Goal: Task Accomplishment & Management: Complete application form

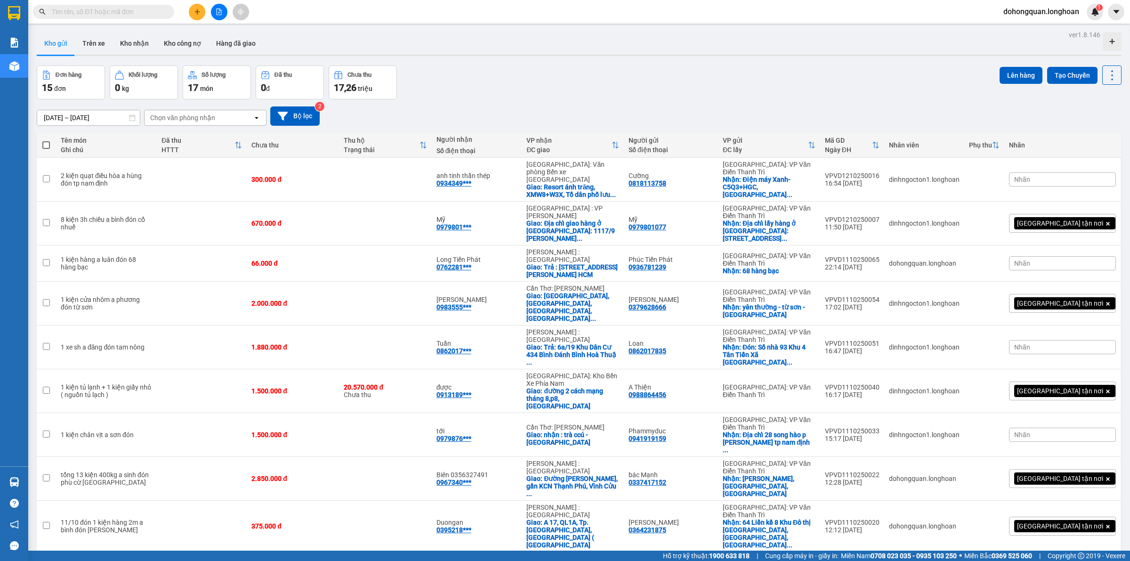
drag, startPoint x: 500, startPoint y: 77, endPoint x: 405, endPoint y: 13, distance: 114.3
click at [500, 76] on div "Đơn hàng 15 đơn Khối lượng 0 kg Số lượng 17 món Đã thu 0 đ Chưa thu 17,26 triệu…" at bounding box center [579, 82] width 1085 height 34
click at [195, 12] on icon "plus" at bounding box center [196, 11] width 5 height 0
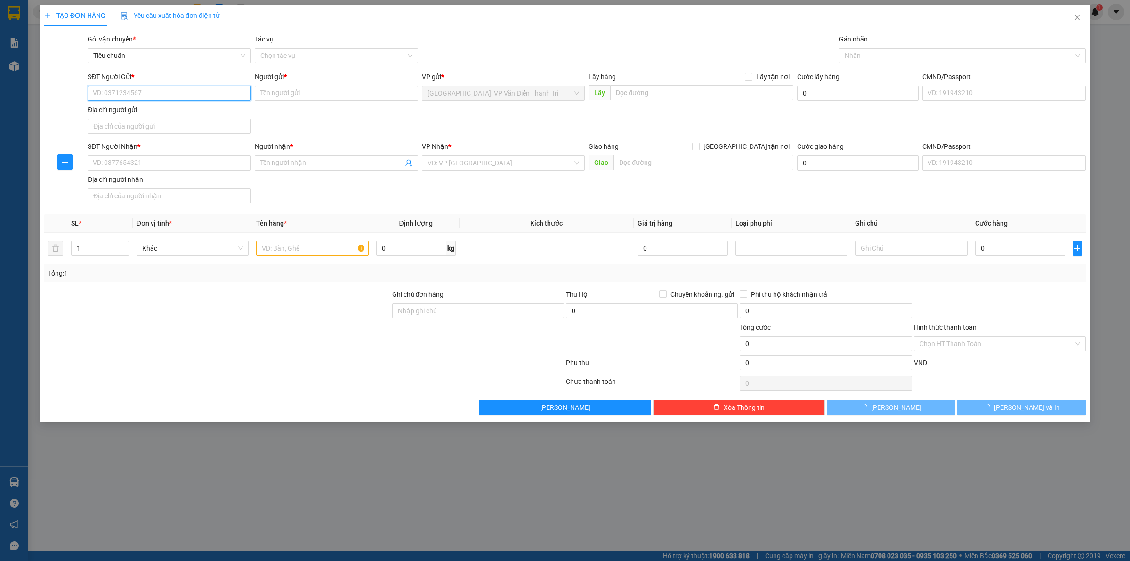
click at [137, 89] on input "SĐT Người Gửi *" at bounding box center [169, 93] width 163 height 15
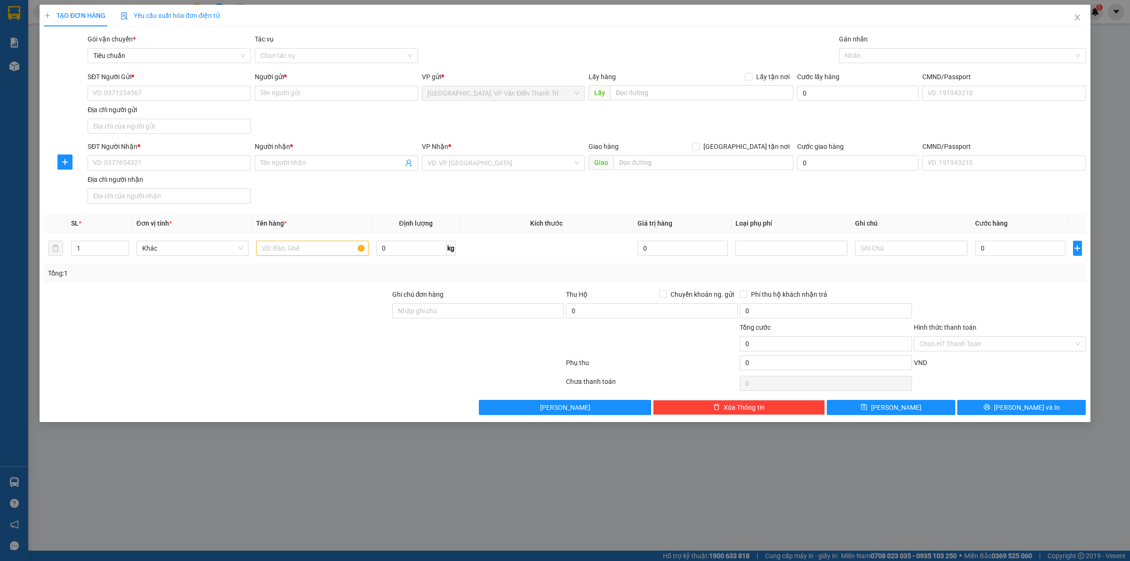
click at [169, 85] on div "SĐT Người Gửi *" at bounding box center [169, 79] width 163 height 14
click at [1073, 15] on span "Close" at bounding box center [1077, 18] width 26 height 26
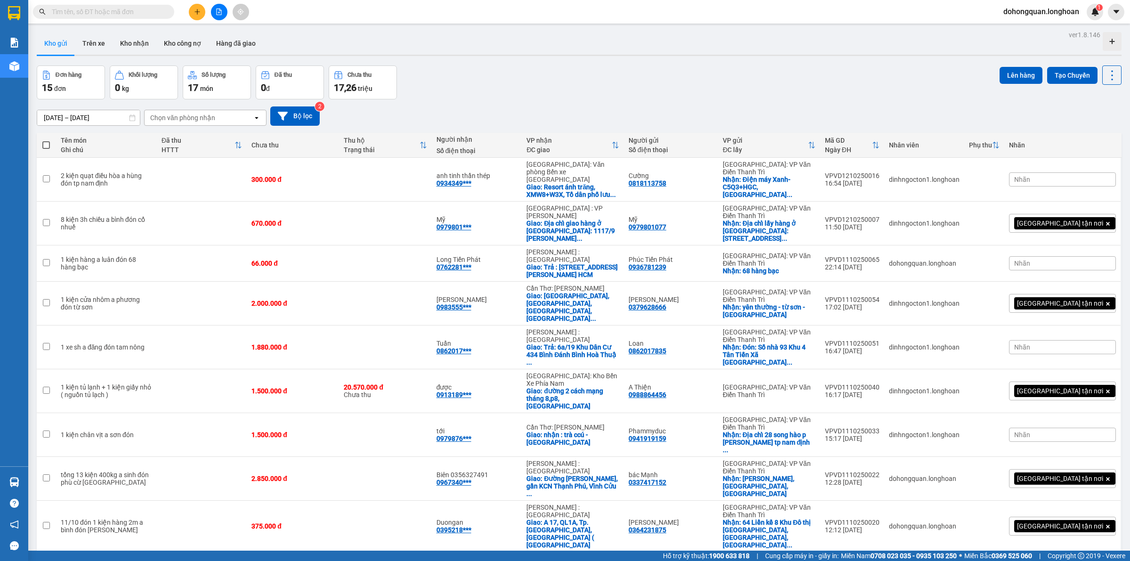
click at [116, 16] on input "text" at bounding box center [107, 12] width 111 height 10
paste input "0977854219"
type input "0977854219"
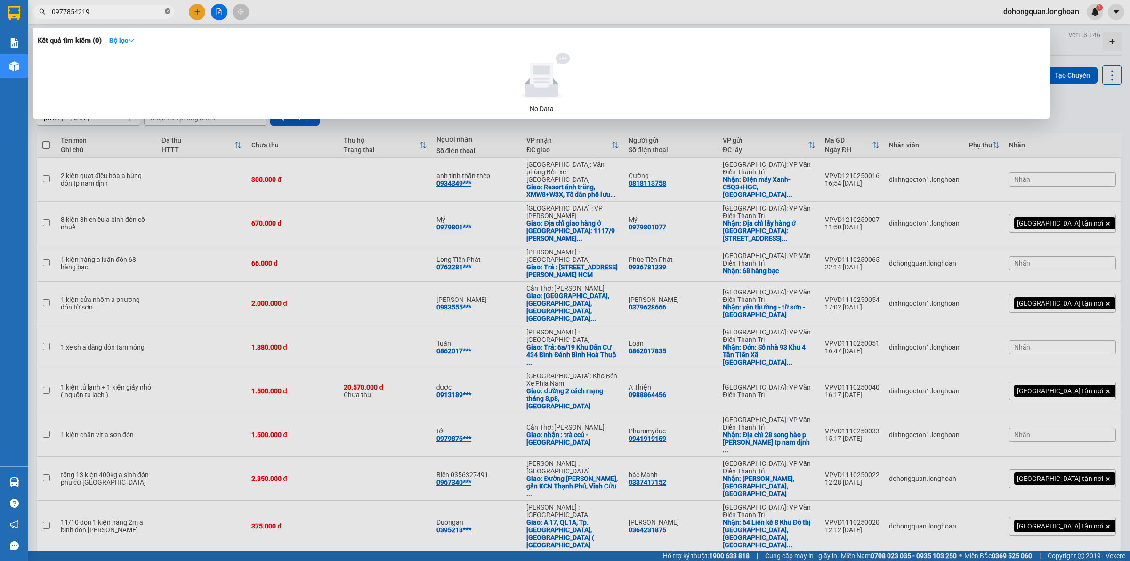
click at [170, 12] on icon "close-circle" at bounding box center [168, 11] width 6 height 6
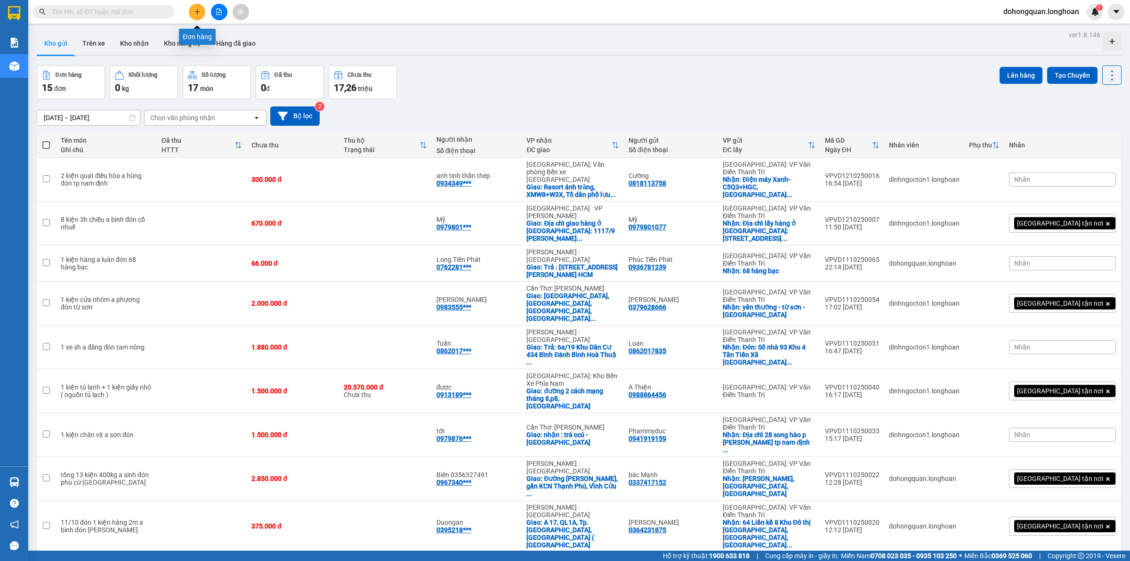
click at [192, 10] on button at bounding box center [197, 12] width 16 height 16
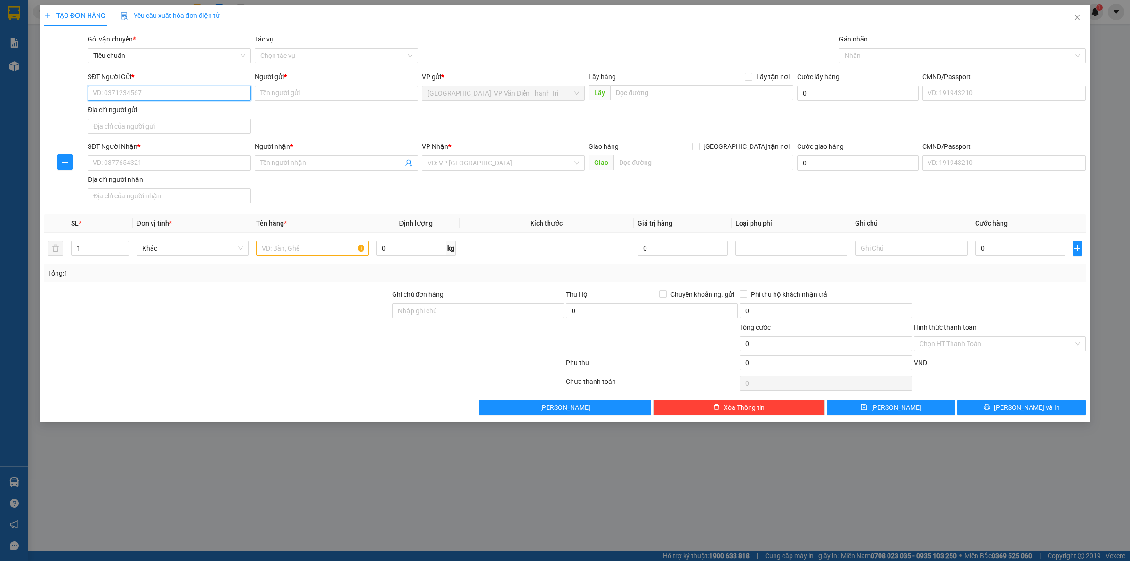
click at [189, 95] on input "SĐT Người Gửi *" at bounding box center [169, 93] width 163 height 15
paste input "0977854219"
type input "0977854219"
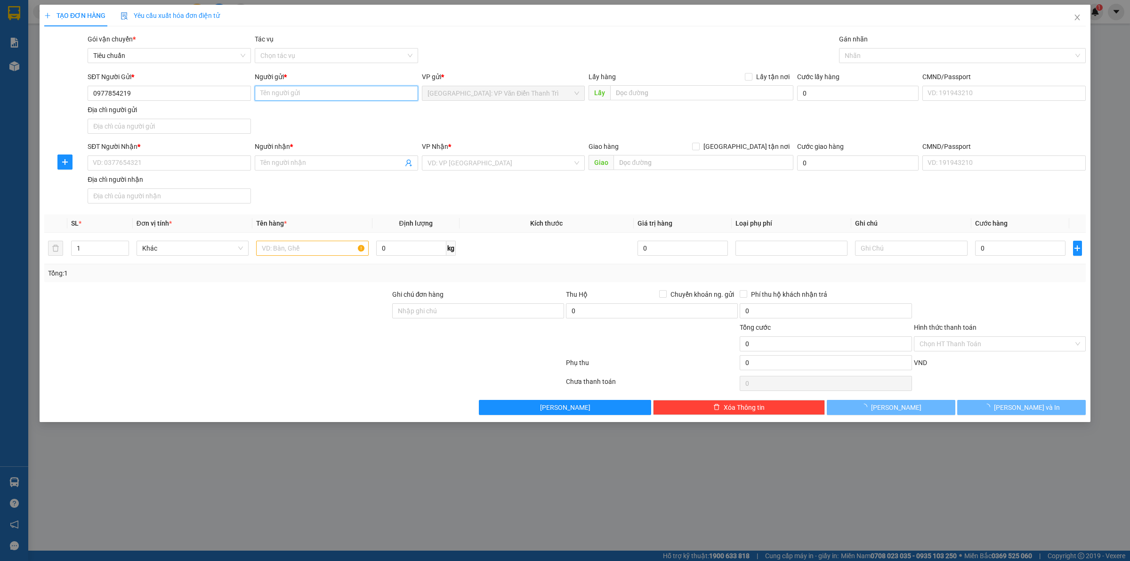
click at [300, 97] on input "Người gửi *" at bounding box center [336, 93] width 163 height 15
paste input "Vận Chuyển Đông Minh 东铭速运"
type input "Vận Chuyển Đông Minh 东铭速运"
click at [596, 115] on div "SĐT Người Gửi * 0977854219 Người gửi * Vận Chuyển Đông Minh 东铭速运 Vận Chuyển Đôn…" at bounding box center [587, 105] width 1002 height 66
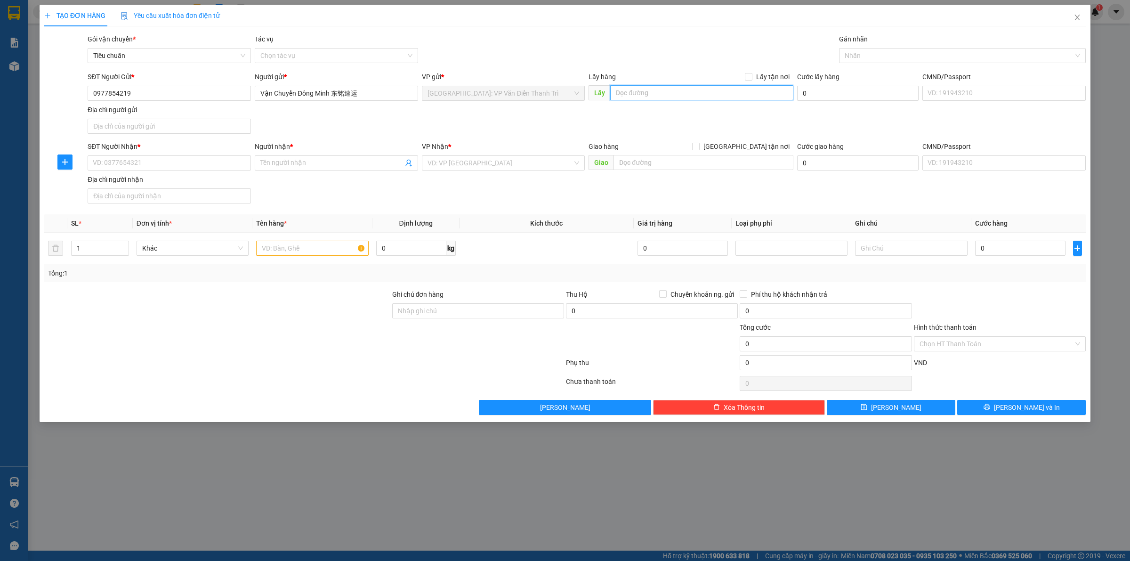
click at [634, 95] on input "text" at bounding box center [701, 92] width 183 height 15
paste input "B44-16 khu B Geleximco lê trọng tấn ,phường dương Nội ,quận hà đông, Hà Nội"
type input "B44-16 khu B Geleximco lê trọng tấn ,phường dương Nội ,quận hà đông, Hà Nội"
click at [752, 80] on span at bounding box center [749, 77] width 8 height 8
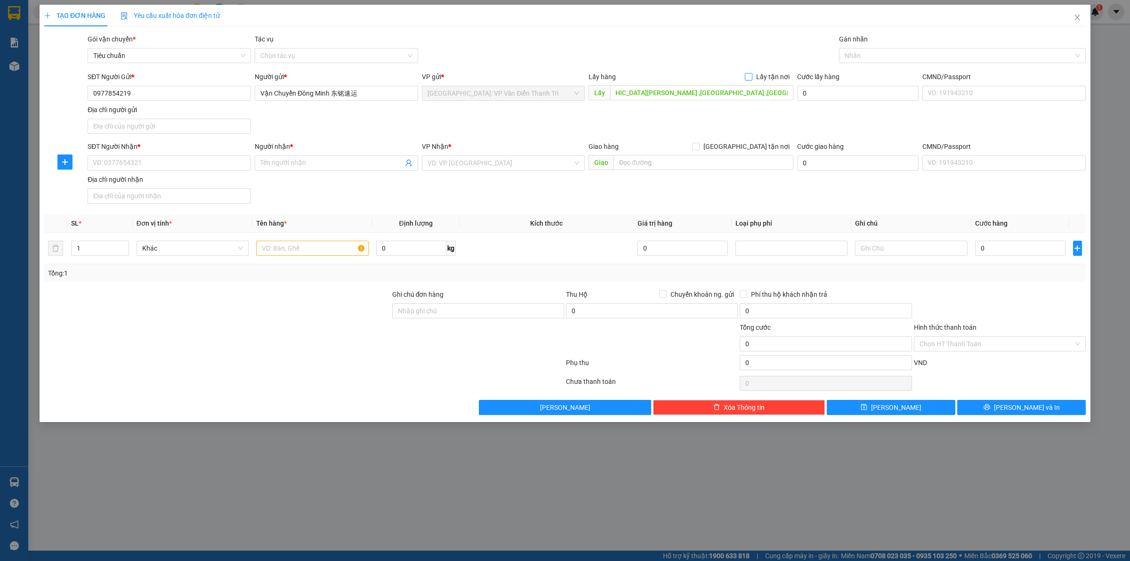
click at [752, 80] on input "Lấy tận nơi" at bounding box center [748, 76] width 7 height 7
checkbox input "true"
click at [648, 101] on div "Lấy hàng Lấy tận nơi Lấy B44-16 khu B Geleximco lê trọng tấn ,phường dương Nội …" at bounding box center [691, 88] width 205 height 33
click at [139, 168] on input "SĐT Người Nhận *" at bounding box center [169, 162] width 163 height 15
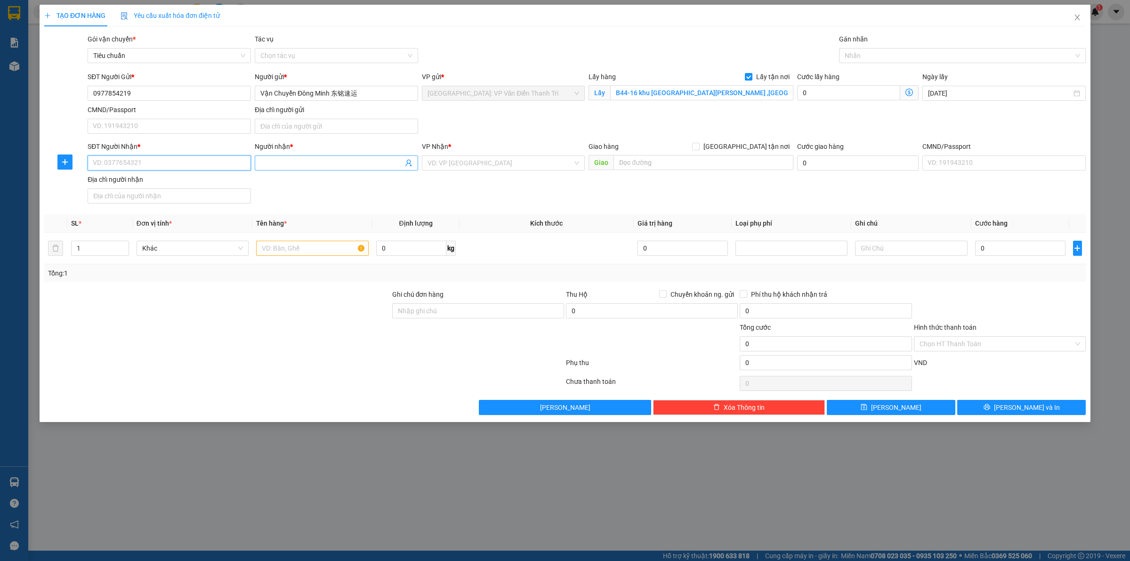
paste input "0935494242"
type input "0935494242"
click at [279, 166] on input "Người nhận *" at bounding box center [331, 163] width 143 height 10
paste input "[PERSON_NAME]"
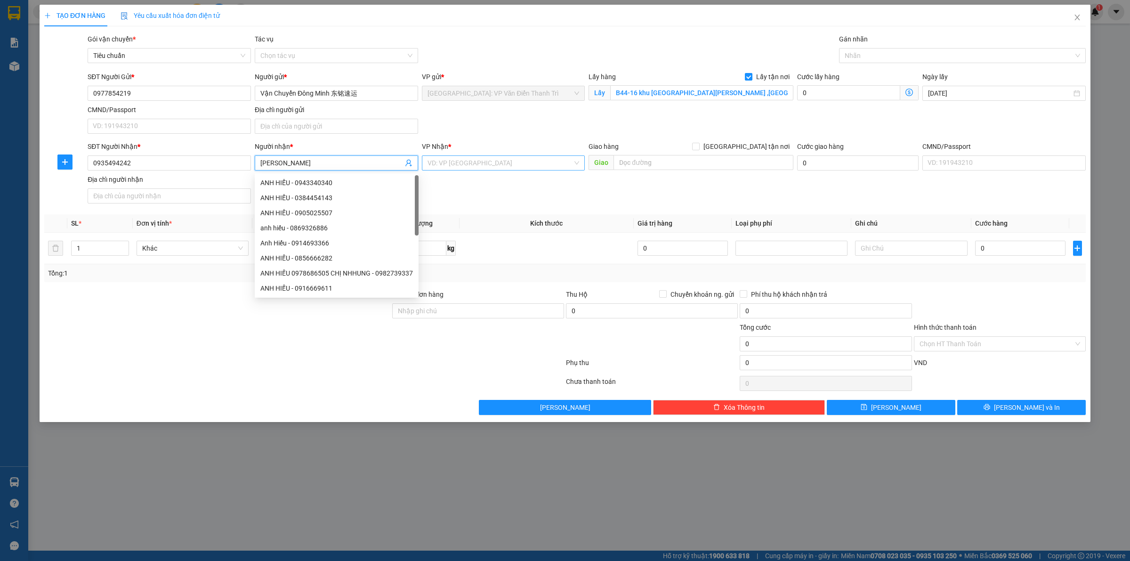
type input "[PERSON_NAME]"
click at [500, 168] on input "search" at bounding box center [501, 163] width 146 height 14
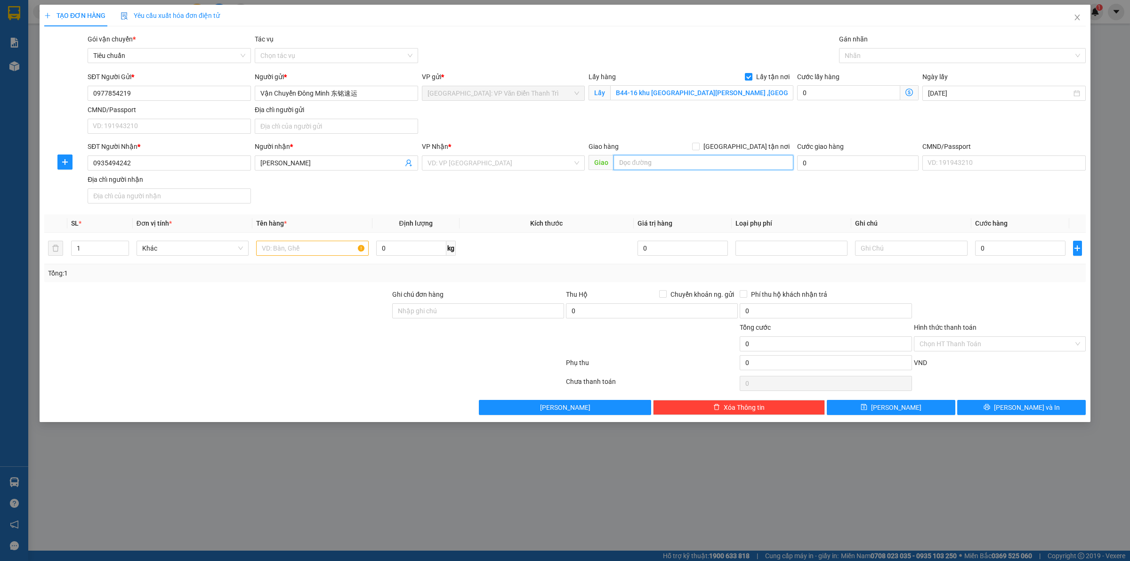
click at [656, 164] on input "text" at bounding box center [704, 162] width 180 height 15
paste input "Địa chỉ: 31 an thượng 36, phường Mỹ an , quận ngũ hành Sơn thành phố Đà Nẵng."
type input "Địa chỉ: 31 an thượng 36, phường Mỹ an , quận ngũ hành Sơn thành phố Đà Nẵng."
click at [484, 163] on input "search" at bounding box center [501, 163] width 146 height 14
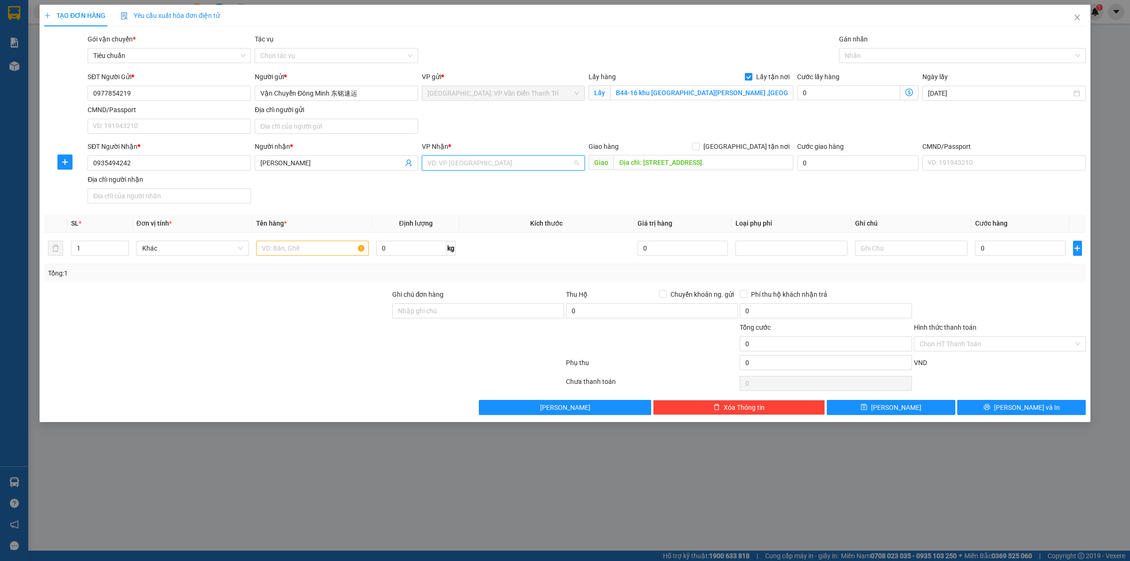
scroll to position [0, 0]
type input "da"
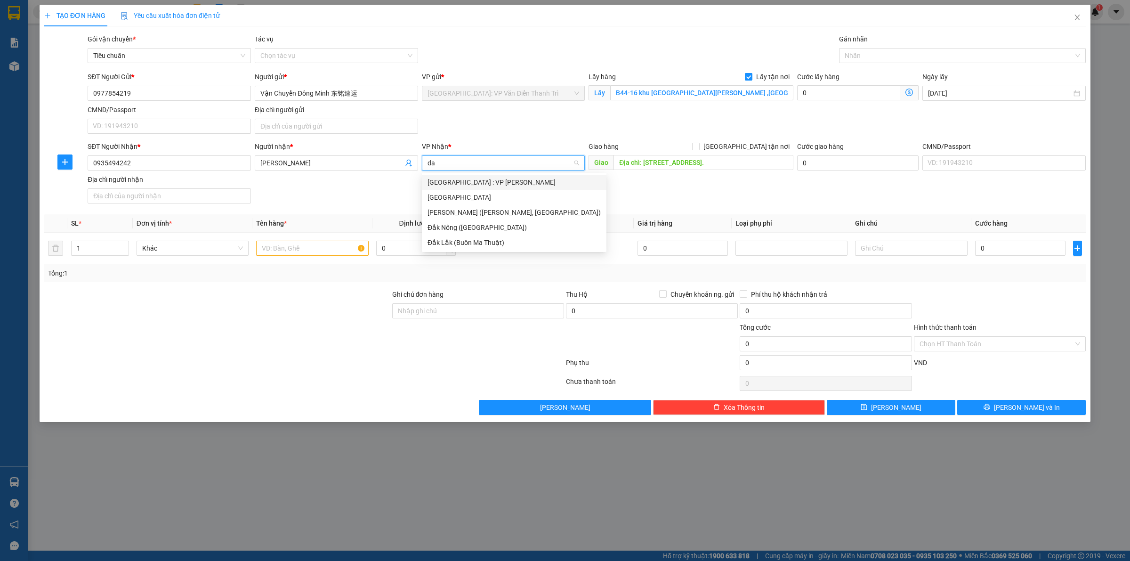
click at [501, 183] on div "[GEOGRAPHIC_DATA] : VP [PERSON_NAME]" at bounding box center [514, 182] width 173 height 10
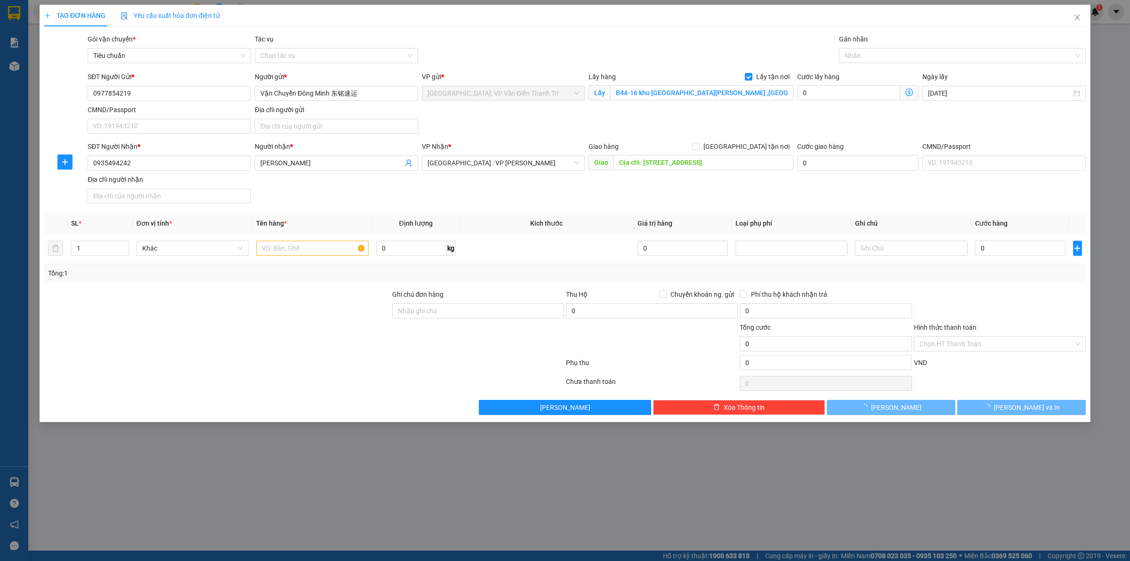
click at [689, 205] on div "SĐT Người Nhận * 0935494242 Người nhận * Anh Hiếu VP Nhận * Đà Nẵng : VP Thanh …" at bounding box center [587, 174] width 1002 height 66
click at [757, 150] on span "[GEOGRAPHIC_DATA] tận nơi" at bounding box center [747, 146] width 94 height 10
click at [699, 149] on input "[GEOGRAPHIC_DATA] tận nơi" at bounding box center [695, 146] width 7 height 7
checkbox input "true"
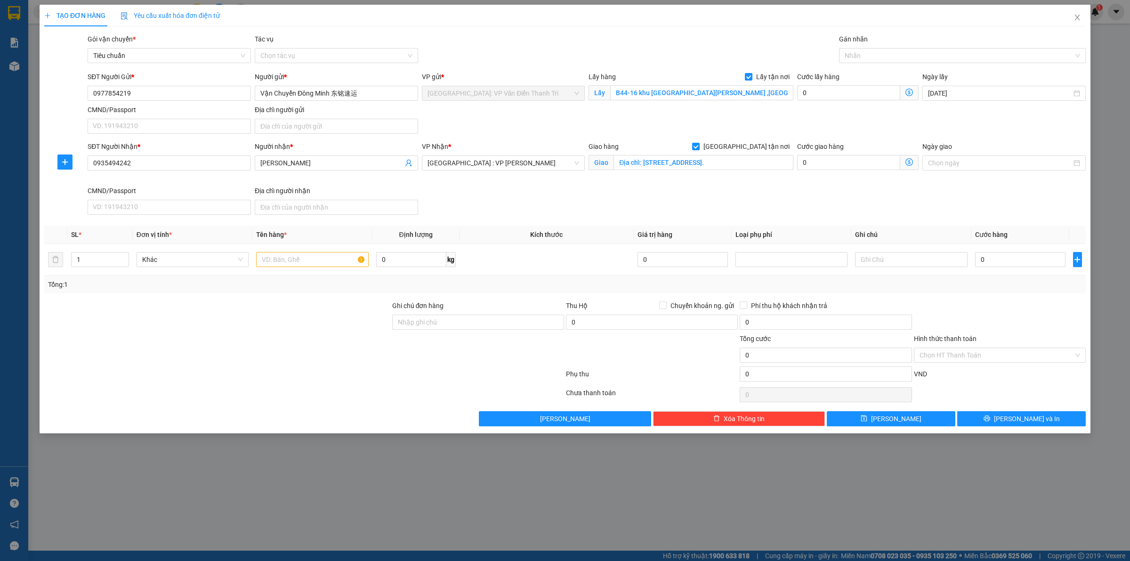
drag, startPoint x: 887, startPoint y: 114, endPoint x: 890, endPoint y: 107, distance: 8.0
click at [888, 112] on div "SĐT Người Gửi * 0977854219 Người gửi * Vận Chuyển Đông Minh 东铭速运 VP gửi * Hà Nộ…" at bounding box center [587, 105] width 1002 height 66
click at [895, 55] on div at bounding box center [957, 55] width 233 height 11
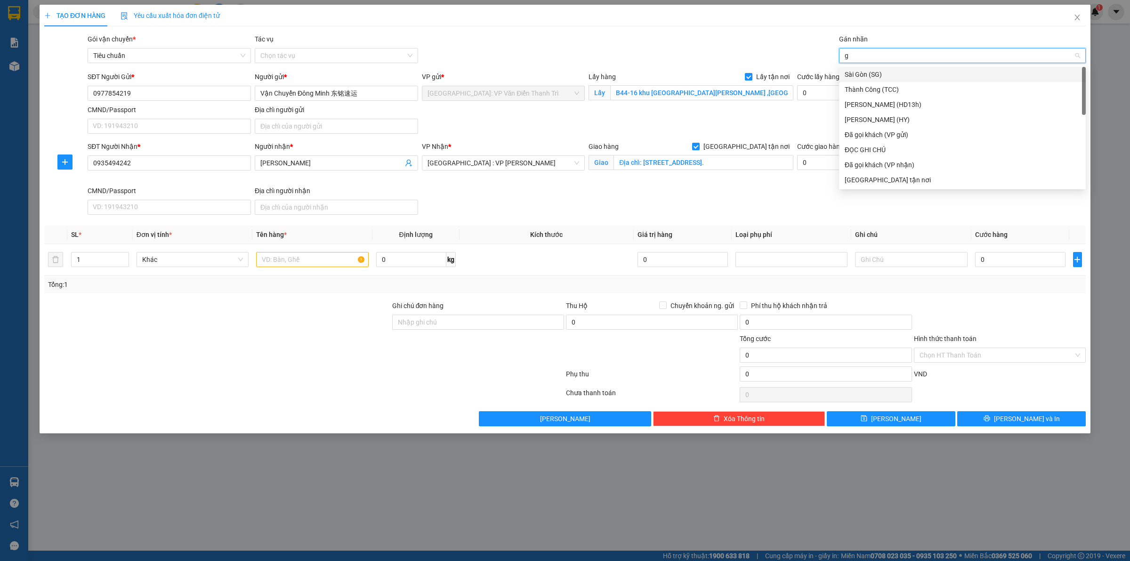
type input "gt"
click at [787, 105] on div "Lấy hàng Lấy tận nơi Lấy B44-16 khu B Geleximco lê trọng tấn ,phường dương Nội …" at bounding box center [691, 88] width 205 height 33
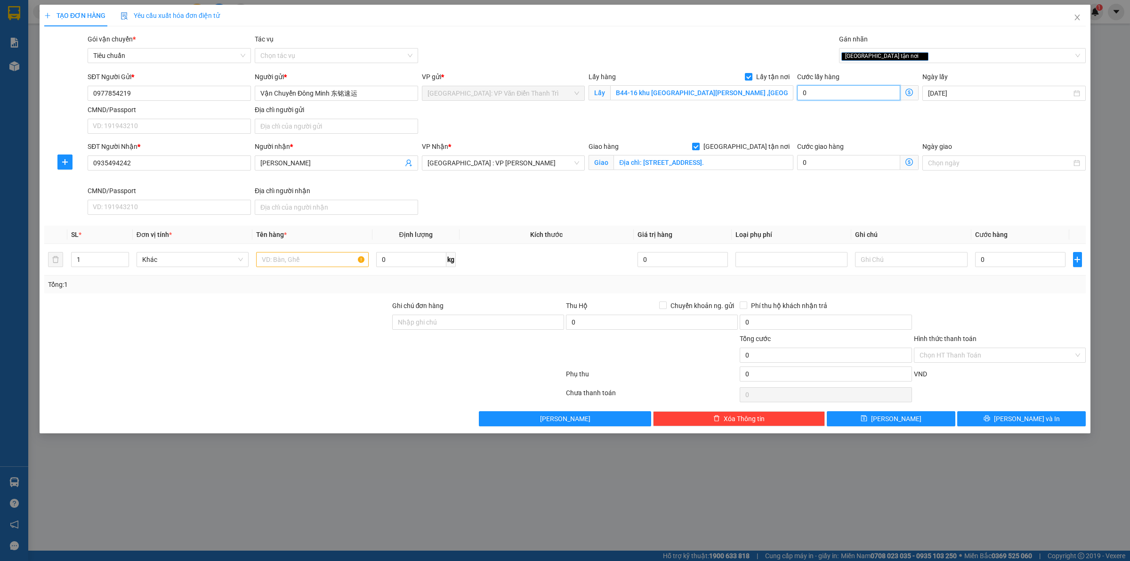
click at [851, 97] on input "0" at bounding box center [848, 92] width 103 height 15
click at [841, 93] on input "0" at bounding box center [848, 92] width 103 height 15
click at [849, 90] on input "0" at bounding box center [848, 92] width 103 height 15
type input "0"
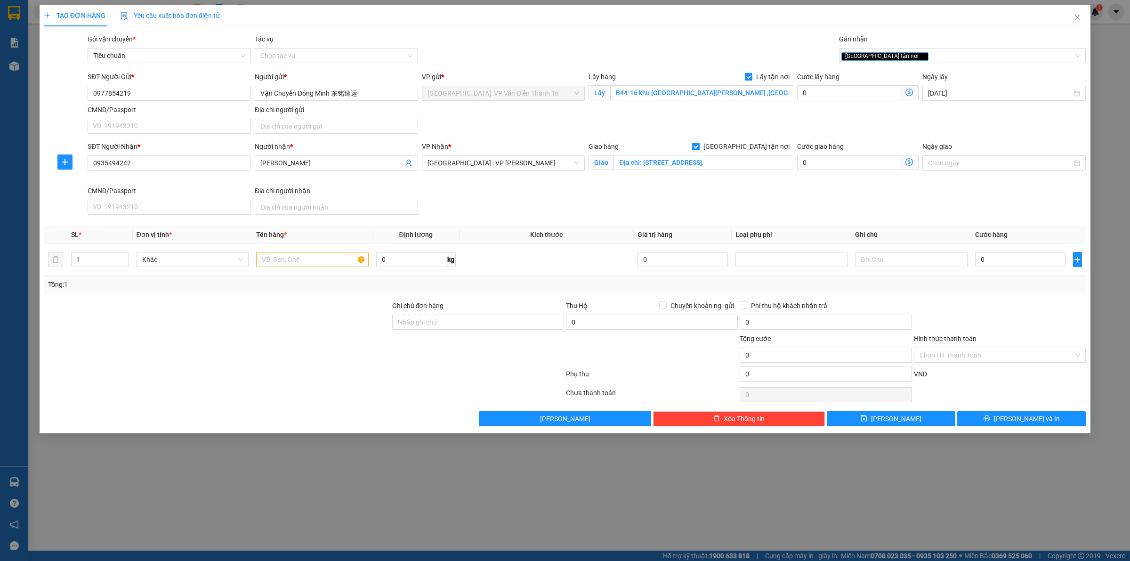
click at [841, 119] on div "SĐT Người Gửi * 0977854219 Người gửi * Vận Chuyển Đông Minh 东铭速运 VP gửi * Hà Nộ…" at bounding box center [587, 105] width 1002 height 66
type input "111"
click at [832, 93] on input "111" at bounding box center [848, 92] width 103 height 15
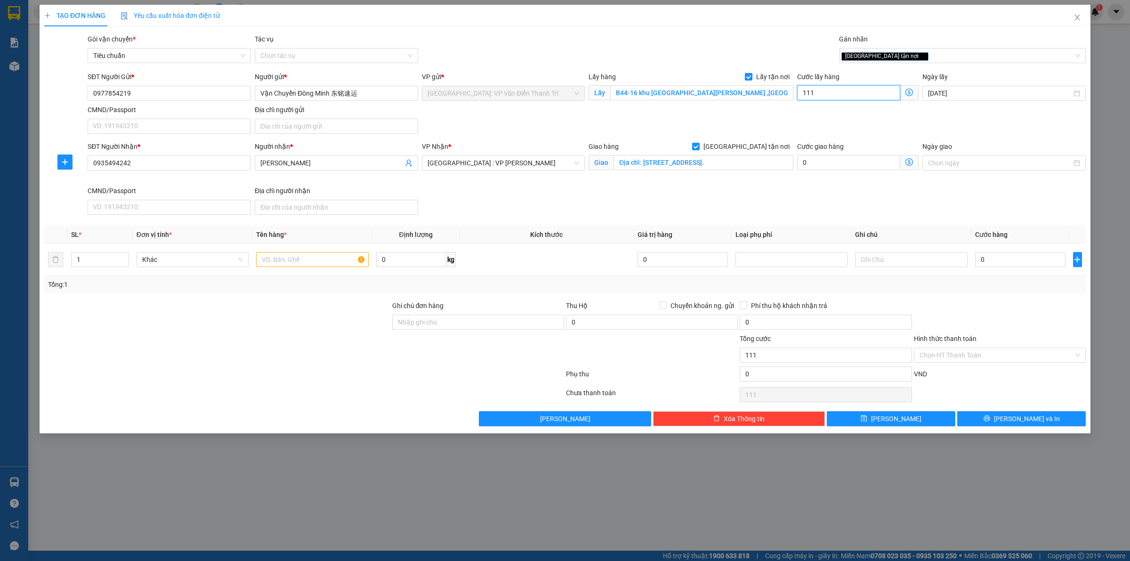
click at [832, 93] on input "111" at bounding box center [848, 92] width 103 height 15
type input "1"
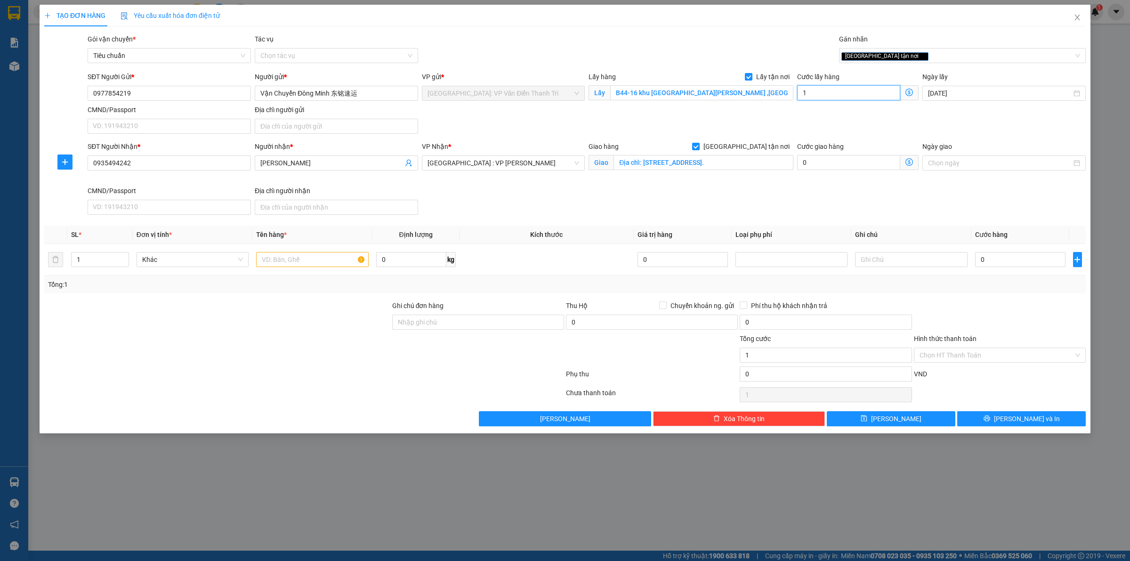
type input "10"
type input "100"
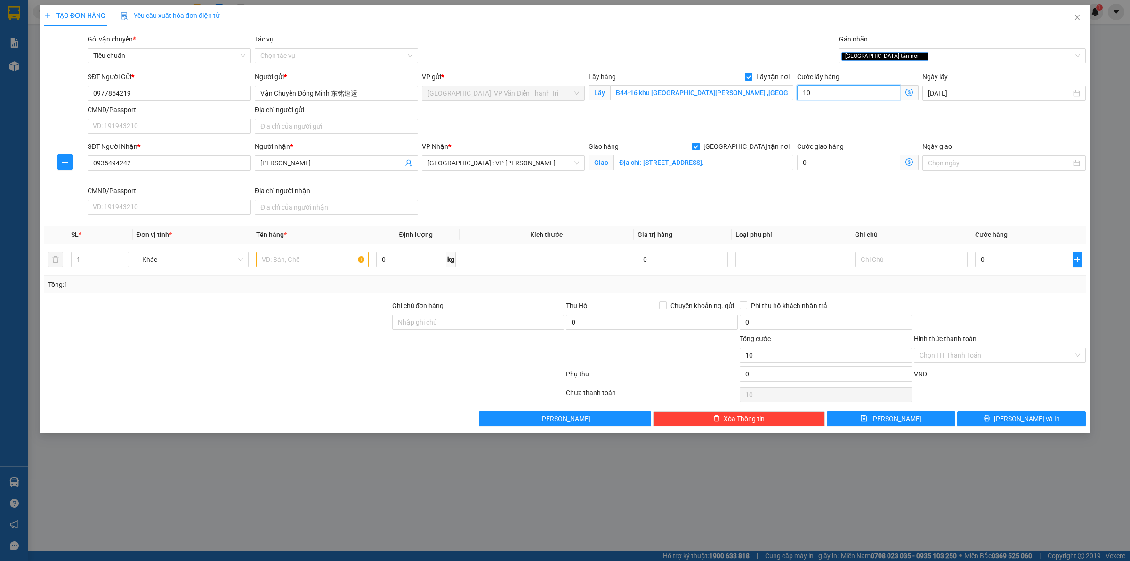
type input "100"
type input "1.000"
type input "110.000"
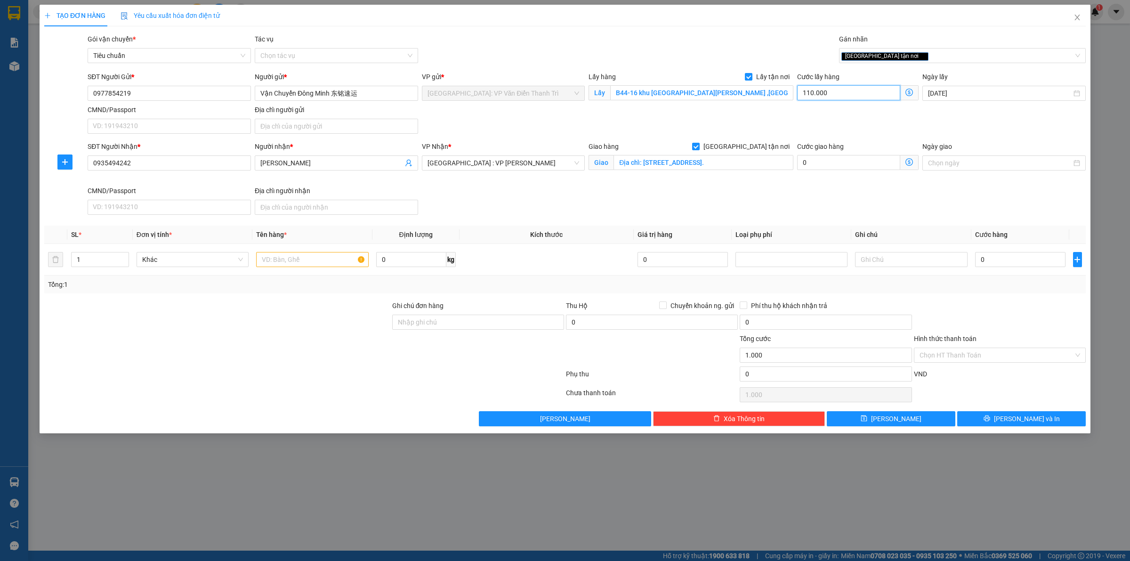
type input "110.000"
type input "11.100.000"
type input "11.110.000"
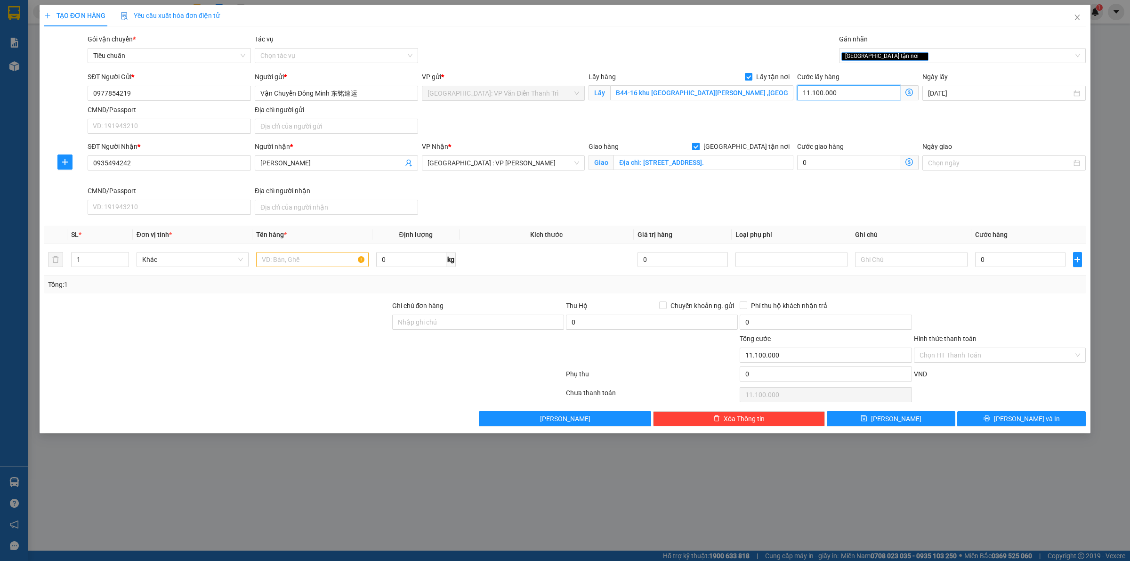
type input "11.110.000"
type input "11.111.000"
type input "11.111.100"
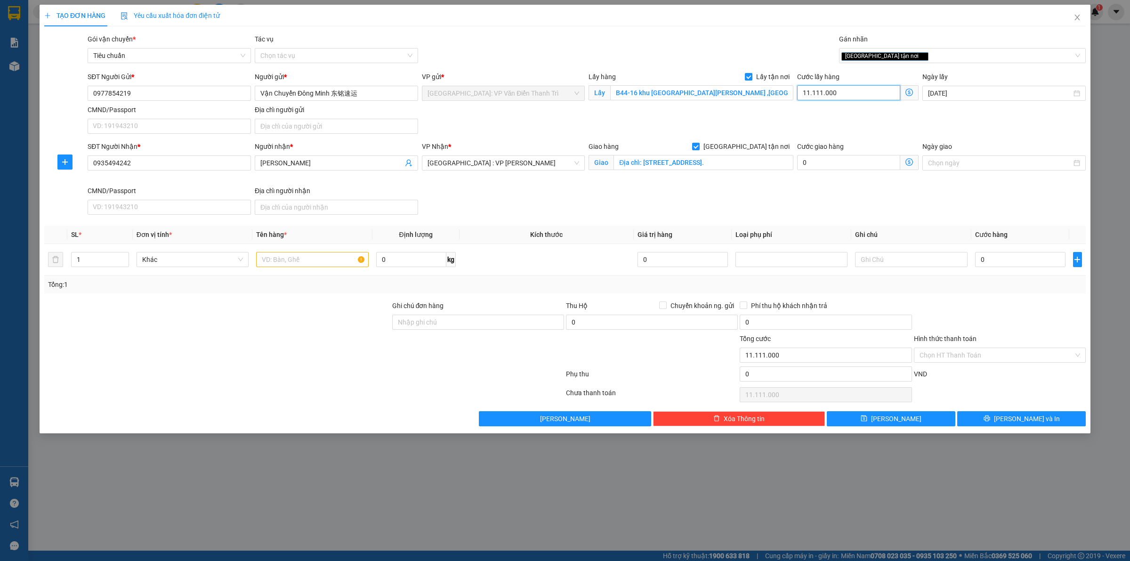
type input "11.111.100"
type input "1.111.110"
type input "111.111"
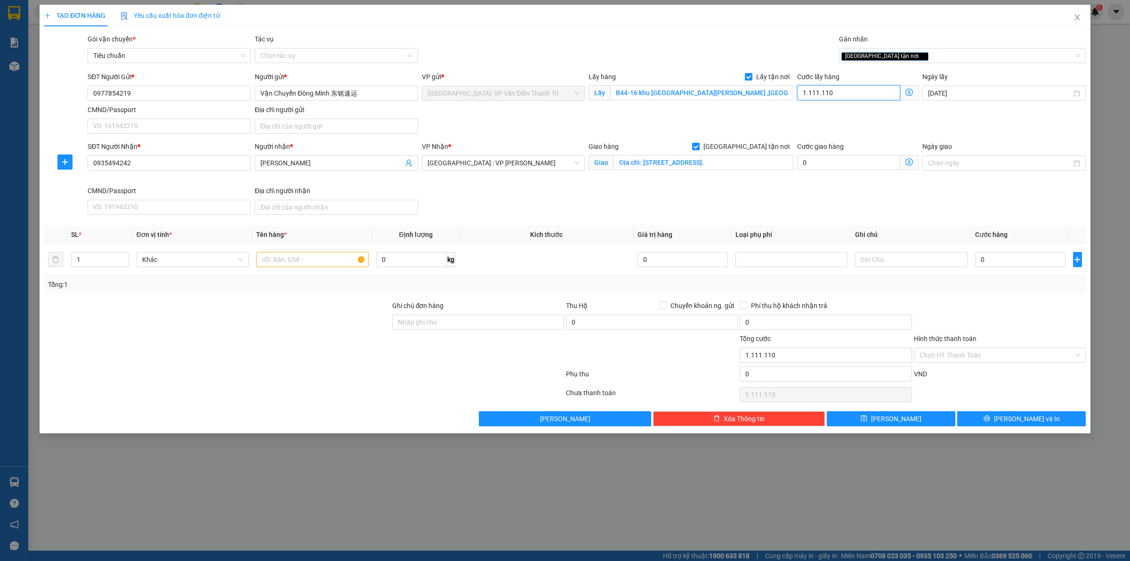
type input "111.111"
type input "11.111"
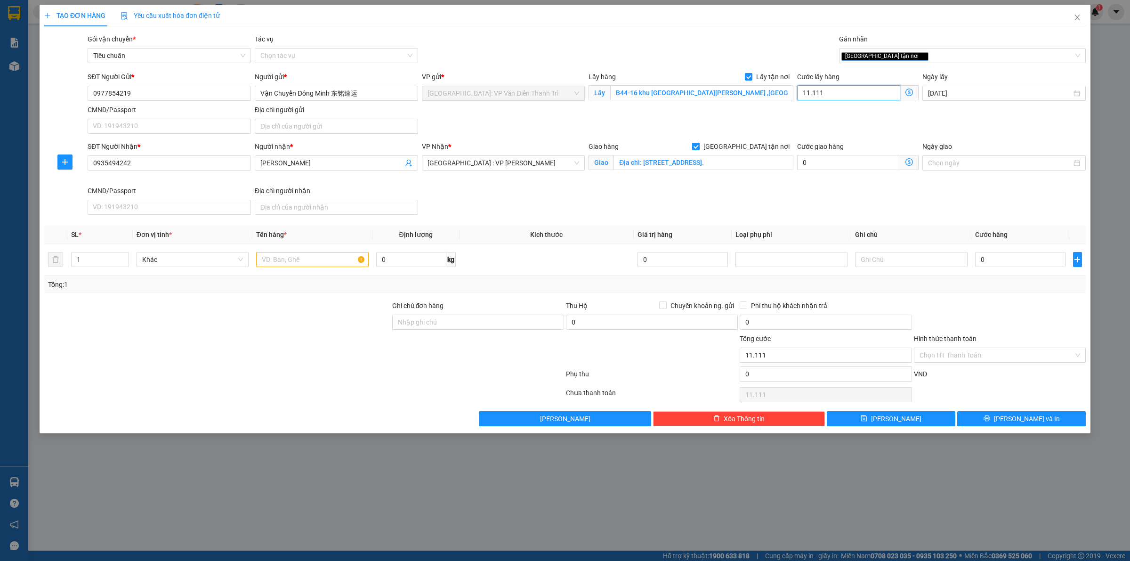
click at [833, 93] on input "11.111" at bounding box center [848, 92] width 103 height 15
type input "0"
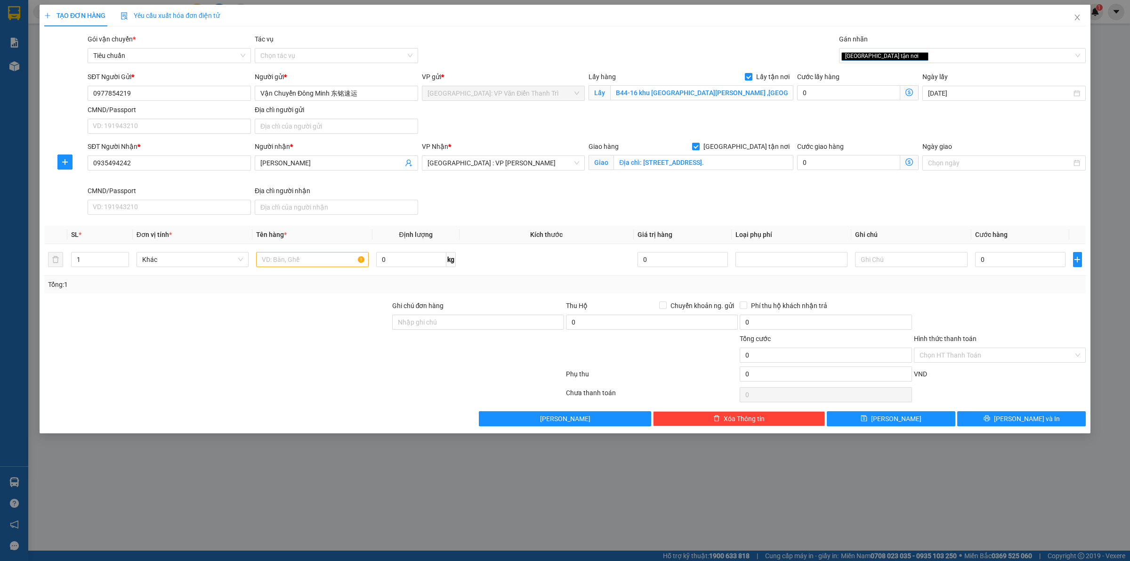
drag, startPoint x: 832, startPoint y: 516, endPoint x: 675, endPoint y: 516, distance: 156.8
click at [825, 516] on div "TẠO ĐƠN HÀNG Yêu cầu xuất hóa đơn điện tử Transit Pickup Surcharge Ids Transit …" at bounding box center [565, 280] width 1130 height 561
click at [813, 102] on div "Cước lấy hàng 0" at bounding box center [857, 88] width 121 height 33
click at [816, 92] on input "0" at bounding box center [848, 92] width 103 height 15
click at [794, 517] on div "TẠO ĐƠN HÀNG Yêu cầu xuất hóa đơn điện tử Transit Pickup Surcharge Ids Transit …" at bounding box center [565, 280] width 1130 height 561
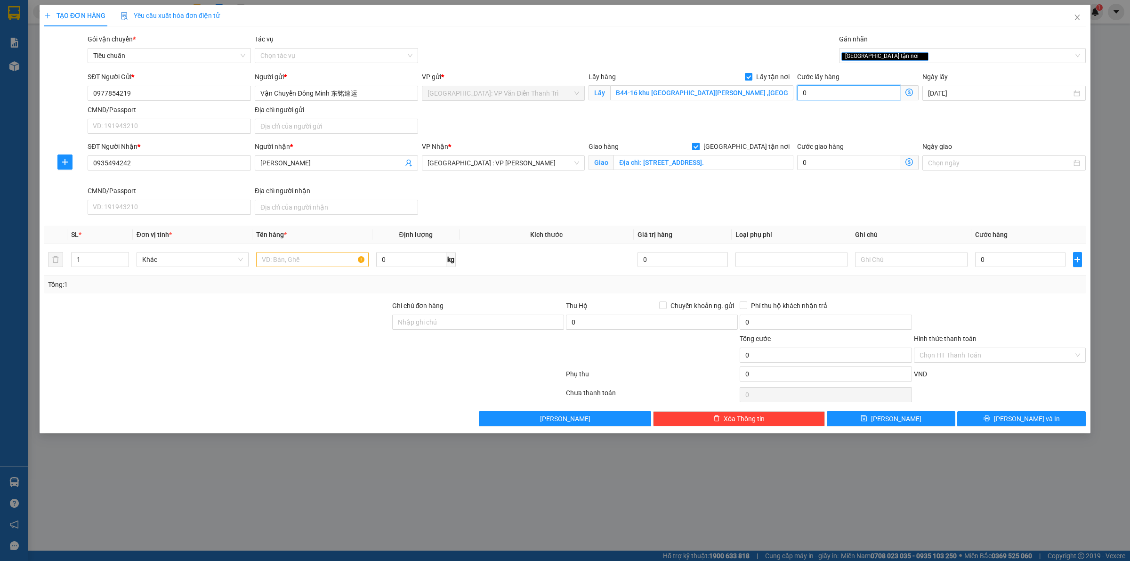
click at [836, 99] on input "0" at bounding box center [848, 92] width 103 height 15
click at [926, 506] on div "TẠO ĐƠN HÀNG Yêu cầu xuất hóa đơn điện tử Transit Pickup Surcharge Ids Transit …" at bounding box center [565, 280] width 1130 height 561
click at [798, 507] on div "TẠO ĐƠN HÀNG Yêu cầu xuất hóa đơn điện tử Transit Pickup Surcharge Ids Transit …" at bounding box center [565, 280] width 1130 height 561
click at [829, 90] on input "0" at bounding box center [848, 92] width 103 height 15
type input "1"
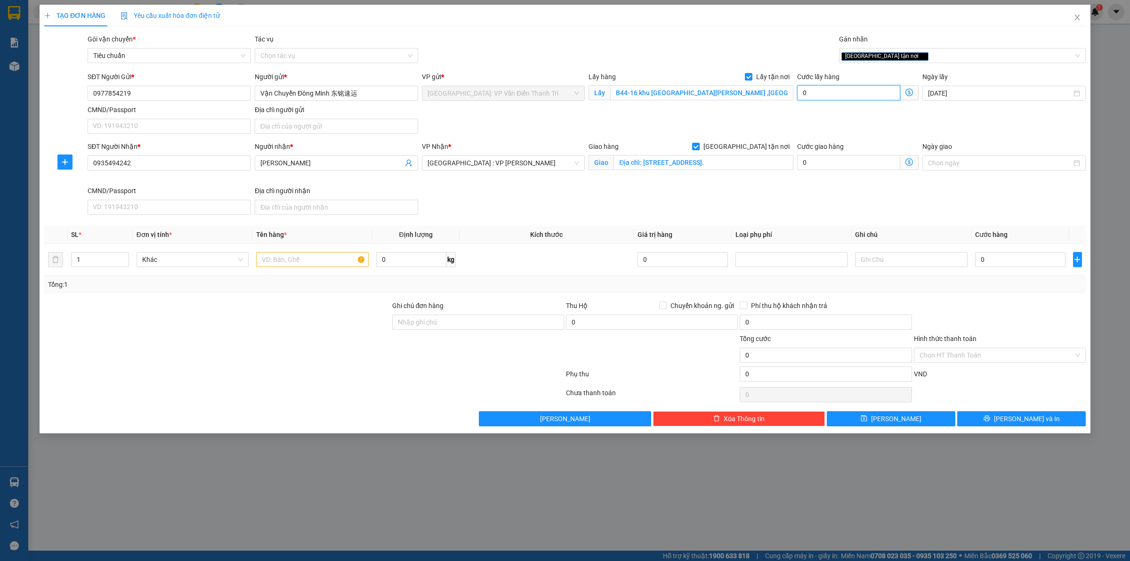
type input "1"
type input "10"
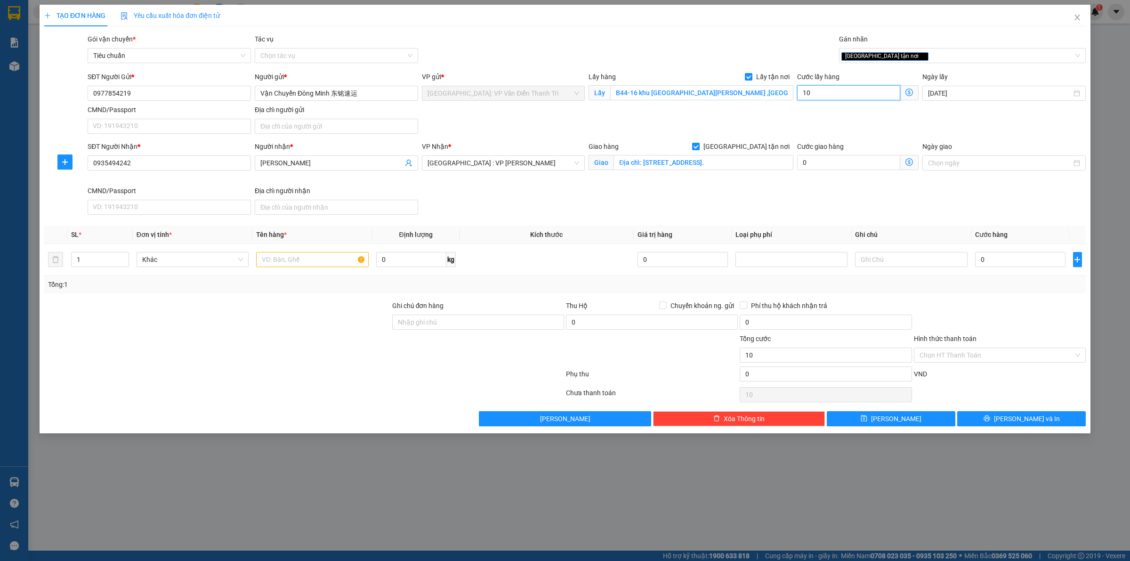
type input "100"
type input "1.000"
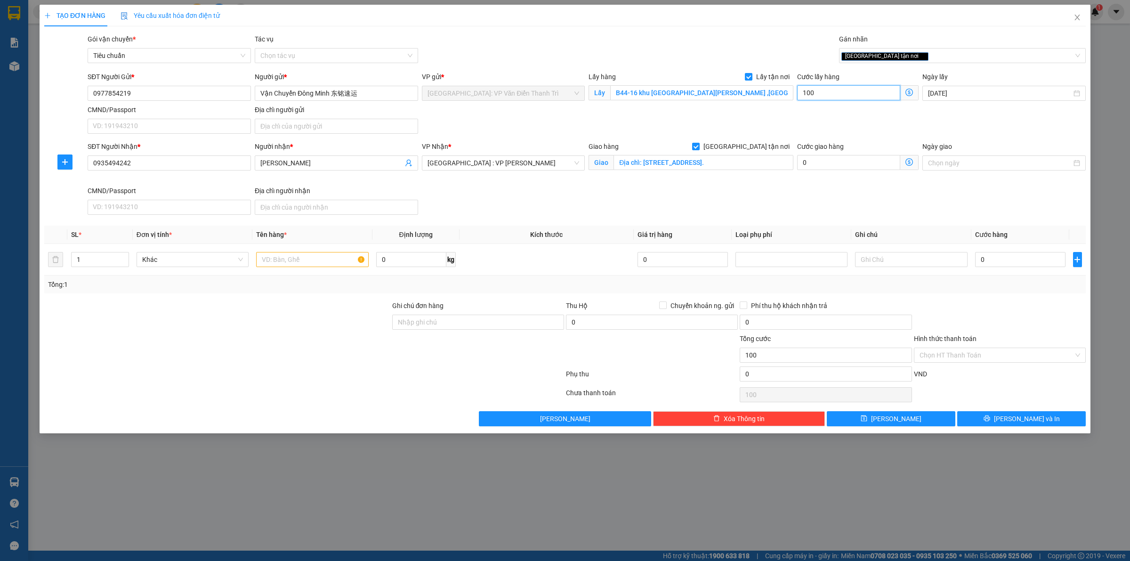
type input "1.000"
type input "10.000"
type input "100.000"
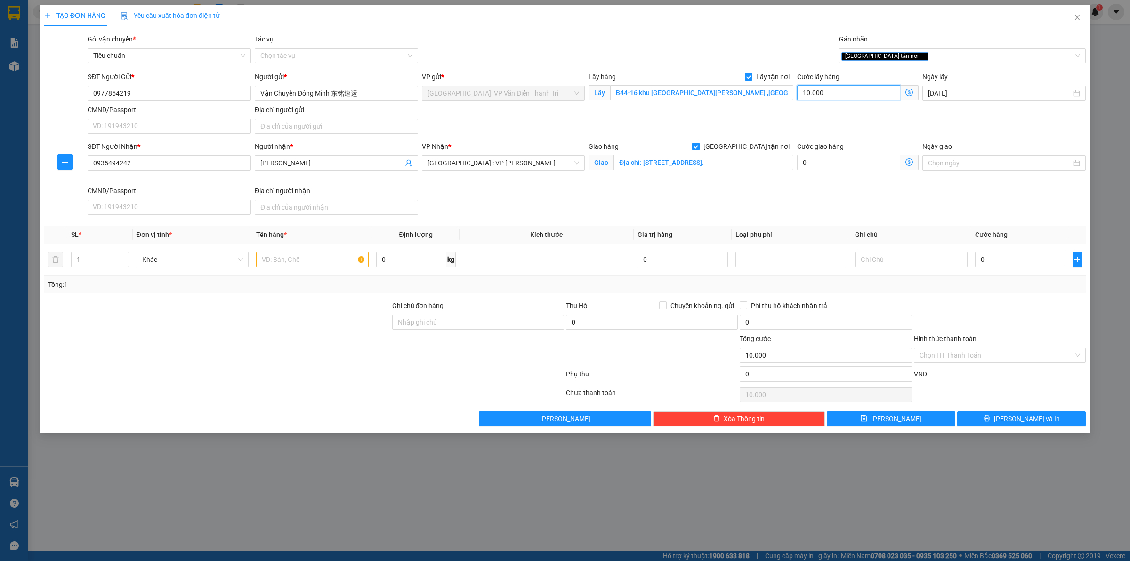
type input "100.000"
drag, startPoint x: 744, startPoint y: 187, endPoint x: 520, endPoint y: 219, distance: 226.5
click at [744, 187] on div "SĐT Người Nhận * 0935494242 Người nhận * Anh Hiếu VP Nhận * Đà Nẵng : VP Thanh …" at bounding box center [587, 179] width 1002 height 77
drag, startPoint x: 179, startPoint y: 243, endPoint x: 290, endPoint y: 263, distance: 112.9
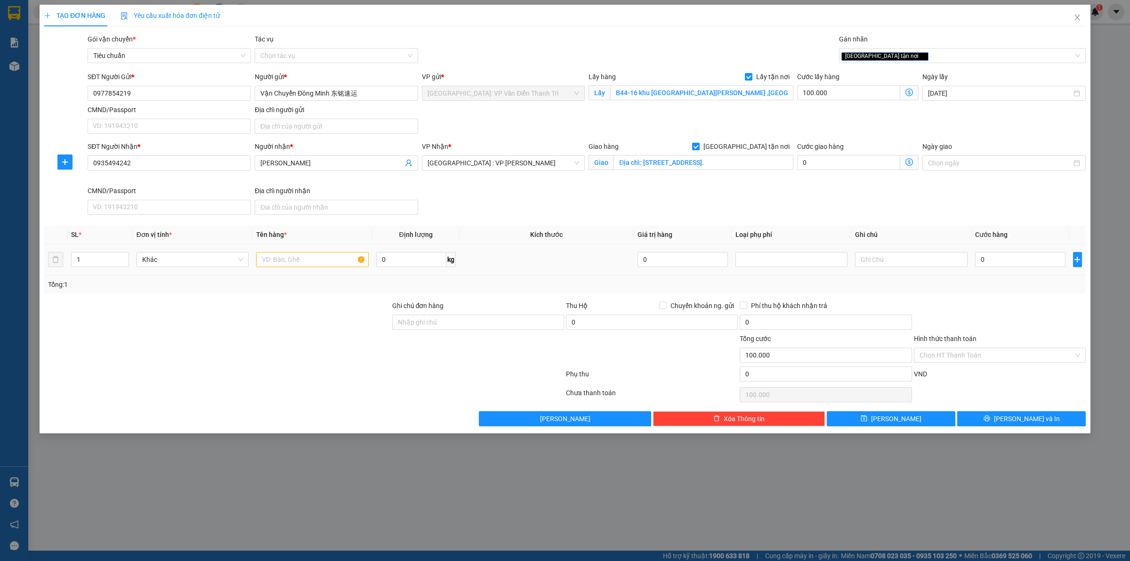
click at [183, 248] on table "SL * Đơn vị tính * Tên hàng * Định lượng Kích thước Giá trị hàng Loại phụ phí G…" at bounding box center [565, 251] width 1042 height 50
click at [290, 263] on input "text" at bounding box center [312, 259] width 112 height 15
paste input "6 thùng sơn mỗi thùng 20kg"
type input "6 thùng sơn mỗi thùng 20kg a hùng đón [PERSON_NAME]"
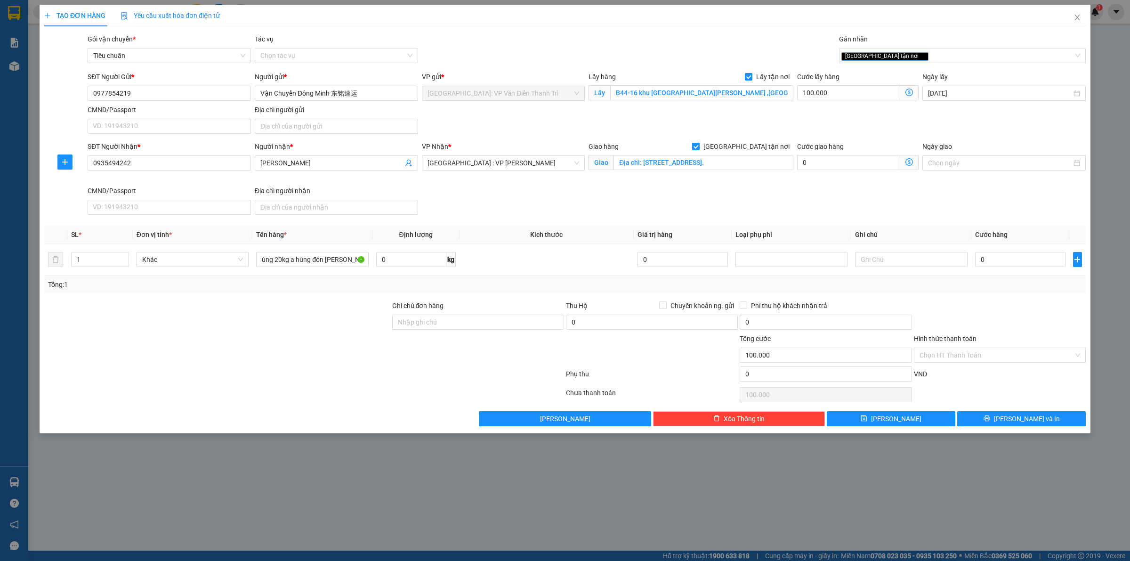
scroll to position [0, 0]
click at [1005, 265] on input "0" at bounding box center [1020, 259] width 90 height 15
type input "5"
type input "100.005"
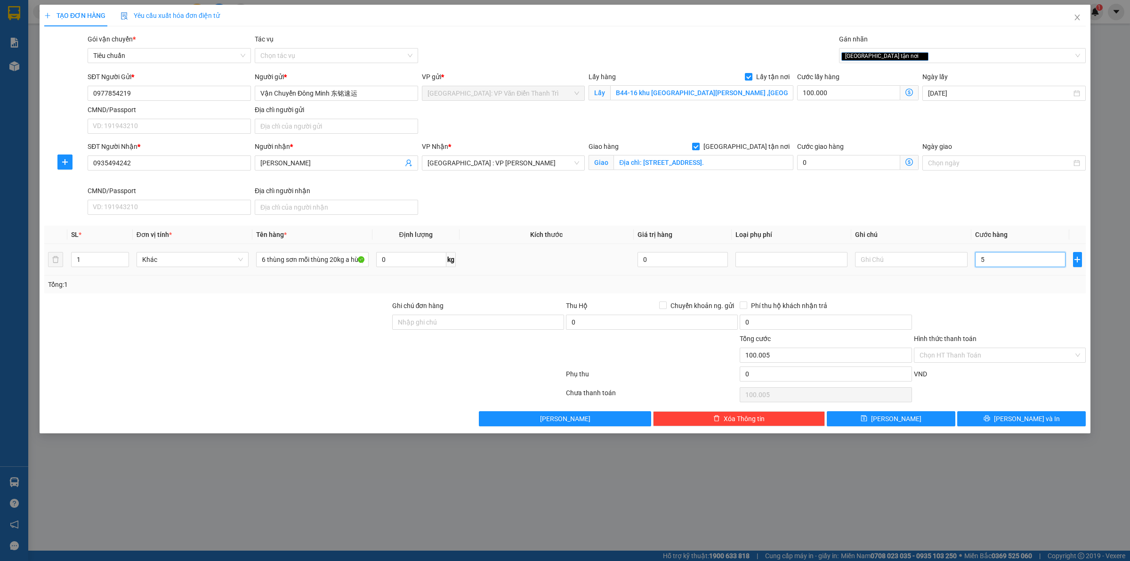
type input "57"
type input "100.057"
type input "570"
type input "100.570"
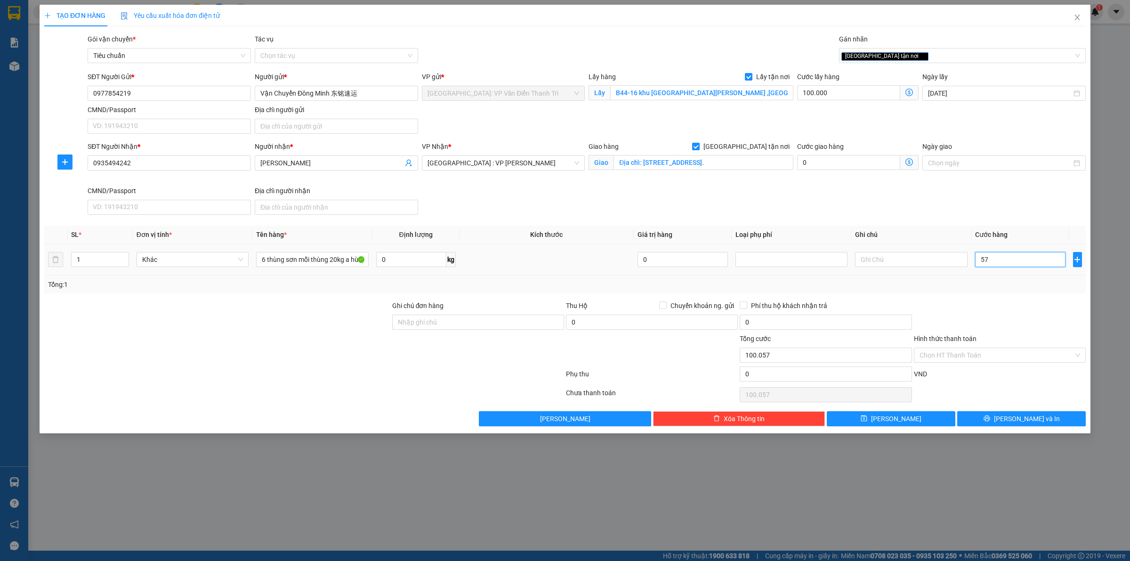
type input "100.570"
type input "5.700"
type input "105.700"
type input "57.000"
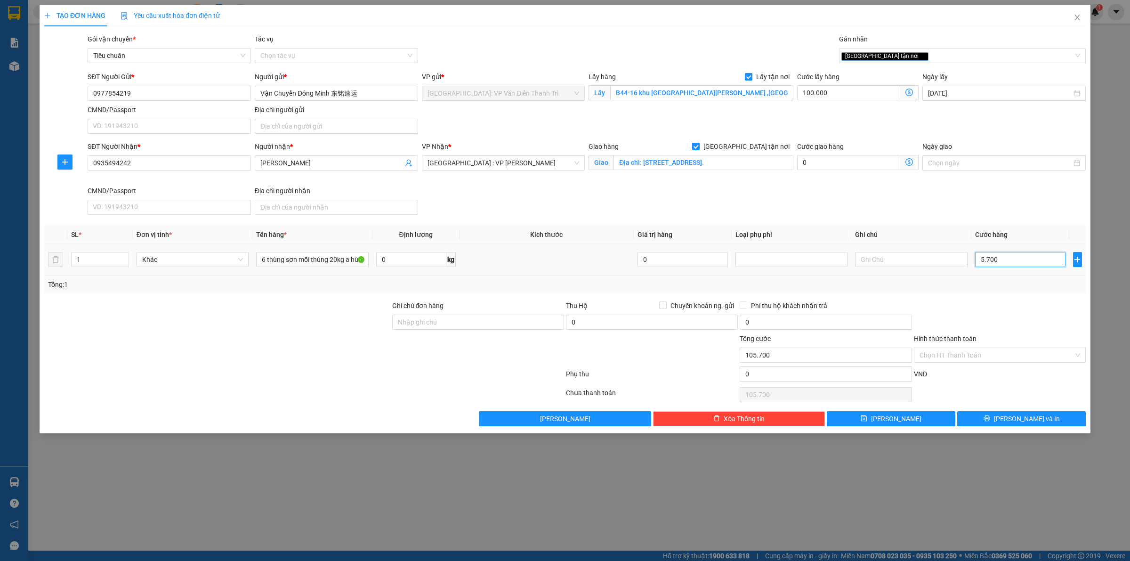
type input "157.000"
type input "570.000"
type input "670.000"
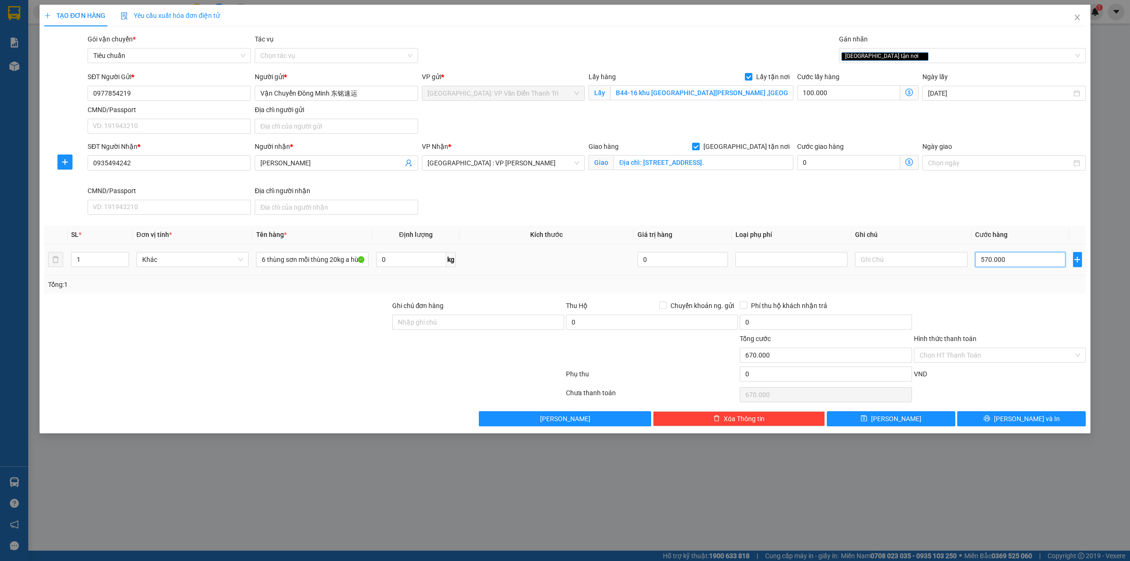
type input "570.000"
click at [870, 423] on button "[PERSON_NAME]" at bounding box center [891, 418] width 129 height 15
checkbox input "false"
type input "0"
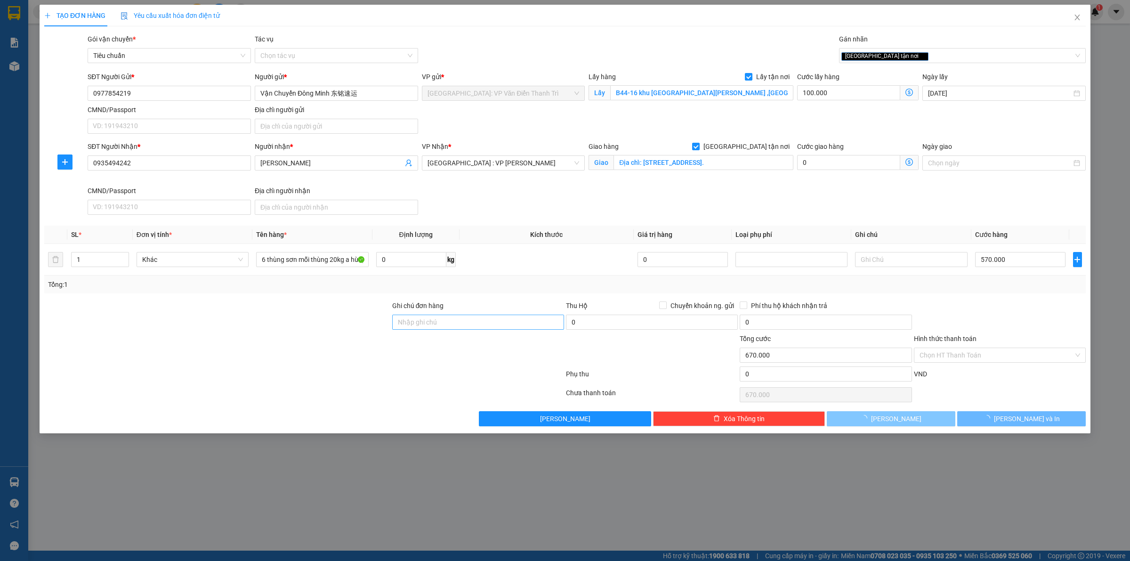
type input "0"
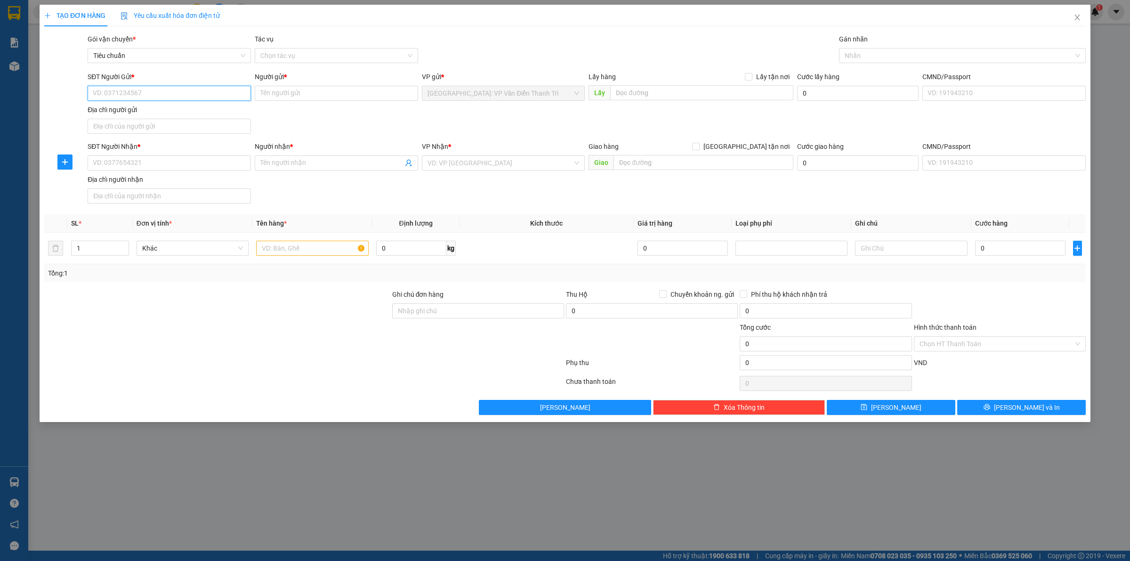
click at [133, 95] on input "SĐT Người Gửi *" at bounding box center [169, 93] width 163 height 15
click at [185, 95] on input "SĐT Người Gửi *" at bounding box center [169, 93] width 163 height 15
paste input "0936027645"
type input "0936027645"
click at [291, 96] on input "Người gửi *" at bounding box center [336, 93] width 163 height 15
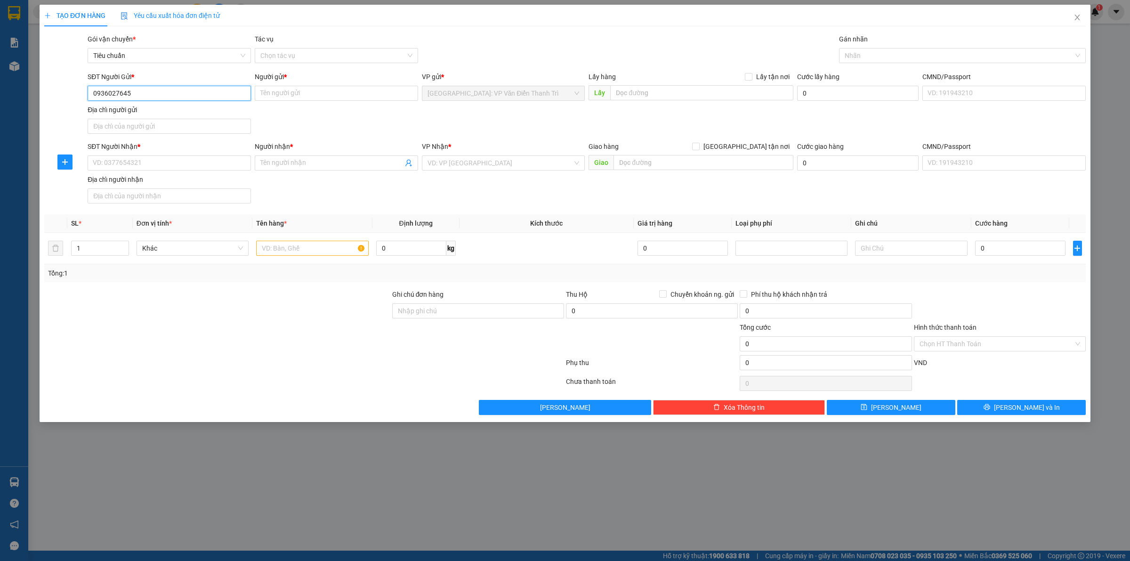
click at [154, 89] on input "0936027645" at bounding box center [169, 93] width 163 height 15
click at [163, 109] on div "0936027645 - Công ty TNHH Singwear Việt Nam" at bounding box center [182, 112] width 178 height 10
type input "Công ty TNHH Singwear Việt Nam"
checkbox input "true"
type input "Sơn Cẩm, thành phố Thái Nguyên"
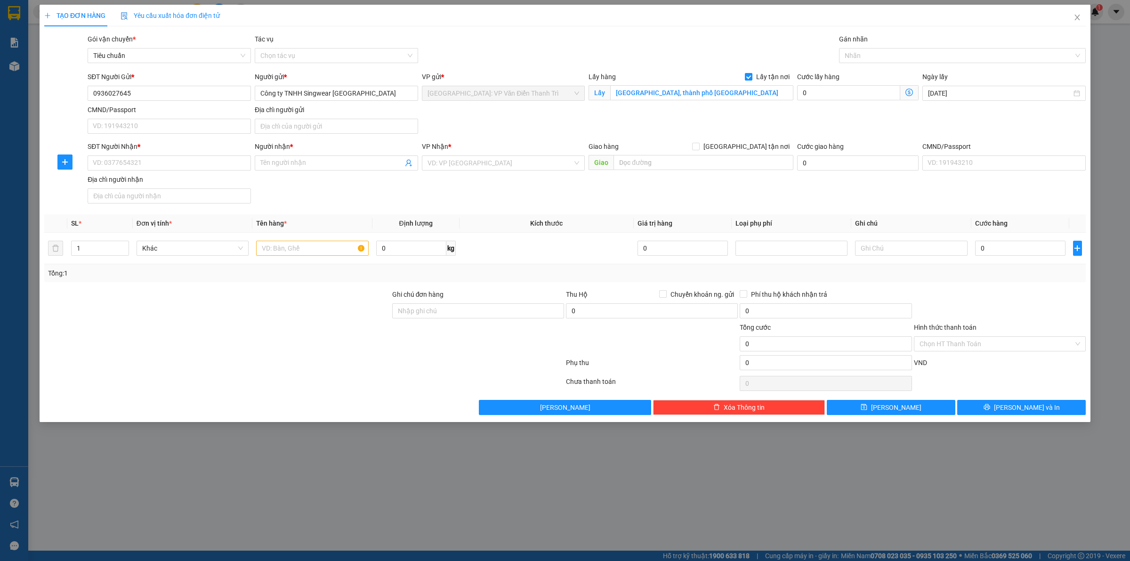
click at [518, 119] on div "SĐT Người Gửi * 0936027645 0936027645 Người gửi * Công ty TNHH Singwear Việt Na…" at bounding box center [587, 105] width 1002 height 66
click at [112, 169] on input "SĐT Người Nhận *" at bounding box center [169, 162] width 163 height 15
click at [173, 123] on input "CMND/Passport" at bounding box center [169, 126] width 163 height 15
drag, startPoint x: 165, startPoint y: 148, endPoint x: 165, endPoint y: 154, distance: 6.1
click at [165, 149] on div "SĐT Người Nhận *" at bounding box center [169, 146] width 163 height 10
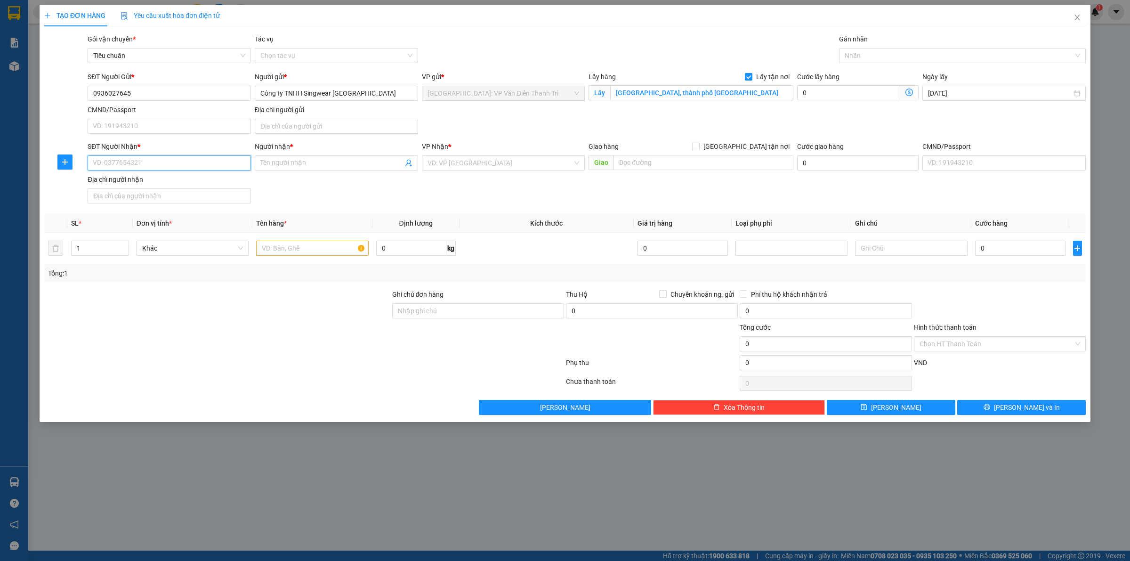
click at [165, 155] on input "SĐT Người Nhận *" at bounding box center [169, 162] width 163 height 15
click at [165, 158] on input "SĐT Người Nhận *" at bounding box center [169, 162] width 163 height 15
paste input "0359855323"
type input "0359855323"
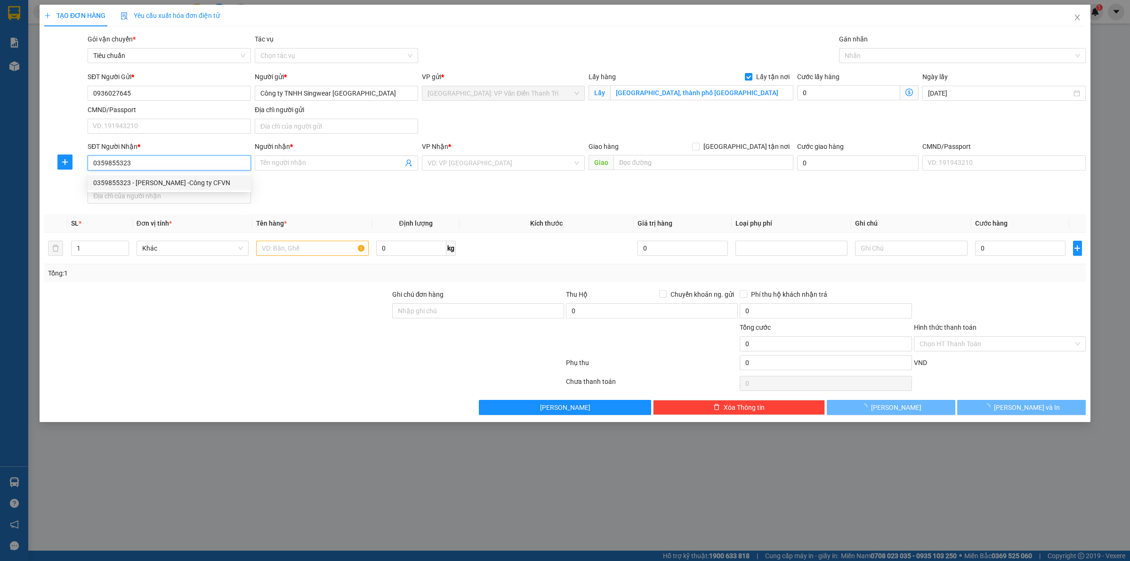
click at [163, 180] on div "0359855323 - Nguyễn Thị Minh Hiếu -Công ty CFVN" at bounding box center [169, 183] width 152 height 10
type input "Nguyễn Thị Minh Hiếu -Công ty CFVN"
checkbox input "true"
type input "Trả : KCN Tam Thăng, thành phố Tam Kỳ, tỉnh Quảng Nam"
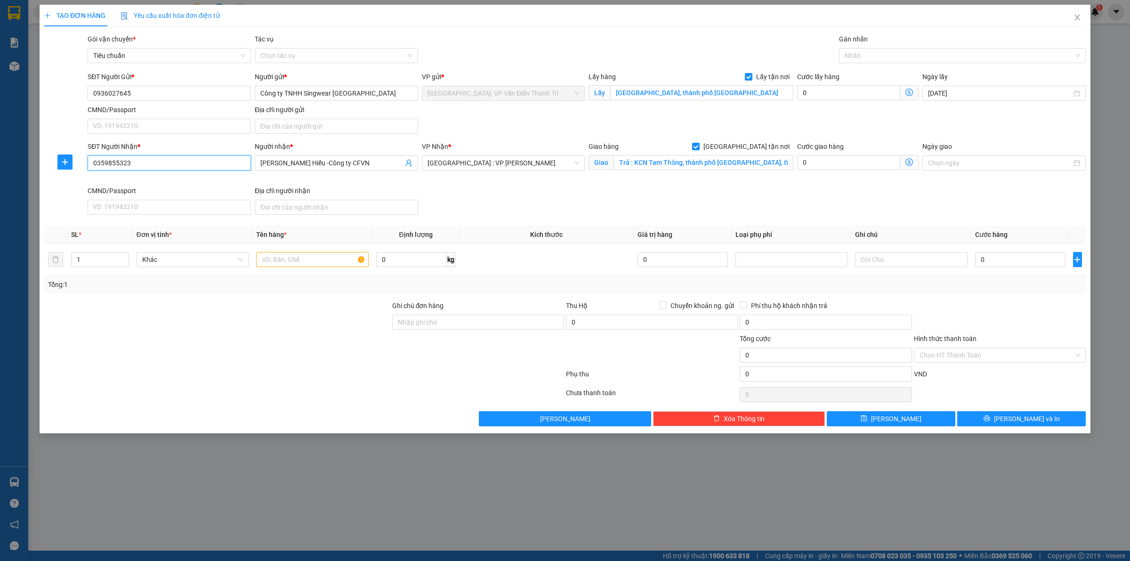
type input "0359855323"
click at [640, 188] on div "SĐT Người Nhận * 0359855323 0359855323 Người nhận * Nguyễn Thị Minh Hiếu -Công …" at bounding box center [587, 179] width 1002 height 77
click at [351, 259] on input "text" at bounding box center [312, 259] width 112 height 15
paste input "Tổng 20 bao"
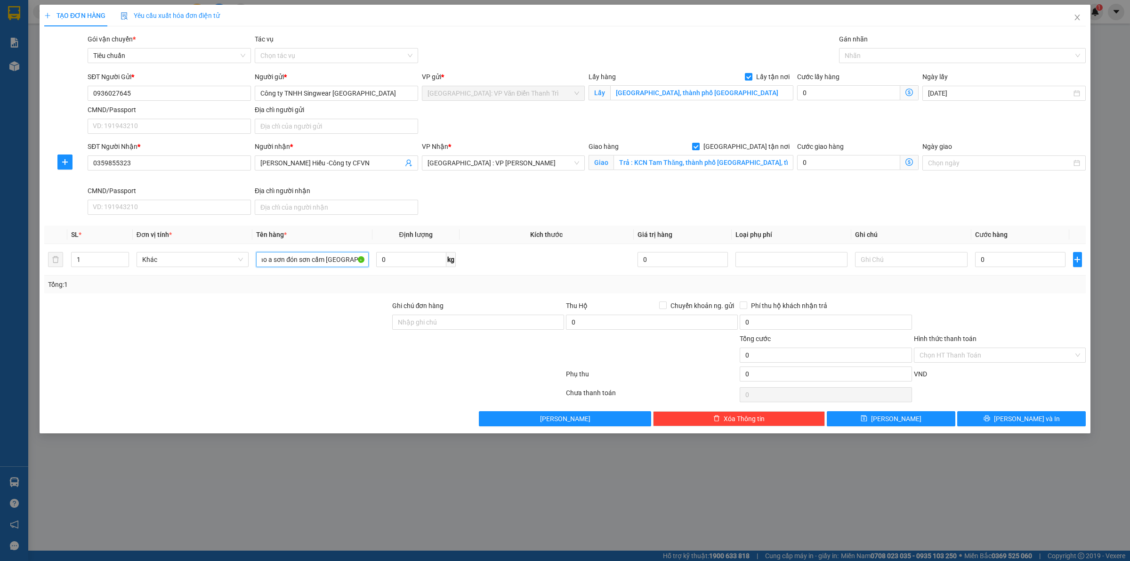
type input "Tổng 20 bao a sơn đón sơn cẩm thái nguyên"
click at [717, 204] on div "SĐT Người Nhận * 0359855323 Người nhận * Nguyễn Thị Minh Hiếu -Công ty CFVN VP …" at bounding box center [587, 179] width 1002 height 77
click at [1029, 261] on input "0" at bounding box center [1020, 259] width 90 height 15
type input "1"
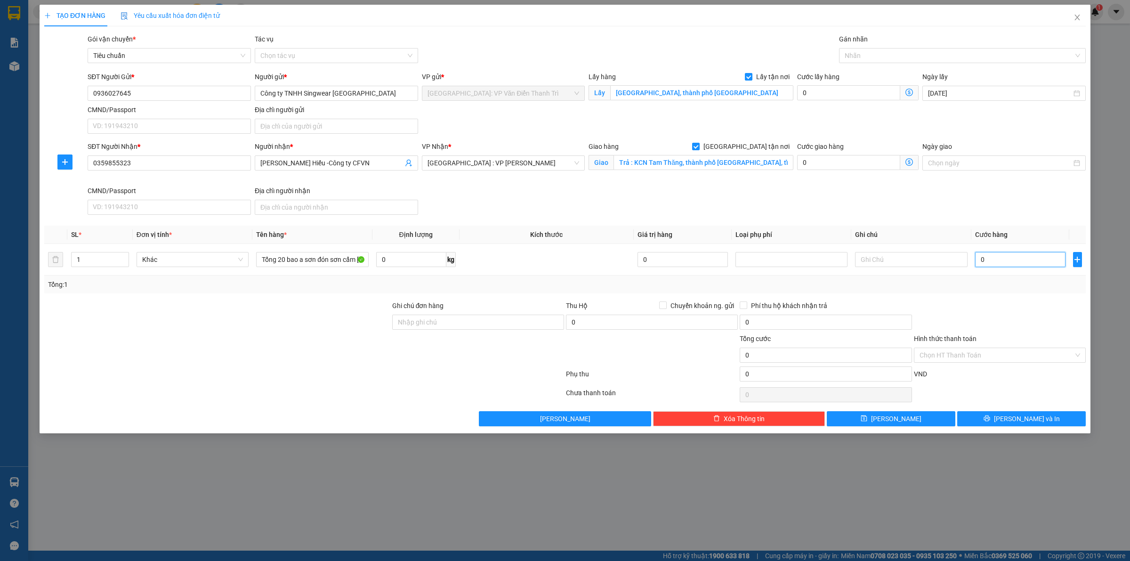
type input "1"
type input "1.000"
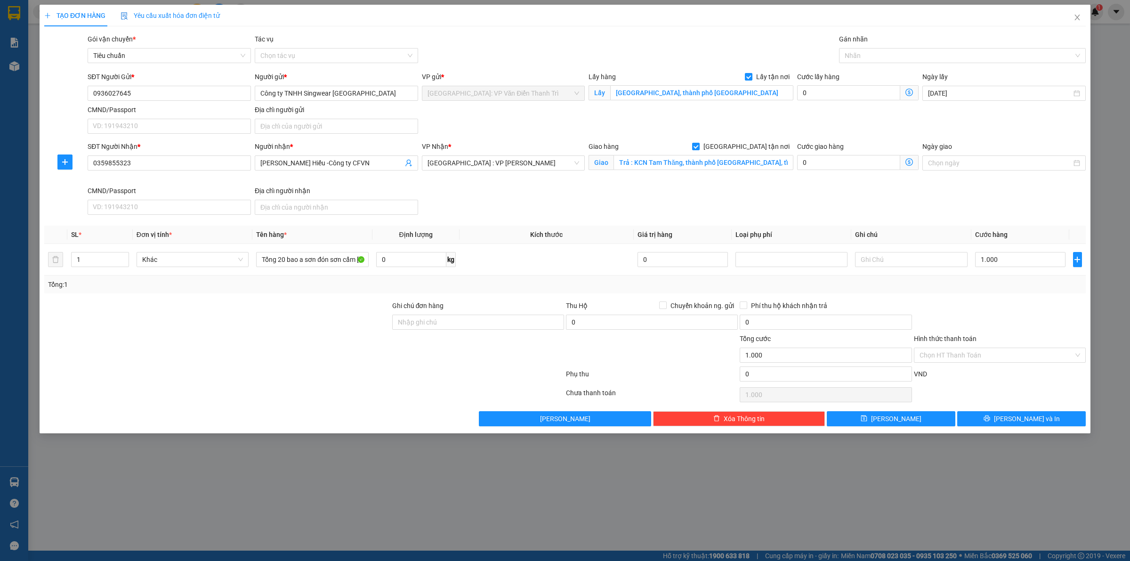
click at [1003, 300] on div "Transit Pickup Surcharge Ids Transit Deliver Surcharge Ids Transit Deliver Surc…" at bounding box center [565, 230] width 1042 height 392
click at [465, 316] on input "Ghi chú đơn hàng" at bounding box center [478, 322] width 172 height 15
type input "có vat"
click at [894, 420] on span "[PERSON_NAME]" at bounding box center [896, 418] width 50 height 10
checkbox input "false"
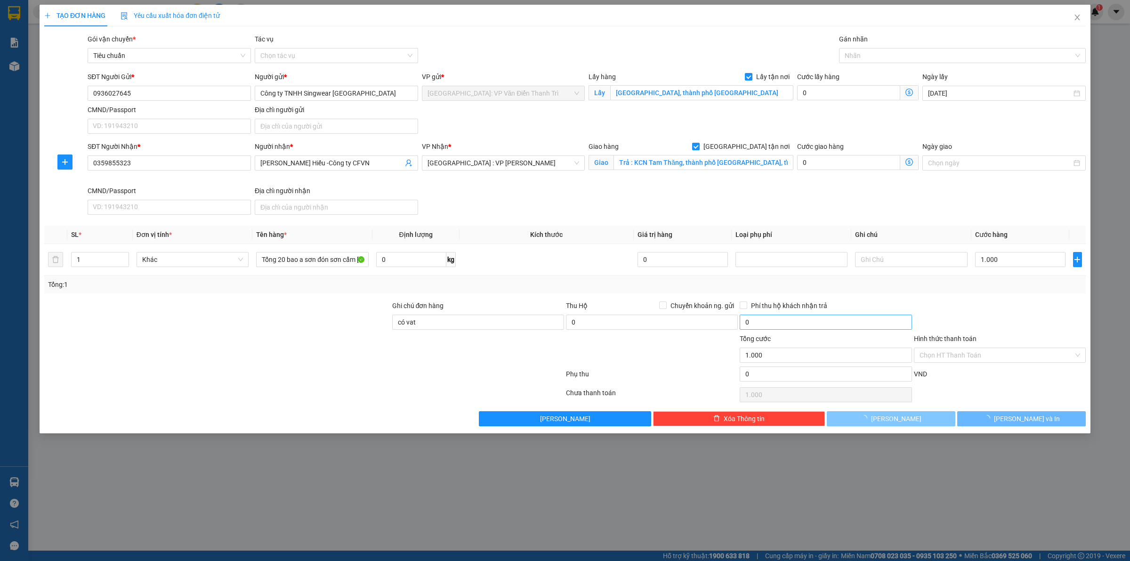
checkbox input "false"
type input "0"
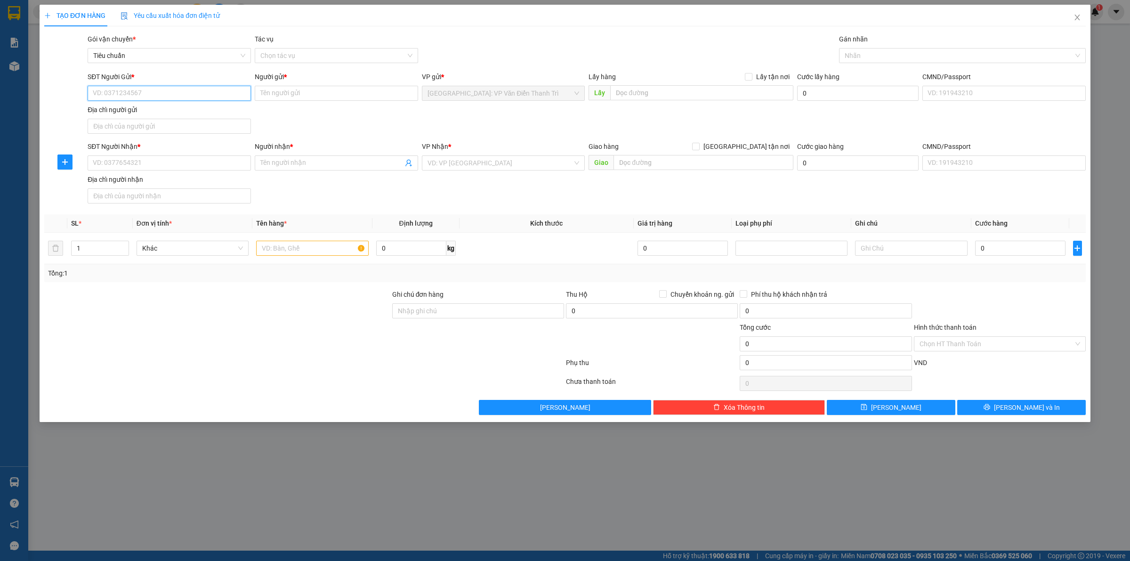
click at [134, 97] on input "SĐT Người Gửi *" at bounding box center [169, 93] width 163 height 15
paste input "0989823459"
type input "0989823459"
click at [161, 112] on div "0989823459 - Hùng" at bounding box center [169, 112] width 152 height 10
type input "Hùng"
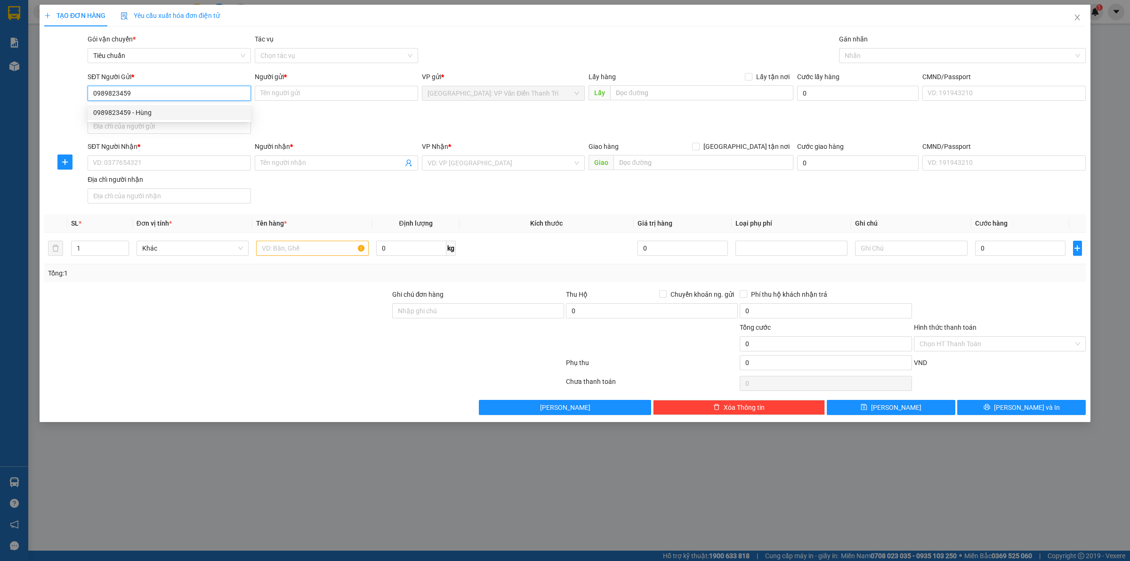
checkbox input "true"
type input "Đón : kho coma 5 đường 70 tây mỗ nam từ liêm"
type input "250.000"
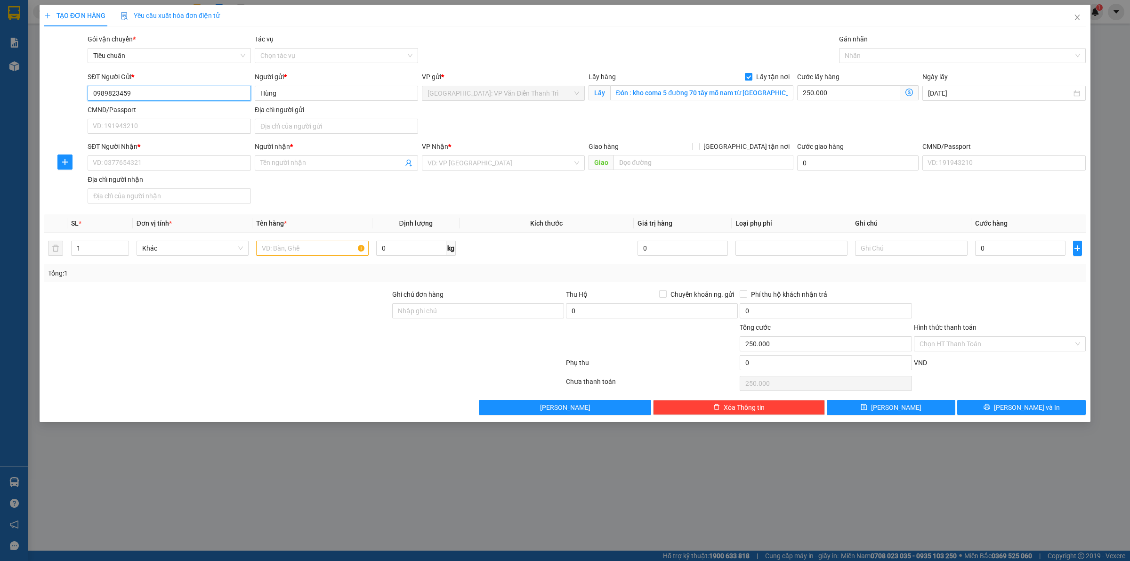
type input "0989823459"
click at [542, 111] on div "SĐT Người Gửi * 0989823459 0989823459 Người gửi * Hùng VP gửi * Hà Nội: VP Văn …" at bounding box center [587, 105] width 1002 height 66
click at [182, 162] on input "SĐT Người Nhận *" at bounding box center [169, 162] width 163 height 15
paste input "0975123964"
type input "0975123964"
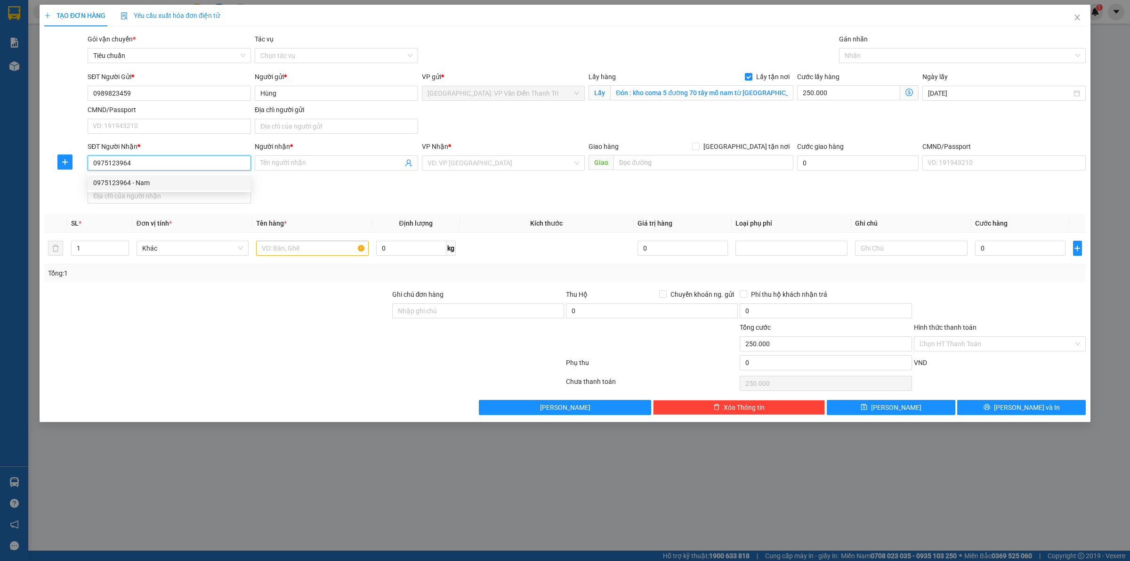
click at [153, 176] on div "0975123964 - Nam" at bounding box center [169, 182] width 163 height 15
type input "Nam"
checkbox input "true"
type input "Trả : 105/11 vườn lài an phú đông quận 12"
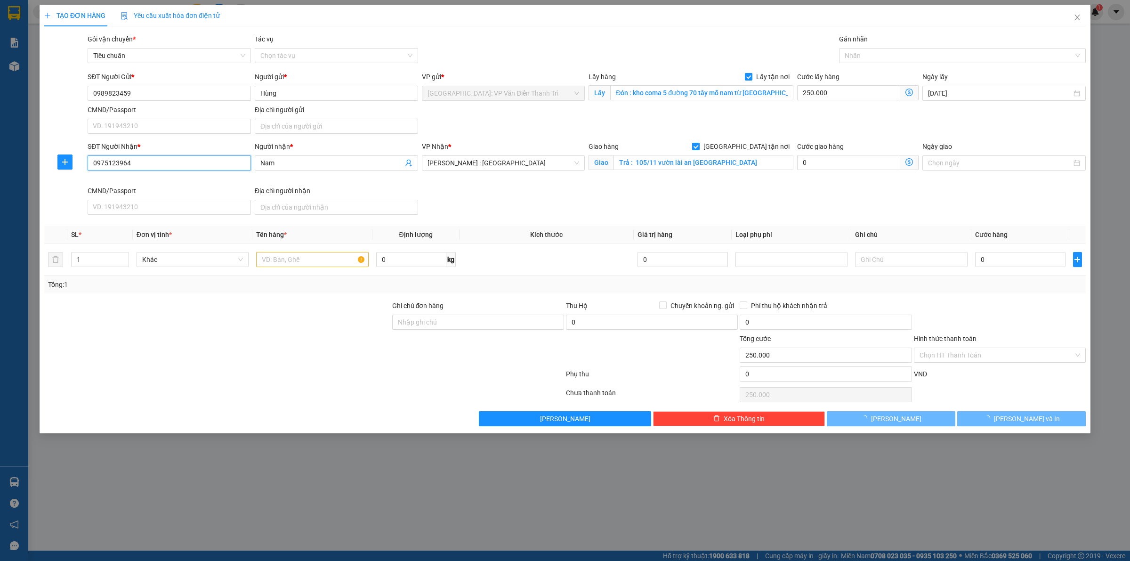
type input "0975123964"
click at [549, 192] on div "SĐT Người Nhận * 0975123964 0975123964 Người nhận * Nam VP Nhận * Hồ Chí Minh :…" at bounding box center [587, 179] width 1002 height 77
click at [307, 254] on input "text" at bounding box center [312, 259] width 112 height 15
type input "172 thùng a bình đón tây mỗ"
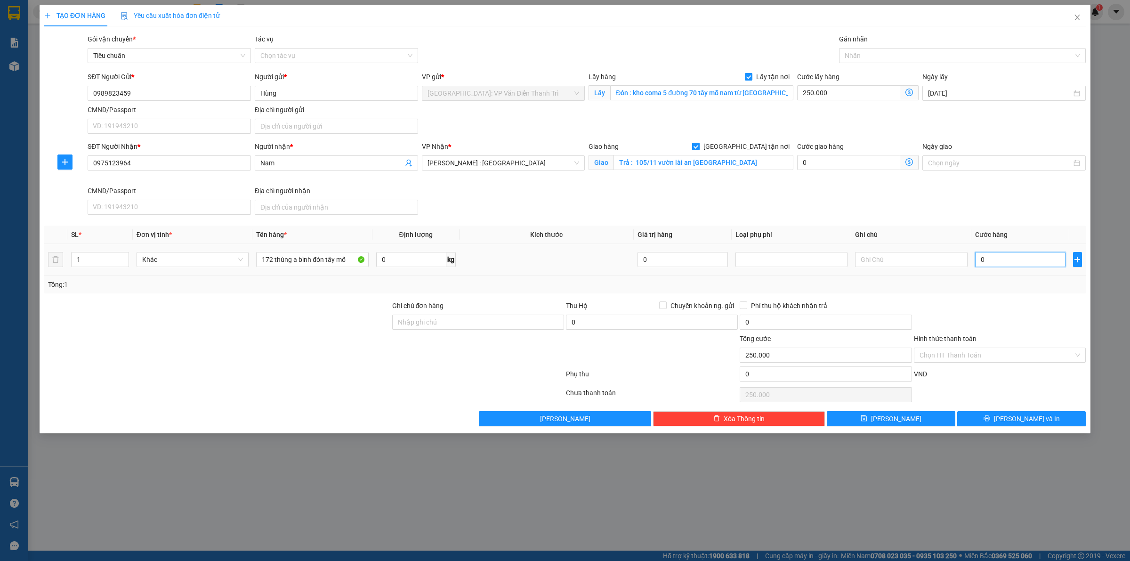
click at [1008, 259] on input "0" at bounding box center [1020, 259] width 90 height 15
type input "1"
type input "250.001"
type input "1.000"
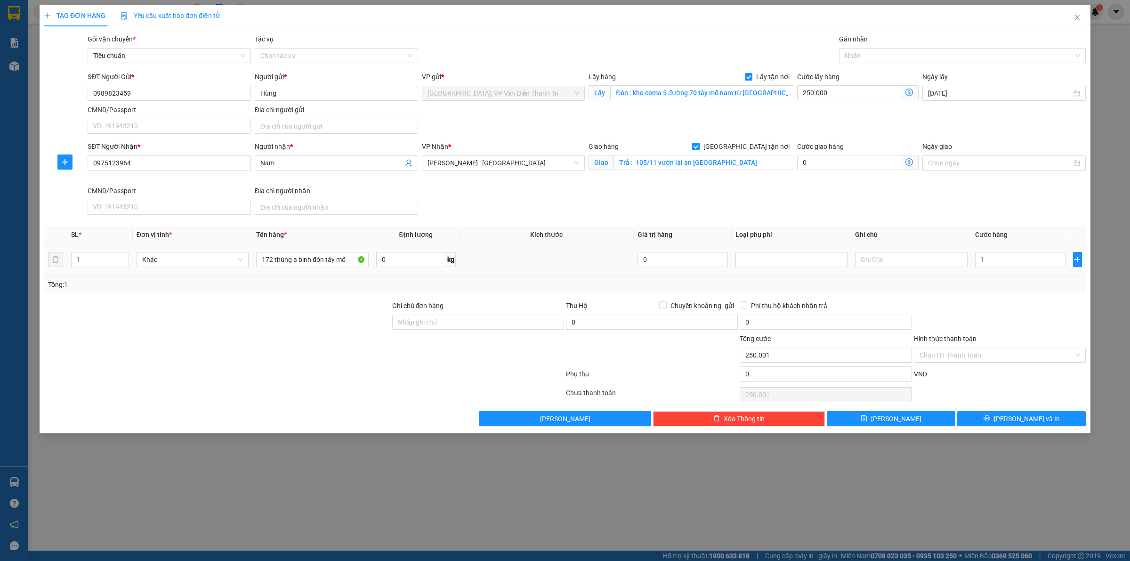
type input "251.000"
click at [1013, 321] on div at bounding box center [1000, 316] width 174 height 33
click at [899, 422] on span "[PERSON_NAME]" at bounding box center [896, 418] width 50 height 10
checkbox input "false"
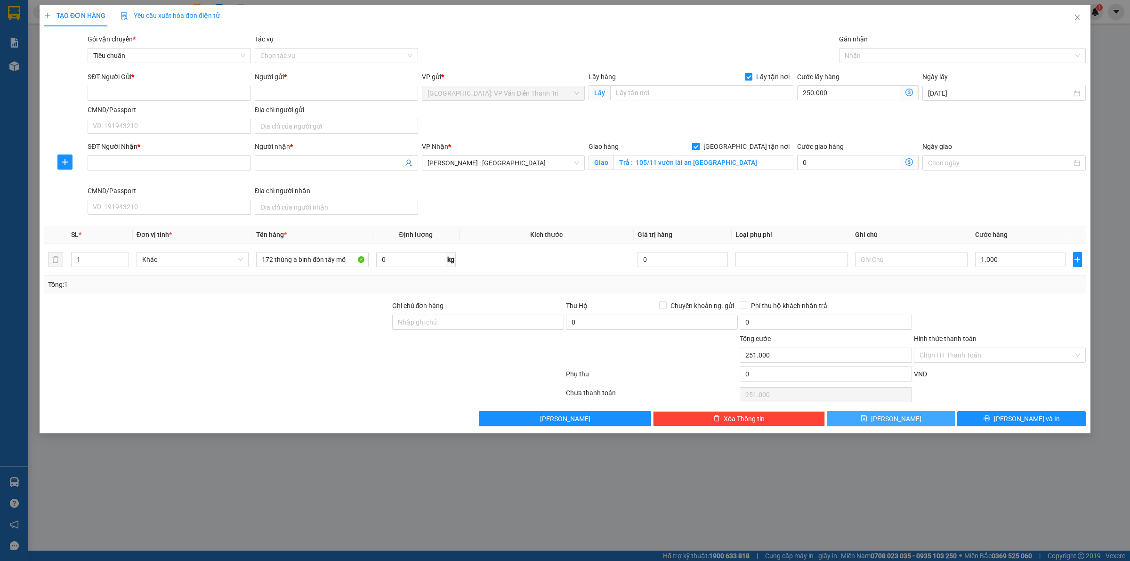
checkbox input "false"
type input "0"
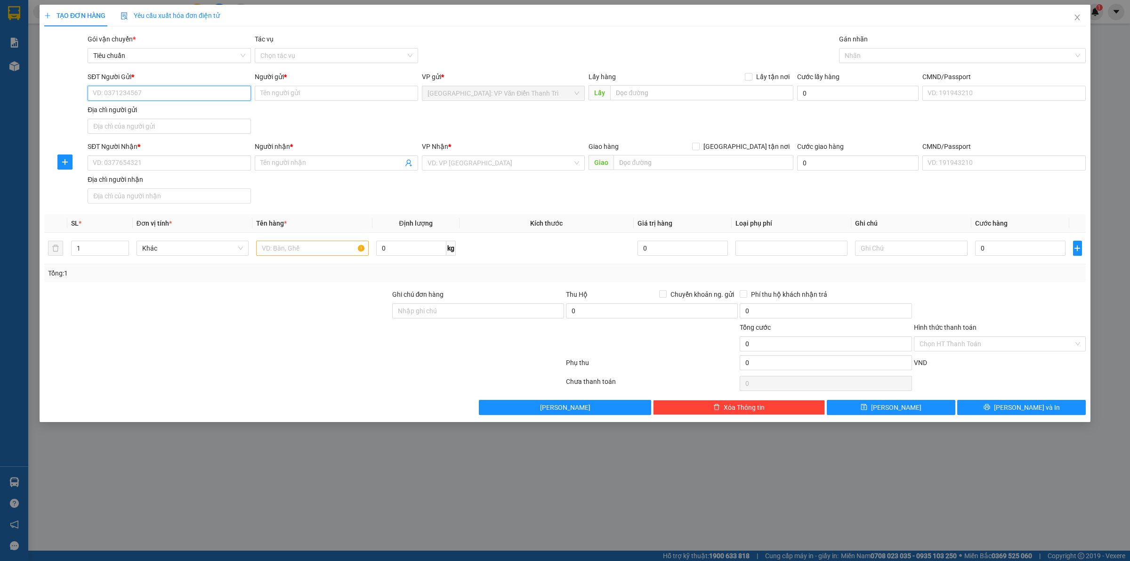
click at [170, 96] on input "SĐT Người Gửi *" at bounding box center [169, 93] width 163 height 15
paste input "0978969083"
type input "0978969083"
click at [294, 95] on input "Người gửi *" at bounding box center [336, 93] width 163 height 15
paste input "cường"
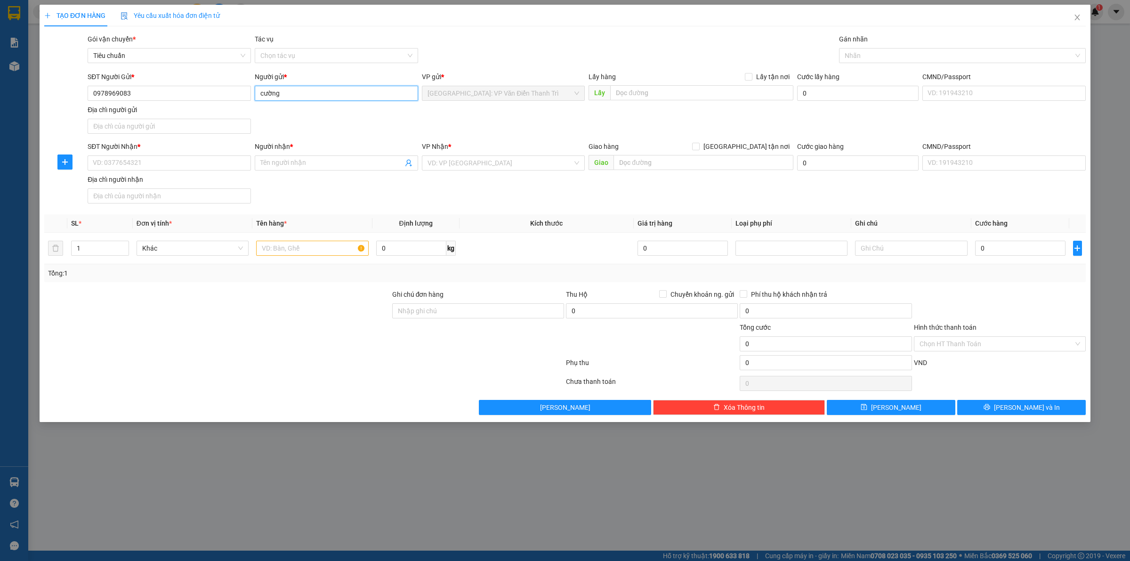
type input "cường"
drag, startPoint x: 542, startPoint y: 125, endPoint x: 554, endPoint y: 125, distance: 12.3
click at [551, 125] on div "SĐT Người Gửi * 0978969083 Người gửi * cường cường VP gửi * Hà Nội: VP Văn Điển…" at bounding box center [587, 105] width 1002 height 66
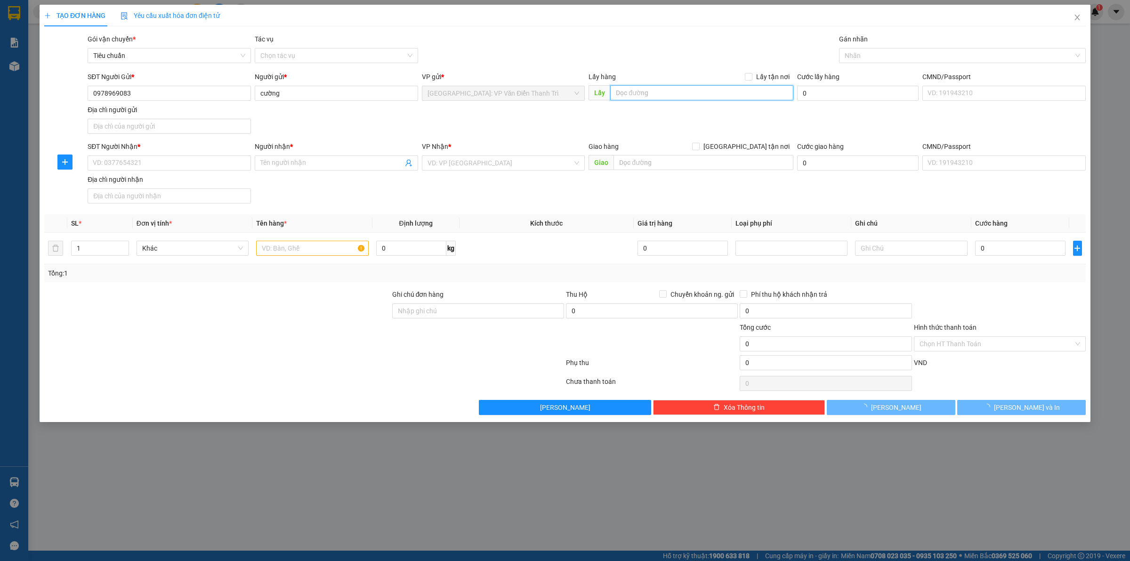
click at [664, 90] on input "text" at bounding box center [701, 92] width 183 height 15
paste input "Địa chỉ 246 Ỷ La dương nội hà đông"
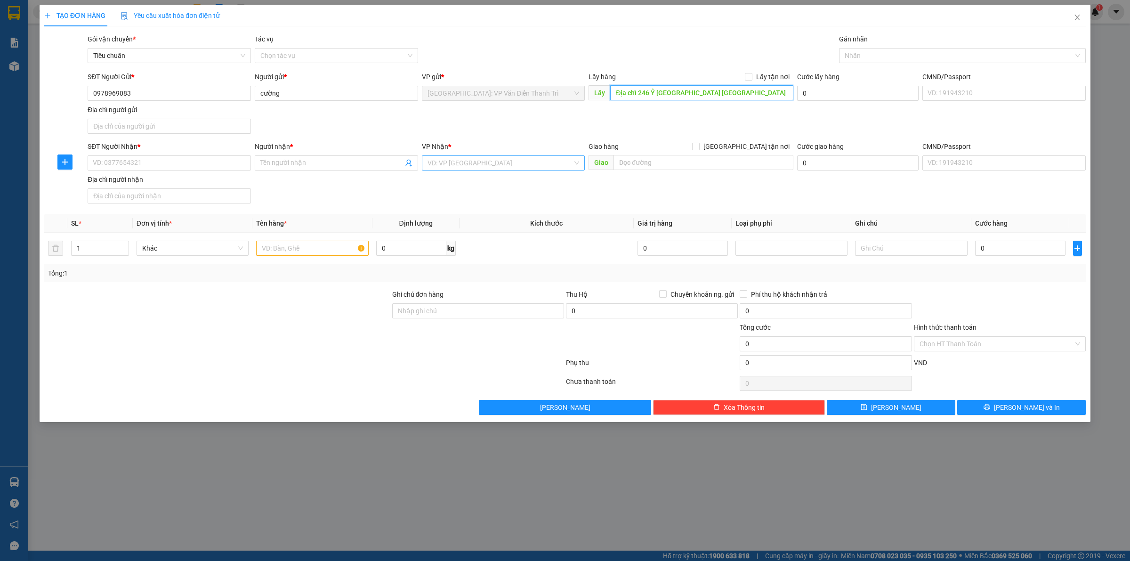
type input "Địa chỉ 246 Ỷ La dương nội hà đông"
click at [507, 163] on input "search" at bounding box center [501, 163] width 146 height 14
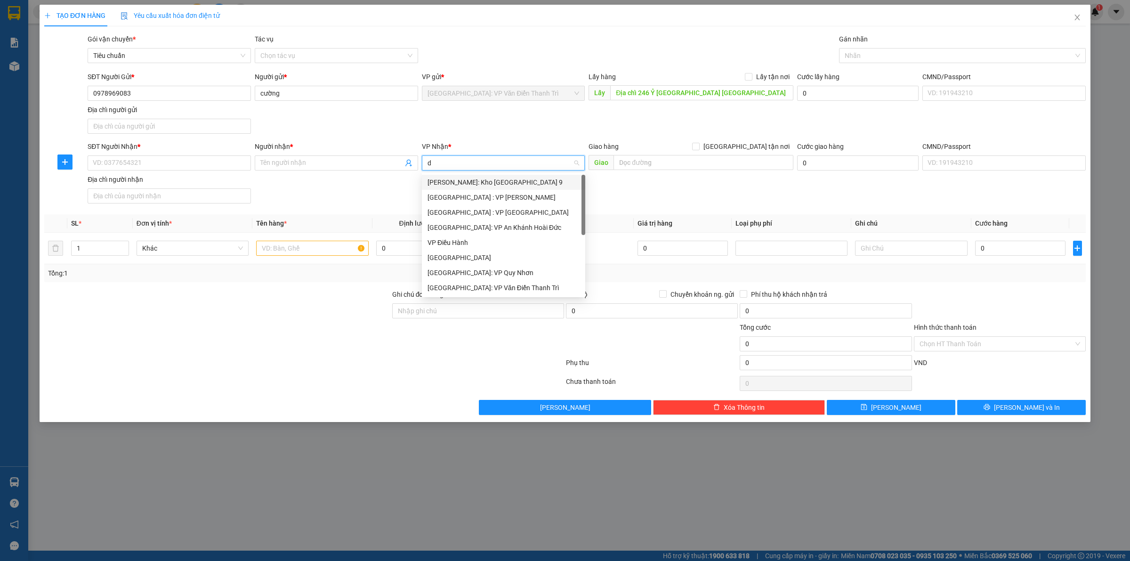
click at [501, 164] on input "d" at bounding box center [501, 163] width 146 height 14
type input "12"
click at [488, 192] on div "[PERSON_NAME] : [GEOGRAPHIC_DATA]" at bounding box center [504, 197] width 152 height 10
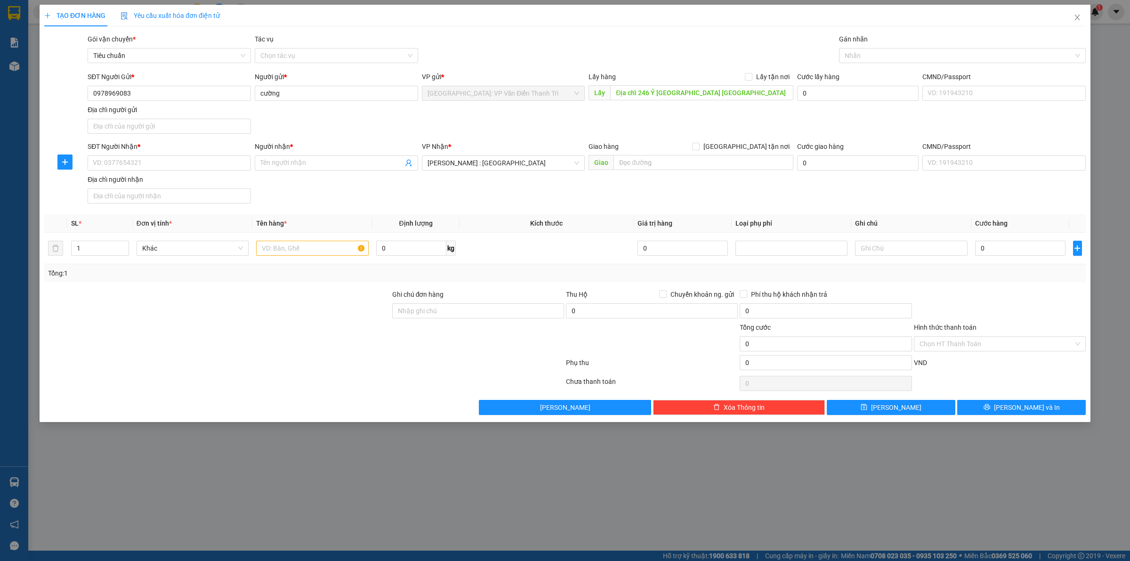
click at [691, 211] on div "Transit Pickup Surcharge Ids Transit Deliver Surcharge Ids Transit Deliver Surc…" at bounding box center [565, 224] width 1042 height 381
click at [676, 172] on div "Giao hàng [GEOGRAPHIC_DATA] tận nơi [GEOGRAPHIC_DATA]" at bounding box center [691, 157] width 205 height 33
click at [676, 158] on input "text" at bounding box center [704, 162] width 180 height 15
click at [752, 79] on input "Lấy tận nơi" at bounding box center [748, 76] width 7 height 7
checkbox input "true"
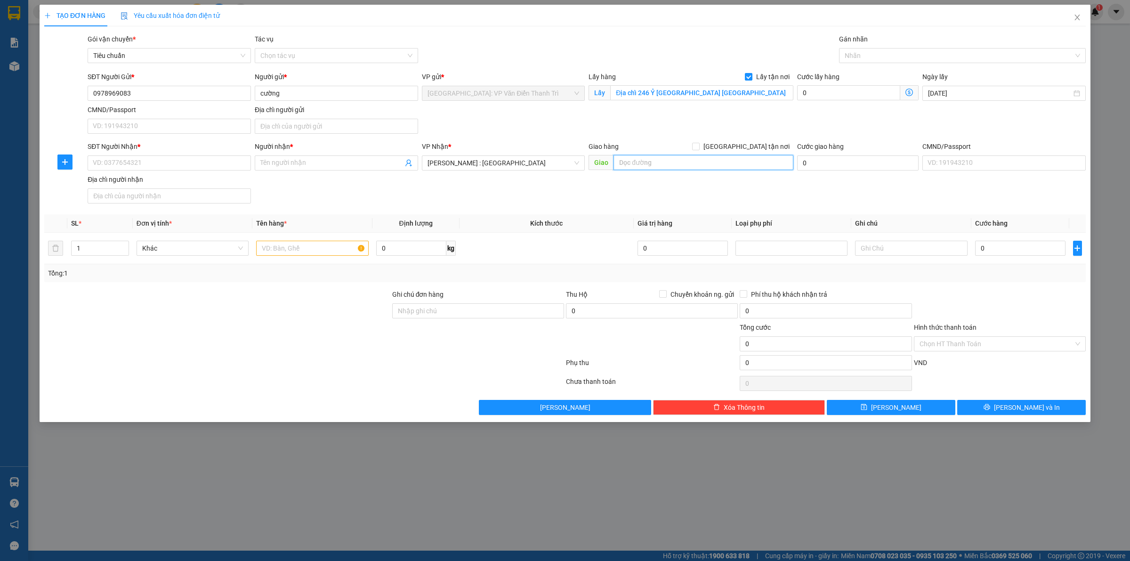
click at [672, 170] on input "text" at bounding box center [704, 162] width 180 height 15
paste input "Địa chỉ : phú trung, Phú Chánh, Tân uyên, bình dương"
type input "Địa chỉ : phú trung, Phú Chánh, Tân uyên, bình dương"
click at [836, 91] on input "0" at bounding box center [848, 92] width 103 height 15
type input "1"
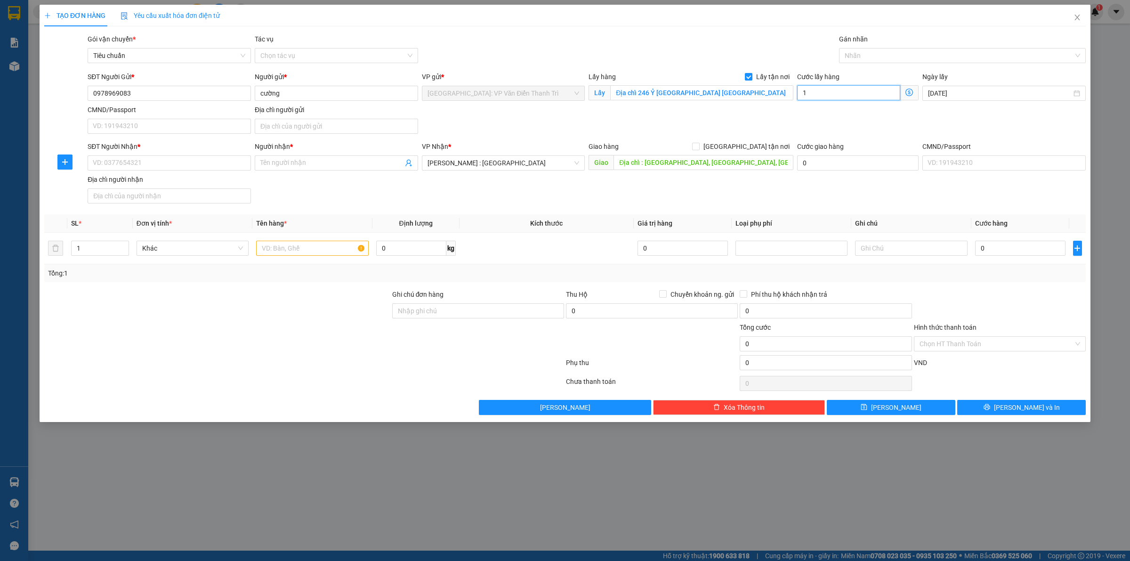
type input "1"
type input "15"
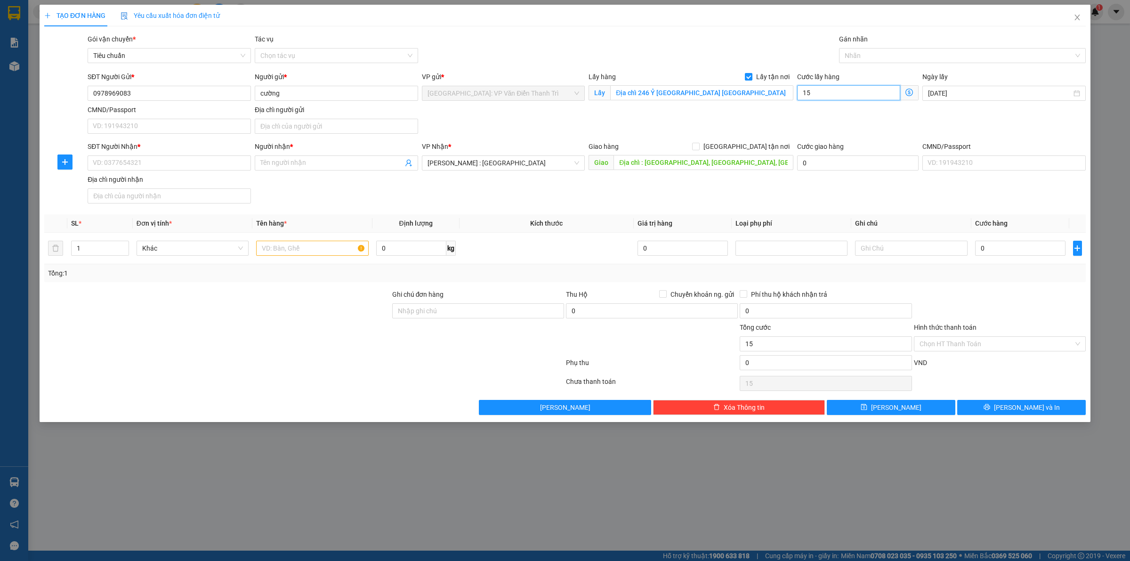
type input "150"
type input "1.500"
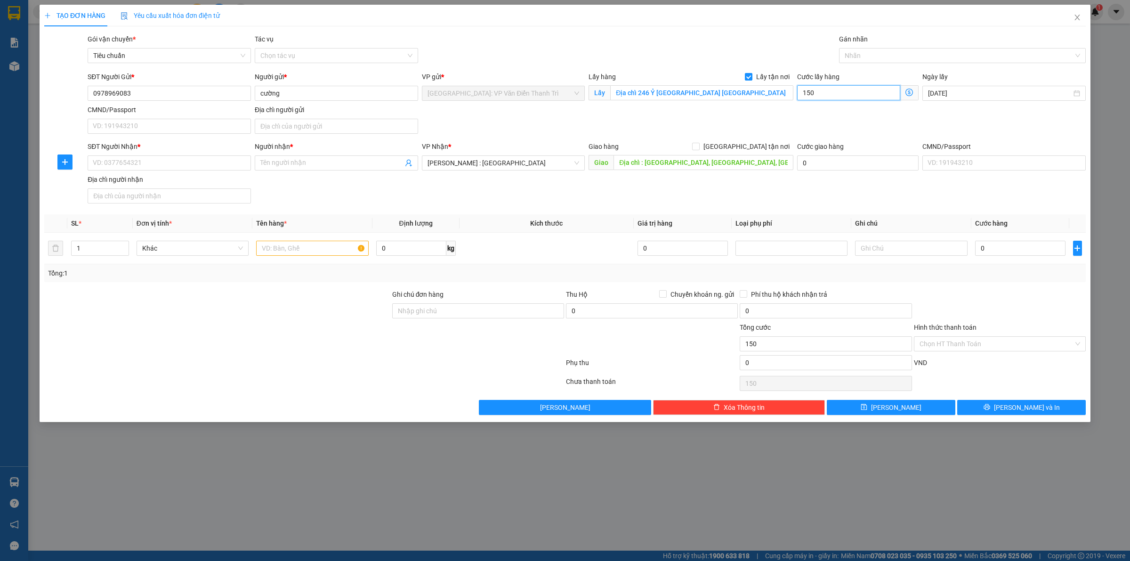
type input "1.500"
type input "15.000"
type input "150.000"
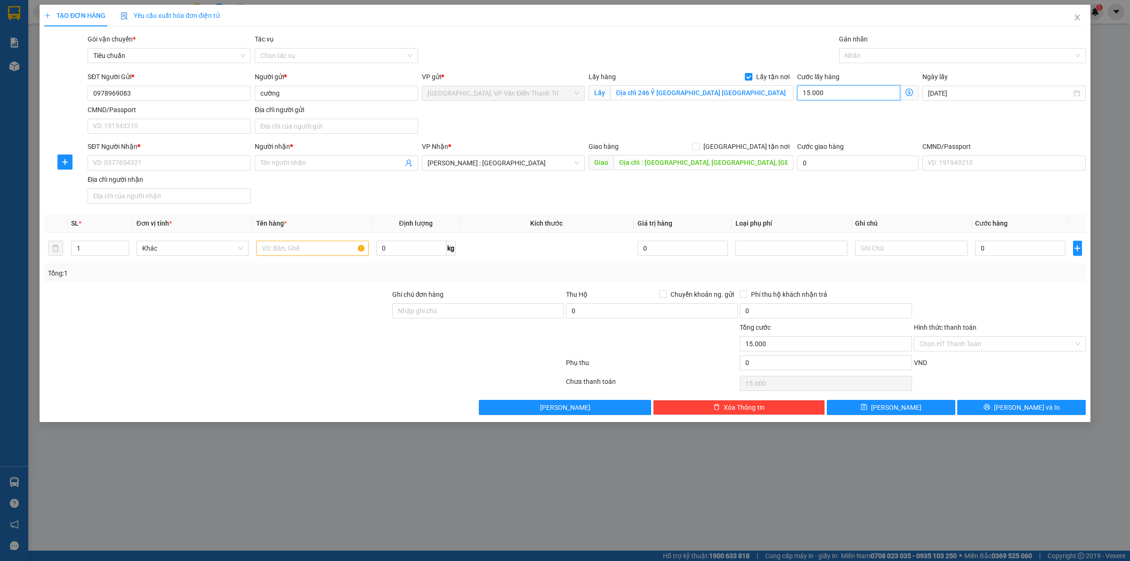
type input "150.000"
click at [752, 148] on span "[GEOGRAPHIC_DATA] tận nơi" at bounding box center [747, 146] width 94 height 10
click at [699, 148] on input "[GEOGRAPHIC_DATA] tận nơi" at bounding box center [695, 146] width 7 height 7
checkbox input "true"
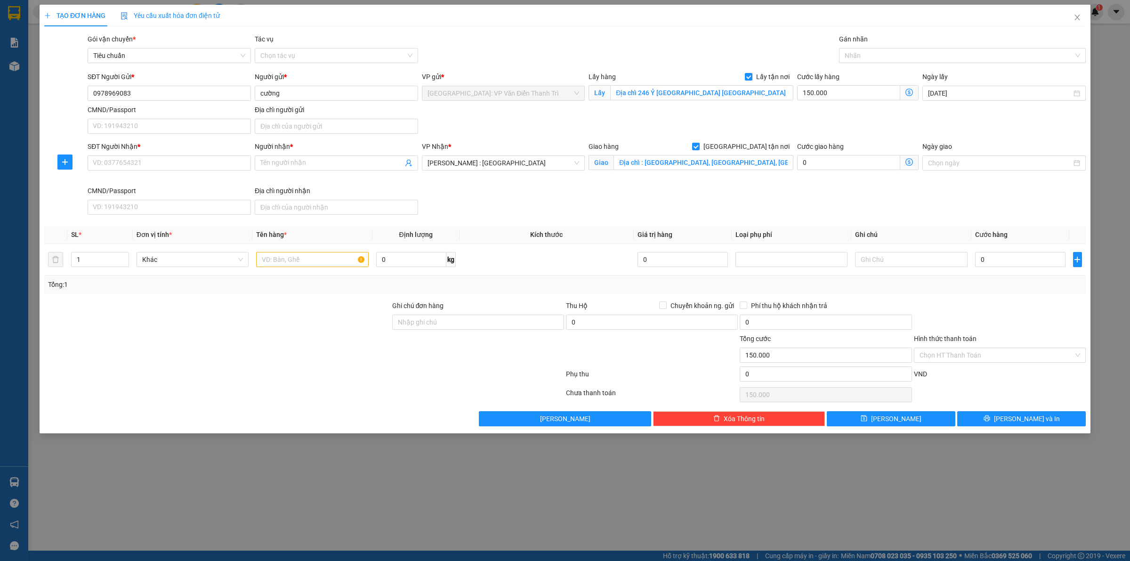
drag, startPoint x: 735, startPoint y: 115, endPoint x: 552, endPoint y: 137, distance: 184.0
click at [735, 115] on div "SĐT Người Gửi * 0978969083 Người gửi * cường VP gửi * Hà Nội: VP Văn Điển Thanh…" at bounding box center [587, 105] width 1002 height 66
click at [145, 161] on input "SĐT Người Nhận *" at bounding box center [169, 162] width 163 height 15
paste input "0866490895"
type input "0866490895"
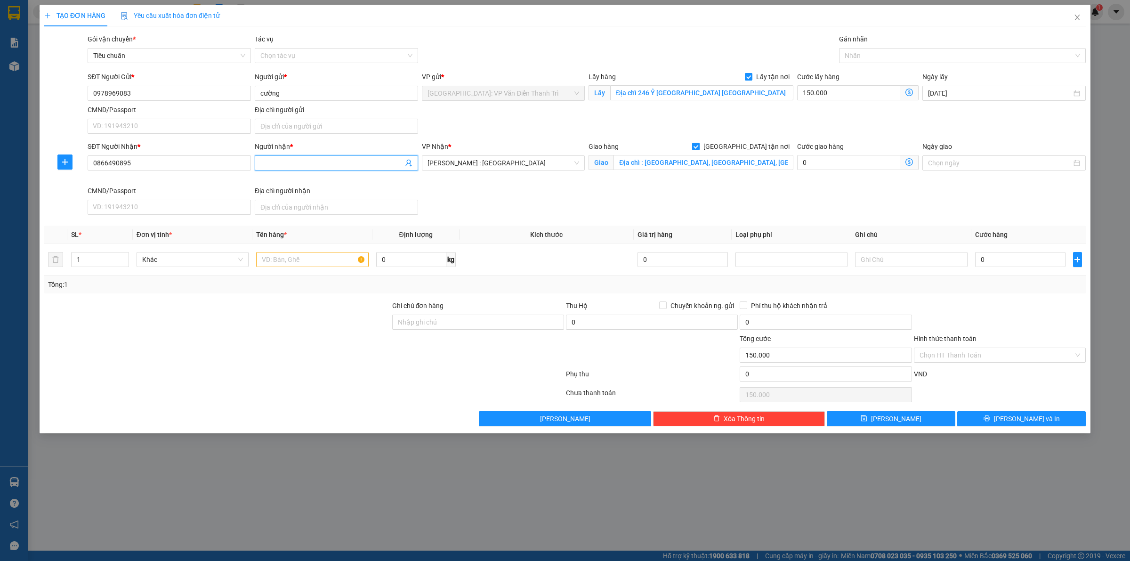
click at [317, 163] on input "Người nhận *" at bounding box center [331, 163] width 143 height 10
paste input "Lực Mt"
type input "Lực Mt"
click at [605, 194] on div "SĐT Người Nhận * 0866490895 Người nhận * Lực Mt VP Nhận * Hồ Chí Minh : Kho Quậ…" at bounding box center [587, 179] width 1002 height 77
click at [321, 269] on div at bounding box center [312, 259] width 112 height 19
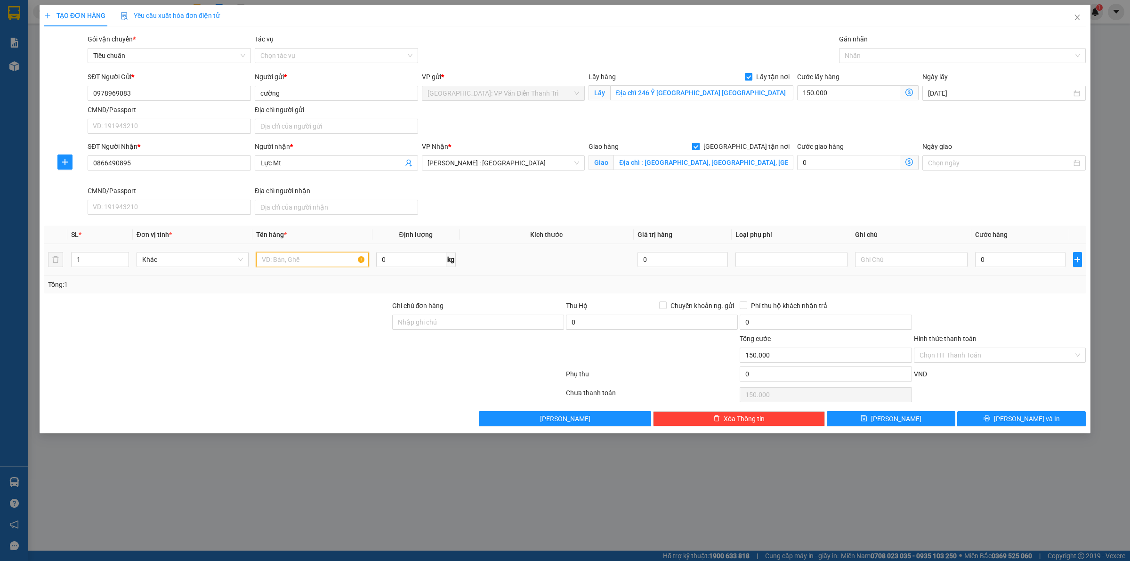
click at [317, 265] on input "text" at bounding box center [312, 259] width 112 height 15
paste input "20 kiện"
type input "20 kiện a hùng đón ỷ la"
click at [1005, 259] on input "0" at bounding box center [1020, 259] width 90 height 15
type input "1"
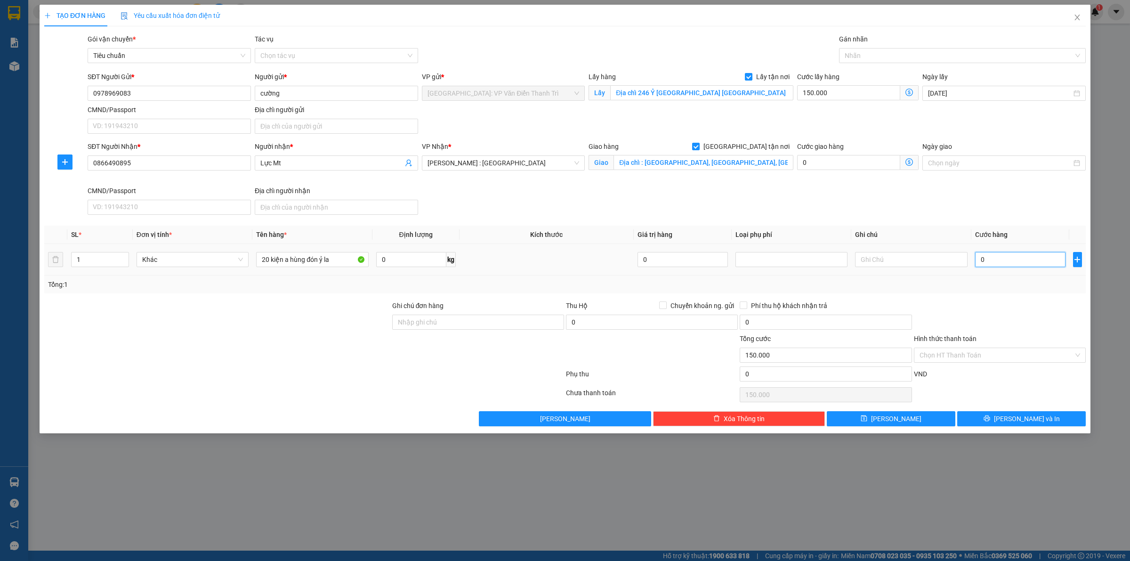
type input "150.001"
type input "1.000"
type input "151.000"
click at [902, 210] on div "SĐT Người Nhận * 0866490895 Người nhận * Lực Mt VP Nhận * Hồ Chí Minh : Kho Quậ…" at bounding box center [587, 179] width 1002 height 77
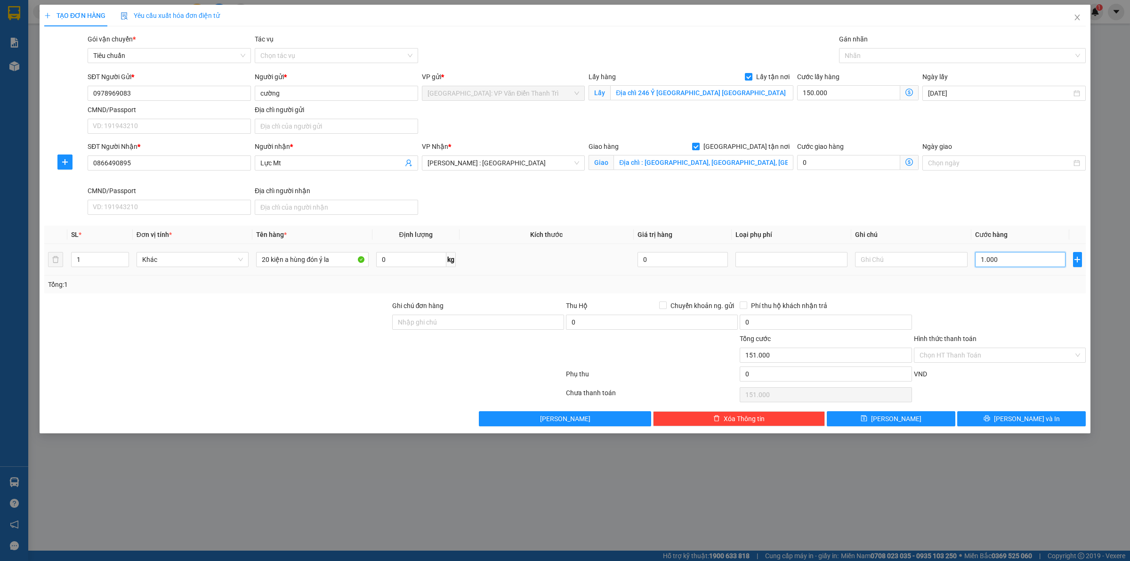
click at [993, 258] on input "1.000" at bounding box center [1020, 259] width 90 height 15
click at [671, 304] on span "Chuyển khoản ng. gửi" at bounding box center [702, 305] width 71 height 10
click at [666, 304] on input "Chuyển khoản ng. gửi" at bounding box center [662, 304] width 7 height 7
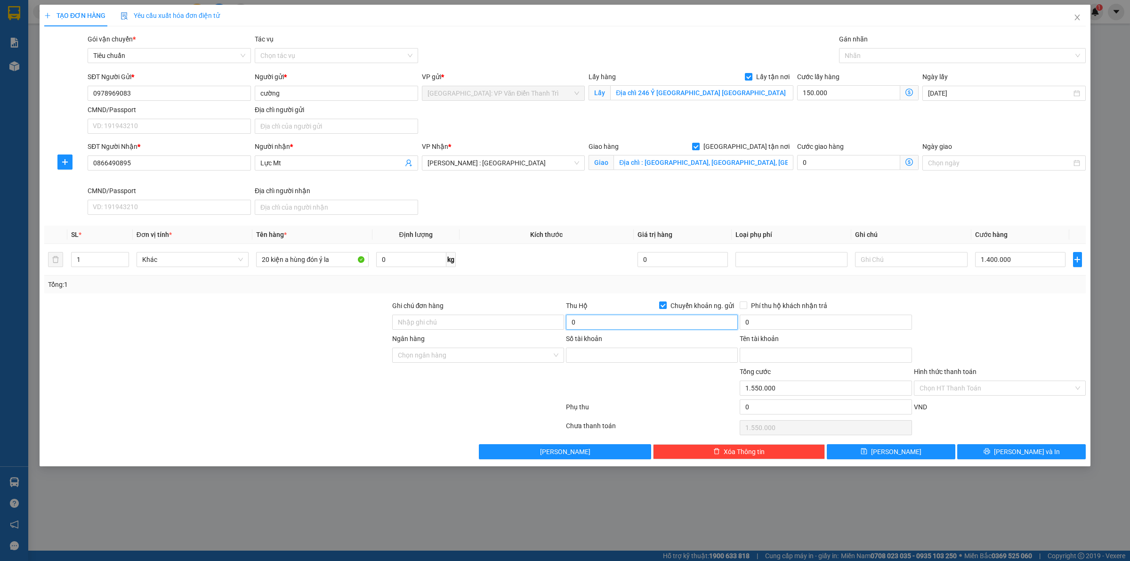
click at [656, 326] on input "0" at bounding box center [652, 322] width 172 height 15
click at [611, 357] on input "Số tài khoản" at bounding box center [652, 355] width 172 height 15
paste input "4520784858"
click at [455, 366] on div "Ngân hàng Chọn ngân hàng" at bounding box center [478, 349] width 172 height 33
click at [455, 365] on div "Ngân hàng Chọn ngân hàng" at bounding box center [478, 349] width 172 height 33
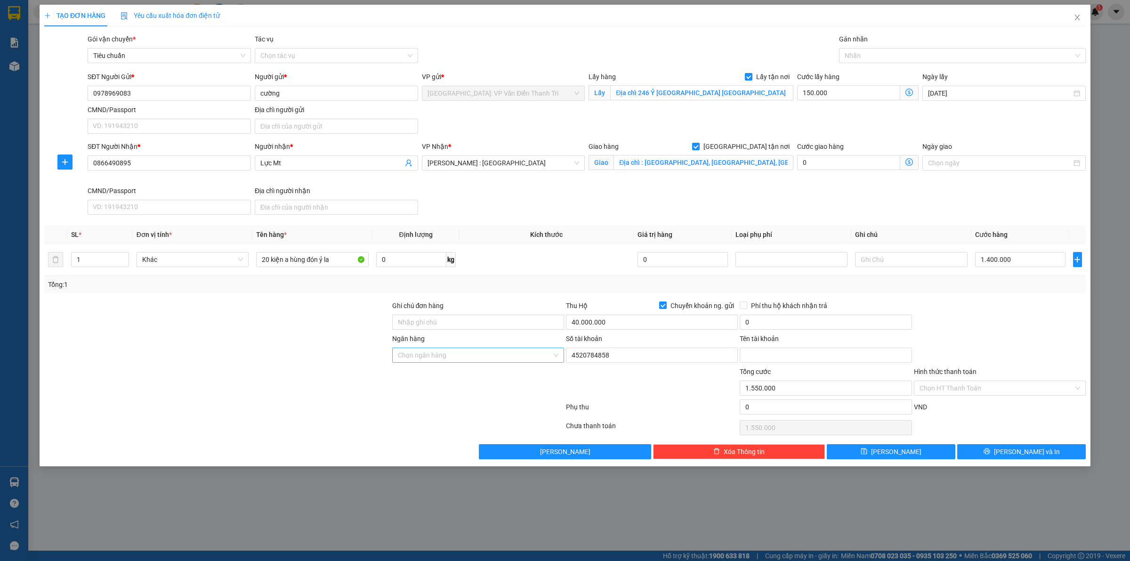
click at [456, 359] on input "Ngân hàng" at bounding box center [475, 355] width 154 height 14
click at [441, 376] on div "BIDV - Ngân hàng TMCP Đầu tư và Phát triển Việt Nam" at bounding box center [496, 375] width 196 height 10
click at [746, 358] on input "Tên tài khoản" at bounding box center [826, 355] width 172 height 15
paste input "vuong chi cuong"
click at [457, 325] on input "Ghi chú đơn hàng" at bounding box center [478, 322] width 172 height 15
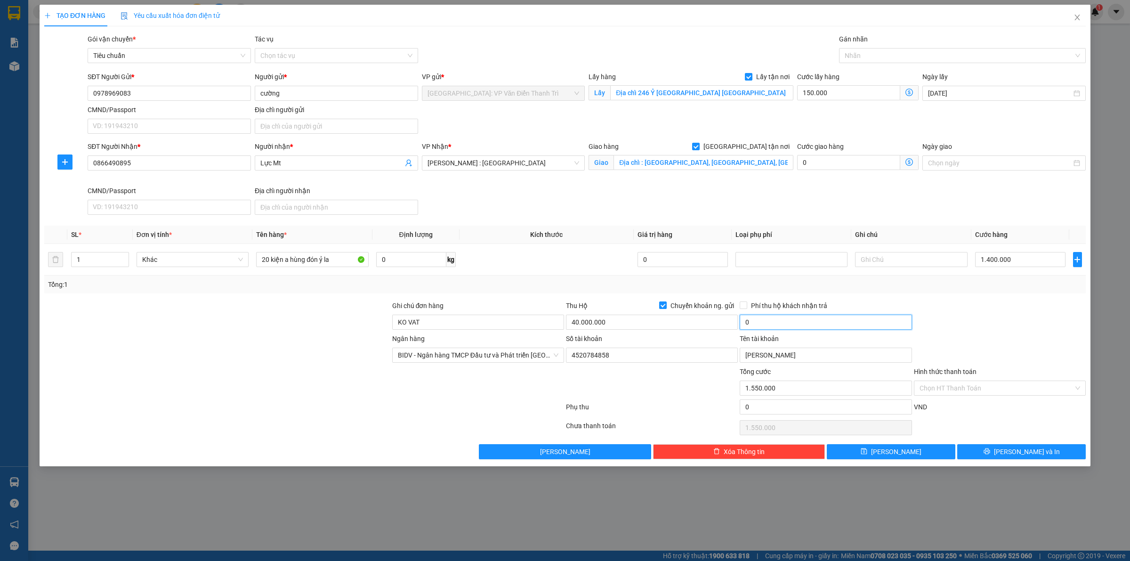
click at [775, 320] on input "0" at bounding box center [826, 322] width 172 height 15
click at [771, 319] on input "0" at bounding box center [826, 322] width 172 height 15
click at [901, 59] on div at bounding box center [957, 55] width 233 height 11
click at [877, 74] on div "[GEOGRAPHIC_DATA] tận nơi" at bounding box center [962, 74] width 235 height 10
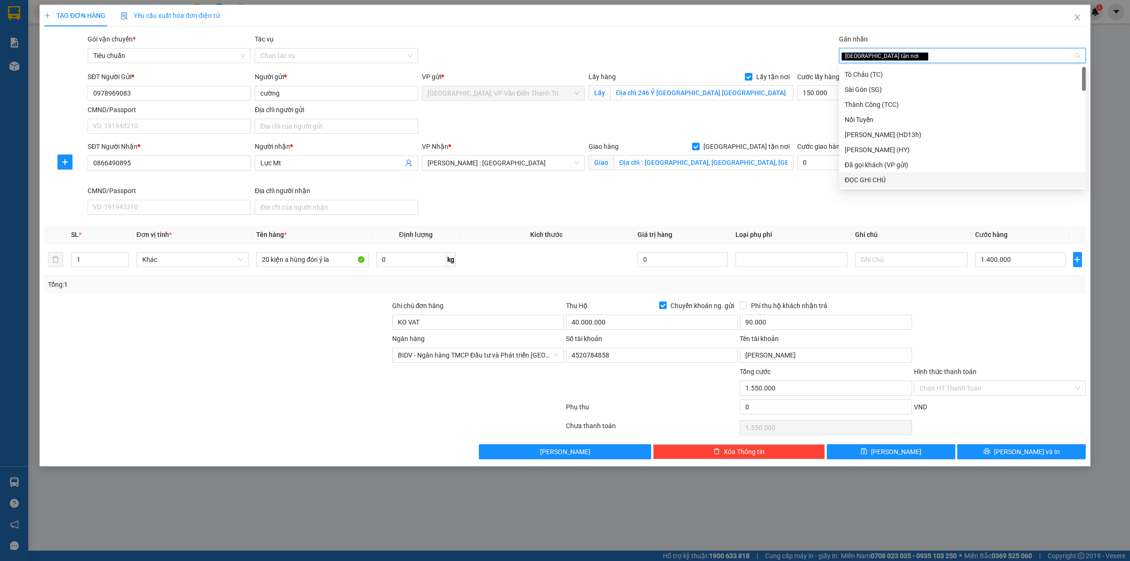
click at [768, 189] on div "SĐT Người Nhận * 0866490895 Người nhận * Lực Mt VP Nhận * Hồ Chí Minh : Kho Quậ…" at bounding box center [587, 179] width 1002 height 77
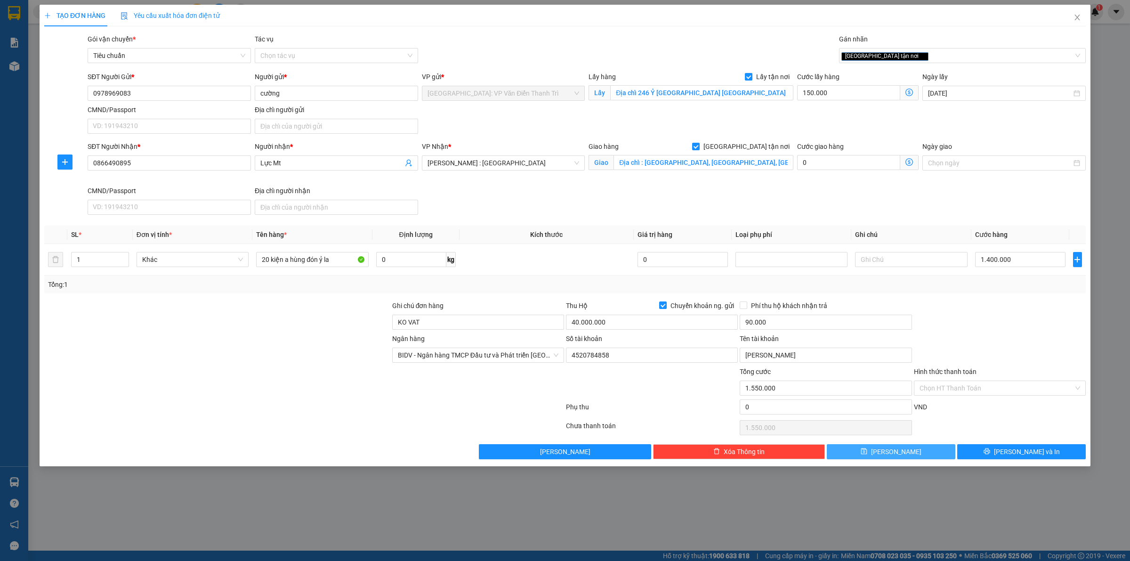
click at [877, 458] on button "[PERSON_NAME]" at bounding box center [891, 451] width 129 height 15
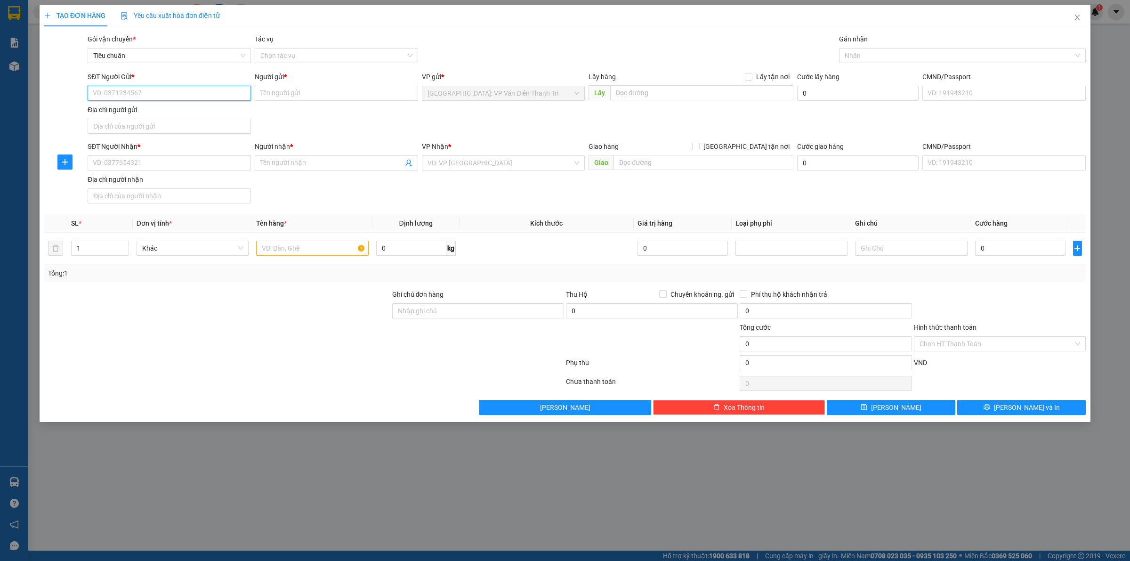
click at [184, 91] on input "SĐT Người Gửi *" at bounding box center [169, 93] width 163 height 15
paste input "0978623040"
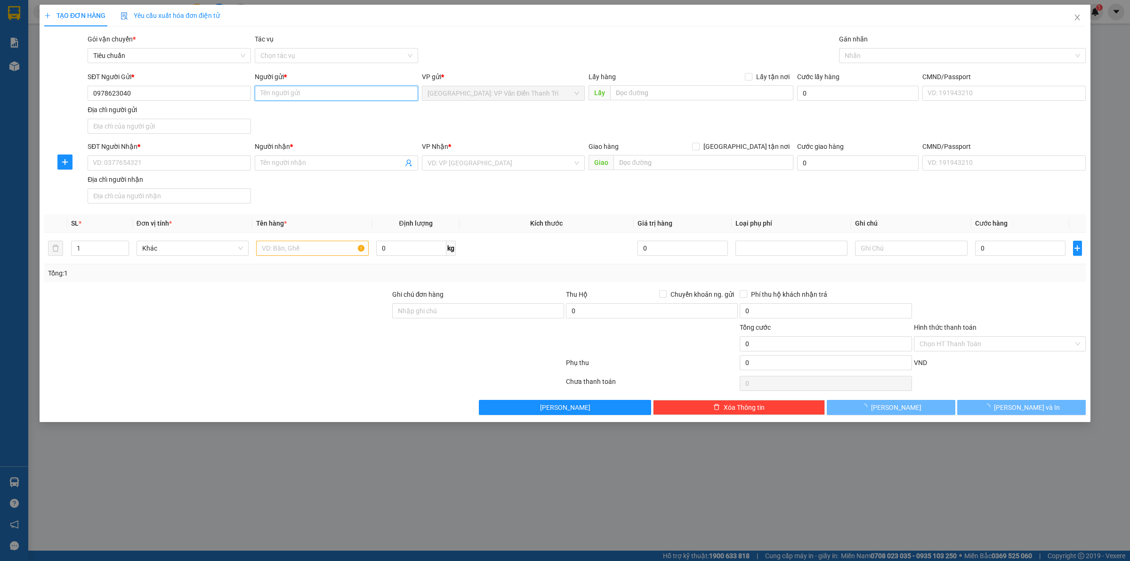
click at [304, 92] on input "Người gửi *" at bounding box center [336, 93] width 163 height 15
paste input "Chị Giang"
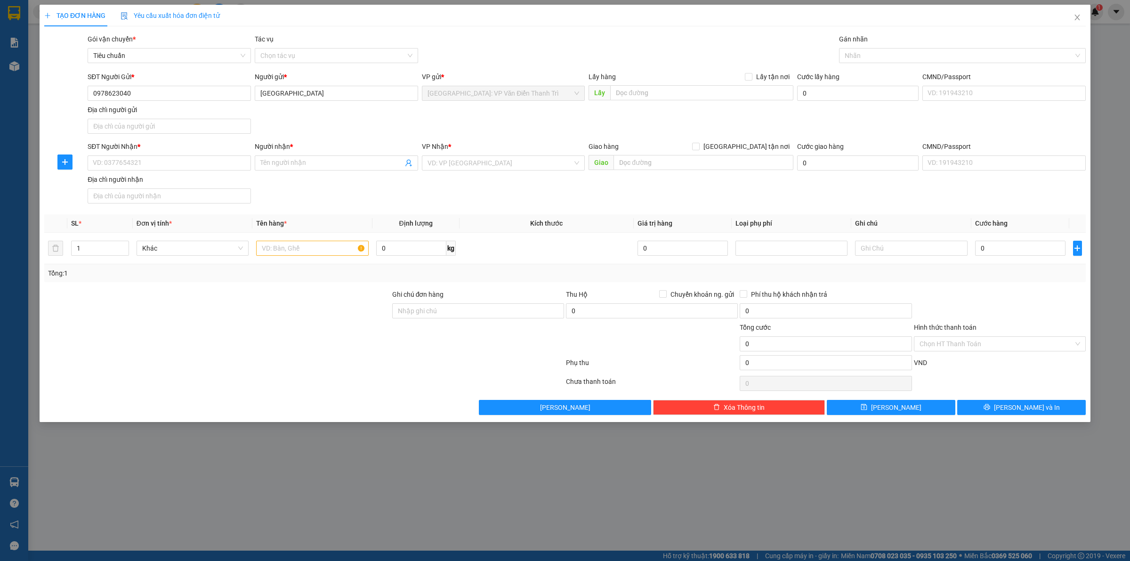
click at [493, 112] on div "SĐT Người Gửi * 0978623040 Người gửi * Chị Giang Chị Giang VP gửi * Hà Nội: VP …" at bounding box center [587, 105] width 1002 height 66
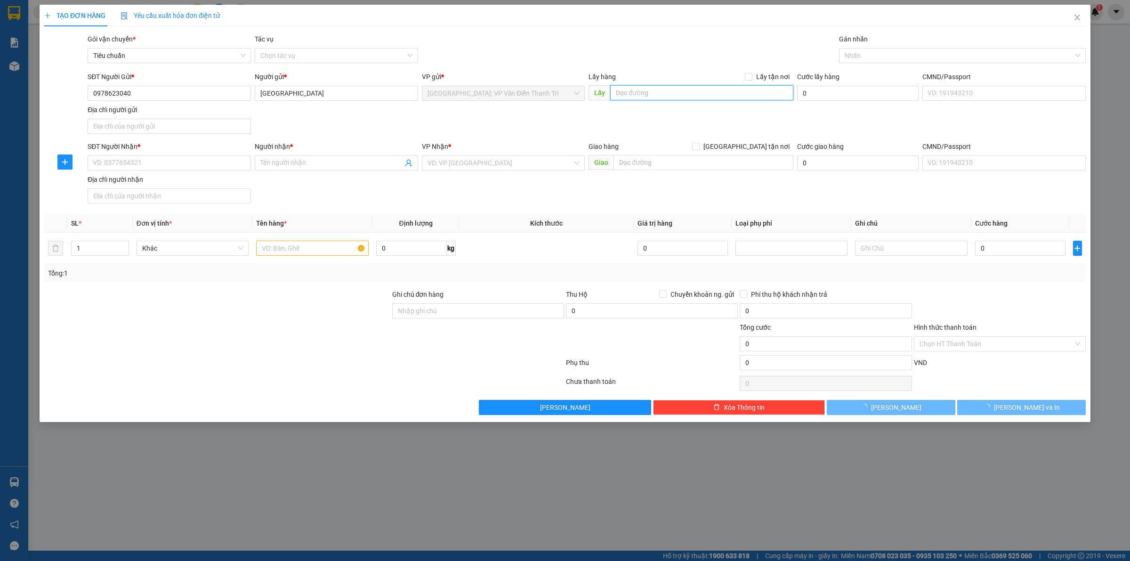
click at [639, 90] on input "text" at bounding box center [701, 92] width 183 height 15
paste input "đ/c: Nơ 19 khu đô thị pháp vân tứ hiệp, phường hoàng liệt, quận hoàng mai, hà n…"
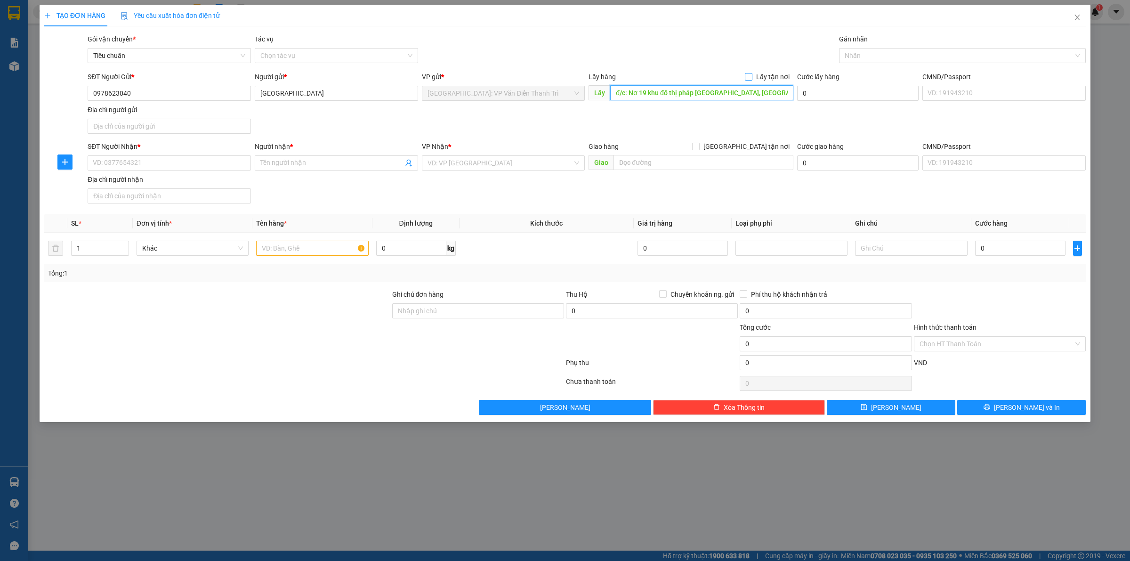
scroll to position [0, 77]
click at [752, 76] on span at bounding box center [749, 77] width 8 height 8
click at [752, 76] on input "Lấy tận nơi" at bounding box center [748, 76] width 7 height 7
click at [574, 121] on div "SĐT Người Gửi * 0978623040 Người gửi * Chị Giang VP gửi * Hà Nội: VP Văn Điển T…" at bounding box center [587, 105] width 1002 height 66
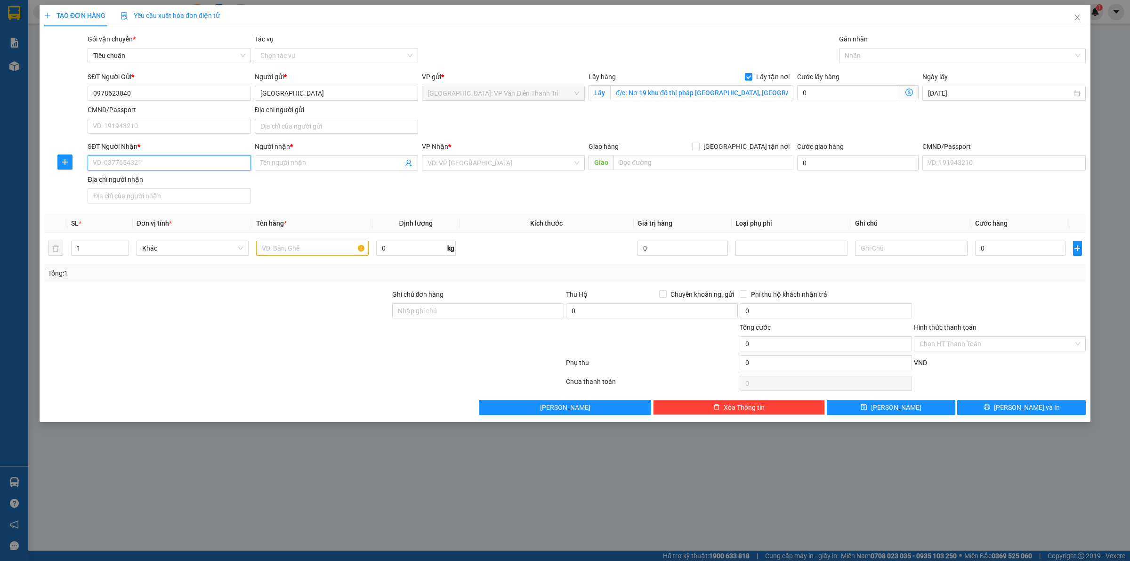
click at [170, 161] on input "SĐT Người Nhận *" at bounding box center [169, 162] width 163 height 15
paste input "0962446477"
click at [262, 157] on span at bounding box center [336, 162] width 163 height 15
paste input "Chị Thu"
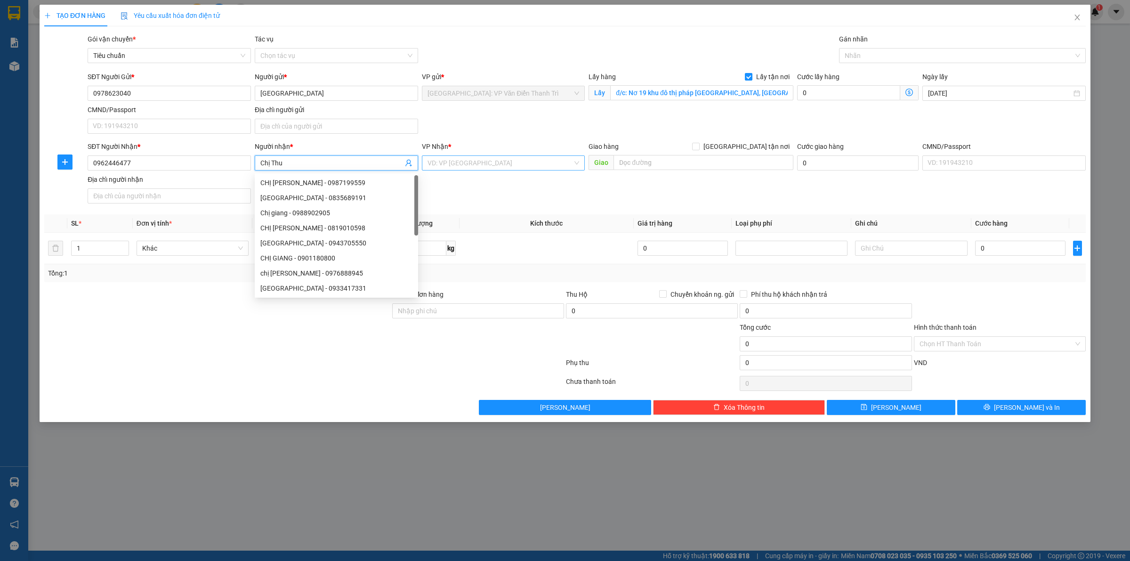
click at [510, 166] on input "search" at bounding box center [501, 163] width 146 height 14
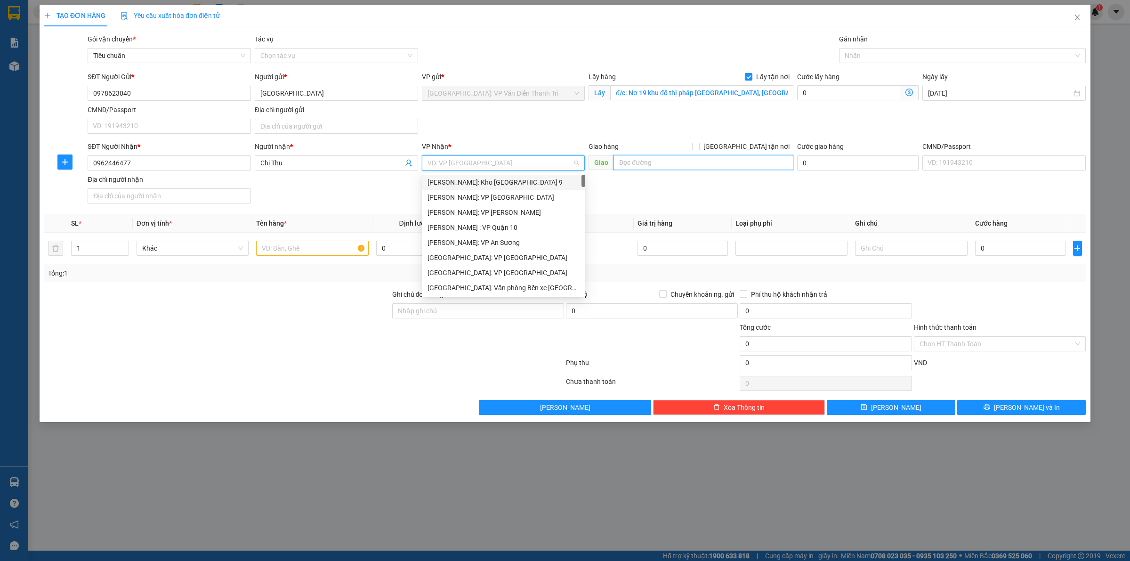
click at [663, 160] on input "text" at bounding box center [704, 162] width 180 height 15
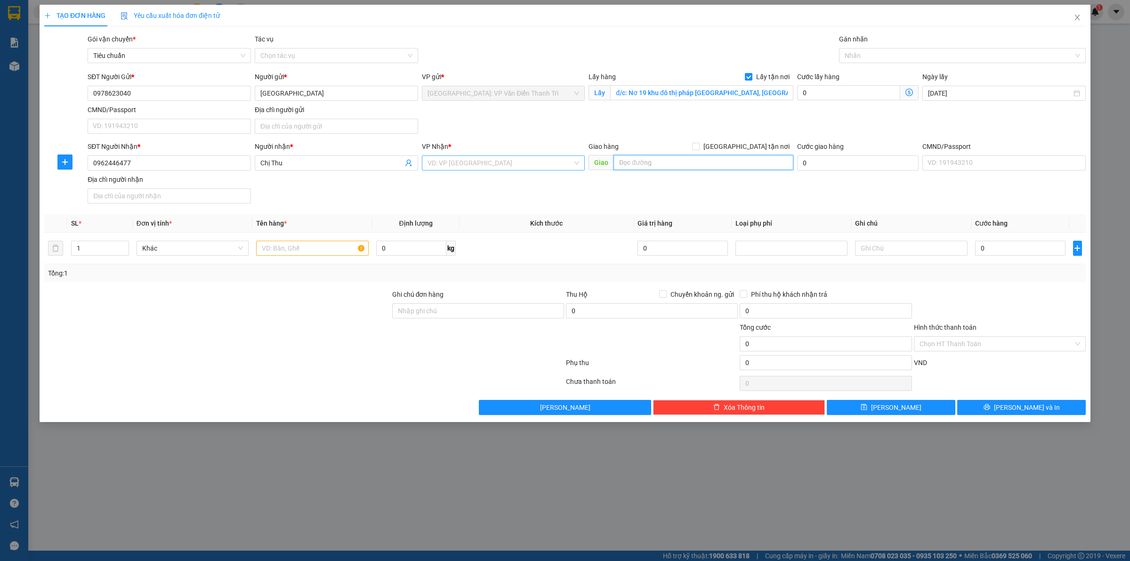
paste input "đ/c: Số nhà 12/1 - đường lam sơn - phường 2- quận tân bình - tp Hcm"
click at [514, 156] on input "search" at bounding box center [501, 163] width 146 height 14
drag, startPoint x: 517, startPoint y: 199, endPoint x: 530, endPoint y: 198, distance: 13.7
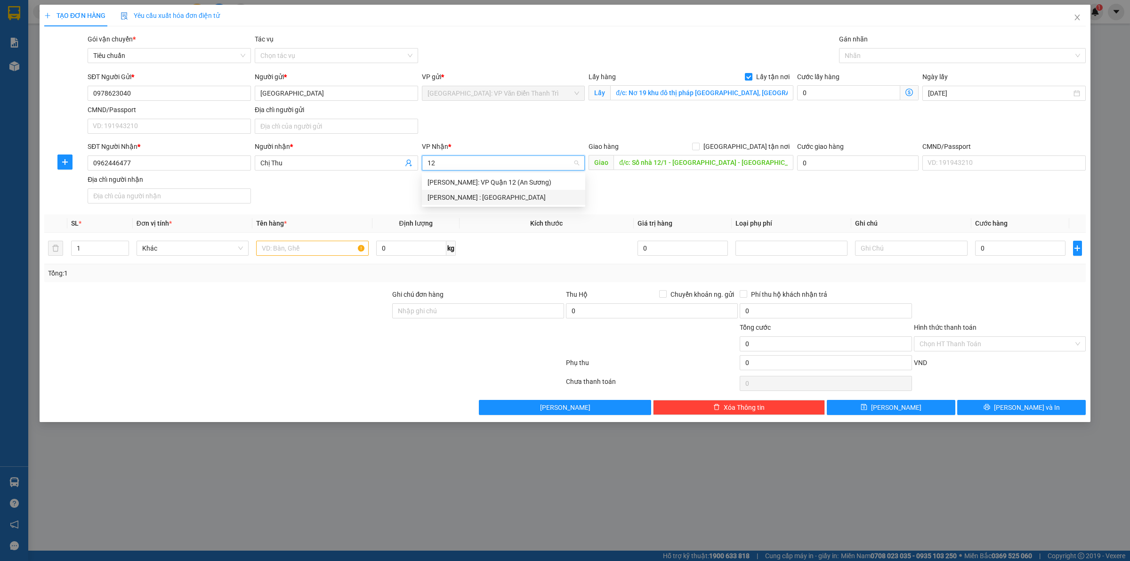
click at [517, 199] on div "[PERSON_NAME] : [GEOGRAPHIC_DATA]" at bounding box center [504, 197] width 152 height 10
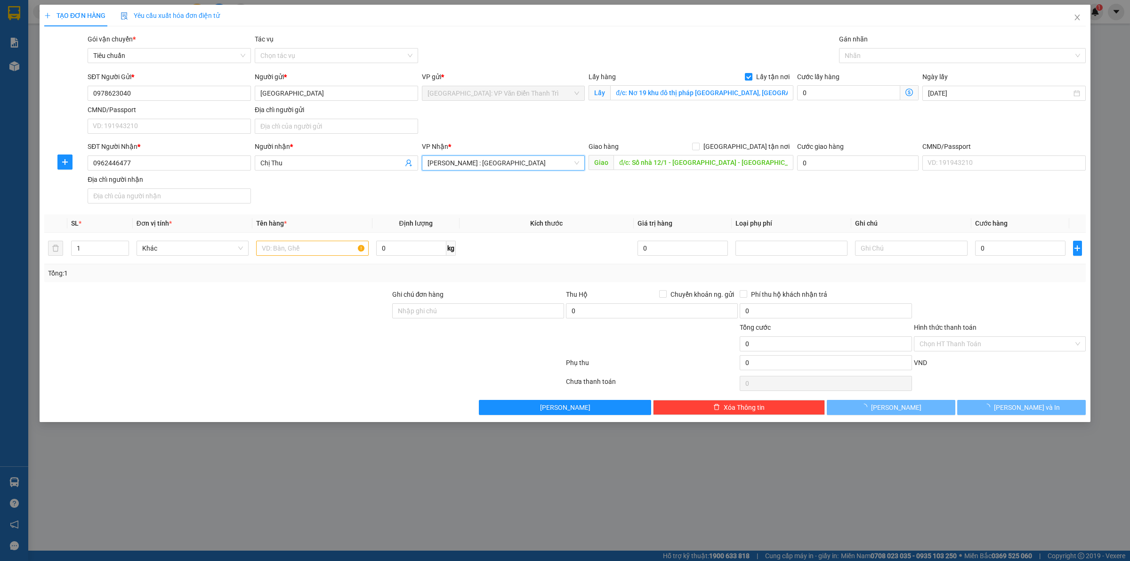
click at [634, 189] on div "SĐT Người Nhận * 0962446477 Người nhận * Chị Thu VP Nhận * Hồ Chí Minh : Kho Qu…" at bounding box center [587, 174] width 1002 height 66
click at [752, 149] on span "[GEOGRAPHIC_DATA] tận nơi" at bounding box center [747, 146] width 94 height 10
click at [699, 149] on input "[GEOGRAPHIC_DATA] tận nơi" at bounding box center [695, 146] width 7 height 7
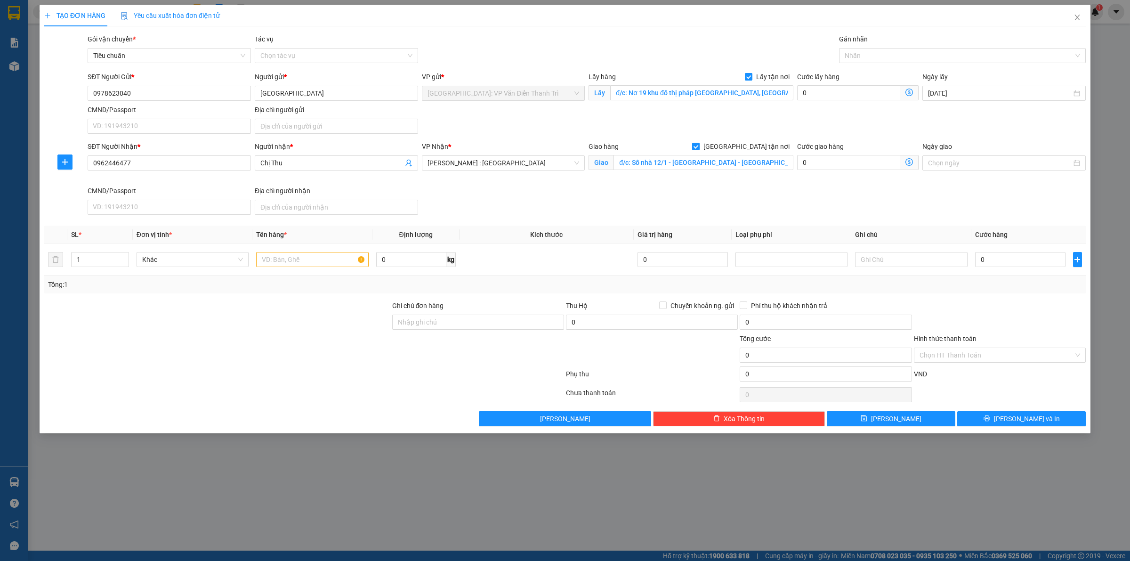
click at [824, 113] on div "SĐT Người Gửi * 0978623040 Người gửi * Chị Giang VP gửi * Hà Nội: VP Văn Điển T…" at bounding box center [587, 105] width 1002 height 66
click at [853, 55] on div at bounding box center [957, 55] width 233 height 11
drag, startPoint x: 855, startPoint y: 72, endPoint x: 815, endPoint y: 90, distance: 44.2
click at [855, 72] on div "[GEOGRAPHIC_DATA] tận nơi" at bounding box center [962, 74] width 235 height 10
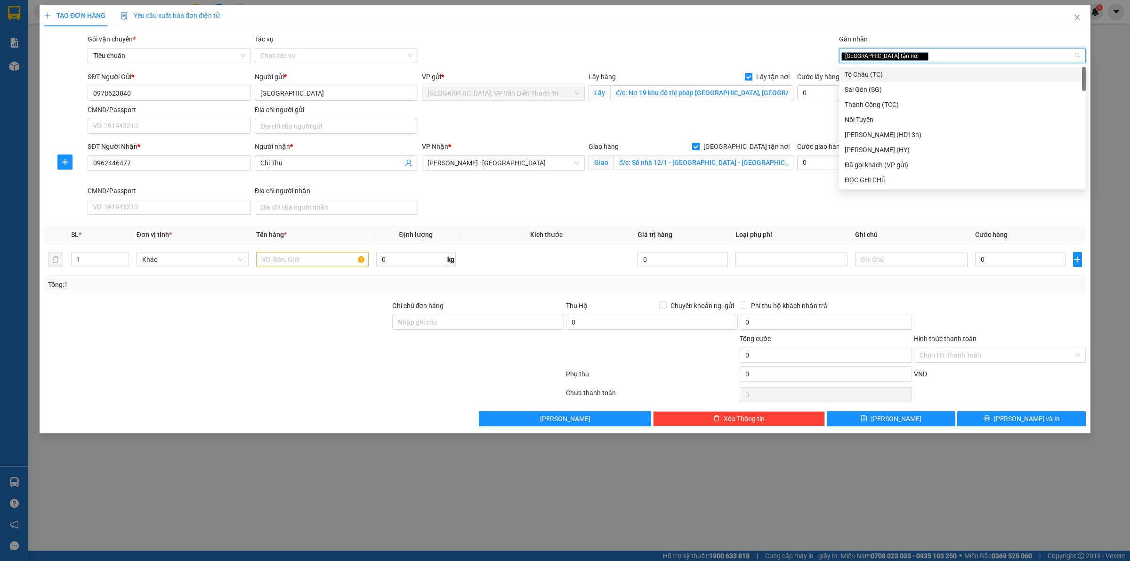
click at [792, 109] on div "SĐT Người Gửi * 0978623040 Người gửi * Chị Giang VP gửi * Hà Nội: VP Văn Điển T…" at bounding box center [587, 105] width 1002 height 66
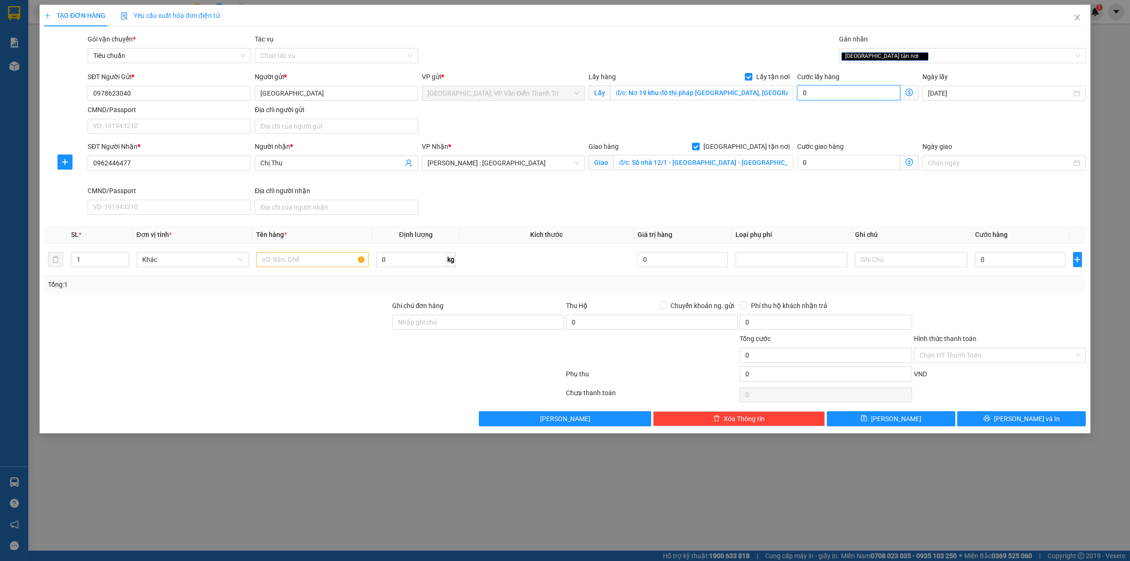
click at [833, 97] on input "0" at bounding box center [848, 92] width 103 height 15
click at [1023, 265] on input "0" at bounding box center [1020, 259] width 90 height 15
click at [259, 267] on input "text" at bounding box center [312, 259] width 112 height 15
paste input "3 kiện giấy hộp đồng hồ"
click at [918, 413] on button "[PERSON_NAME]" at bounding box center [891, 418] width 129 height 15
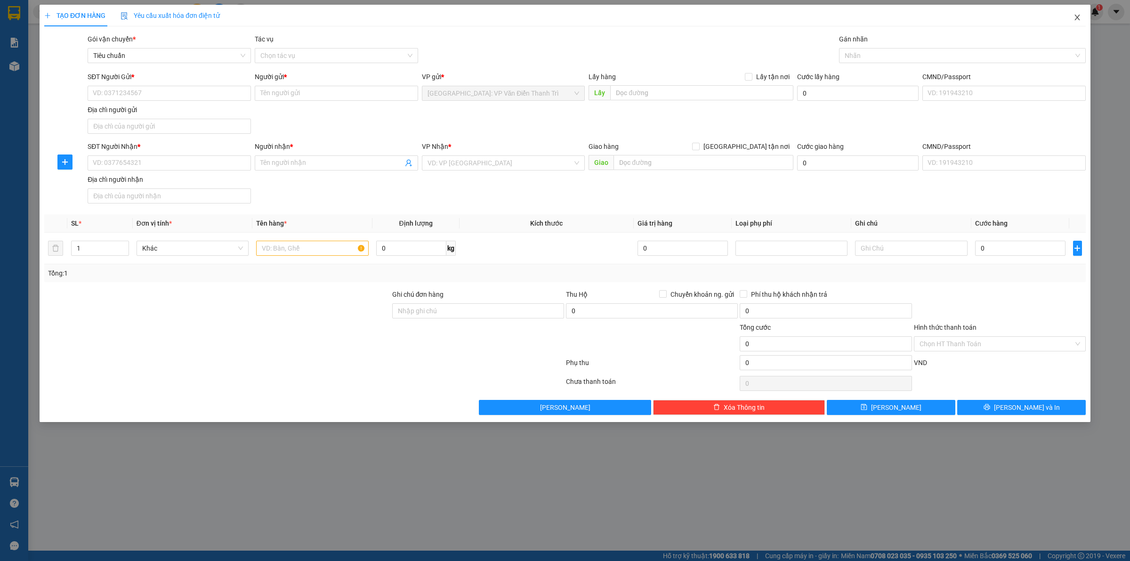
click at [1079, 18] on icon "close" at bounding box center [1078, 18] width 8 height 8
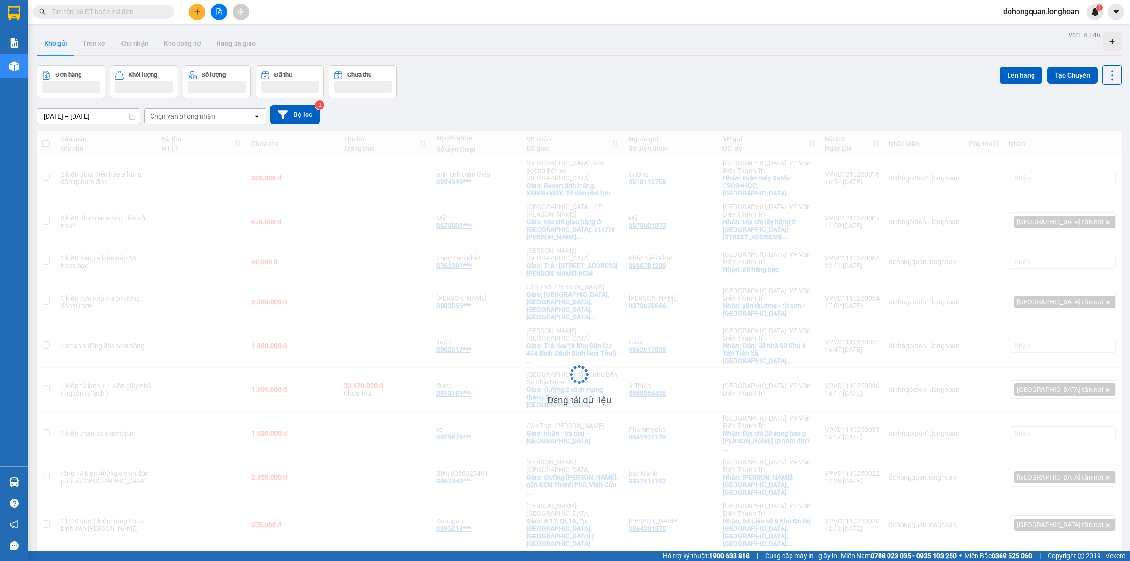
click at [644, 67] on div "Đơn hàng Khối lượng Số lượng Đã thu Chưa thu Lên hàng Tạo Chuyến" at bounding box center [579, 81] width 1085 height 32
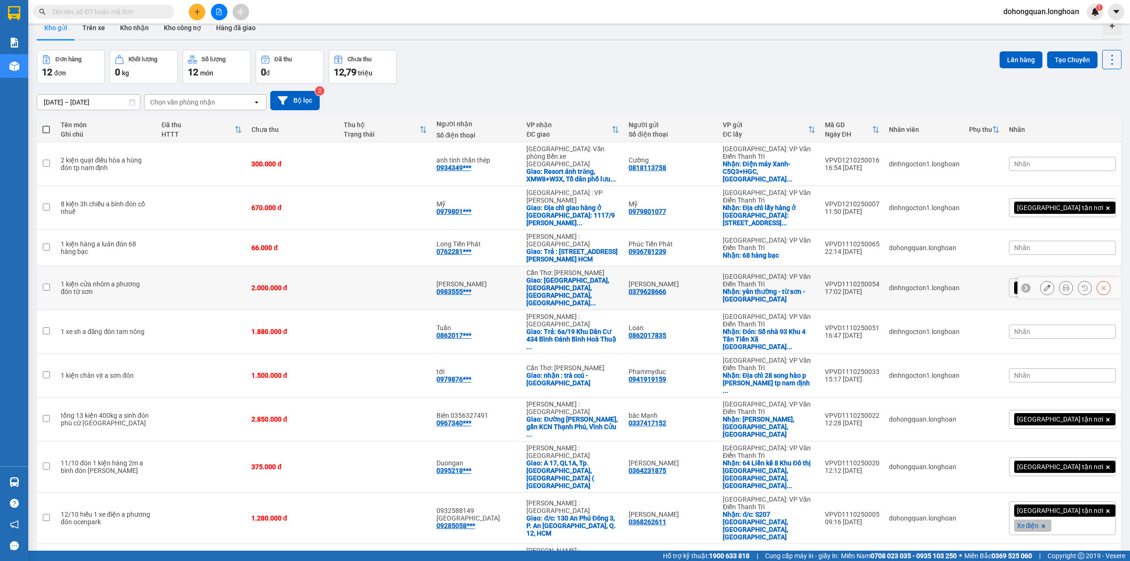
scroll to position [43, 0]
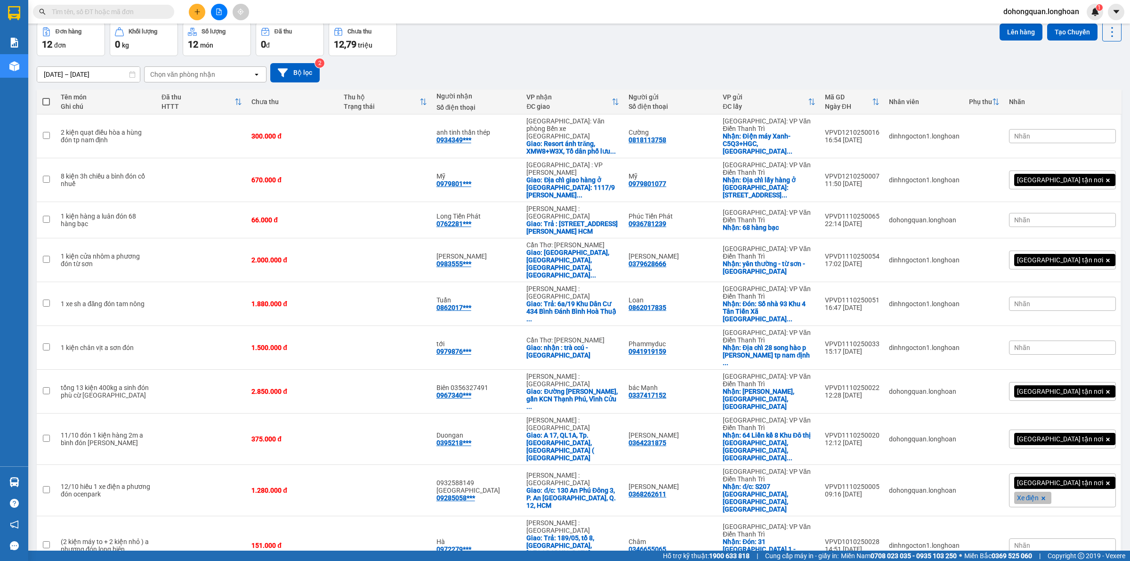
click at [1057, 413] on div "100 / trang" at bounding box center [1080, 415] width 57 height 17
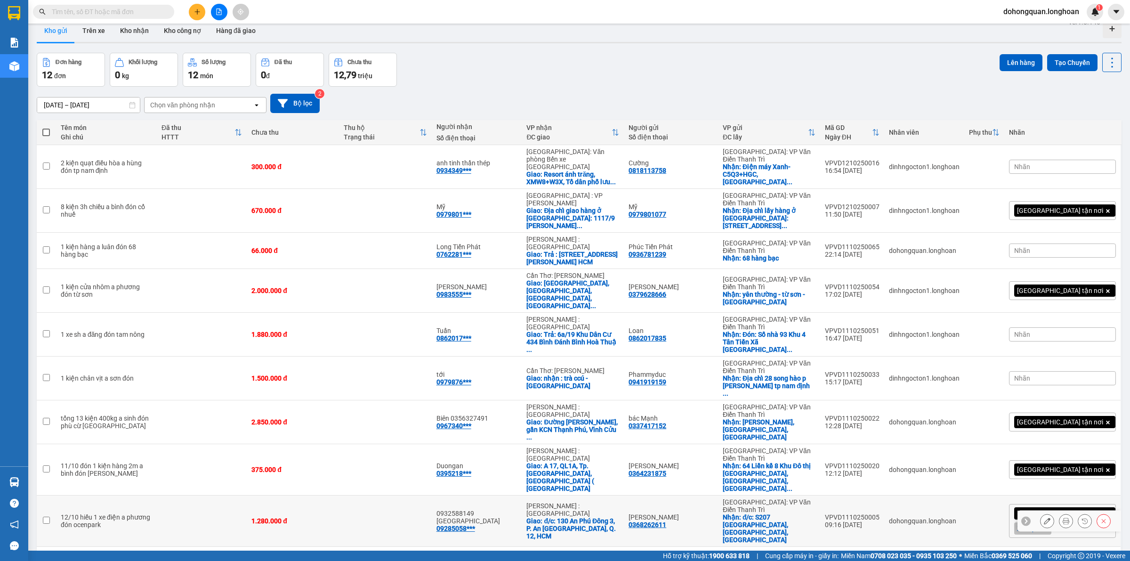
scroll to position [0, 0]
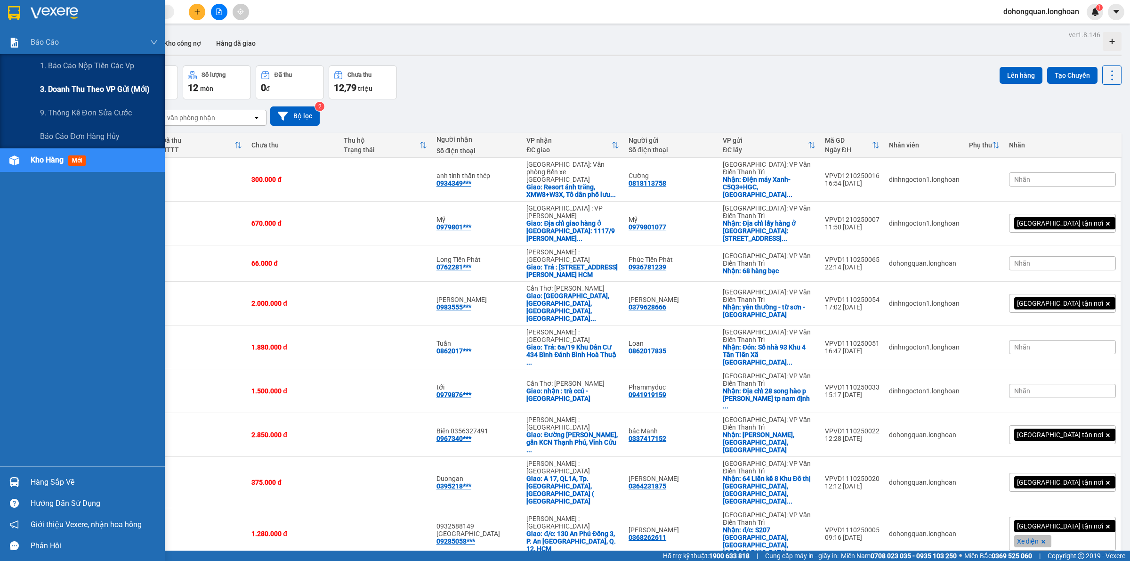
drag, startPoint x: 55, startPoint y: 85, endPoint x: 64, endPoint y: 86, distance: 9.0
click at [60, 86] on span "3. Doanh Thu theo VP Gửi (mới)" at bounding box center [95, 89] width 110 height 12
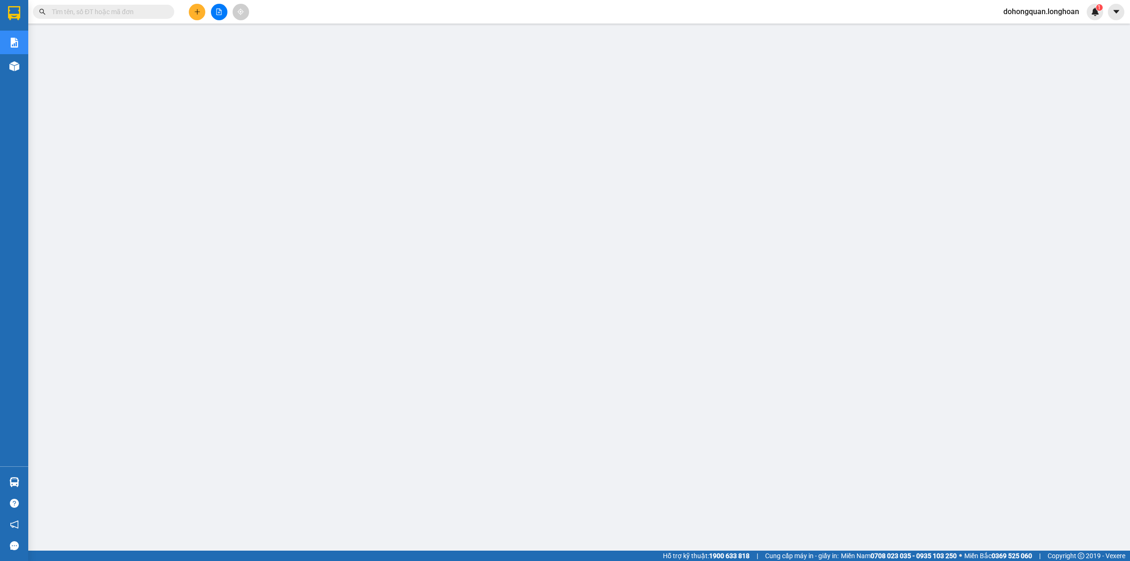
click at [122, 11] on input "text" at bounding box center [107, 12] width 111 height 10
paste input "VPVD0310250052"
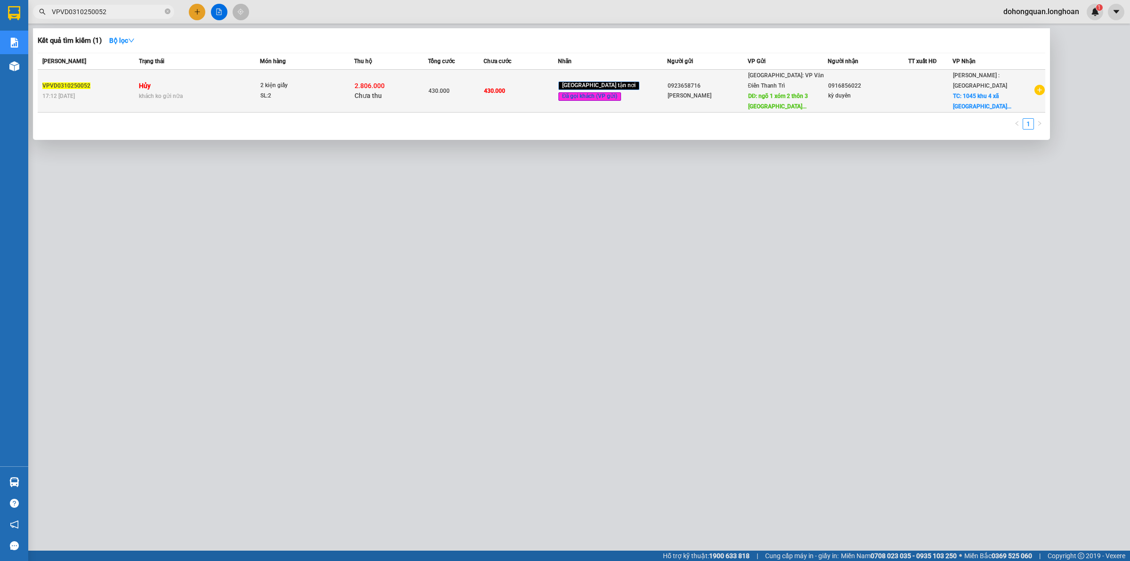
click at [406, 82] on div "2.806.000 Chưa thu" at bounding box center [391, 91] width 73 height 20
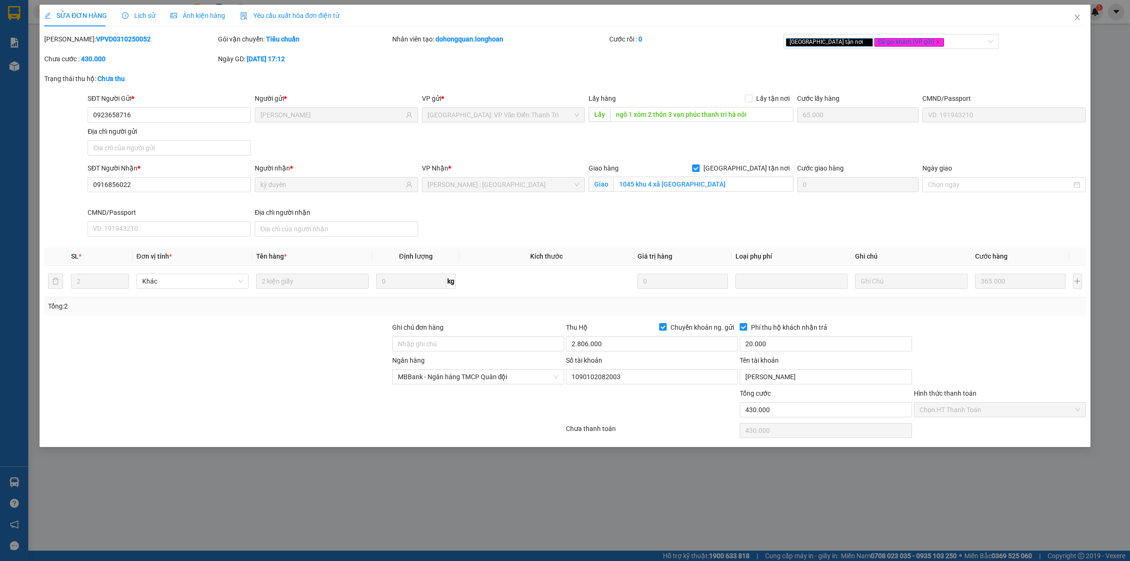
click at [540, 217] on div "SĐT Người Nhận * 0916856022 Người nhận * kỳ duyên VP Nhận * Hồ Chí Minh : Kho Q…" at bounding box center [587, 201] width 1002 height 77
click at [151, 22] on div "Lịch sử" at bounding box center [138, 16] width 33 height 22
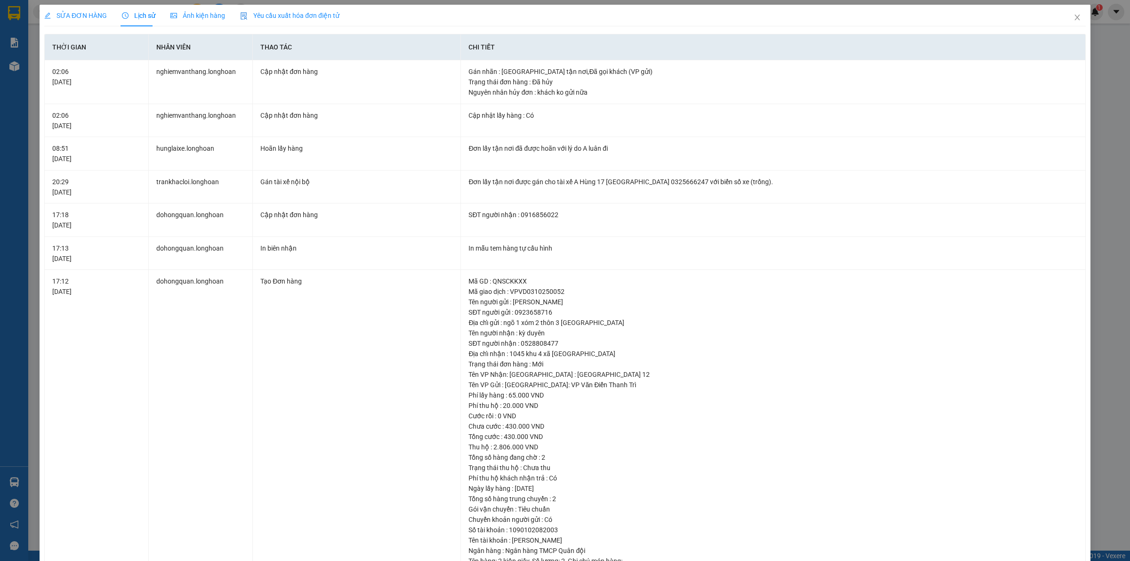
click at [98, 15] on span "SỬA ĐƠN HÀNG" at bounding box center [75, 16] width 63 height 8
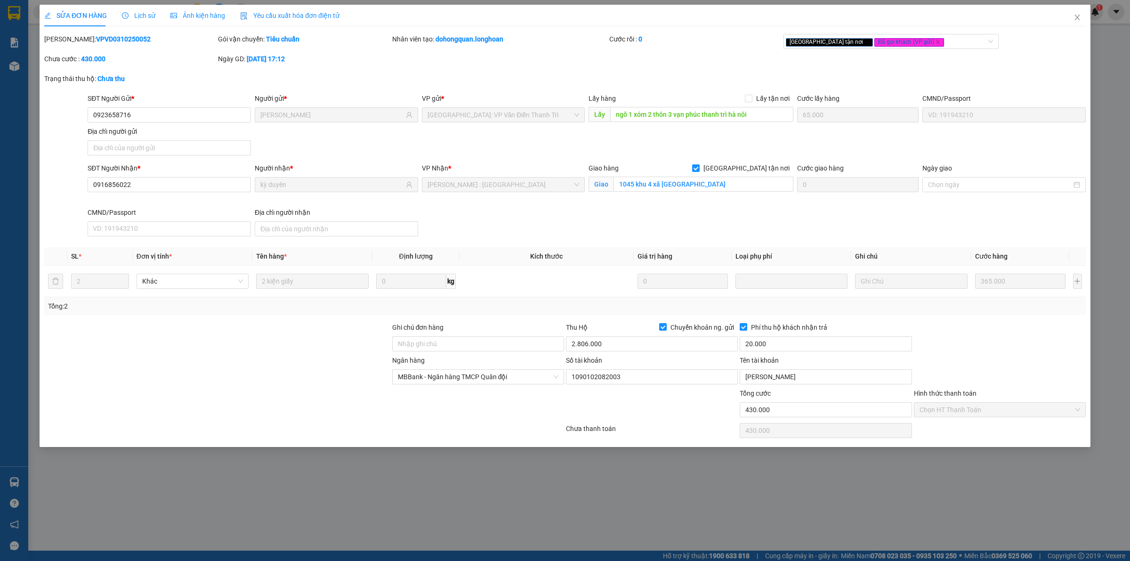
click at [711, 225] on div "SĐT Người Nhận * 0916856022 Người nhận * kỳ duyên VP Nhận * Hồ Chí Minh : Kho Q…" at bounding box center [587, 201] width 1002 height 77
click at [135, 15] on span "Lịch sử" at bounding box center [138, 16] width 33 height 8
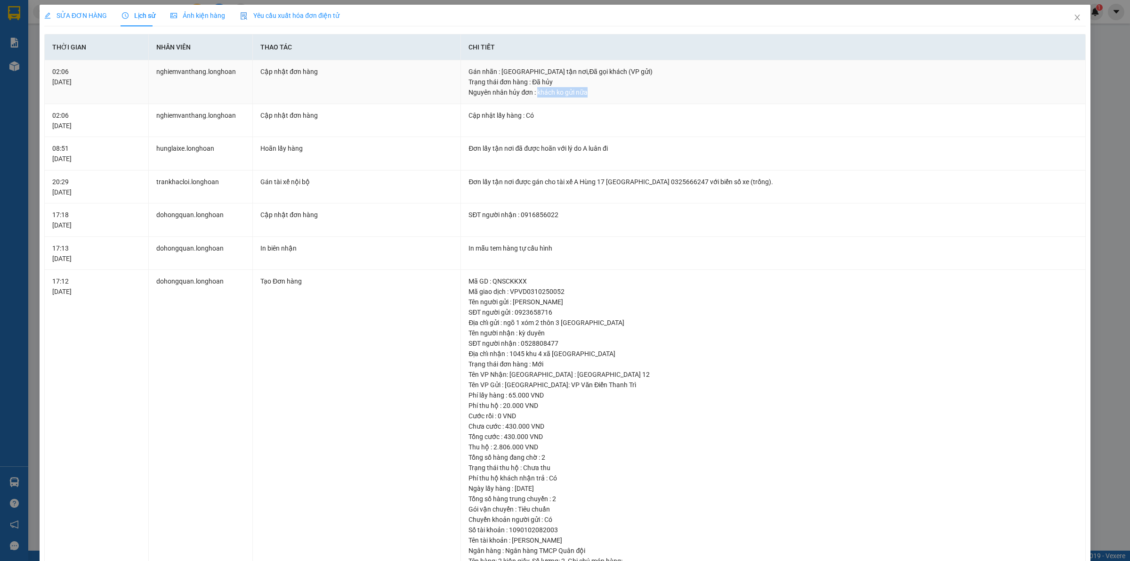
drag, startPoint x: 553, startPoint y: 93, endPoint x: 585, endPoint y: 93, distance: 32.0
click at [585, 93] on div "Nguyên nhân hủy đơn : khách ko gửi nữa" at bounding box center [773, 92] width 609 height 10
click at [78, 13] on span "SỬA ĐƠN HÀNG" at bounding box center [75, 16] width 63 height 8
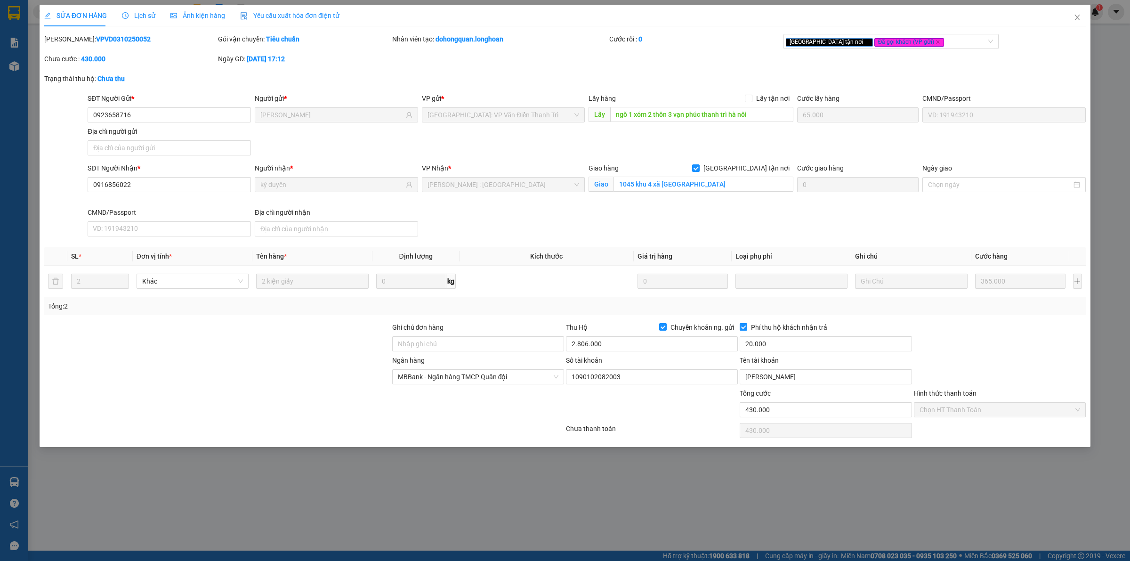
click at [561, 206] on div "VP Nhận * [GEOGRAPHIC_DATA] : [GEOGRAPHIC_DATA] 12" at bounding box center [503, 185] width 167 height 44
click at [175, 121] on input "0923658716" at bounding box center [169, 114] width 163 height 15
click at [603, 222] on div "SĐT Người Nhận * 0916856022 Người nhận * kỳ duyên VP Nhận * Hồ Chí Minh : Kho Q…" at bounding box center [587, 201] width 1002 height 77
click at [116, 38] on b "VPVD0310250052" at bounding box center [123, 39] width 55 height 8
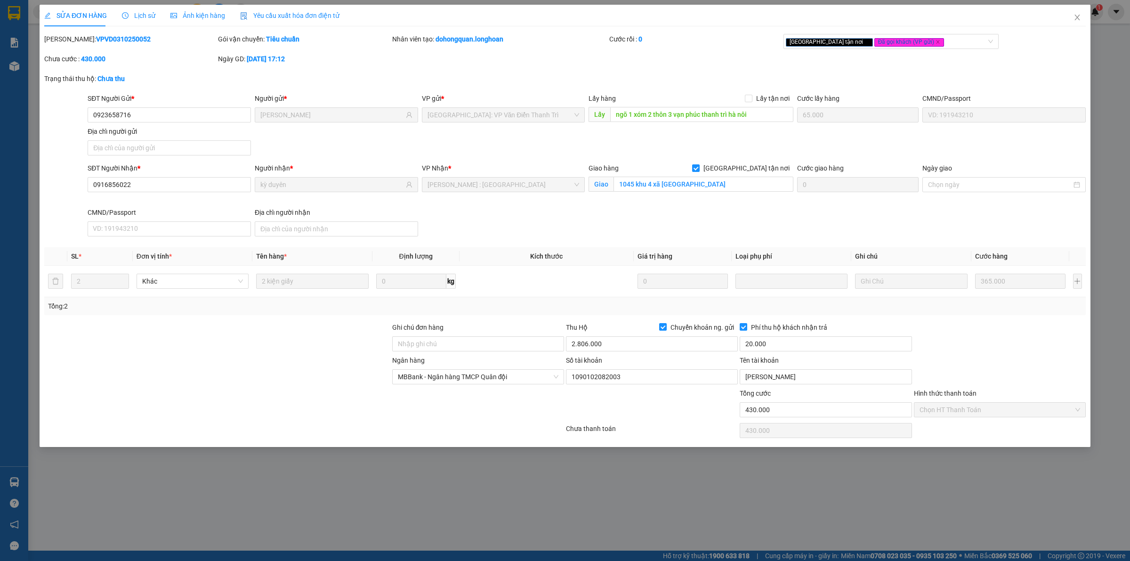
click at [116, 38] on b "VPVD0310250052" at bounding box center [123, 39] width 55 height 8
copy b "VPVD0310250052"
click at [1072, 17] on span "Close" at bounding box center [1077, 18] width 26 height 26
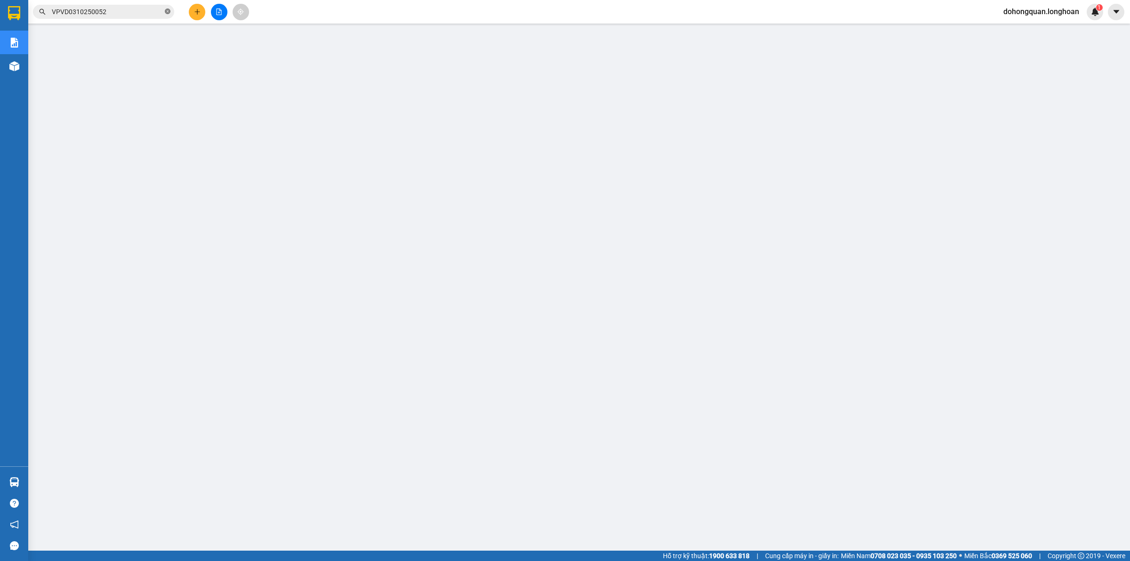
click at [167, 12] on icon "close-circle" at bounding box center [168, 11] width 6 height 6
click at [146, 11] on input "text" at bounding box center [107, 12] width 111 height 10
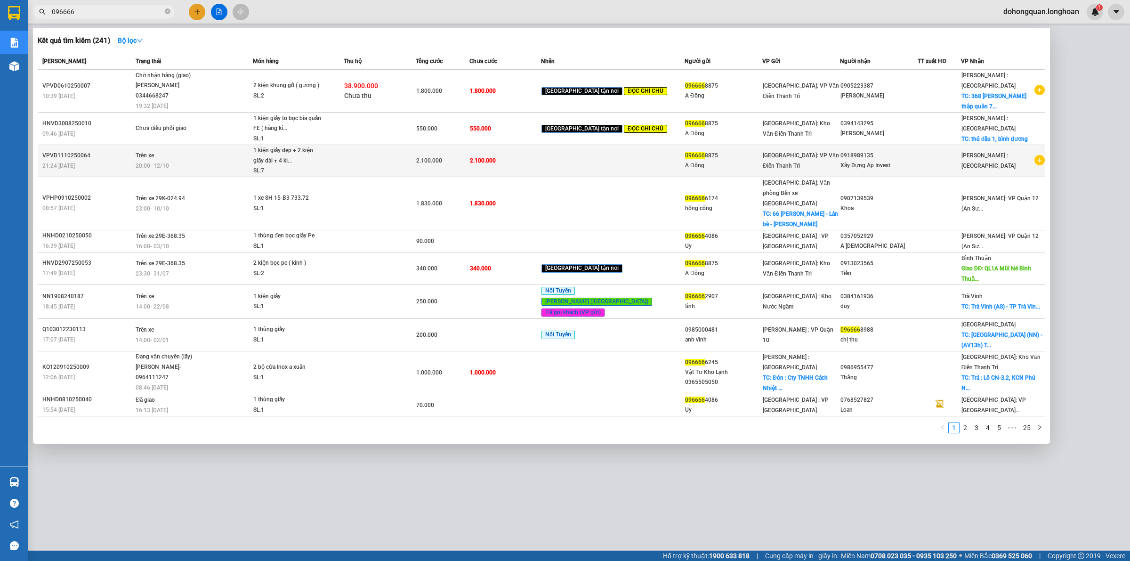
click at [166, 162] on span "20:00 - 12/10" at bounding box center [152, 166] width 33 height 8
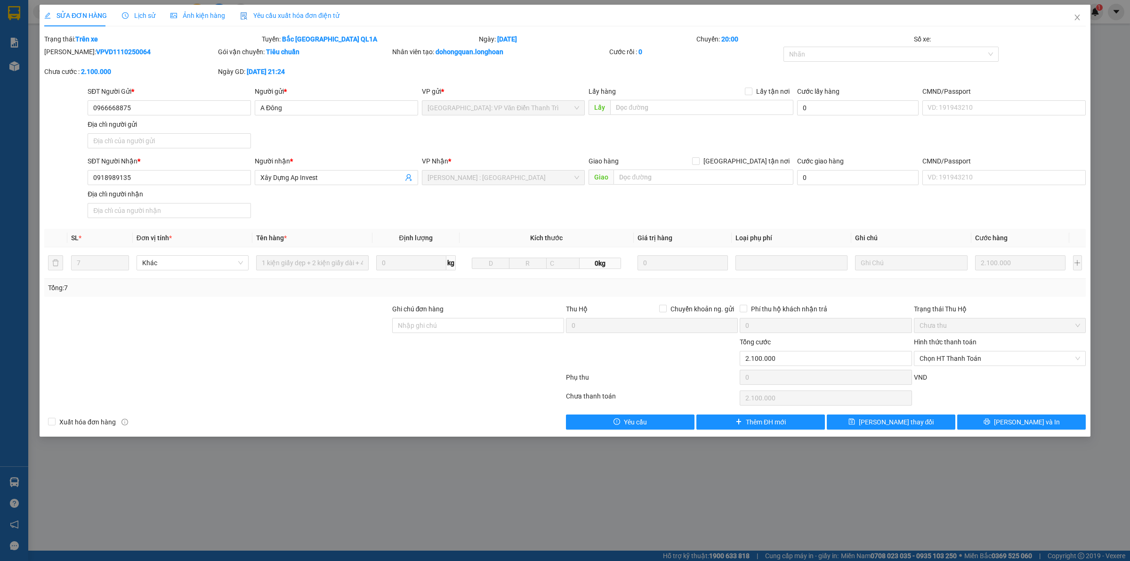
click at [139, 20] on div "Lịch sử" at bounding box center [138, 15] width 33 height 10
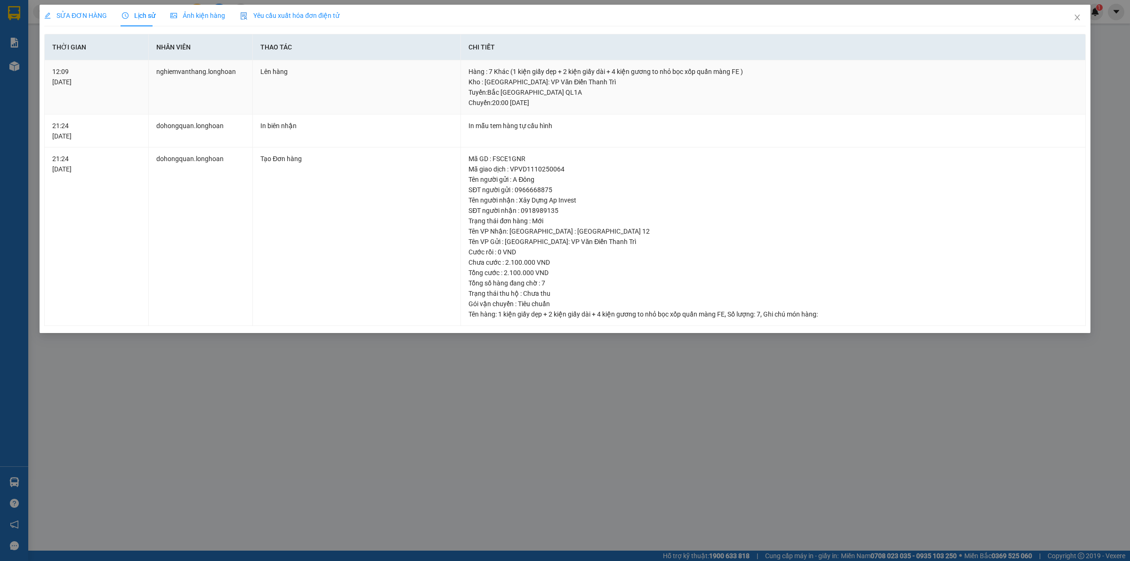
drag, startPoint x: 526, startPoint y: 104, endPoint x: 566, endPoint y: 104, distance: 39.6
click at [565, 104] on div "Tuyến : Bắc Trung Nam QL1A Chuyến: 20:00 ngày 12-10-2025" at bounding box center [773, 97] width 609 height 21
click at [566, 104] on div "Tuyến : Bắc Trung Nam QL1A Chuyến: 20:00 ngày 12-10-2025" at bounding box center [773, 97] width 609 height 21
click at [682, 394] on div "SỬA ĐƠN HÀNG Lịch sử Ảnh kiện hàng Yêu cầu xuất hóa đơn điện tử Total Paid Fee …" at bounding box center [565, 280] width 1130 height 561
click at [1074, 17] on icon "close" at bounding box center [1078, 18] width 8 height 8
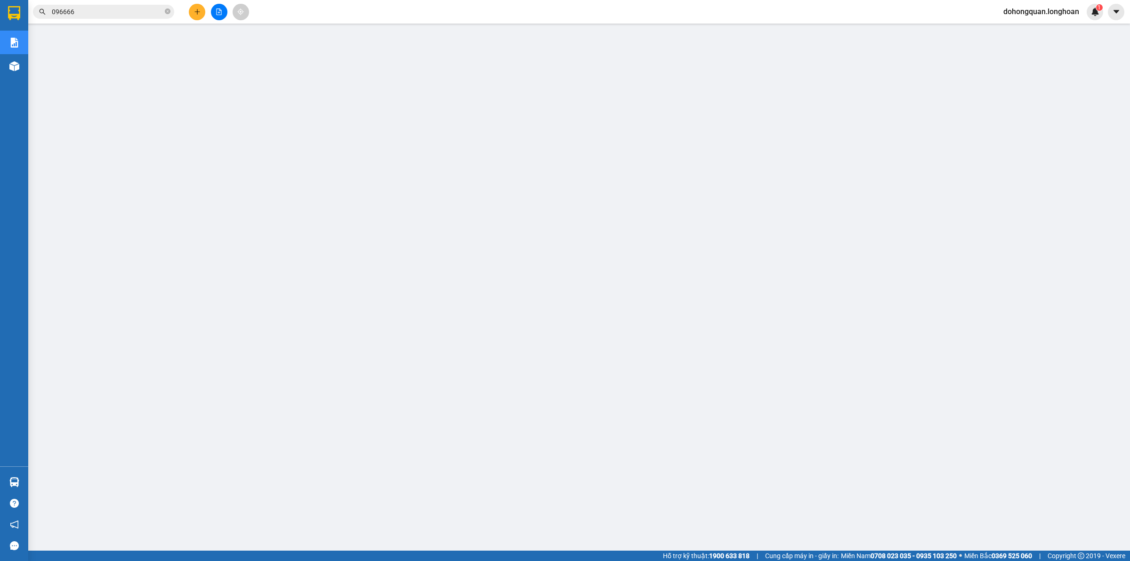
click at [116, 8] on input "096666" at bounding box center [107, 12] width 111 height 10
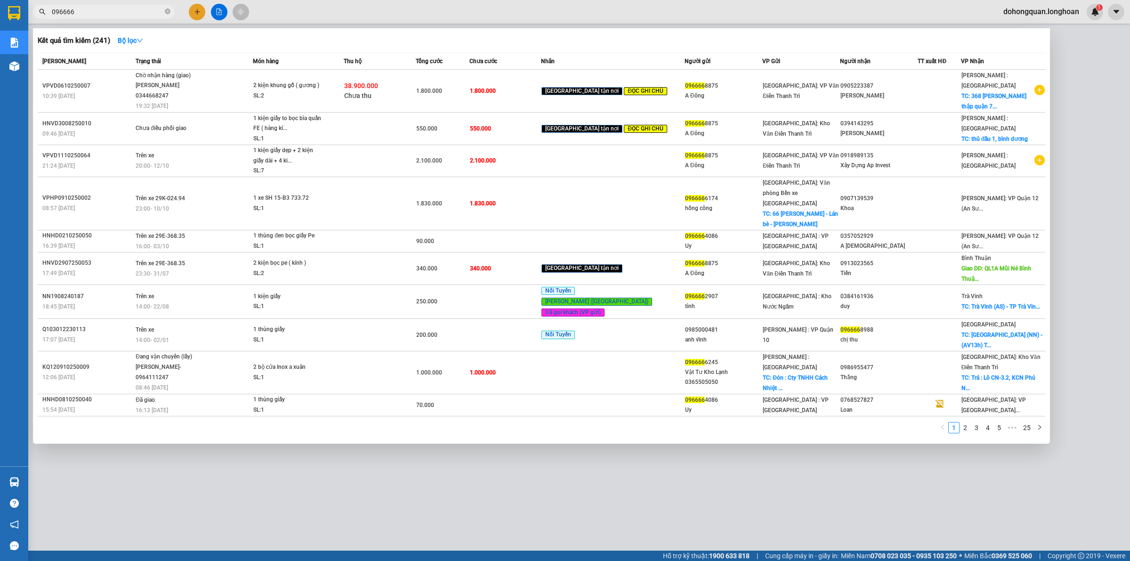
click at [116, 8] on input "096666" at bounding box center [107, 12] width 111 height 10
paste input "VPVD0710250035"
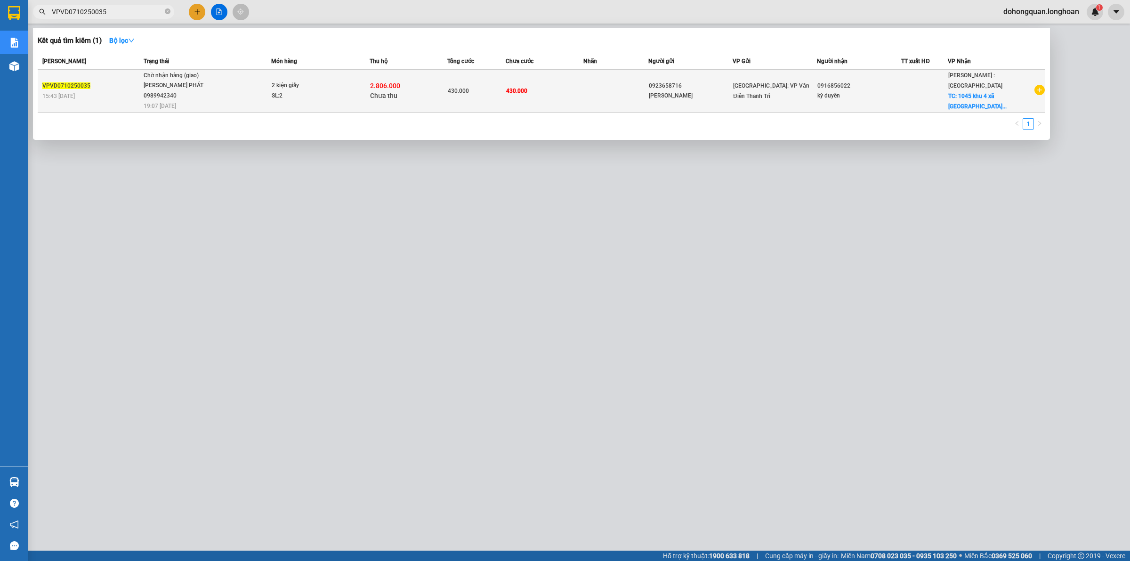
click at [178, 83] on div "LÊ TẤN PHÁT 0989942340" at bounding box center [179, 91] width 71 height 20
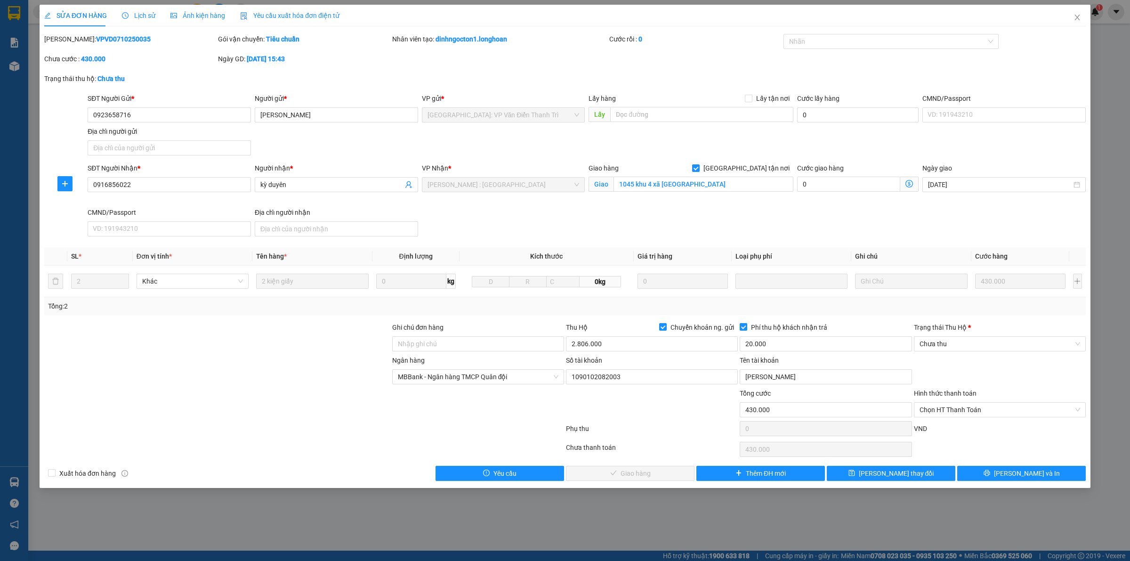
click at [143, 15] on span "Lịch sử" at bounding box center [138, 16] width 33 height 8
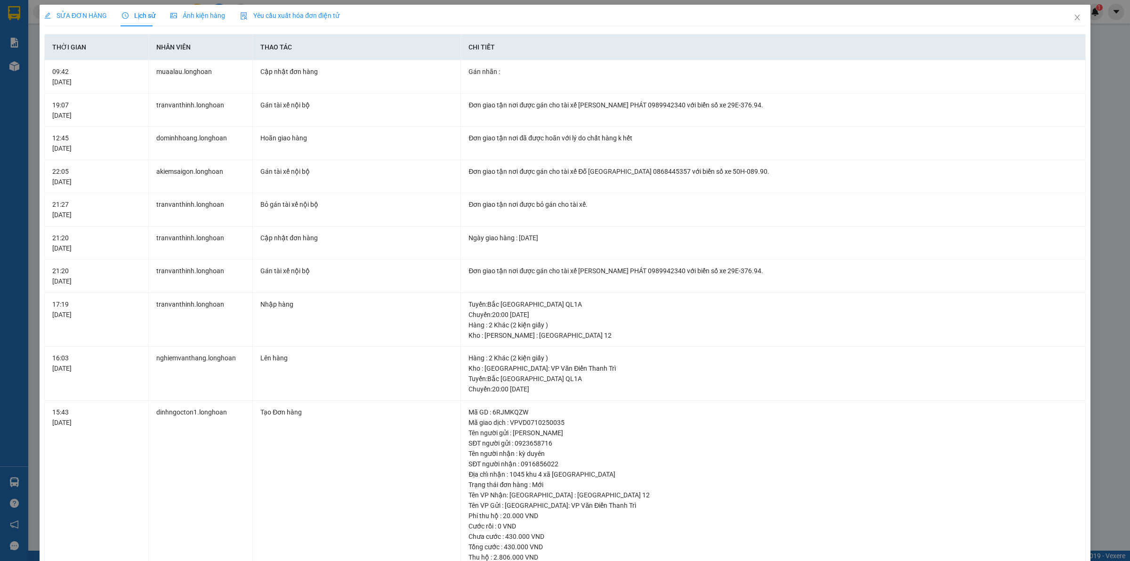
click at [86, 19] on span "SỬA ĐƠN HÀNG" at bounding box center [75, 16] width 63 height 8
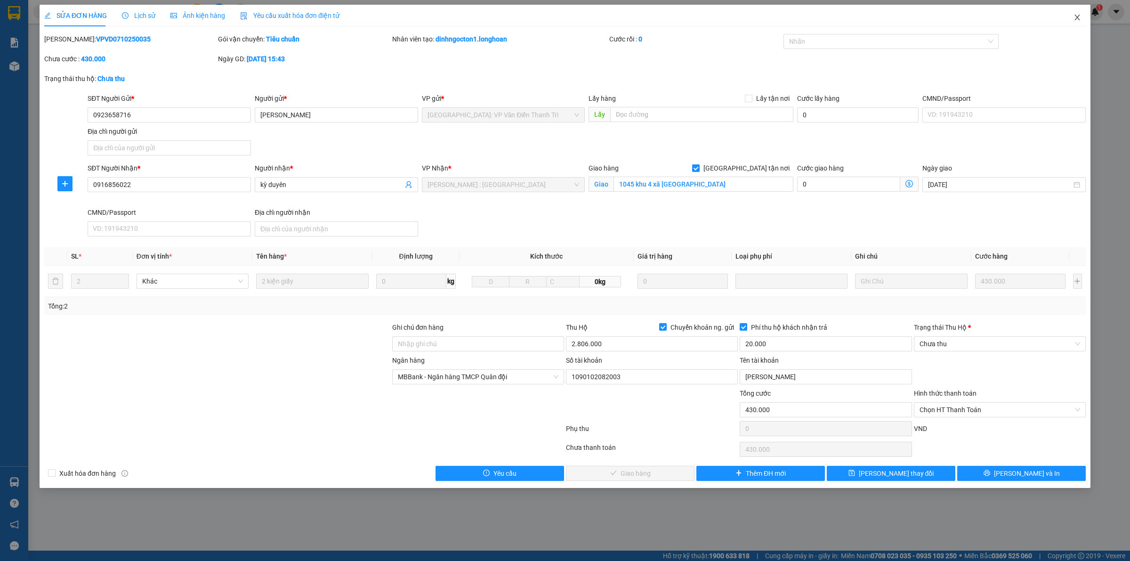
click at [1079, 15] on icon "close" at bounding box center [1077, 18] width 5 height 6
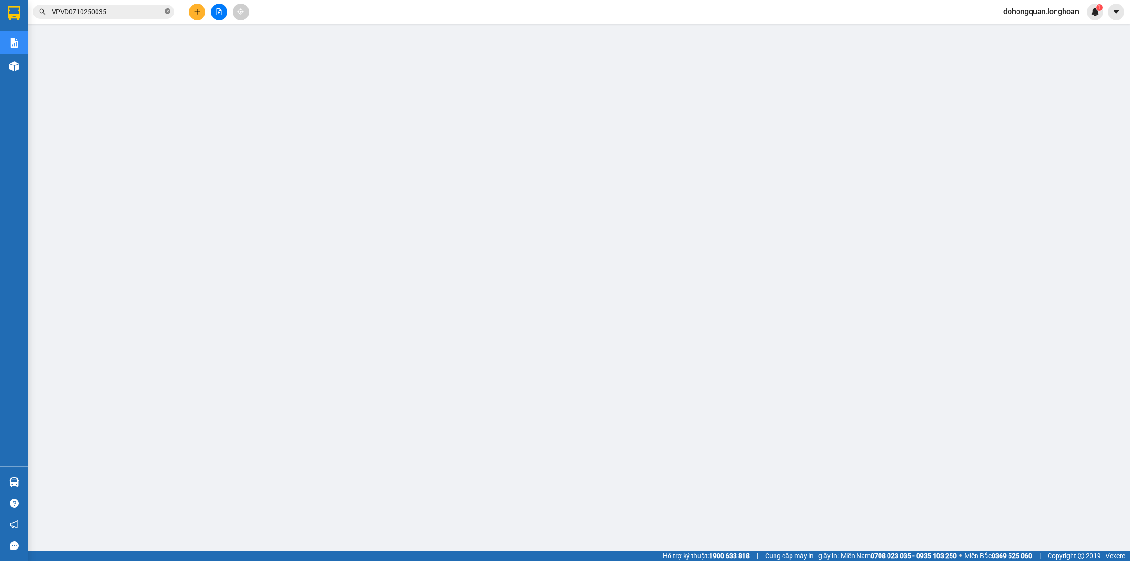
click at [166, 9] on icon "close-circle" at bounding box center [168, 11] width 6 height 6
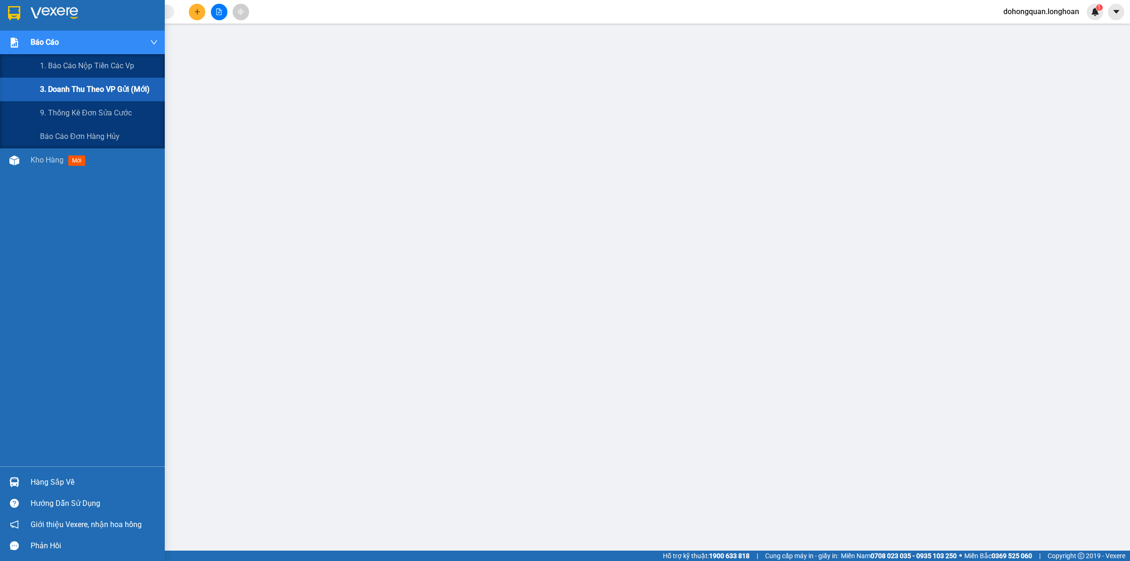
click at [40, 86] on span "3. Doanh Thu theo VP Gửi (mới)" at bounding box center [95, 89] width 110 height 12
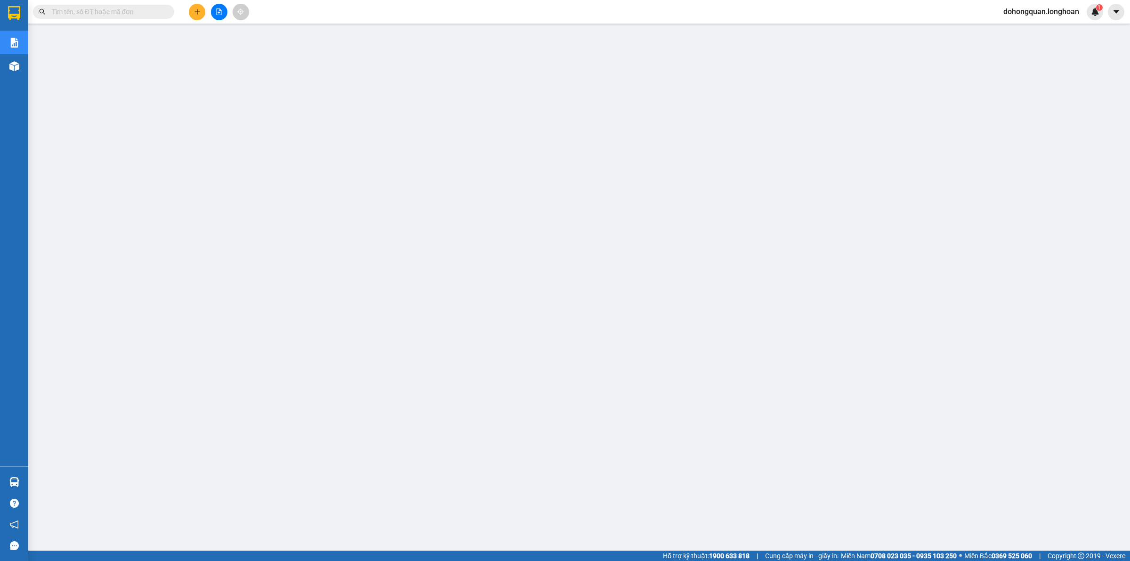
click at [20, 13] on img at bounding box center [14, 13] width 12 height 14
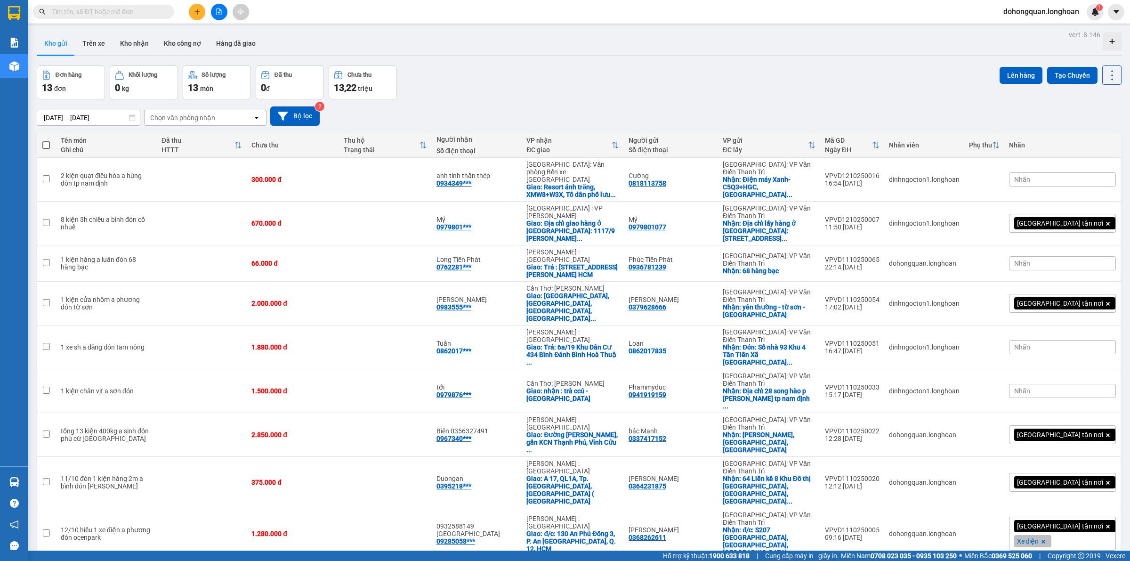
drag, startPoint x: 446, startPoint y: 65, endPoint x: 427, endPoint y: 6, distance: 61.9
click at [446, 59] on div "ver 1.8.146 Kho gửi Trên xe Kho nhận Kho công nợ Hàng đã giao Đơn hàng 13 đơn K…" at bounding box center [579, 402] width 1092 height 748
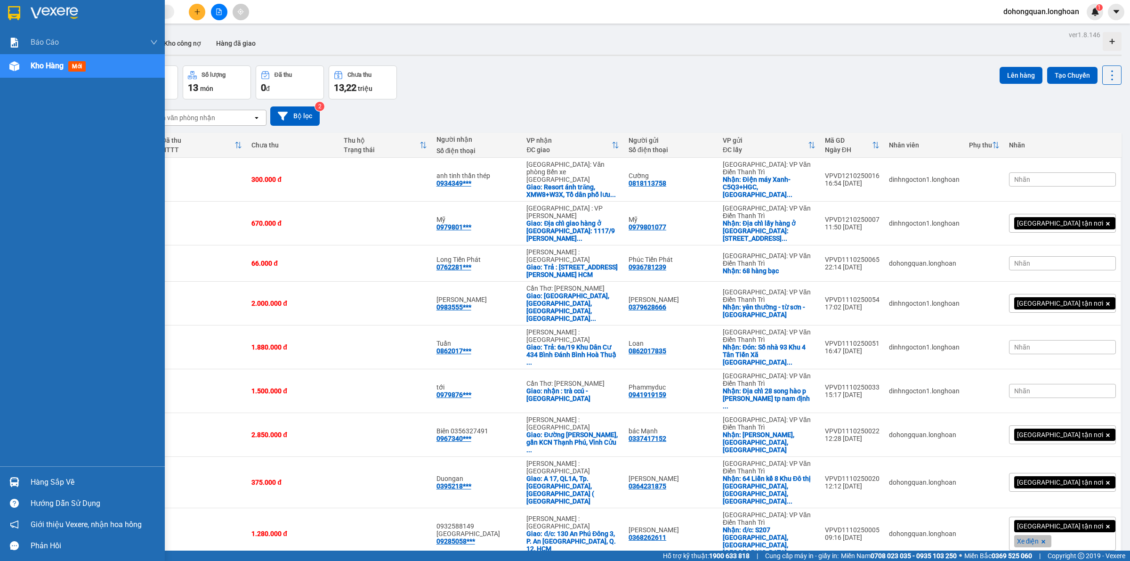
click at [19, 17] on img at bounding box center [14, 13] width 12 height 14
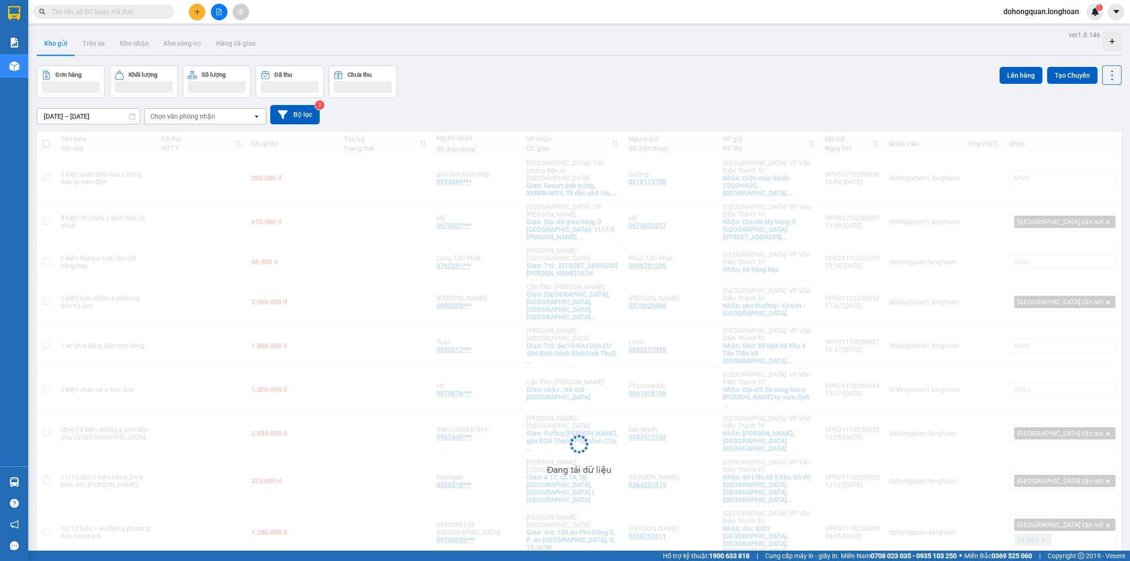
click at [481, 82] on div "Đơn hàng Khối lượng Số lượng Đã thu Chưa thu Lên hàng Tạo Chuyến" at bounding box center [579, 81] width 1085 height 32
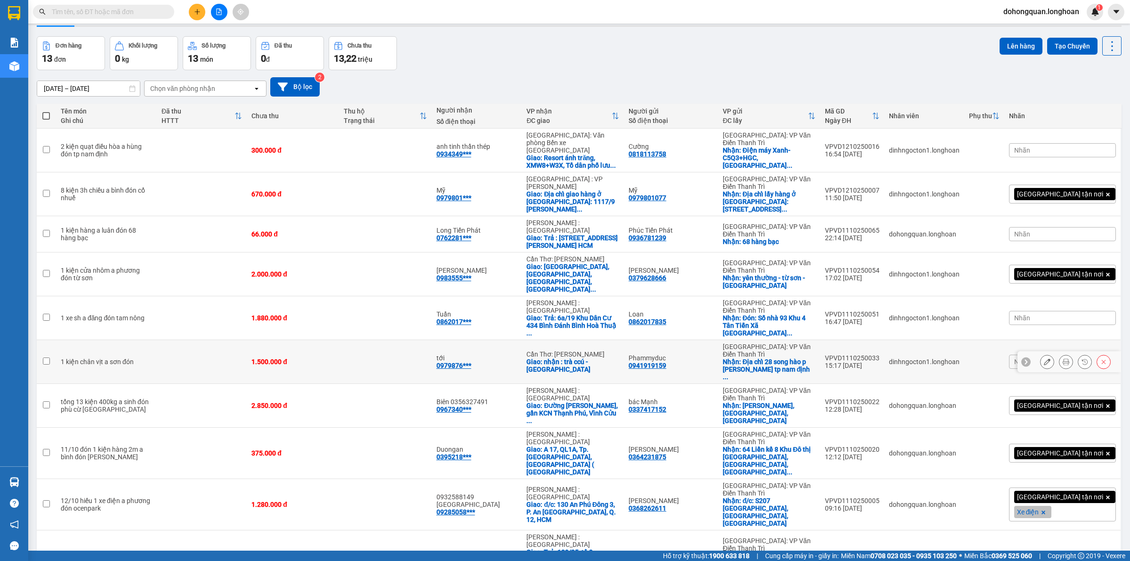
scroll to position [43, 0]
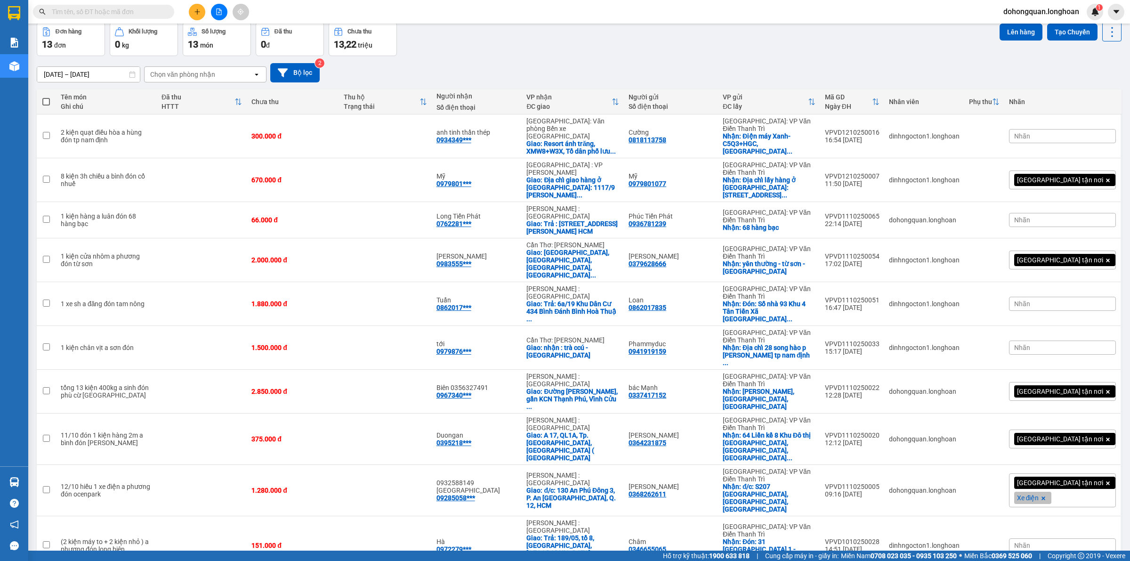
click at [589, 39] on div "Đơn hàng 13 đơn Khối lượng 0 kg Số lượng 13 món Đã thu 0 đ Chưa thu 13,22 triệu…" at bounding box center [579, 39] width 1085 height 34
click at [137, 8] on input "text" at bounding box center [107, 12] width 111 height 10
click at [132, 11] on input "text" at bounding box center [107, 12] width 111 height 10
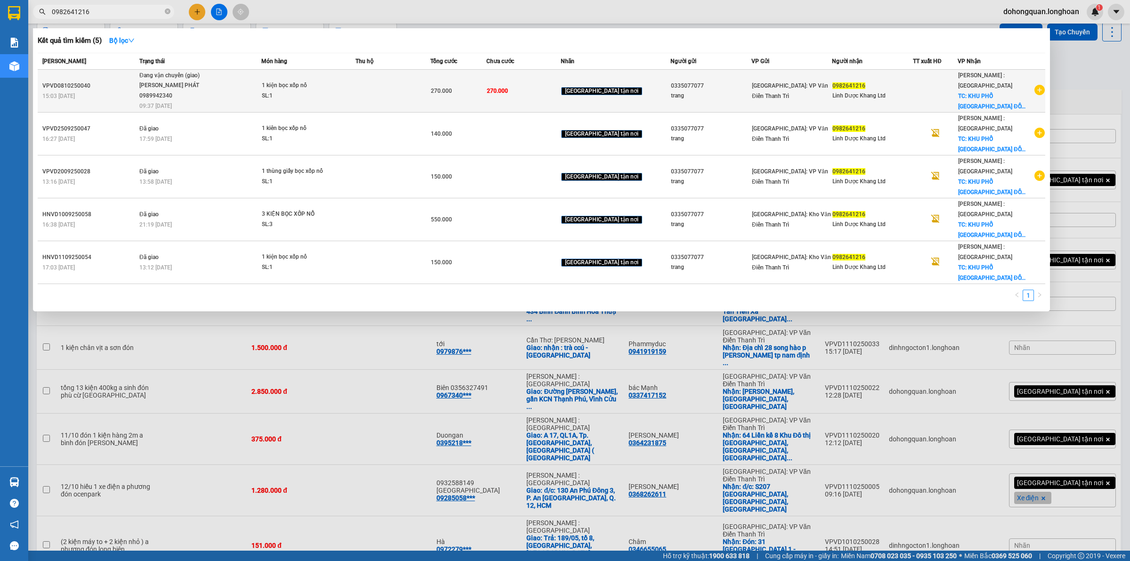
click at [218, 88] on span "Đang vận chuyển (giao) LÊ TẤN PHÁT 0989942340 09:37 - 13/10" at bounding box center [199, 90] width 121 height 39
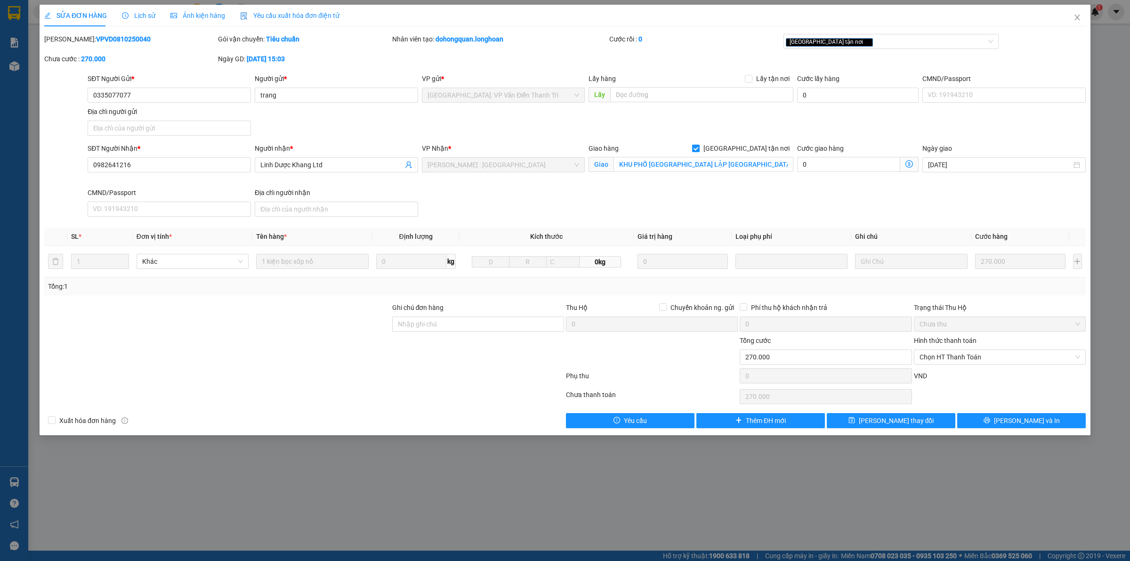
click at [149, 19] on span "Lịch sử" at bounding box center [138, 16] width 33 height 8
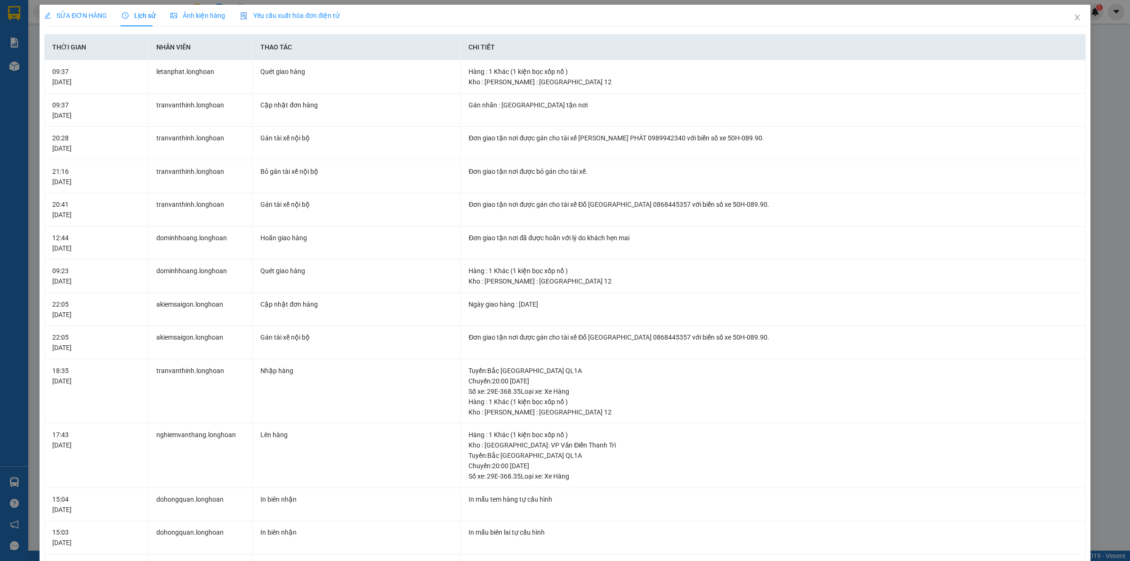
click at [67, 12] on span "SỬA ĐƠN HÀNG" at bounding box center [75, 16] width 63 height 8
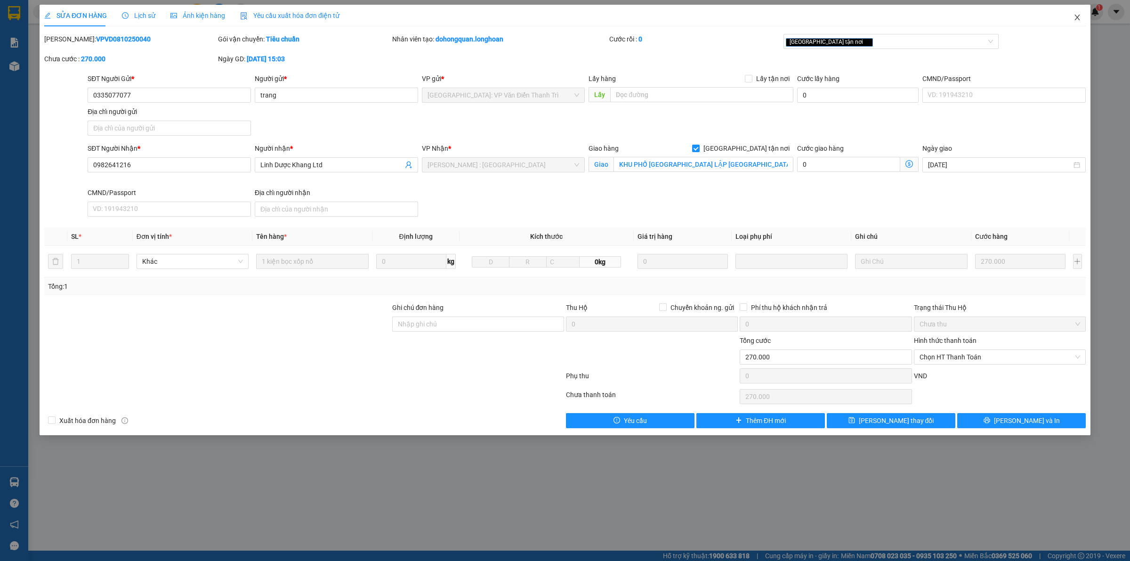
click at [1073, 21] on span "Close" at bounding box center [1077, 18] width 26 height 26
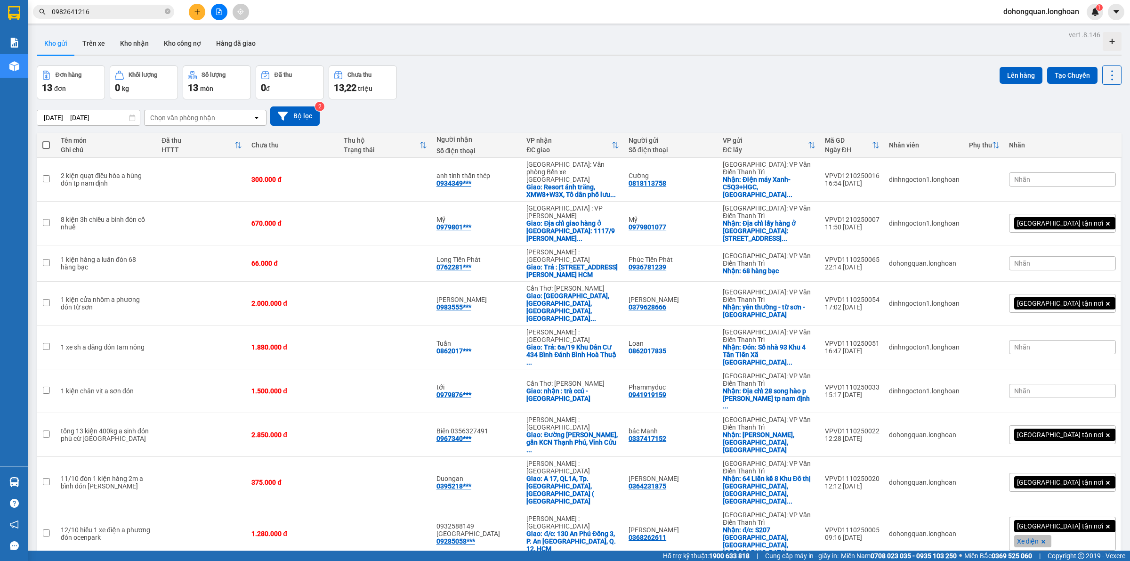
click at [107, 10] on input "0982641216" at bounding box center [107, 12] width 111 height 10
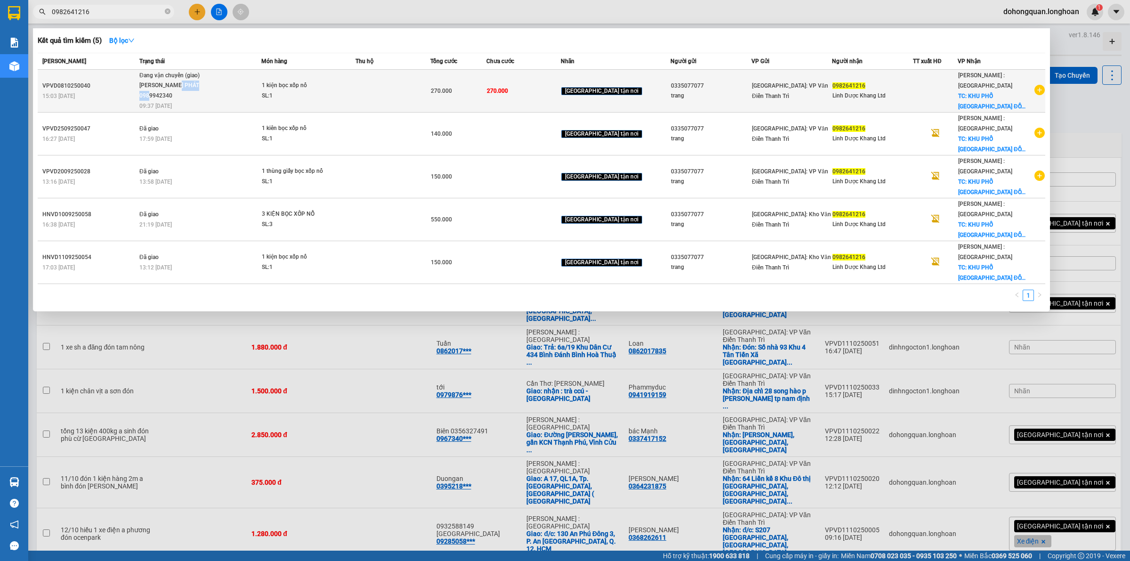
drag, startPoint x: 180, startPoint y: 87, endPoint x: 218, endPoint y: 86, distance: 37.7
click at [218, 86] on span "Đang vận chuyển (giao) LÊ TẤN PHÁT 0989942340 09:37 - 13/10" at bounding box center [199, 90] width 121 height 39
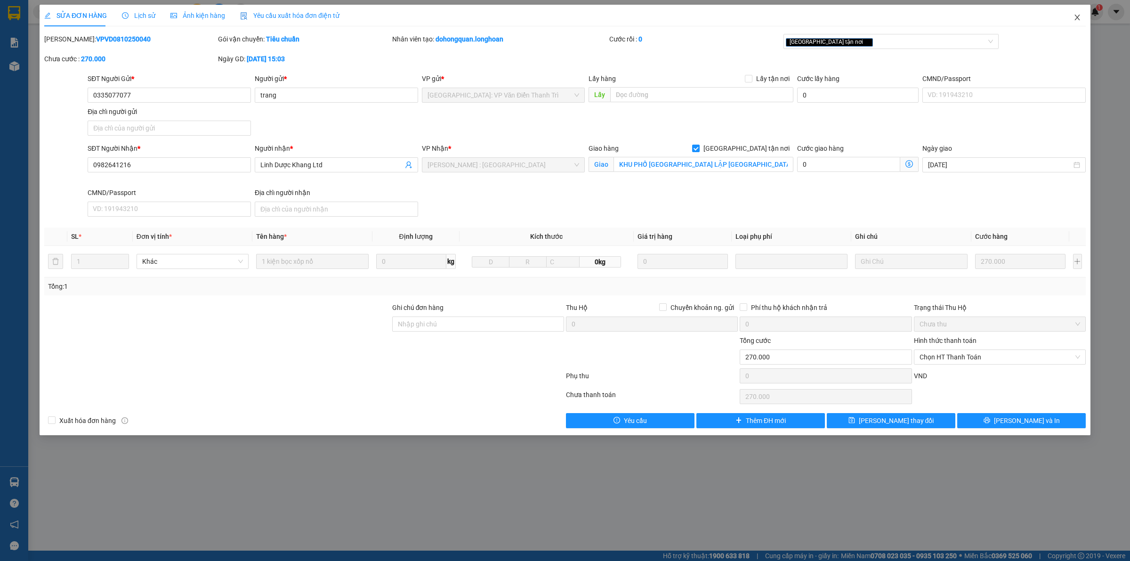
click at [1079, 12] on span "Close" at bounding box center [1077, 18] width 26 height 26
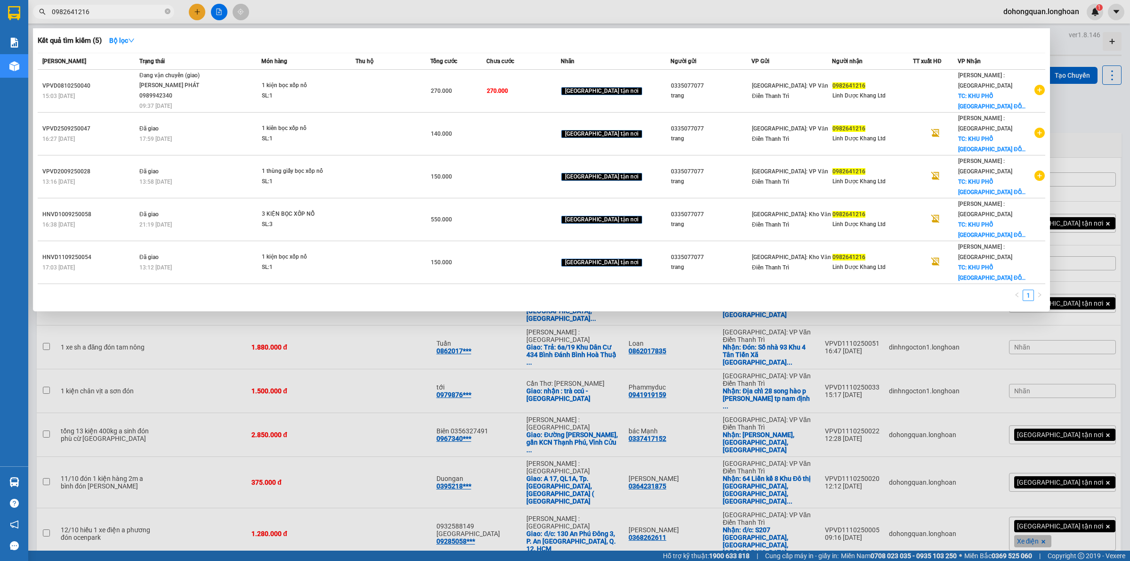
click at [132, 13] on input "0982641216" at bounding box center [107, 12] width 111 height 10
click at [848, 415] on div at bounding box center [565, 280] width 1130 height 561
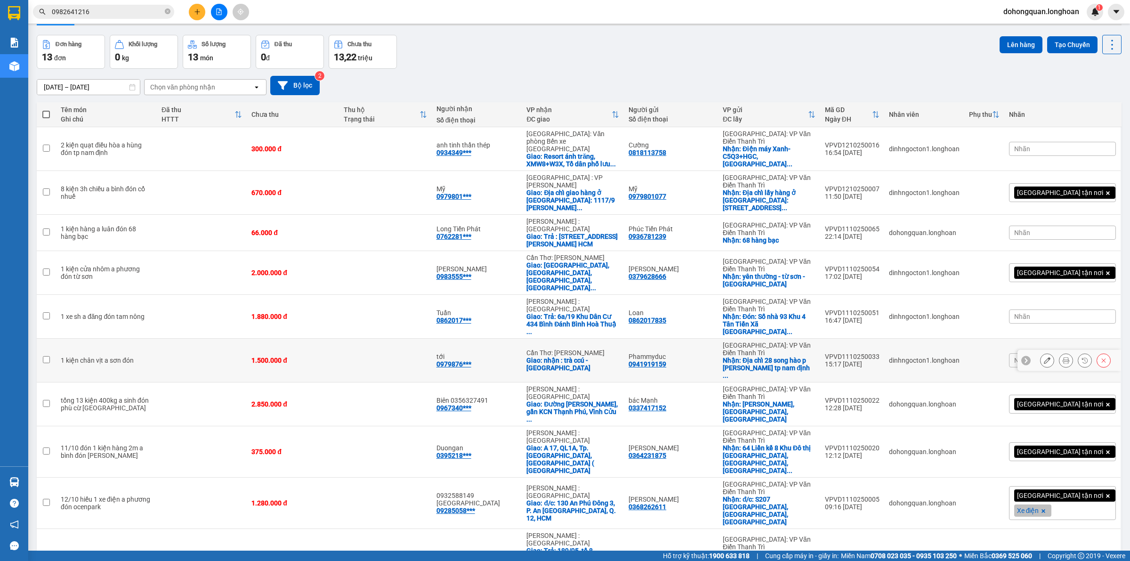
scroll to position [43, 0]
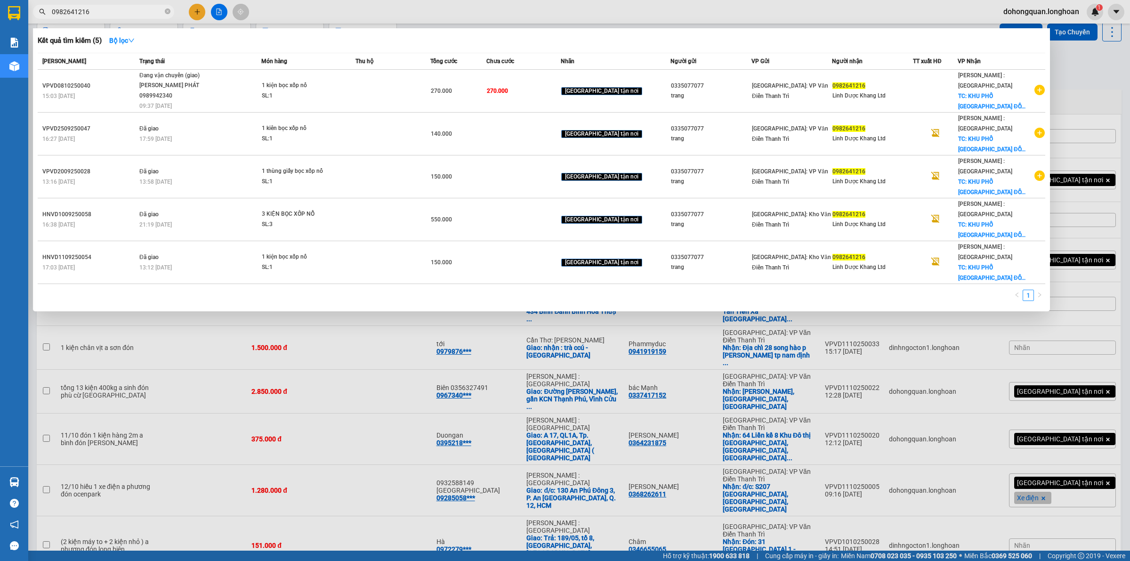
click at [171, 12] on span "0982641216" at bounding box center [103, 12] width 141 height 14
click at [170, 12] on icon "close-circle" at bounding box center [168, 11] width 6 height 6
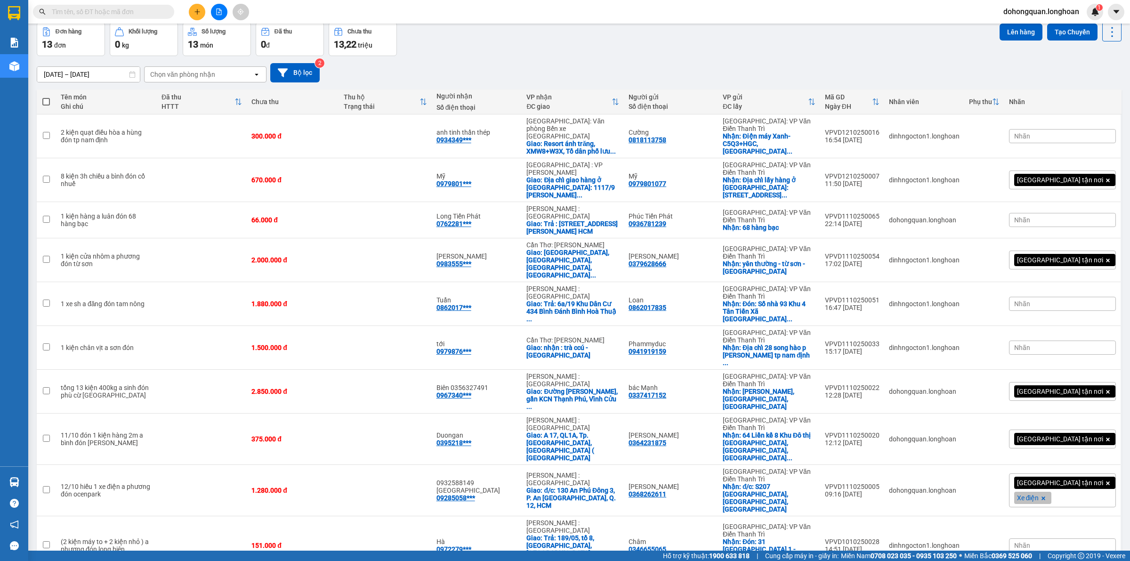
click at [191, 11] on button at bounding box center [197, 12] width 16 height 16
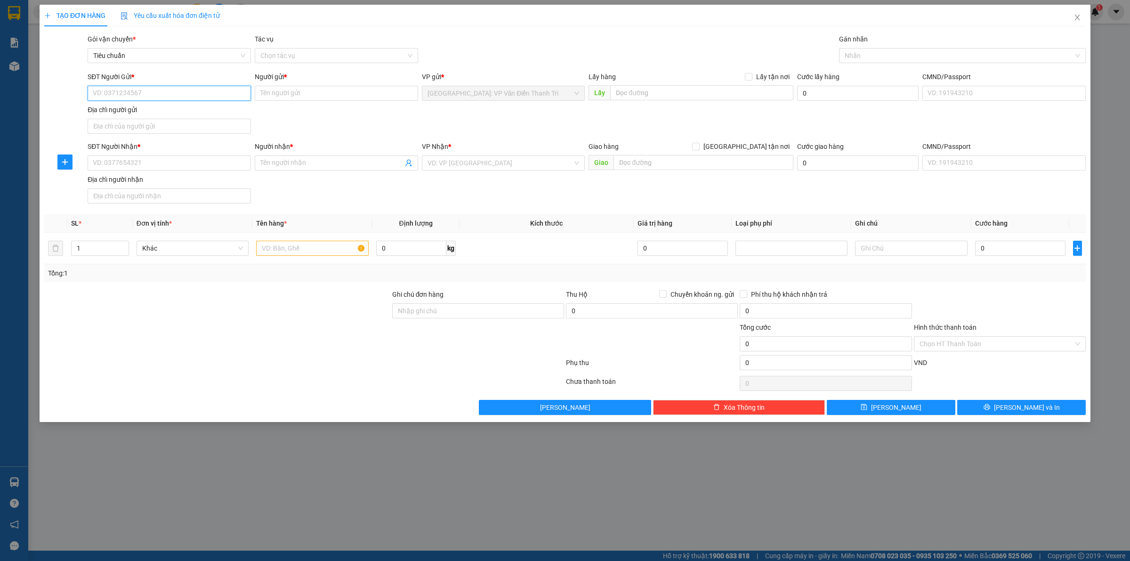
click at [146, 99] on input "SĐT Người Gửi *" at bounding box center [169, 93] width 163 height 15
paste input "0334204014"
click at [200, 106] on div "0334204014 - Hoàng 0379738102" at bounding box center [169, 112] width 163 height 15
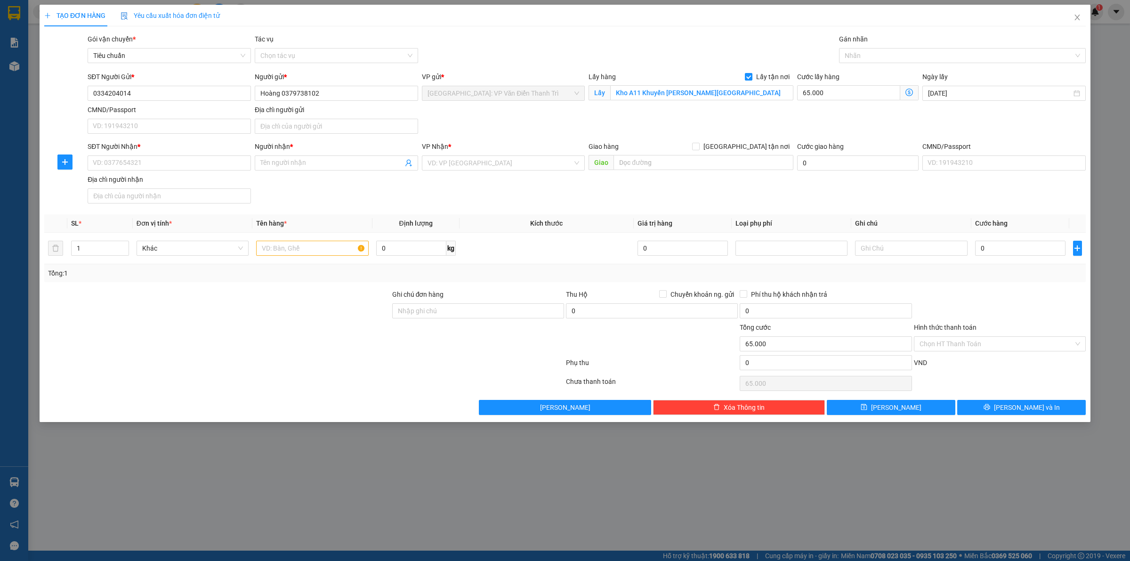
click at [537, 128] on div "SĐT Người Gửi * 0334204014 Người gửi * Hoàng 0379738102 VP gửi * Hà Nội: VP Văn…" at bounding box center [587, 105] width 1002 height 66
click at [650, 162] on input "text" at bounding box center [704, 162] width 180 height 15
paste input "HCM: 11 Đường Số 39, An Khánh, Q2, TP. Thủ Đức"
click at [484, 162] on input "search" at bounding box center [501, 163] width 146 height 14
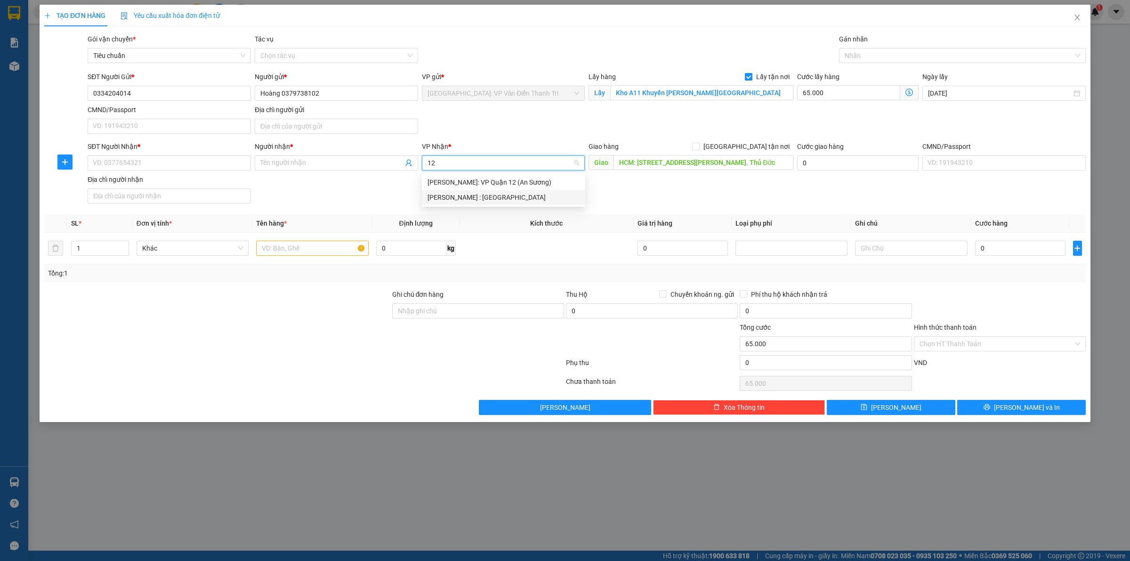
click at [469, 194] on div "[PERSON_NAME] : [GEOGRAPHIC_DATA]" at bounding box center [504, 197] width 152 height 10
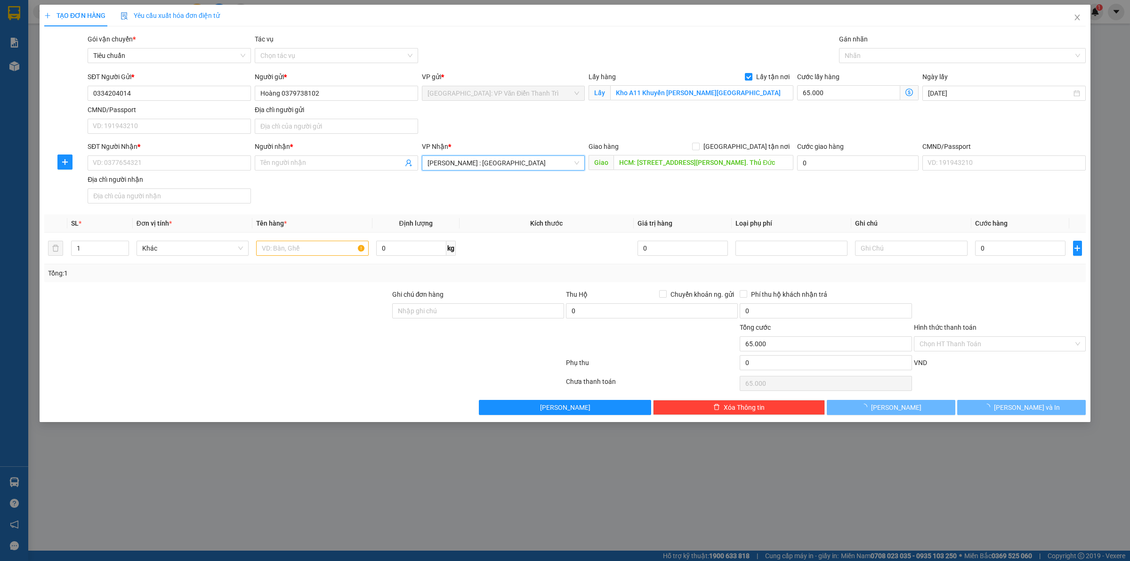
click at [759, 212] on div "Transit Pickup Surcharge Ids Transit Deliver Surcharge Ids Transit Deliver Surc…" at bounding box center [565, 224] width 1042 height 381
click at [754, 154] on div "Giao hàng [GEOGRAPHIC_DATA] tận nơi" at bounding box center [691, 148] width 205 height 14
click at [753, 151] on span "[GEOGRAPHIC_DATA] tận nơi" at bounding box center [747, 146] width 94 height 10
click at [699, 149] on input "[GEOGRAPHIC_DATA] tận nơi" at bounding box center [695, 146] width 7 height 7
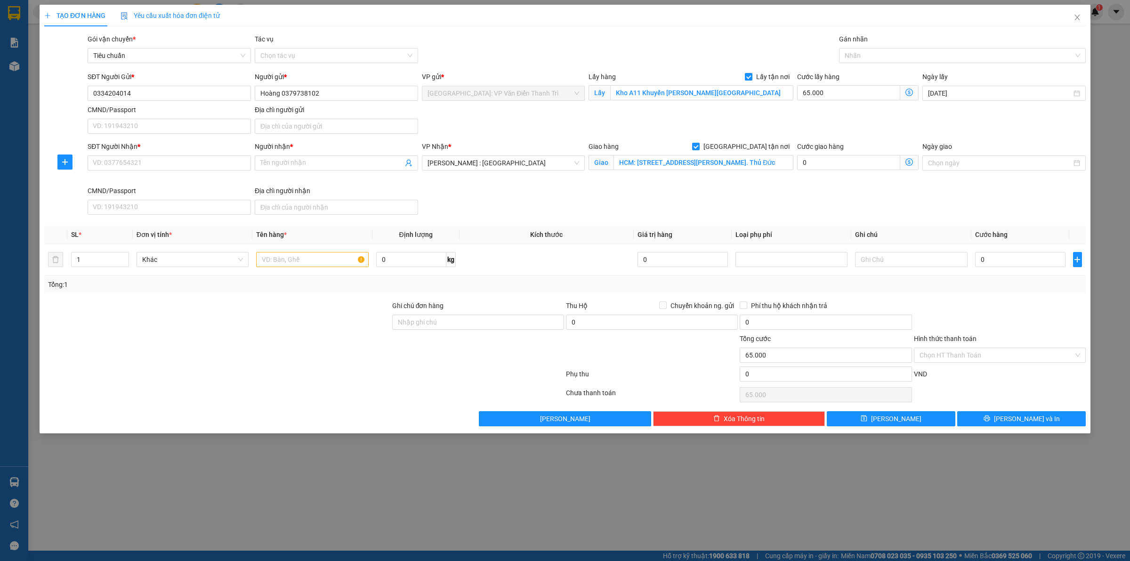
click at [809, 125] on div "SĐT Người Gửi * 0334204014 Người gửi * Hoàng 0379738102 VP gửi * Hà Nội: VP Văn…" at bounding box center [587, 105] width 1002 height 66
click at [856, 59] on div at bounding box center [957, 55] width 233 height 11
click at [862, 73] on div "[GEOGRAPHIC_DATA] tận nơi" at bounding box center [962, 74] width 235 height 10
click at [770, 104] on div "Lấy hàng Lấy tận nơi Lấy Kho A11 Khuyến Lương Thanh Trì Hà Nội" at bounding box center [691, 88] width 205 height 33
click at [111, 157] on input "SĐT Người Nhận *" at bounding box center [169, 162] width 163 height 15
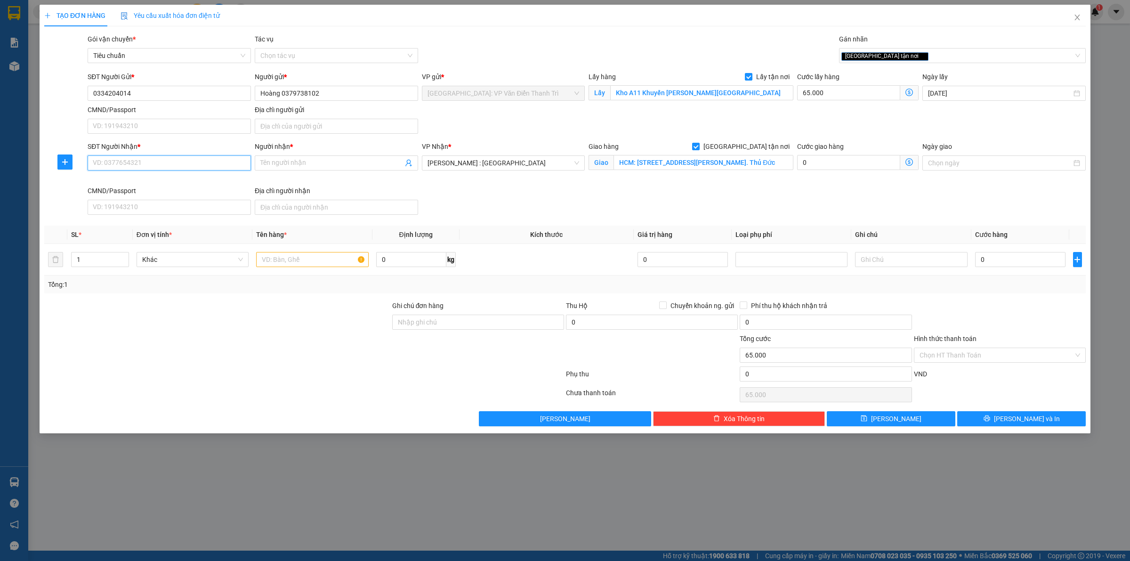
paste input "0559556506"
click at [297, 166] on input "Người nhận *" at bounding box center [331, 163] width 143 height 10
paste input "gace store"
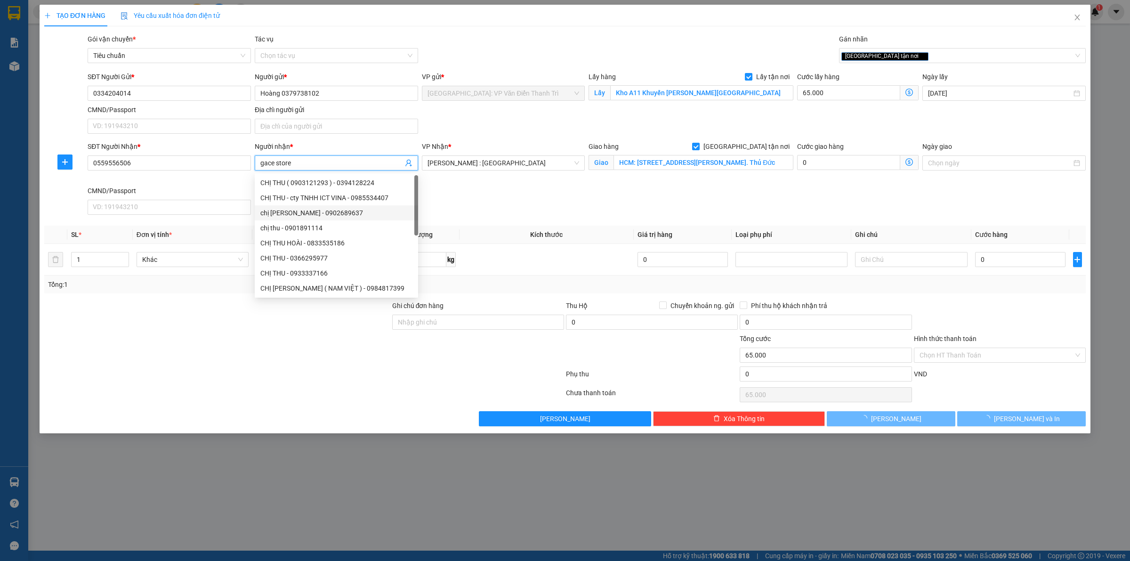
click at [535, 191] on div "SĐT Người Nhận * 0559556506 Người nhận * gace store VP Nhận * Hồ Chí Minh : Kho…" at bounding box center [587, 179] width 1002 height 77
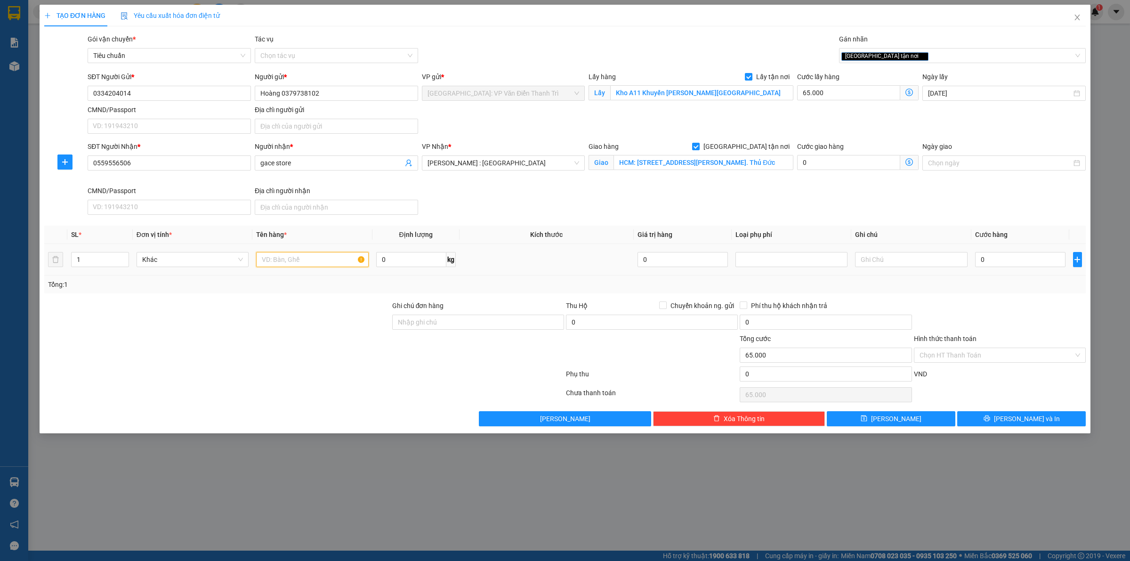
click at [350, 267] on input "text" at bounding box center [312, 259] width 112 height 15
click at [280, 260] on input "text" at bounding box center [312, 259] width 112 height 15
paste input "10 kiện 4 kg"
paste input "MÃ lấy hàng Av99-1011-10"
click at [761, 182] on div "Giao hàng Giao tận nơi Giao HCM: 11 Đường Số 39, An Khánh, Q2, TP. Thủ Đức" at bounding box center [691, 163] width 209 height 44
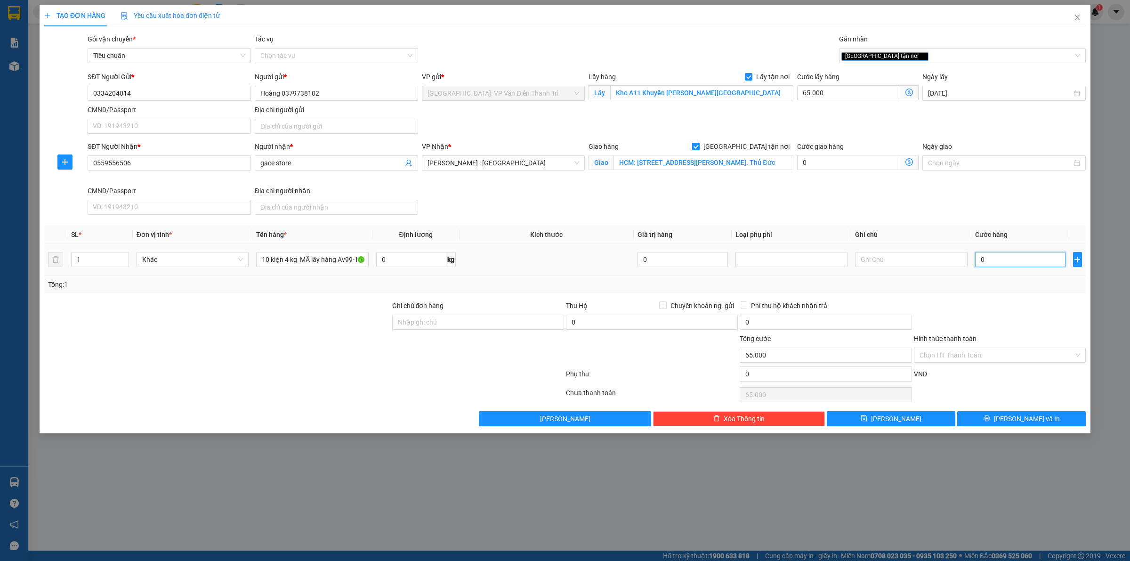
click at [992, 261] on input "0" at bounding box center [1020, 259] width 90 height 15
click at [988, 295] on div "Transit Pickup Surcharge Ids Transit Deliver Surcharge Ids Transit Deliver Surc…" at bounding box center [565, 230] width 1042 height 392
click at [912, 417] on button "[PERSON_NAME]" at bounding box center [891, 418] width 129 height 15
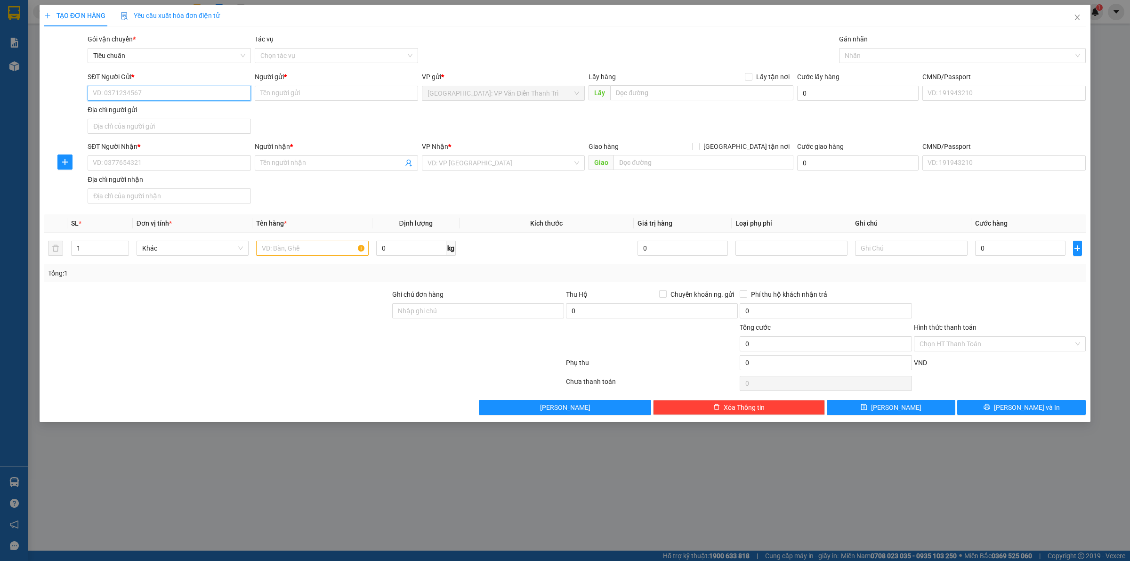
click at [169, 97] on input "SĐT Người Gửi *" at bounding box center [169, 93] width 163 height 15
paste input "0378786877"
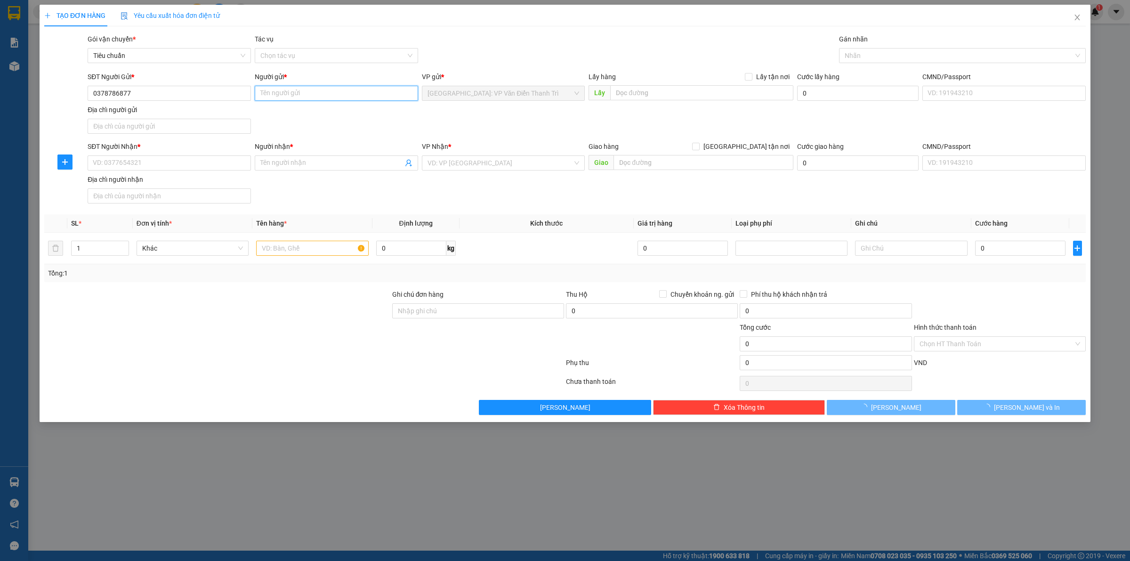
click at [286, 99] on input "Người gửi *" at bounding box center [336, 93] width 163 height 15
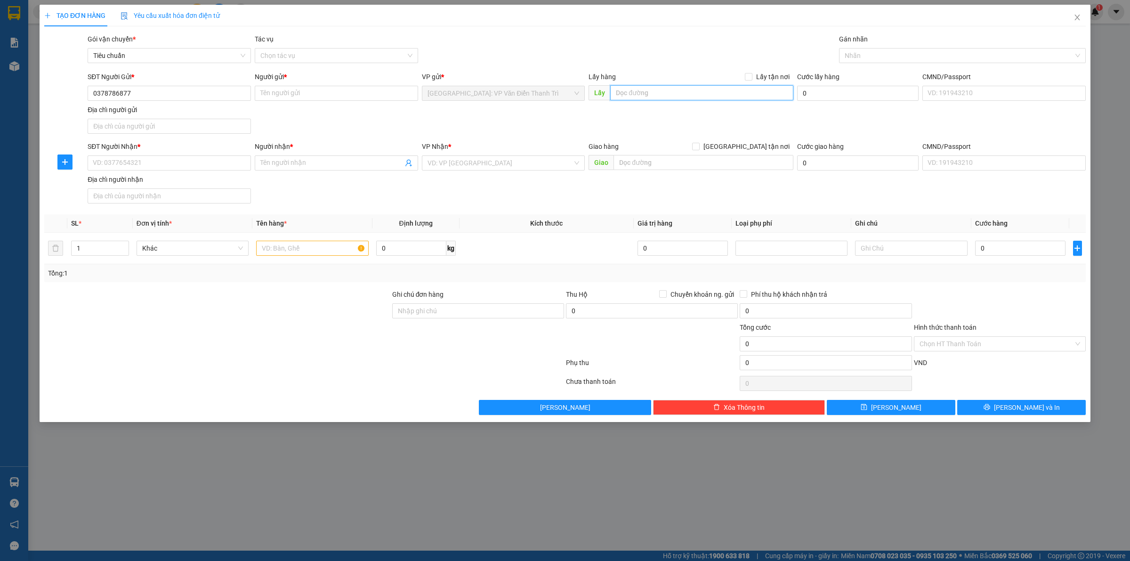
paste input "Ngõ 102-104 lò đúc, hai bà trưng, hn"
drag, startPoint x: 670, startPoint y: 95, endPoint x: 676, endPoint y: 93, distance: 6.7
click at [670, 94] on input "text" at bounding box center [701, 92] width 183 height 15
click at [755, 73] on span "Lấy tận nơi" at bounding box center [772, 77] width 41 height 10
click at [752, 73] on input "Lấy tận nơi" at bounding box center [748, 76] width 7 height 7
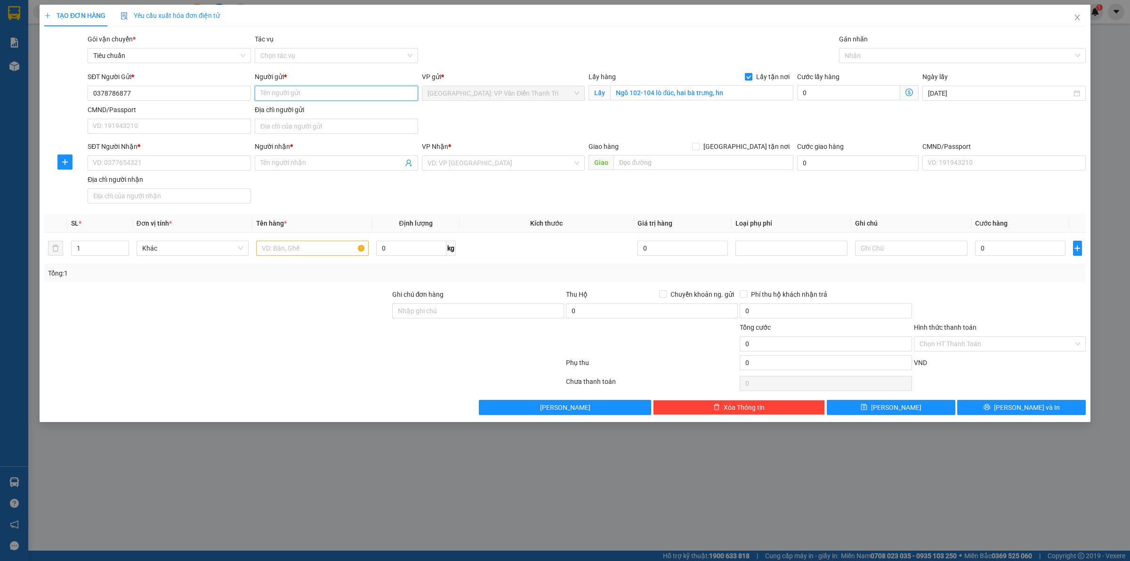
click at [330, 95] on input "Người gửi *" at bounding box center [336, 93] width 163 height 15
paste input "Tôm Possible"
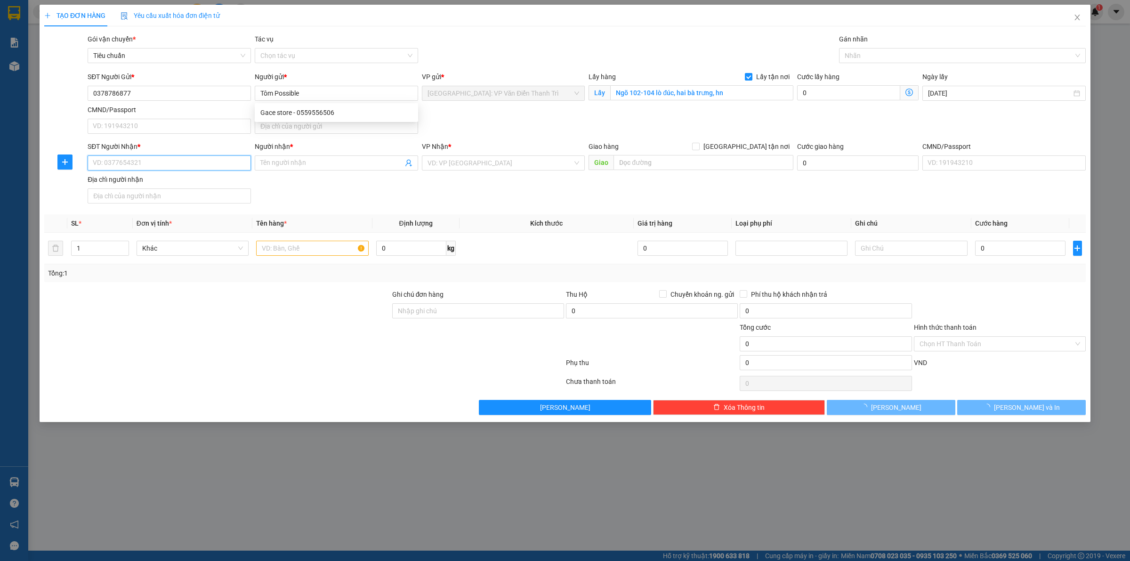
click at [168, 158] on input "SĐT Người Nhận *" at bounding box center [169, 162] width 163 height 15
paste input "0366671573"
click at [278, 168] on input "Người nhận *" at bounding box center [331, 163] width 143 height 10
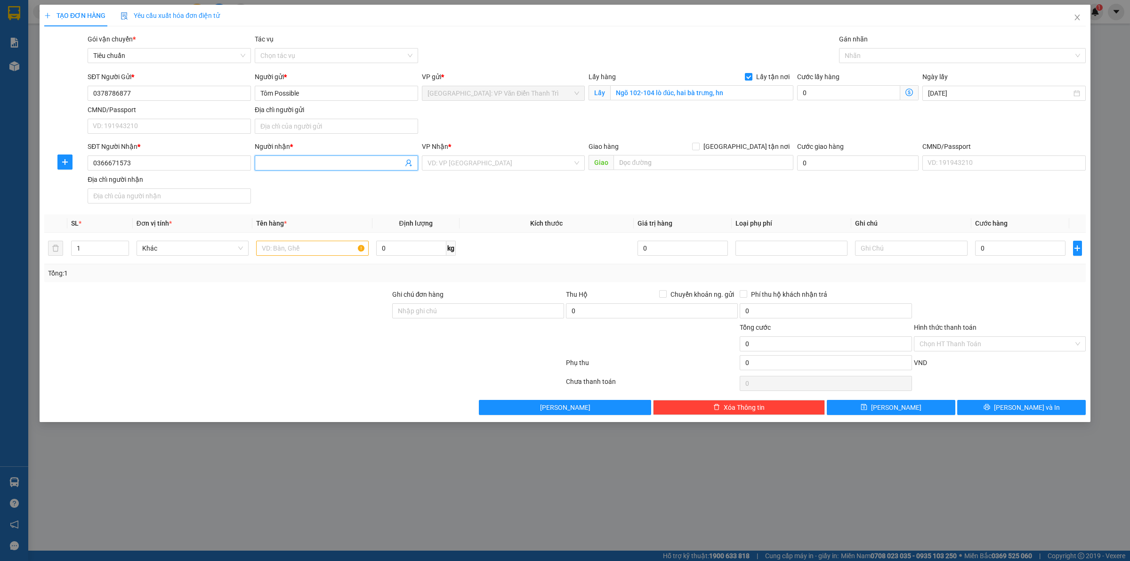
paste input "Vhunter Media"
click at [461, 159] on input "search" at bounding box center [501, 163] width 146 height 14
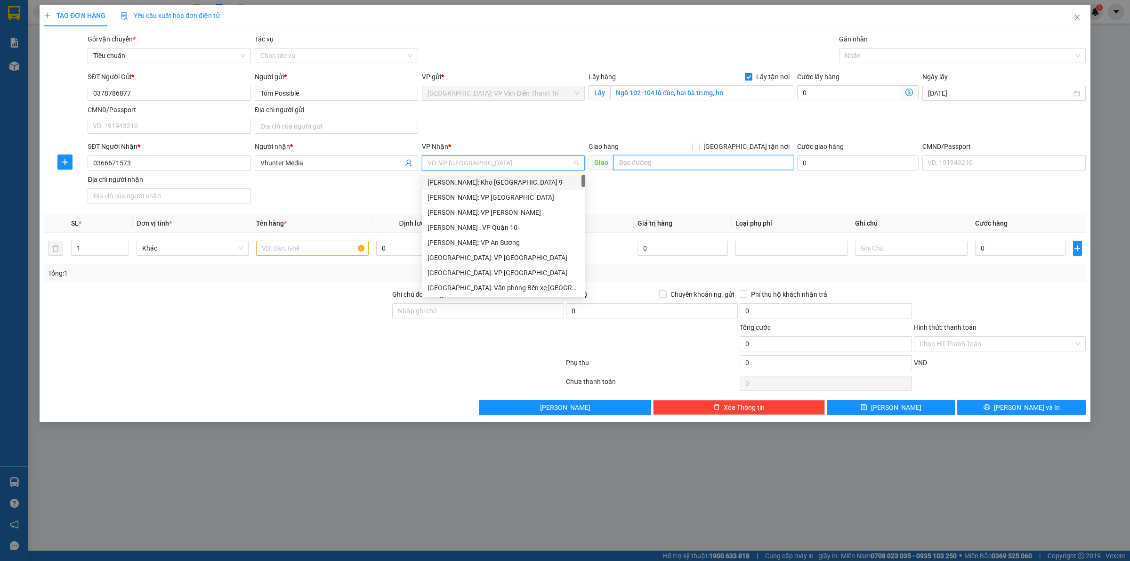
click at [696, 166] on input "text" at bounding box center [704, 162] width 180 height 15
paste input "Đến 11 Lạch Tray, Hải Phòng"
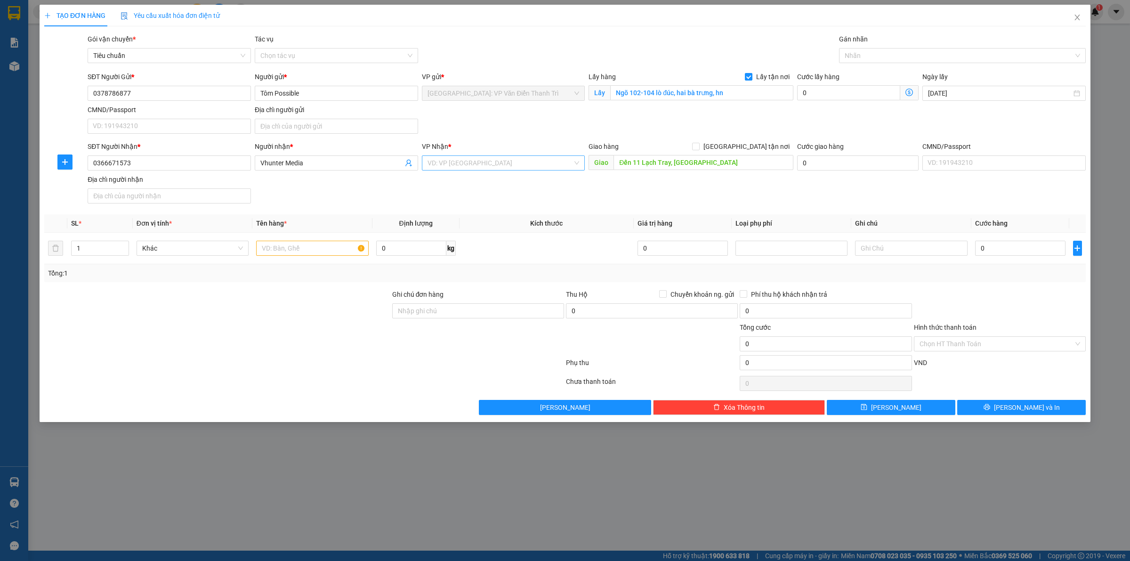
click at [467, 163] on input "search" at bounding box center [501, 163] width 146 height 14
drag, startPoint x: 495, startPoint y: 182, endPoint x: 684, endPoint y: 206, distance: 189.8
click at [495, 183] on div "[GEOGRAPHIC_DATA]: Văn phòng Bến xe [GEOGRAPHIC_DATA]" at bounding box center [520, 182] width 184 height 10
click at [699, 203] on div "SĐT Người Nhận * 0366671573 Người nhận * Vhunter Media VP Nhận * Hải Phòng: Văn…" at bounding box center [587, 174] width 1002 height 66
click at [752, 151] on div "Giao hàng [GEOGRAPHIC_DATA] tận nơi" at bounding box center [691, 148] width 205 height 14
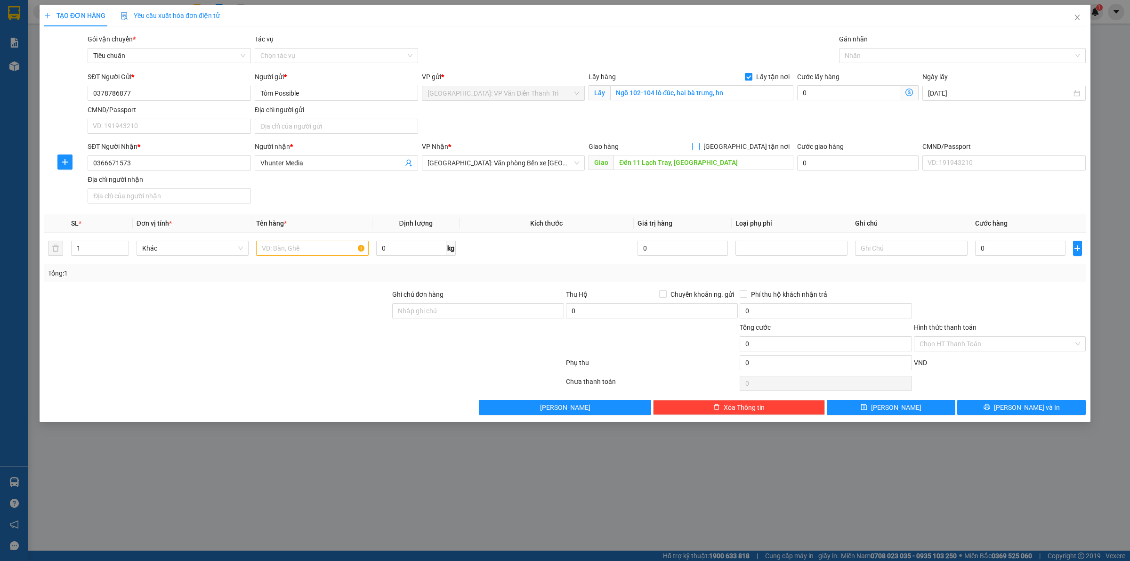
click at [752, 150] on span "[GEOGRAPHIC_DATA] tận nơi" at bounding box center [747, 146] width 94 height 10
click at [699, 149] on input "[GEOGRAPHIC_DATA] tận nơi" at bounding box center [695, 146] width 7 height 7
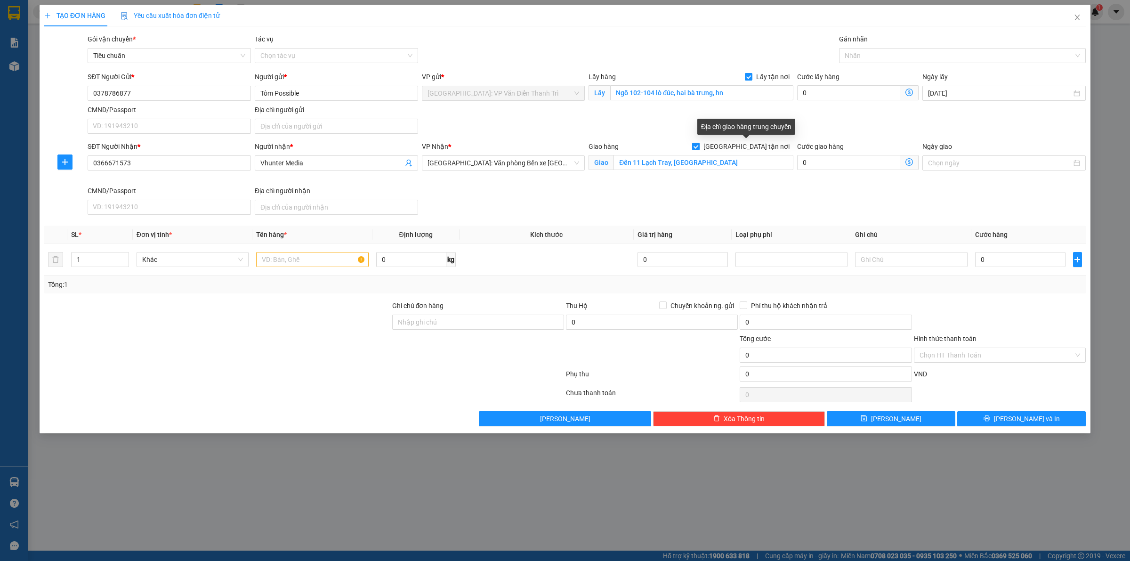
click at [715, 182] on div "Giao hàng Giao tận nơi Giao Đến 11 Lạch Tray, Hải Phòng" at bounding box center [691, 163] width 209 height 44
click at [286, 259] on input "text" at bounding box center [312, 259] width 112 height 15
paste input "1 kiện 20kg"
click at [787, 189] on div "SĐT Người Nhận * 0366671573 Người nhận * Vhunter Media VP Nhận * Hải Phòng: Văn…" at bounding box center [587, 179] width 1002 height 77
click at [1013, 260] on input "0" at bounding box center [1020, 259] width 90 height 15
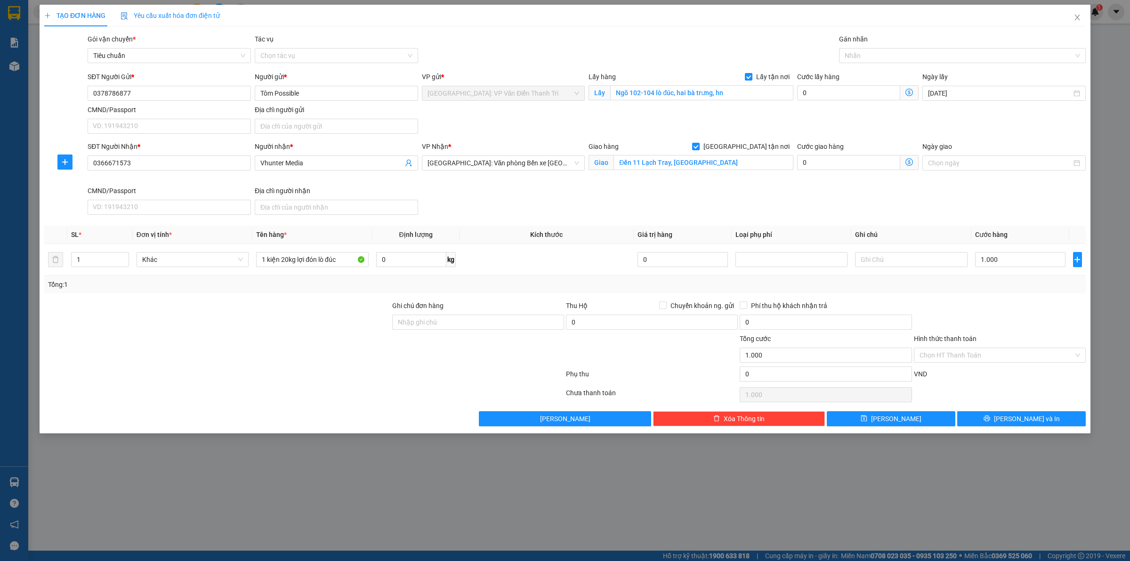
click at [1016, 305] on div at bounding box center [1000, 316] width 174 height 33
click at [897, 419] on span "[PERSON_NAME]" at bounding box center [896, 418] width 50 height 10
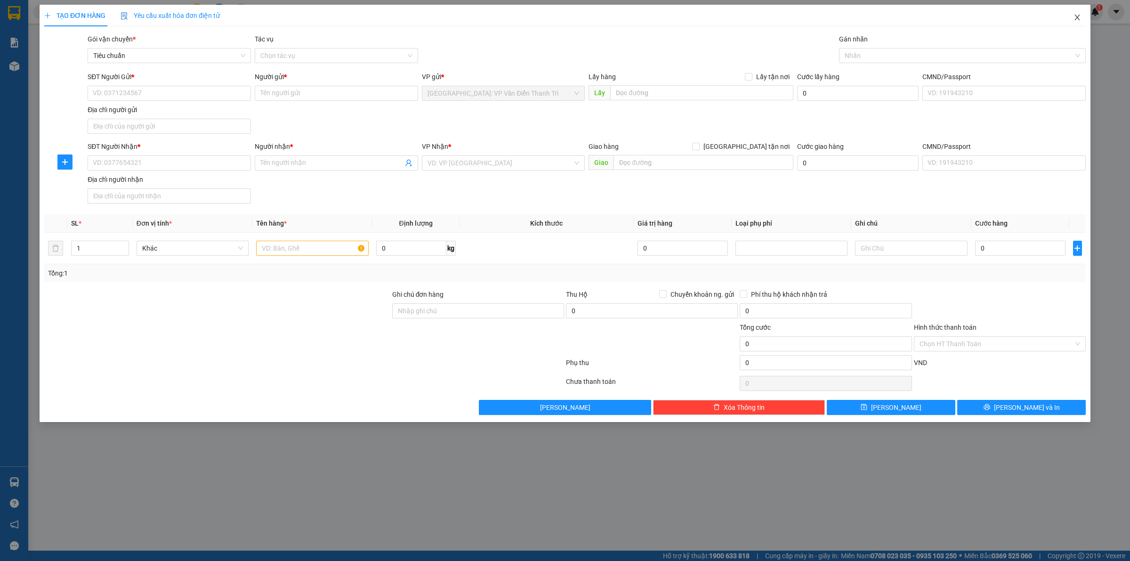
click at [1084, 15] on span "Close" at bounding box center [1077, 18] width 26 height 26
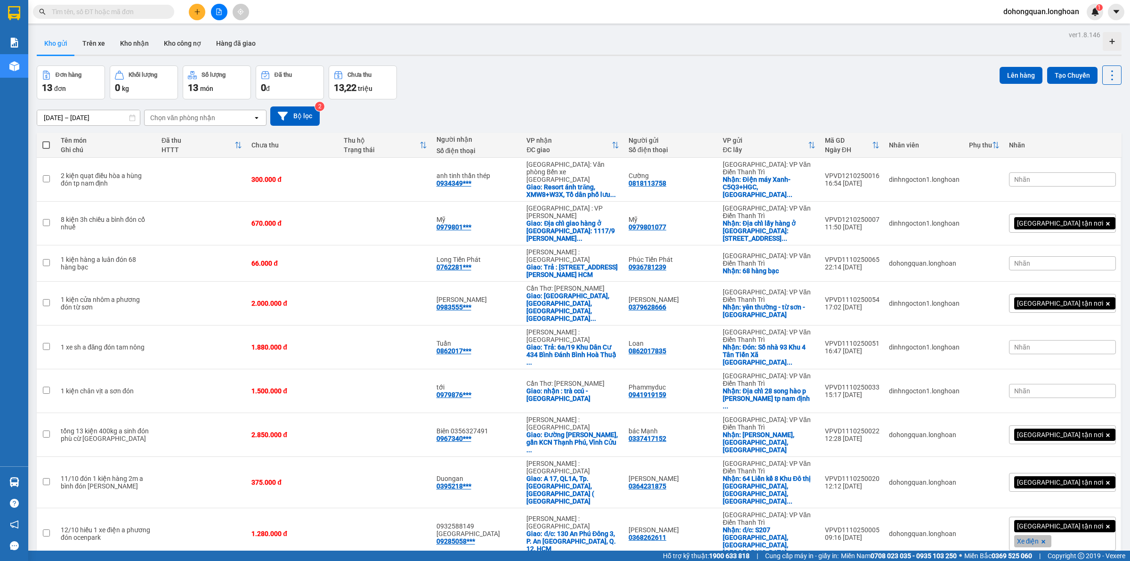
click at [451, 121] on div "[DATE] – [DATE] Press the down arrow key to interact with the calendar and sele…" at bounding box center [579, 115] width 1085 height 19
click at [408, 63] on div "ver 1.8.146 Kho gửi Trên xe Kho nhận Kho công nợ Hàng đã giao Đơn hàng 13 đơn K…" at bounding box center [579, 402] width 1092 height 748
click at [99, 10] on input "text" at bounding box center [107, 12] width 111 height 10
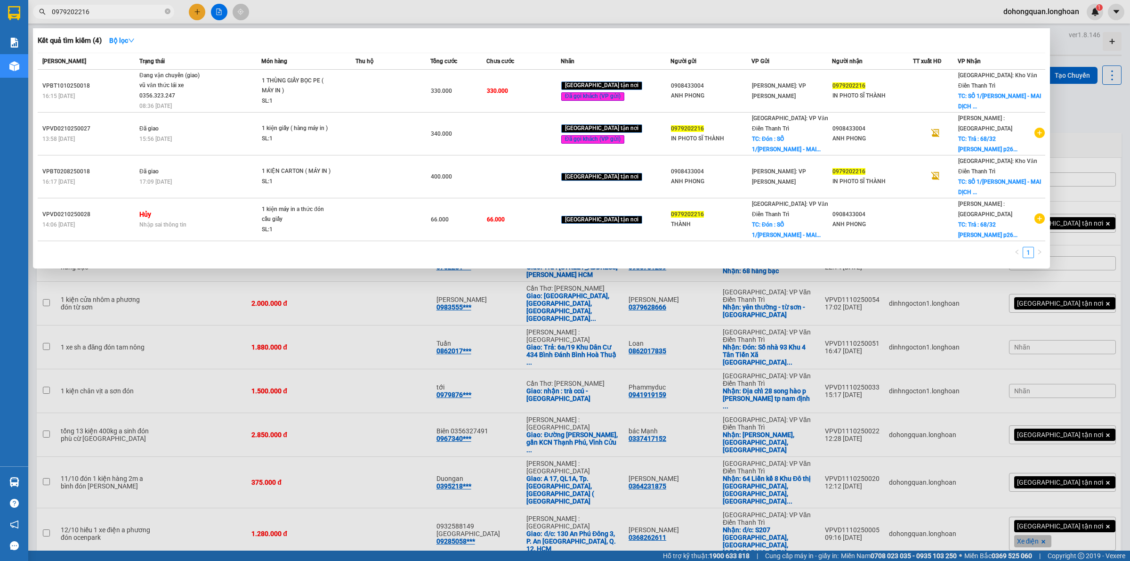
click at [126, 551] on div at bounding box center [565, 280] width 1130 height 561
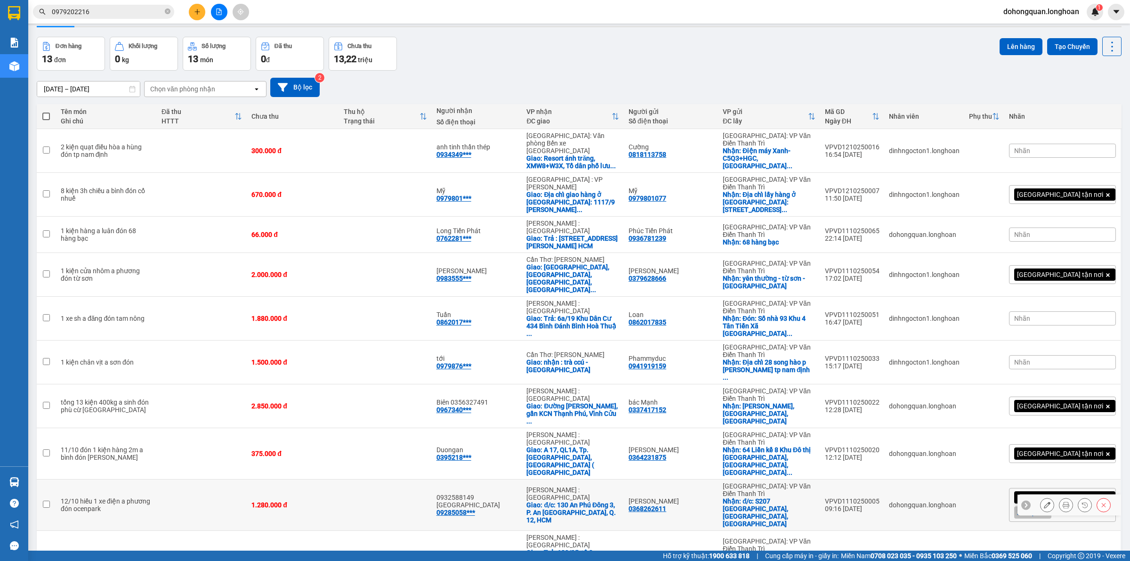
scroll to position [43, 0]
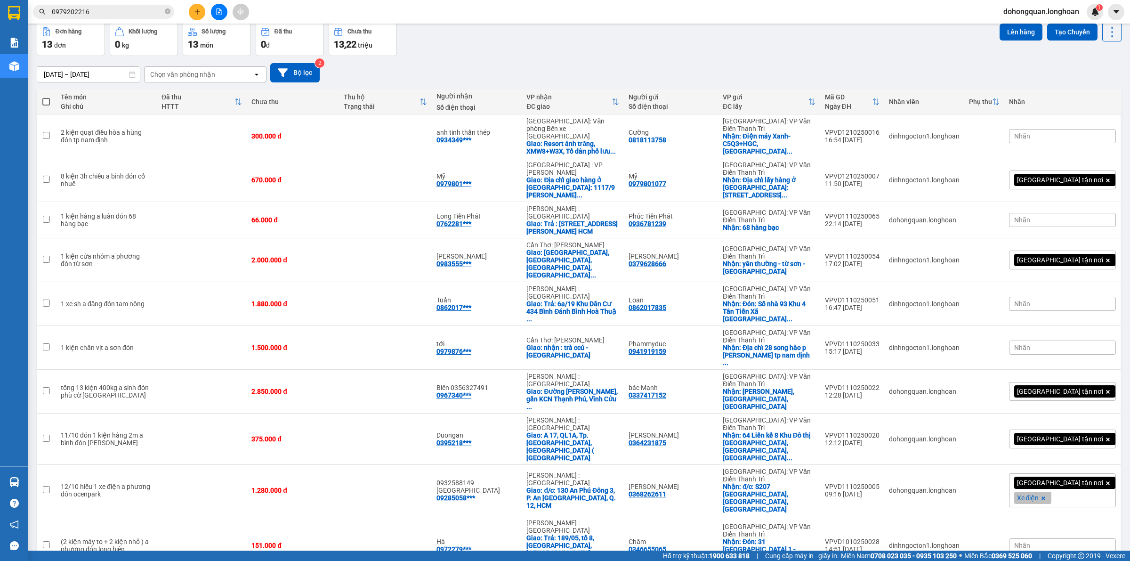
click at [453, 41] on div "Đơn hàng 13 đơn Khối lượng 0 kg Số lượng 13 món Đã thu 0 đ Chưa thu 13,22 triệu…" at bounding box center [579, 39] width 1085 height 34
click at [165, 11] on icon "close-circle" at bounding box center [168, 11] width 6 height 6
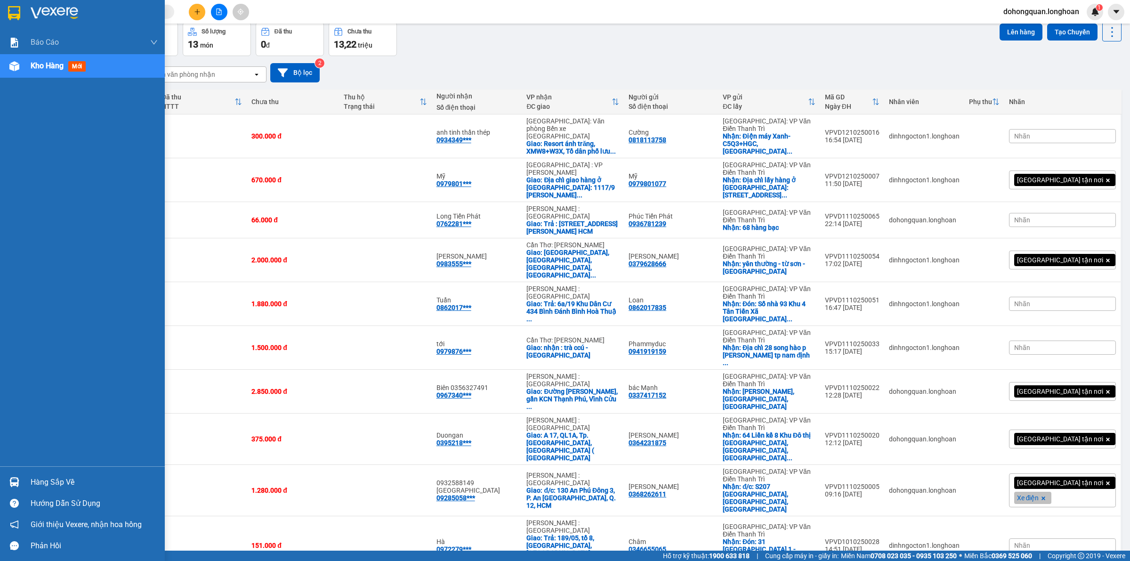
click at [22, 9] on div at bounding box center [14, 13] width 16 height 16
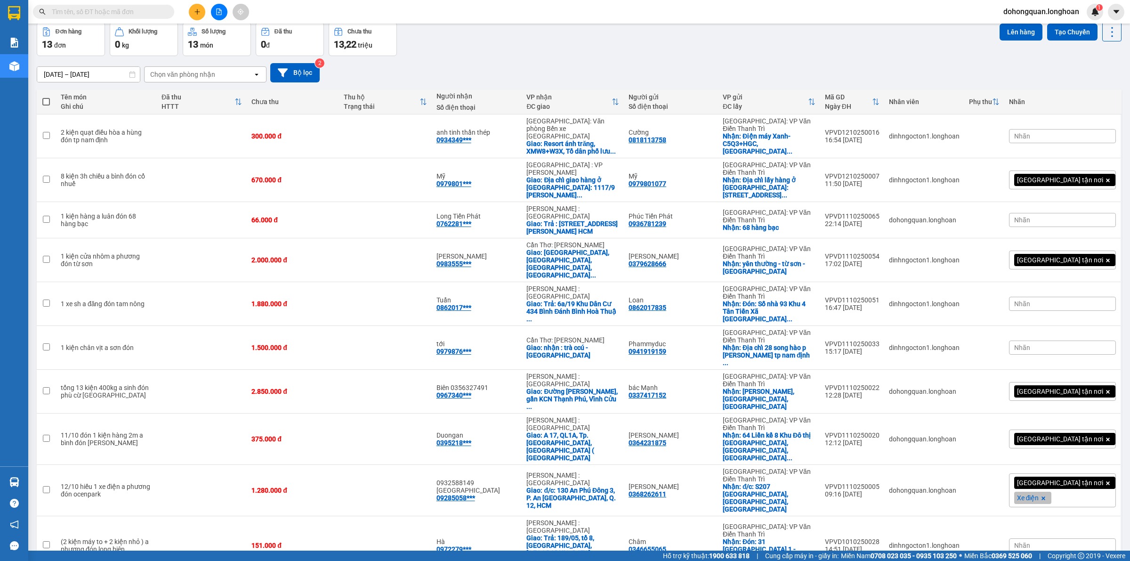
click at [121, 17] on span at bounding box center [103, 12] width 141 height 14
click at [119, 15] on input "text" at bounding box center [107, 12] width 111 height 10
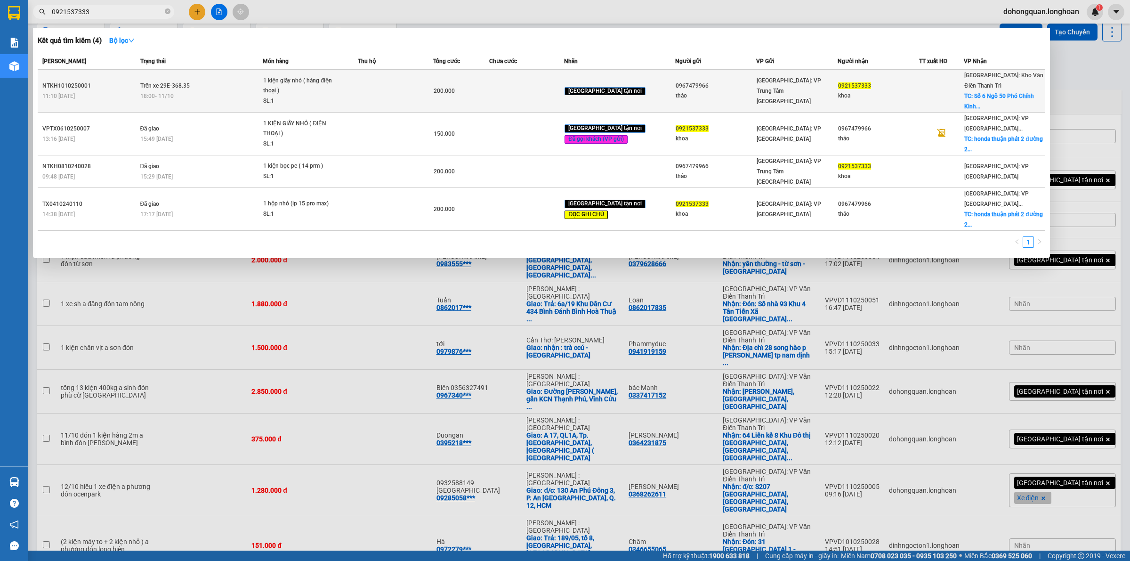
click at [946, 79] on td at bounding box center [941, 91] width 45 height 43
click at [992, 93] on span "TC: Số 6 Ngõ 50 Phó Chính Kinh..." at bounding box center [999, 101] width 70 height 17
click at [990, 93] on span "TC: Số 6 Ngõ 50 Phó Chính Kinh..." at bounding box center [999, 101] width 70 height 17
copy td "TC: Số 6 Ngõ 50 Phó Chính Kinh..."
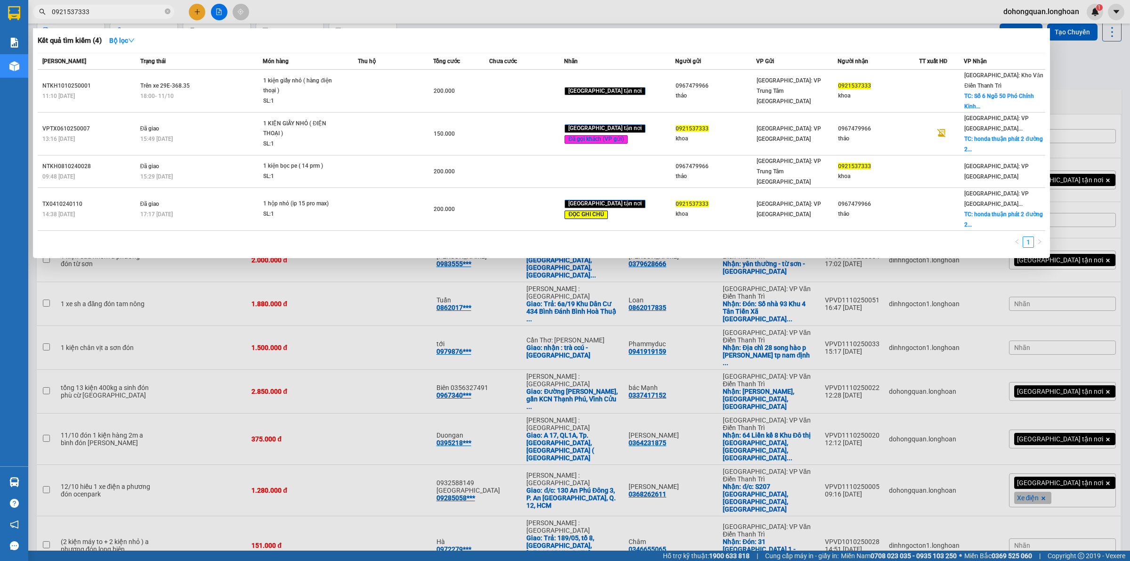
click at [356, 248] on div at bounding box center [565, 280] width 1130 height 561
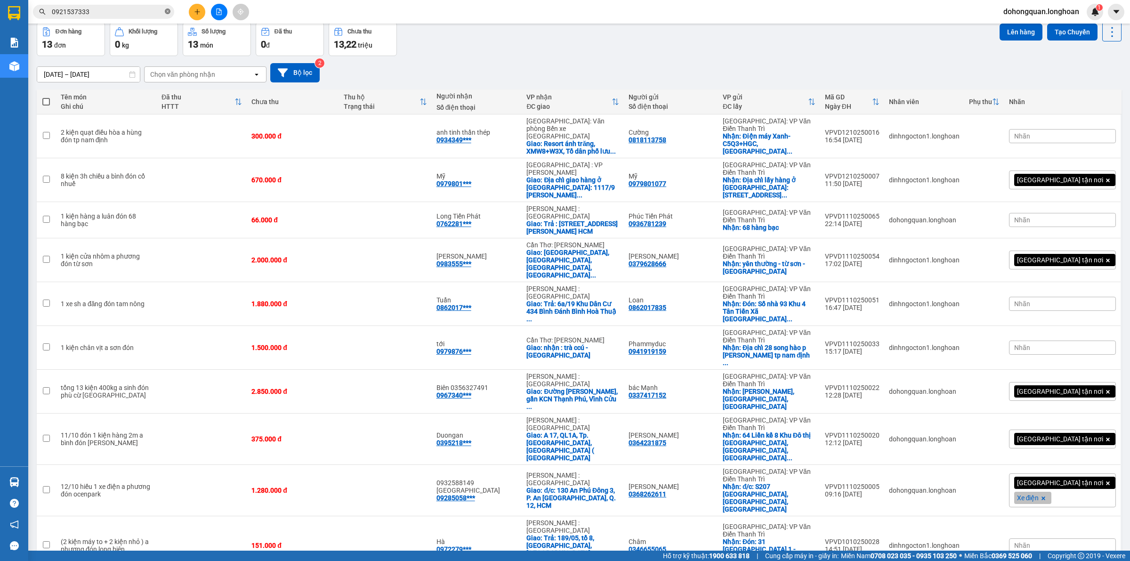
click at [170, 10] on icon "close-circle" at bounding box center [168, 11] width 6 height 6
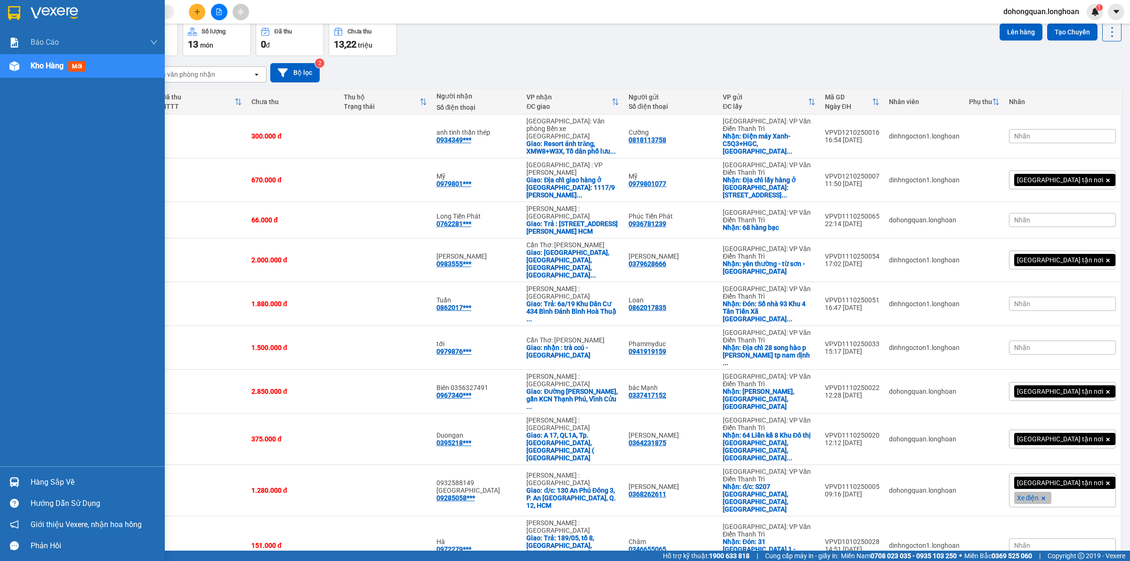
click at [4, 13] on div at bounding box center [82, 15] width 165 height 31
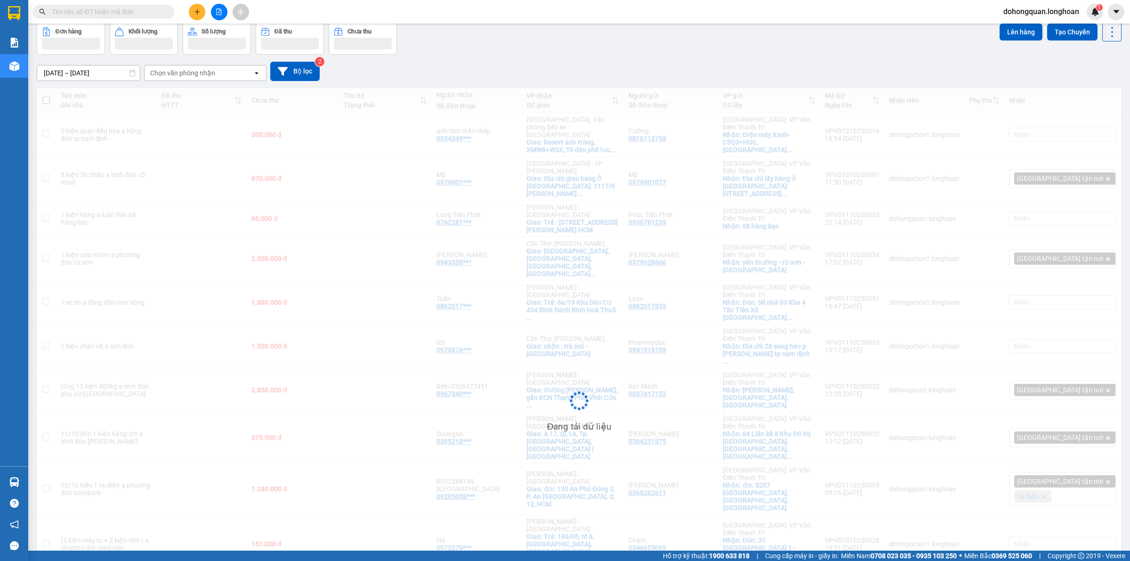
click at [428, 46] on div "Đơn hàng Khối lượng Số lượng Đã thu Chưa thu Lên hàng Tạo Chuyến" at bounding box center [579, 38] width 1085 height 32
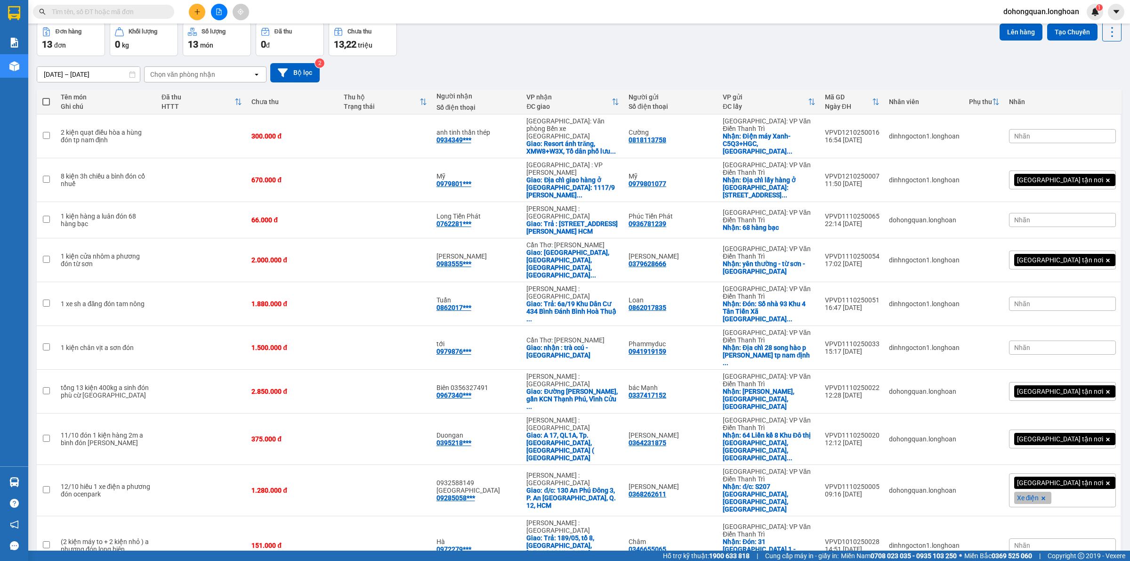
click at [587, 60] on div "[DATE] – [DATE] Press the down arrow key to interact with the calendar and sele…" at bounding box center [579, 72] width 1085 height 33
click at [584, 62] on div "[DATE] – [DATE] Press the down arrow key to interact with the calendar and sele…" at bounding box center [579, 72] width 1085 height 33
click at [194, 13] on icon "plus" at bounding box center [197, 11] width 7 height 7
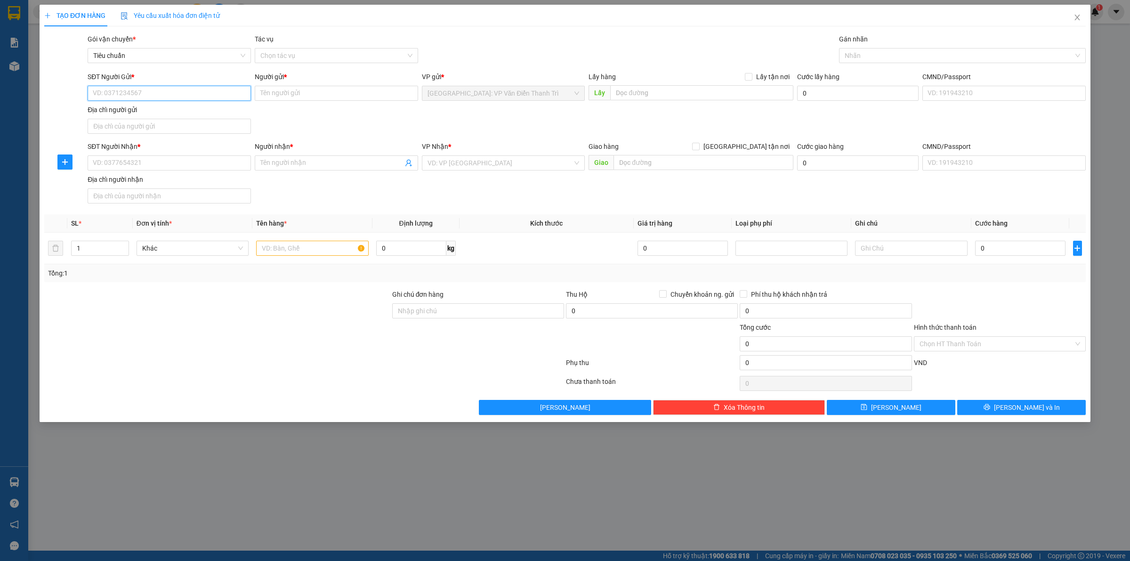
click at [129, 90] on input "SĐT Người Gửi *" at bounding box center [169, 93] width 163 height 15
paste input "0362981979"
click at [307, 94] on input "Người gửi *" at bounding box center [336, 93] width 163 height 15
paste input "tú"
click at [472, 118] on div "SĐT Người Gửi * 0362981979 Người gửi * tú tú VP gửi * Hà Nội: VP Văn Điển Thanh…" at bounding box center [587, 105] width 1002 height 66
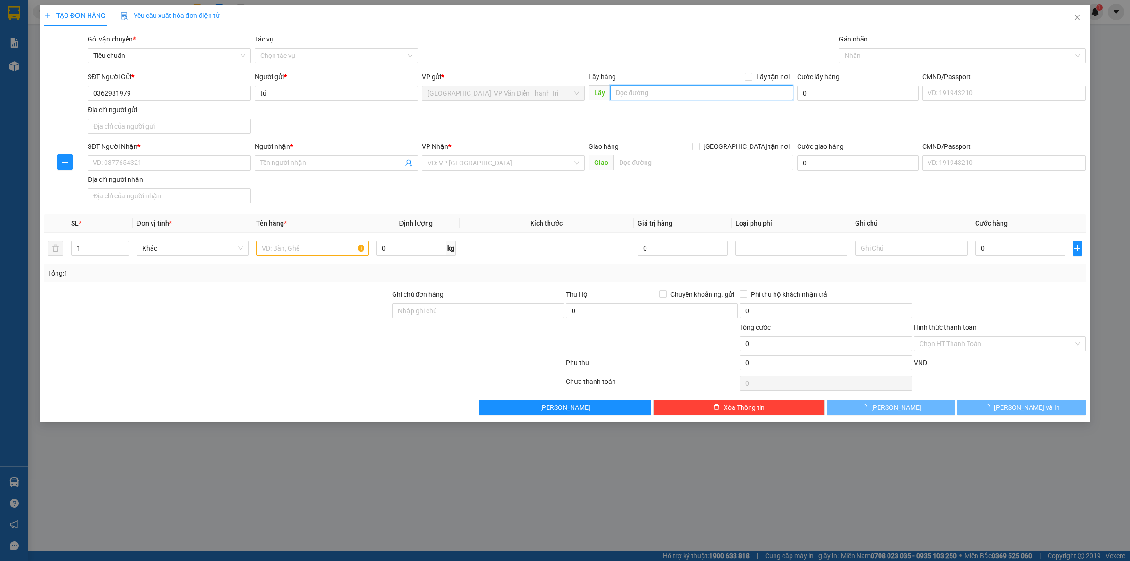
click at [615, 87] on input "text" at bounding box center [701, 92] width 183 height 15
paste input "đ/c: số 2 ngõ 284 yên thịnh phú thịnh sơn tây hn"
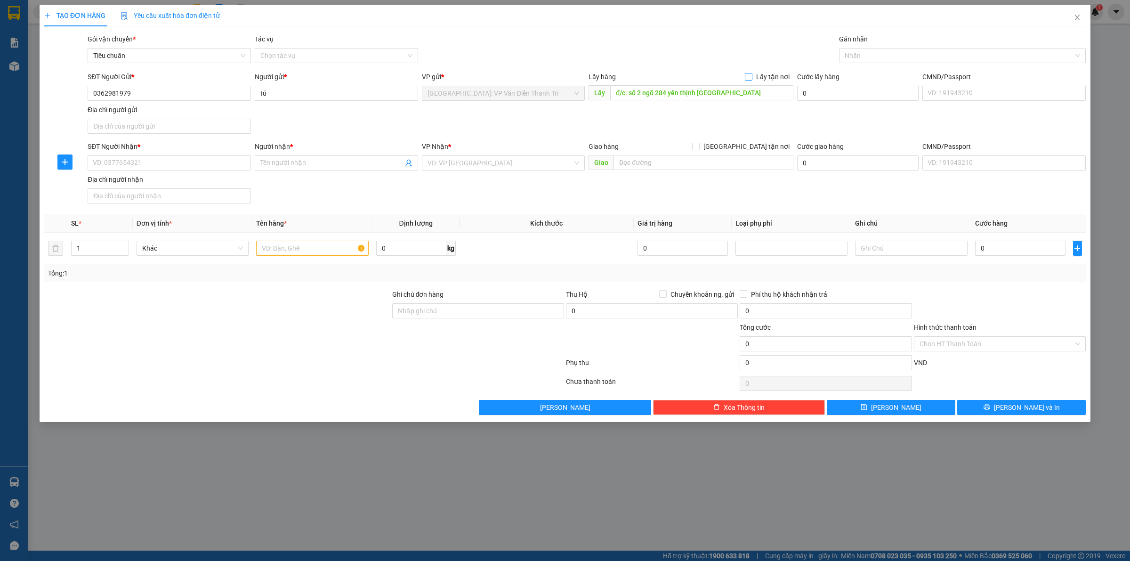
click at [757, 74] on span "Lấy tận nơi" at bounding box center [772, 77] width 41 height 10
click at [752, 74] on input "Lấy tận nơi" at bounding box center [748, 76] width 7 height 7
click at [128, 163] on input "SĐT Người Nhận *" at bounding box center [169, 162] width 163 height 15
paste input "0369435273"
click at [295, 165] on input "Người nhận *" at bounding box center [331, 163] width 143 height 10
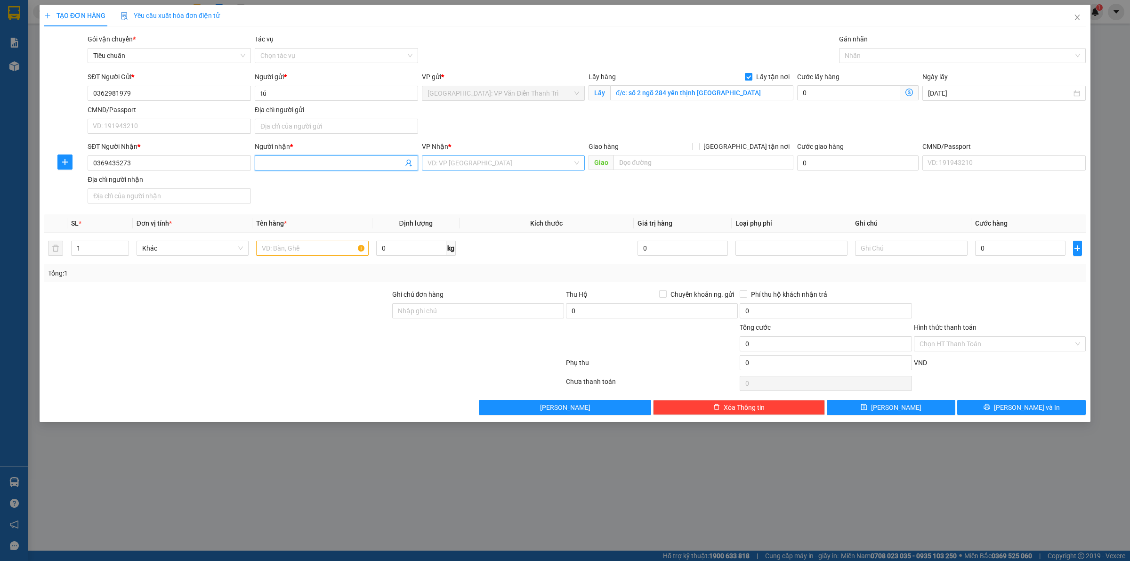
paste input "La"
click at [491, 163] on input "search" at bounding box center [501, 163] width 146 height 14
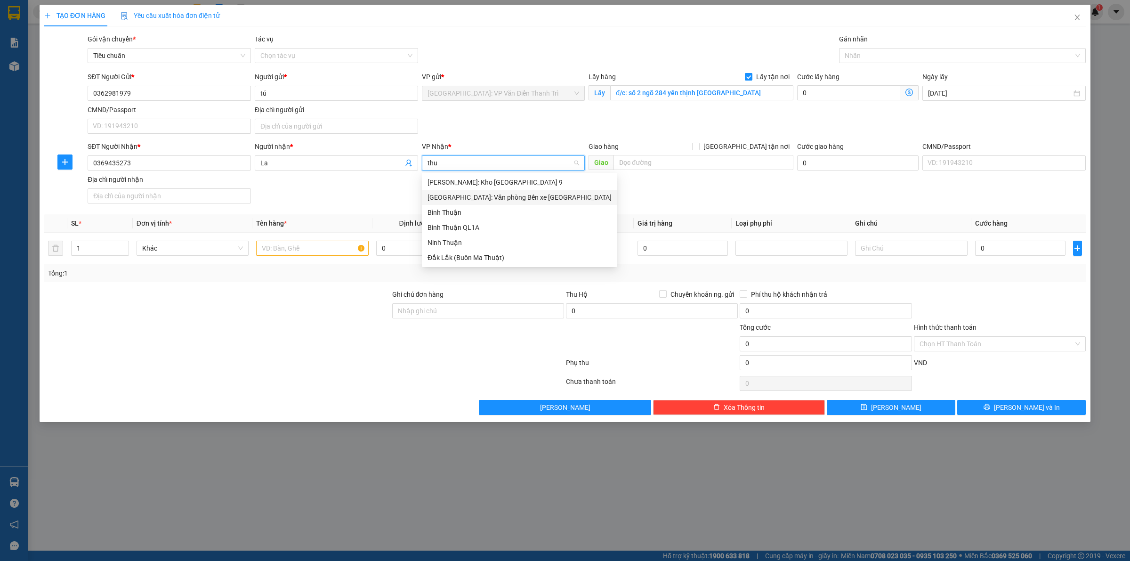
click at [498, 196] on div "[GEOGRAPHIC_DATA]: Văn phòng Bến xe [GEOGRAPHIC_DATA]" at bounding box center [520, 197] width 184 height 10
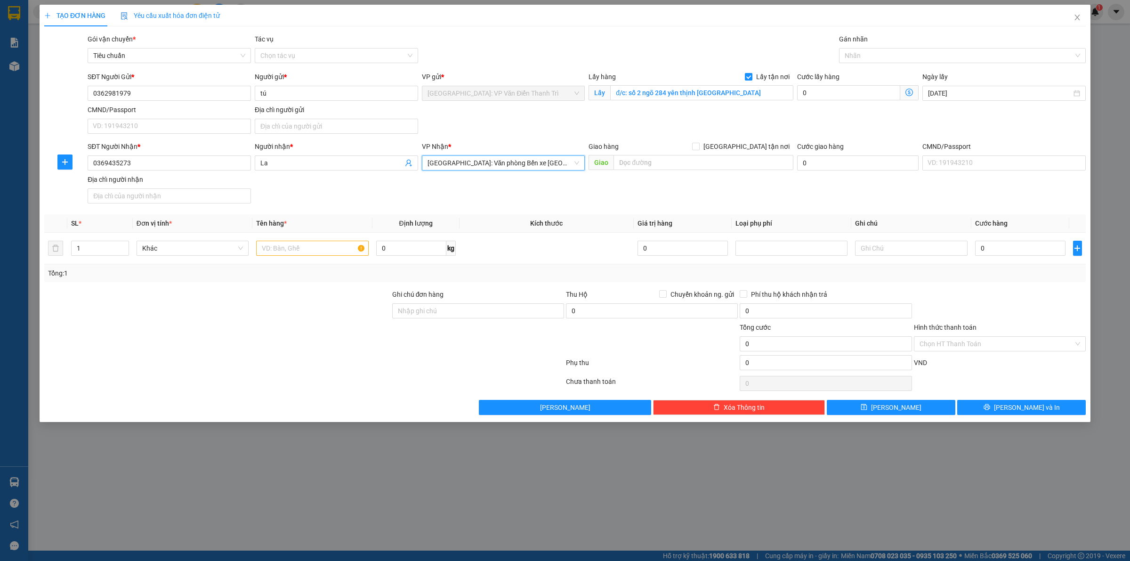
click at [608, 184] on div "SĐT Người Nhận * 0369435273 Người nhận * La VP Nhận * Hải Phòng: Văn phòng Bến …" at bounding box center [587, 174] width 1002 height 66
click at [625, 161] on input "text" at bounding box center [704, 162] width 180 height 15
paste input "đ/c: đường cao thăng hòn gai quảng ninh (gần dốc núi sẻ)"
click at [752, 146] on span "[GEOGRAPHIC_DATA] tận nơi" at bounding box center [747, 146] width 94 height 10
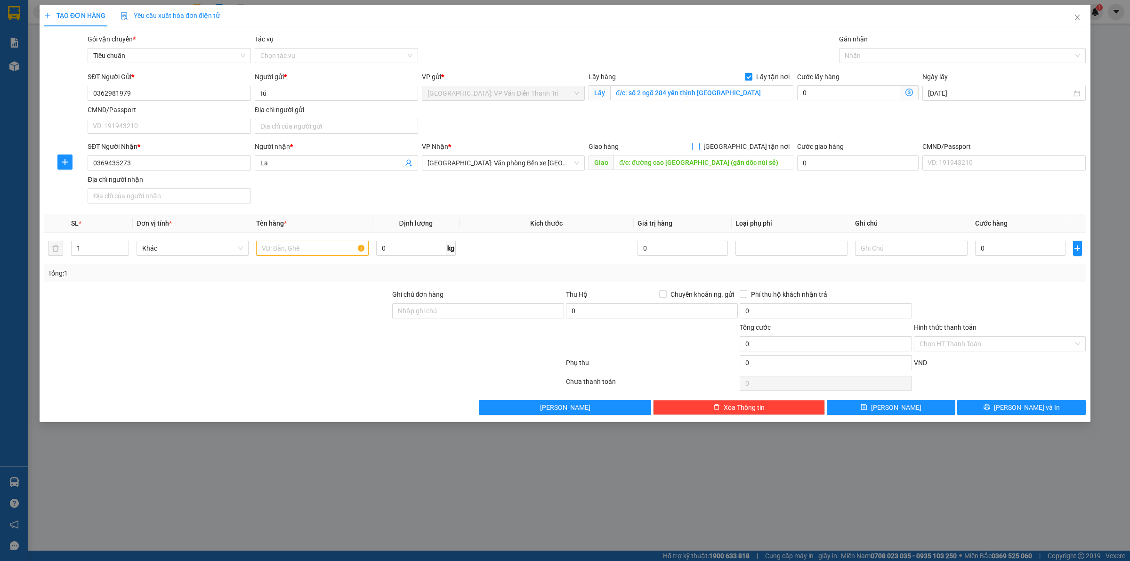
click at [699, 146] on input "[GEOGRAPHIC_DATA] tận nơi" at bounding box center [695, 146] width 7 height 7
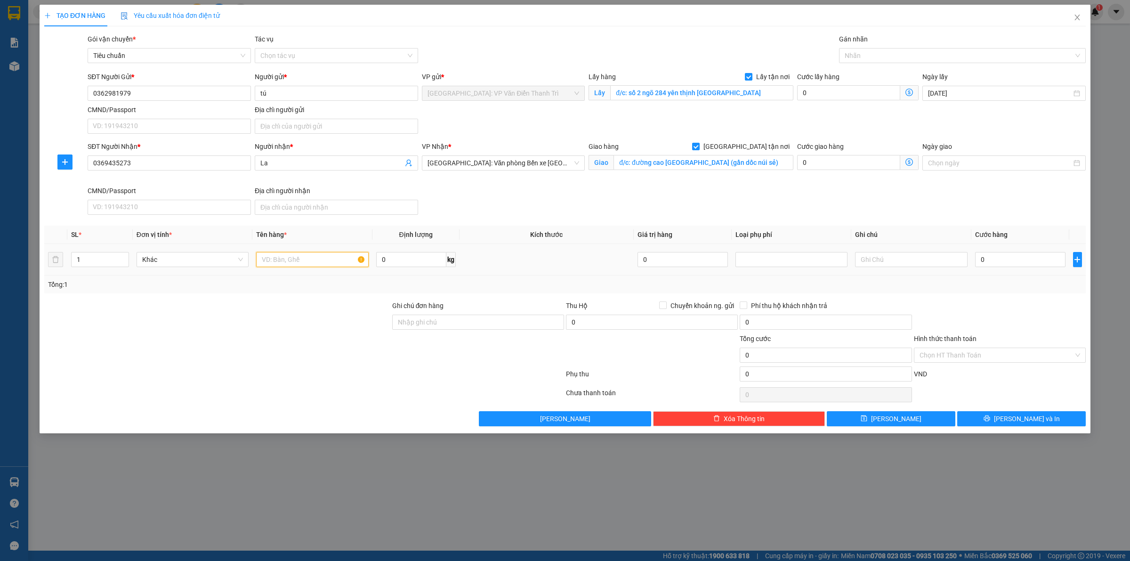
click at [321, 258] on input "text" at bounding box center [312, 259] width 112 height 15
paste input "1 xe vision"
click at [825, 82] on div "Cước lấy hàng" at bounding box center [857, 79] width 121 height 14
click at [815, 98] on input "0" at bounding box center [848, 92] width 103 height 15
click at [865, 419] on button "[PERSON_NAME]" at bounding box center [891, 418] width 129 height 15
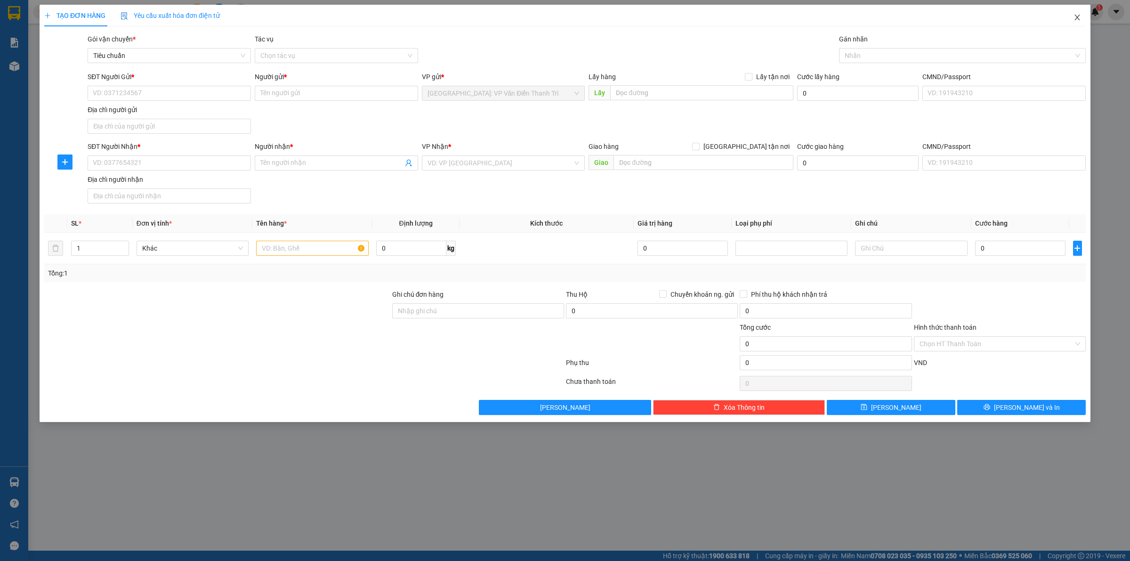
click at [1078, 15] on icon "close" at bounding box center [1078, 18] width 8 height 8
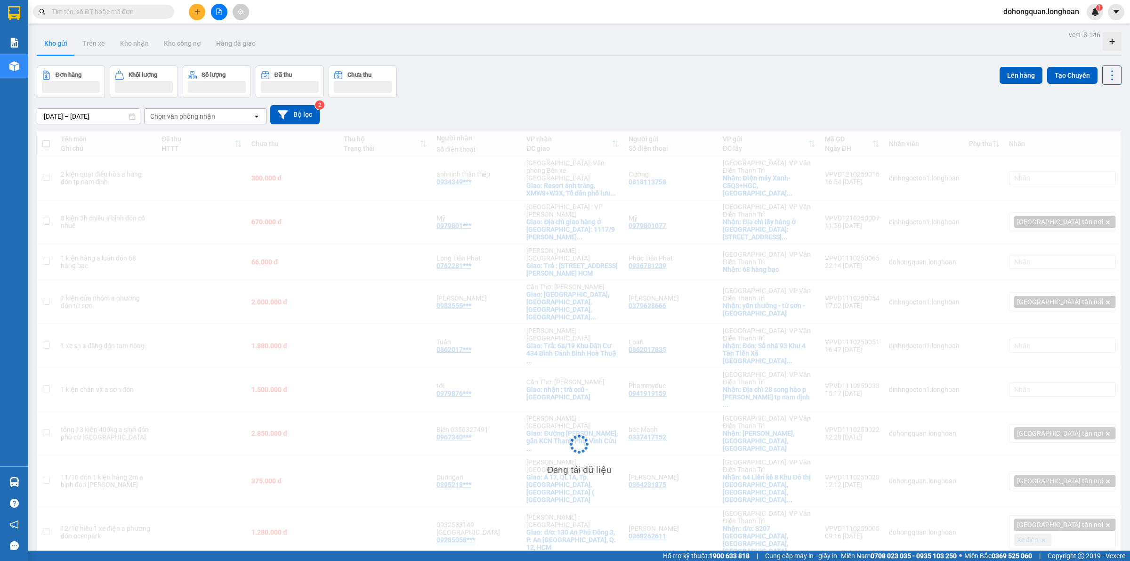
click at [133, 7] on input "text" at bounding box center [107, 12] width 111 height 10
paste input "KQ120810250026"
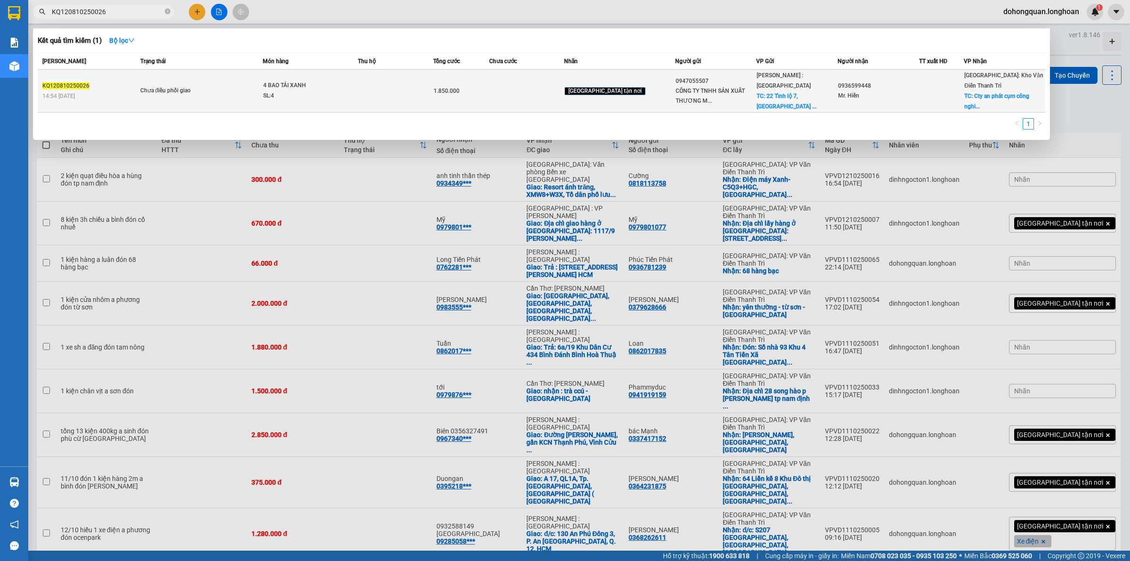
click at [169, 74] on td "Chưa điều phối giao" at bounding box center [200, 91] width 125 height 43
click at [357, 89] on span "4 BAO TẢI XANH SL: 4" at bounding box center [310, 91] width 94 height 20
click at [1003, 93] on span "TC: Cty an phát cụm công nghi..." at bounding box center [996, 101] width 65 height 17
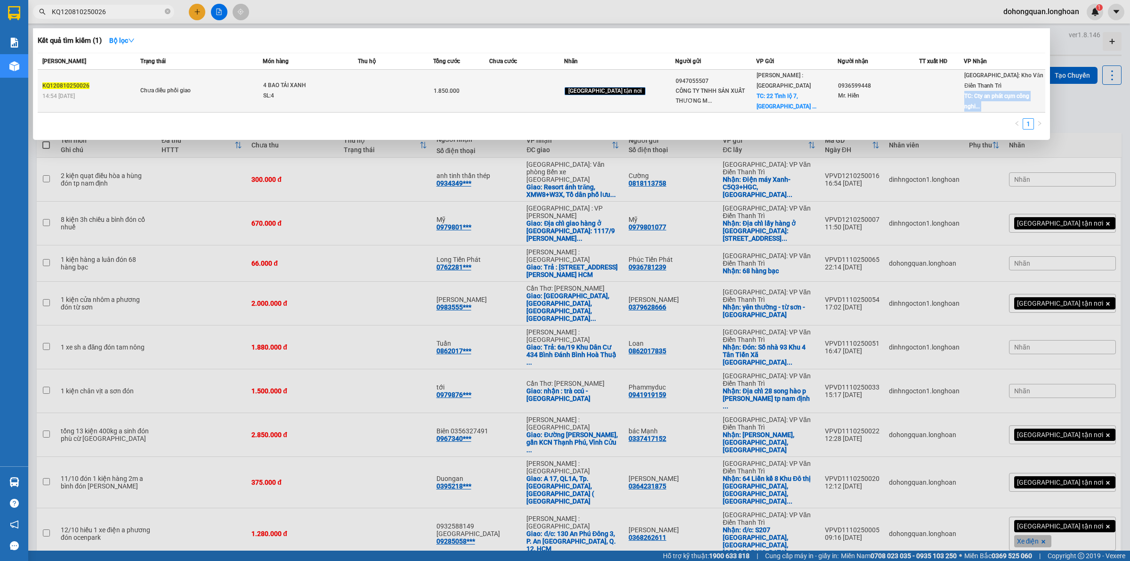
click at [1003, 93] on span "TC: Cty an phát cụm công nghi..." at bounding box center [996, 101] width 65 height 17
click at [202, 86] on div "Chưa điều phối giao" at bounding box center [175, 91] width 71 height 10
click at [467, 77] on td "1.850.000" at bounding box center [461, 91] width 57 height 43
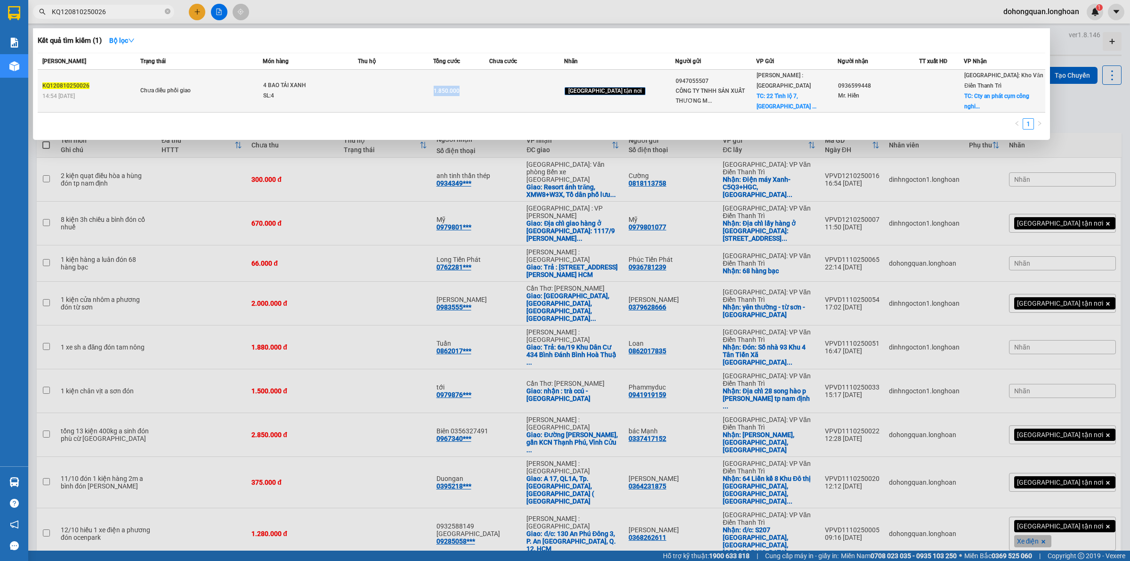
click at [467, 77] on td "1.850.000" at bounding box center [461, 91] width 57 height 43
click at [676, 78] on div "0947055507" at bounding box center [716, 81] width 81 height 10
drag, startPoint x: 666, startPoint y: 78, endPoint x: 773, endPoint y: 89, distance: 107.5
click at [676, 79] on div "0947055507" at bounding box center [716, 81] width 81 height 10
click at [798, 93] on span "TC: 22 Tỉnh lộ 7, ấp Bình Hạ ..." at bounding box center [787, 101] width 60 height 17
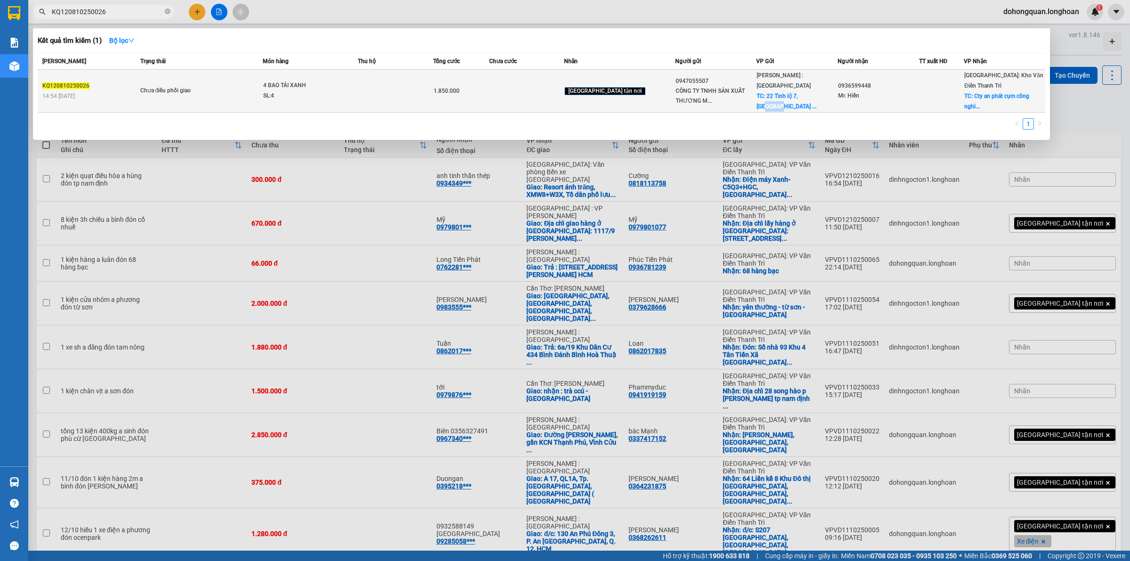
click at [798, 93] on span "TC: 22 Tỉnh lộ 7, ấp Bình Hạ ..." at bounding box center [787, 101] width 60 height 17
click at [760, 93] on span "TC: 22 Tỉnh lộ 7, ấp Bình Hạ ..." at bounding box center [787, 101] width 60 height 17
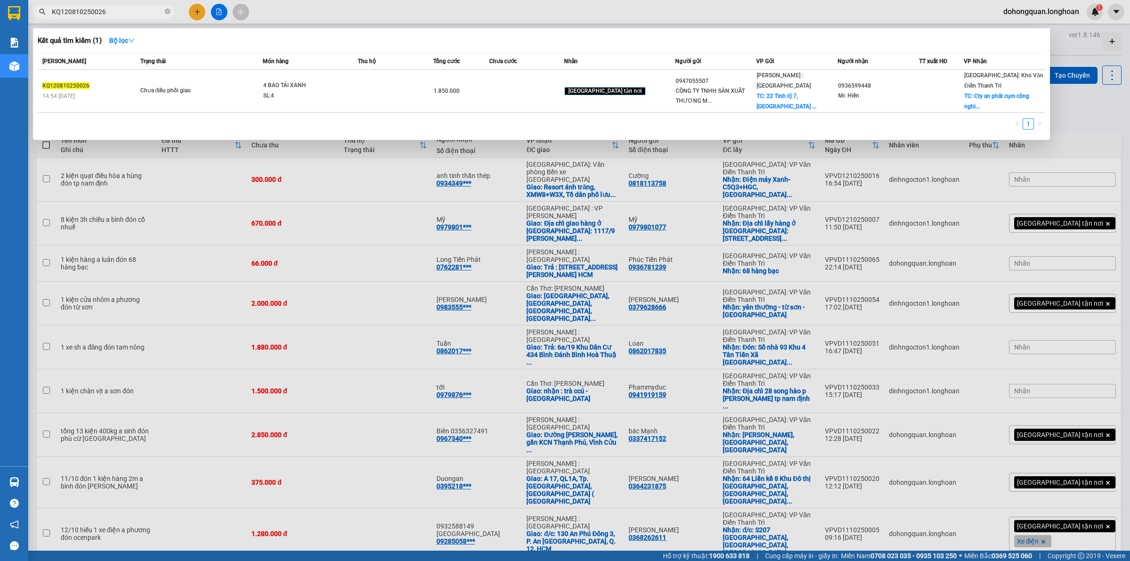
click at [333, 118] on div "1" at bounding box center [542, 126] width 1008 height 17
click at [166, 8] on span at bounding box center [168, 12] width 6 height 9
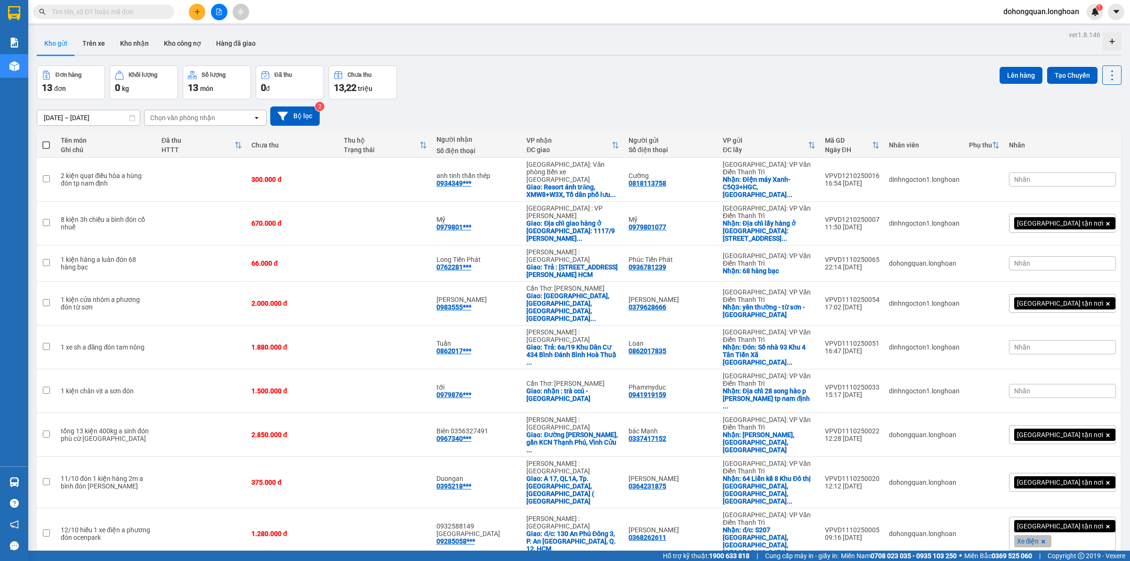
click at [192, 12] on button at bounding box center [197, 12] width 16 height 16
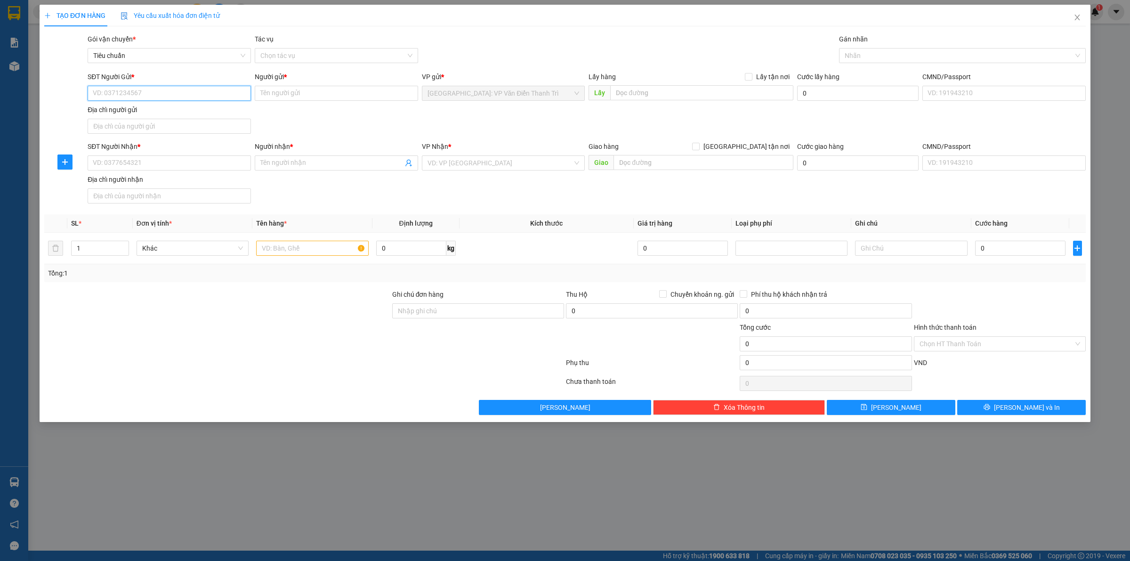
click at [133, 92] on input "SĐT Người Gửi *" at bounding box center [169, 93] width 163 height 15
click at [135, 113] on div "0868109380 - anh Tuấn" at bounding box center [169, 112] width 152 height 10
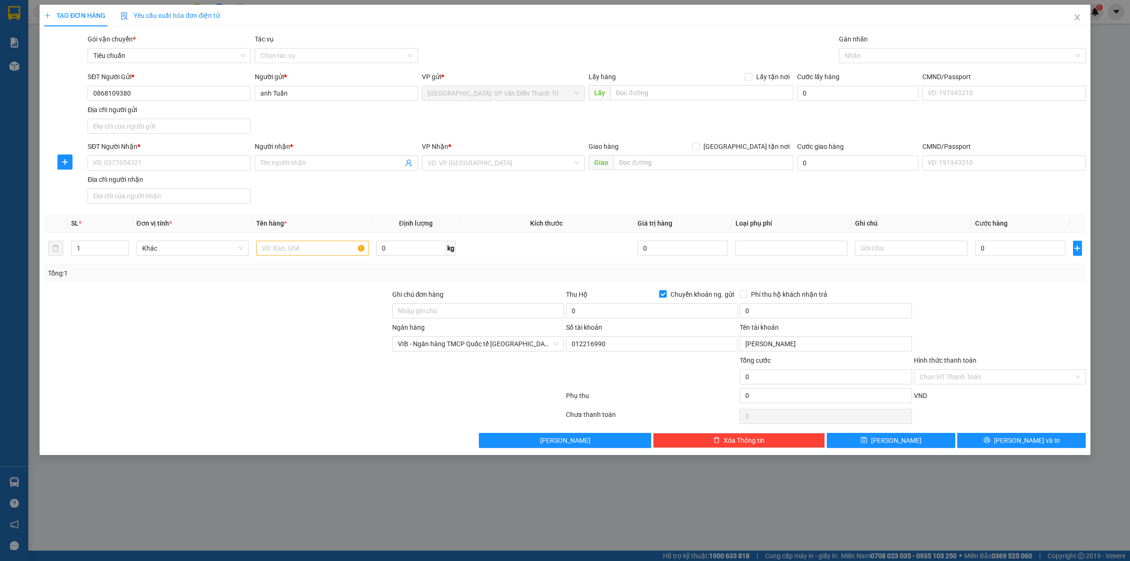
click at [341, 116] on div "SĐT Người Gửi * 0868109380 Người gửi * anh Tuấn VP gửi * Hà Nội: VP Văn Điển Th…" at bounding box center [587, 105] width 1002 height 66
click at [148, 162] on input "SĐT Người Nhận *" at bounding box center [169, 162] width 163 height 15
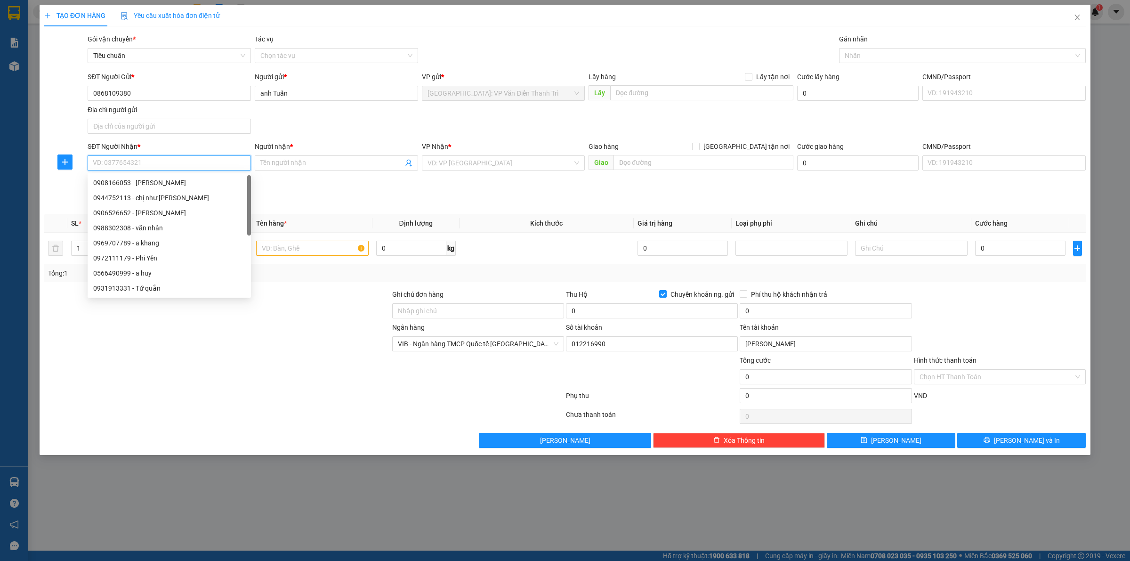
click at [147, 162] on input "SĐT Người Nhận *" at bounding box center [169, 162] width 163 height 15
click at [303, 253] on input "text" at bounding box center [312, 248] width 112 height 15
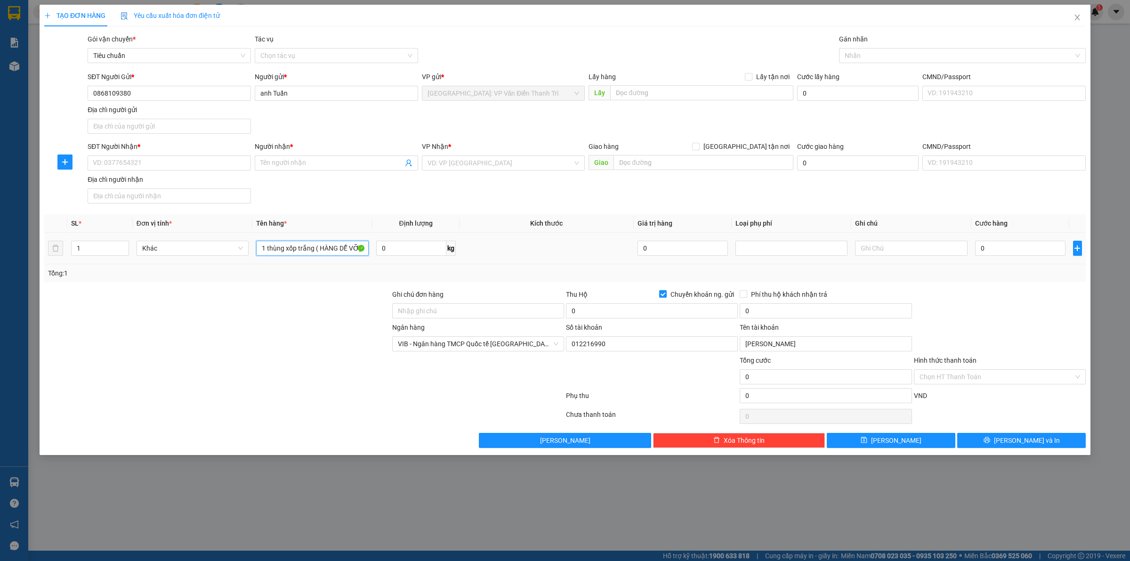
scroll to position [0, 0]
drag, startPoint x: 107, startPoint y: 171, endPoint x: 109, endPoint y: 165, distance: 6.0
click at [107, 170] on div "SĐT Người Nhận * VD: 0377654321" at bounding box center [169, 157] width 163 height 33
click at [109, 165] on input "SĐT Người Nhận *" at bounding box center [169, 162] width 163 height 15
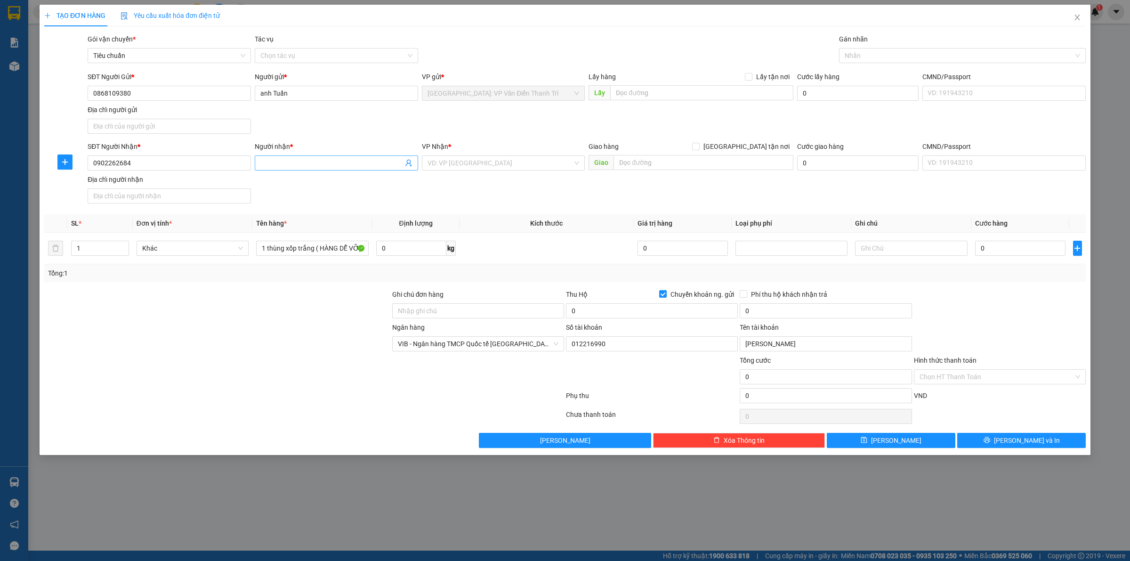
click at [316, 162] on input "Người nhận *" at bounding box center [331, 163] width 143 height 10
click at [655, 159] on input "text" at bounding box center [704, 162] width 180 height 15
click at [753, 149] on span "[GEOGRAPHIC_DATA] tận nơi" at bounding box center [747, 146] width 94 height 10
click at [699, 149] on input "[GEOGRAPHIC_DATA] tận nơi" at bounding box center [695, 146] width 7 height 7
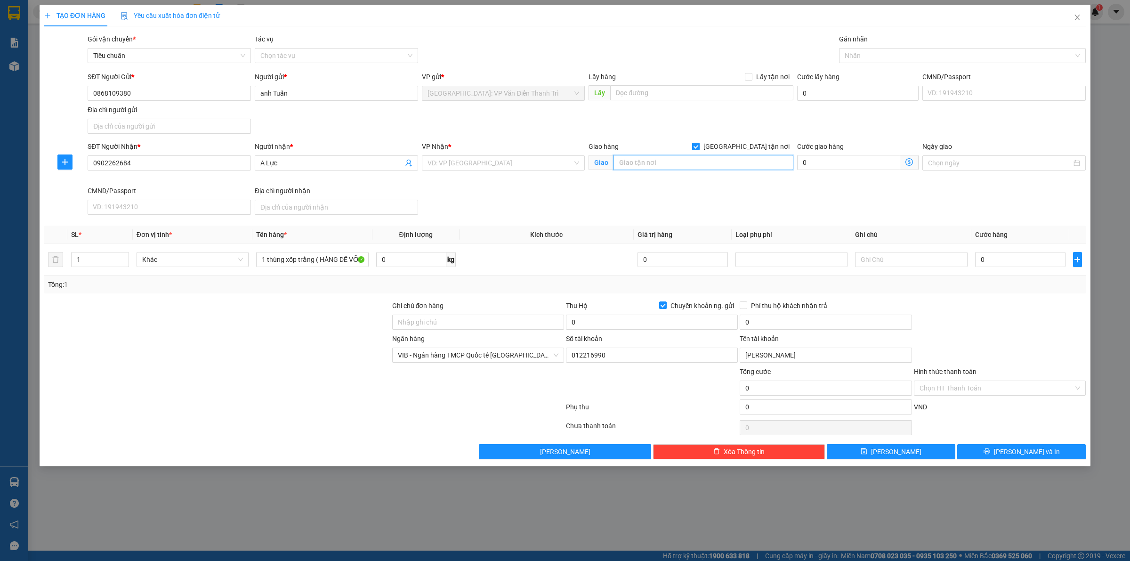
click at [681, 166] on input "text" at bounding box center [704, 162] width 180 height 15
click at [621, 165] on input "text" at bounding box center [704, 162] width 180 height 15
click at [474, 158] on input "search" at bounding box center [501, 163] width 146 height 14
click at [501, 201] on div "[PERSON_NAME] : [GEOGRAPHIC_DATA]" at bounding box center [504, 197] width 152 height 10
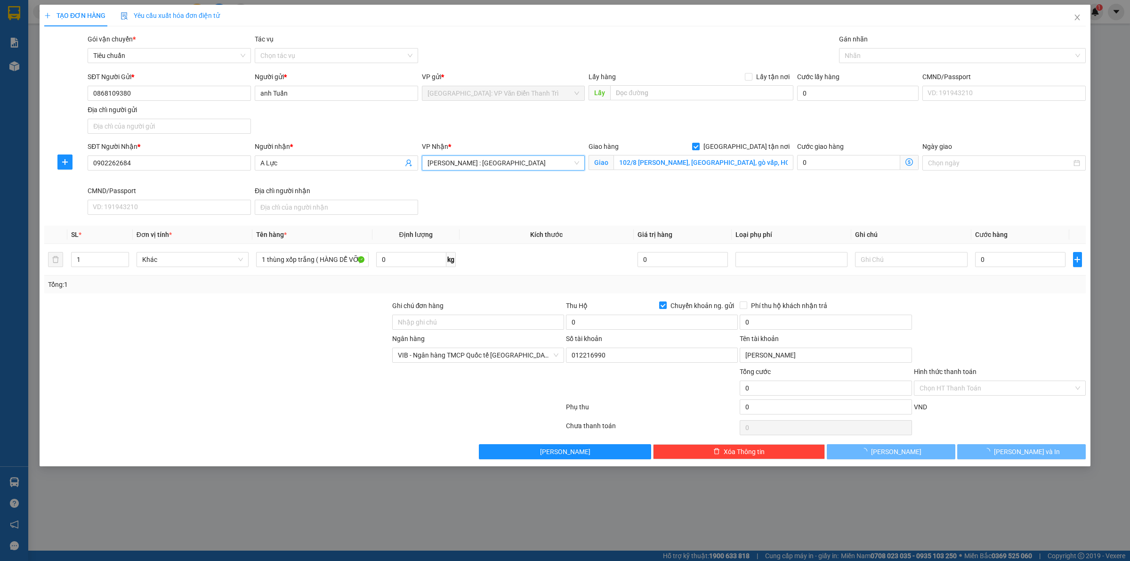
click at [724, 200] on div "SĐT Người Nhận * 0902262684 Người nhận * A Lực VP Nhận * Hồ Chí Minh : Kho Quận…" at bounding box center [587, 179] width 1002 height 77
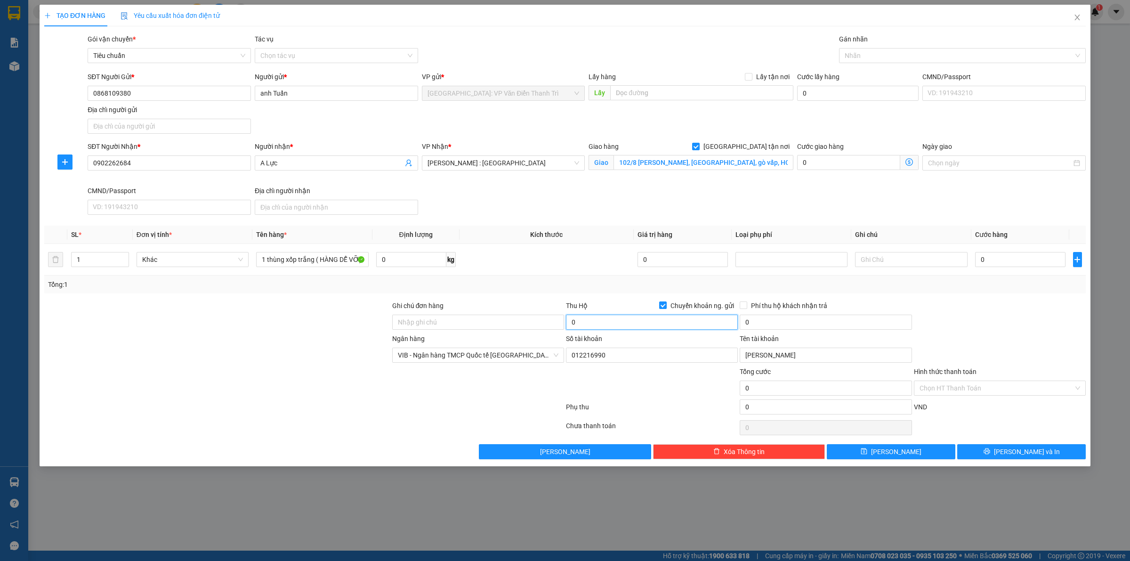
click at [640, 328] on input "0" at bounding box center [652, 322] width 172 height 15
click at [881, 54] on div at bounding box center [957, 55] width 233 height 11
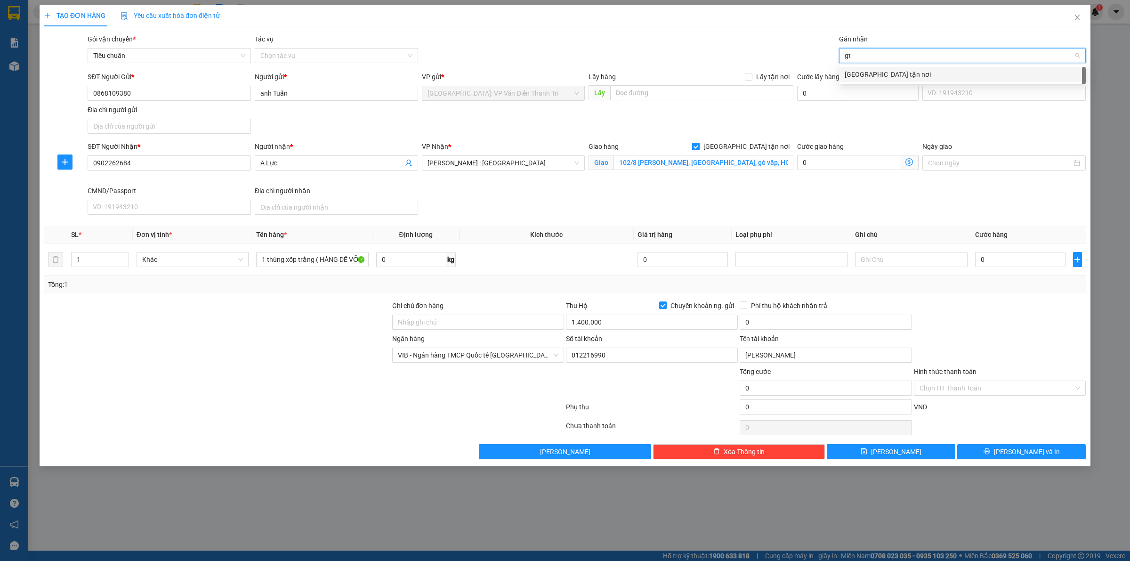
click at [873, 74] on div "[GEOGRAPHIC_DATA] tận nơi" at bounding box center [962, 74] width 235 height 10
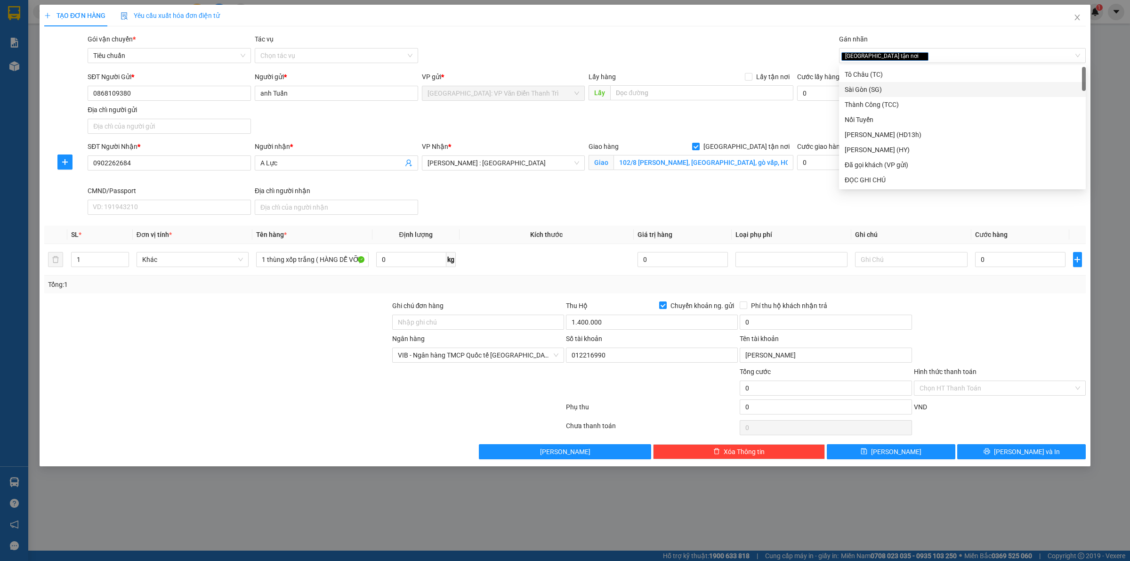
click at [775, 185] on div "Giao hàng Giao tận nơi Giao 102/8 phạm văn chiêu, phường 9, gò vấp, HCM" at bounding box center [691, 163] width 209 height 44
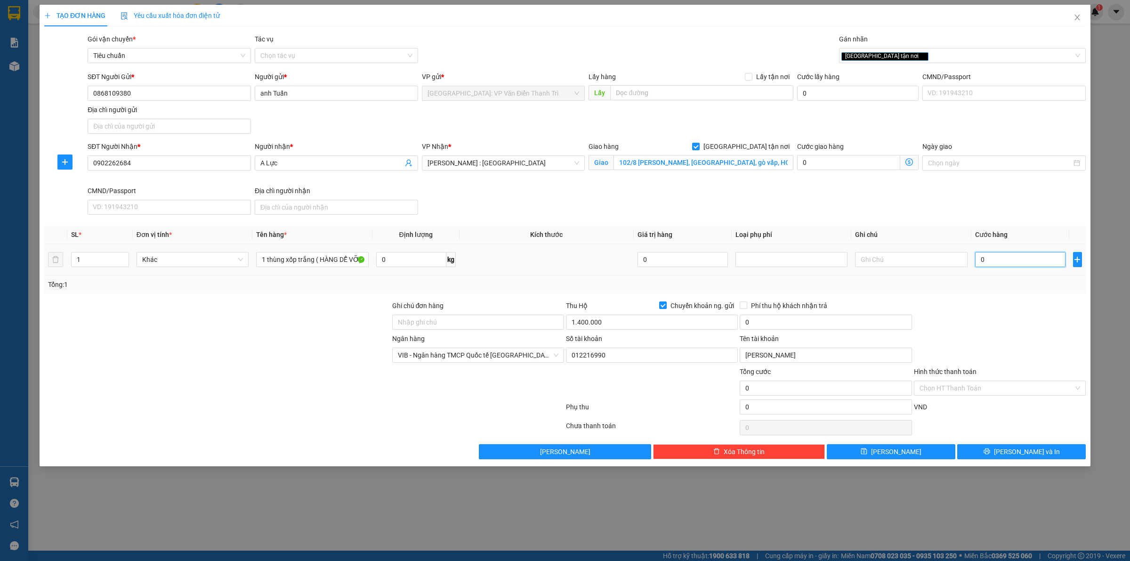
click at [1015, 258] on input "0" at bounding box center [1020, 259] width 90 height 15
click at [1009, 321] on div at bounding box center [1000, 316] width 174 height 33
drag, startPoint x: 805, startPoint y: 317, endPoint x: 803, endPoint y: 312, distance: 5.7
click at [804, 317] on input "0" at bounding box center [826, 322] width 172 height 15
click at [777, 315] on input "20.000" at bounding box center [826, 322] width 172 height 15
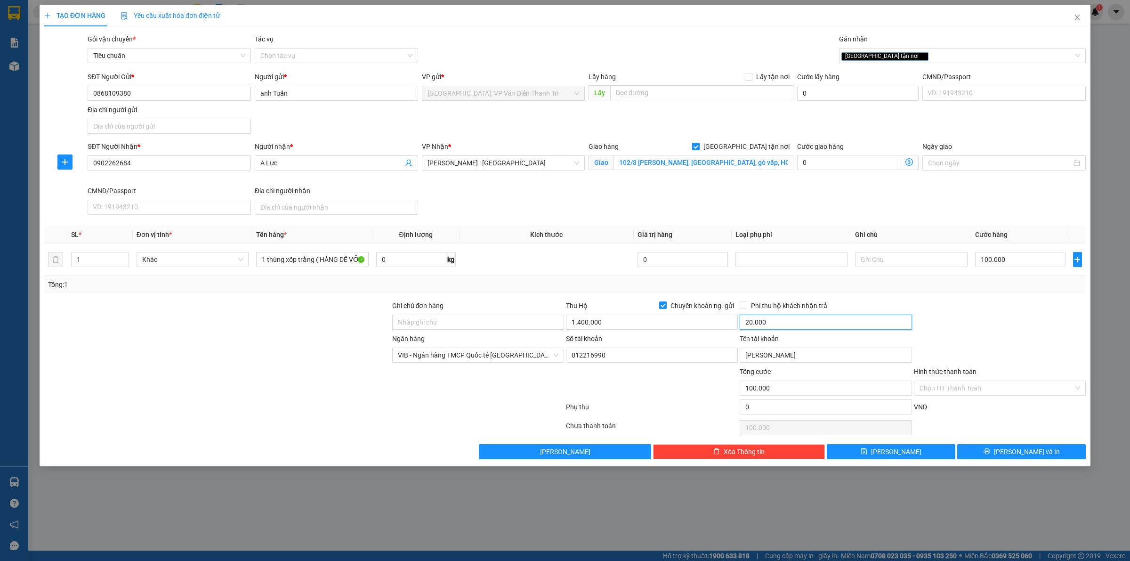
click at [777, 315] on input "20.000" at bounding box center [826, 322] width 172 height 15
click at [1029, 451] on span "[PERSON_NAME] và In" at bounding box center [1027, 451] width 66 height 10
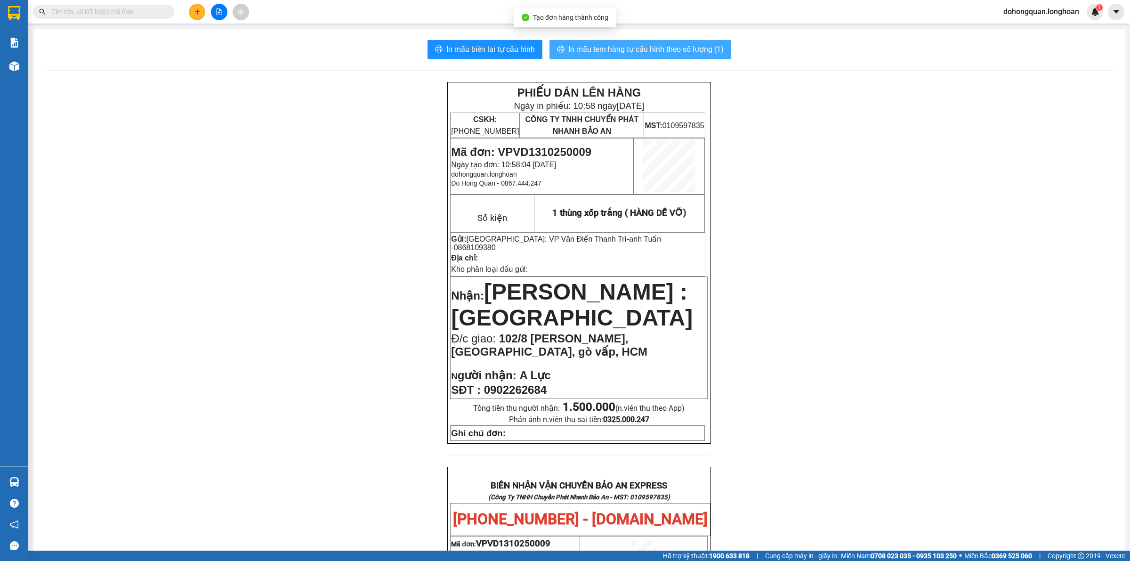
click at [661, 58] on button "In mẫu tem hàng tự cấu hình theo số lượng (1)" at bounding box center [641, 49] width 182 height 19
click at [499, 47] on span "In mẫu biên lai tự cấu hình" at bounding box center [490, 49] width 89 height 12
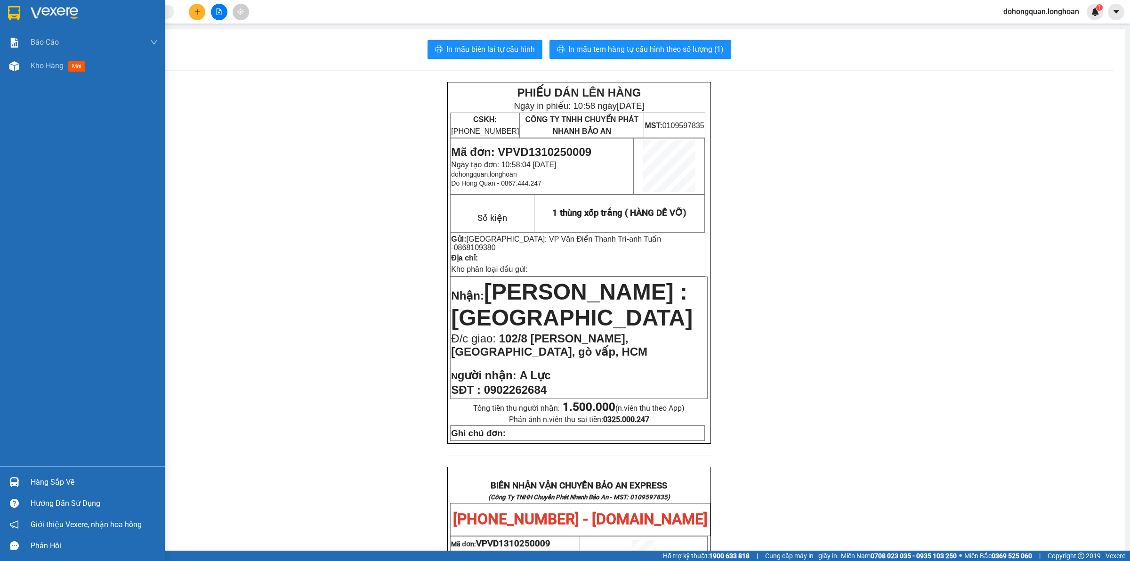
click at [0, 8] on div at bounding box center [82, 15] width 165 height 31
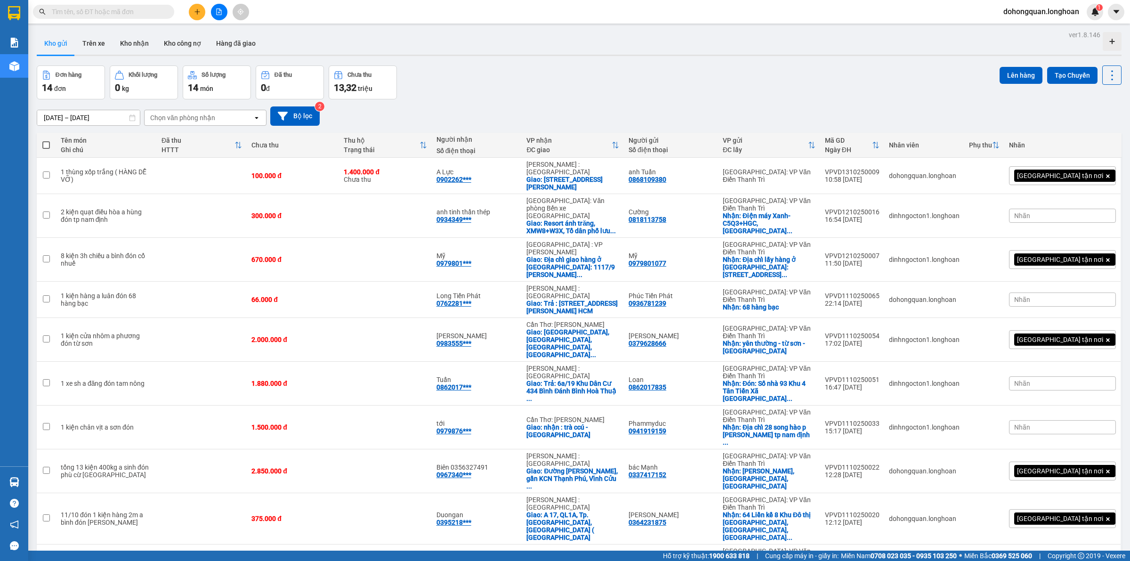
click at [100, 5] on span at bounding box center [103, 12] width 141 height 14
click at [95, 15] on input "text" at bounding box center [107, 12] width 111 height 10
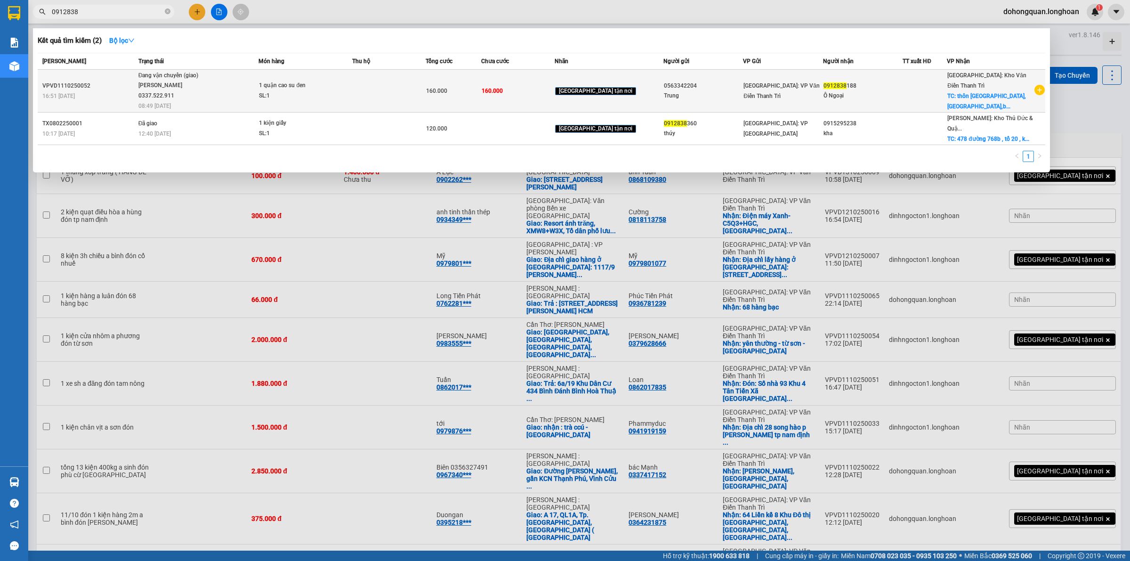
type input "0912838"
click at [179, 99] on div "[PERSON_NAME] 0337.522.911" at bounding box center [173, 91] width 71 height 20
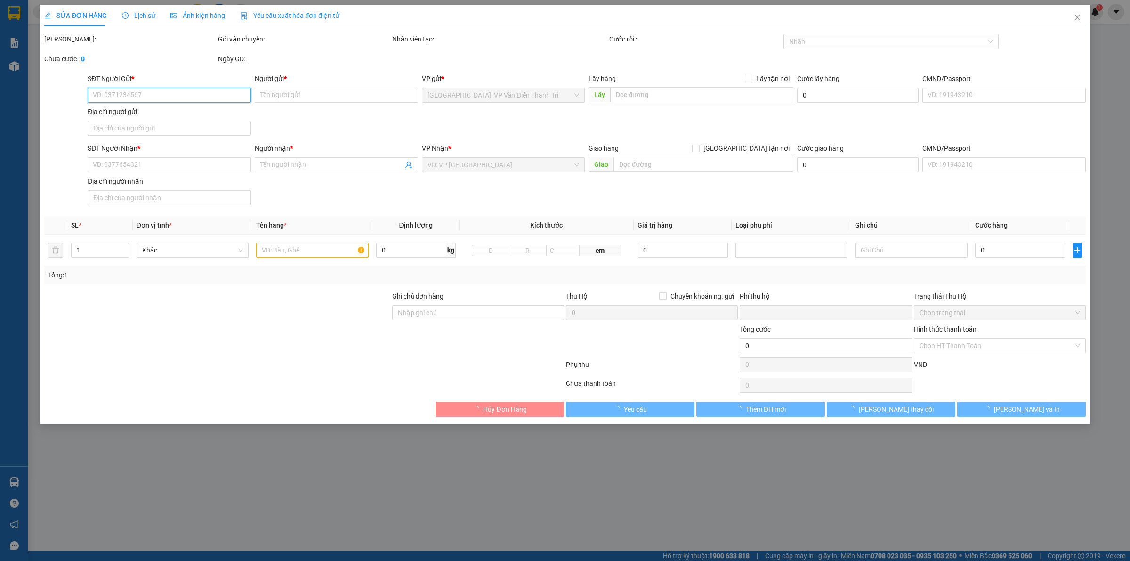
type input "0563342204"
type input "Trung"
type input "0912838188"
type input "Ô Ngoại"
checkbox input "true"
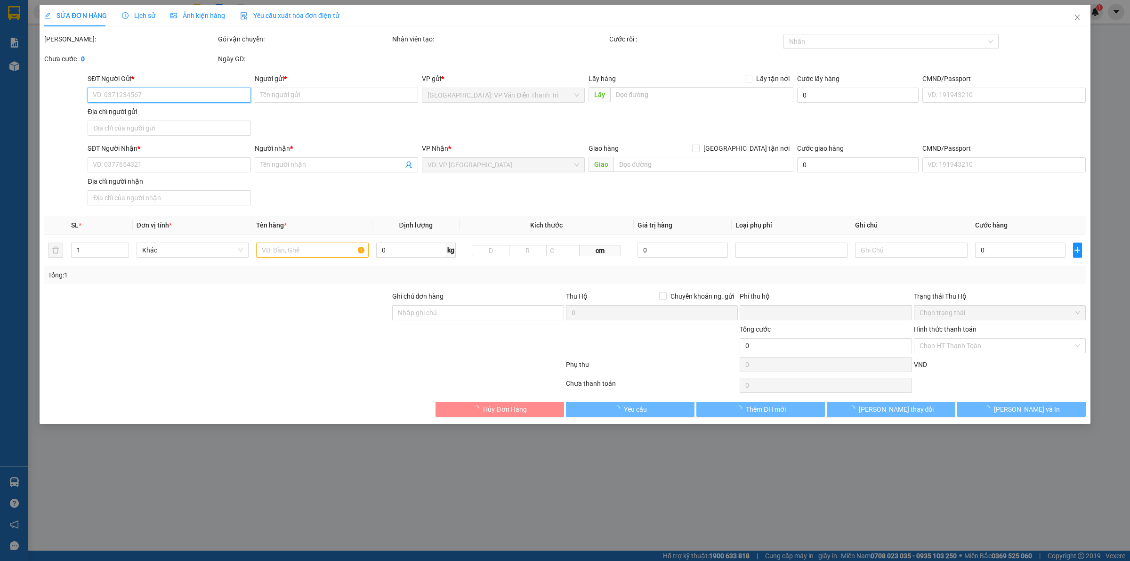
type input "thôn mỹ hưng, lạng giang,bắc giang"
type input "0"
type input "160.000"
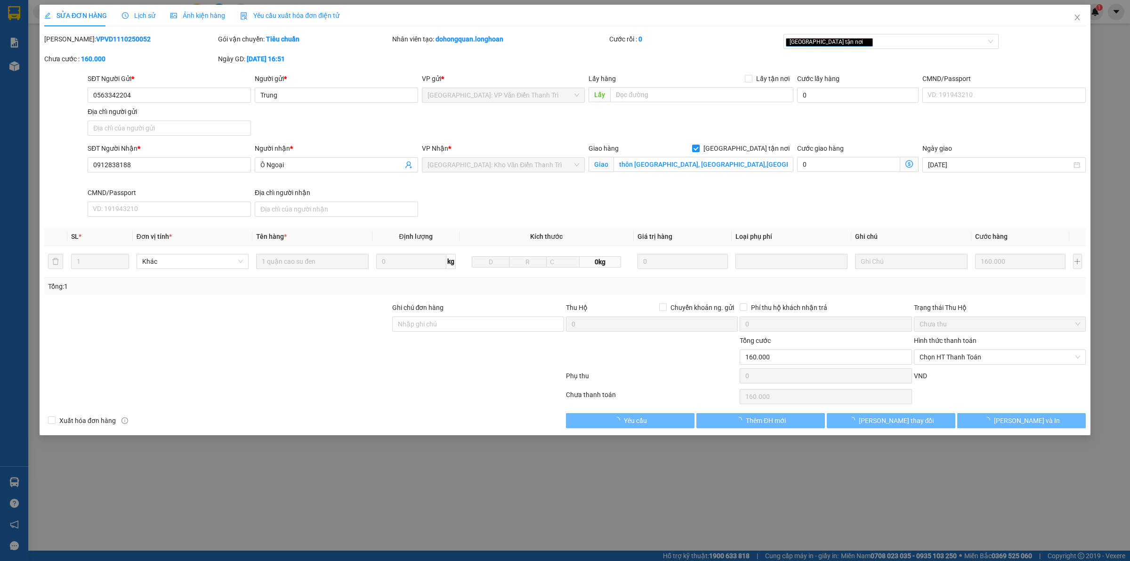
click at [132, 17] on span "Lịch sử" at bounding box center [138, 16] width 33 height 8
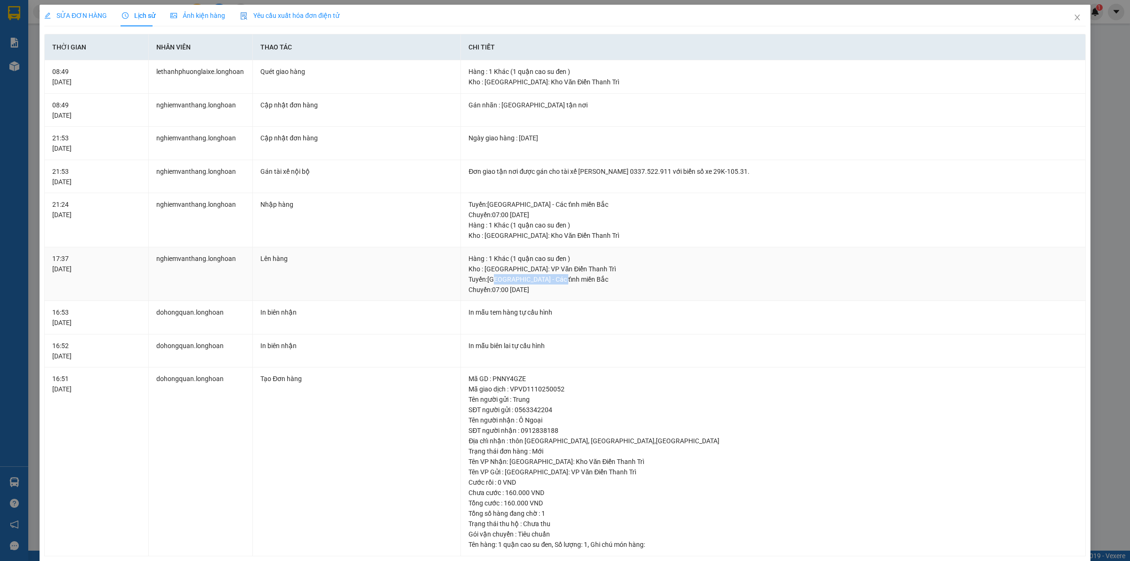
drag, startPoint x: 494, startPoint y: 279, endPoint x: 559, endPoint y: 280, distance: 64.5
click at [559, 280] on div "Tuyến : Hà Nội - Các tỉnh miền Bắc Chuyến: 07:00 ngày 12-10-2025" at bounding box center [773, 284] width 609 height 21
click at [559, 265] on div "Kho : Hà Nội: VP Văn Điển Thanh Trì" at bounding box center [773, 269] width 609 height 10
drag, startPoint x: 99, startPoint y: 16, endPoint x: 91, endPoint y: 0, distance: 18.3
click at [99, 17] on span "SỬA ĐƠN HÀNG" at bounding box center [75, 16] width 63 height 8
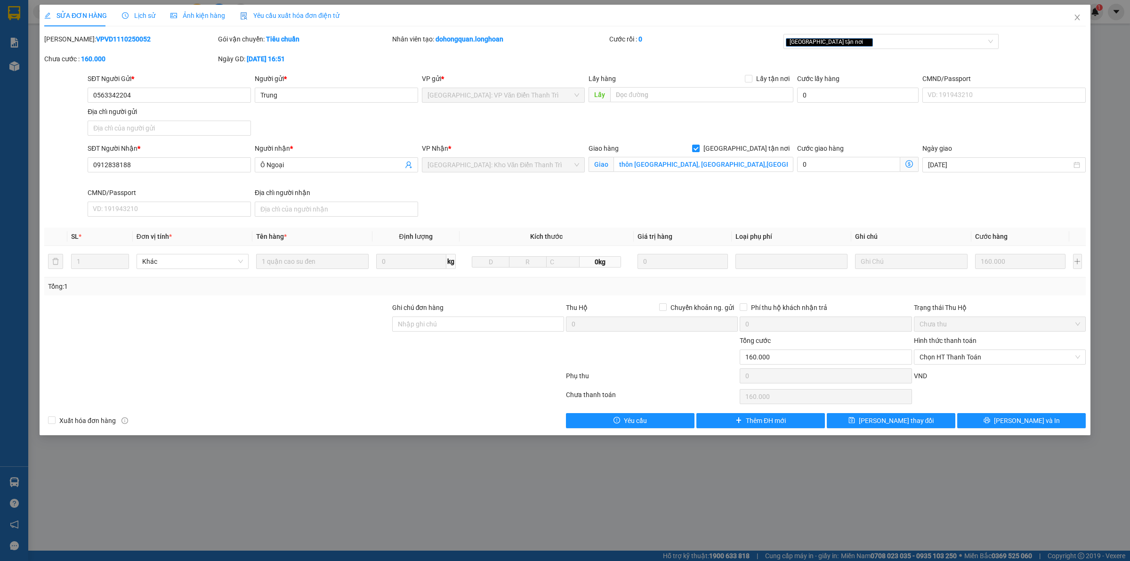
click at [142, 21] on div "Lịch sử" at bounding box center [138, 16] width 33 height 22
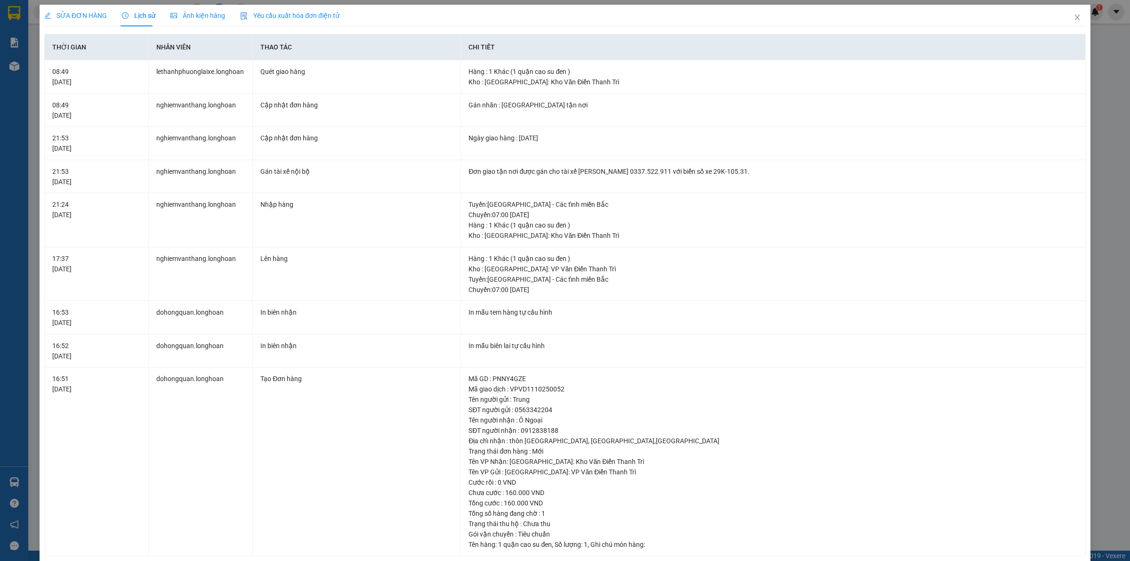
click at [79, 16] on span "SỬA ĐƠN HÀNG" at bounding box center [75, 16] width 63 height 8
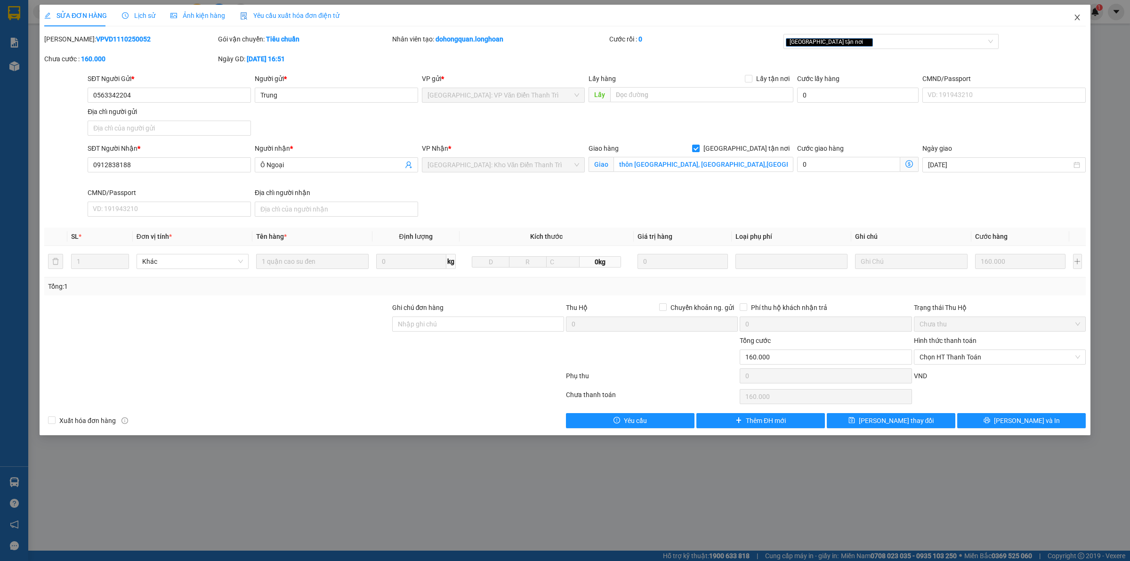
click at [1071, 18] on span "Close" at bounding box center [1077, 18] width 26 height 26
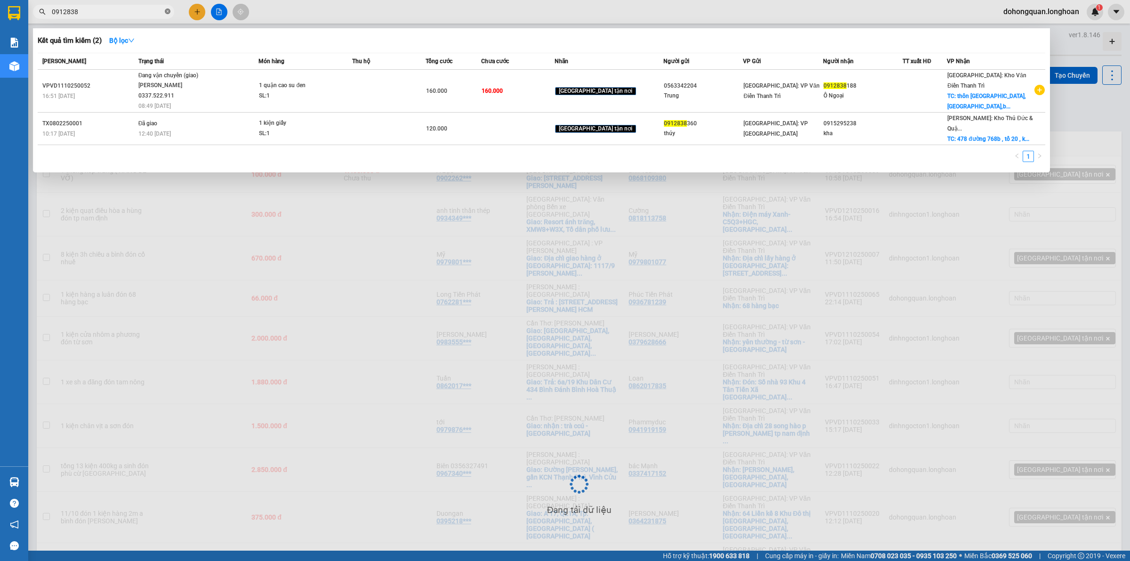
click at [167, 10] on icon "close-circle" at bounding box center [168, 11] width 6 height 6
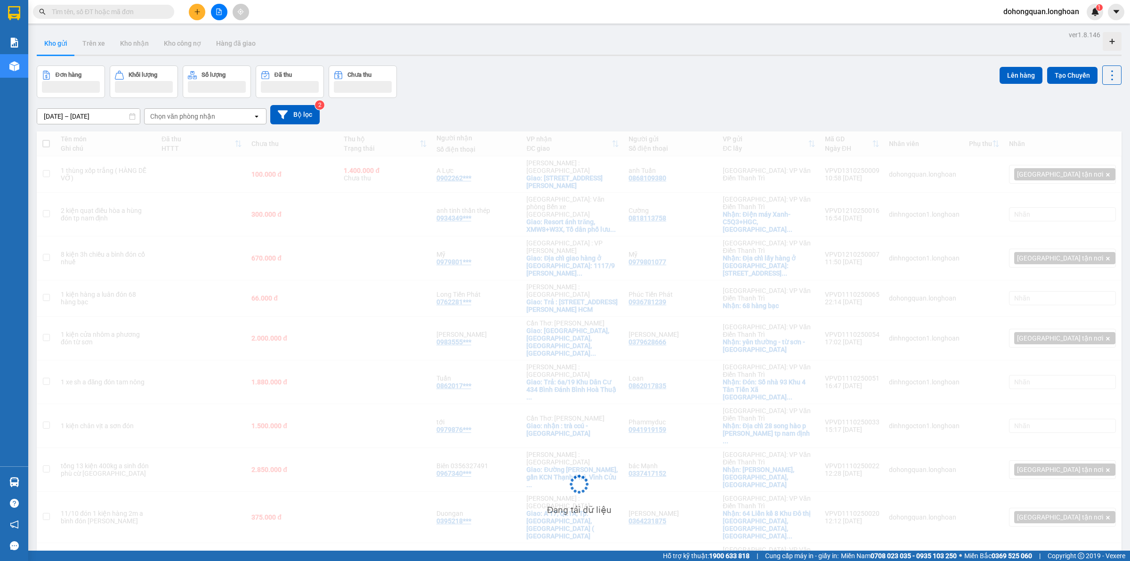
click at [194, 13] on icon "plus" at bounding box center [197, 11] width 7 height 7
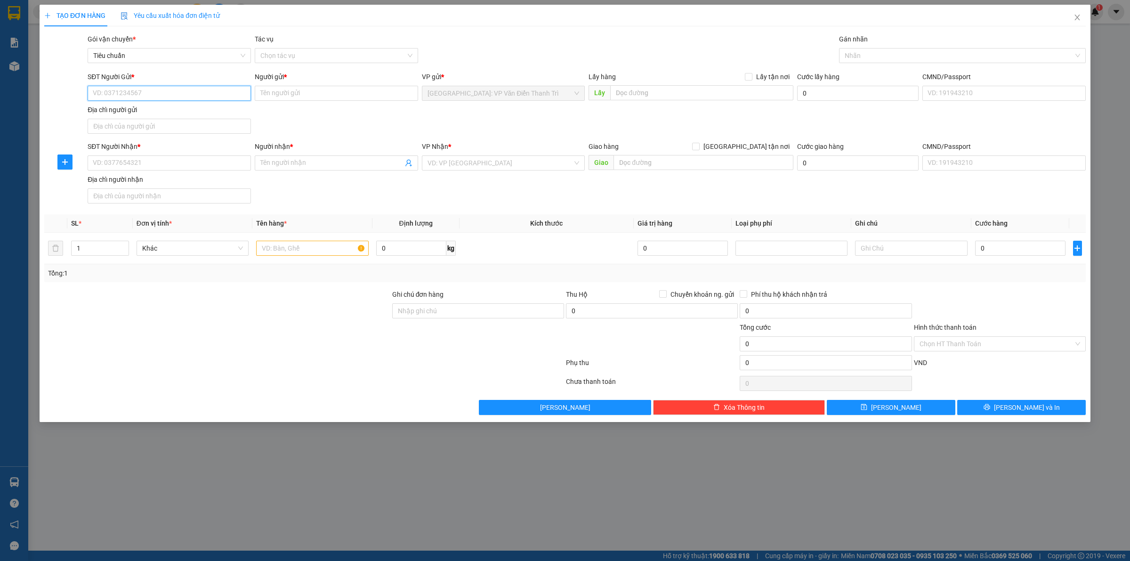
click at [158, 88] on input "SĐT Người Gửi *" at bounding box center [169, 93] width 163 height 15
click at [164, 116] on div "0972096485 - ANH MINH" at bounding box center [169, 112] width 152 height 10
type input "0972096485"
type input "[PERSON_NAME]"
type input "0972096485"
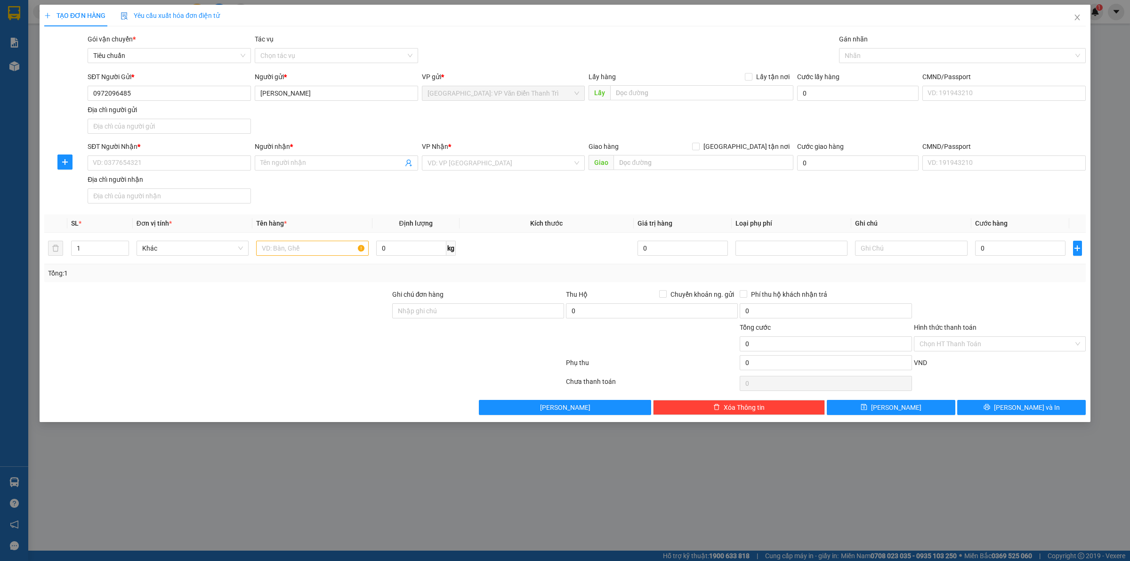
click at [412, 119] on div "SĐT Người Gửi * 0972096485 0972096485 Người gửi * ANH MINH VP gửi * Hà Nội: VP …" at bounding box center [587, 105] width 1002 height 66
click at [179, 173] on div "SĐT Người Nhận * VD: 0377654321" at bounding box center [169, 157] width 163 height 33
click at [179, 171] on div "SĐT Người Nhận * VD: 0377654321" at bounding box center [169, 157] width 163 height 33
click at [187, 155] on input "SĐT Người Nhận *" at bounding box center [169, 162] width 163 height 15
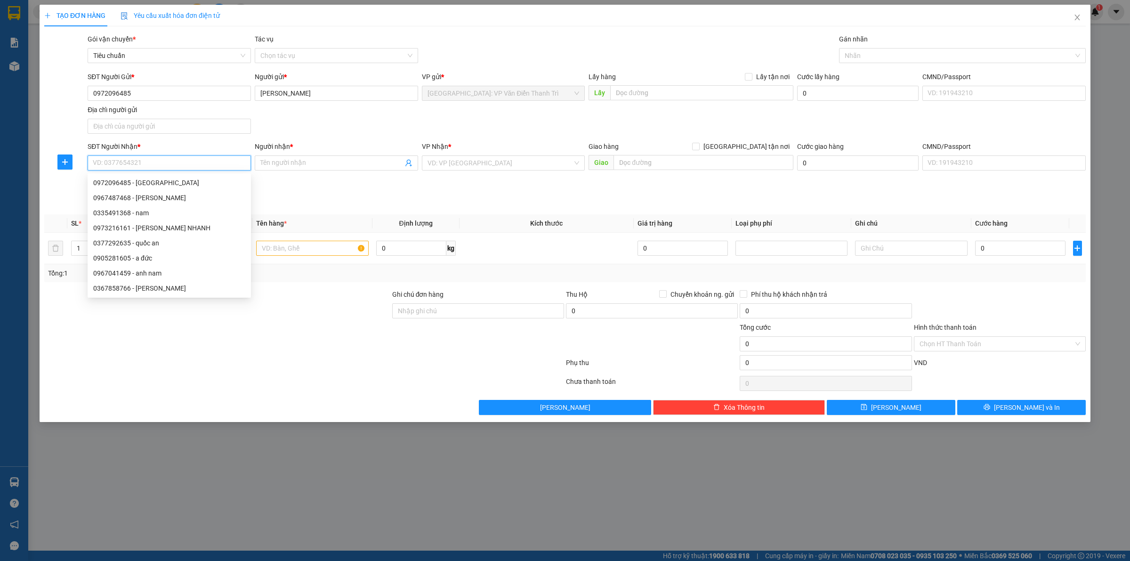
click at [163, 164] on input "SĐT Người Nhận *" at bounding box center [169, 162] width 163 height 15
click at [144, 159] on input "SĐT Người Nhận *" at bounding box center [169, 162] width 163 height 15
click at [296, 245] on input "text" at bounding box center [312, 248] width 112 height 15
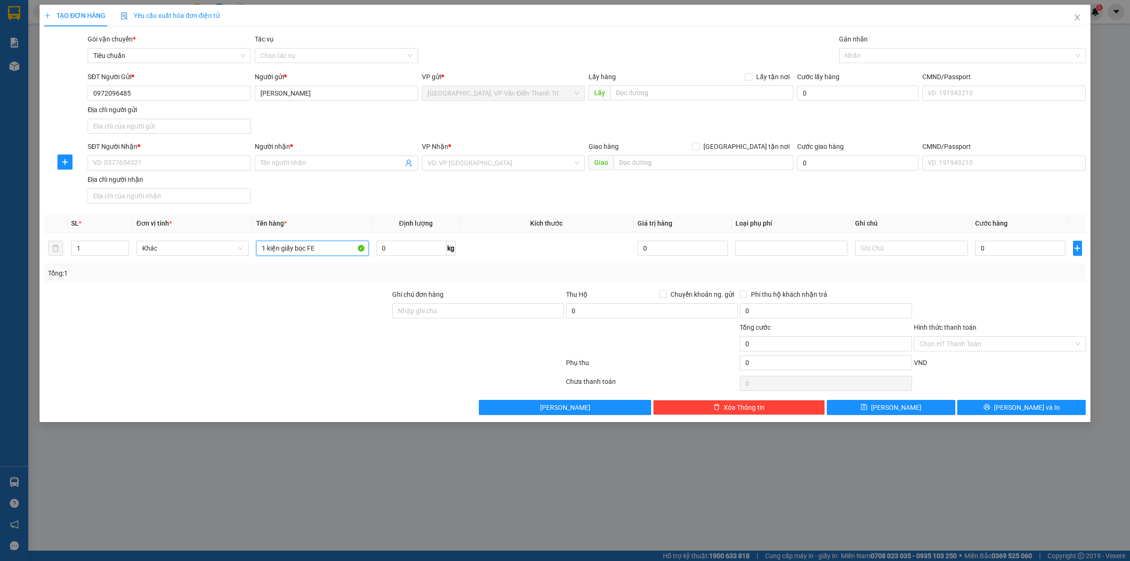
type input "1 kiện giấy bọc FE"
click at [340, 186] on div "SĐT Người Nhận * VD: 0377654321 Người nhận * Tên người nhận VP Nhận * VD: VP [G…" at bounding box center [587, 174] width 1002 height 66
click at [187, 163] on input "SĐT Người Nhận *" at bounding box center [169, 162] width 163 height 15
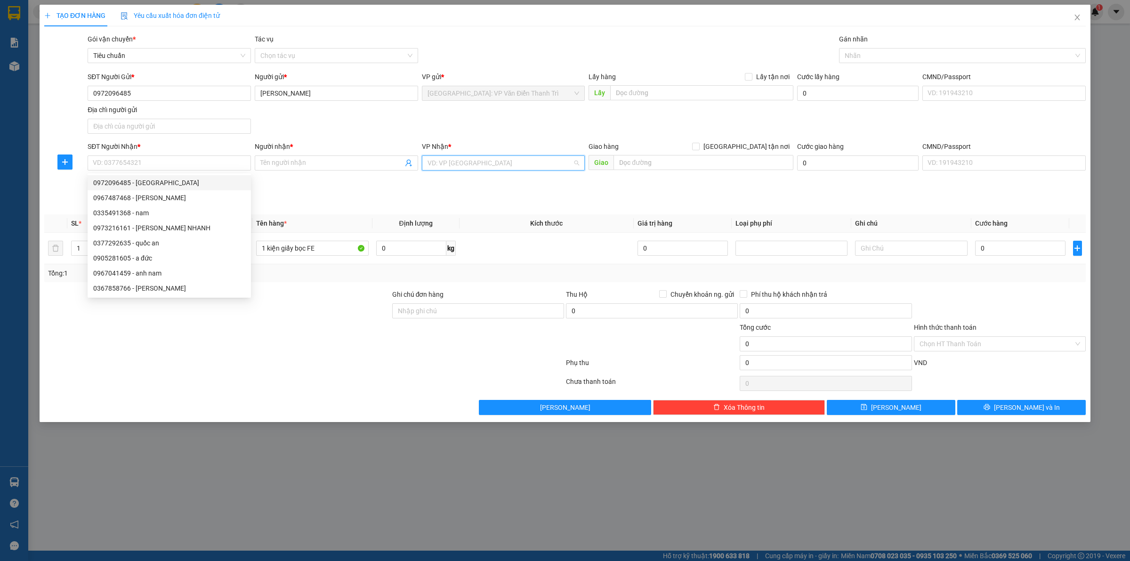
click at [483, 158] on input "search" at bounding box center [501, 163] width 146 height 14
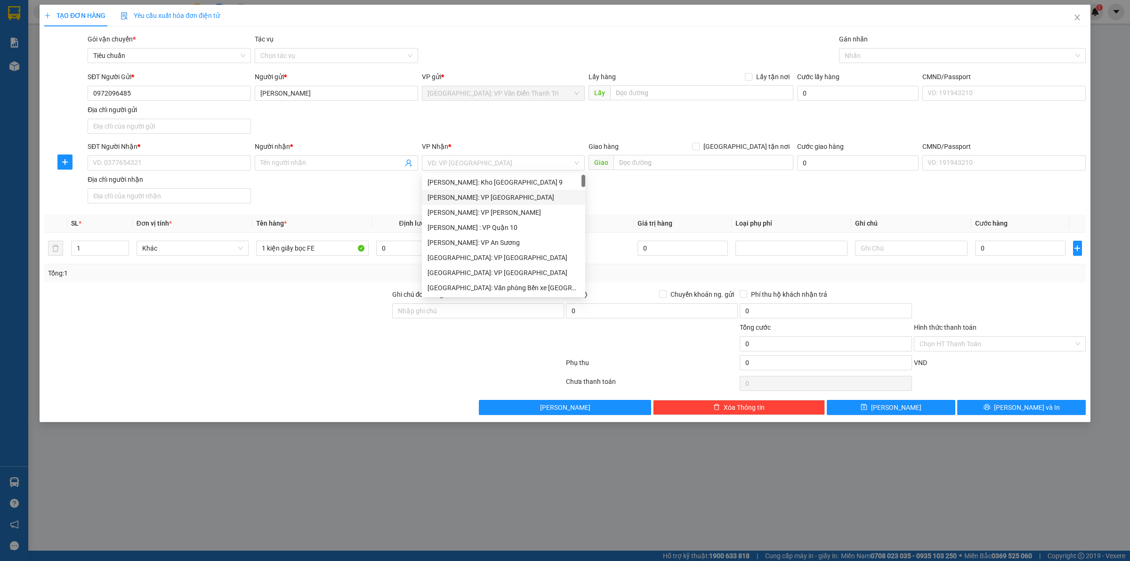
click at [648, 186] on div "SĐT Người Nhận * VD: 0377654321 Người nhận * Tên người nhận VP Nhận * VD: VP [G…" at bounding box center [587, 174] width 1002 height 66
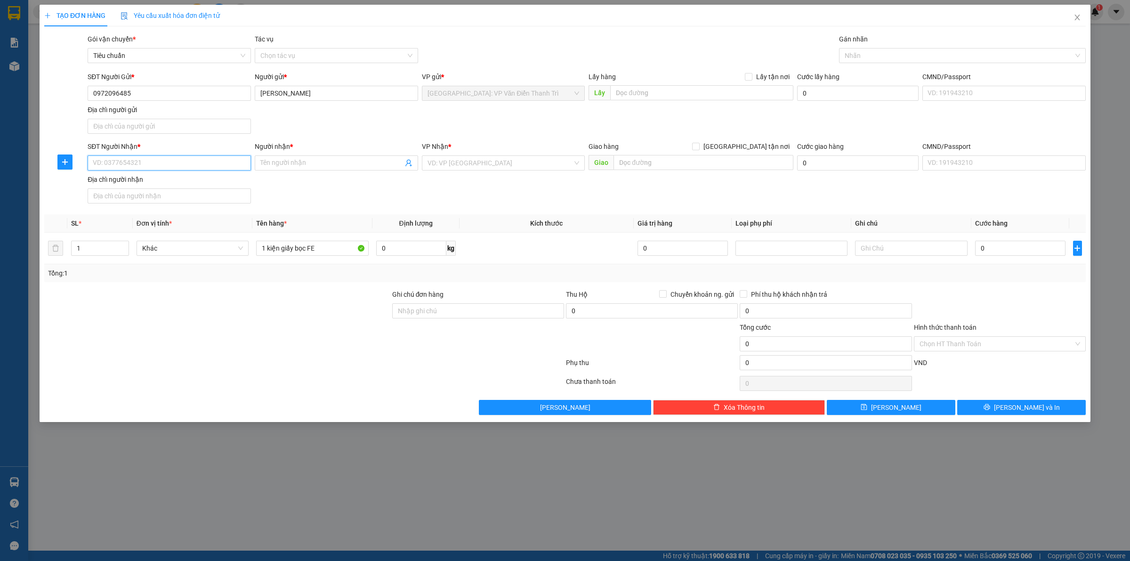
click at [164, 165] on input "SĐT Người Nhận *" at bounding box center [169, 162] width 163 height 15
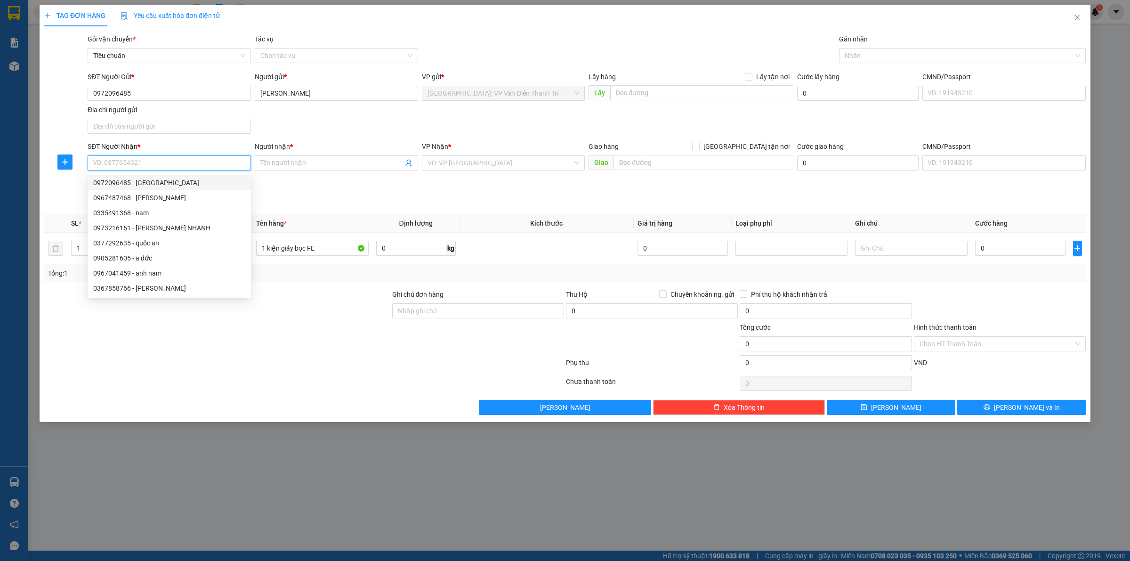
click at [171, 168] on input "SĐT Người Nhận *" at bounding box center [169, 162] width 163 height 15
click at [152, 185] on div "0377292635 - quốc an" at bounding box center [169, 183] width 152 height 10
type input "0377292635"
type input "quốc an"
checkbox input "true"
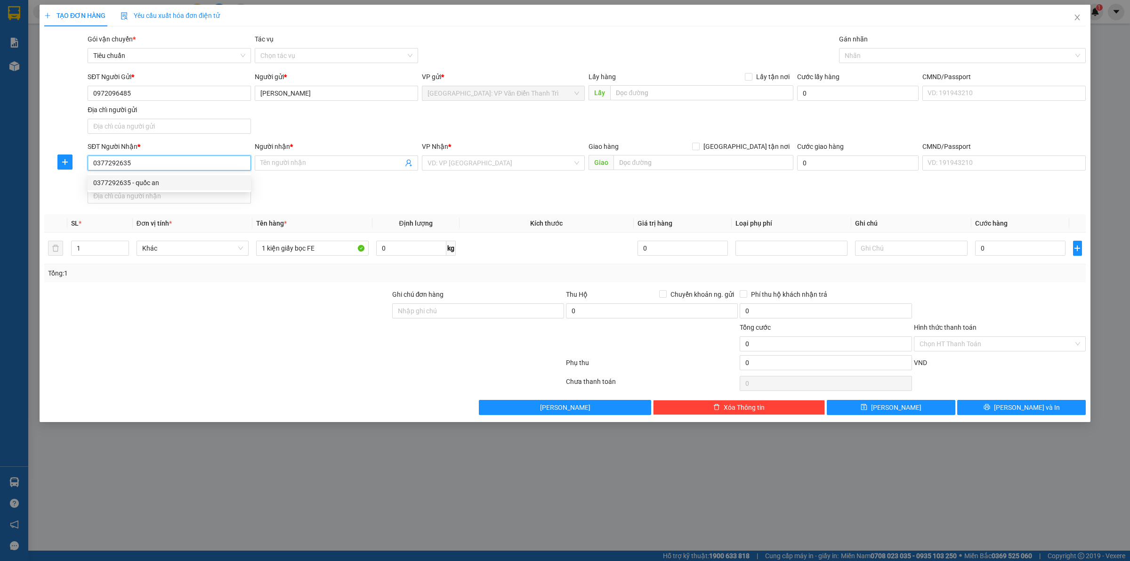
type input "1472 võ văn kiệt p1 q6"
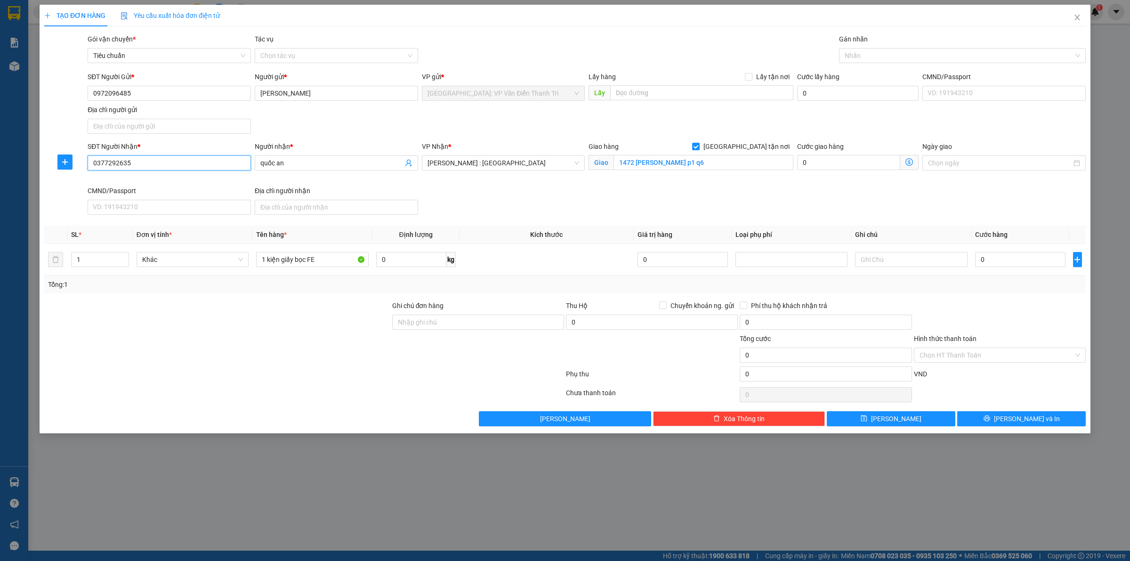
type input "0377292635"
click at [664, 178] on div "Giao hàng Giao tận nơi Giao 1472 võ văn kiệt p1 q6" at bounding box center [691, 163] width 209 height 44
click at [705, 159] on input "1472 võ văn kiệt p1 q6" at bounding box center [704, 162] width 180 height 15
click at [700, 163] on input "1472 võ văn kiệt p1 q6" at bounding box center [704, 162] width 180 height 15
click at [849, 56] on div at bounding box center [957, 55] width 233 height 11
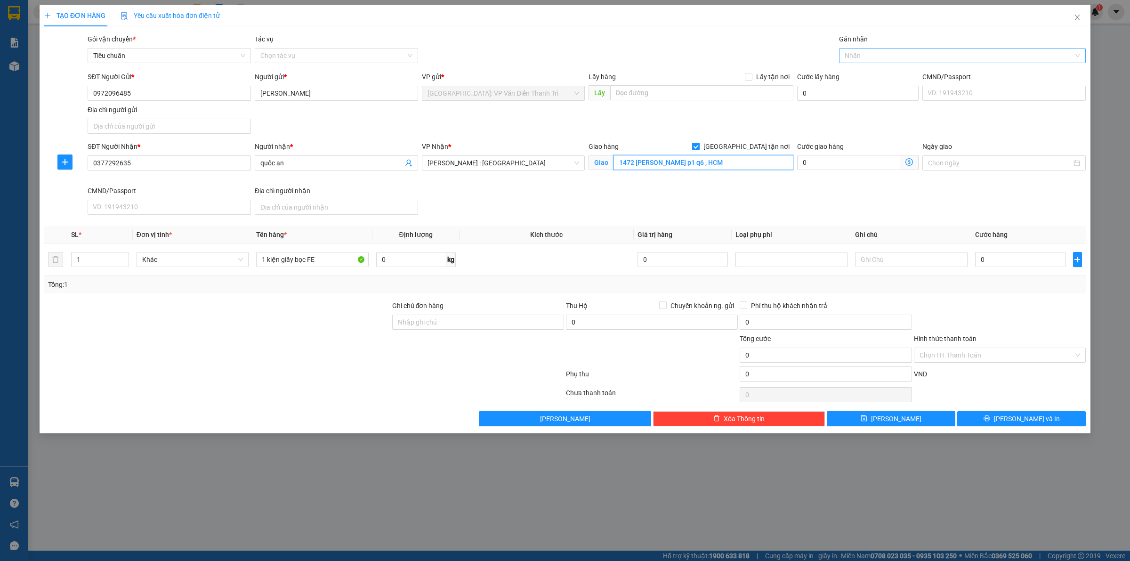
type input "1472 võ văn kiệt p1 q6 , HCM"
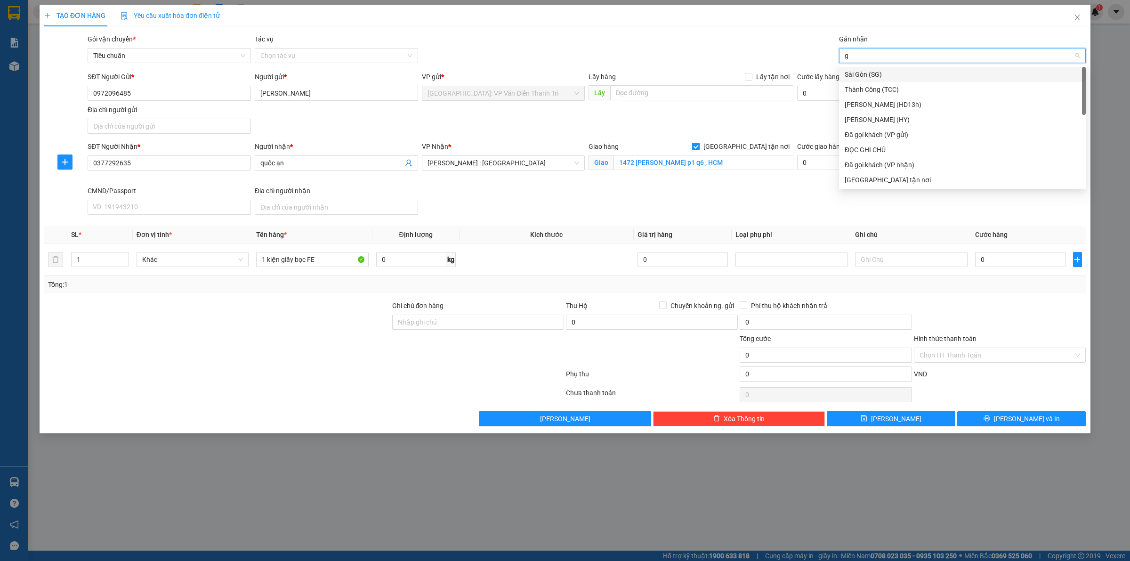
type input "gt"
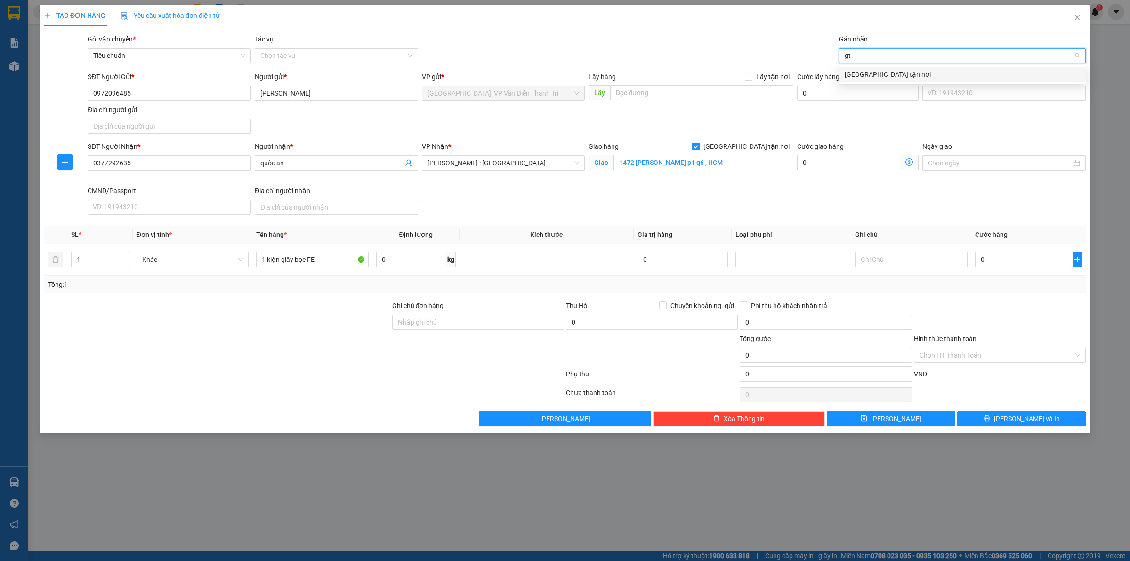
click at [849, 70] on div "[GEOGRAPHIC_DATA] tận nơi" at bounding box center [962, 74] width 235 height 10
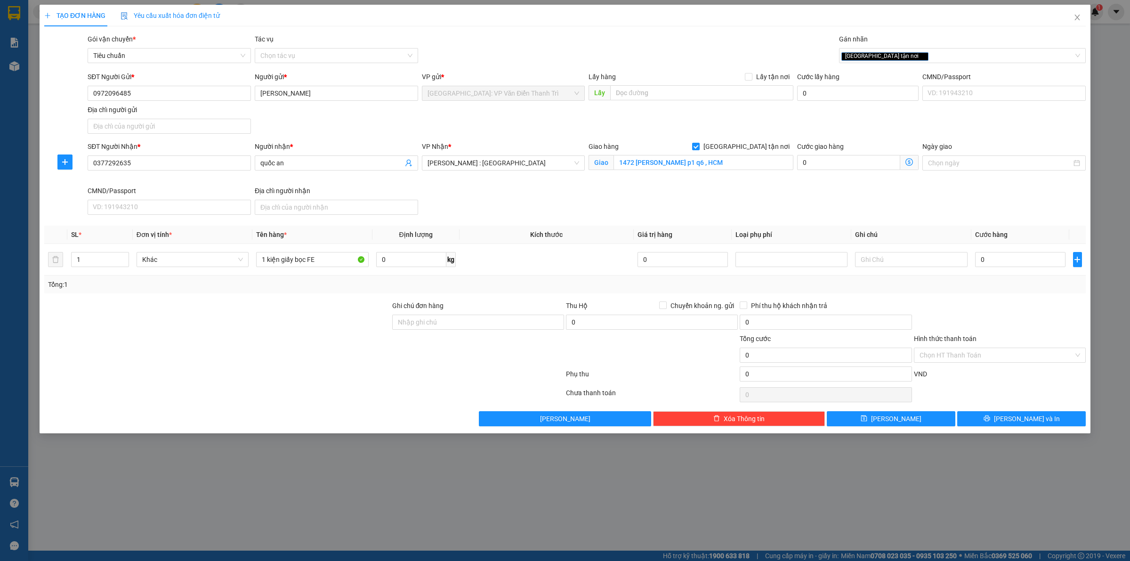
drag, startPoint x: 673, startPoint y: 54, endPoint x: 491, endPoint y: 8, distance: 188.6
click at [661, 53] on div "Gói vận chuyển * Tiêu chuẩn Tác vụ Chọn tác vụ Gán nhãn Giao tận nơi" at bounding box center [587, 50] width 1002 height 33
click at [988, 260] on input "0" at bounding box center [1020, 259] width 90 height 15
type input "1"
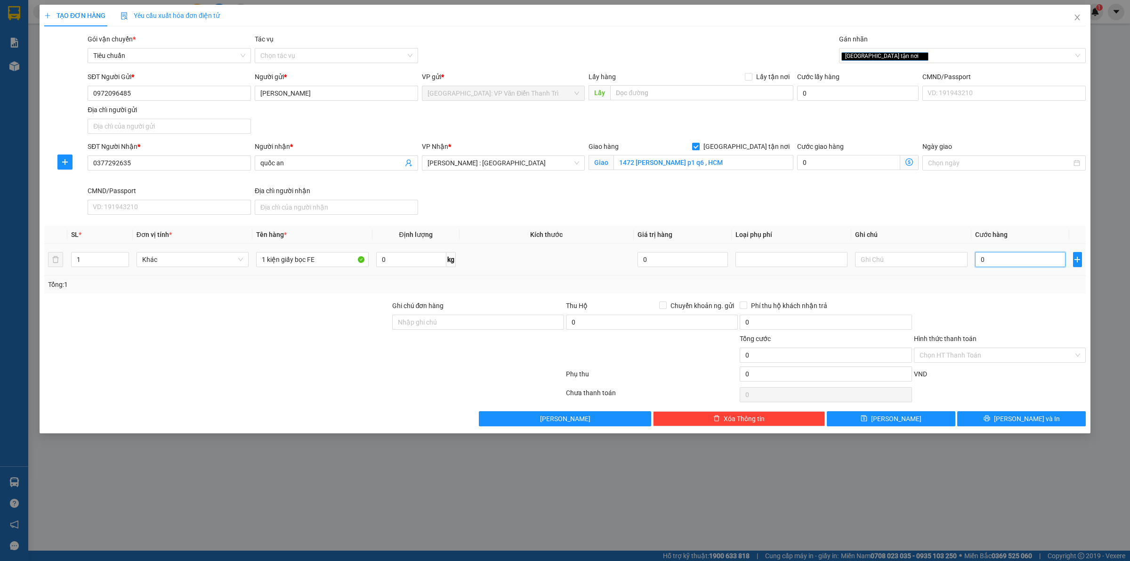
type input "1"
type input "14"
type input "140"
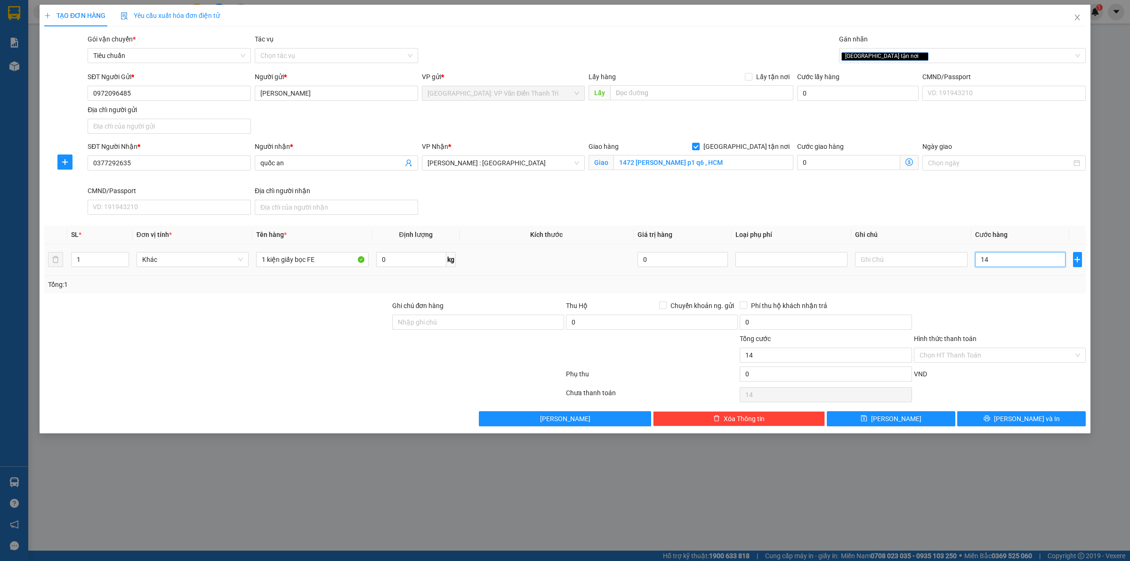
type input "140"
type input "1.400"
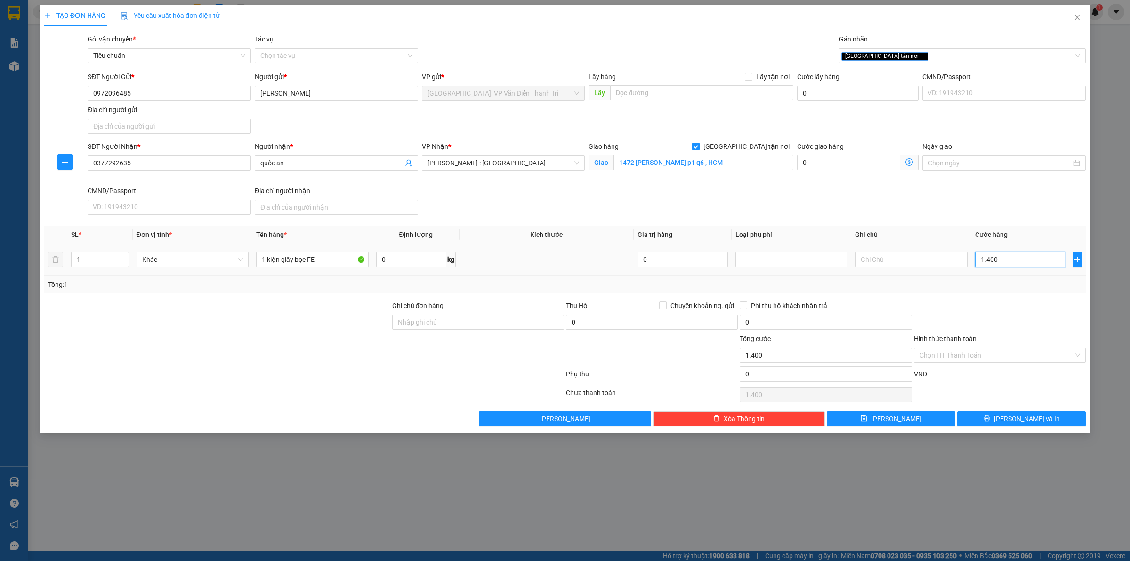
type input "14.000"
type input "140.000"
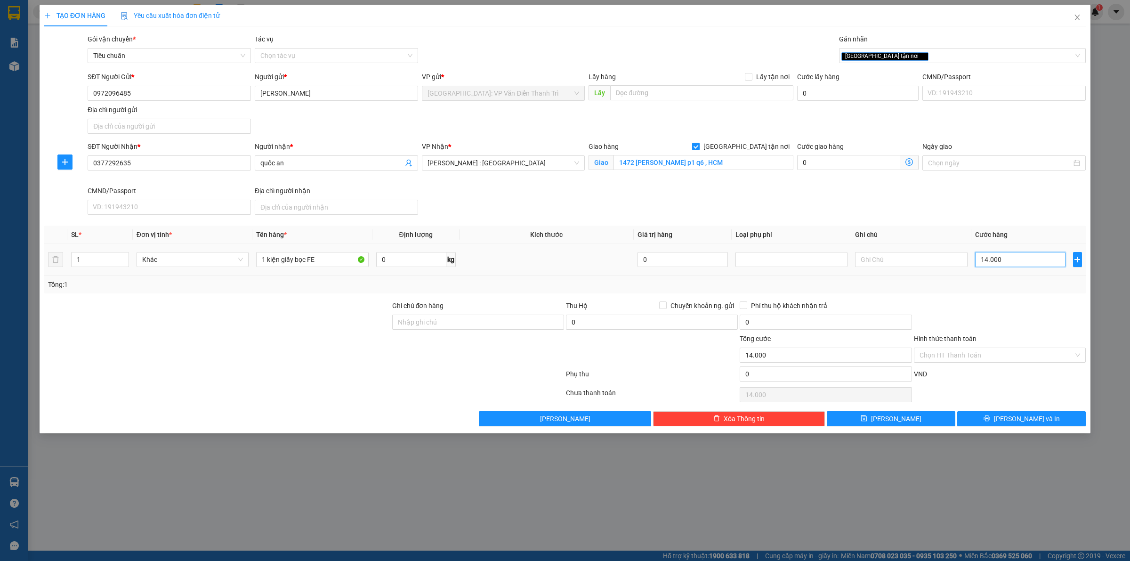
type input "140.000"
click at [978, 352] on input "Hình thức thanh toán" at bounding box center [997, 355] width 154 height 14
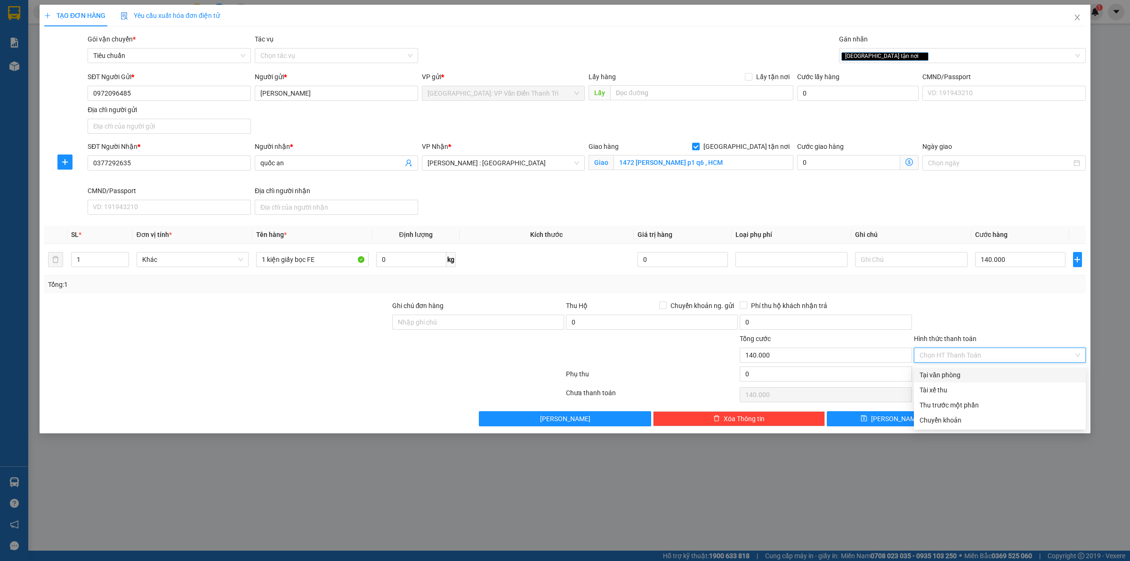
click at [950, 373] on div "Tại văn phòng" at bounding box center [1000, 375] width 161 height 10
type input "0"
click at [1037, 420] on span "[PERSON_NAME] và In" at bounding box center [1027, 418] width 66 height 10
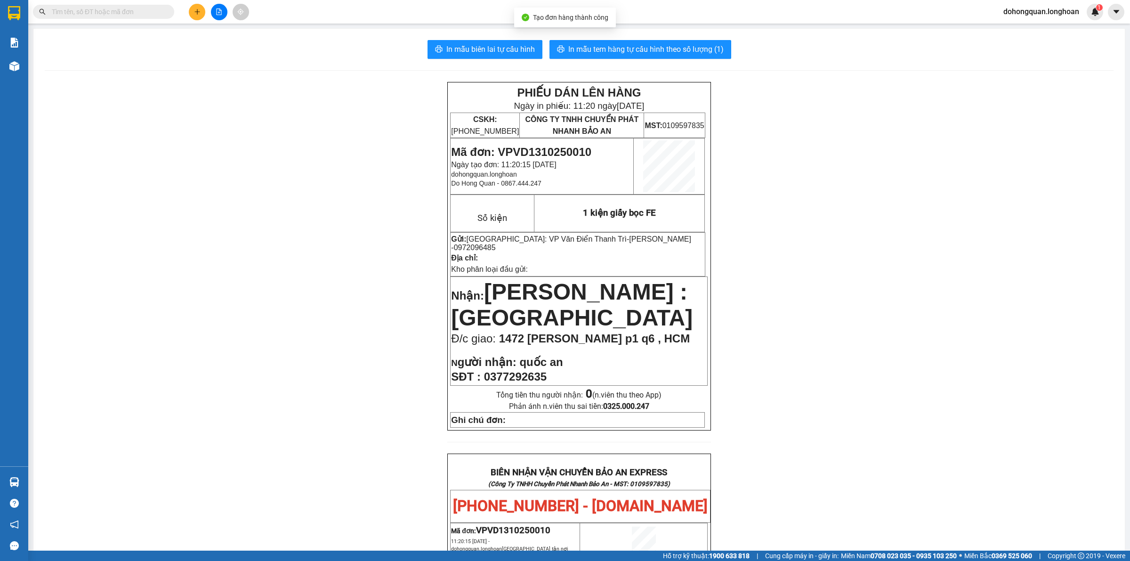
click at [664, 63] on div "In mẫu biên lai tự cấu hình In mẫu tem hàng tự cấu hình theo số lượng (1) PHIẾU…" at bounding box center [579, 500] width 1092 height 942
click at [665, 58] on button "In mẫu tem hàng tự cấu hình theo số lượng (1)" at bounding box center [641, 49] width 182 height 19
click at [480, 49] on span "In mẫu biên lai tự cấu hình" at bounding box center [490, 49] width 89 height 12
click at [663, 50] on span "In mẫu tem hàng tự cấu hình theo số lượng (1)" at bounding box center [645, 49] width 155 height 12
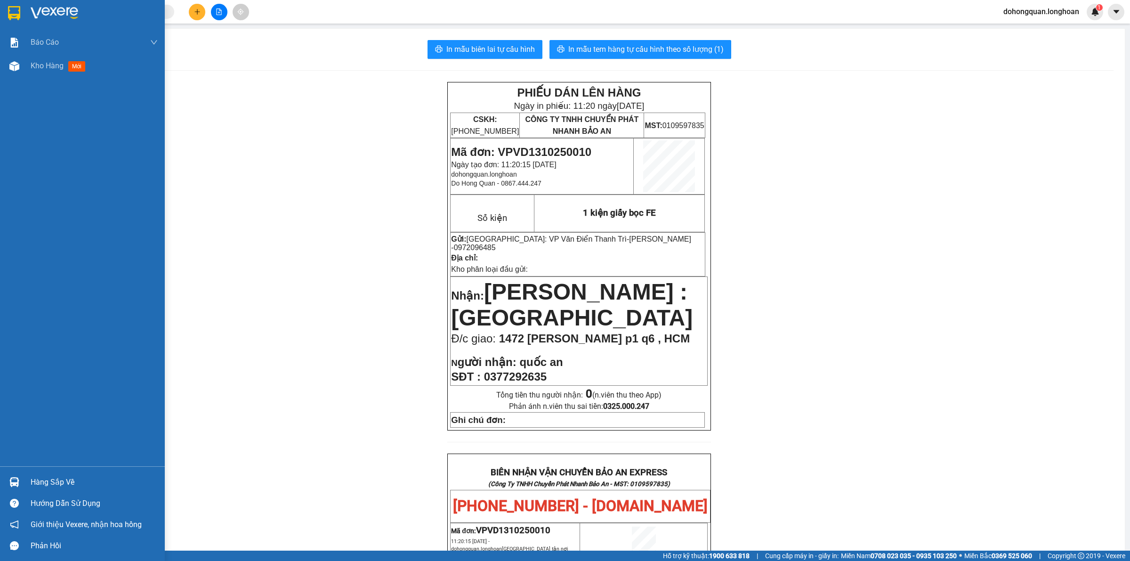
click at [20, 16] on div at bounding box center [14, 13] width 16 height 16
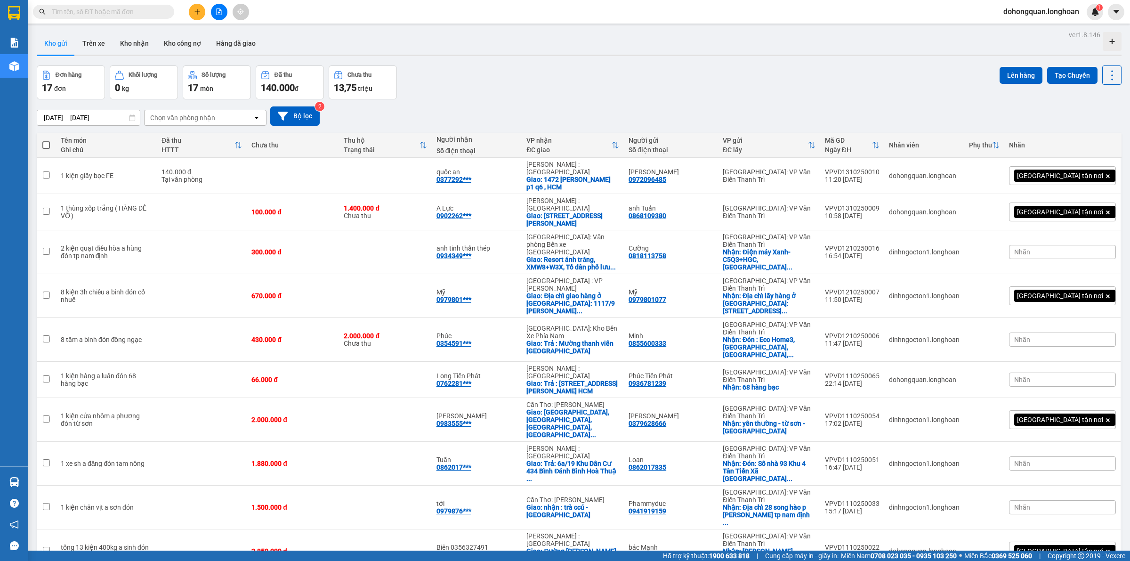
click at [194, 10] on icon "plus" at bounding box center [197, 11] width 7 height 7
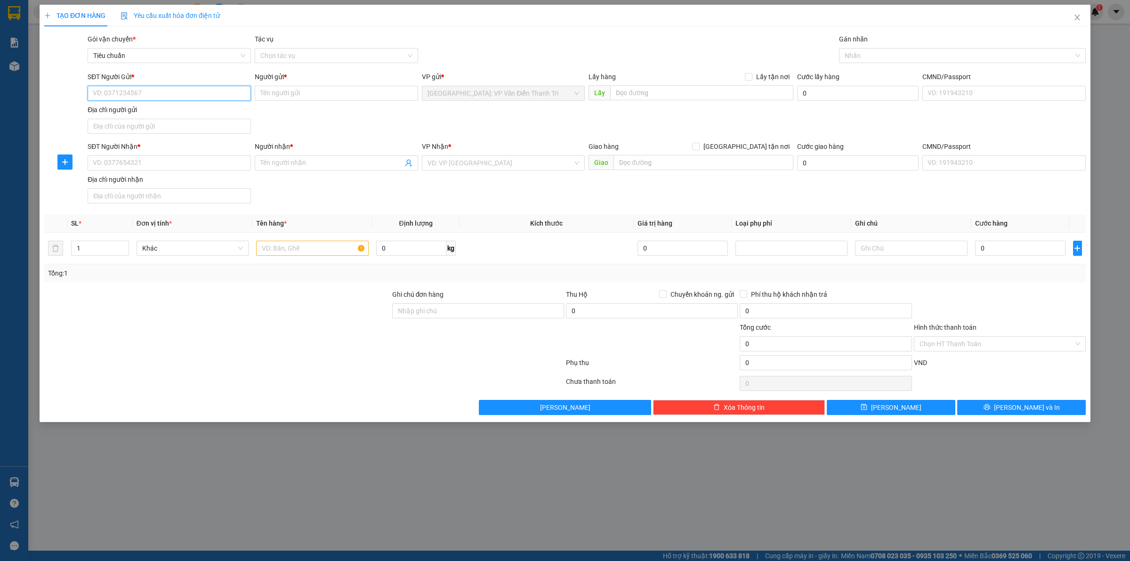
click at [140, 97] on input "SĐT Người Gửi *" at bounding box center [169, 93] width 163 height 15
paste input "0979 454 662"
click at [123, 97] on input "0979 454 662" at bounding box center [169, 93] width 163 height 15
type input "0979454662"
click at [322, 90] on input "Người gửi *" at bounding box center [336, 93] width 163 height 15
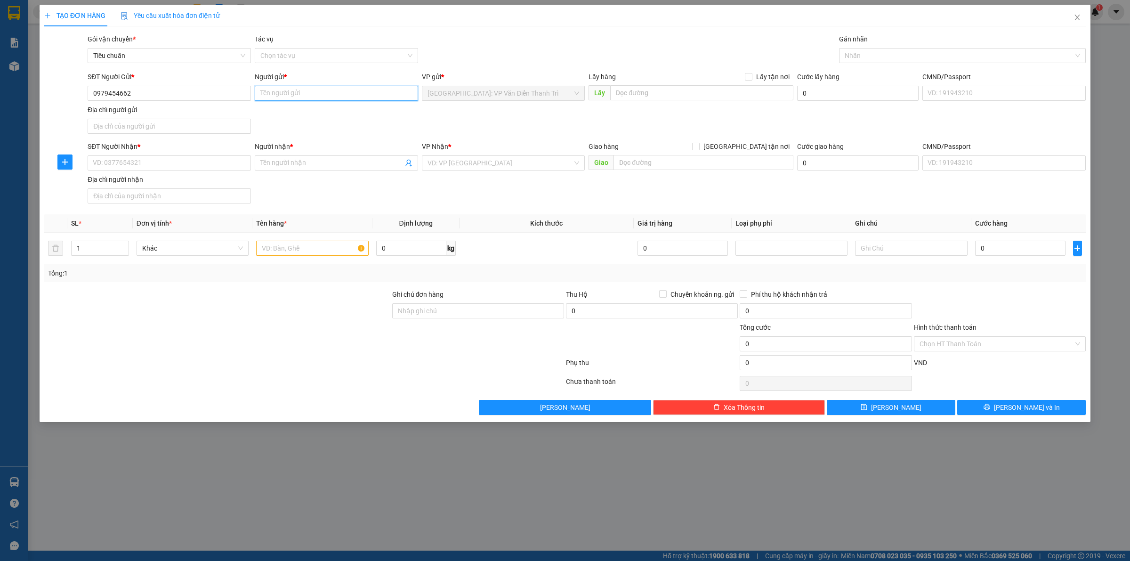
paste input "Phạm Anh Đức"
type input "Phạm Anh Đức"
drag, startPoint x: 514, startPoint y: 125, endPoint x: 598, endPoint y: 112, distance: 85.4
click at [516, 125] on div "SĐT Người Gửi * 0979454662 Người gửi * Phạm Anh Đức VP gửi * Hà Nội: VP Văn Điể…" at bounding box center [587, 105] width 1002 height 66
click at [655, 97] on input "text" at bounding box center [701, 92] width 183 height 15
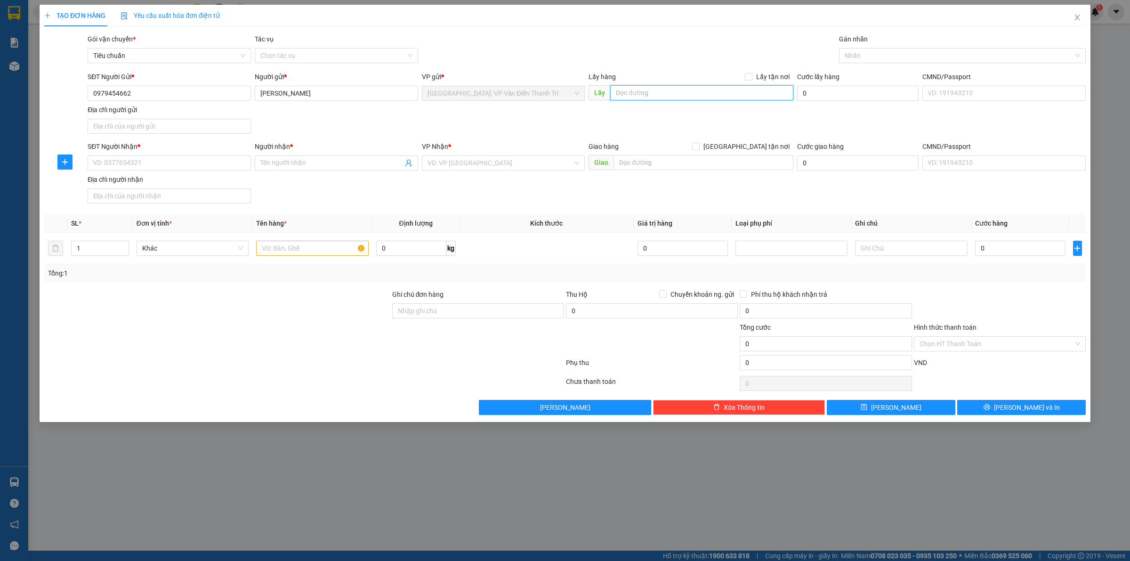
paste input "đón tại: Trung Tâm Kỹ thuật 1, Từ cổng Khu công nghiệp Nam Thăng Long, phường T…"
type input "đón tại: Trung Tâm Kỹ thuật 1, Từ cổng Khu công nghiệp Nam Thăng Long, phường T…"
click at [756, 78] on span "Lấy tận nơi" at bounding box center [772, 77] width 41 height 10
click at [752, 78] on input "Lấy tận nơi" at bounding box center [748, 76] width 7 height 7
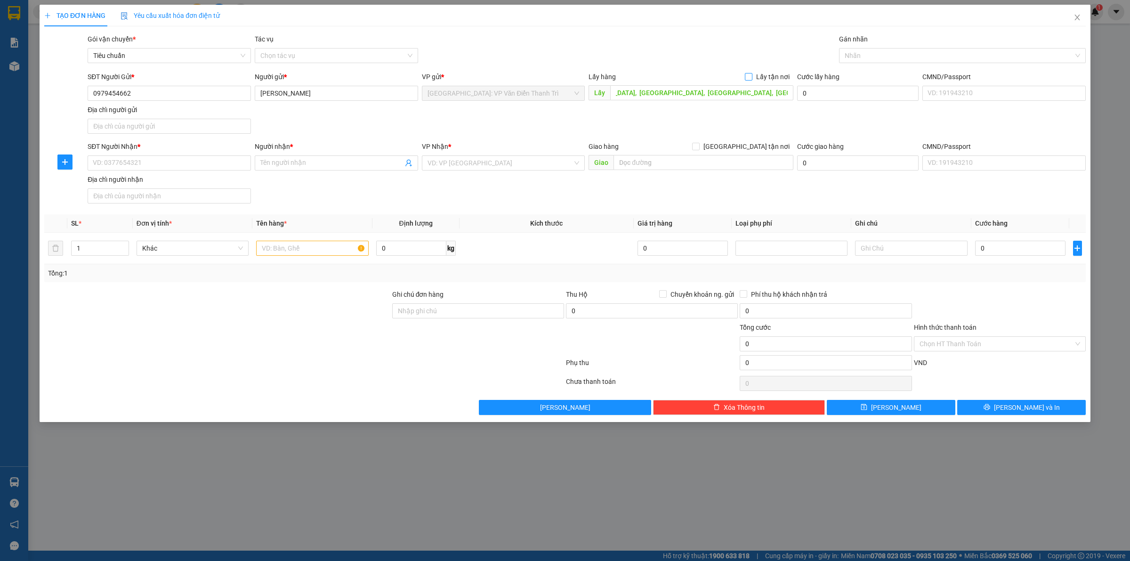
checkbox input "true"
click at [161, 166] on input "SĐT Người Nhận *" at bounding box center [169, 162] width 163 height 15
paste input "0906984450"
type input "0906984450"
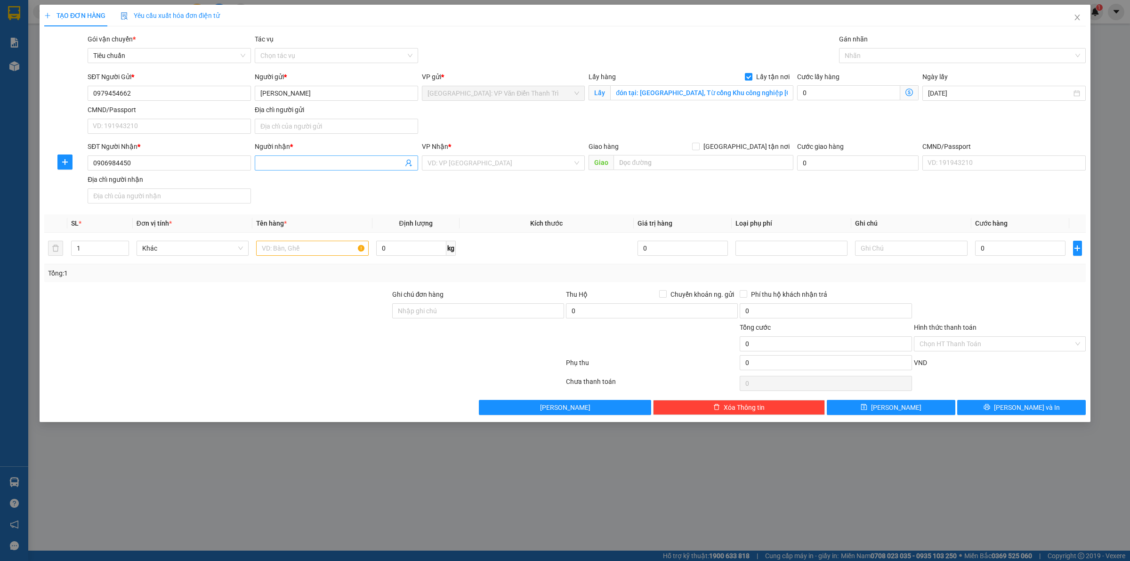
click at [283, 160] on input "Người nhận *" at bounding box center [331, 163] width 143 height 10
paste input "Thụ"
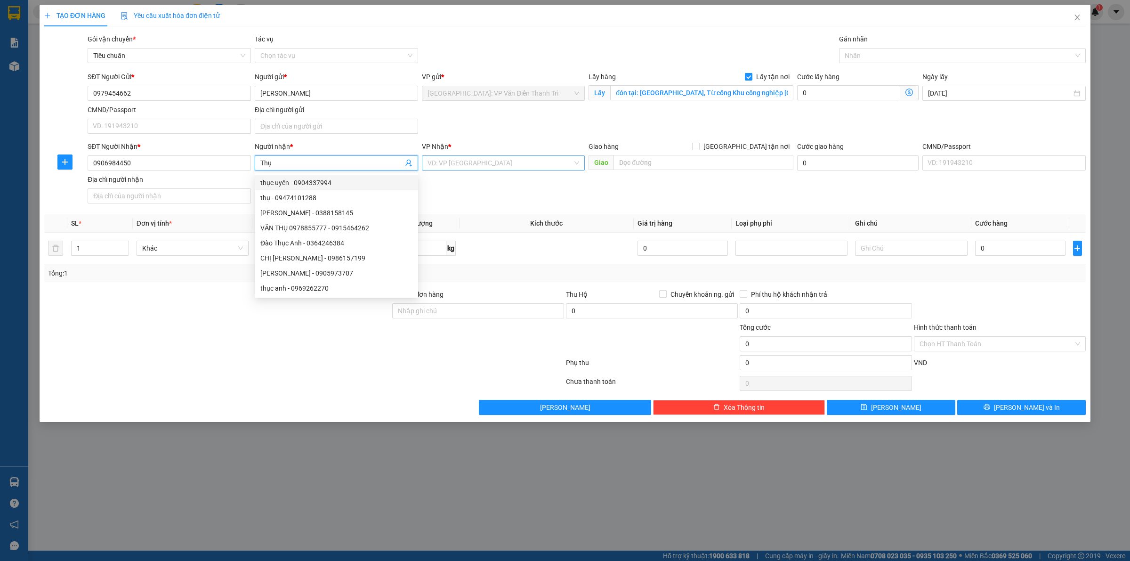
type input "Thụ"
click at [469, 169] on input "search" at bounding box center [501, 163] width 146 height 14
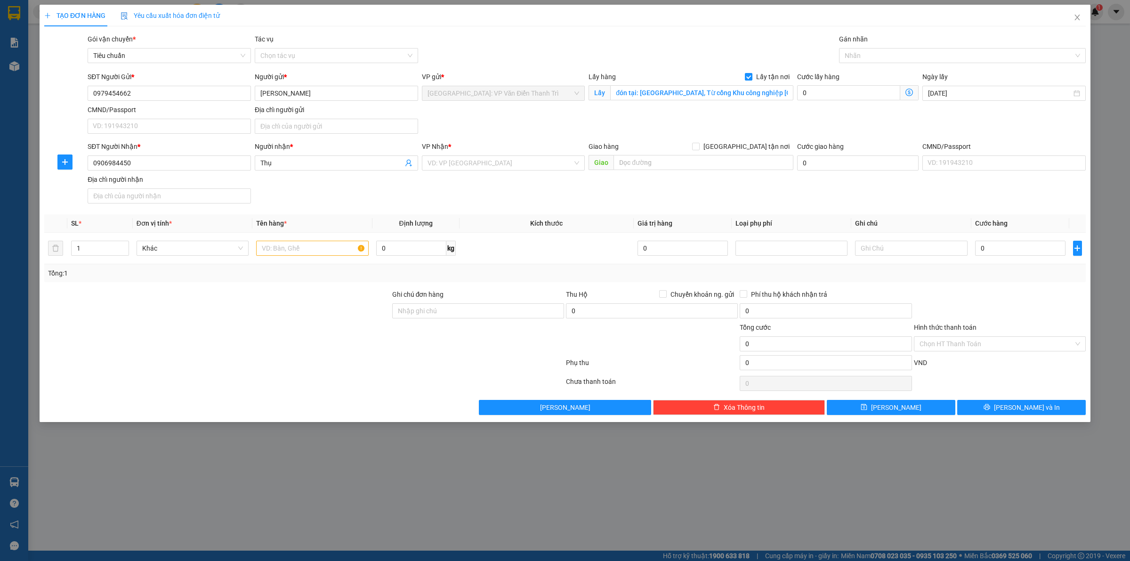
click at [701, 171] on div "Giao hàng [GEOGRAPHIC_DATA] tận nơi [GEOGRAPHIC_DATA]" at bounding box center [691, 157] width 205 height 33
drag, startPoint x: 700, startPoint y: 167, endPoint x: 697, endPoint y: 163, distance: 5.0
click at [700, 166] on input "text" at bounding box center [704, 162] width 180 height 15
paste input "địa chỉ nhận: C12 Ấp Thống Nhất 1, Xã Tân Thới Nhì, Huyện Hóc Môn, TP.HCM"
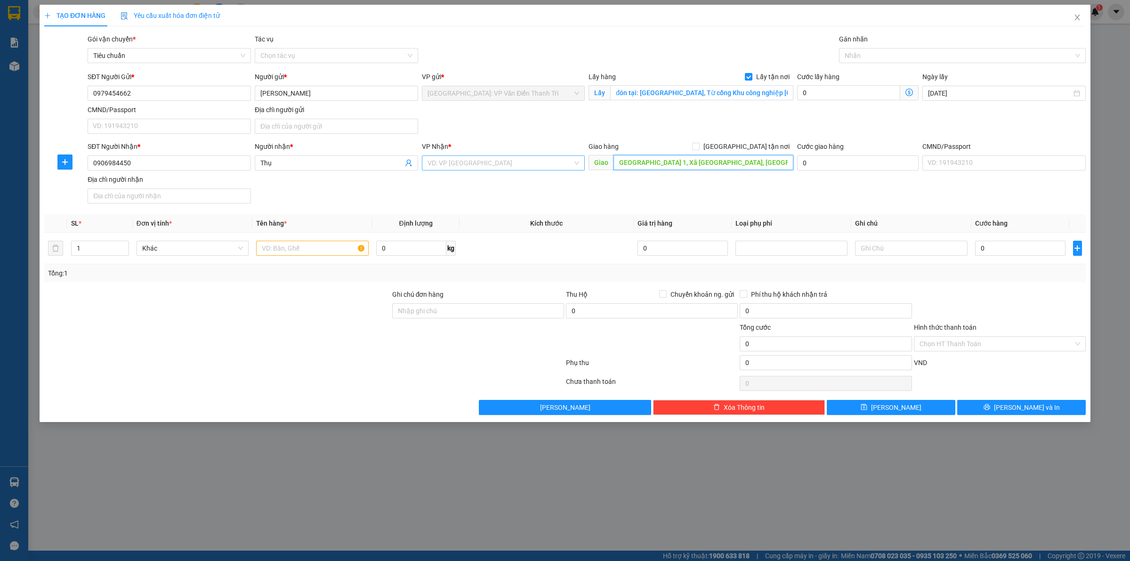
type input "địa chỉ nhận: C12 Ấp Thống Nhất 1, Xã Tân Thới Nhì, Huyện Hóc Môn, TP.HCM"
click at [462, 157] on input "search" at bounding box center [501, 163] width 146 height 14
type input "12"
click at [478, 198] on div "[PERSON_NAME] : [GEOGRAPHIC_DATA]" at bounding box center [504, 197] width 152 height 10
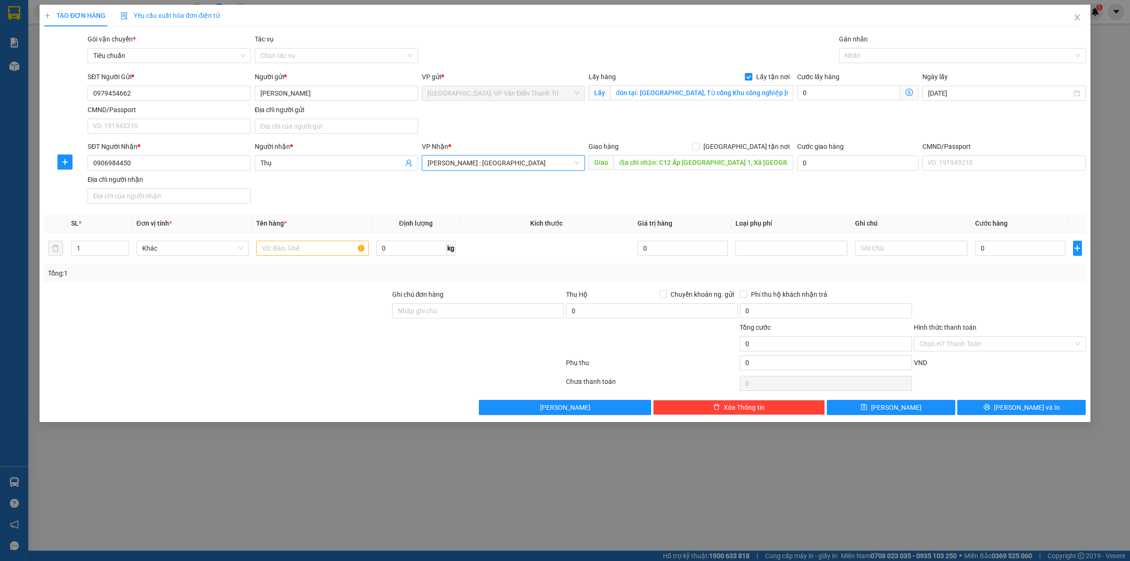
drag, startPoint x: 698, startPoint y: 193, endPoint x: 705, endPoint y: 185, distance: 10.7
click at [698, 192] on div "SĐT Người Nhận * 0906984450 Người nhận * Thụ VP Nhận * Hồ Chí Minh : Kho Quận 1…" at bounding box center [587, 174] width 1002 height 66
click at [699, 147] on input "[GEOGRAPHIC_DATA] tận nơi" at bounding box center [695, 146] width 7 height 7
checkbox input "true"
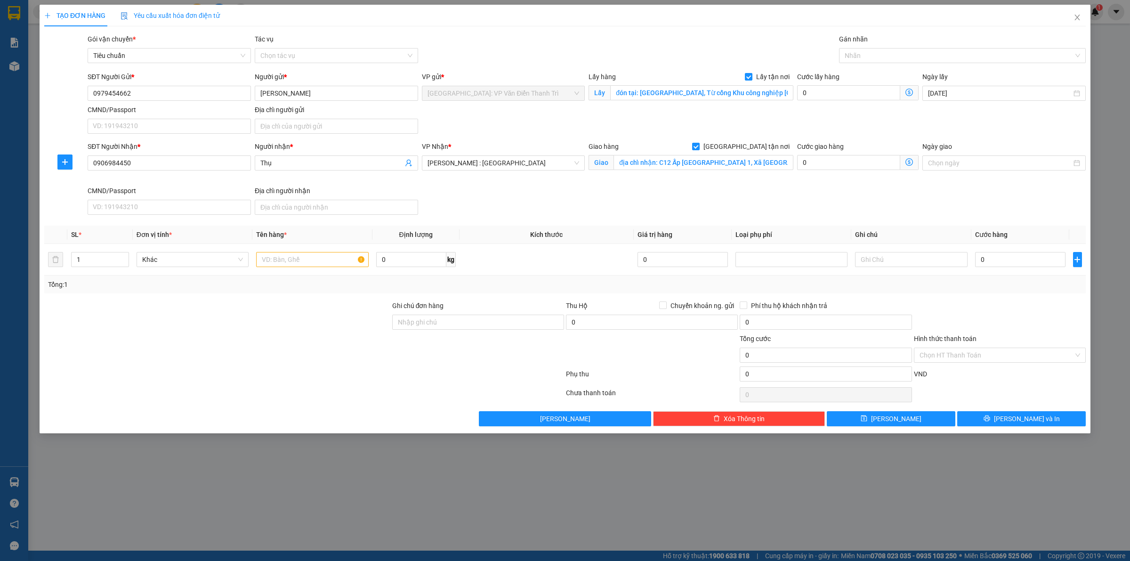
drag, startPoint x: 742, startPoint y: 133, endPoint x: 478, endPoint y: 193, distance: 270.5
click at [742, 132] on div "SĐT Người Gửi * 0979454662 Người gửi * Phạm Anh Đức VP gửi * Hà Nội: VP Văn Điể…" at bounding box center [587, 105] width 1002 height 66
click at [306, 252] on input "text" at bounding box center [312, 259] width 112 height 15
click at [856, 97] on input "0" at bounding box center [848, 92] width 103 height 15
type input "1"
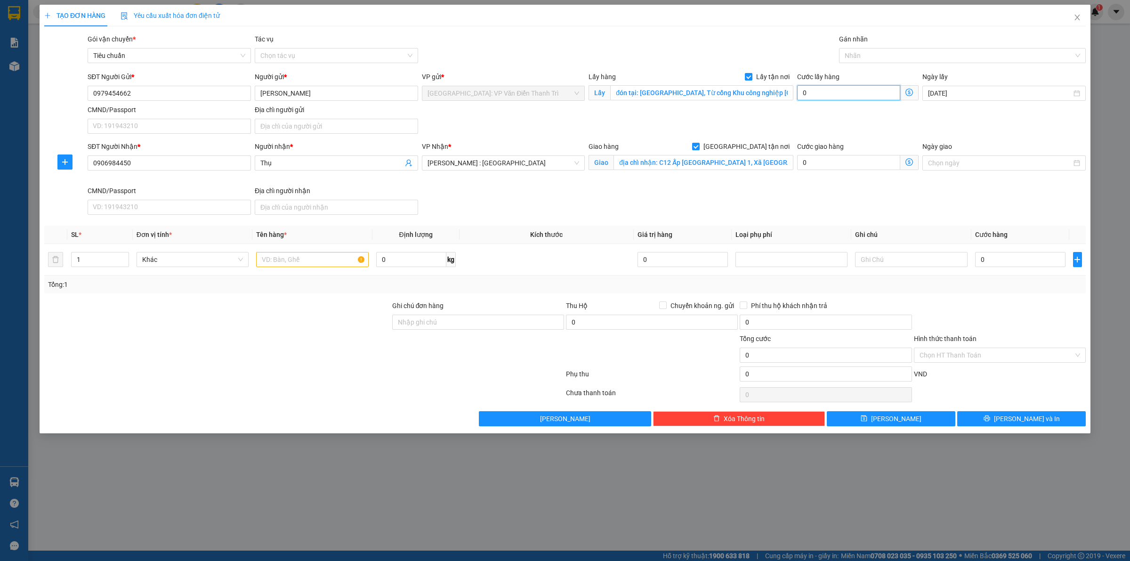
type input "1"
type input "10"
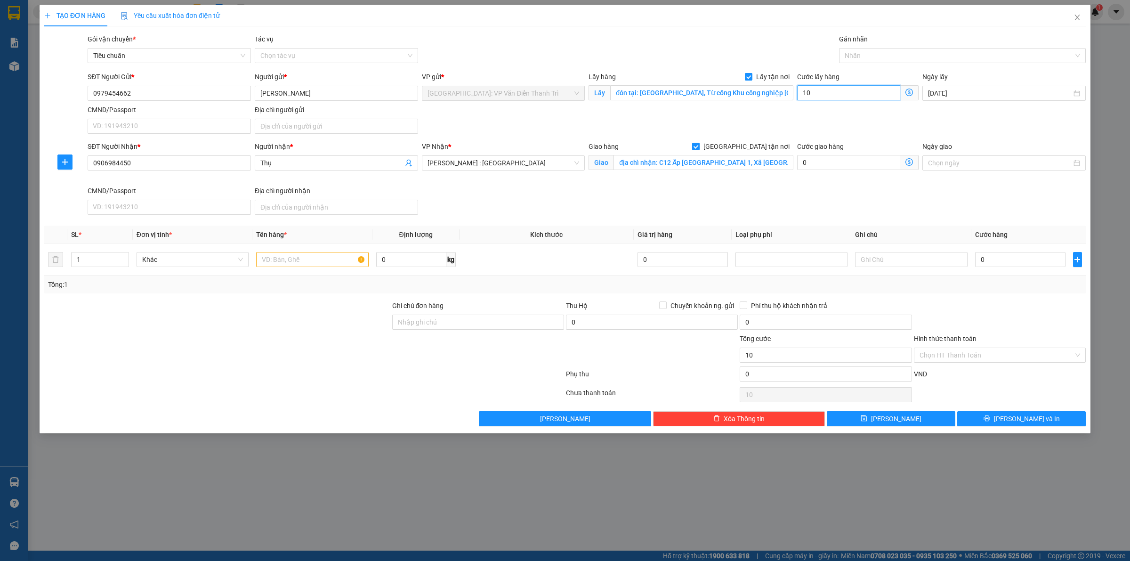
type input "100"
type input "1.000"
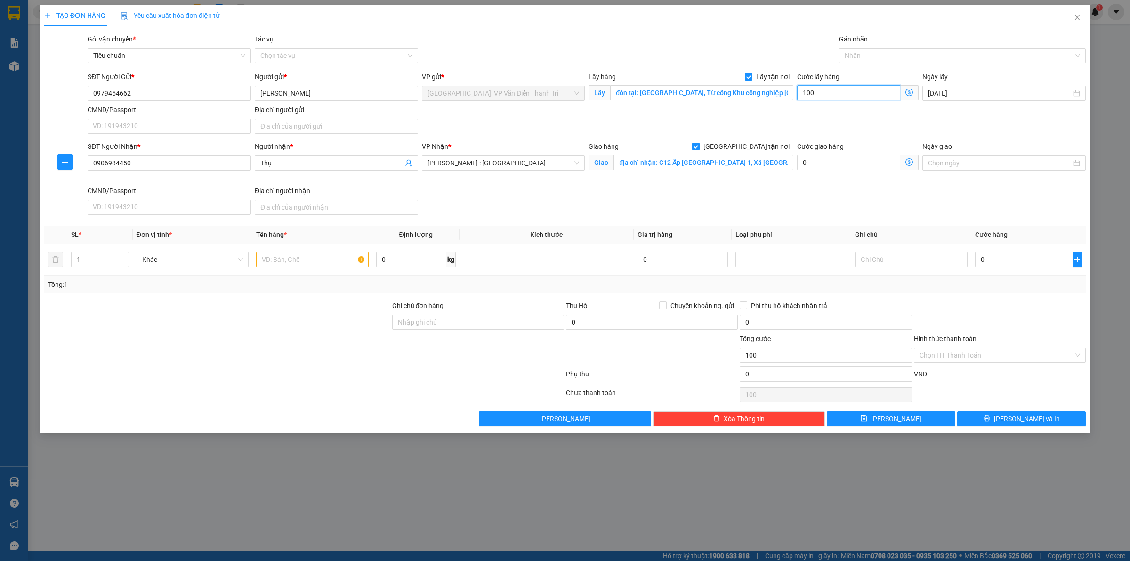
type input "1.000"
type input "10.000"
type input "100.000"
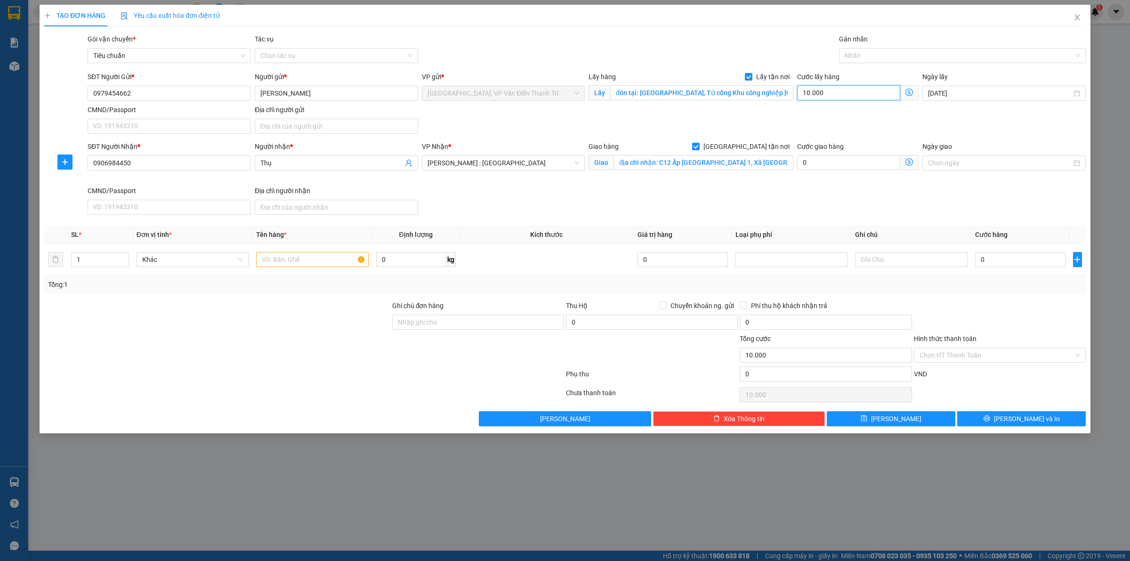
type input "100.000"
click at [283, 257] on input "text" at bounding box center [312, 259] width 112 height 15
click at [312, 259] on input "text" at bounding box center [312, 259] width 112 height 15
click at [1015, 264] on input "0" at bounding box center [1020, 259] width 90 height 15
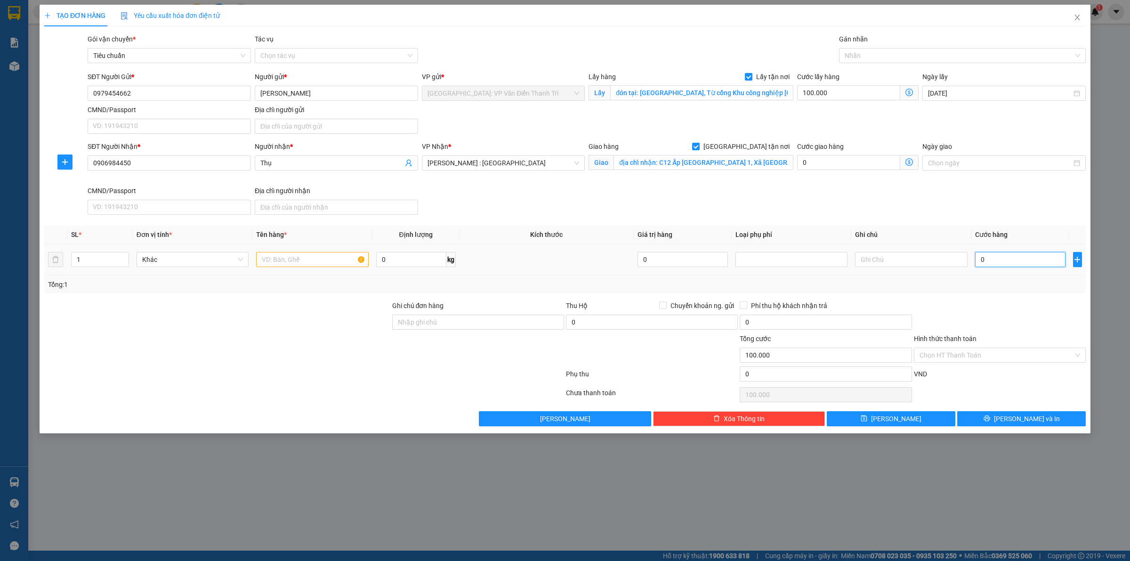
type input "5"
type input "100.005"
type input "52"
type input "100.052"
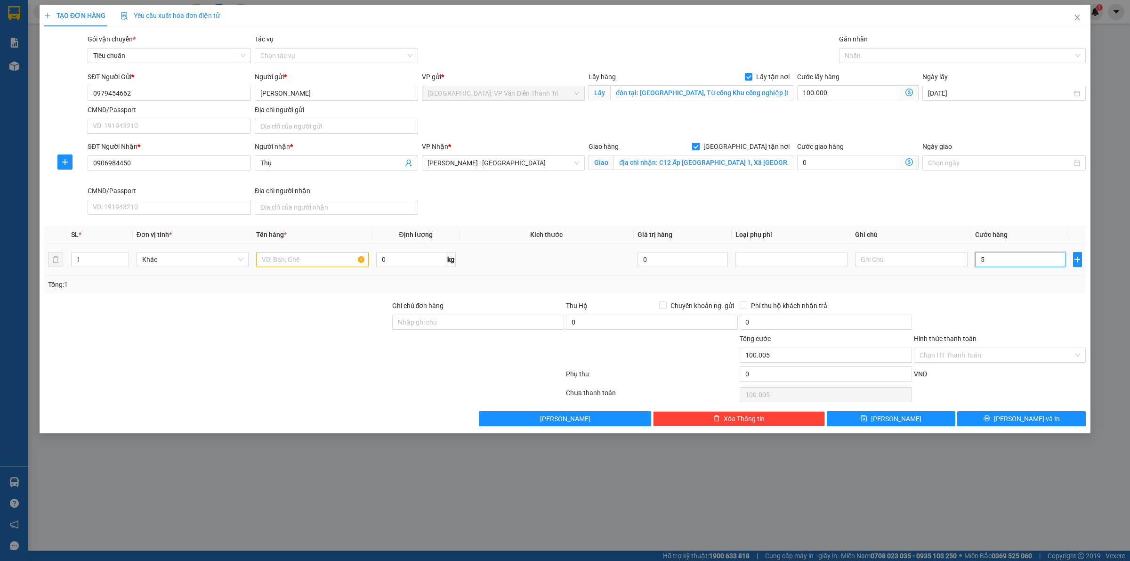
type input "100.052"
type input "520"
type input "100.520"
type input "5.200"
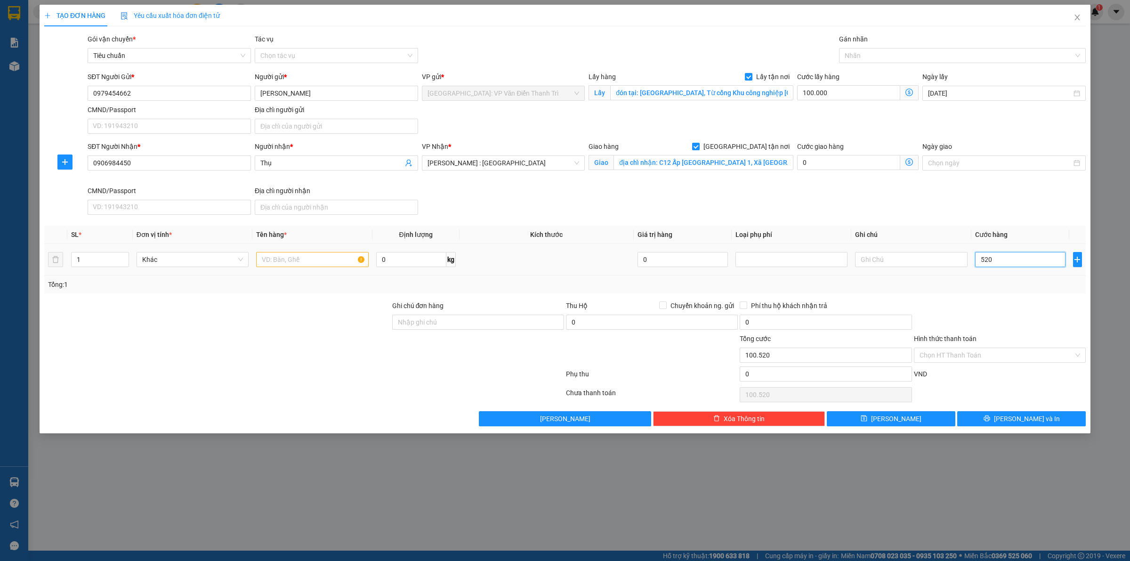
type input "105.200"
type input "52.000"
type input "152.000"
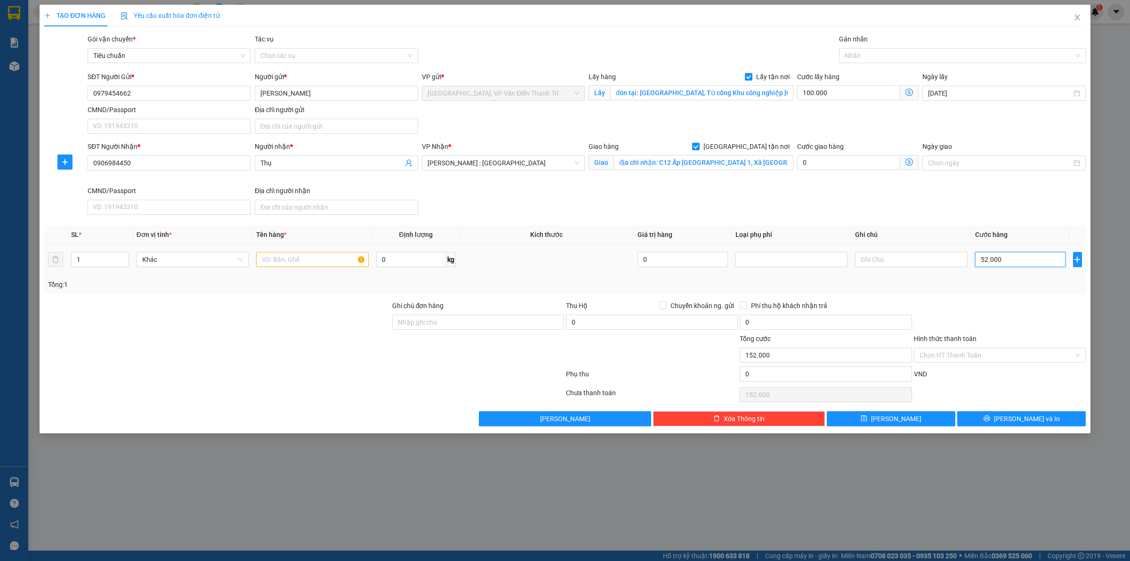
type input "520.000"
type input "620.000"
type input "520.000"
click at [288, 249] on td at bounding box center [312, 260] width 120 height 32
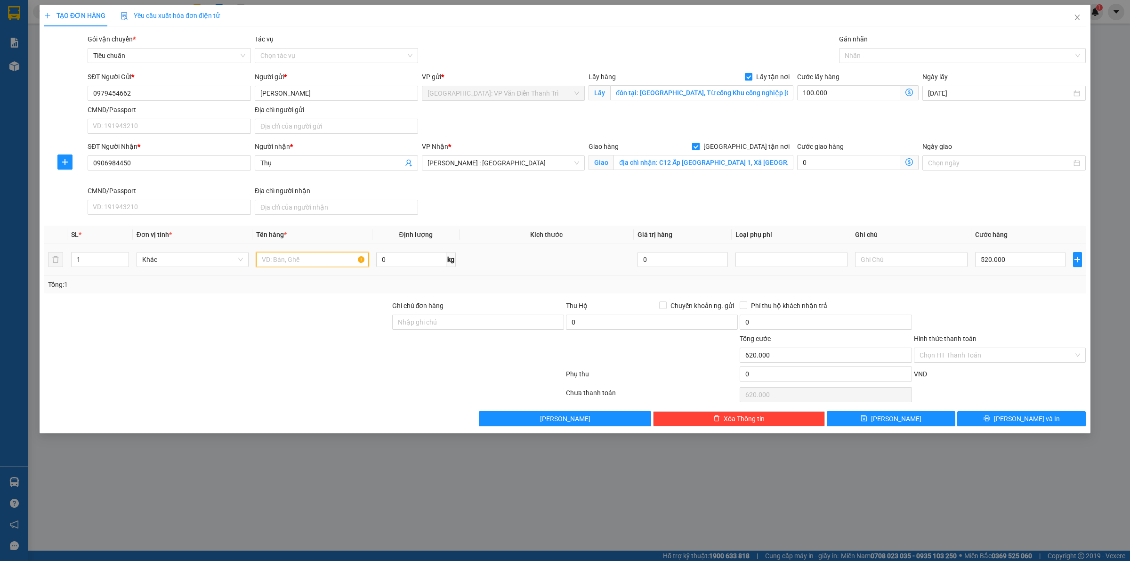
click at [291, 257] on input "text" at bounding box center [312, 259] width 112 height 15
click at [312, 257] on input "text" at bounding box center [312, 259] width 112 height 15
paste input ": Đồng hồ nước lạnh"
type input ": Đồng hồ nước lạnh a bình đón bắc từ liêm"
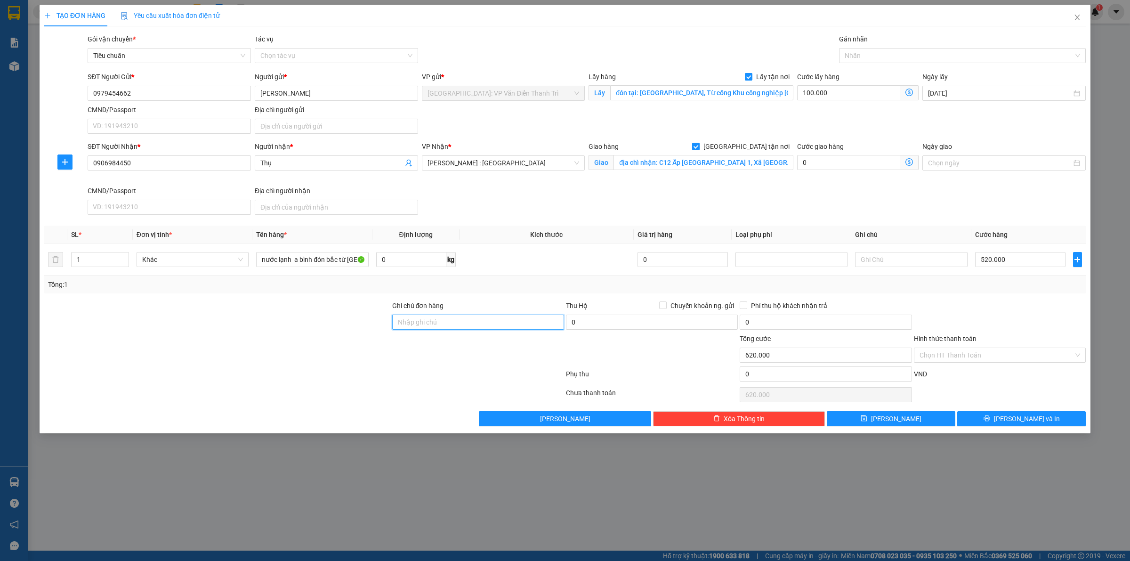
click at [486, 330] on input "Ghi chú đơn hàng" at bounding box center [478, 322] width 172 height 15
type input "có vat"
click at [867, 412] on button "[PERSON_NAME]" at bounding box center [891, 418] width 129 height 15
checkbox input "false"
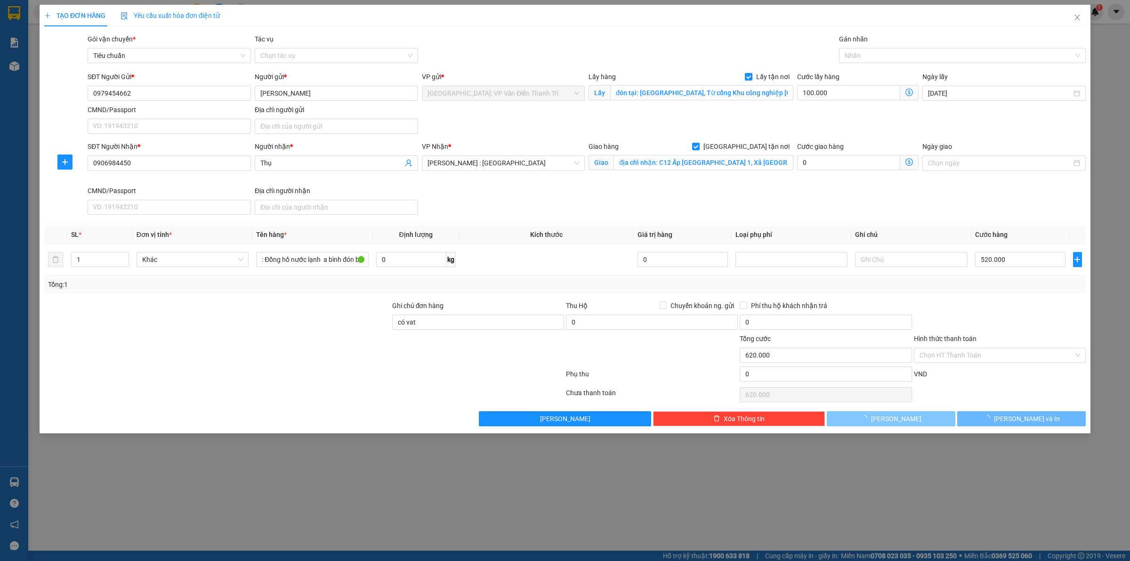
checkbox input "false"
type input "0"
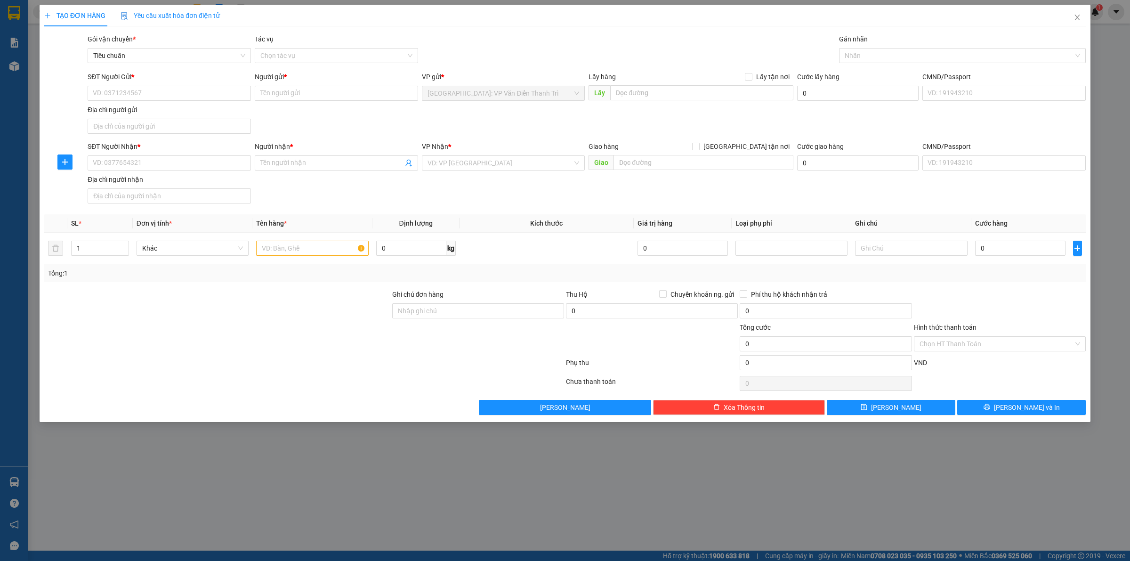
click at [681, 196] on div "SĐT Người Nhận * VD: 0377654321 Người nhận * Tên người nhận VP Nhận * VD: VP [G…" at bounding box center [587, 174] width 1002 height 66
click at [168, 98] on input "SĐT Người Gửi *" at bounding box center [169, 93] width 163 height 15
paste input "0936235991"
type input "0936235991"
click at [302, 96] on input "Người gửi *" at bounding box center [336, 93] width 163 height 15
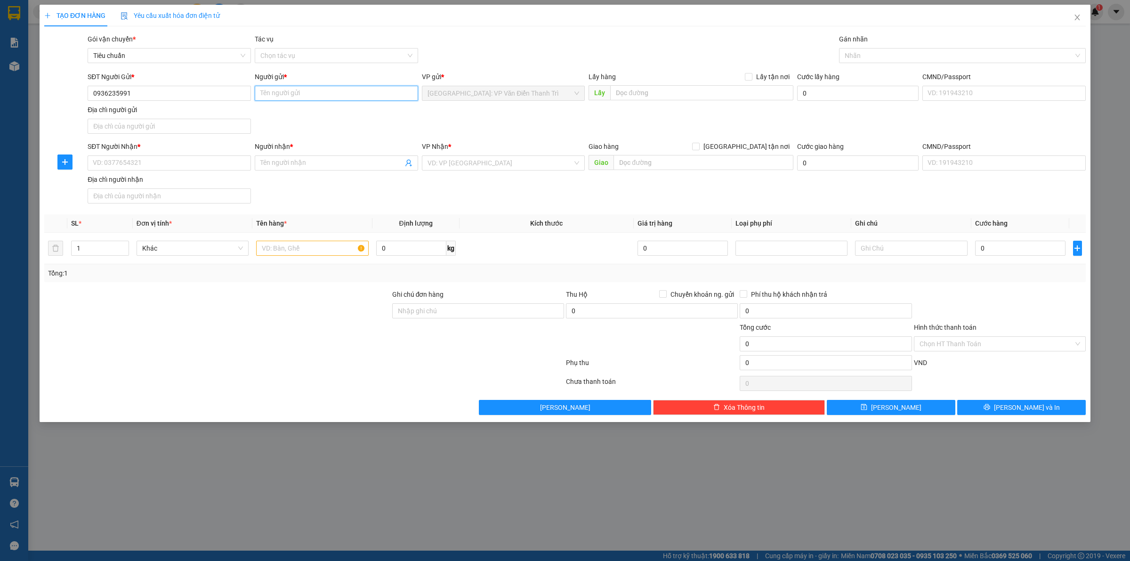
paste input "Dũng"
type input "Dũng"
click at [528, 113] on div "SĐT Người Gửi * 0936235991 Người gửi * Dũng VP gửi * Hà Nội: VP Văn Điển Thanh …" at bounding box center [587, 105] width 1002 height 66
click at [639, 95] on input "text" at bounding box center [701, 92] width 183 height 15
paste input "16 An Dương, Hồng Hà, tây hồ, Hà Nội"
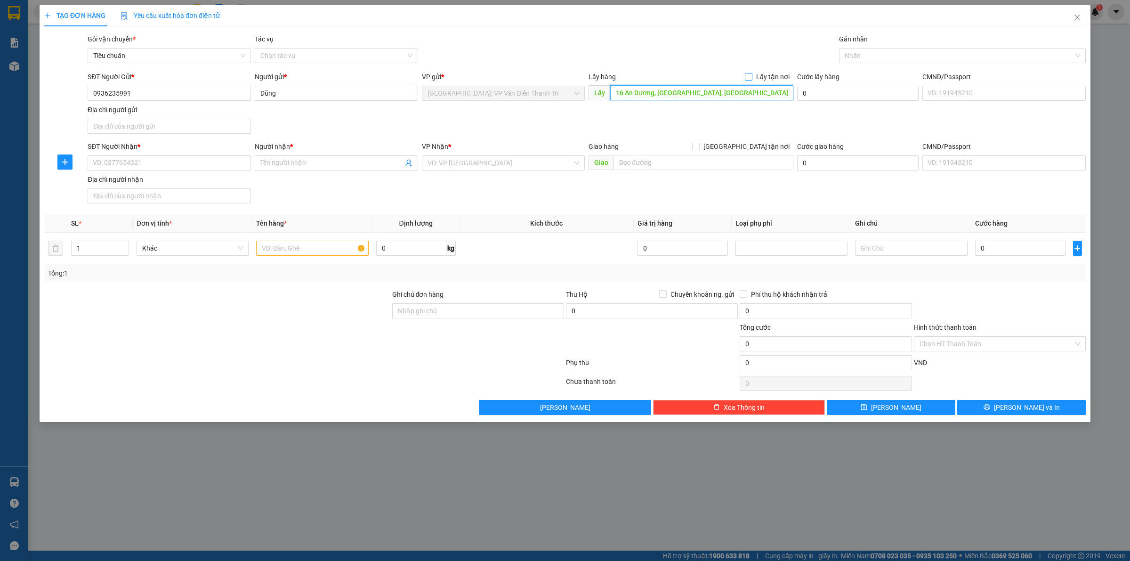
type input "16 An Dương, Hồng Hà, tây hồ, Hà Nội"
drag, startPoint x: 750, startPoint y: 76, endPoint x: 745, endPoint y: 72, distance: 6.0
click at [751, 75] on input "Lấy tận nơi" at bounding box center [748, 76] width 7 height 7
checkbox input "true"
click at [167, 161] on input "SĐT Người Nhận *" at bounding box center [169, 162] width 163 height 15
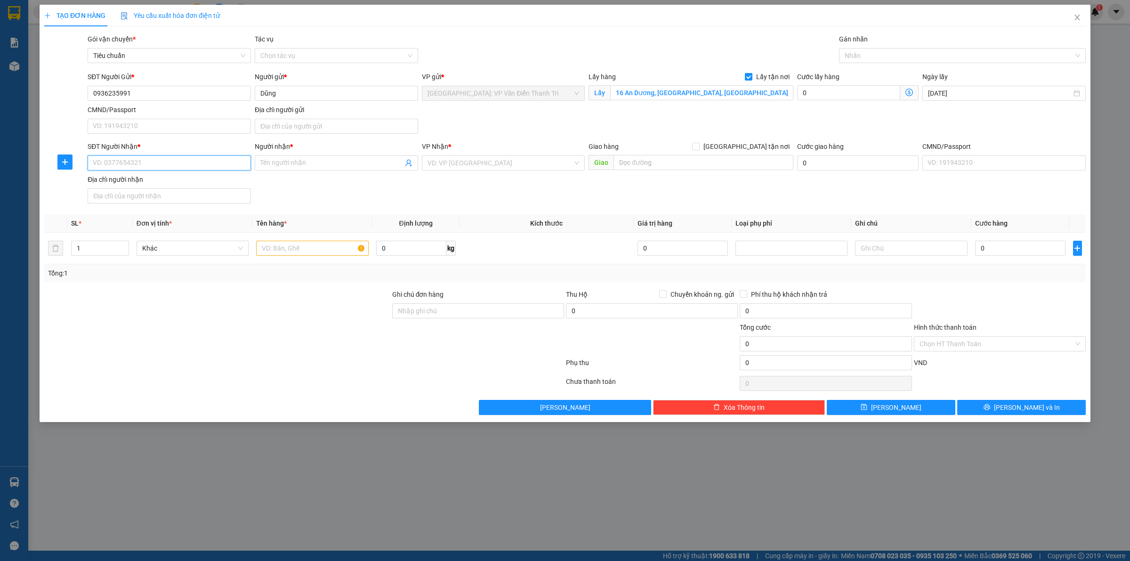
paste input "0905375724"
type input "0905375724"
click at [314, 162] on input "Người nhận *" at bounding box center [331, 163] width 143 height 10
paste input "Hạnh Nguyên"
type input "Hạnh Nguyên"
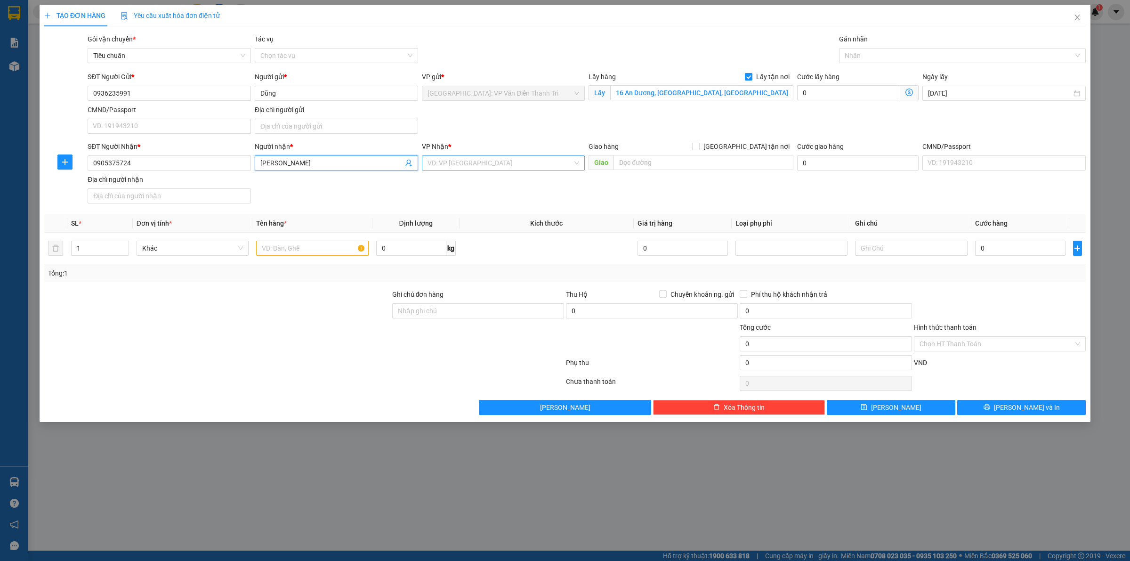
click at [481, 159] on input "search" at bounding box center [501, 163] width 146 height 14
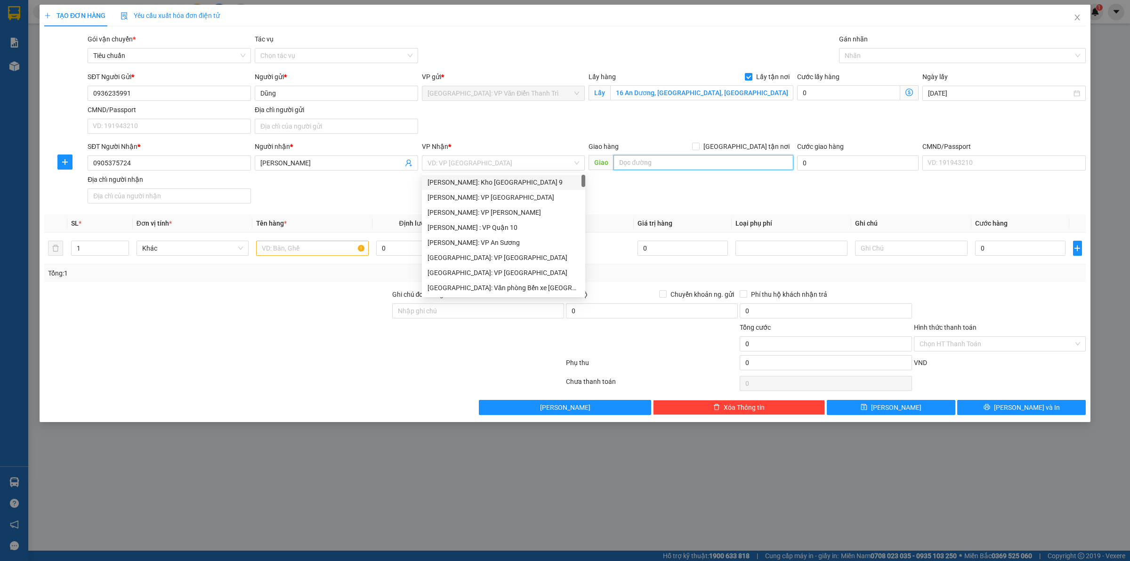
click at [648, 161] on input "text" at bounding box center [704, 162] width 180 height 15
paste input "Xưởng đất nung Lê Đức Hạ, Đông Khương, Điện Phương, Điện Bàn, Quảng Nam phí đón…"
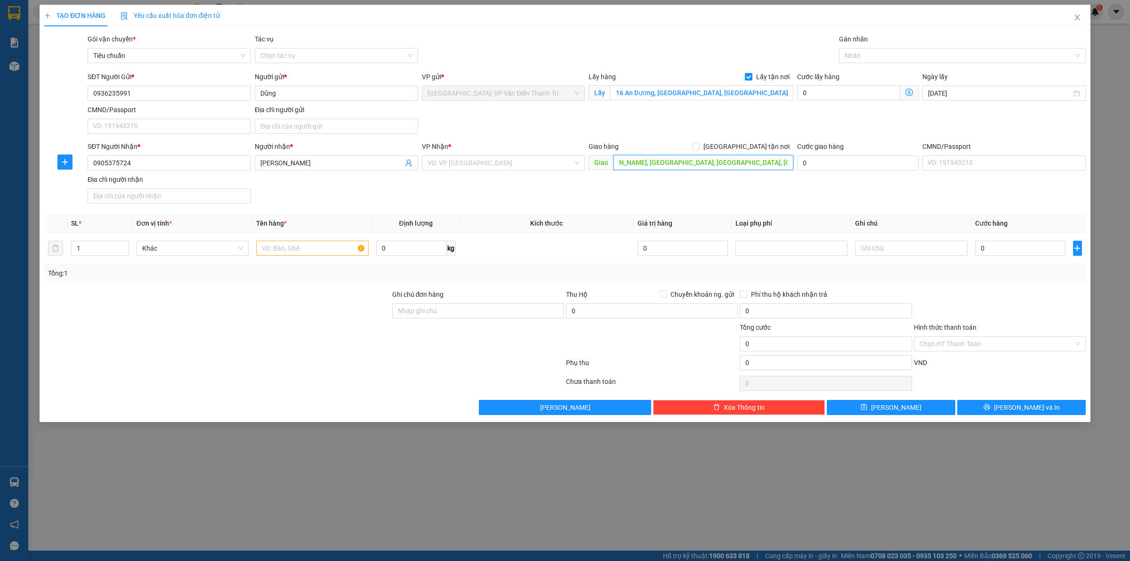
scroll to position [0, 71]
type input "Xưởng đất nung Lê Đức Hạ, Đông Khương, Điện Phương, Điện Bàn, Quảng Nam"
click at [700, 149] on span at bounding box center [696, 147] width 8 height 8
click at [699, 149] on input "[GEOGRAPHIC_DATA] tận nơi" at bounding box center [695, 146] width 7 height 7
checkbox input "true"
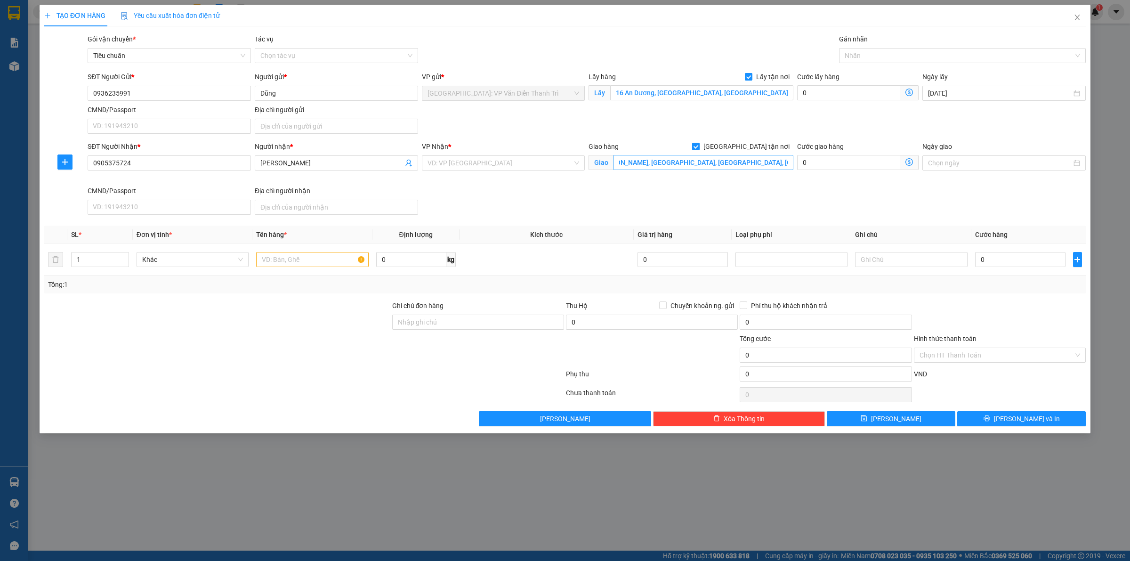
scroll to position [0, 0]
click at [531, 164] on input "search" at bounding box center [501, 163] width 146 height 14
type input "da"
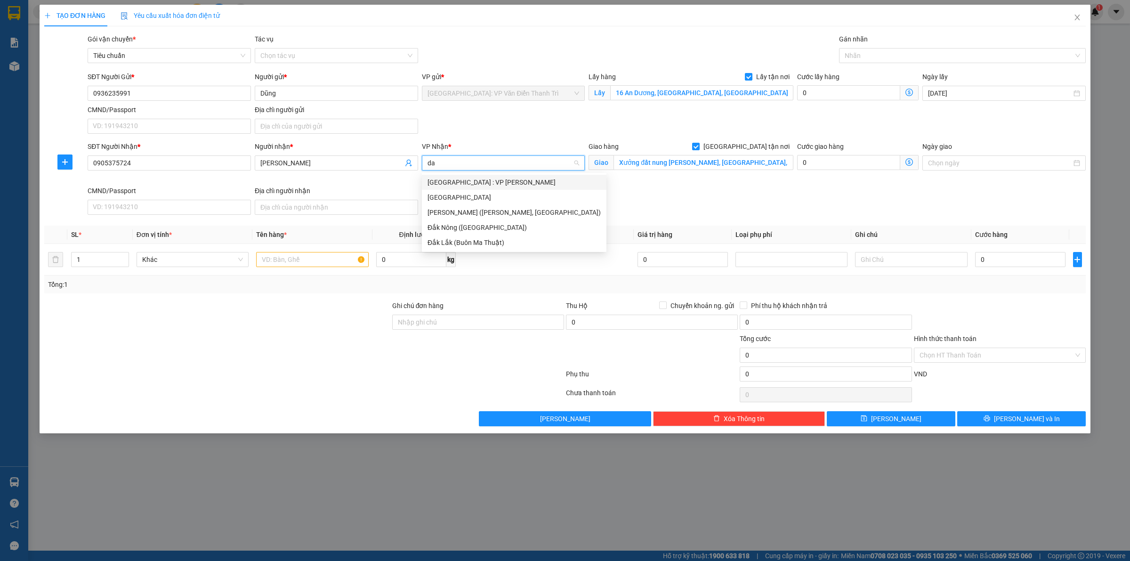
click at [500, 185] on div "[GEOGRAPHIC_DATA] : VP [PERSON_NAME]" at bounding box center [514, 182] width 173 height 10
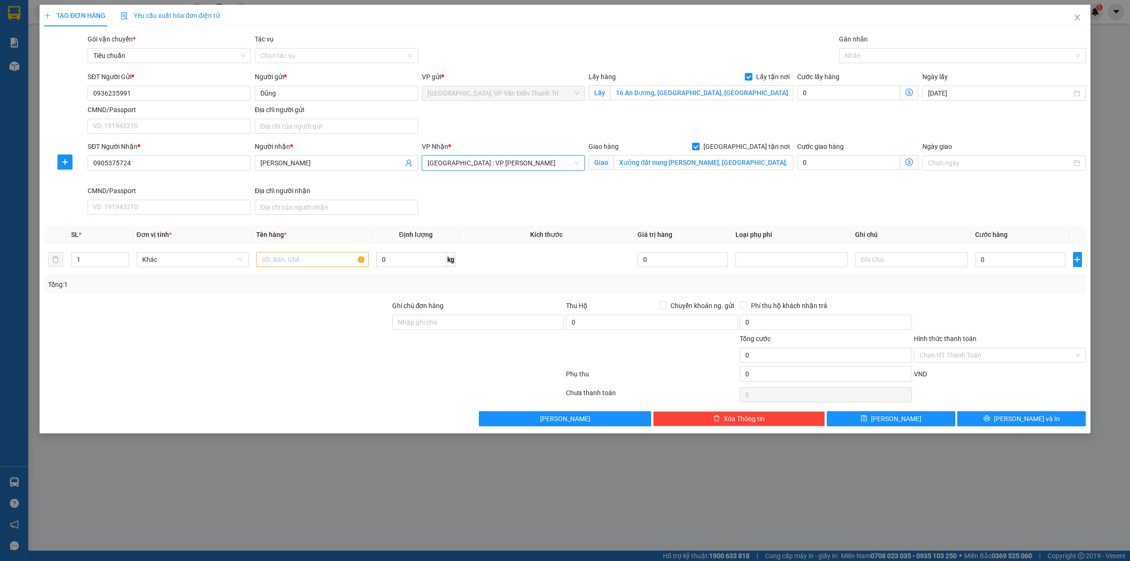
drag, startPoint x: 681, startPoint y: 185, endPoint x: 703, endPoint y: 172, distance: 24.7
click at [683, 185] on div "Giao hàng Giao tận nơi Giao Xưởng đất nung Lê Đức Hạ, Đông Khương, Điện Phương,…" at bounding box center [691, 163] width 209 height 44
click at [842, 93] on input "0" at bounding box center [848, 92] width 103 height 15
type input "1"
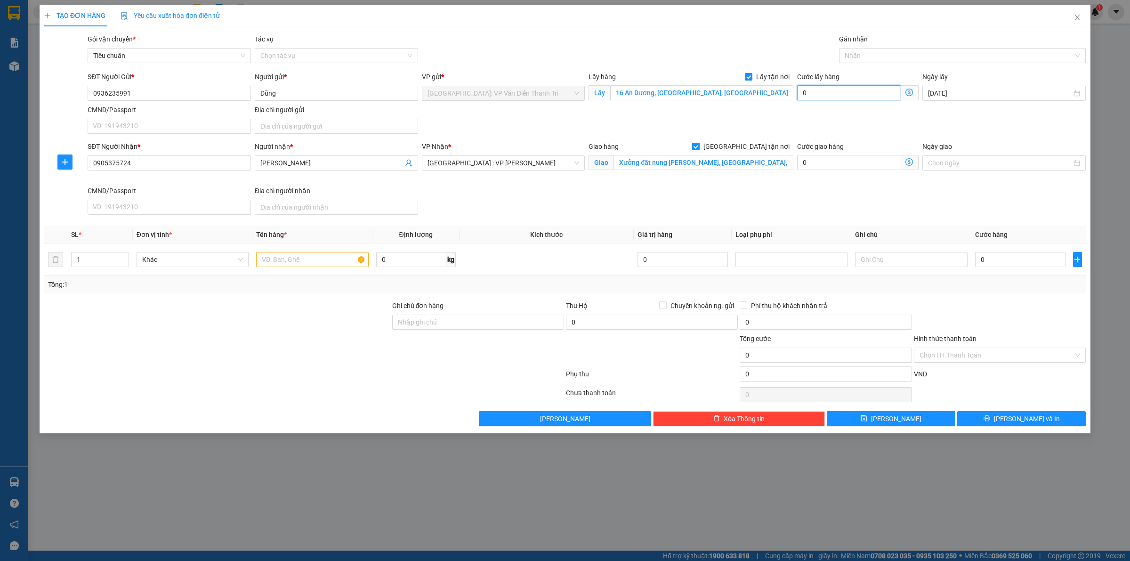
type input "1"
type input "15"
type input "150"
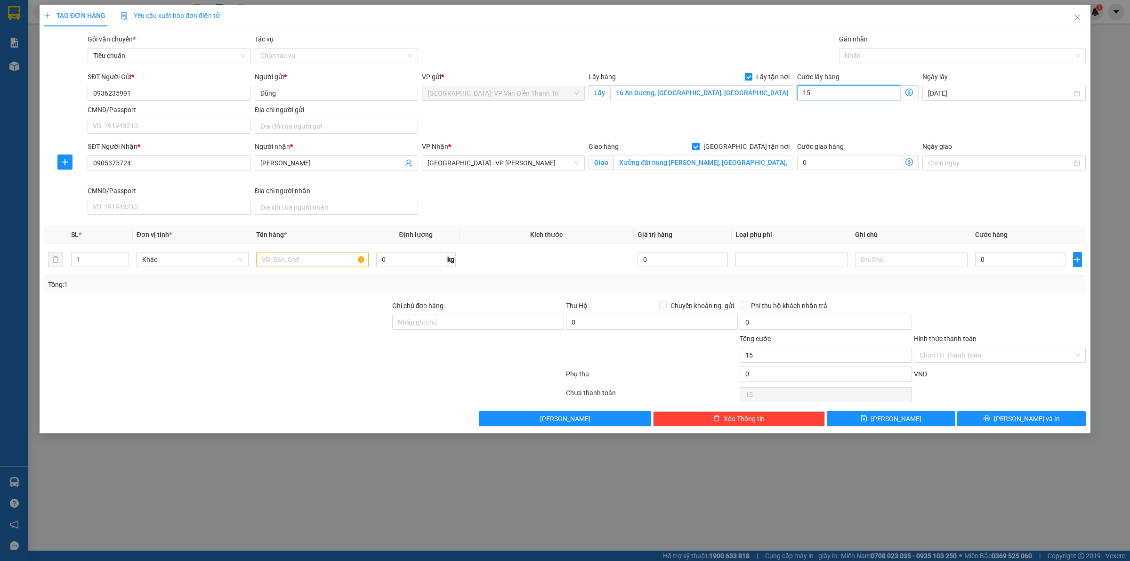
type input "150"
type input "1.500"
type input "15.000"
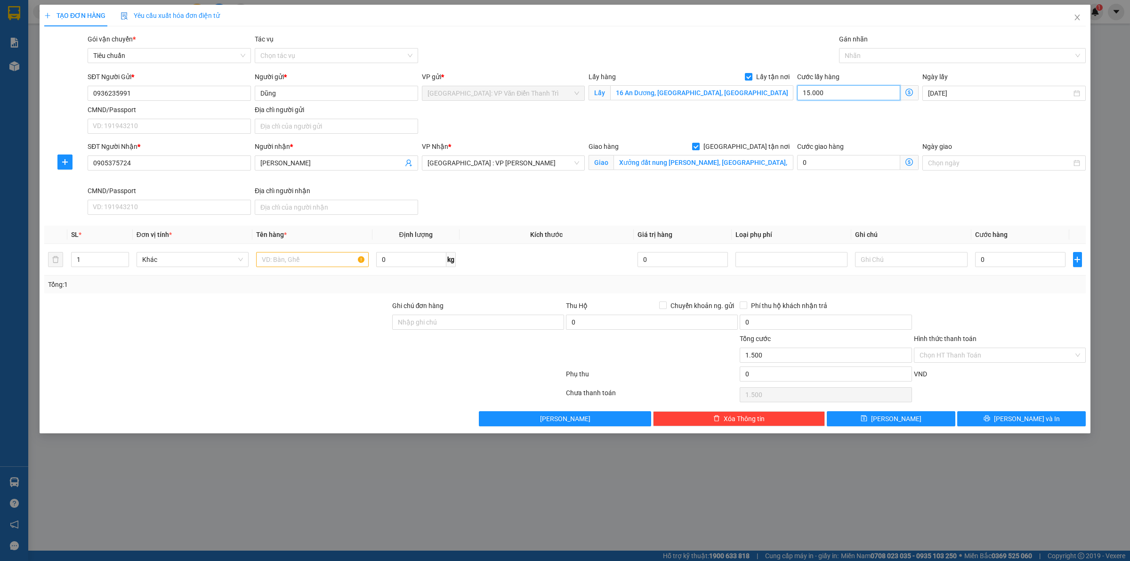
type input "15.000"
type input "150.000"
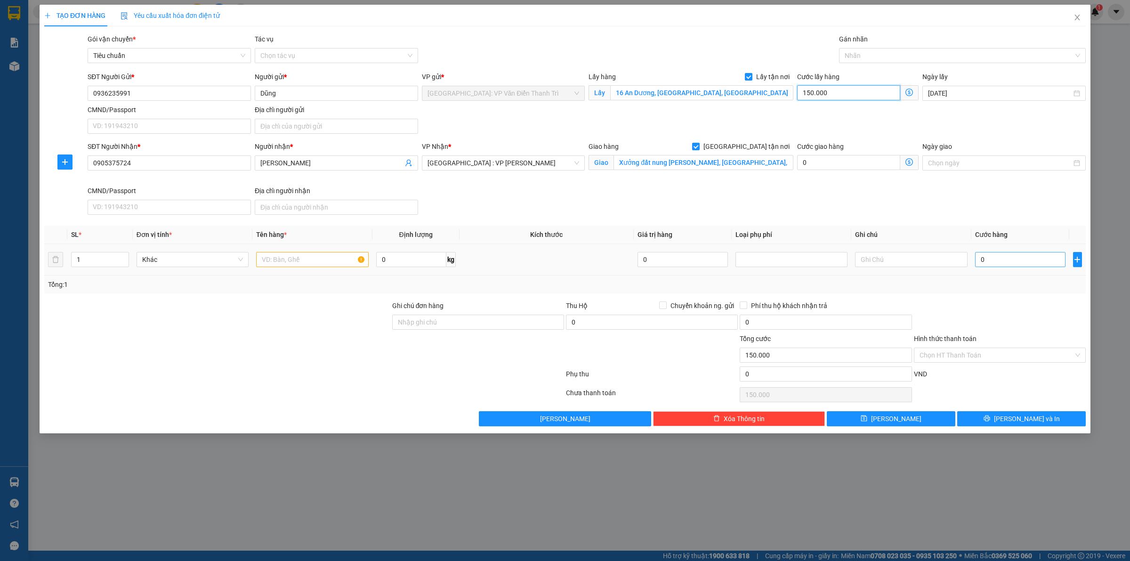
type input "150.000"
click at [998, 260] on input "0" at bounding box center [1020, 259] width 90 height 15
type input "1"
type input "150.001"
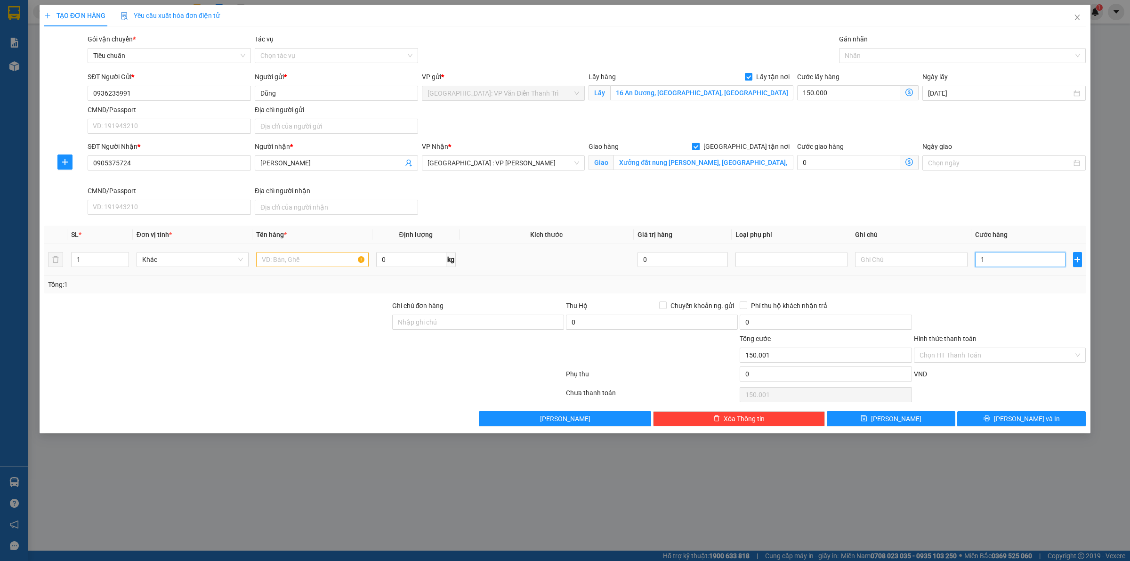
type input "16"
type input "150.016"
type input "160"
type input "150.160"
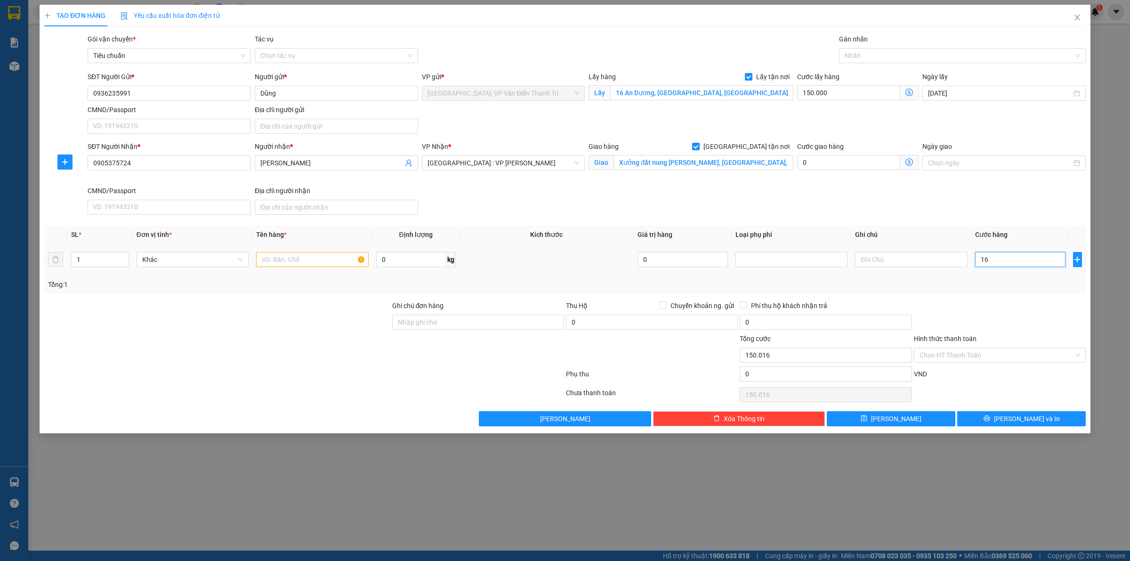
type input "150.160"
type input "1.600"
type input "151.600"
type input "16.000"
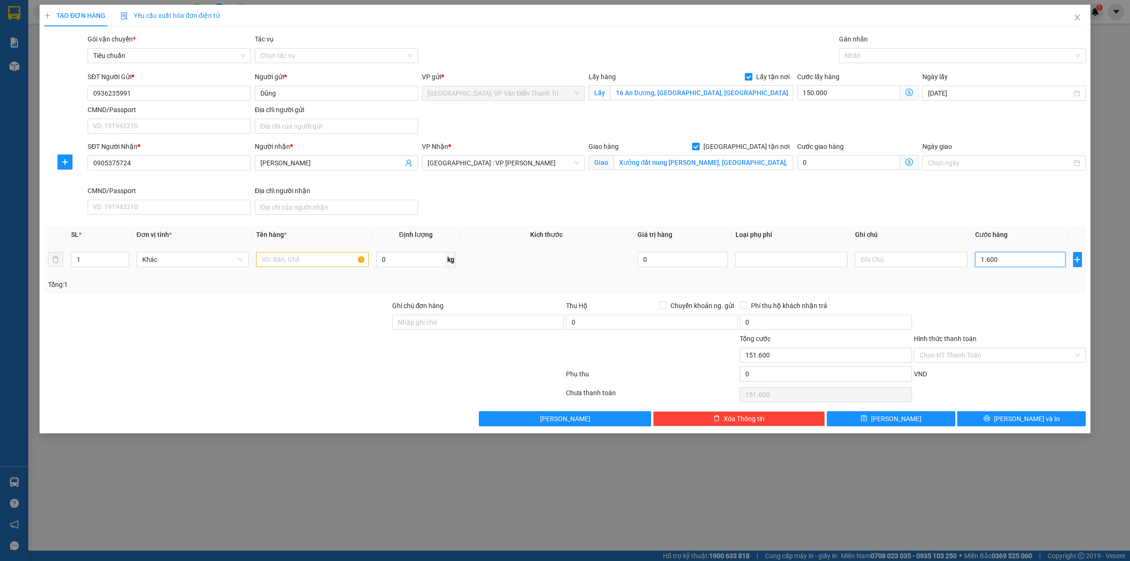
type input "166.000"
type input "160.000"
type input "310.000"
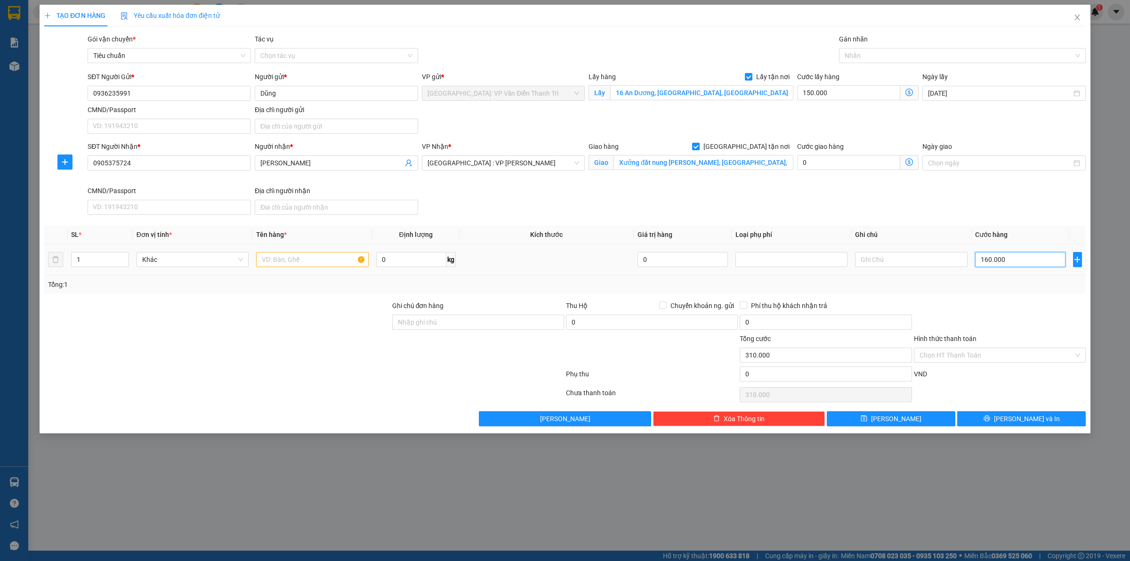
type input "1.600.000"
type input "1.750.000"
type input "1.600.000"
click at [328, 265] on input "text" at bounding box center [312, 259] width 112 height 15
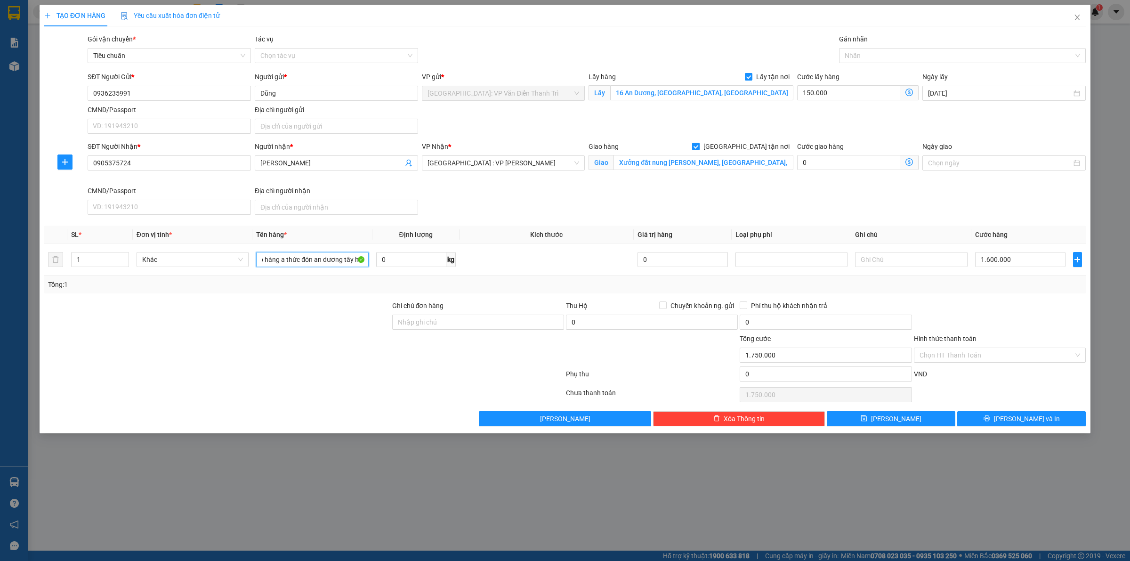
scroll to position [0, 12]
type input "1 lô hàng a thức đón an dương tây hồ"
click at [438, 326] on input "Ghi chú đơn hàng" at bounding box center [478, 322] width 172 height 15
type input "có vat"
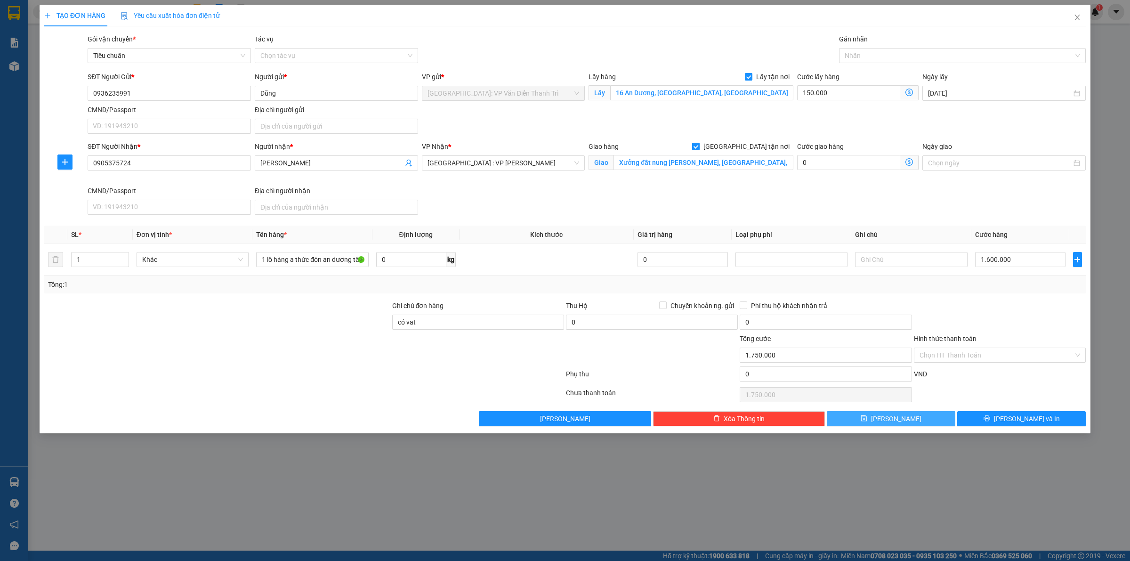
click at [905, 420] on button "[PERSON_NAME]" at bounding box center [891, 418] width 129 height 15
checkbox input "false"
type input "0"
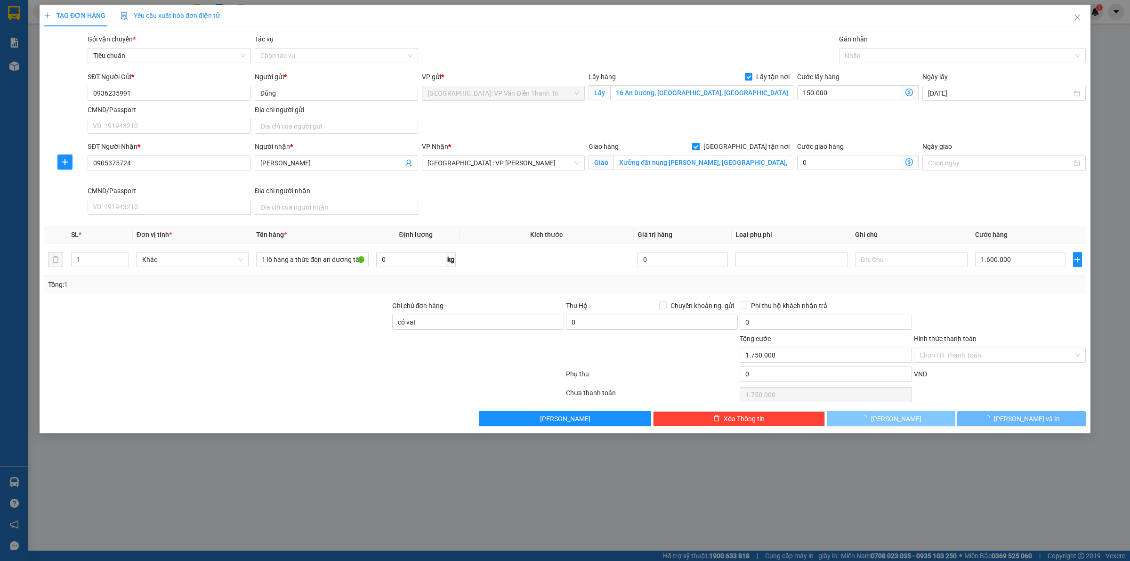
type input "0"
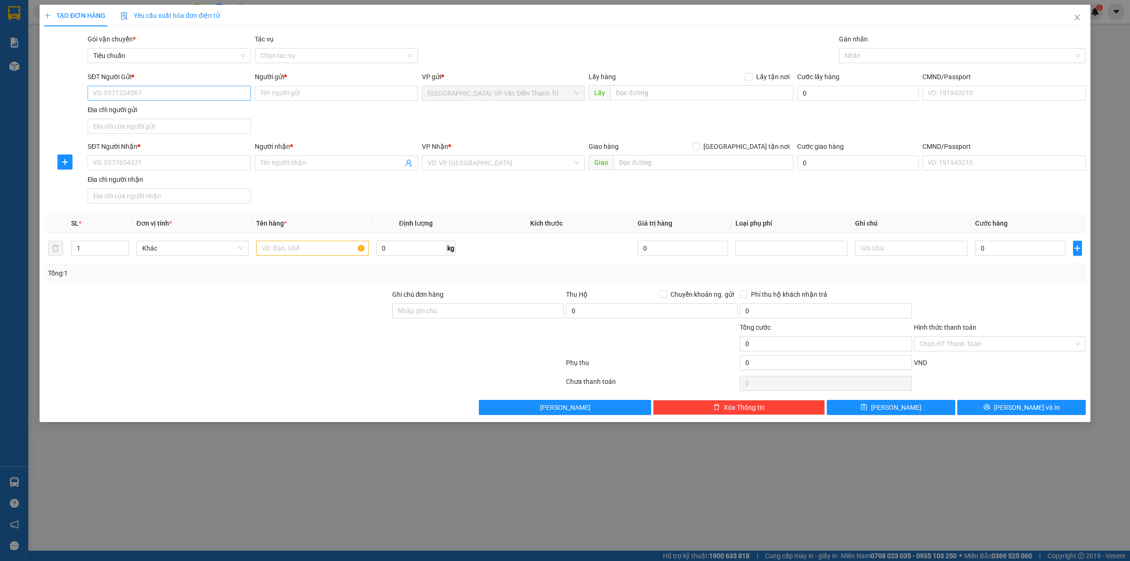
drag, startPoint x: 137, startPoint y: 104, endPoint x: 137, endPoint y: 93, distance: 11.3
click at [137, 98] on div "SĐT Người Gửi * VD: 0371234567" at bounding box center [169, 88] width 163 height 33
click at [137, 93] on input "SĐT Người Gửi *" at bounding box center [169, 93] width 163 height 15
paste input "0916630326"
click at [142, 111] on div "0916630326 - Nhung" at bounding box center [169, 112] width 152 height 10
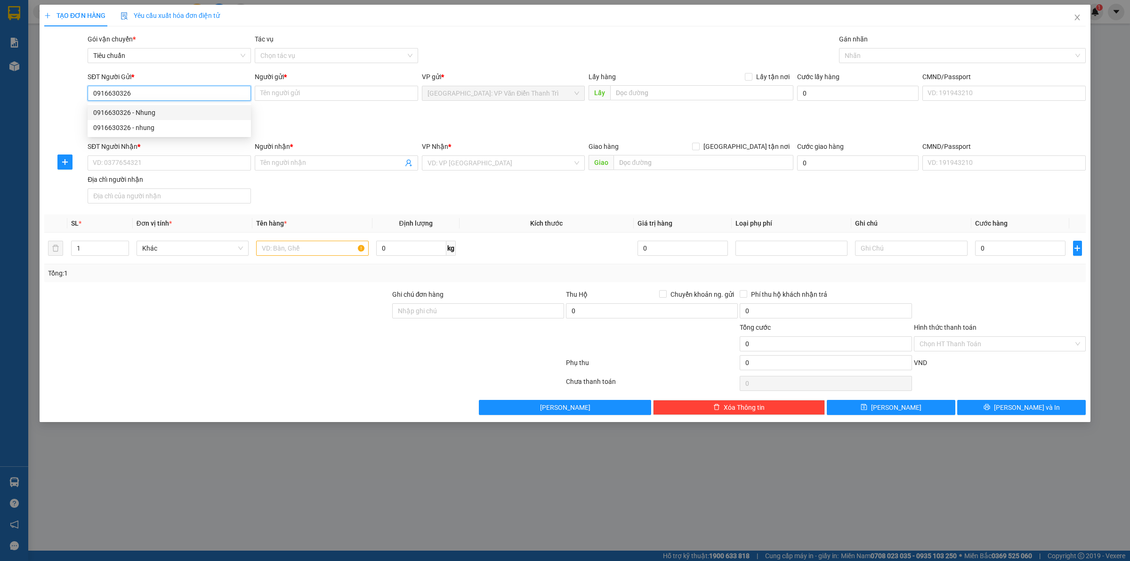
type input "0916630326"
type input "Nhung"
checkbox input "true"
type input "Đón: 21a , lê văn lương , trung hoà , cầu giấy"
type input "65.000"
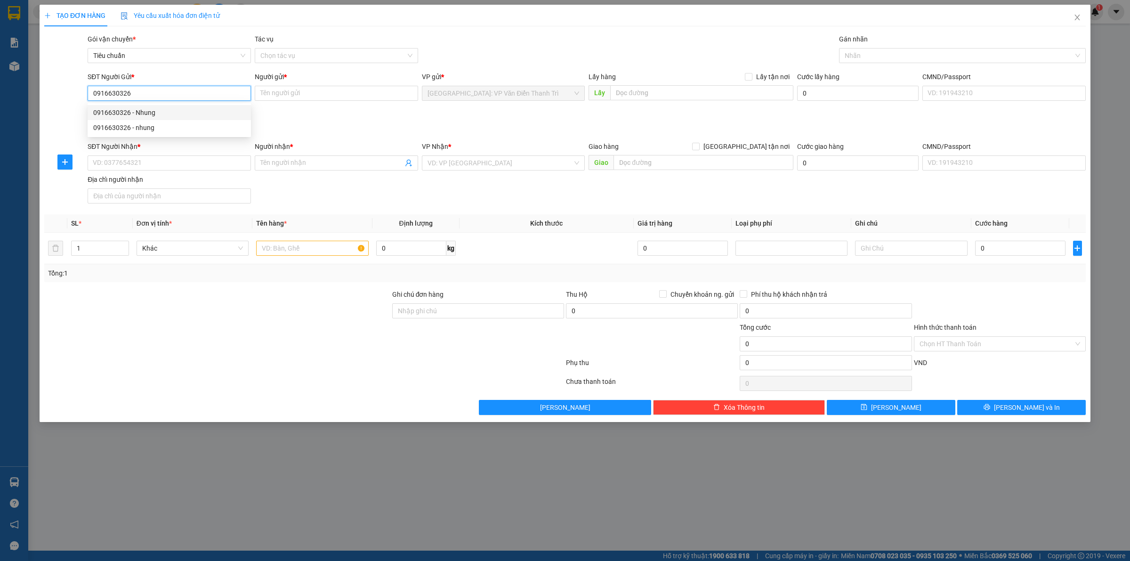
type input "65.000"
type input "0916630326"
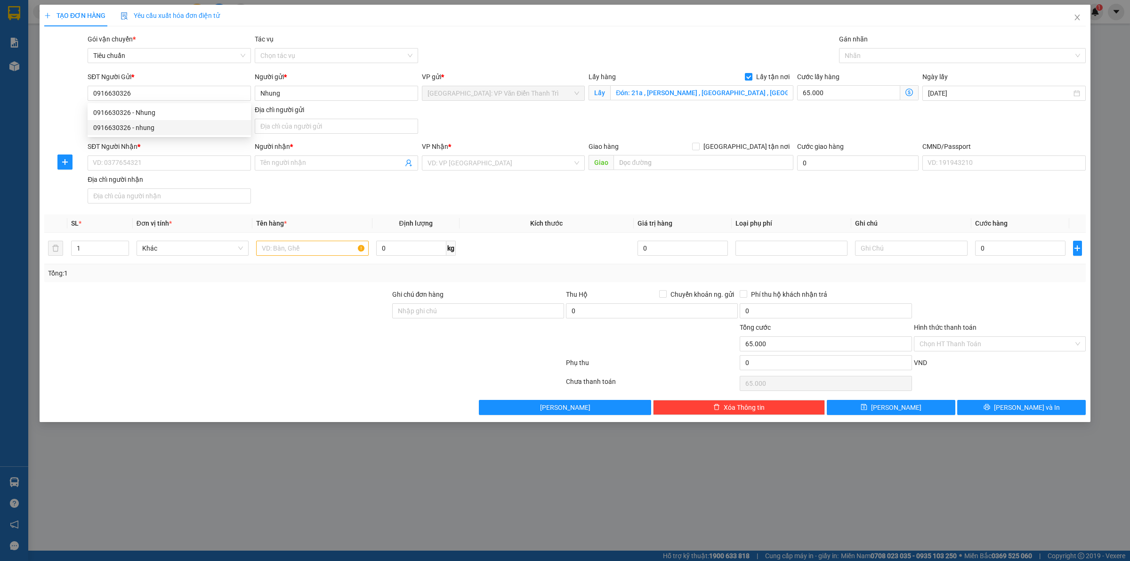
click at [431, 130] on div "SĐT Người Gửi * 0916630326 0916630326 Người gửi * Nhung VP gửi * Hà Nội: VP Văn…" at bounding box center [587, 105] width 1002 height 66
click at [196, 157] on input "SĐT Người Nhận *" at bounding box center [169, 162] width 163 height 15
click at [156, 157] on input "SĐT Người Nhận *" at bounding box center [169, 162] width 163 height 15
paste input "0337001568"
type input "0337001568"
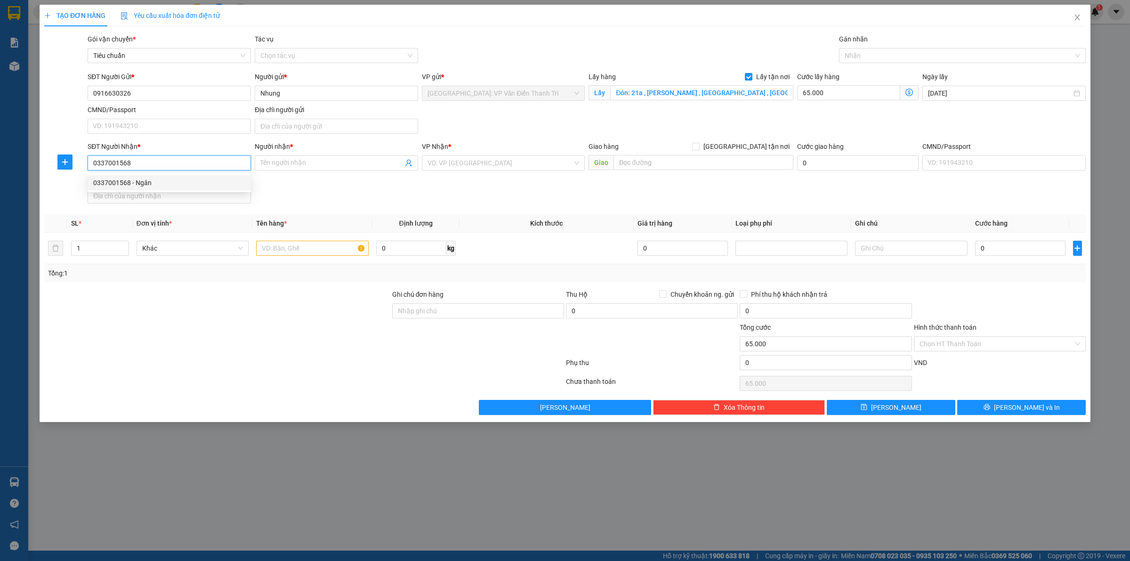
click at [144, 178] on div "0337001568 - Ngân" at bounding box center [169, 183] width 152 height 10
type input "Ngân"
checkbox input "true"
type input "18A phan văn trị p10 gò vấp hcm"
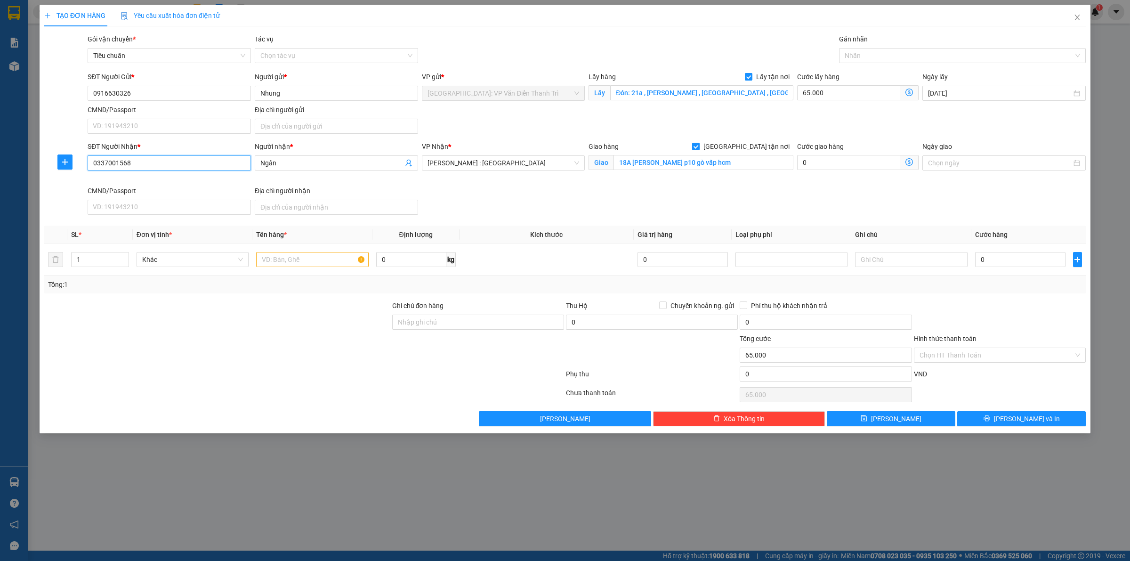
type input "0337001568"
click at [534, 198] on div "SĐT Người Nhận * 0337001568 Người nhận * Ngân VP Nhận * Hồ Chí Minh : Kho Quận …" at bounding box center [587, 179] width 1002 height 77
click at [302, 257] on input "text" at bounding box center [312, 259] width 112 height 15
paste input "1 kiện tranh"
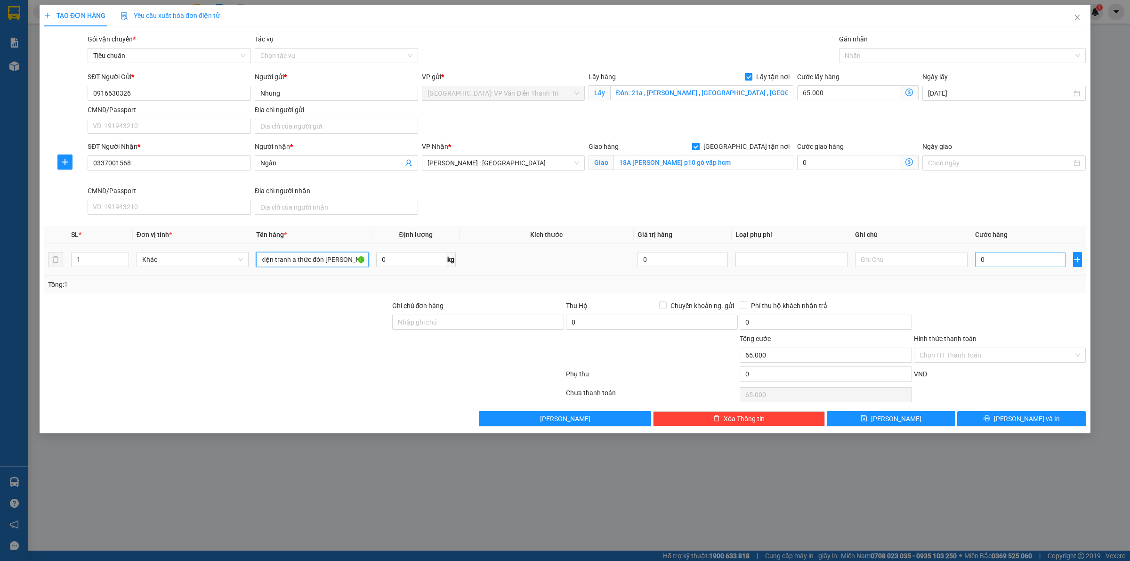
type input "1 kiện tranh a thức đón [PERSON_NAME]"
click at [982, 260] on input "0" at bounding box center [1020, 259] width 90 height 15
type input "1"
type input "65.001"
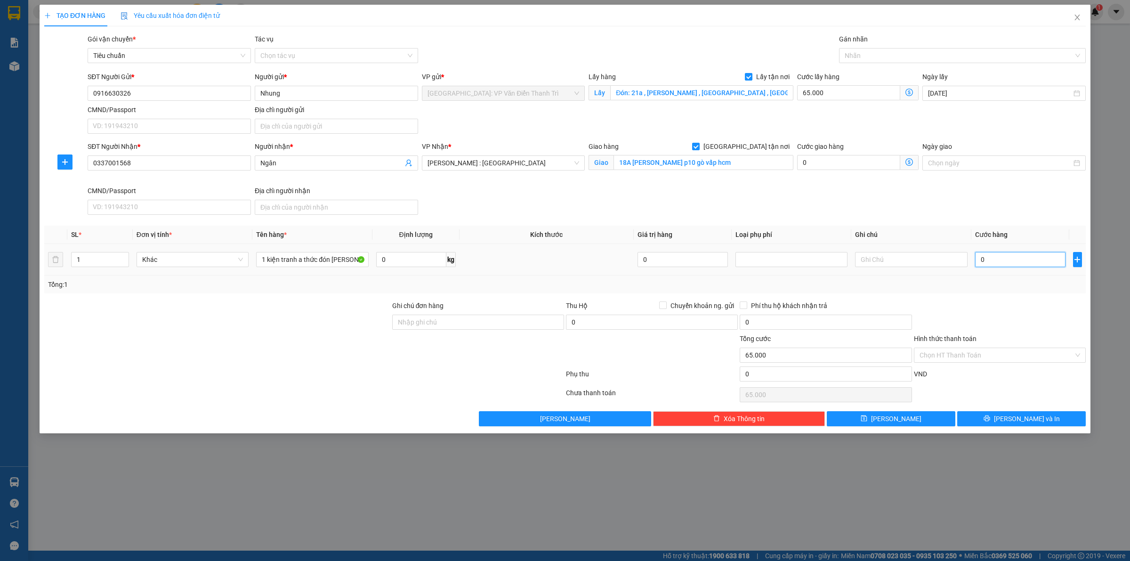
type input "65.001"
type input "1.000"
type input "66.000"
click at [1015, 302] on div at bounding box center [1000, 316] width 174 height 33
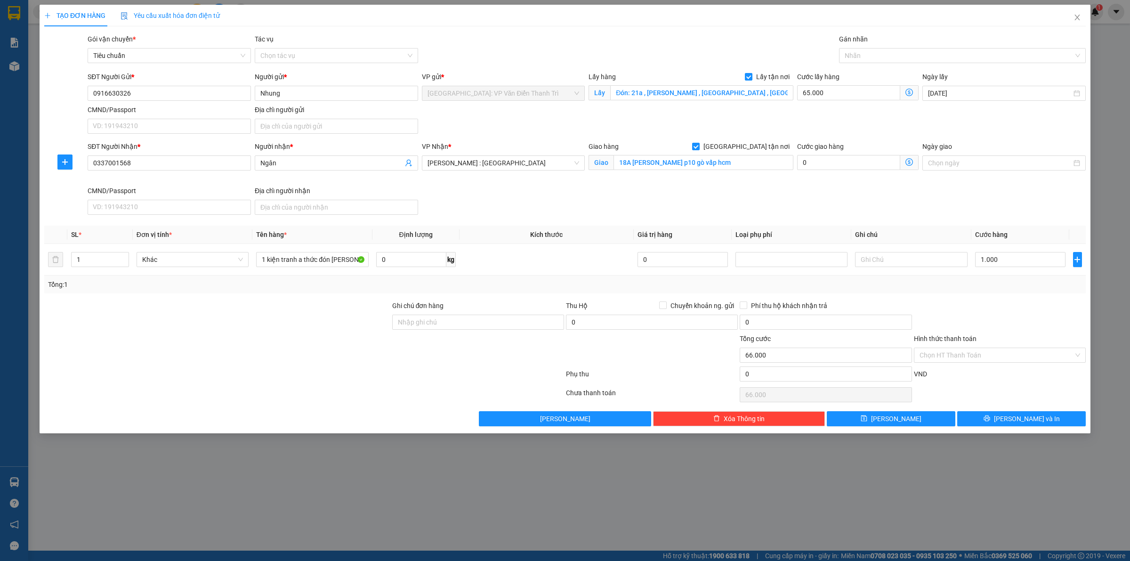
click at [898, 428] on div "TẠO ĐƠN HÀNG Yêu cầu xuất hóa đơn điện tử Transit Pickup Surcharge Ids Transit …" at bounding box center [565, 219] width 1051 height 429
click at [898, 423] on span "[PERSON_NAME]" at bounding box center [896, 418] width 50 height 10
checkbox input "false"
type input "0"
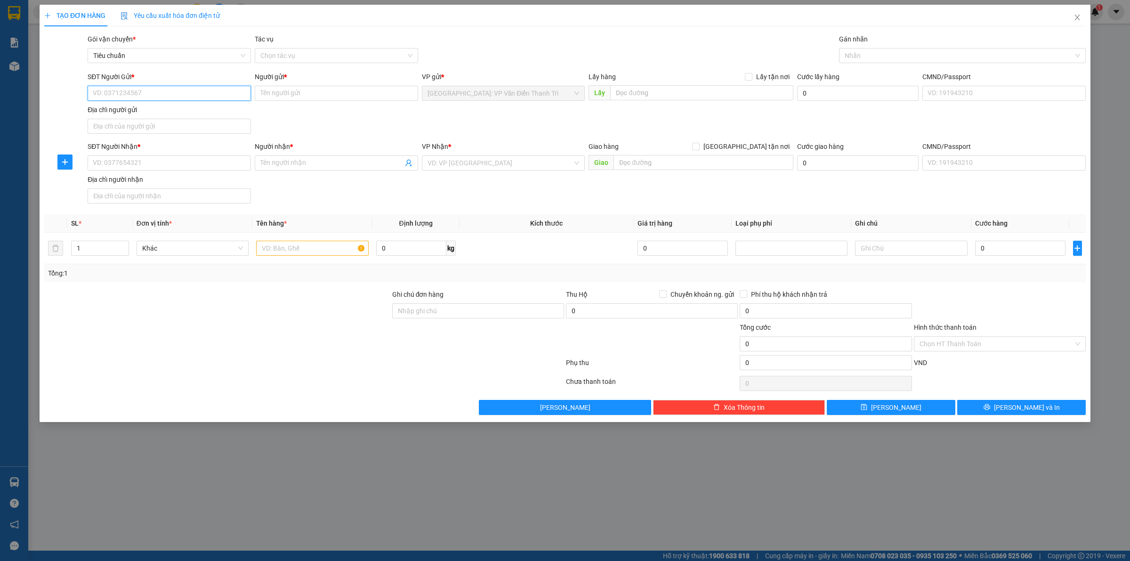
click at [135, 93] on input "SĐT Người Gửi *" at bounding box center [169, 93] width 163 height 15
paste input "0941919159"
click at [182, 109] on div "0941919159 - Phammyduc" at bounding box center [169, 112] width 152 height 10
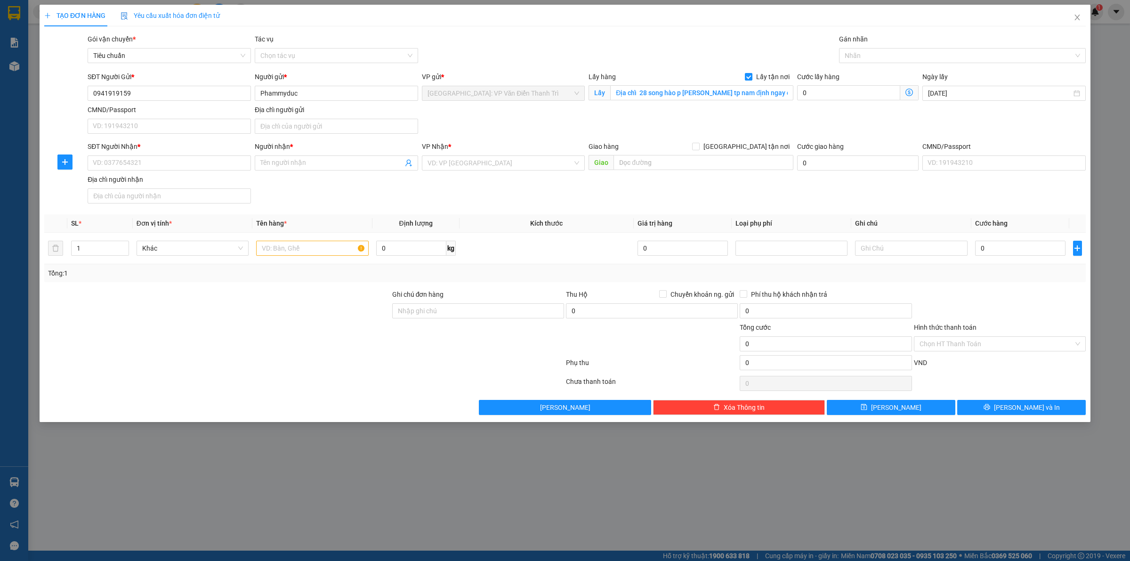
click at [542, 122] on div "SĐT Người Gửi * 0941919159 Người gửi * Phammyduc VP gửi * Hà Nội: VP Văn Điển T…" at bounding box center [587, 105] width 1002 height 66
click at [227, 179] on div "Địa chỉ người nhận" at bounding box center [169, 179] width 163 height 10
click at [227, 188] on input "Địa chỉ người nhận" at bounding box center [169, 195] width 163 height 15
click at [201, 173] on div "SĐT Người Nhận * VD: 0377654321" at bounding box center [169, 157] width 163 height 33
drag, startPoint x: 199, startPoint y: 171, endPoint x: 196, endPoint y: 164, distance: 7.8
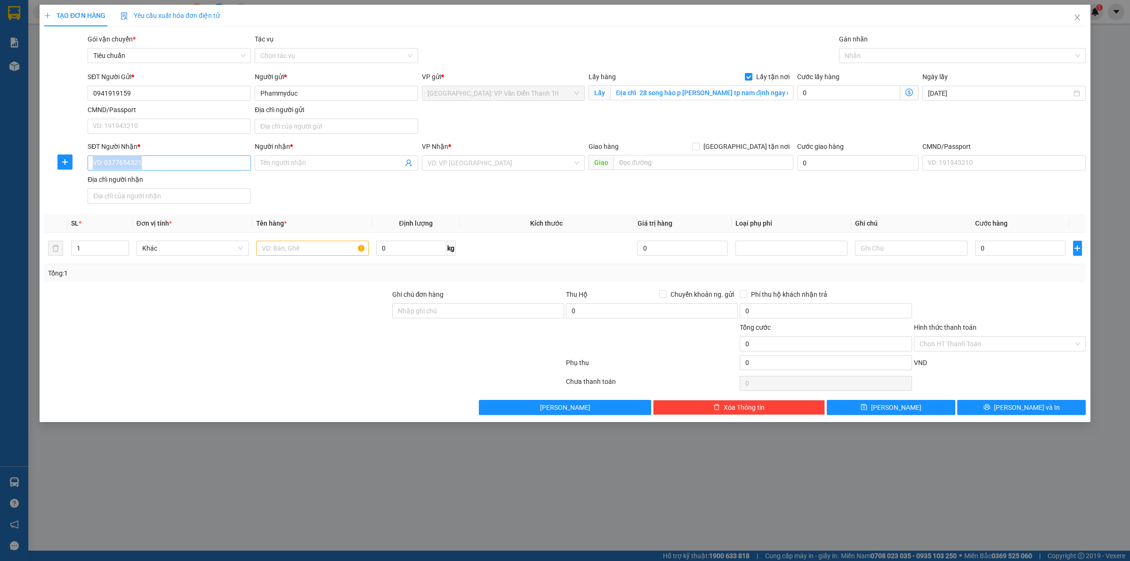
click at [198, 168] on div "SĐT Người Nhận * VD: 0377654321" at bounding box center [169, 157] width 163 height 33
click at [196, 164] on input "SĐT Người Nhận *" at bounding box center [169, 162] width 163 height 15
paste input "0969532835"
click at [288, 163] on input "Người nhận *" at bounding box center [331, 163] width 143 height 10
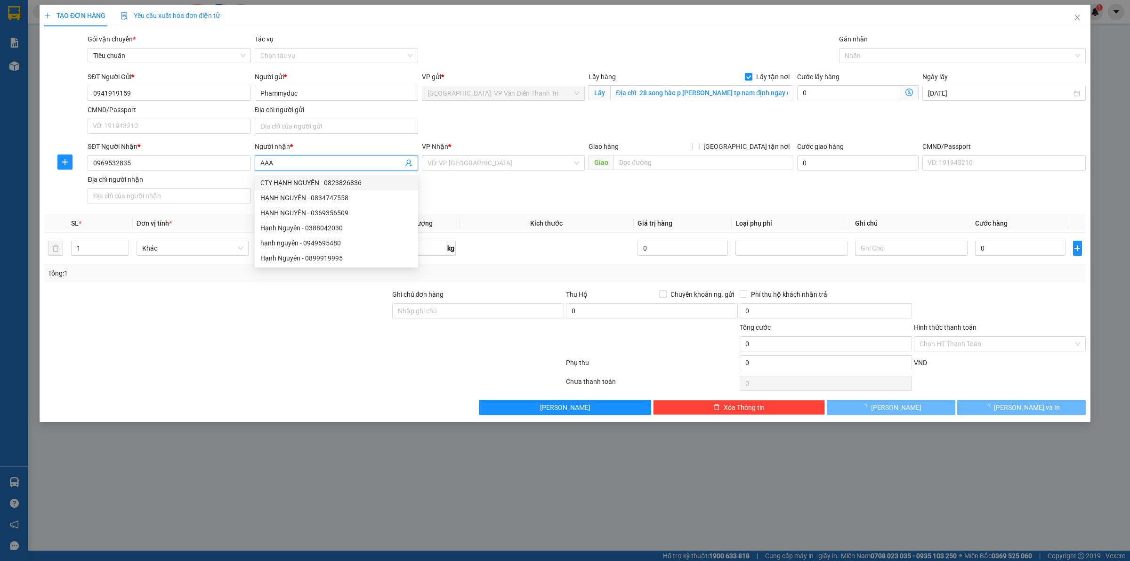
click at [536, 190] on div "SĐT Người Nhận * 0969532835 Người nhận * AAA VP Nhận * VD: VP Sài Gòn Giao hàng…" at bounding box center [587, 174] width 1002 height 66
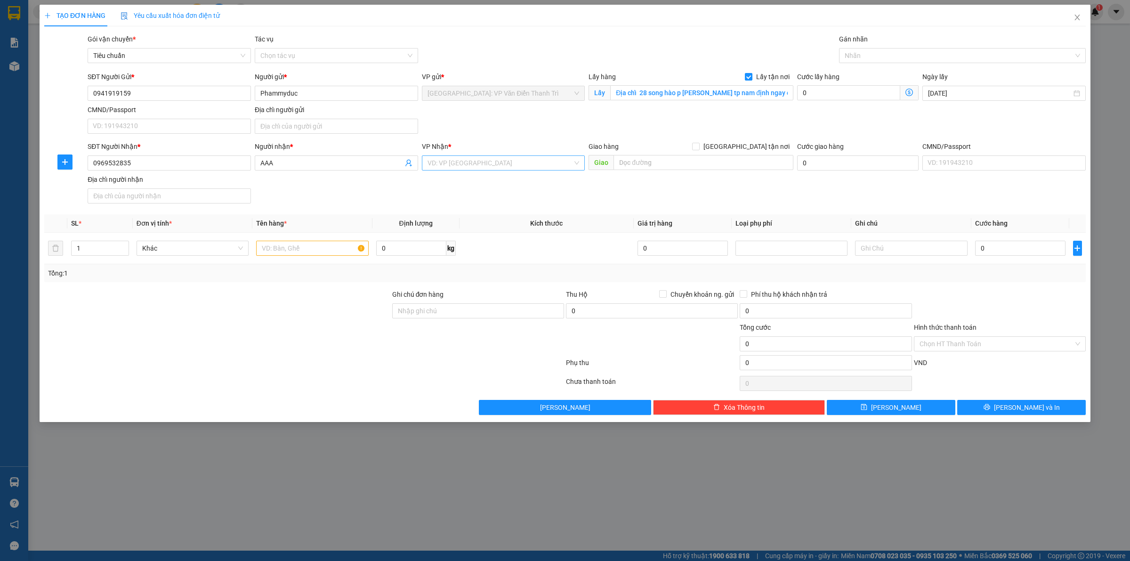
click at [485, 168] on input "search" at bounding box center [501, 163] width 146 height 14
click at [483, 193] on div "[PERSON_NAME] : [GEOGRAPHIC_DATA]" at bounding box center [504, 197] width 152 height 10
click at [661, 190] on div "SĐT Người Nhận * 0969532835 Người nhận * AAA VP Nhận * Hồ Chí Minh : Kho Quận 1…" at bounding box center [587, 174] width 1002 height 66
click at [674, 167] on input "text" at bounding box center [704, 162] width 180 height 15
paste input "tân tập cần giuộc long an"
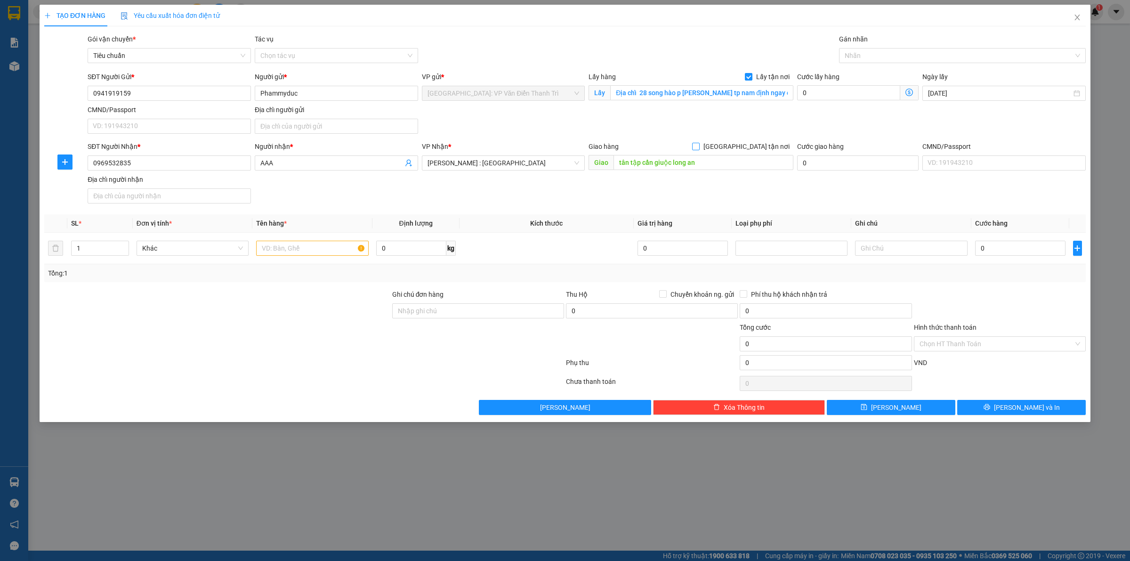
click at [755, 149] on span "[GEOGRAPHIC_DATA] tận nơi" at bounding box center [747, 146] width 94 height 10
click at [699, 149] on input "[GEOGRAPHIC_DATA] tận nơi" at bounding box center [695, 146] width 7 height 7
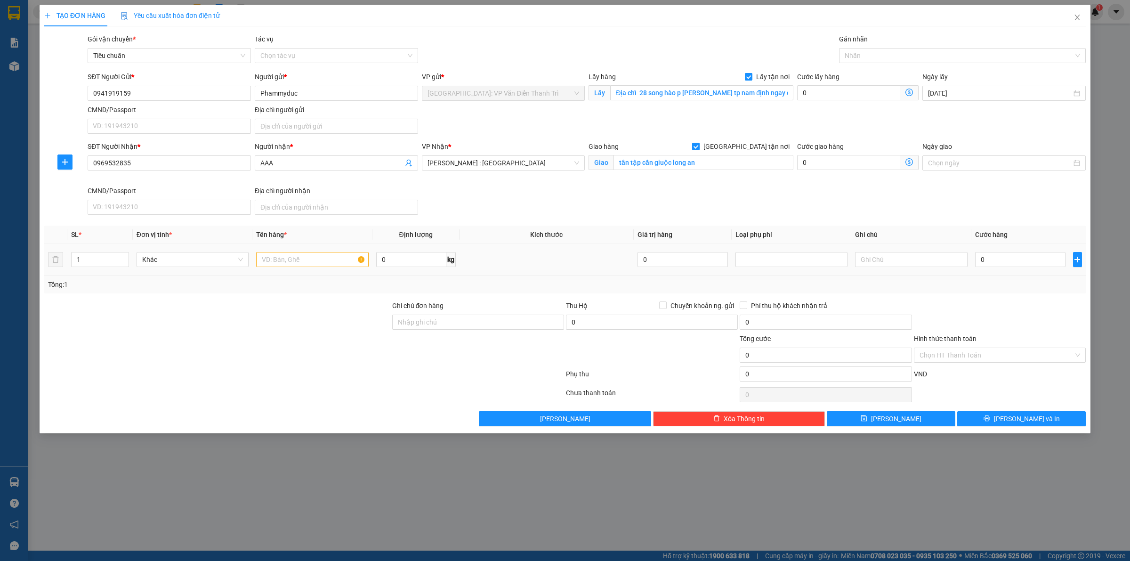
click at [313, 253] on div at bounding box center [312, 259] width 112 height 19
click at [313, 257] on input "text" at bounding box center [312, 259] width 112 height 15
paste input "1 kiện chân vịt"
click at [1019, 258] on input "0" at bounding box center [1020, 259] width 90 height 15
click at [841, 424] on button "[PERSON_NAME]" at bounding box center [891, 418] width 129 height 15
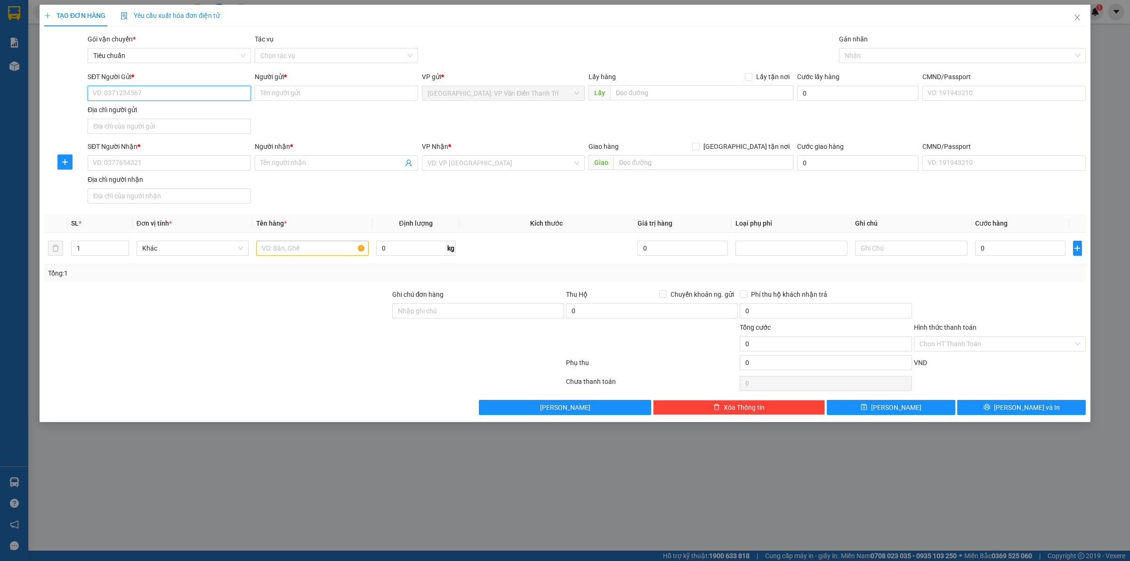
click at [127, 93] on input "SĐT Người Gửi *" at bounding box center [169, 93] width 163 height 15
paste input "0337001568"
click at [285, 99] on input "Người gửi *" at bounding box center [336, 93] width 163 height 15
paste input ": [PERSON_NAME]"
drag, startPoint x: 548, startPoint y: 99, endPoint x: 552, endPoint y: 99, distance: 4.7
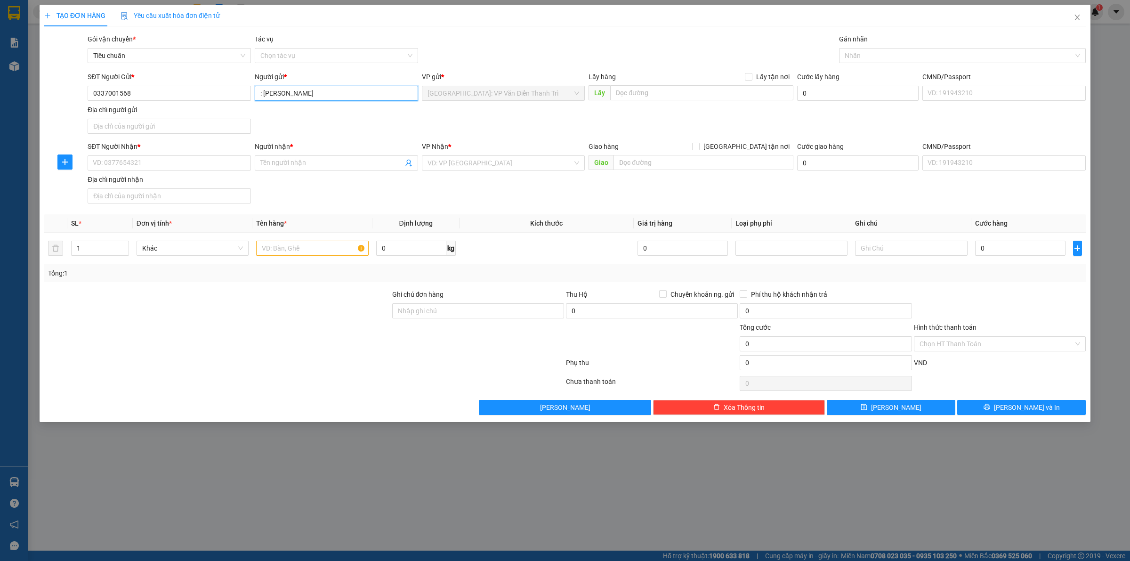
click at [551, 99] on span "[GEOGRAPHIC_DATA]: VP Văn Điển Thanh Trì" at bounding box center [504, 93] width 152 height 14
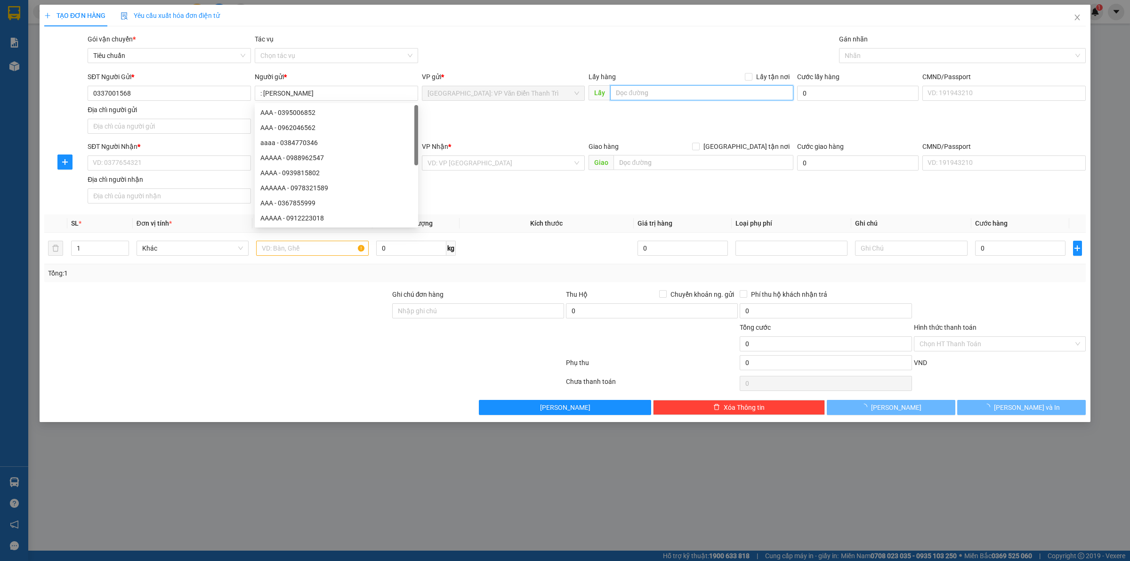
click at [635, 97] on input "text" at bounding box center [701, 92] width 183 height 15
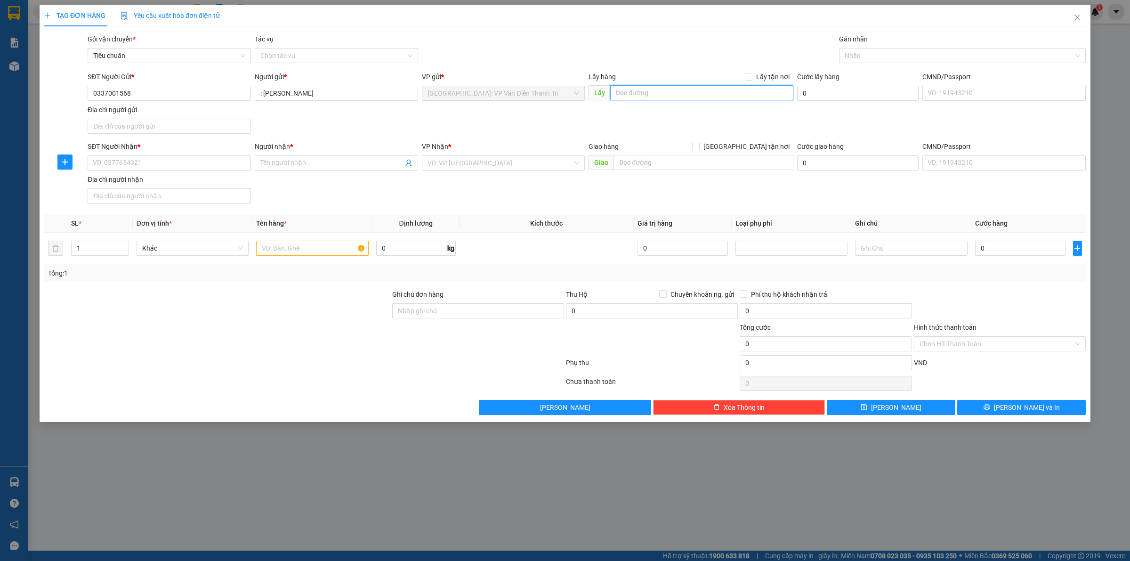
paste input "Đón : 21a , lê văn lương , trung hoà , cầu giấy"
click at [763, 81] on span "Lấy tận nơi" at bounding box center [772, 77] width 41 height 10
click at [752, 80] on input "Lấy tận nơi" at bounding box center [748, 76] width 7 height 7
click at [178, 168] on input "SĐT Người Nhận *" at bounding box center [169, 162] width 163 height 15
paste input "0935569329"
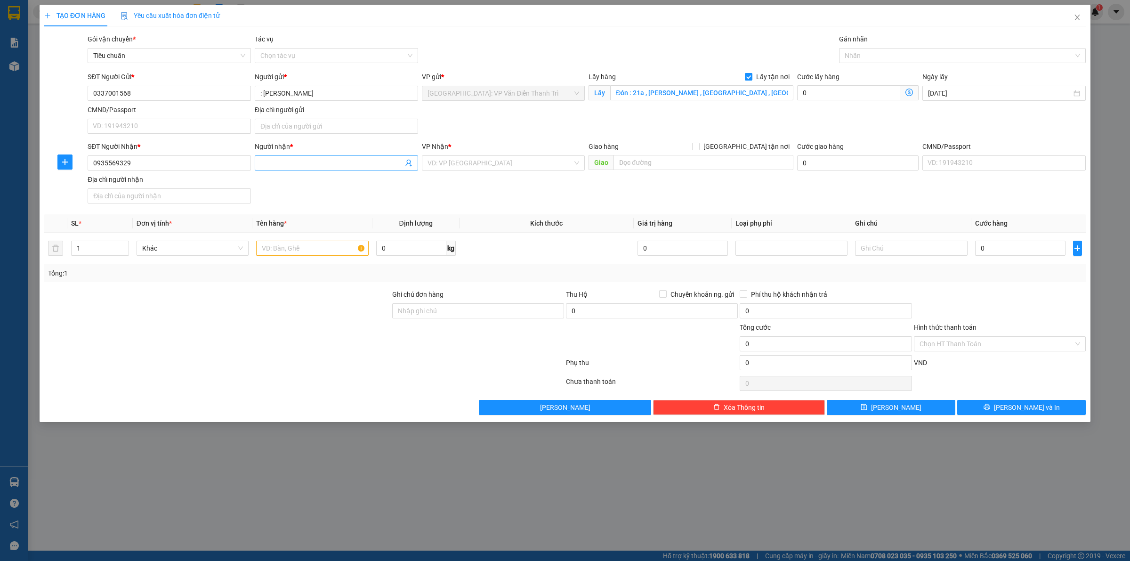
click at [273, 165] on input "Người nhận *" at bounding box center [331, 163] width 143 height 10
paste input "a Hoà"
click at [453, 164] on input "search" at bounding box center [501, 163] width 146 height 14
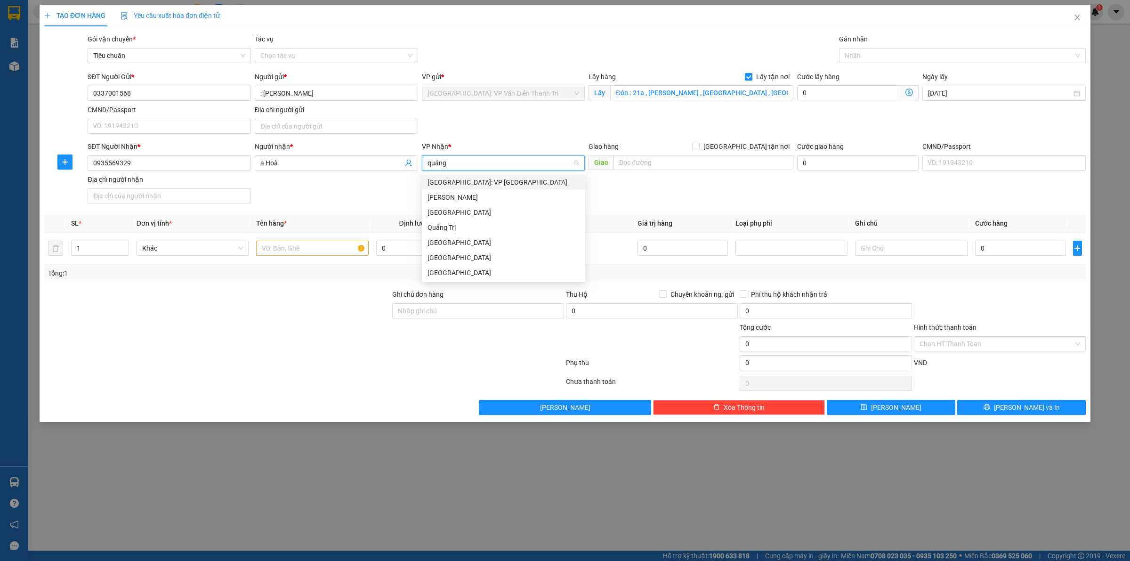
drag, startPoint x: 469, startPoint y: 184, endPoint x: 631, endPoint y: 183, distance: 162.5
click at [469, 184] on div "[GEOGRAPHIC_DATA]: VP [GEOGRAPHIC_DATA]" at bounding box center [504, 182] width 152 height 10
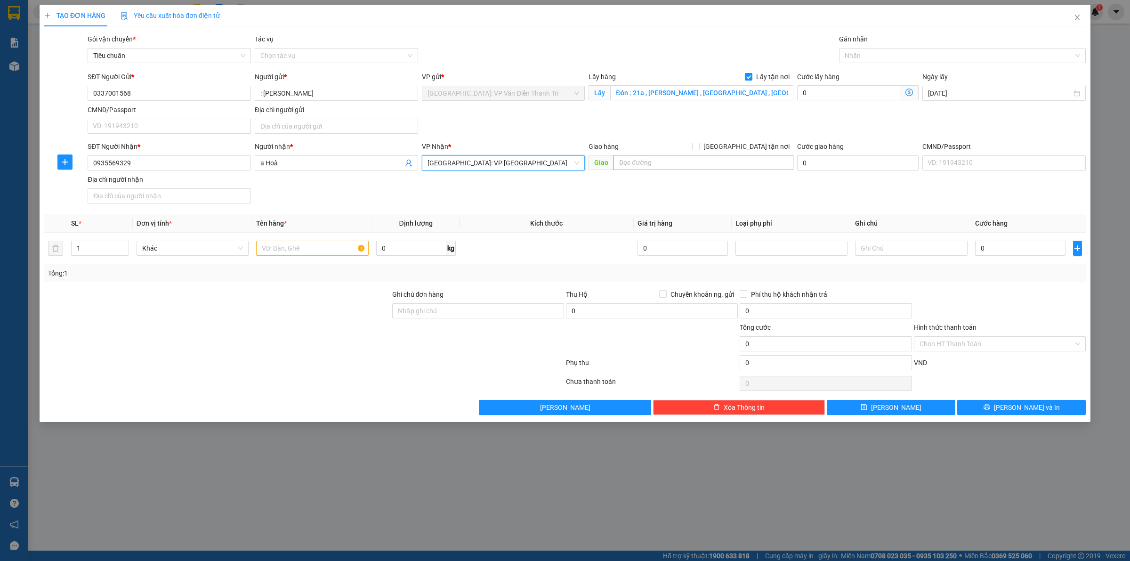
drag, startPoint x: 631, startPoint y: 183, endPoint x: 655, endPoint y: 162, distance: 31.8
click at [639, 176] on div "SĐT Người Nhận * 0935569329 Người nhận * a Hoà VP Nhận * Quảng Ngãi: VP Trường …" at bounding box center [587, 174] width 1002 height 66
click at [659, 159] on input "text" at bounding box center [704, 162] width 180 height 15
paste input "Trả : 111 đường Chu Văn An, p. Nghĩa Lộ , Tp. Quảng Ngãi"
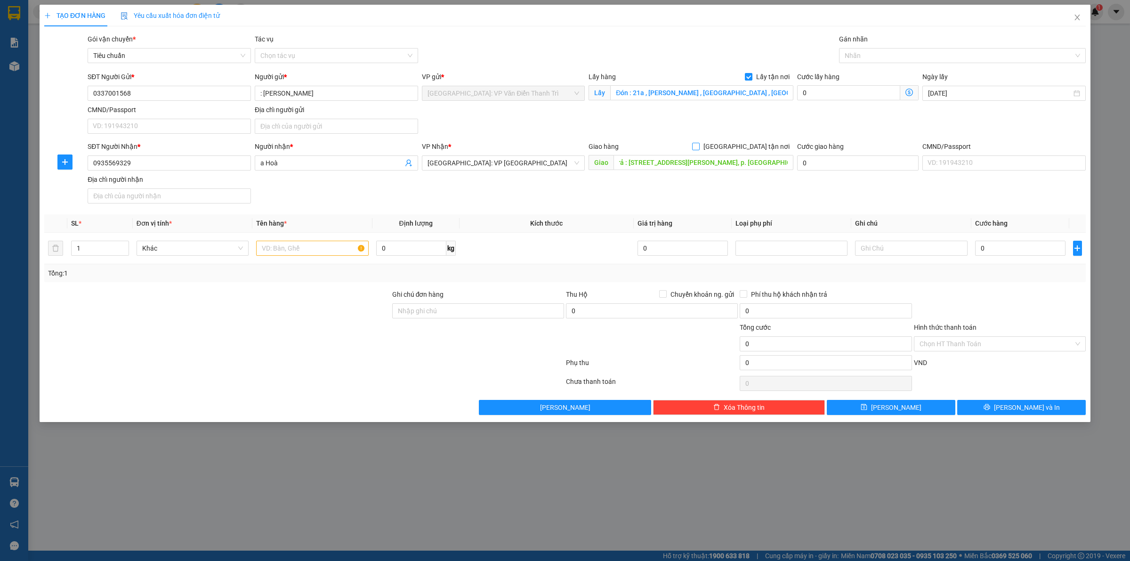
click at [699, 147] on input "[GEOGRAPHIC_DATA] tận nơi" at bounding box center [695, 146] width 7 height 7
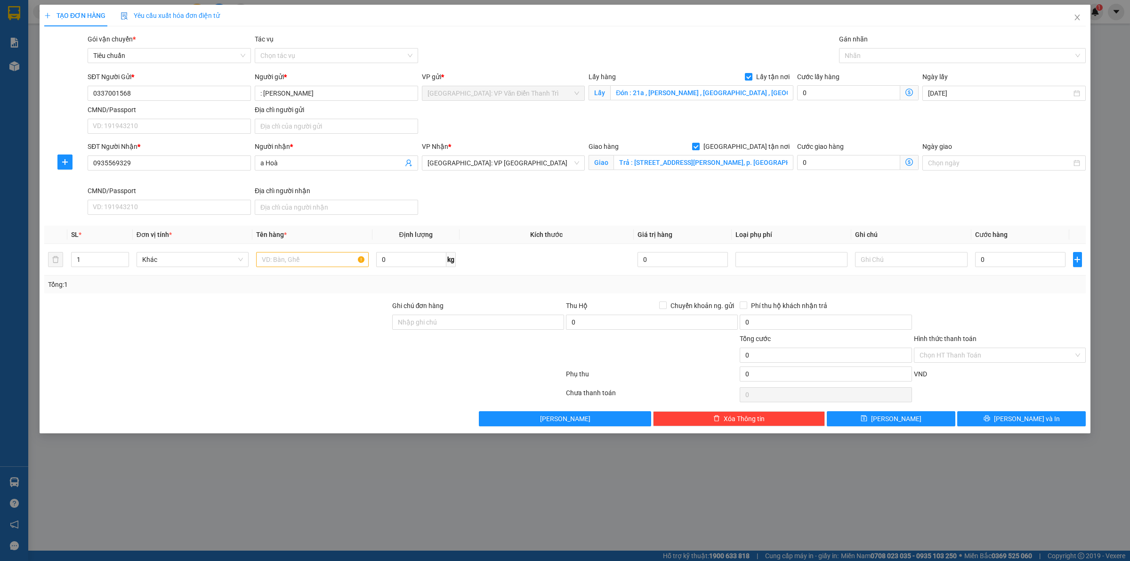
drag, startPoint x: 693, startPoint y: 198, endPoint x: 542, endPoint y: 194, distance: 151.2
click at [693, 198] on div "SĐT Người Nhận * 0935569329 Người nhận * a Hoà VP Nhận * Quảng Ngãi: VP Trường …" at bounding box center [587, 179] width 1002 height 77
click at [291, 269] on div at bounding box center [312, 259] width 112 height 19
click at [291, 262] on input "text" at bounding box center [312, 259] width 112 height 15
paste input "1 kiện tranh"
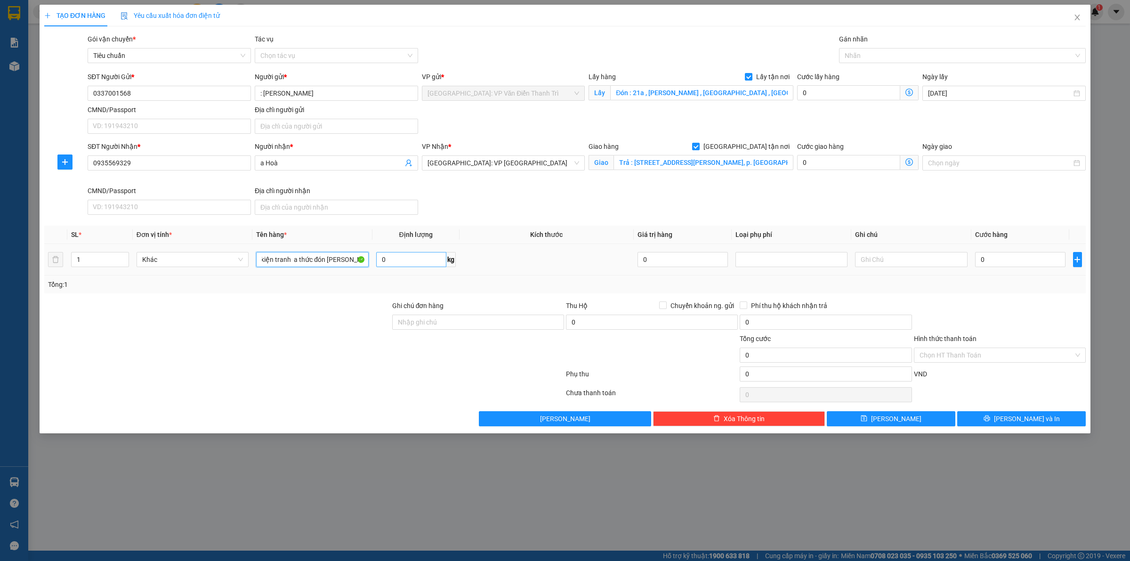
scroll to position [0, 8]
click at [629, 205] on div "SĐT Người Nhận * 0935569329 Người nhận * a Hoà VP Nhận * Quảng Ngãi: VP Trường …" at bounding box center [587, 179] width 1002 height 77
click at [889, 60] on div at bounding box center [957, 55] width 233 height 11
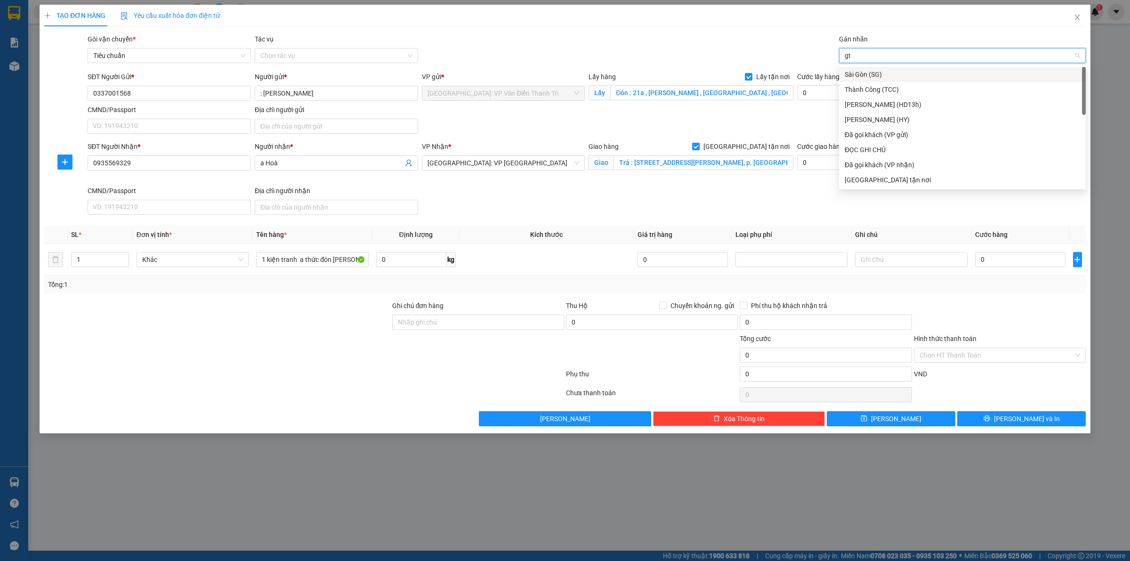
click at [884, 175] on div "[GEOGRAPHIC_DATA] tận nơi" at bounding box center [962, 180] width 235 height 10
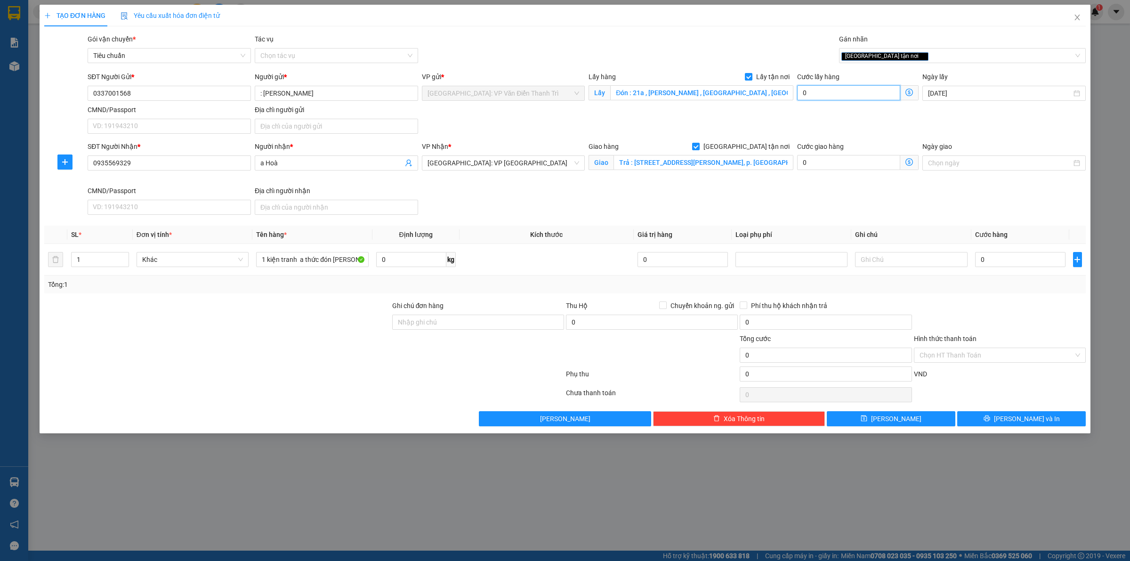
click at [823, 100] on input "0" at bounding box center [848, 92] width 103 height 15
click at [1011, 264] on input "0" at bounding box center [1020, 259] width 90 height 15
click at [1011, 320] on div at bounding box center [1000, 316] width 174 height 33
click at [910, 420] on button "[PERSON_NAME]" at bounding box center [891, 418] width 129 height 15
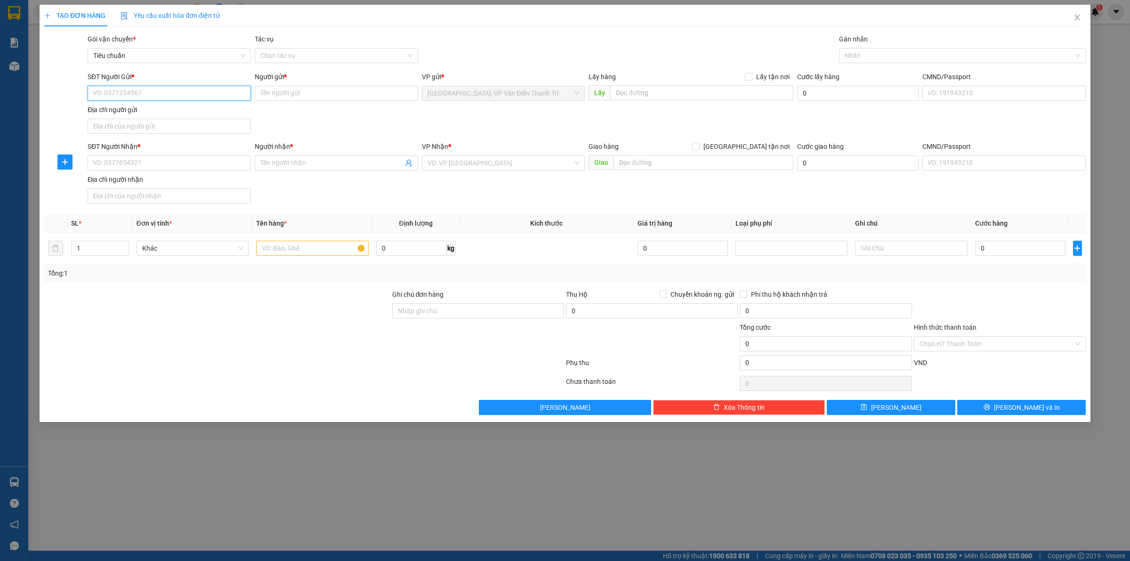
click at [132, 91] on input "SĐT Người Gửi *" at bounding box center [169, 93] width 163 height 15
paste input "0915.822.616"
click at [142, 112] on div "0915822616 - Vũ Xuân Thế" at bounding box center [169, 112] width 152 height 10
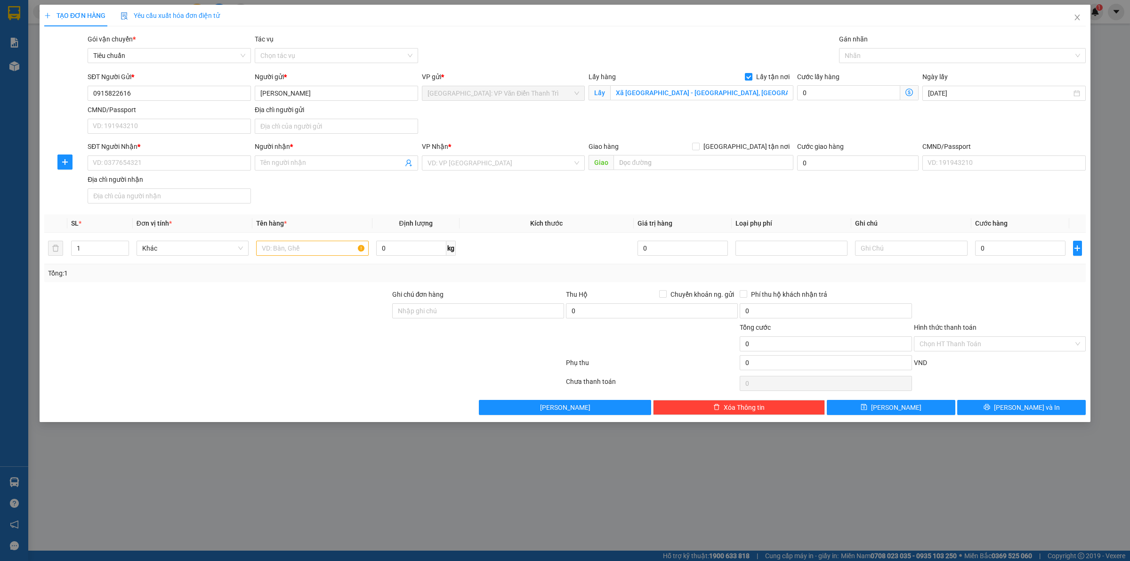
click at [554, 115] on div "SĐT Người Gửi * 0915822616 Người gửi * Vũ Xuân Thế VP gửi * Hà Nội: VP Văn Điển…" at bounding box center [587, 105] width 1002 height 66
drag, startPoint x: 137, startPoint y: 172, endPoint x: 135, endPoint y: 164, distance: 8.1
click at [136, 171] on div "SĐT Người Nhận * VD: 0377654321" at bounding box center [169, 157] width 163 height 33
paste input "0976.237.362"
click at [135, 164] on input "SĐT Người Nhận *" at bounding box center [169, 162] width 163 height 15
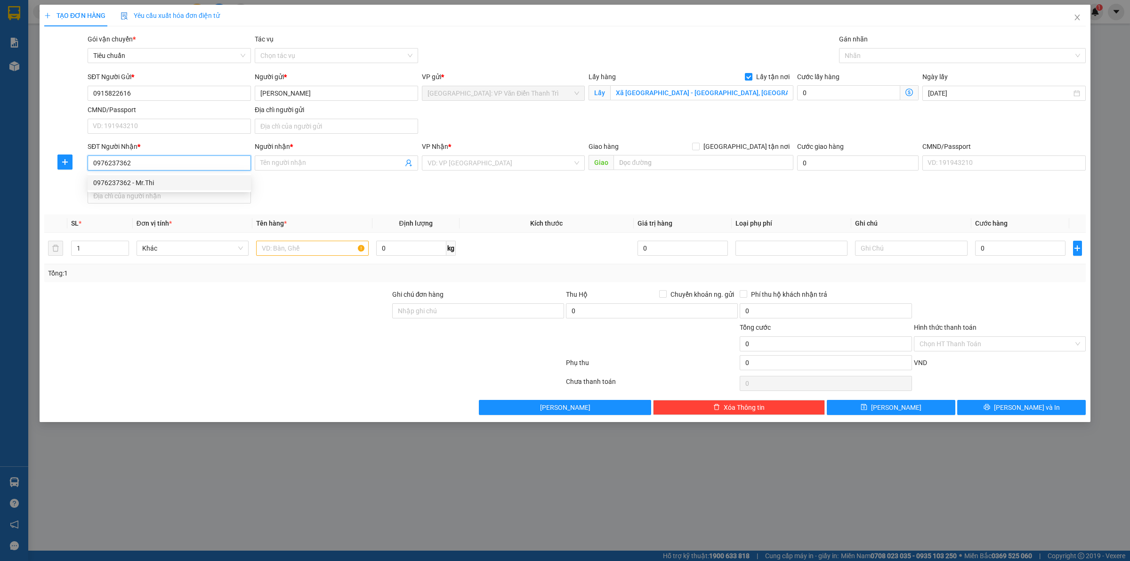
click at [93, 165] on input "0976237362" at bounding box center [169, 162] width 163 height 15
drag, startPoint x: 137, startPoint y: 181, endPoint x: 163, endPoint y: 175, distance: 27.1
click at [137, 181] on div "0976237362 - Mr.Thi" at bounding box center [169, 183] width 152 height 10
click at [590, 185] on div "SĐT Người Nhận * 0976237362 0976237362 Người nhận * Mr.Thi VP Nhận * Bình Thuận…" at bounding box center [587, 174] width 1002 height 66
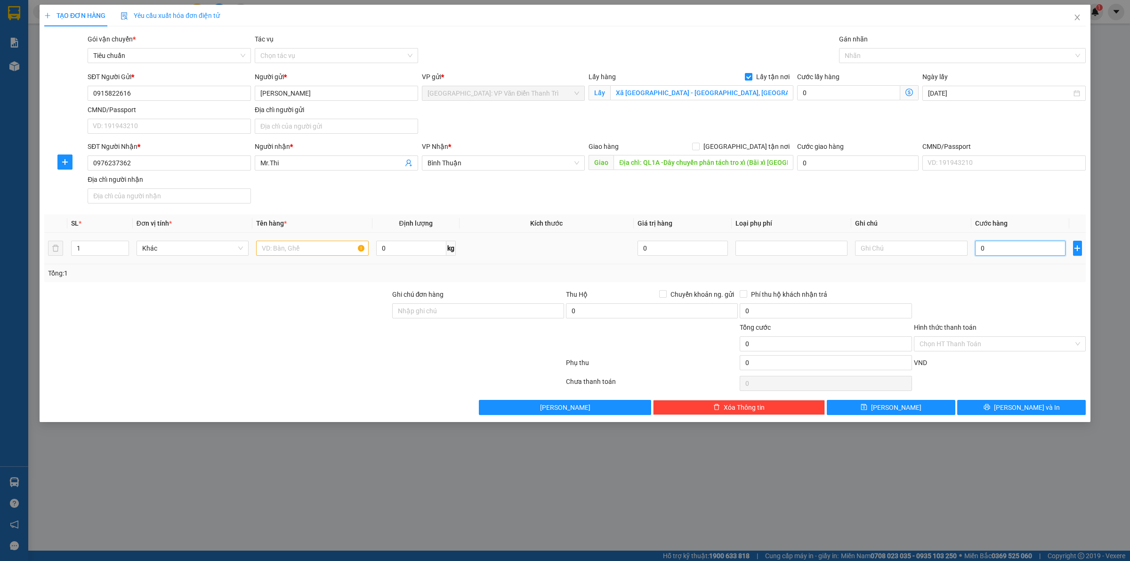
click at [1018, 247] on input "0" at bounding box center [1020, 248] width 90 height 15
click at [288, 251] on input "text" at bounding box center [312, 248] width 112 height 15
click at [473, 321] on div "Ghi chú đơn hàng" at bounding box center [478, 305] width 172 height 33
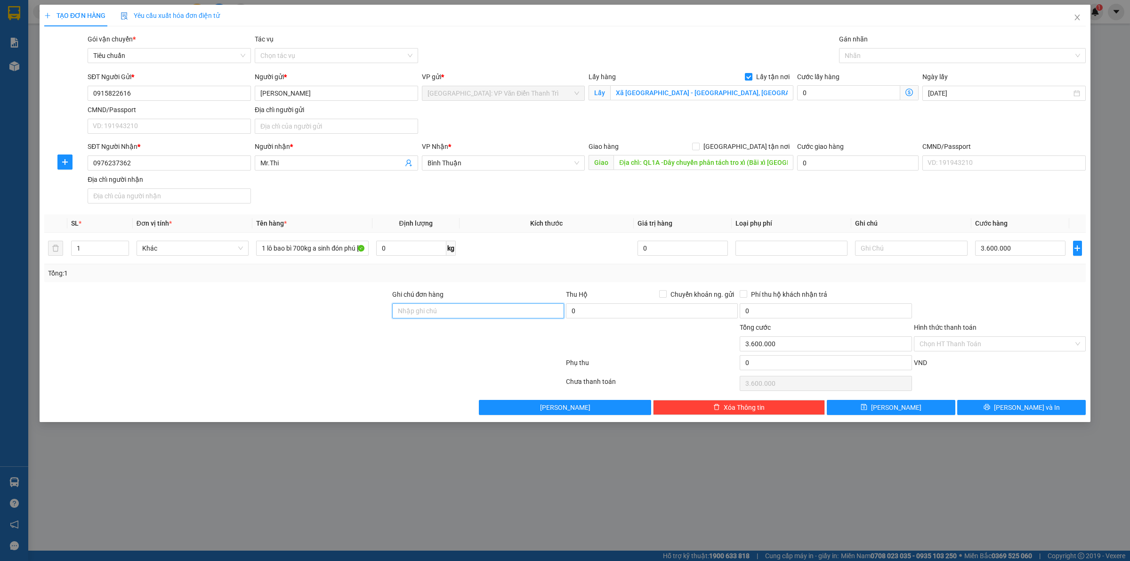
click at [473, 318] on input "Ghi chú đơn hàng" at bounding box center [478, 310] width 172 height 15
click at [912, 399] on div "Transit Pickup Surcharge Ids Transit Deliver Surcharge Ids Transit Deliver Surc…" at bounding box center [565, 224] width 1042 height 381
click at [909, 405] on button "[PERSON_NAME]" at bounding box center [891, 407] width 129 height 15
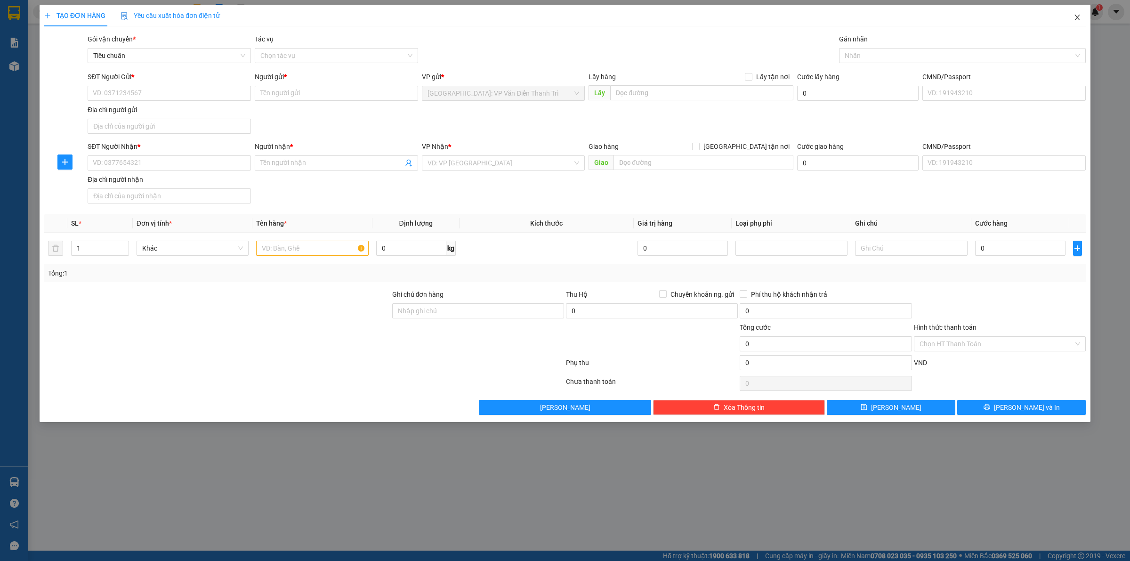
drag, startPoint x: 1067, startPoint y: 19, endPoint x: 952, endPoint y: 4, distance: 116.9
click at [1067, 19] on span "Close" at bounding box center [1077, 18] width 26 height 26
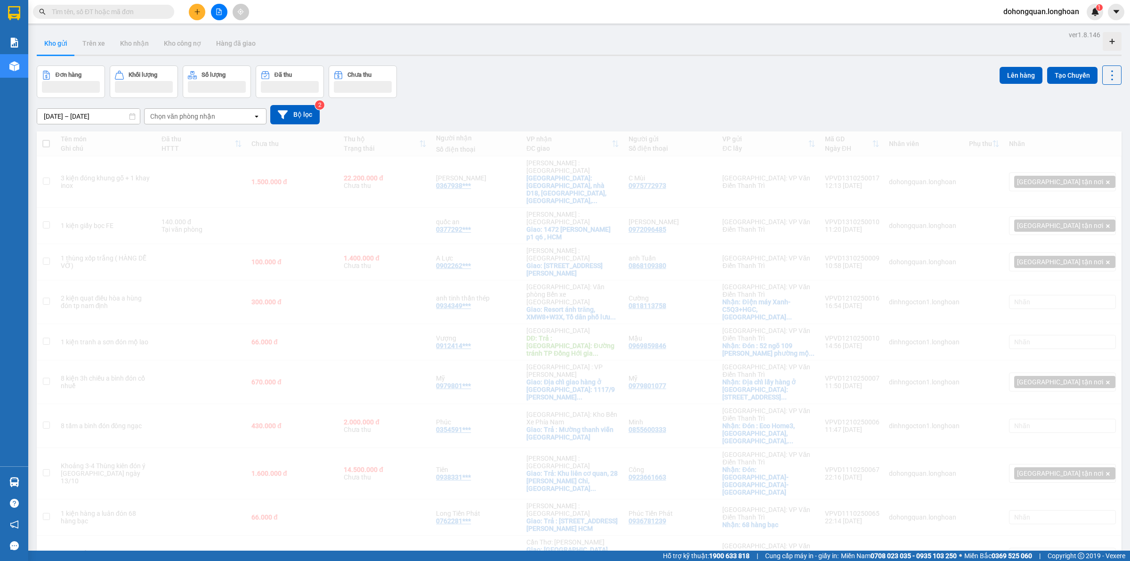
click at [109, 10] on input "text" at bounding box center [107, 12] width 111 height 10
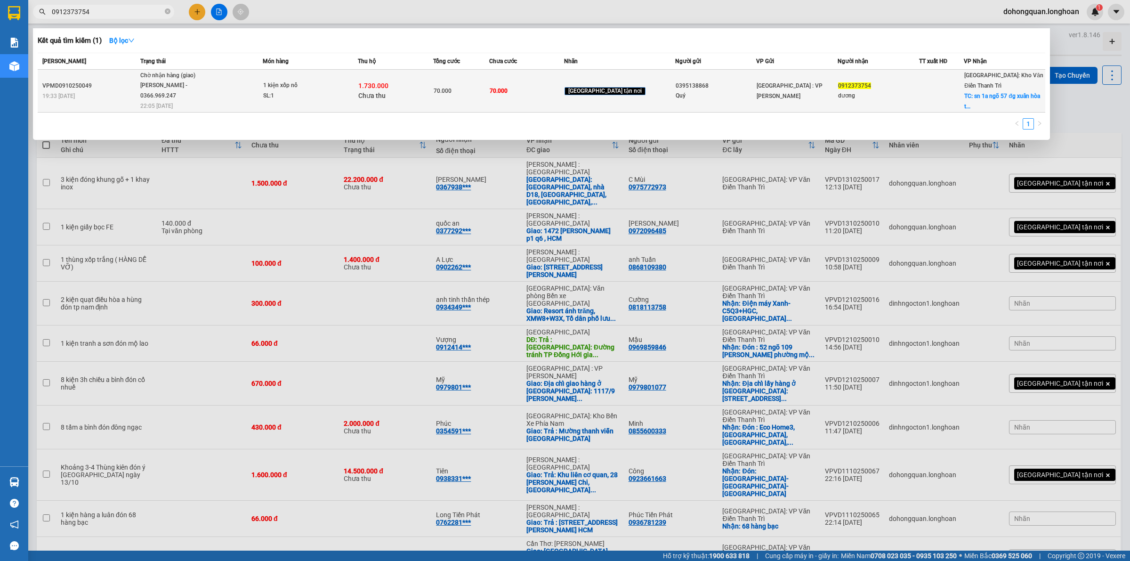
drag, startPoint x: 143, startPoint y: 98, endPoint x: 186, endPoint y: 97, distance: 43.3
click at [186, 97] on td "Chờ nhận hàng (giao) Nguyễn Đặng Sơn - 0366.969.247 22:05 - 12/10" at bounding box center [200, 91] width 125 height 43
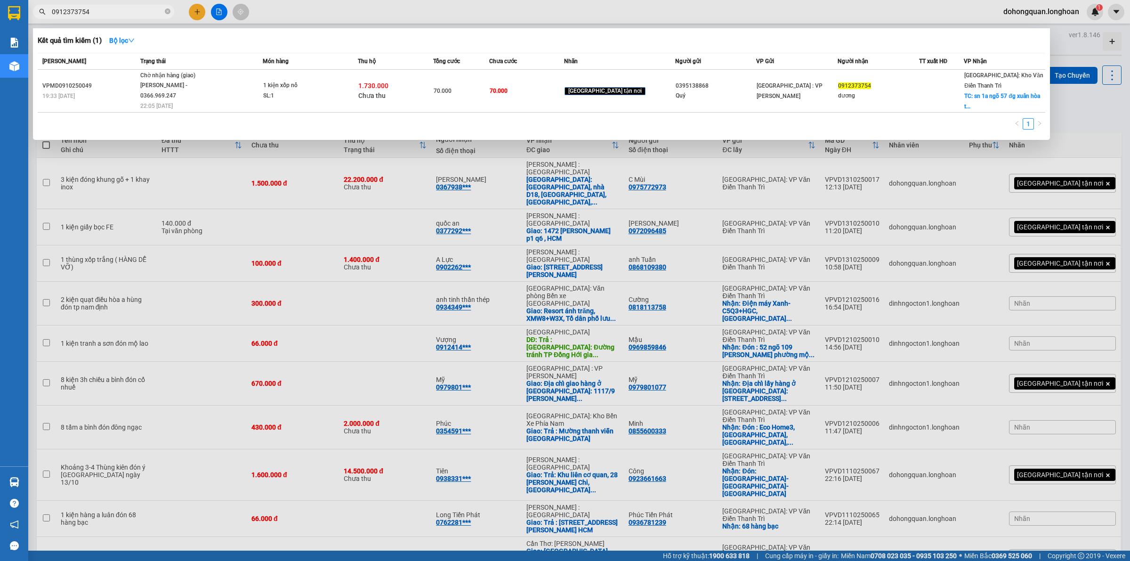
click at [169, 10] on icon "close-circle" at bounding box center [168, 11] width 6 height 6
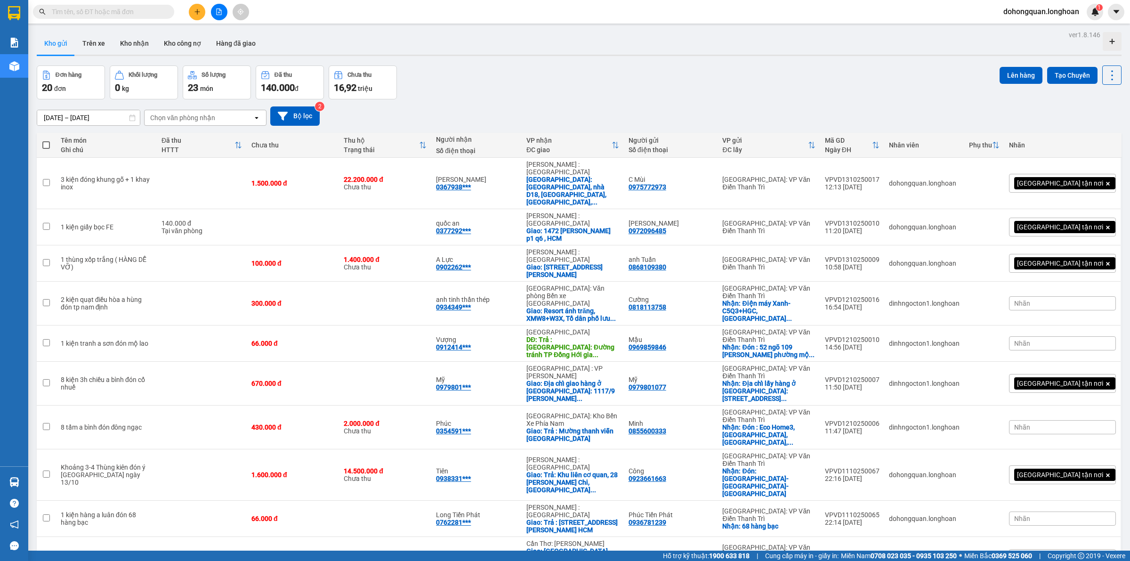
click at [583, 71] on div "Đơn hàng 20 đơn Khối lượng 0 kg Số lượng 23 món Đã thu 140.000 đ Chưa thu 16,92…" at bounding box center [579, 82] width 1085 height 34
click at [1060, 175] on button at bounding box center [1065, 183] width 13 height 16
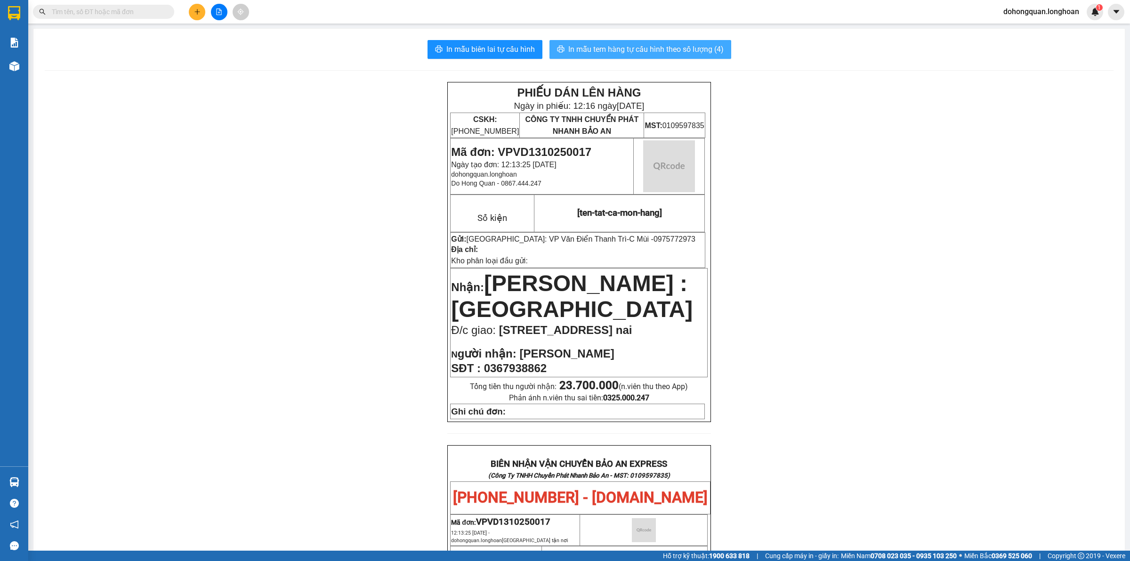
click at [664, 51] on span "In mẫu tem hàng tự cấu hình theo số lượng (4)" at bounding box center [645, 49] width 155 height 12
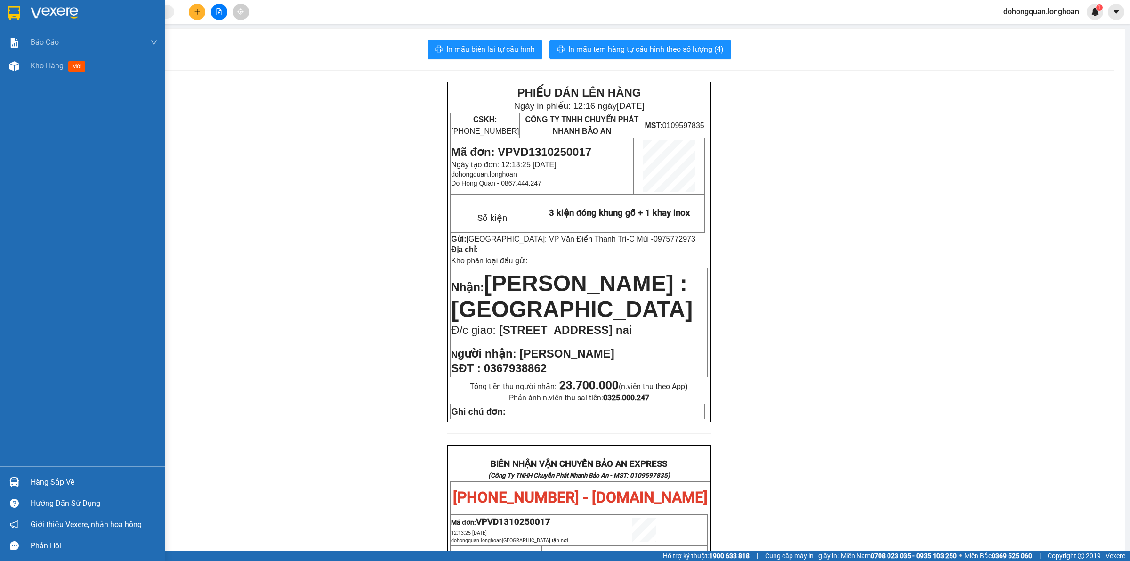
click at [15, 11] on img at bounding box center [14, 13] width 12 height 14
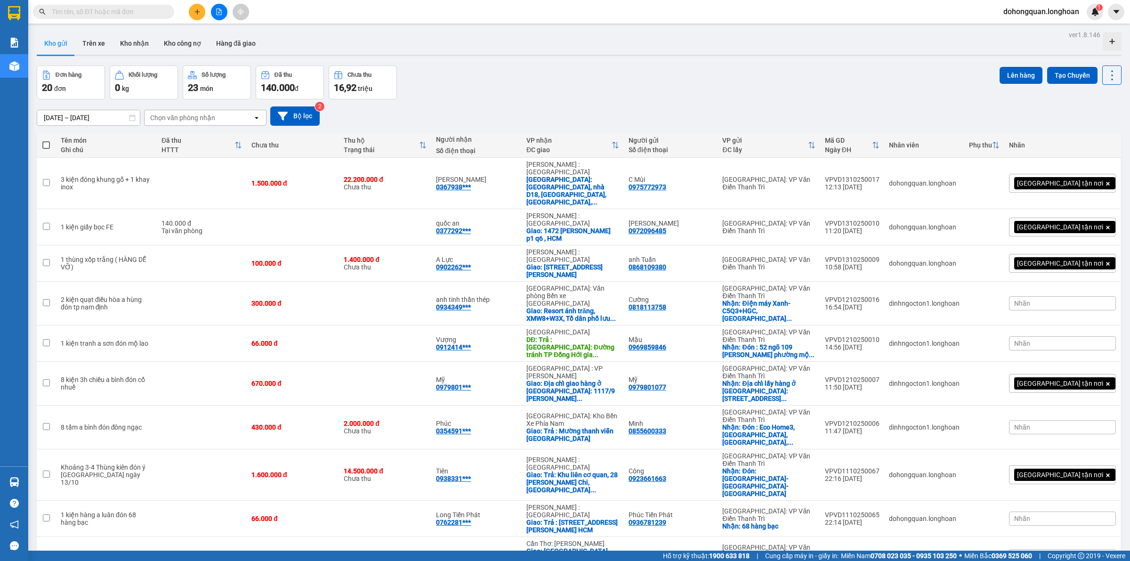
click at [199, 12] on icon "plus" at bounding box center [196, 11] width 5 height 0
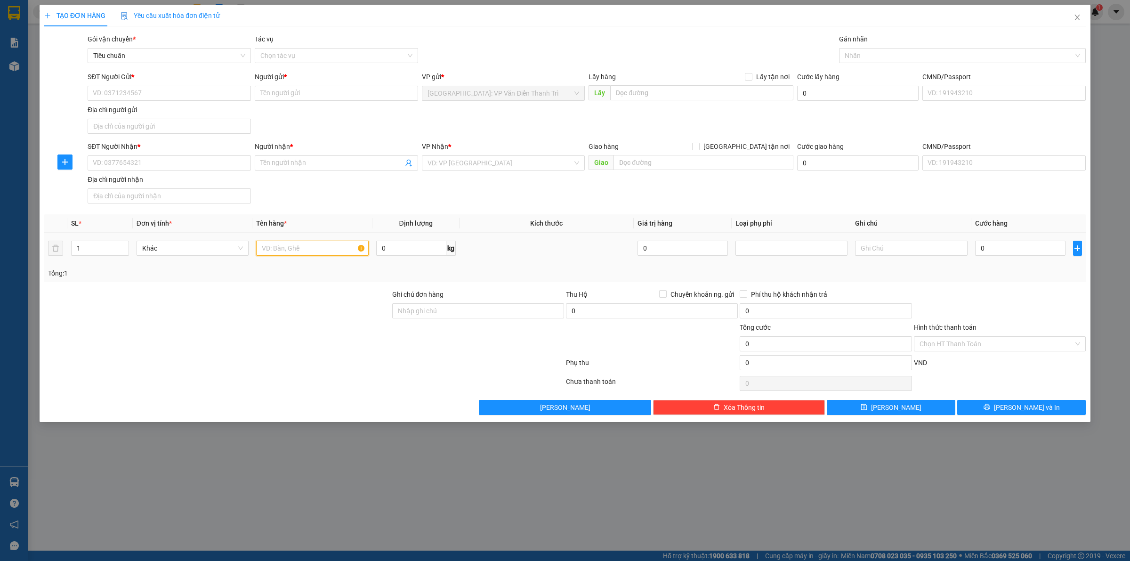
click at [288, 243] on input "text" at bounding box center [312, 248] width 112 height 15
paste input "4 thùng chè 40kg"
drag, startPoint x: 533, startPoint y: 187, endPoint x: 542, endPoint y: 181, distance: 10.6
click at [540, 183] on div "SĐT Người Nhận * VD: 0377654321 Người nhận * Tên người nhận VP Nhận * VD: VP [G…" at bounding box center [587, 174] width 1002 height 66
click at [647, 97] on input "text" at bounding box center [701, 92] width 183 height 15
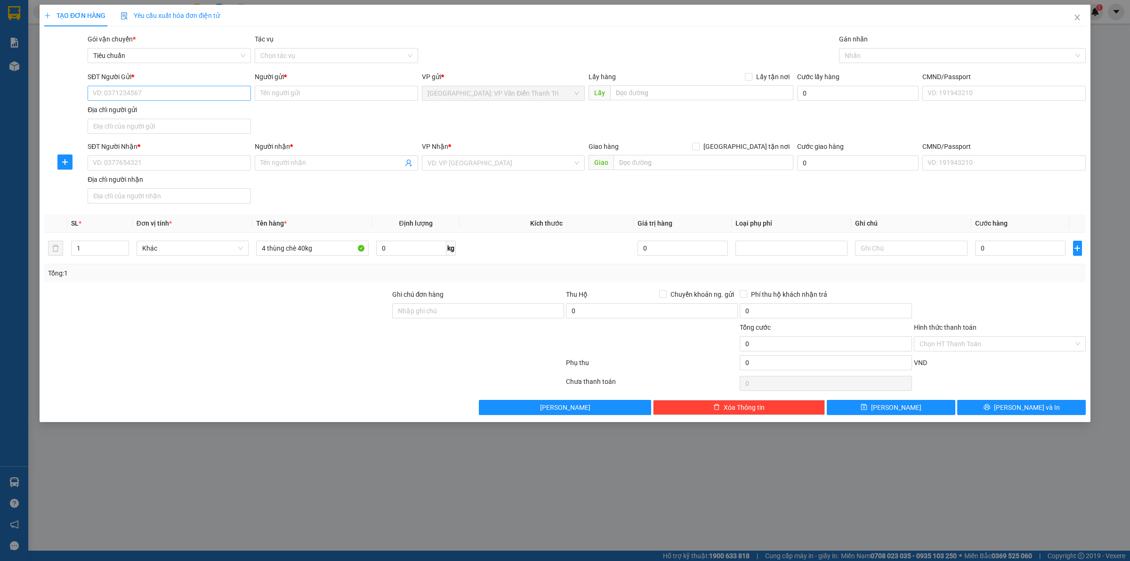
drag, startPoint x: 161, startPoint y: 102, endPoint x: 159, endPoint y: 93, distance: 8.7
click at [159, 98] on div "SĐT Người Gửi * VD: 0371234567" at bounding box center [169, 88] width 163 height 33
drag, startPoint x: 158, startPoint y: 93, endPoint x: 173, endPoint y: 89, distance: 15.1
click at [158, 93] on input "SĐT Người Gửi *" at bounding box center [169, 93] width 163 height 15
click at [179, 89] on input "SĐT Người Gửi *" at bounding box center [169, 93] width 163 height 15
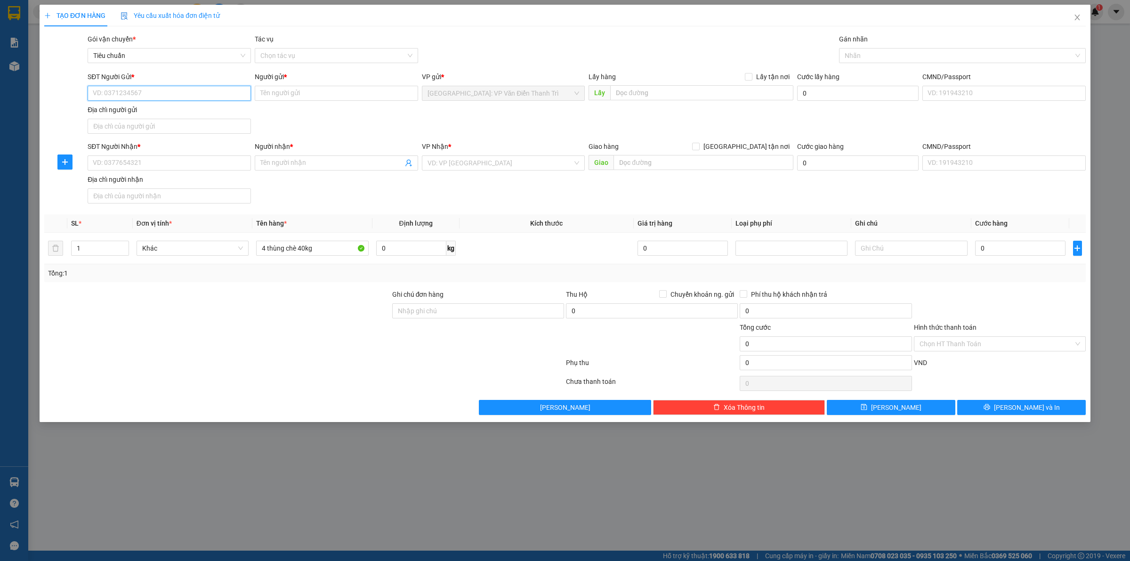
paste input "0868038689"
click at [99, 93] on input "0868038689" at bounding box center [169, 93] width 163 height 15
click at [174, 111] on div "0868038689 - trịnh Huy Hoàng" at bounding box center [169, 112] width 152 height 10
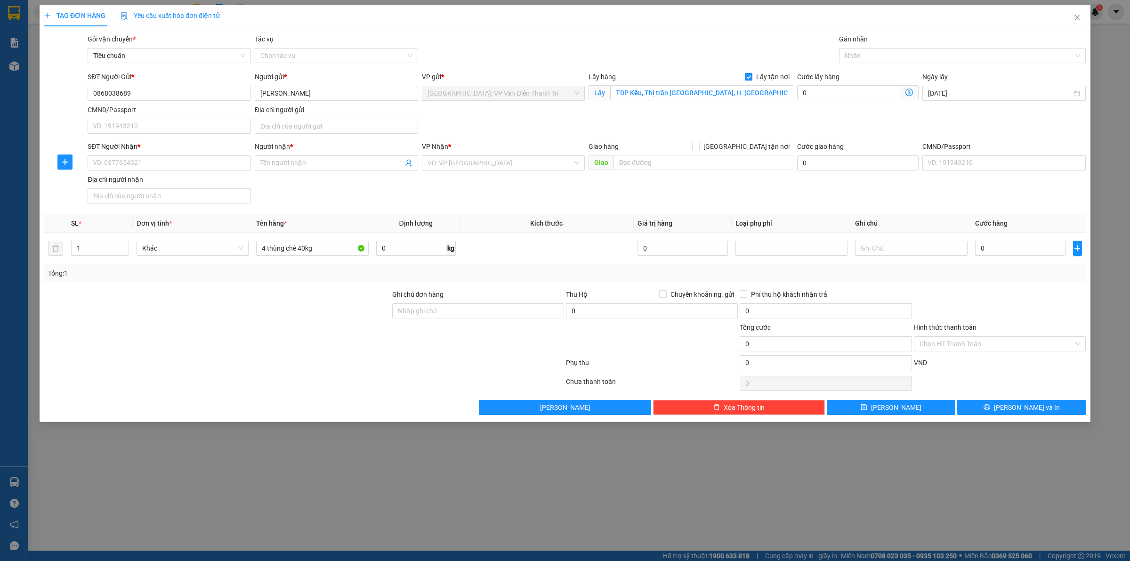
drag, startPoint x: 557, startPoint y: 125, endPoint x: 553, endPoint y: 118, distance: 8.4
click at [558, 125] on div "SĐT Người Gửi * 0868038689 0868038689 Người gửi * trịnh Huy Hoàng VP gửi * Hà N…" at bounding box center [587, 105] width 1002 height 66
click at [126, 168] on input "SĐT Người Nhận *" at bounding box center [169, 162] width 163 height 15
paste input "0989110841"
click at [286, 164] on input "Người nhận *" at bounding box center [331, 163] width 143 height 10
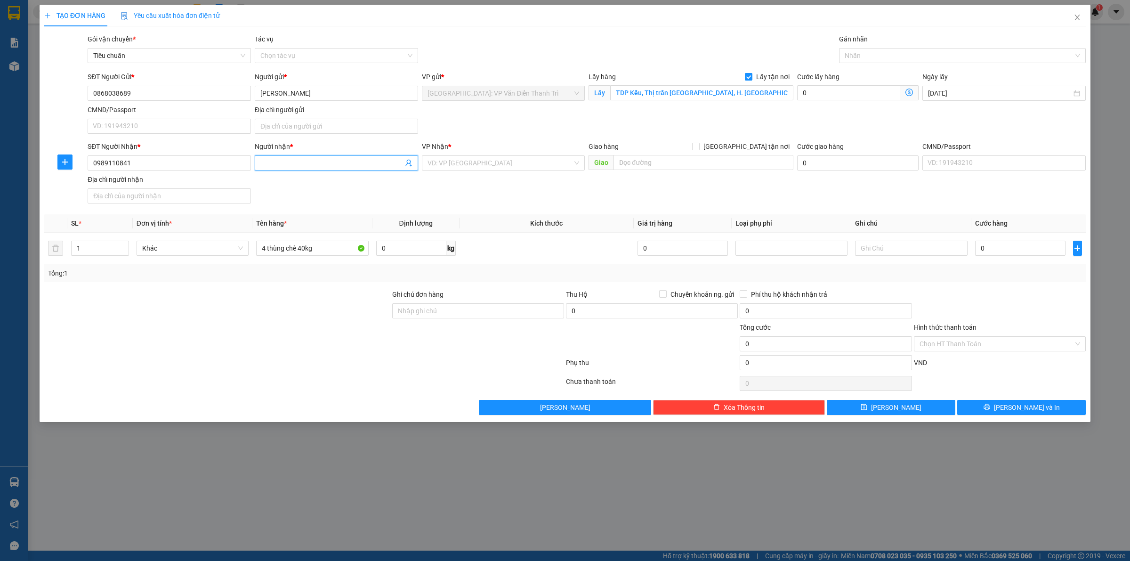
paste input "0903038628"
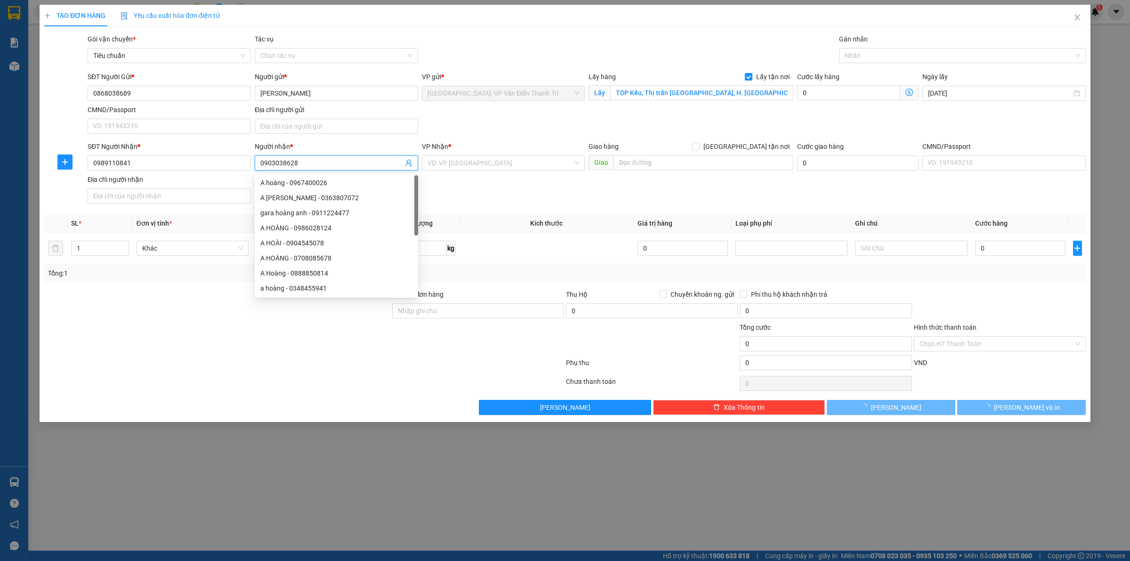
drag, startPoint x: 260, startPoint y: 162, endPoint x: 273, endPoint y: 154, distance: 14.5
click at [261, 160] on input "0903038628" at bounding box center [331, 163] width 143 height 10
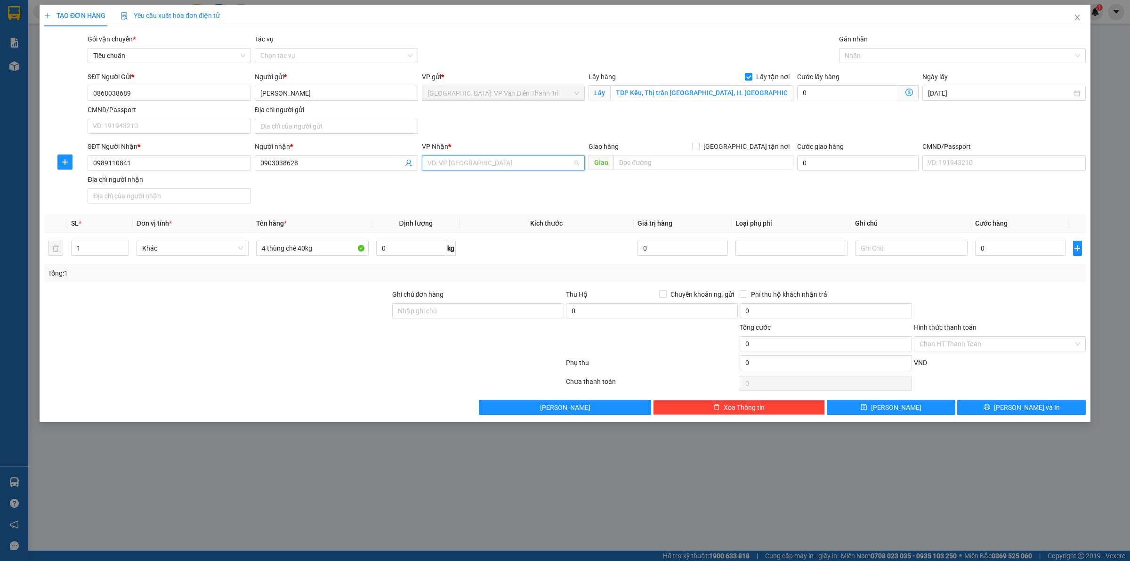
click at [445, 164] on input "search" at bounding box center [501, 163] width 146 height 14
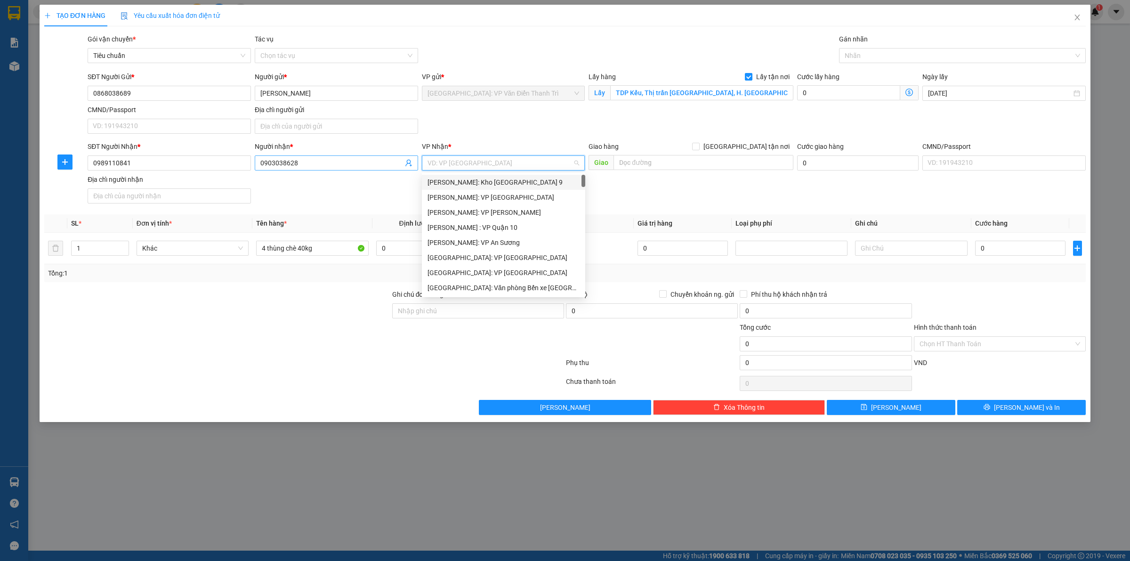
click at [329, 162] on input "0903038628" at bounding box center [331, 163] width 143 height 10
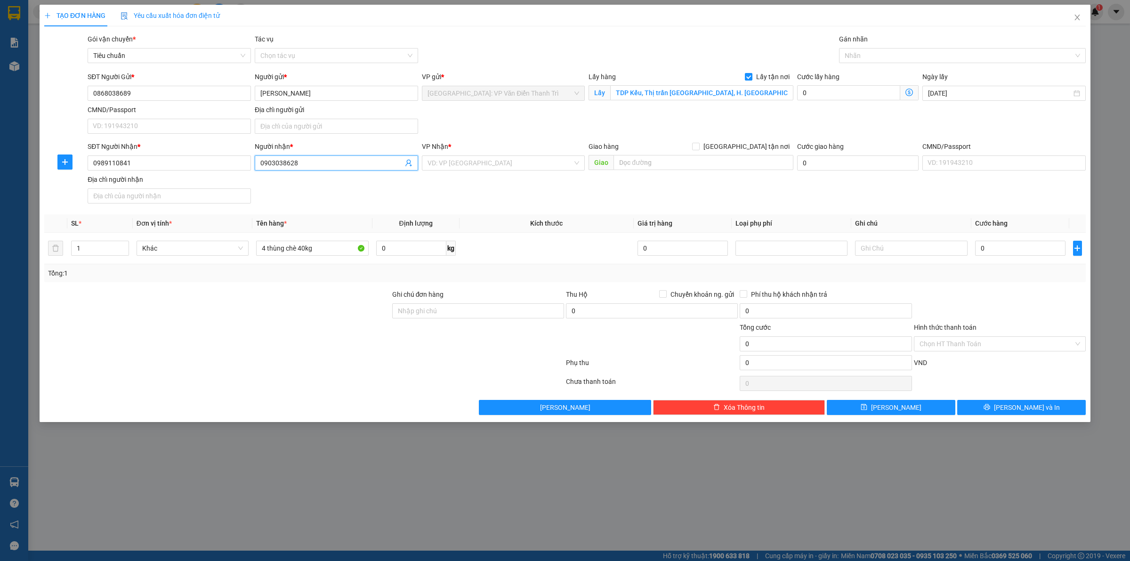
paste input "Ms Thủy"
drag, startPoint x: 295, startPoint y: 164, endPoint x: 312, endPoint y: 155, distance: 19.4
click at [294, 164] on input "0903038628Ms Thủy" at bounding box center [331, 163] width 143 height 10
click at [469, 161] on input "search" at bounding box center [501, 163] width 146 height 14
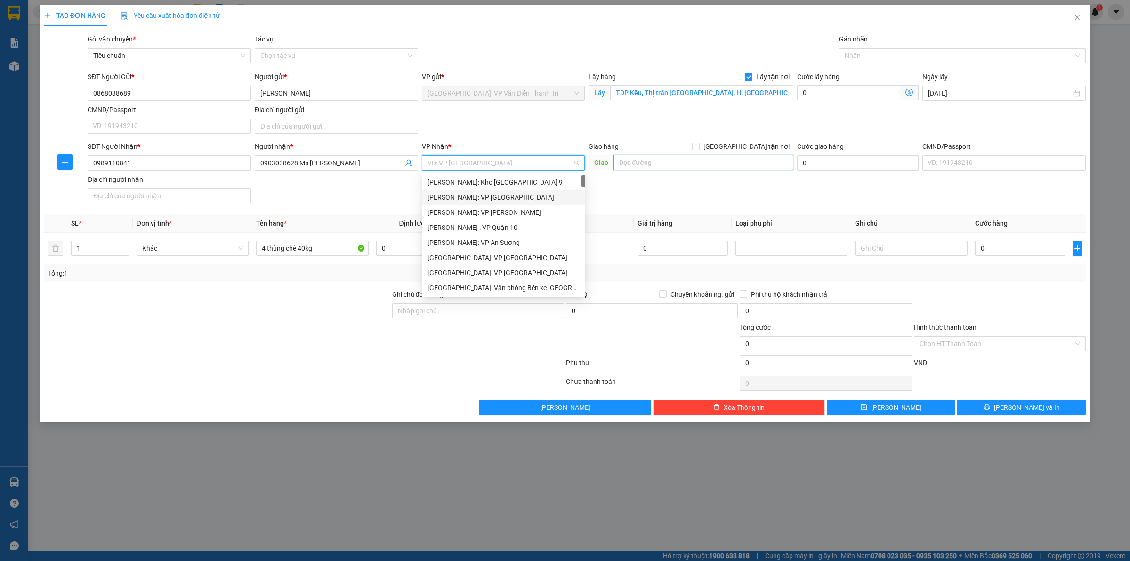
click at [641, 165] on input "text" at bounding box center [704, 162] width 180 height 15
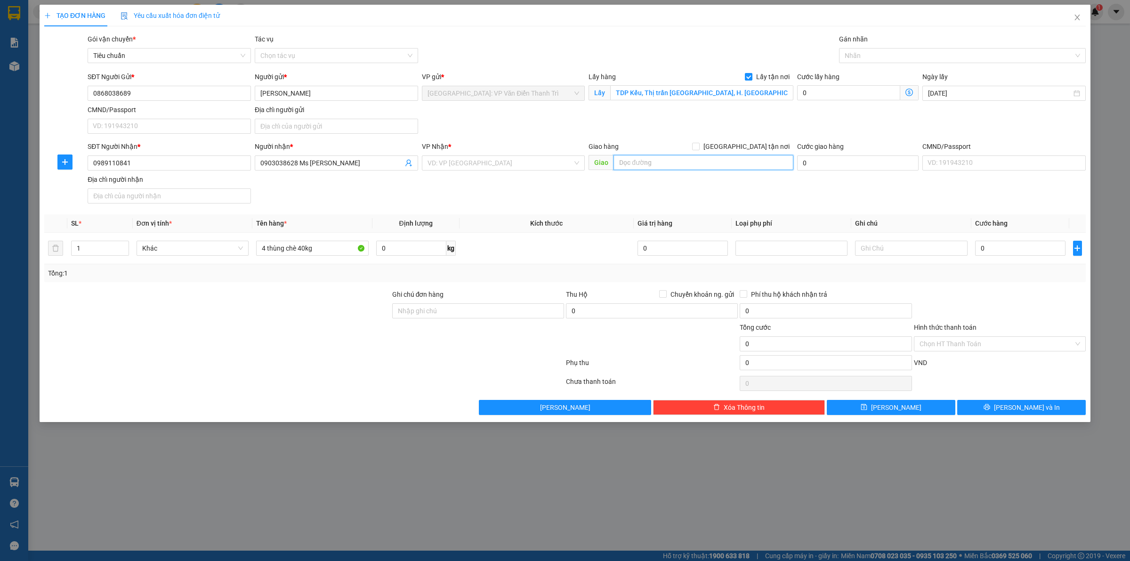
paste input "Đ/c: Công ty may Hảo Thành, 220/21 Âu Cơ, Tân Hoà, Q. Tân Bình, TP HCM"
click at [510, 165] on input "search" at bounding box center [501, 163] width 146 height 14
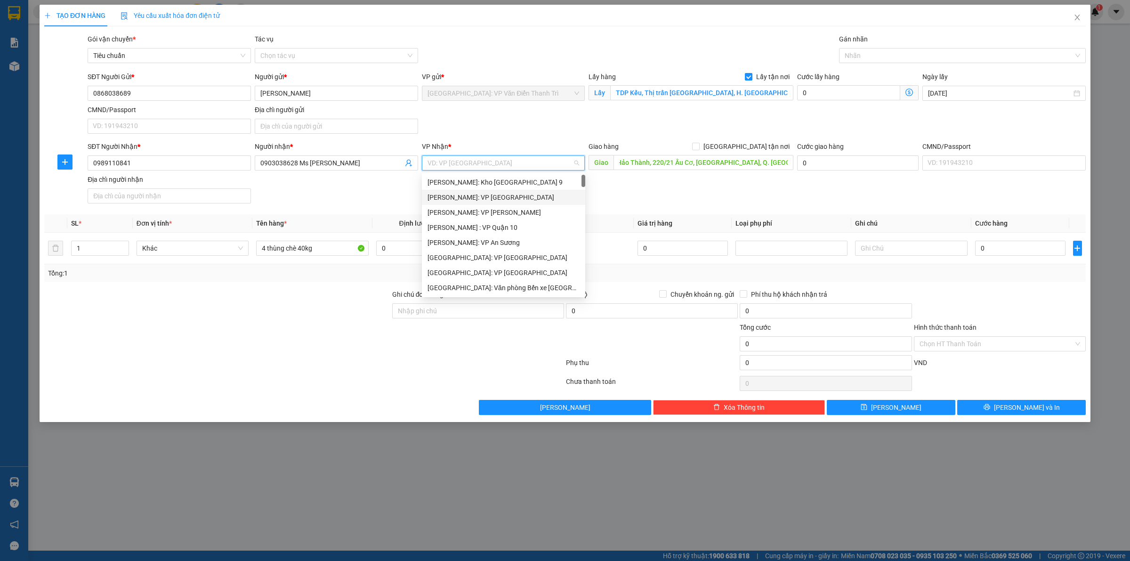
scroll to position [0, 0]
drag, startPoint x: 491, startPoint y: 210, endPoint x: 703, endPoint y: 200, distance: 212.1
click at [492, 210] on div "[PERSON_NAME] : [GEOGRAPHIC_DATA]" at bounding box center [504, 212] width 152 height 10
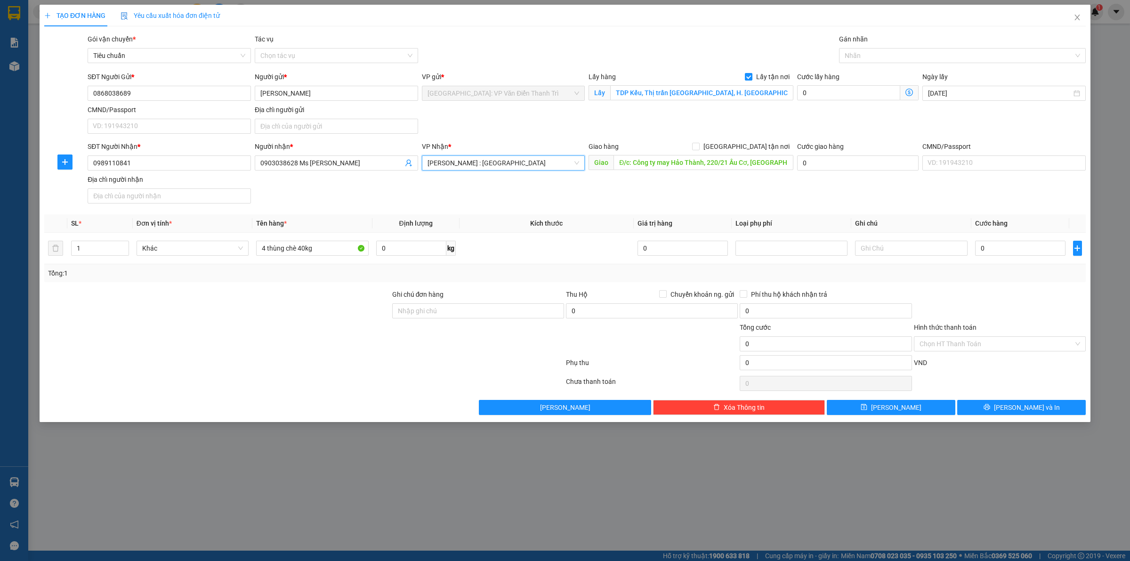
click at [716, 194] on div "SĐT Người Nhận * 0989110841 Người nhận * 0903038628 Ms Thủy VP Nhận * Hồ Chí Mi…" at bounding box center [587, 174] width 1002 height 66
click at [699, 148] on input "[GEOGRAPHIC_DATA] tận nơi" at bounding box center [695, 146] width 7 height 7
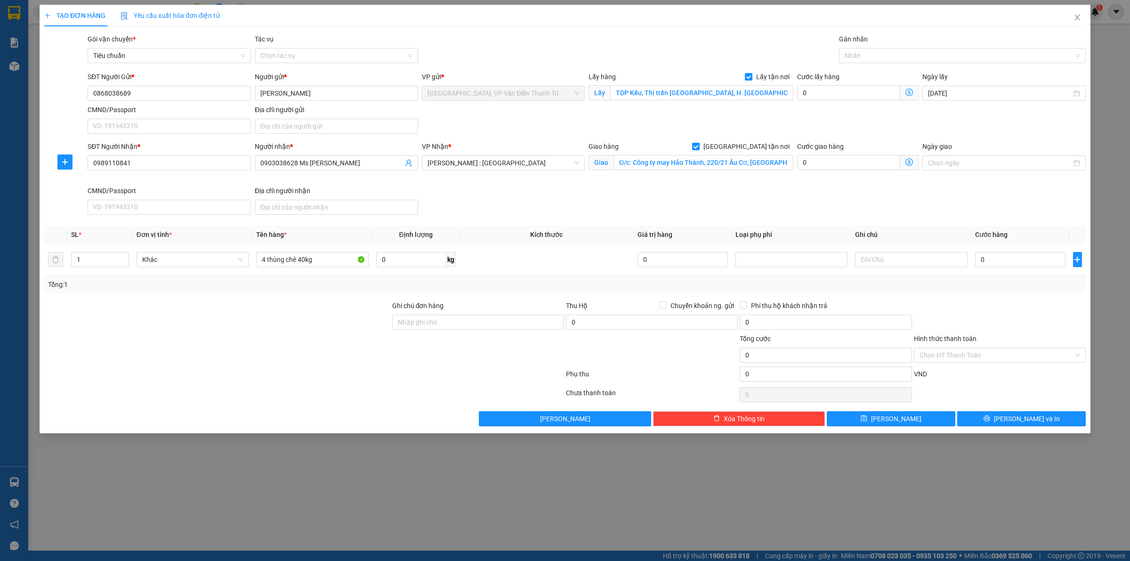
drag, startPoint x: 811, startPoint y: 124, endPoint x: 852, endPoint y: 77, distance: 62.7
click at [818, 120] on div "SĐT Người Gửi * 0868038689 Người gửi * trịnh Huy Hoàng VP gửi * Hà Nội: VP Văn …" at bounding box center [587, 105] width 1002 height 66
click at [856, 58] on div "Nhãn" at bounding box center [962, 55] width 247 height 15
click at [857, 78] on div "[GEOGRAPHIC_DATA] tận nơi" at bounding box center [962, 74] width 235 height 10
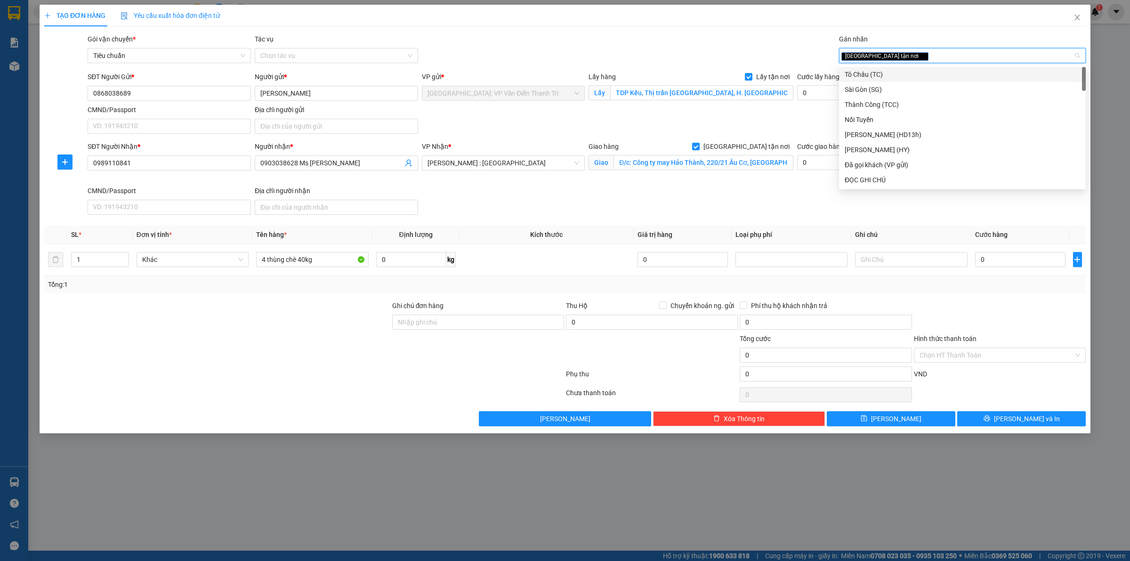
click at [773, 109] on div "SĐT Người Gửi * 0868038689 Người gửi * trịnh Huy Hoàng VP gửi * Hà Nội: VP Văn …" at bounding box center [587, 105] width 1002 height 66
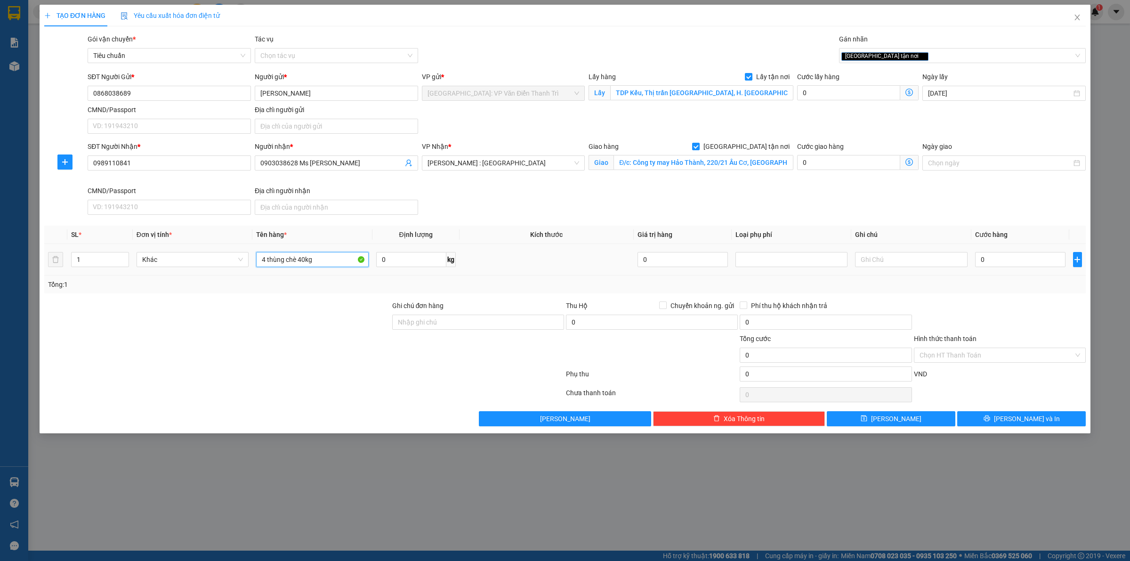
click at [332, 259] on input "4 thùng chè 40kg" at bounding box center [312, 259] width 112 height 15
click at [1019, 259] on input "0" at bounding box center [1020, 259] width 90 height 15
click at [915, 421] on button "[PERSON_NAME]" at bounding box center [891, 418] width 129 height 15
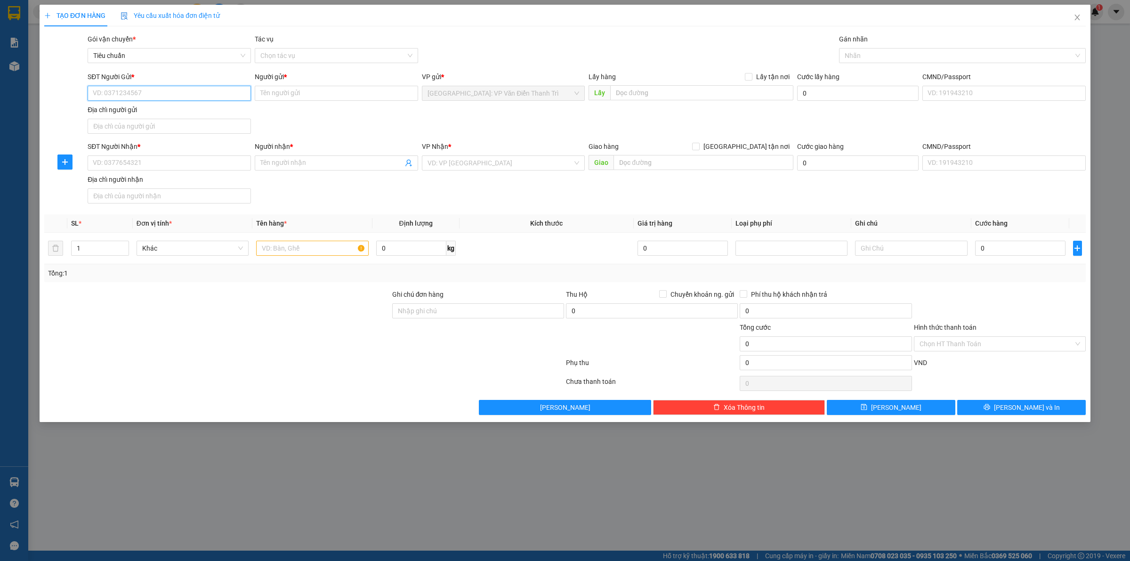
click at [196, 96] on input "SĐT Người Gửi *" at bounding box center [169, 93] width 163 height 15
click at [113, 96] on input "SĐT Người Gửi *" at bounding box center [169, 93] width 163 height 15
paste input "0909790973"
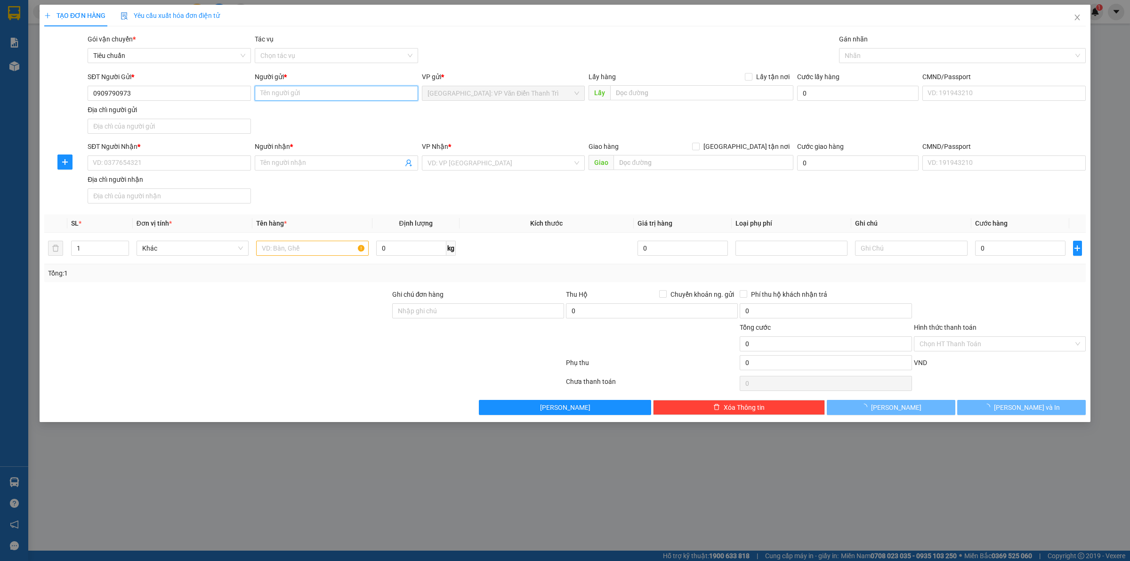
click at [309, 97] on input "Người gửi *" at bounding box center [336, 93] width 163 height 15
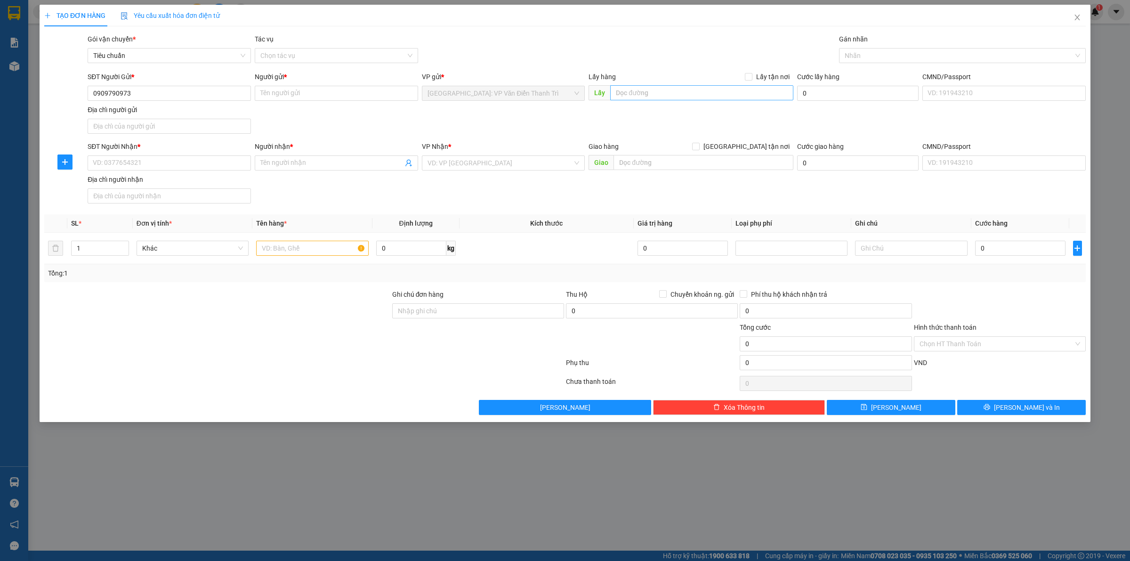
click at [686, 100] on div "Lấy hàng Lấy tận nơi Lấy" at bounding box center [691, 88] width 205 height 33
click at [686, 96] on input "text" at bounding box center [701, 92] width 183 height 15
click at [686, 98] on input "text" at bounding box center [701, 92] width 183 height 15
paste input "Số nhà 02 đường Long Khánh 4 khu đo thị Vinhomes Thăng Long, An Khánh, Hoài Đức…"
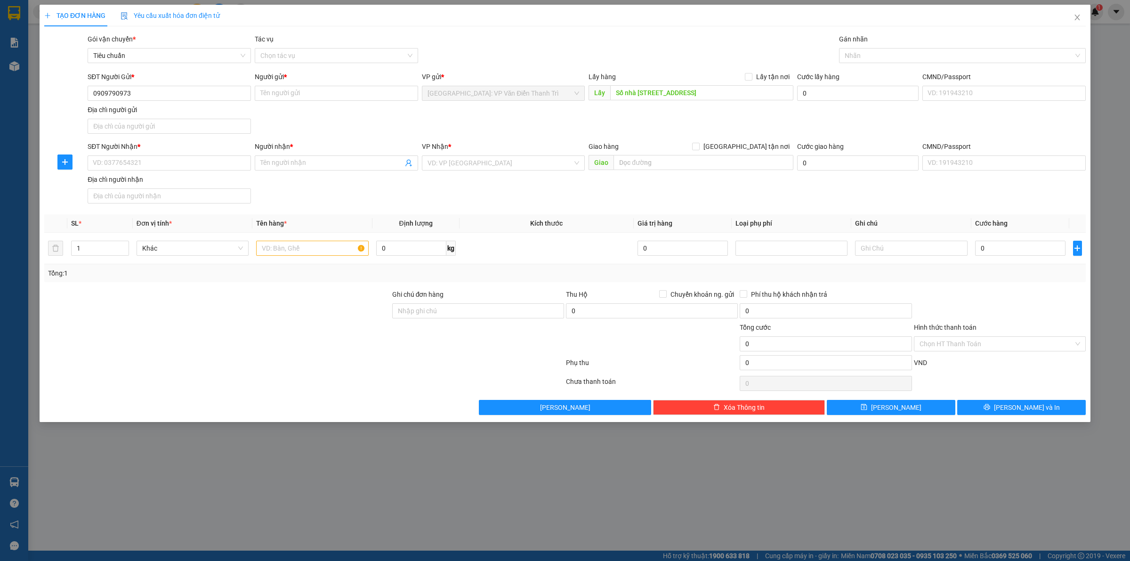
click at [749, 82] on div "Lấy hàng Lấy tận nơi" at bounding box center [691, 79] width 205 height 14
click at [750, 77] on input "Lấy tận nơi" at bounding box center [748, 76] width 7 height 7
click at [321, 97] on input "Người gửi *" at bounding box center [336, 93] width 163 height 15
click at [141, 165] on input "SĐT Người Nhận *" at bounding box center [169, 162] width 163 height 15
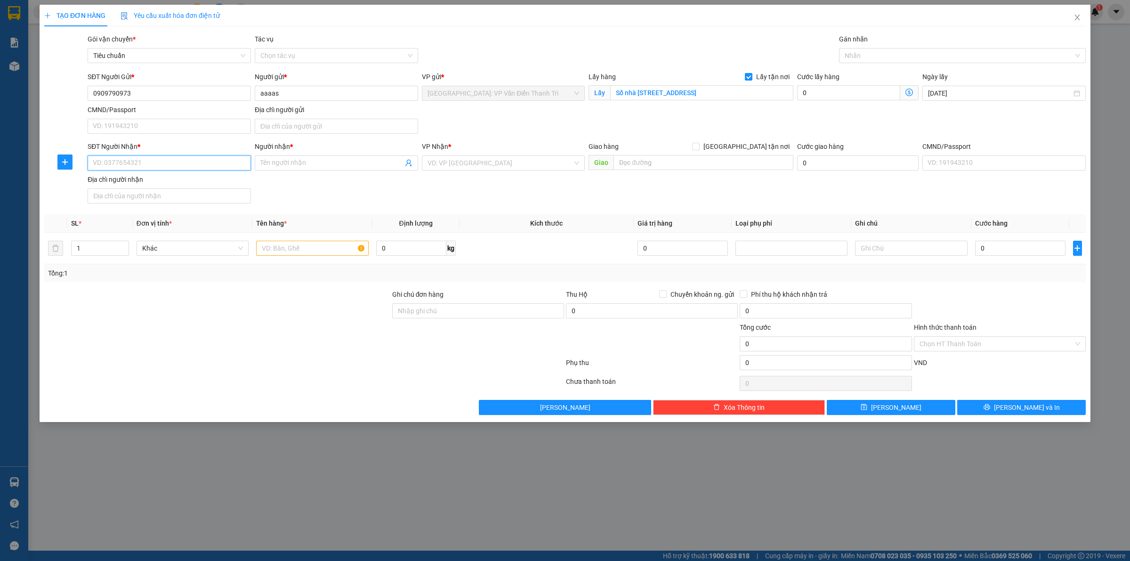
paste input "0906929929"
click at [279, 161] on input "Người nhận *" at bounding box center [331, 163] width 143 height 10
paste input "Trung"
click at [467, 162] on input "search" at bounding box center [501, 163] width 146 height 14
drag, startPoint x: 490, startPoint y: 205, endPoint x: 496, endPoint y: 201, distance: 7.2
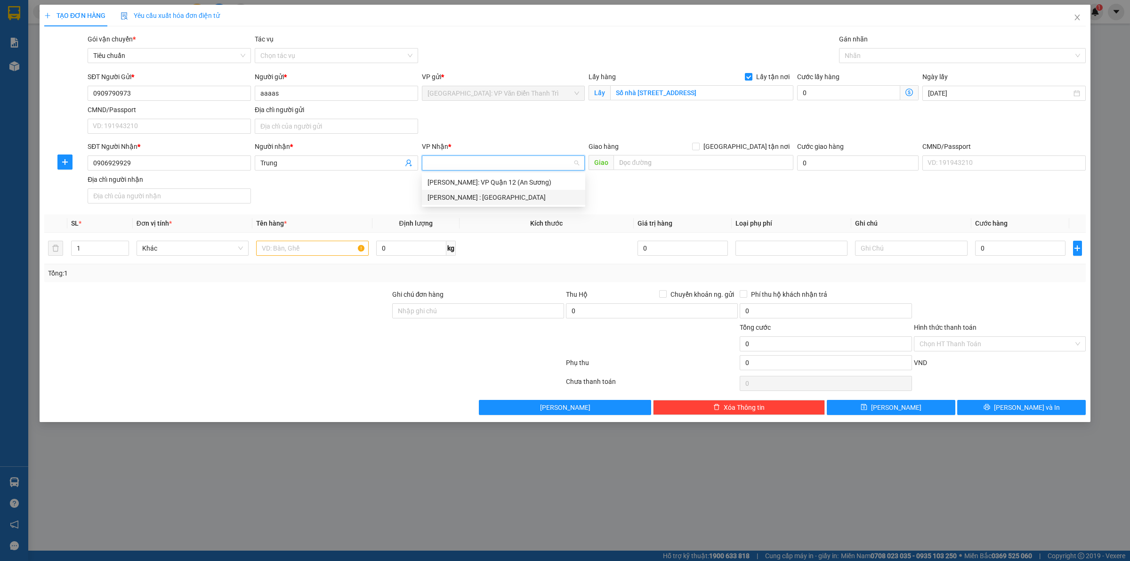
click at [491, 203] on body "Kết quả tìm kiếm ( 1 ) Bộ lọc Mã ĐH Trạng thái Món hàng Thu hộ Tổng cước Chưa c…" at bounding box center [565, 280] width 1130 height 561
click at [465, 165] on input "search" at bounding box center [501, 163] width 146 height 14
click at [483, 194] on div "[PERSON_NAME] : [GEOGRAPHIC_DATA]" at bounding box center [504, 197] width 152 height 10
drag, startPoint x: 623, startPoint y: 184, endPoint x: 634, endPoint y: 162, distance: 24.0
click at [625, 181] on div "SĐT Người Nhận * 0906929929 Người nhận * Trung VP Nhận * Hồ Chí Minh : Kho Quận…" at bounding box center [587, 174] width 1002 height 66
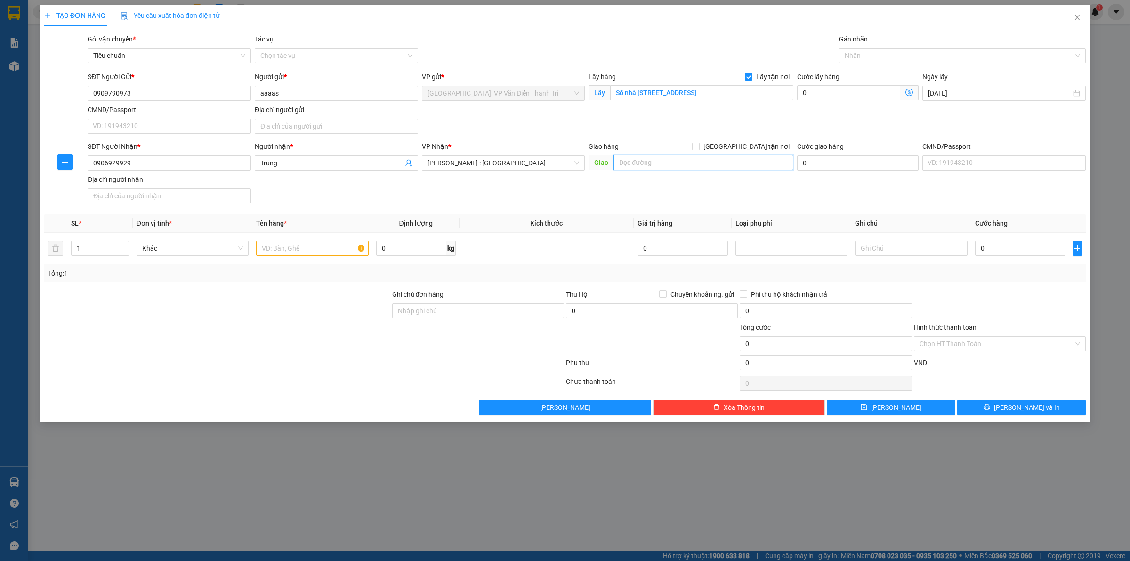
click at [634, 162] on input "text" at bounding box center [704, 162] width 180 height 15
paste input "số 13 Thái Văn Lung, phường Bến Nghé, Quận 1 thành phố Hồ Chí Minh"
click at [752, 148] on span "[GEOGRAPHIC_DATA] tận nơi" at bounding box center [747, 146] width 94 height 10
click at [699, 148] on input "[GEOGRAPHIC_DATA] tận nơi" at bounding box center [695, 146] width 7 height 7
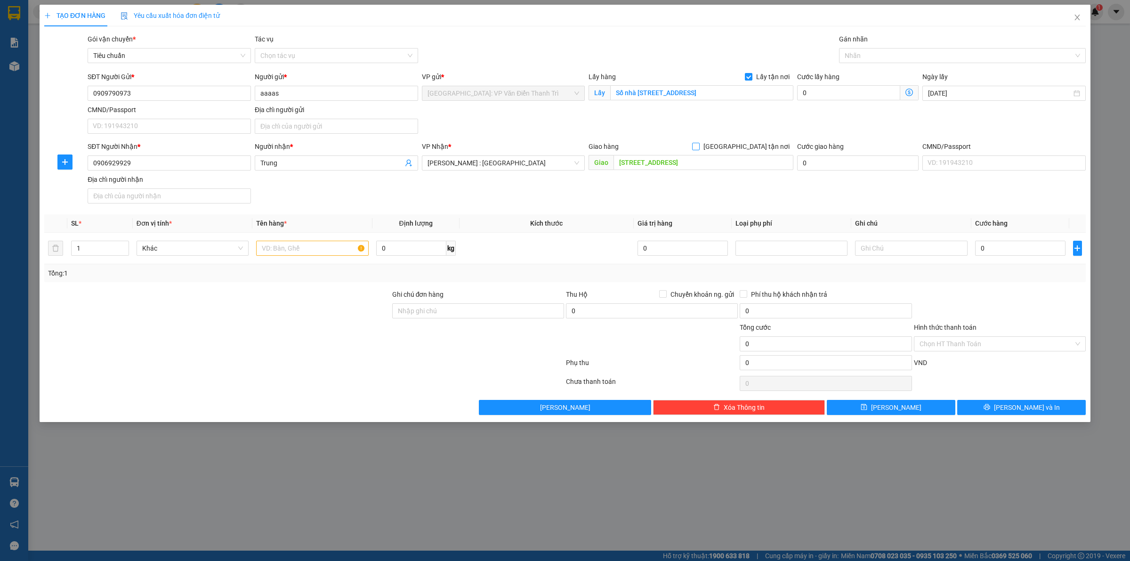
scroll to position [0, 0]
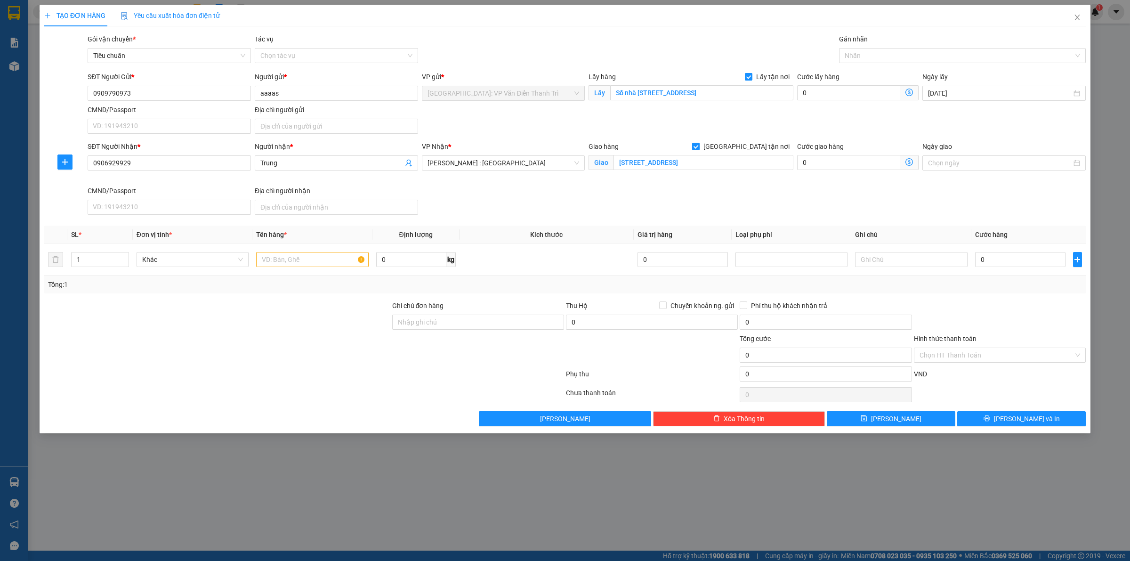
drag, startPoint x: 823, startPoint y: 115, endPoint x: 829, endPoint y: 106, distance: 10.6
click at [825, 112] on div "SĐT Người Gửi * 0909790973 Người gửi * aaaas VP gửi * Hà Nội: VP Văn Điển Thanh…" at bounding box center [587, 105] width 1002 height 66
click at [856, 59] on div at bounding box center [957, 55] width 233 height 11
click at [856, 72] on div "[GEOGRAPHIC_DATA] tận nơi" at bounding box center [962, 74] width 235 height 10
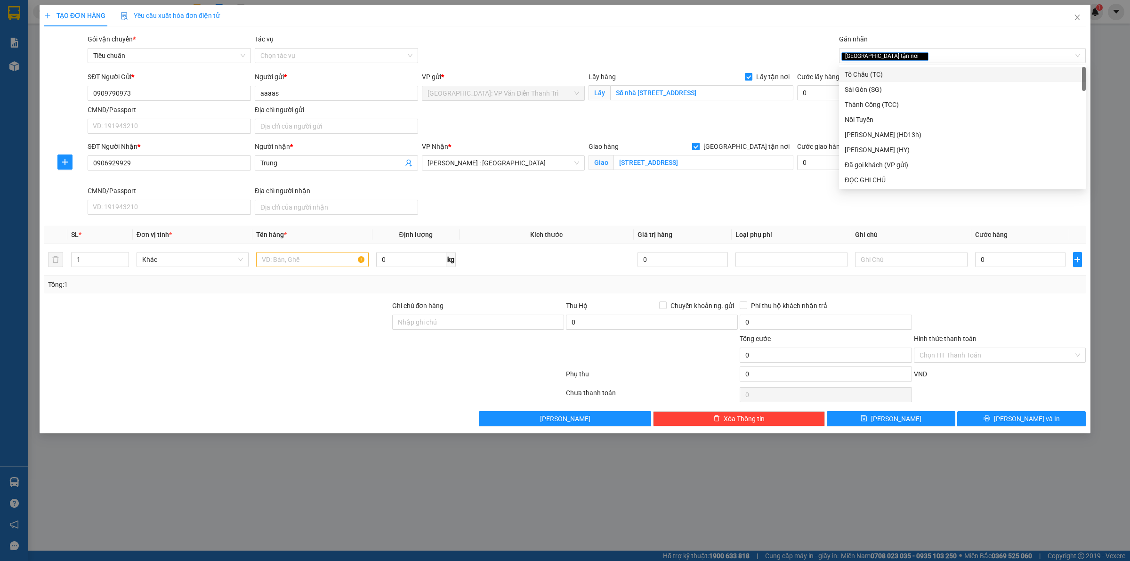
click at [769, 125] on div "SĐT Người Gửi * 0909790973 Người gửi * aaaas VP gửi * Hà Nội: VP Văn Điển Thanh…" at bounding box center [587, 105] width 1002 height 66
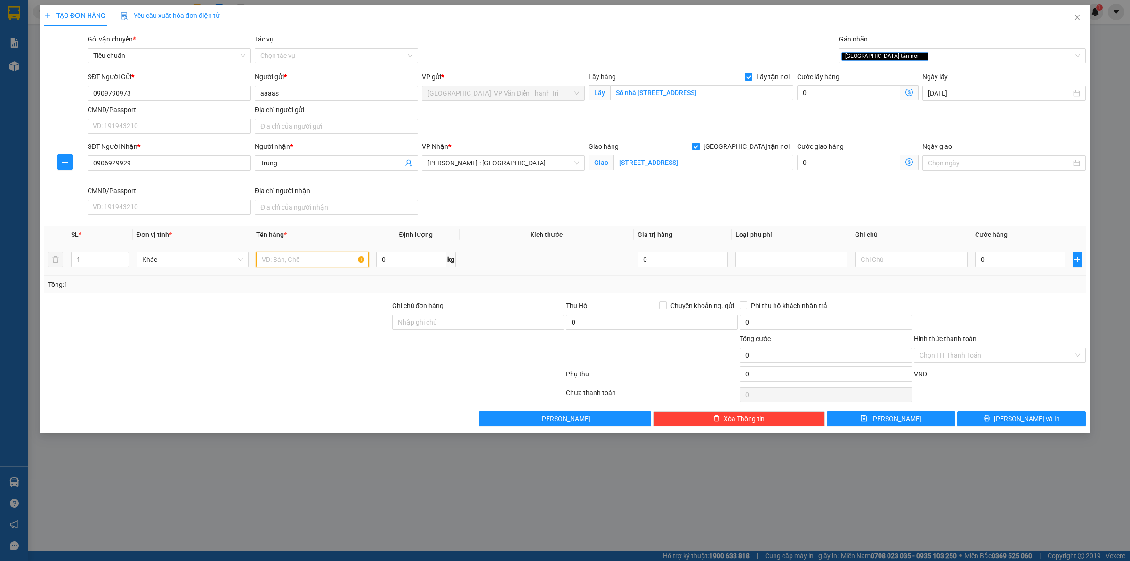
click at [272, 262] on input "text" at bounding box center [312, 259] width 112 height 15
click at [835, 95] on input "0" at bounding box center [848, 92] width 103 height 15
drag, startPoint x: 311, startPoint y: 263, endPoint x: 328, endPoint y: 218, distance: 48.1
click at [311, 263] on input "text" at bounding box center [312, 259] width 112 height 15
paste input "2 can 20lit, 03 can 10lit, tổng 70 lít"
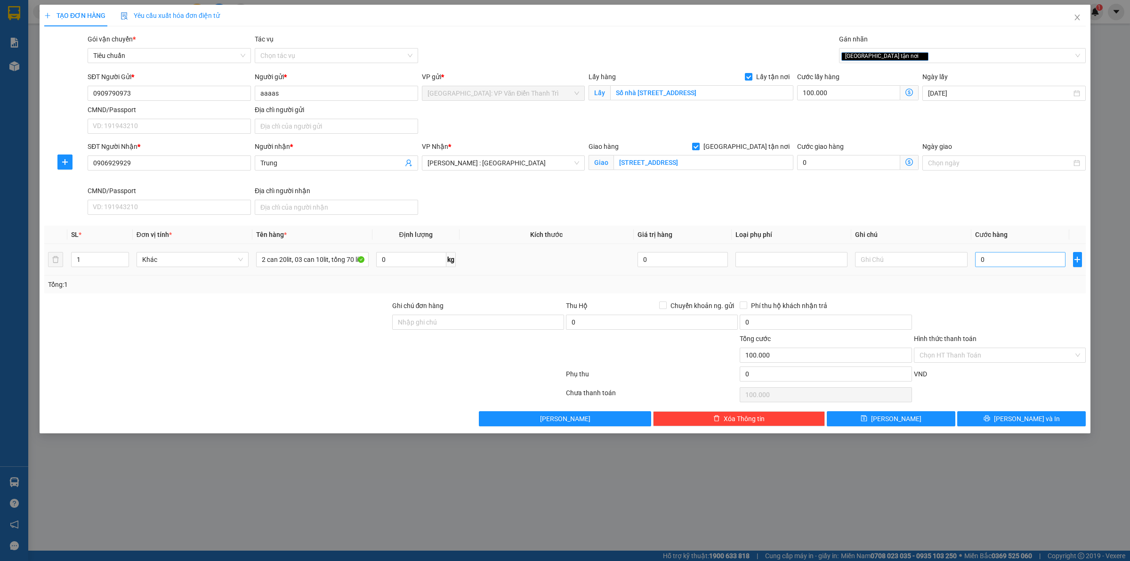
drag, startPoint x: 1051, startPoint y: 271, endPoint x: 1041, endPoint y: 265, distance: 12.2
click at [1048, 269] on td "0" at bounding box center [1020, 260] width 98 height 32
click at [1036, 264] on input "0" at bounding box center [1020, 259] width 90 height 15
click at [877, 417] on button "[PERSON_NAME]" at bounding box center [891, 418] width 129 height 15
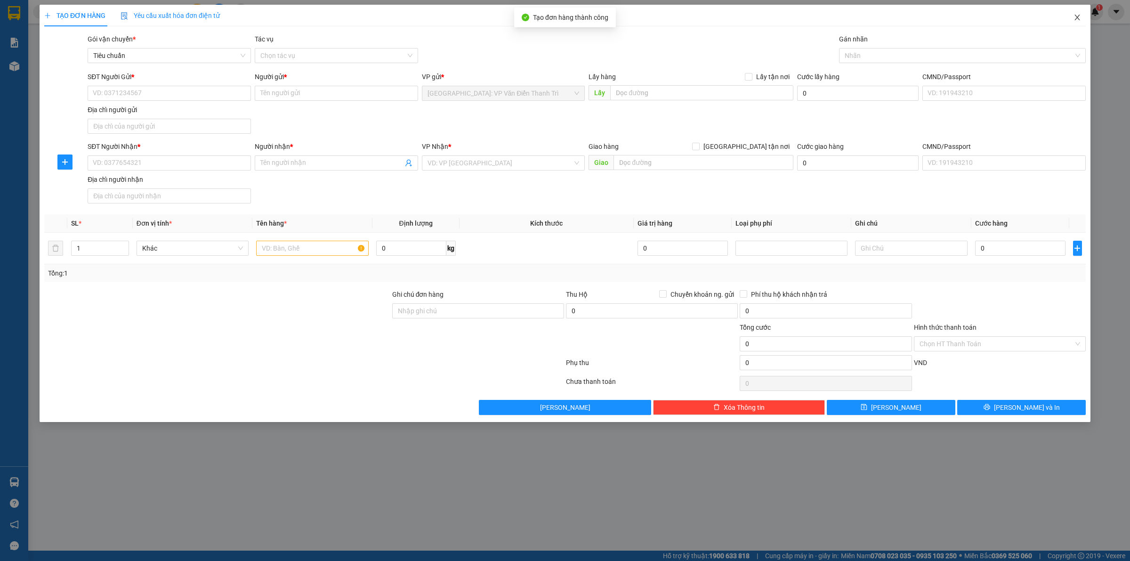
click at [1072, 21] on span "Close" at bounding box center [1077, 18] width 26 height 26
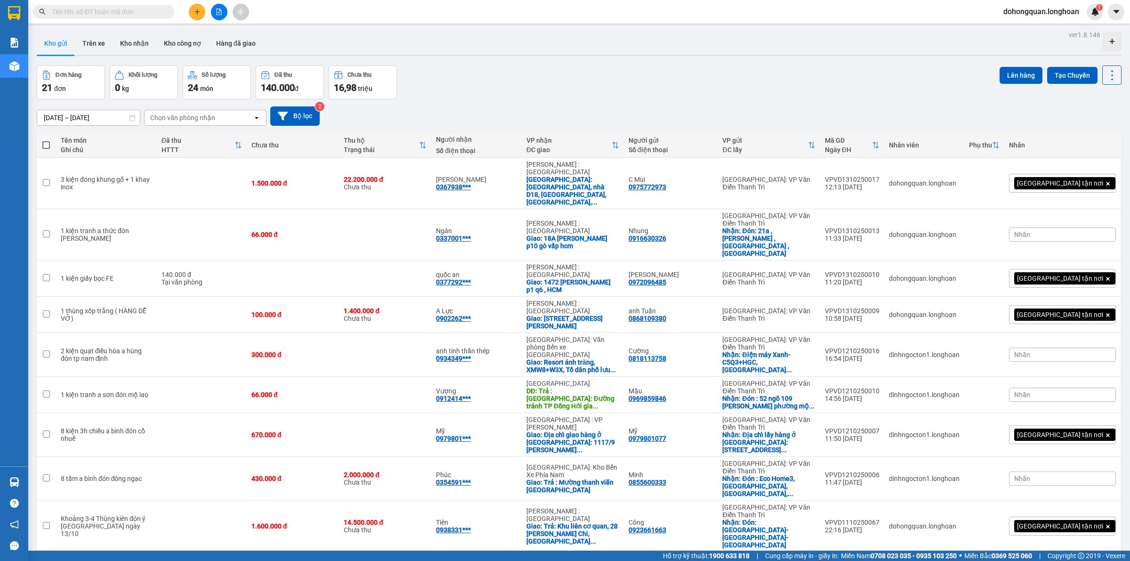
click at [111, 8] on input "text" at bounding box center [107, 12] width 111 height 10
paste input "0394786965"
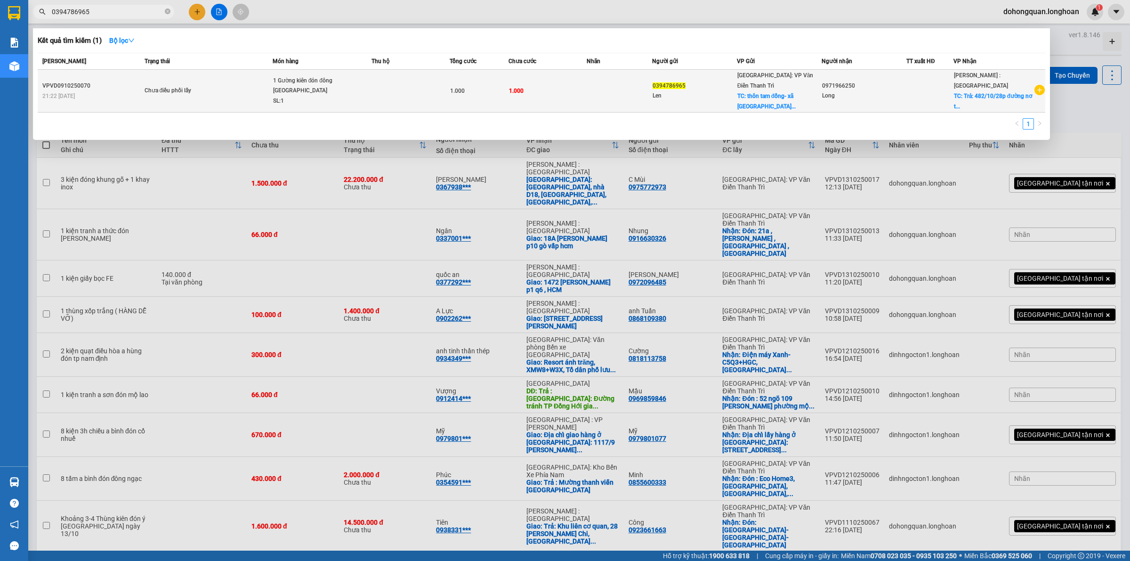
click at [163, 97] on td "Chưa điều phối lấy" at bounding box center [207, 91] width 130 height 43
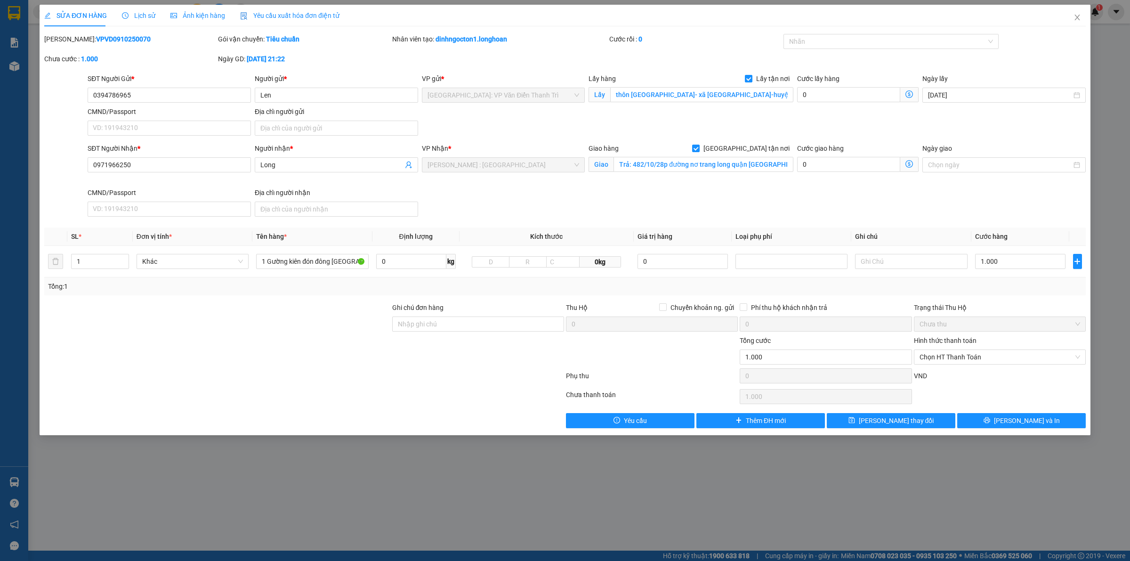
click at [137, 15] on span "Lịch sử" at bounding box center [138, 16] width 33 height 8
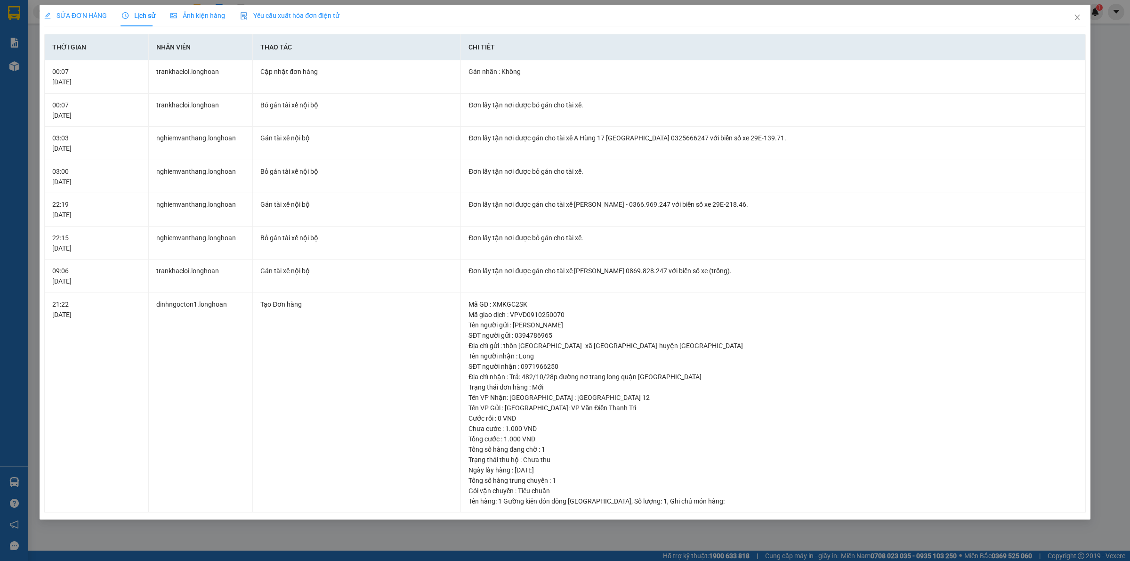
click at [72, 14] on span "SỬA ĐƠN HÀNG" at bounding box center [75, 16] width 63 height 8
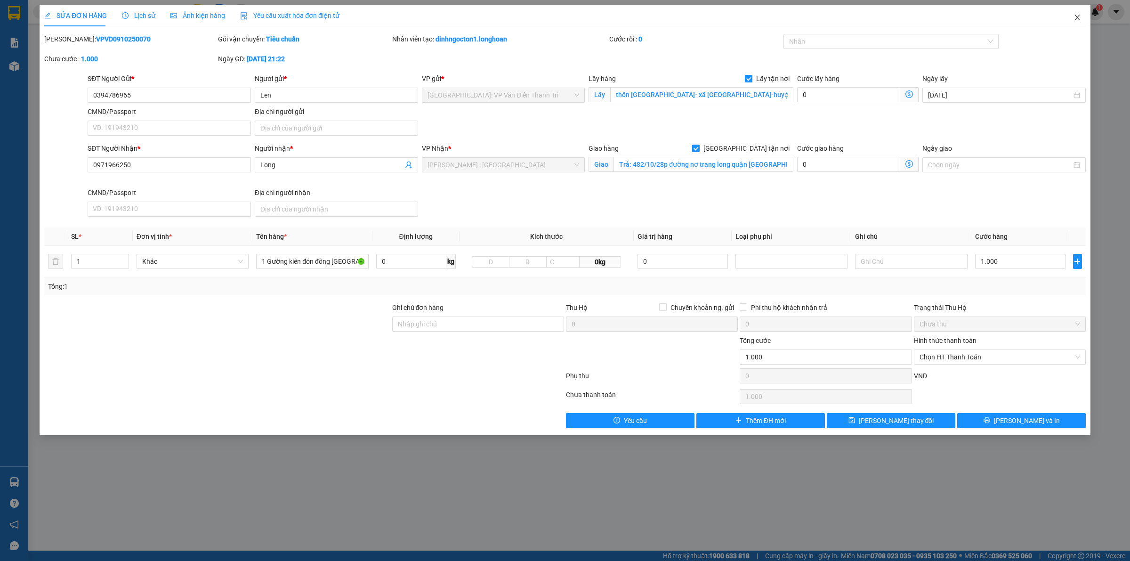
drag, startPoint x: 1076, startPoint y: 17, endPoint x: 1062, endPoint y: 1, distance: 20.7
click at [1076, 17] on icon "close" at bounding box center [1078, 18] width 8 height 8
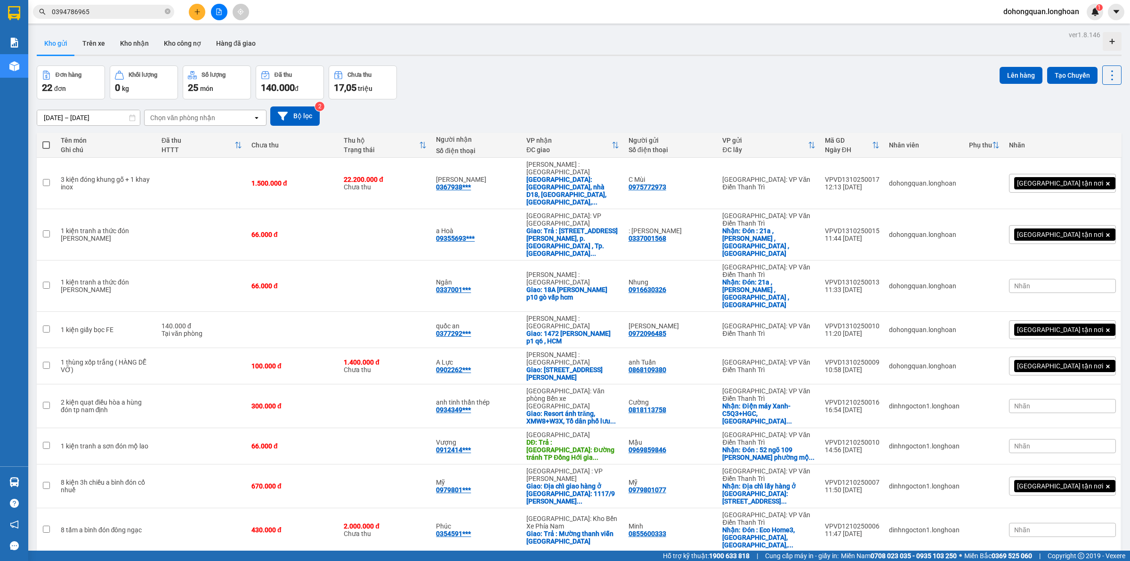
drag, startPoint x: 665, startPoint y: 105, endPoint x: 647, endPoint y: 92, distance: 21.7
click at [664, 105] on div "[DATE] – [DATE] Press the down arrow key to interact with the calendar and sele…" at bounding box center [579, 115] width 1085 height 33
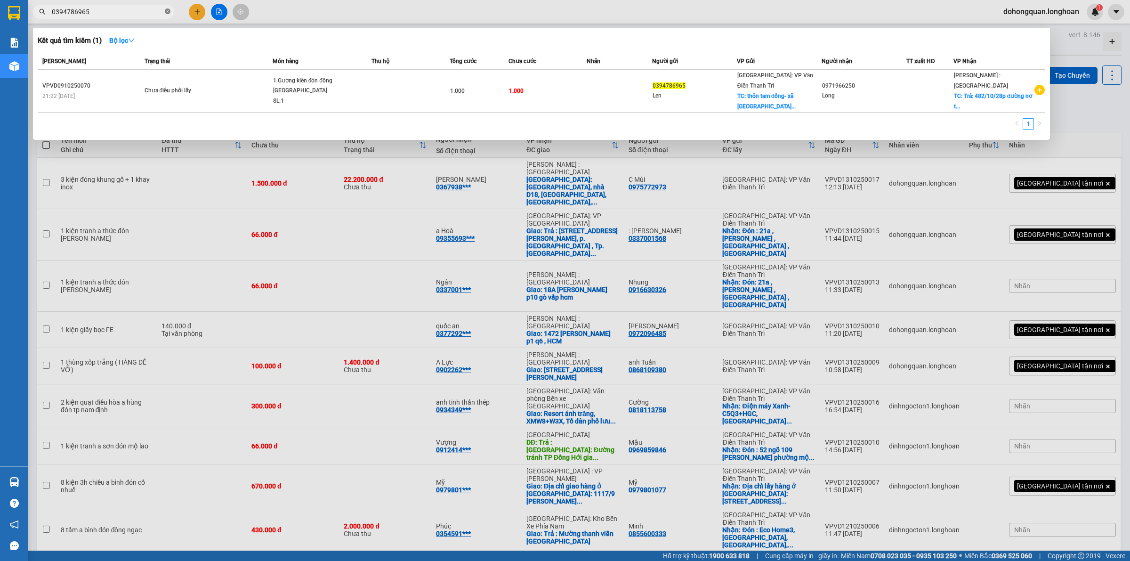
click at [167, 10] on icon "close-circle" at bounding box center [168, 11] width 6 height 6
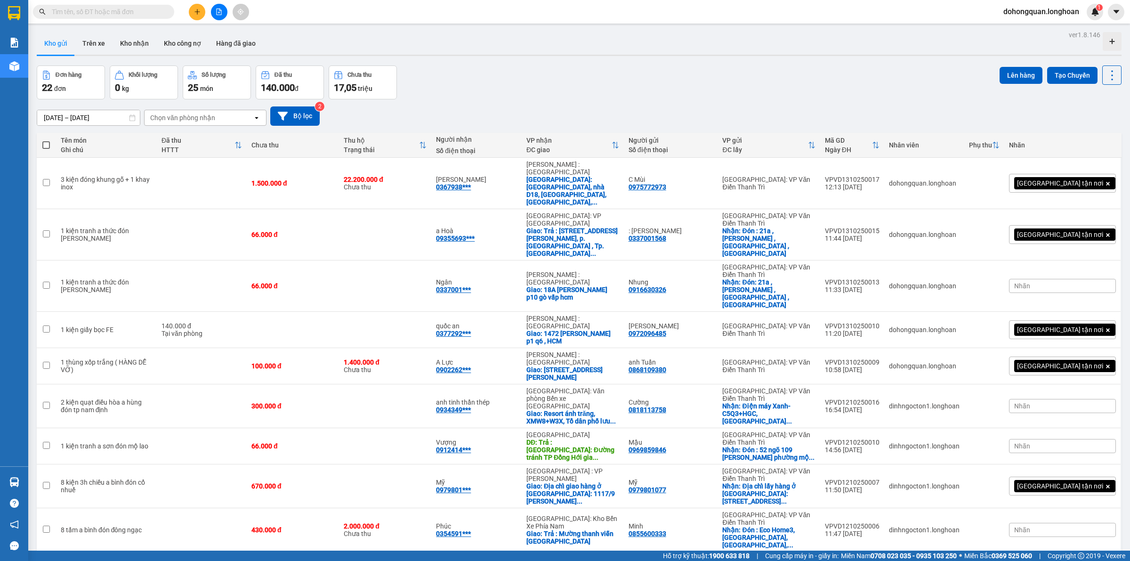
click at [126, 11] on input "text" at bounding box center [107, 12] width 111 height 10
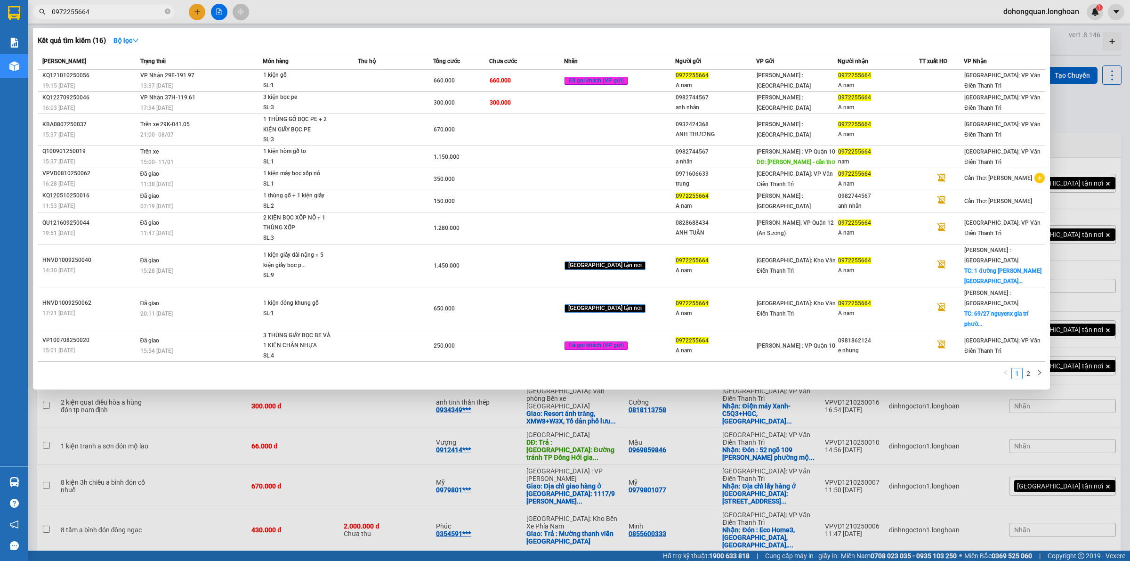
click at [52, 9] on input "0972255664" at bounding box center [107, 12] width 111 height 10
click at [167, 12] on icon "close-circle" at bounding box center [168, 11] width 6 height 6
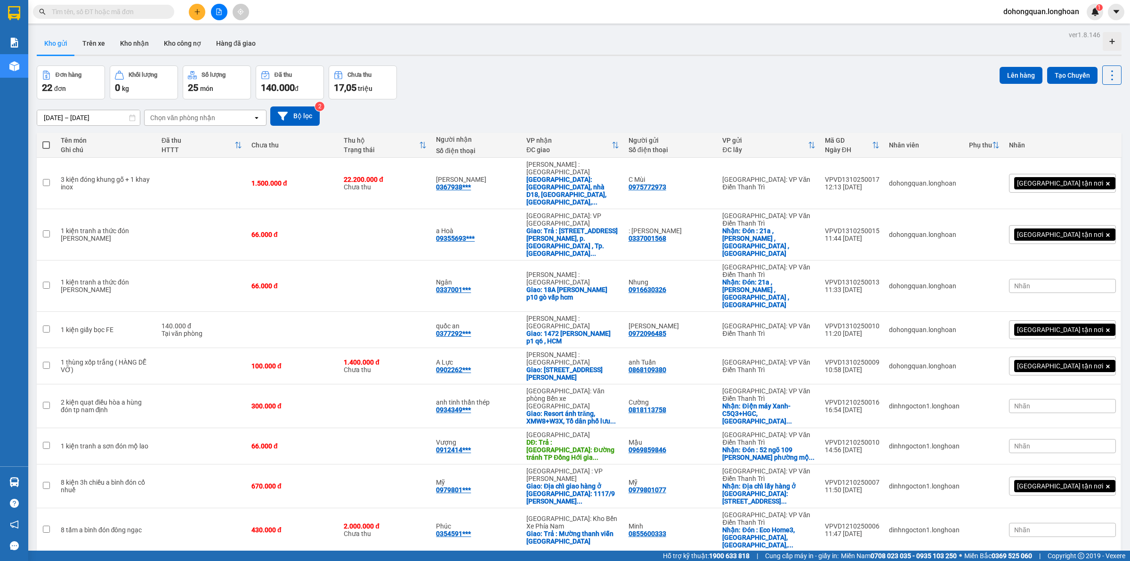
click at [379, 16] on div "Kết quả tìm kiếm ( 16 ) Bộ lọc Mã ĐH Trạng thái Món hàng Thu hộ Tổng cước Chưa …" at bounding box center [565, 12] width 1130 height 24
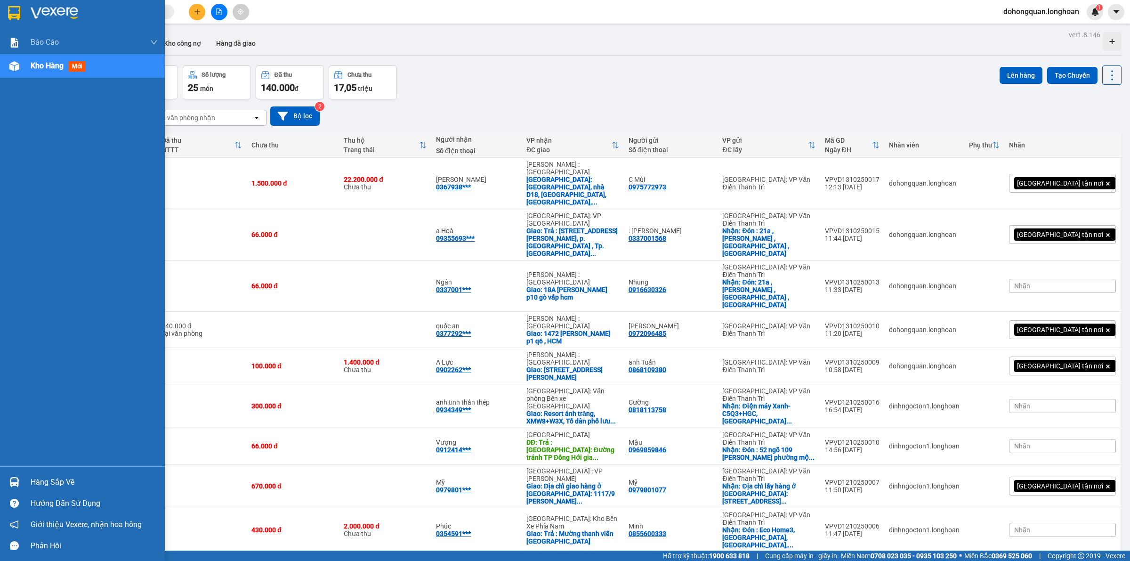
click at [22, 19] on div at bounding box center [82, 15] width 165 height 31
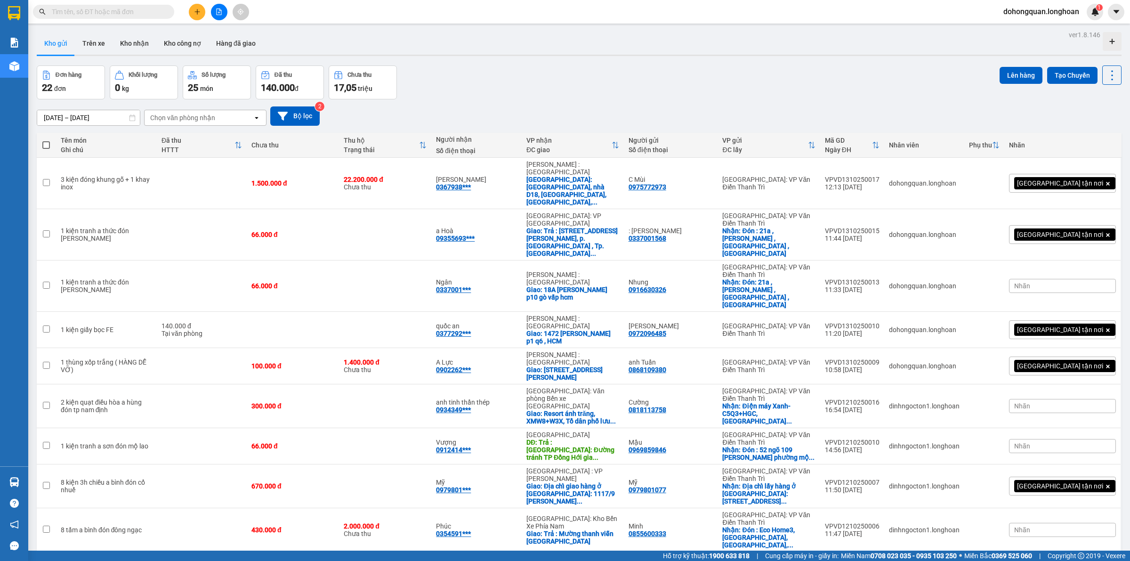
click at [424, 78] on div "Đơn hàng 22 đơn Khối lượng 0 kg Số lượng 25 món Đã thu 140.000 đ Chưa thu 17,05…" at bounding box center [579, 82] width 1085 height 34
click at [485, 46] on div "Kho gửi Trên xe Kho nhận Kho công nợ Hàng đã giao" at bounding box center [579, 44] width 1085 height 25
click at [106, 8] on input "text" at bounding box center [107, 12] width 111 height 10
paste input "0906929929"
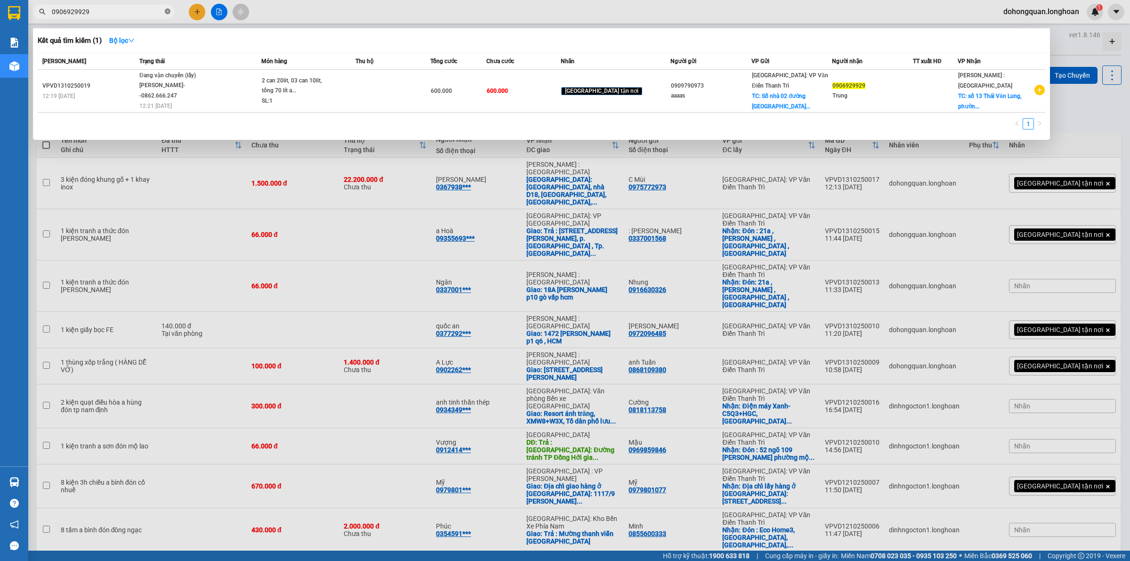
click at [168, 15] on span at bounding box center [168, 12] width 6 height 9
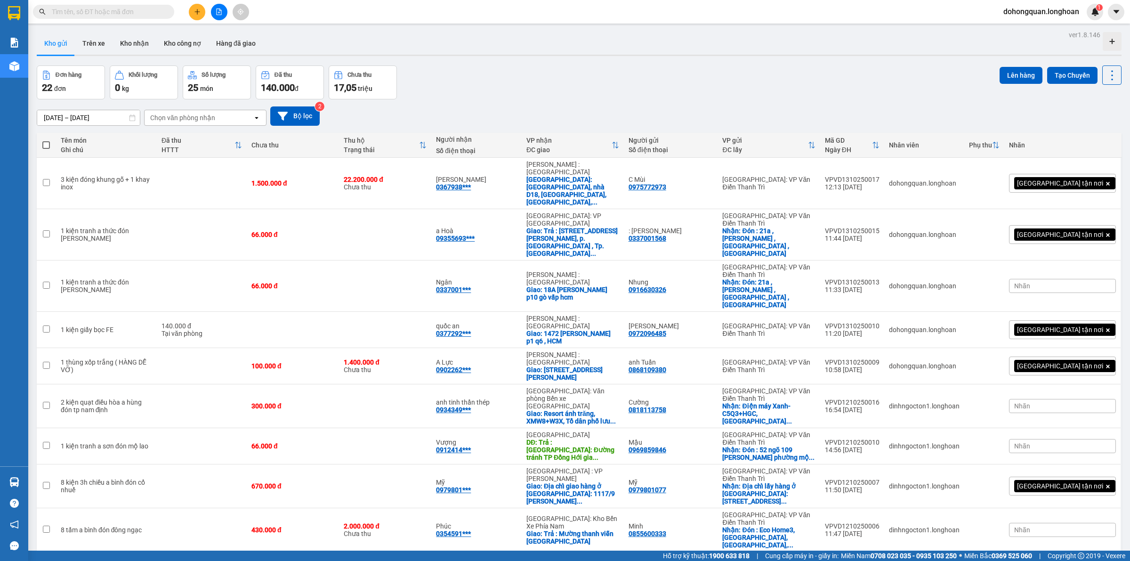
click at [190, 6] on div at bounding box center [219, 12] width 71 height 16
click at [192, 8] on button at bounding box center [197, 12] width 16 height 16
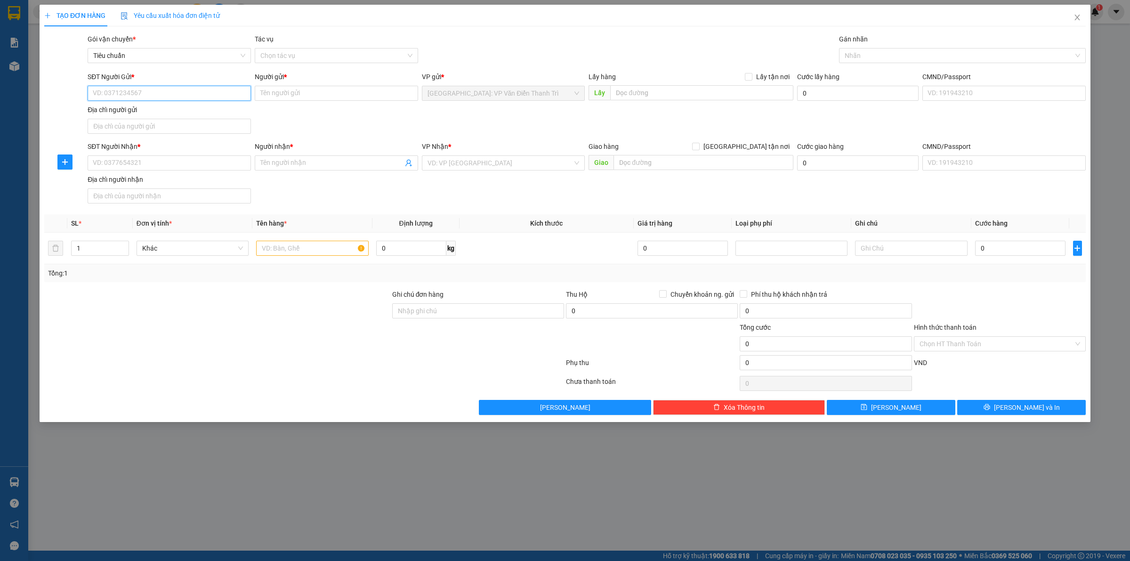
click at [126, 97] on input "SĐT Người Gửi *" at bounding box center [169, 93] width 163 height 15
paste input "0983836606"
click at [286, 97] on input "Người gửi *" at bounding box center [336, 93] width 163 height 15
paste input "Lan Huong"
drag, startPoint x: 509, startPoint y: 127, endPoint x: 552, endPoint y: 117, distance: 45.0
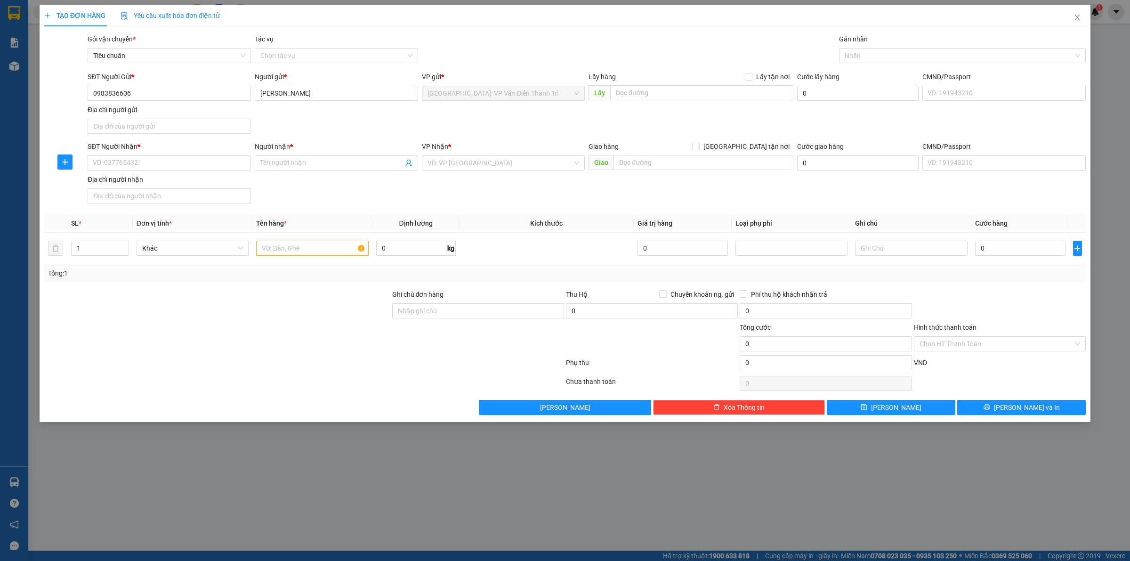
click at [509, 126] on div "SĐT Người Gửi * 0983836606 Người gửi * Lan Huong Lan Huong VP gửi * Hà Nội: VP …" at bounding box center [587, 105] width 1002 height 66
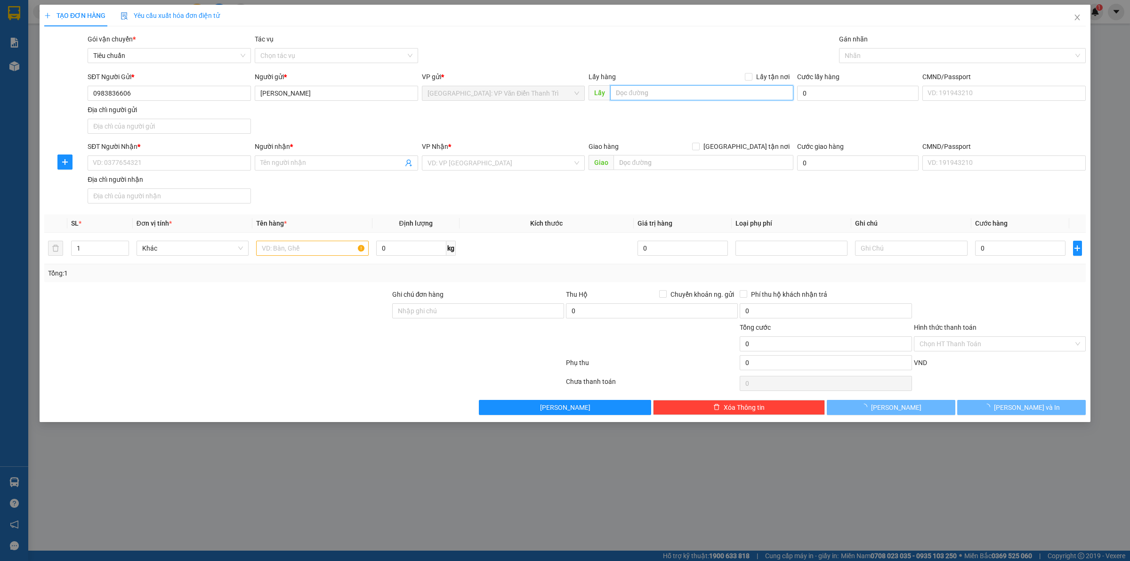
click at [679, 94] on input "text" at bounding box center [701, 92] width 183 height 15
paste input "Lấy tại 28 Ngõ 357 Tam Trinh, Phường Hoàng Văn Thụ, Quận Hoàng Mai, Hà Nội"
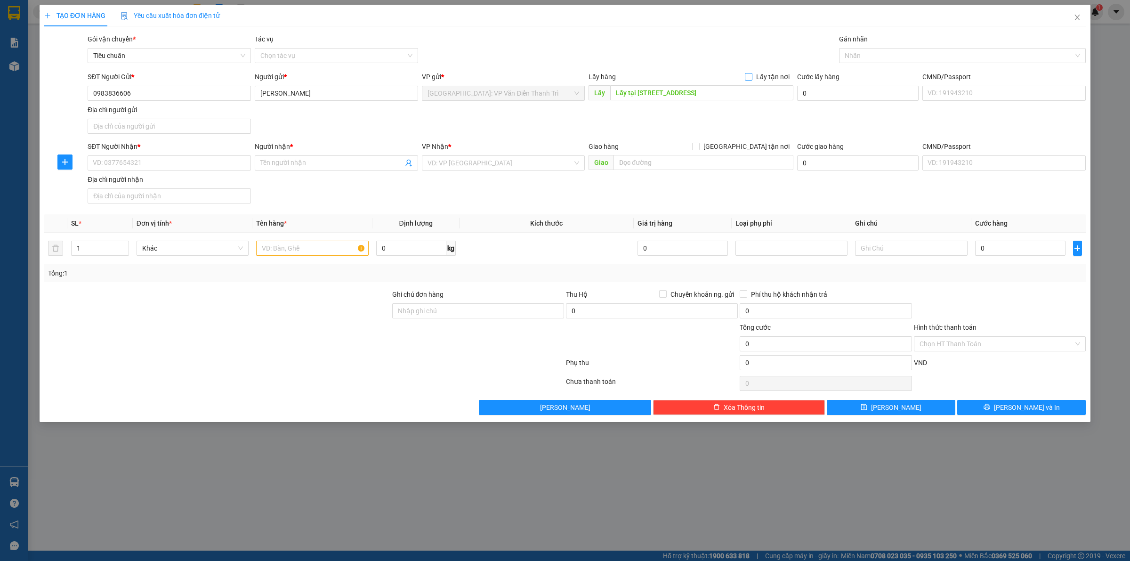
click at [747, 78] on input "Lấy tận nơi" at bounding box center [748, 76] width 7 height 7
click at [689, 112] on div "SĐT Người Gửi * 0983836606 Người gửi * Lan Huong VP gửi * Hà Nội: VP Văn Điển T…" at bounding box center [587, 105] width 1002 height 66
click at [186, 156] on input "SĐT Người Nhận *" at bounding box center [169, 162] width 163 height 15
paste input "0564 103 333"
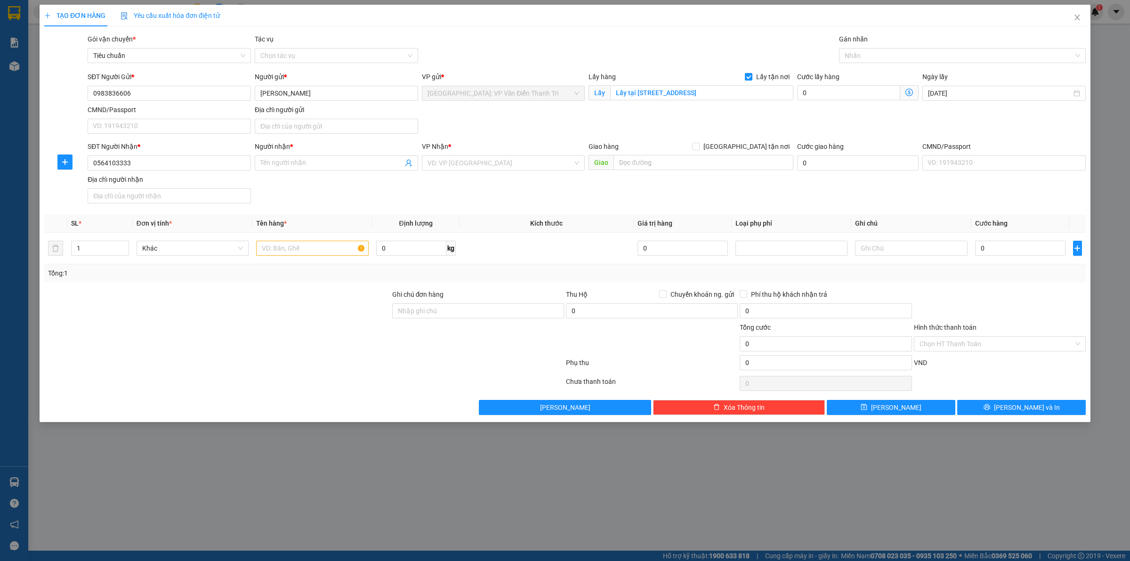
click at [309, 171] on div "Người nhận * Tên người nhận" at bounding box center [336, 157] width 163 height 33
click at [310, 165] on input "Người nhận *" at bounding box center [331, 163] width 143 height 10
paste input "A Phát"
drag, startPoint x: 493, startPoint y: 187, endPoint x: 492, endPoint y: 160, distance: 27.3
click at [493, 187] on div "SĐT Người Nhận * 0564103333 Người nhận * A Phát VP Nhận * VD: VP Sài Gòn Giao h…" at bounding box center [587, 174] width 1002 height 66
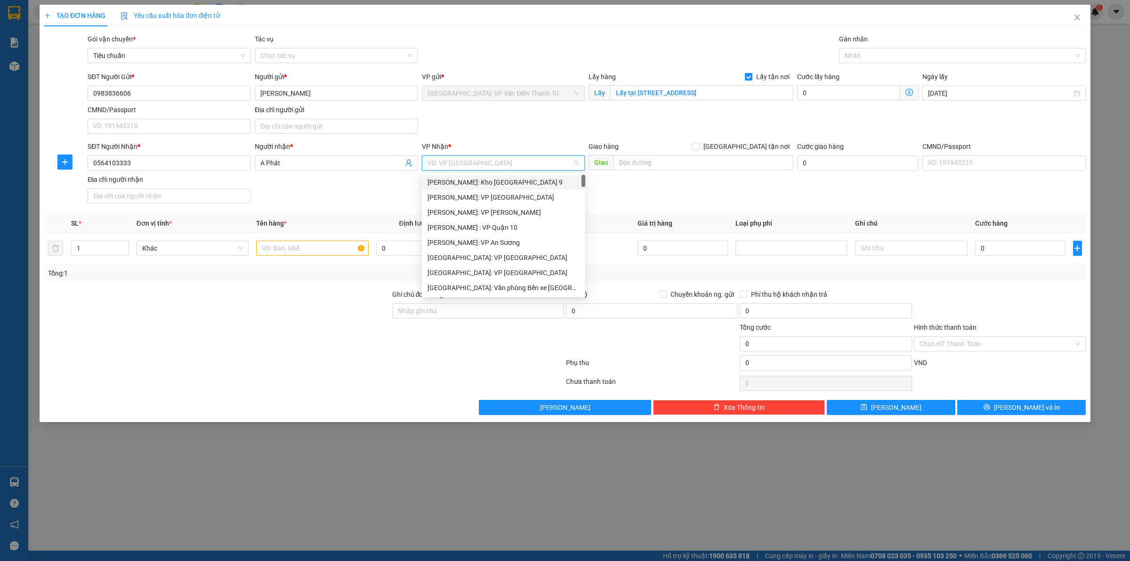
click at [492, 160] on input "search" at bounding box center [501, 163] width 146 height 14
click at [653, 168] on input "text" at bounding box center [704, 162] width 180 height 15
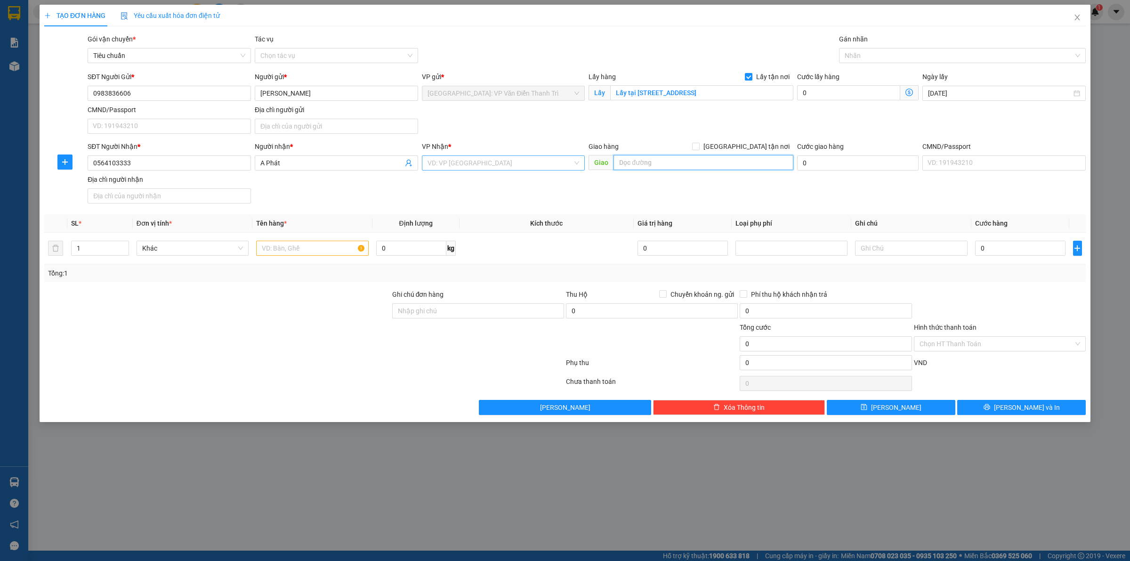
paste input "Địa chỉ: 374A Lê Văn Quới, Phường Bình Hưng Hòa, Tp. Hồ Chí Minh, Việt Nam"
click at [509, 165] on input "search" at bounding box center [501, 163] width 146 height 14
click at [509, 191] on div "[PERSON_NAME] : [GEOGRAPHIC_DATA]" at bounding box center [503, 197] width 163 height 15
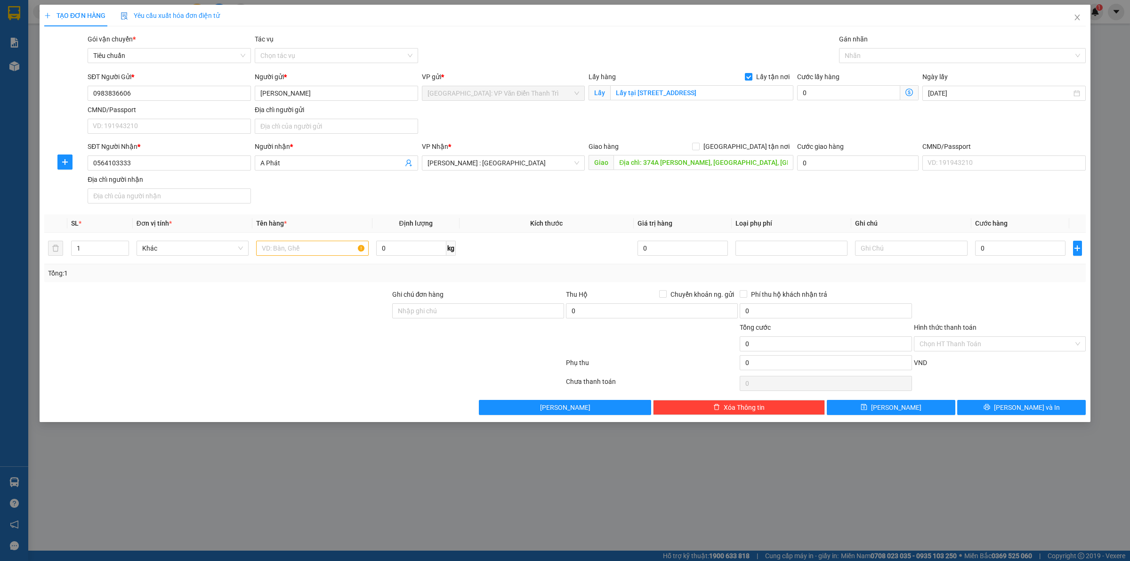
drag, startPoint x: 640, startPoint y: 206, endPoint x: 663, endPoint y: 183, distance: 32.0
click at [646, 201] on div "SĐT Người Nhận * 0564103333 Người nhận * A Phát VP Nhận * Hồ Chí Minh : Kho Quậ…" at bounding box center [587, 174] width 1002 height 66
click at [699, 149] on input "[GEOGRAPHIC_DATA] tận nơi" at bounding box center [695, 146] width 7 height 7
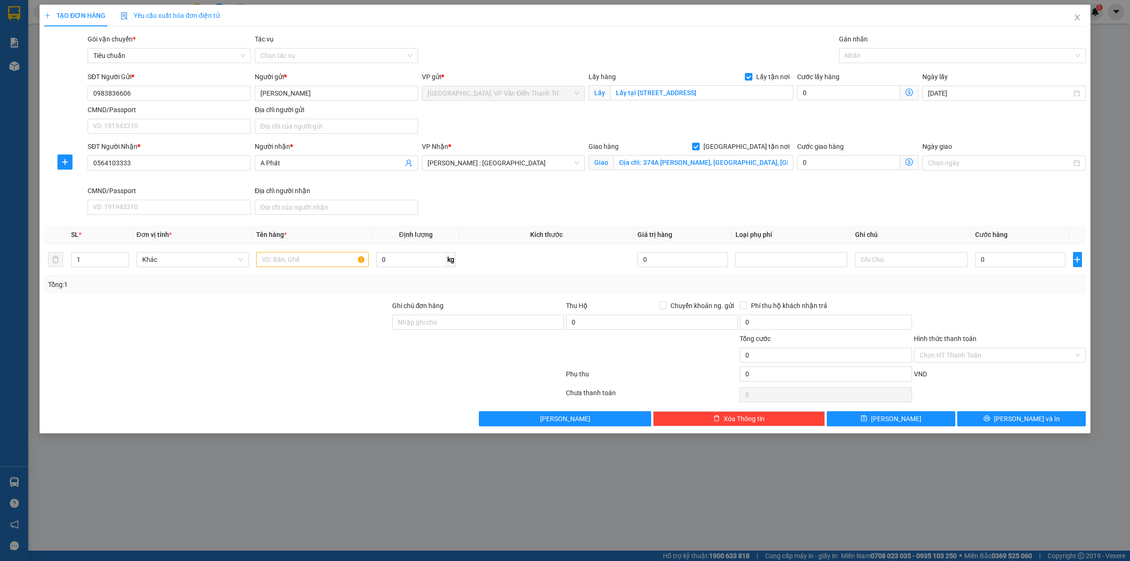
drag, startPoint x: 849, startPoint y: 123, endPoint x: 859, endPoint y: 108, distance: 18.6
click at [856, 115] on div "SĐT Người Gửi * 0983836606 Người gửi * Lan Huong VP gửi * Hà Nội: VP Văn Điển T…" at bounding box center [587, 105] width 1002 height 66
drag, startPoint x: 861, startPoint y: 66, endPoint x: 860, endPoint y: 59, distance: 7.6
click at [860, 62] on div "Gán nhãn Nhãn" at bounding box center [962, 50] width 247 height 33
click at [860, 59] on div at bounding box center [957, 55] width 233 height 11
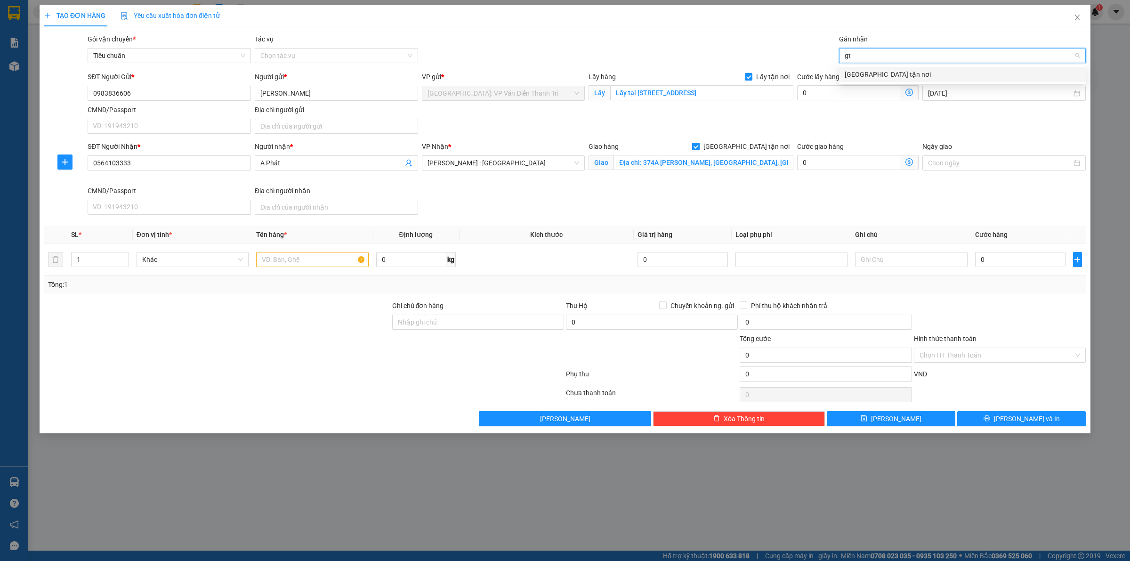
click at [867, 79] on div "[GEOGRAPHIC_DATA] tận nơi" at bounding box center [962, 74] width 235 height 10
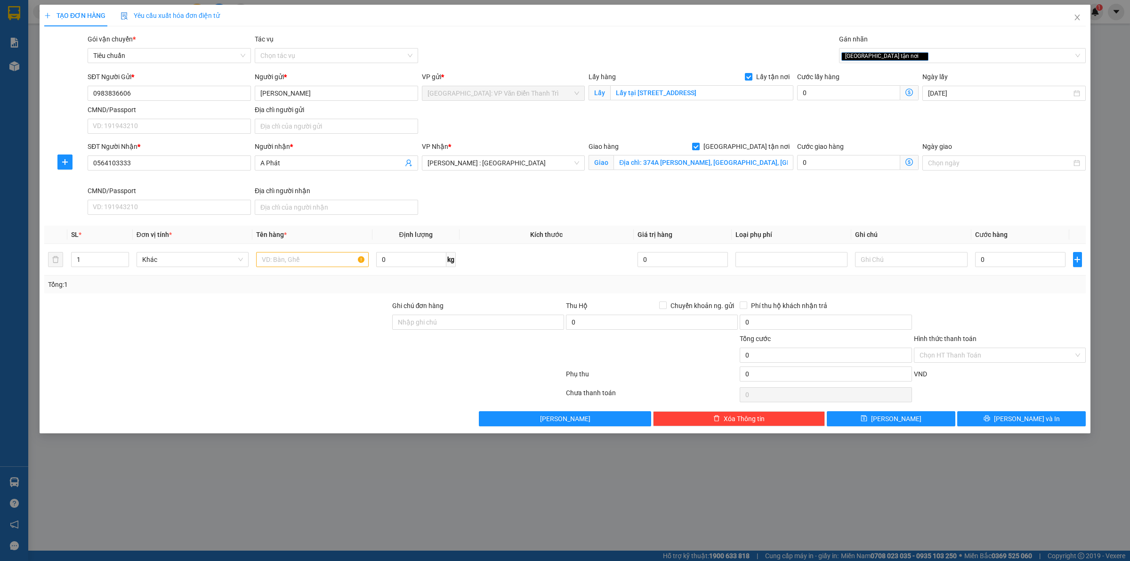
click at [812, 106] on div "SĐT Người Gửi * 0983836606 Người gửi * Lan Huong VP gửi * Hà Nội: VP Văn Điển T…" at bounding box center [587, 105] width 1002 height 66
drag, startPoint x: 837, startPoint y: 189, endPoint x: 843, endPoint y: 189, distance: 6.1
click at [843, 189] on div "SĐT Người Nhận * 0564103333 Người nhận * A Phát VP Nhận * Hồ Chí Minh : Kho Quậ…" at bounding box center [587, 179] width 1002 height 77
click at [1004, 264] on input "0" at bounding box center [1020, 259] width 90 height 15
click at [607, 185] on div "Giao hàng Giao tận nơi Giao Địa chỉ: 374A Lê Văn Quới, Phường Bình Hưng Hòa, Tp…" at bounding box center [691, 163] width 209 height 44
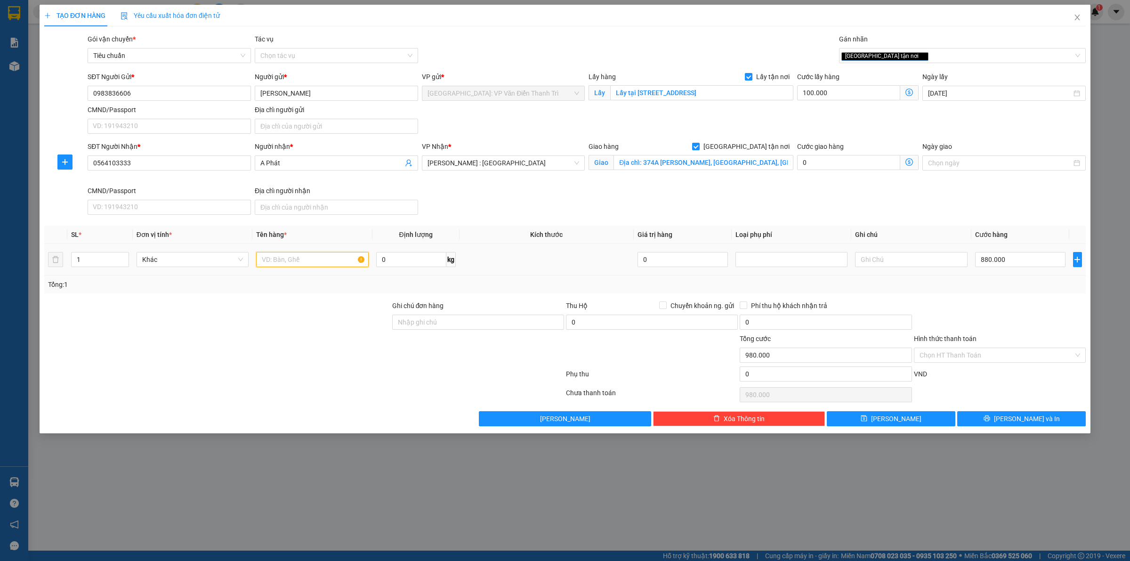
click at [312, 259] on input "text" at bounding box center [312, 259] width 112 height 15
paste input "6 thùng nặng 102kg"
click at [334, 262] on input "6 thùng nặng 102kg" at bounding box center [312, 259] width 112 height 15
click at [726, 189] on div "SĐT Người Nhận * 0564103333 Người nhận * A Phát VP Nhận * Hồ Chí Minh : Kho Quậ…" at bounding box center [587, 179] width 1002 height 77
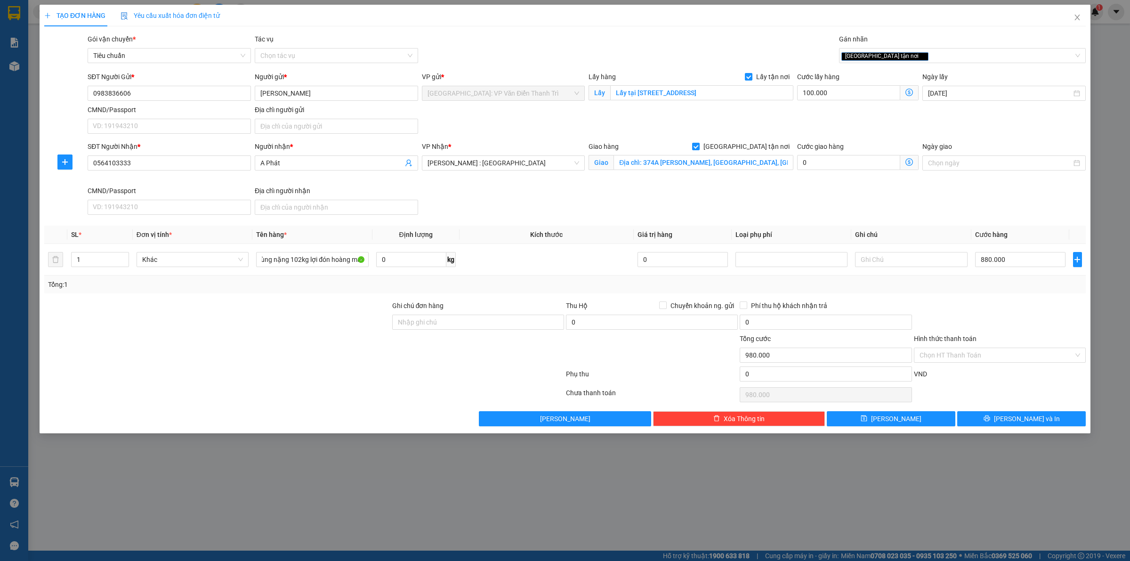
scroll to position [0, 0]
click at [867, 421] on icon "save" at bounding box center [864, 418] width 7 height 7
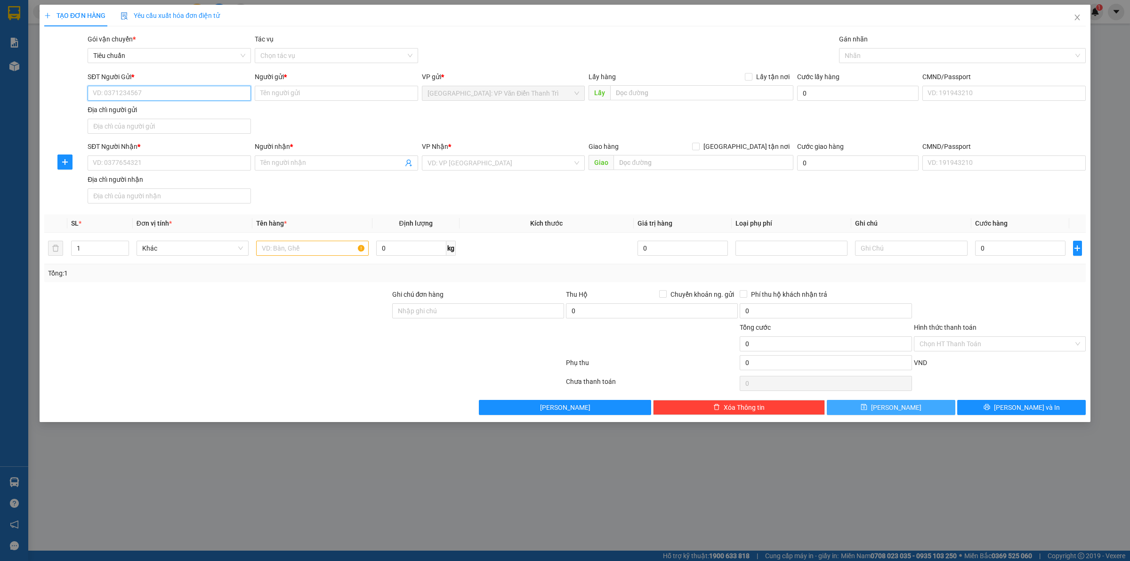
click at [146, 95] on input "SĐT Người Gửi *" at bounding box center [169, 93] width 163 height 15
paste input "0777015178"
click at [283, 102] on div "Người gửi * Tên người gửi" at bounding box center [336, 88] width 163 height 33
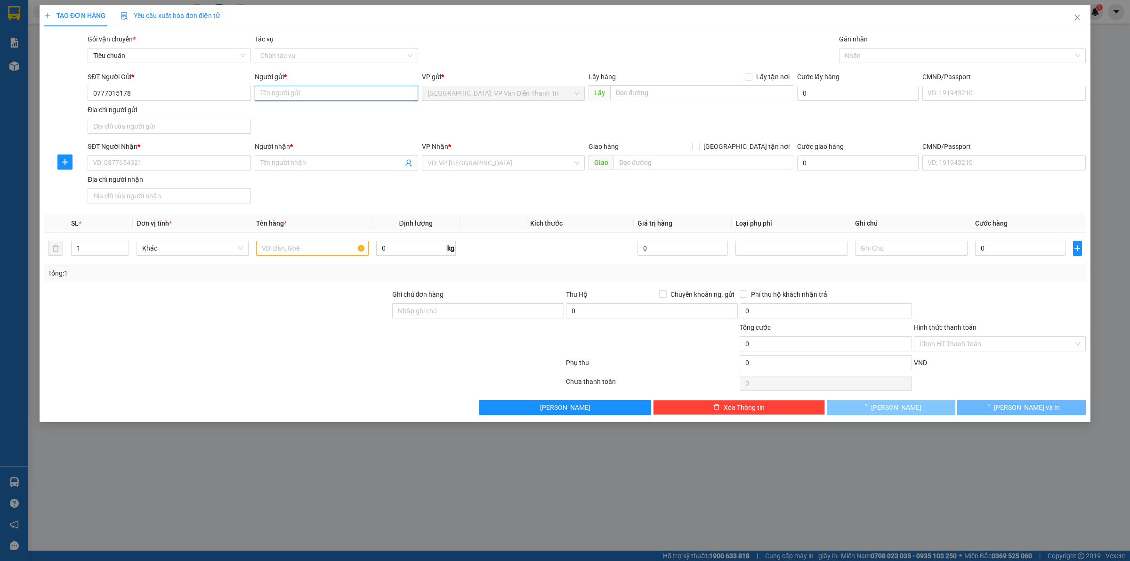
click at [286, 98] on input "Người gửi *" at bounding box center [336, 93] width 163 height 15
paste input "a Điệp"
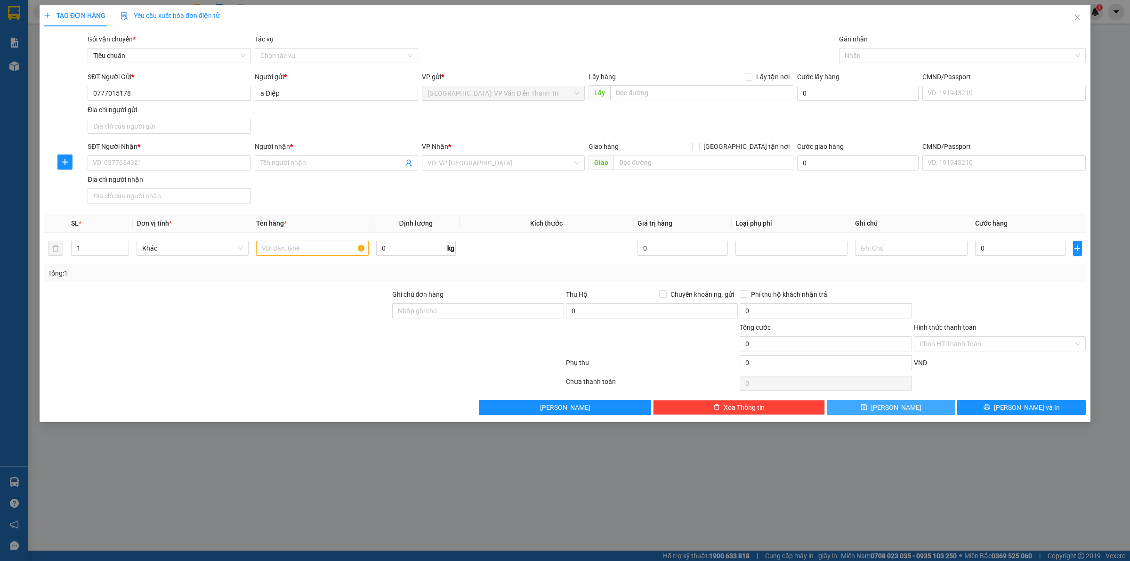
click at [478, 112] on div "SĐT Người Gửi * 0777015178 Người gửi * a Điệp a Điệp VP gửi * Hà Nội: VP Văn Đi…" at bounding box center [587, 105] width 1002 height 66
click at [640, 94] on input "text" at bounding box center [701, 92] width 183 height 15
click at [407, 181] on div "SĐT Người Nhận * VD: 0377654321 Người nhận * Tên người nhận VP Nhận * VD: VP [G…" at bounding box center [587, 174] width 1002 height 66
click at [684, 94] on input "text" at bounding box center [701, 92] width 183 height 15
click at [677, 182] on div "SĐT Người Nhận * VD: 0377654321 Người nhận * Tên người nhận VP Nhận * VD: VP [G…" at bounding box center [587, 174] width 1002 height 66
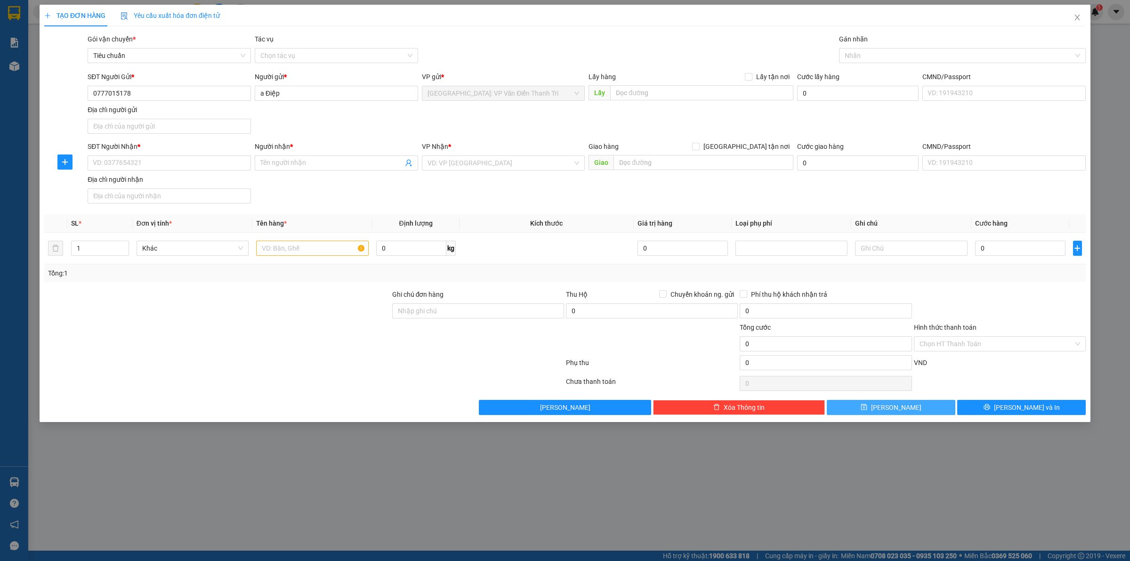
drag, startPoint x: 730, startPoint y: 196, endPoint x: 736, endPoint y: 196, distance: 6.1
click at [732, 196] on div "SĐT Người Nhận * VD: 0377654321 Người nhận * Tên người nhận VP Nhận * VD: VP [G…" at bounding box center [587, 174] width 1002 height 66
click at [1074, 17] on icon "close" at bounding box center [1078, 18] width 8 height 8
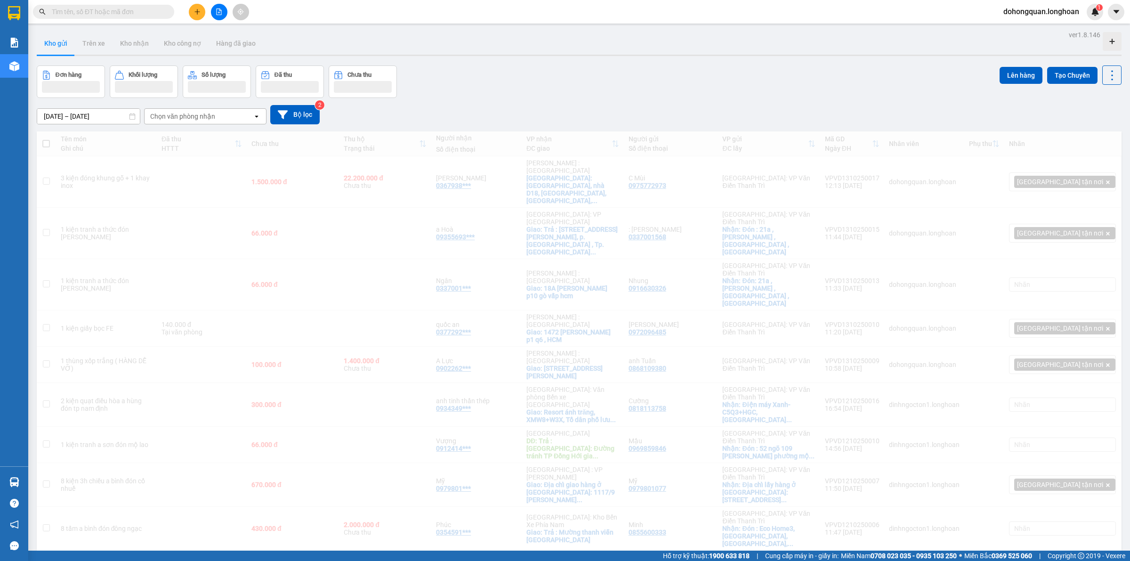
click at [513, 106] on div "[DATE] – [DATE] Press the down arrow key to interact with the calendar and sele…" at bounding box center [579, 114] width 1085 height 19
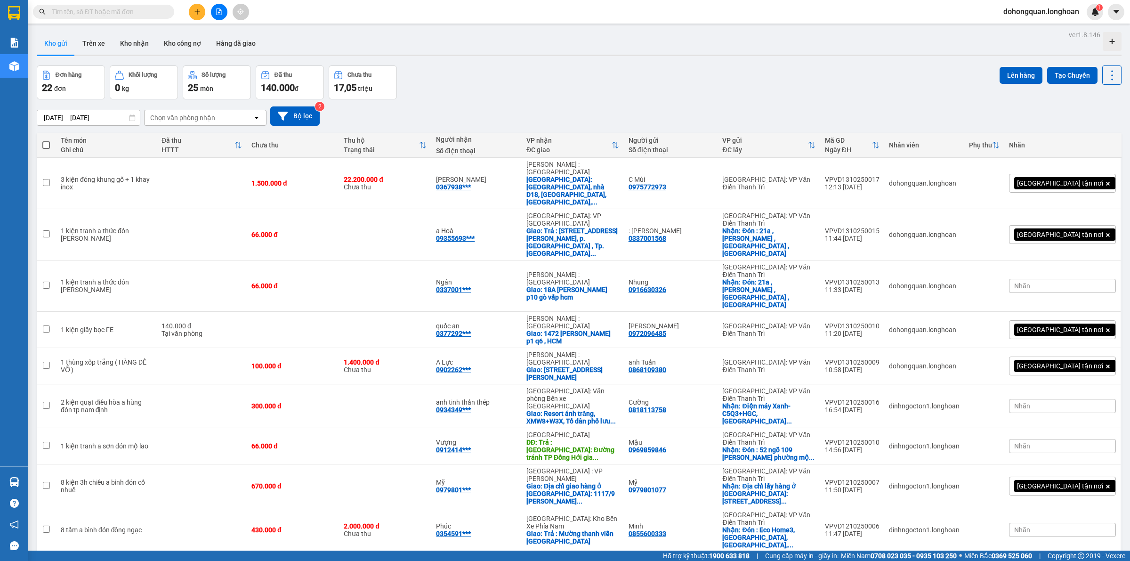
drag, startPoint x: 676, startPoint y: 88, endPoint x: 356, endPoint y: 5, distance: 330.4
click at [670, 88] on div "Đơn hàng 22 đơn Khối lượng 0 kg Số lượng 25 món Đã thu 140.000 đ Chưa thu 17,05…" at bounding box center [579, 82] width 1085 height 34
click at [520, 72] on div "Đơn hàng 22 đơn Khối lượng 0 kg Số lượng 25 món Đã thu 140.000 đ Chưa thu 17,05…" at bounding box center [579, 82] width 1085 height 34
click at [778, 79] on div "Đơn hàng 22 đơn Khối lượng 0 kg Số lượng 25 món Đã thu 140.000 đ Chưa thu 17,05…" at bounding box center [579, 82] width 1085 height 34
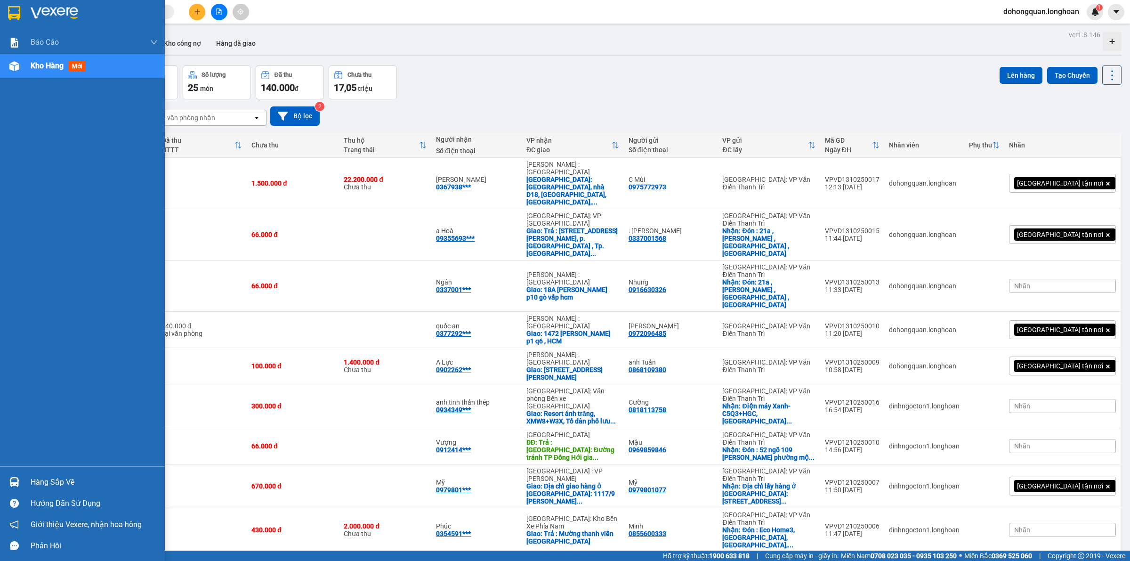
click at [1, 14] on div at bounding box center [82, 15] width 165 height 31
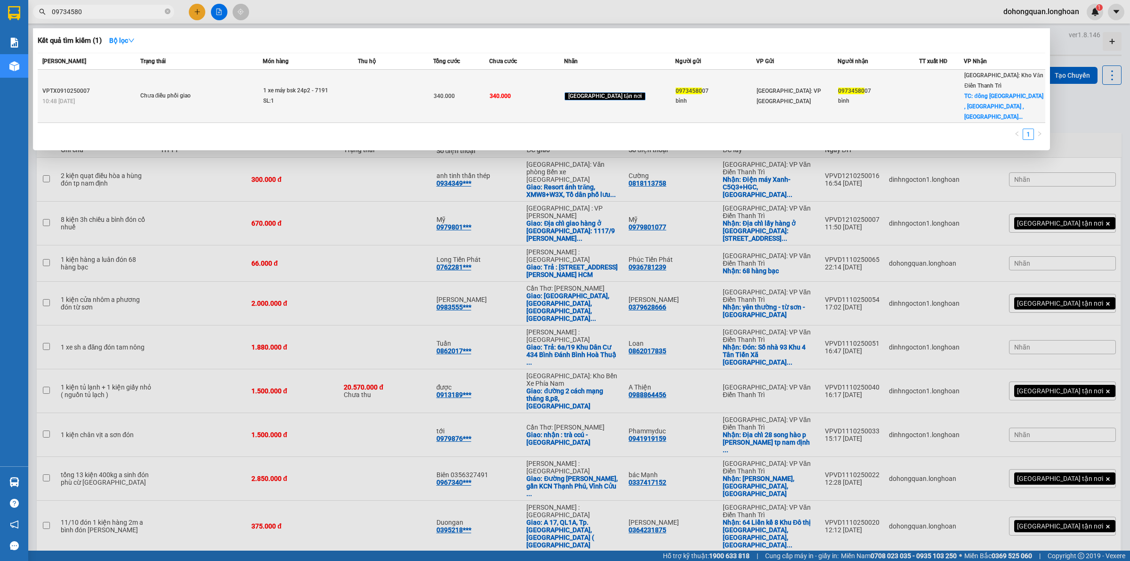
type input "09734580"
click at [305, 86] on div "1 xe máy bsk 24p2 - 7191" at bounding box center [298, 91] width 71 height 10
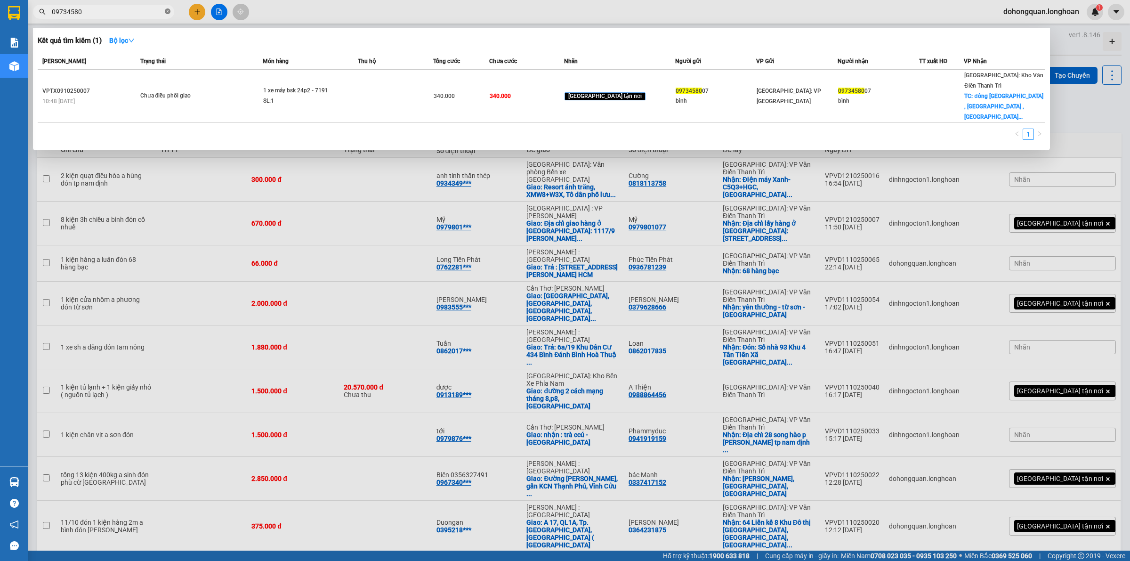
click at [166, 14] on icon "close-circle" at bounding box center [168, 11] width 6 height 6
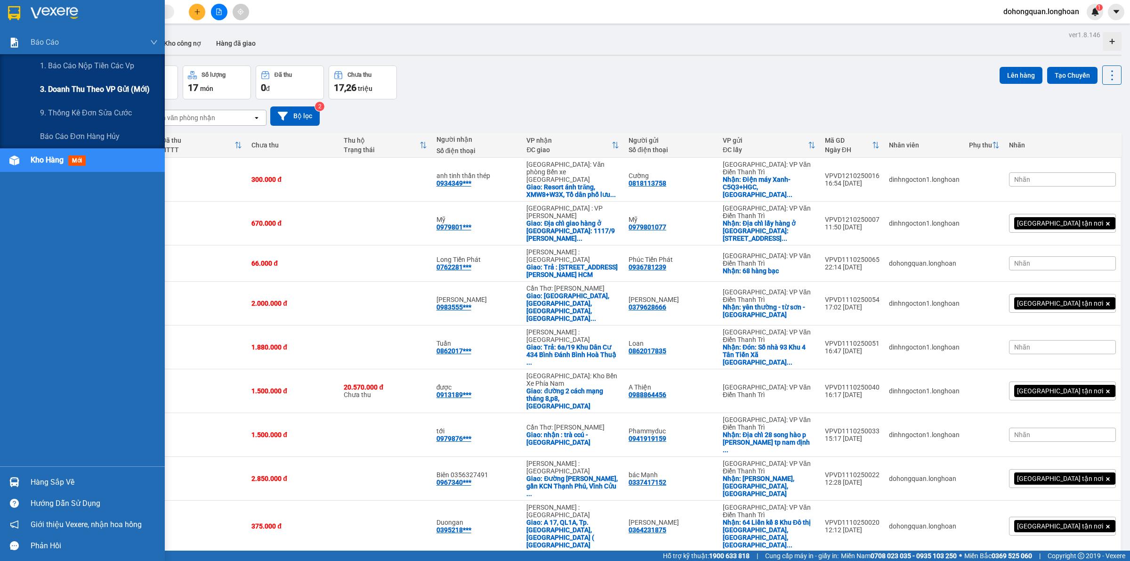
click at [75, 85] on span "3. Doanh Thu theo VP Gửi (mới)" at bounding box center [95, 89] width 110 height 12
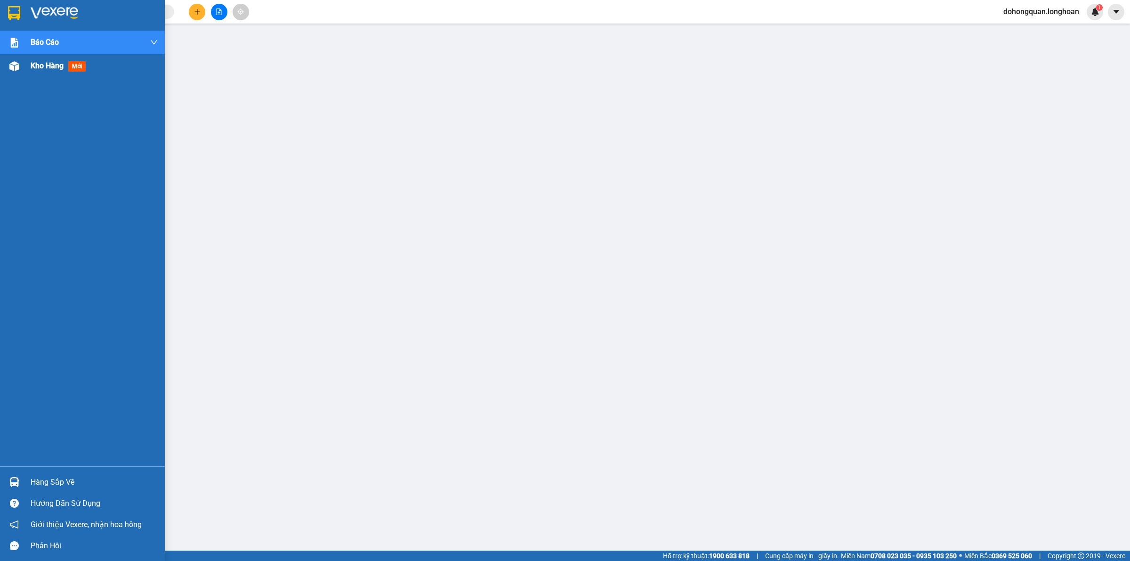
click at [19, 14] on img at bounding box center [14, 13] width 12 height 14
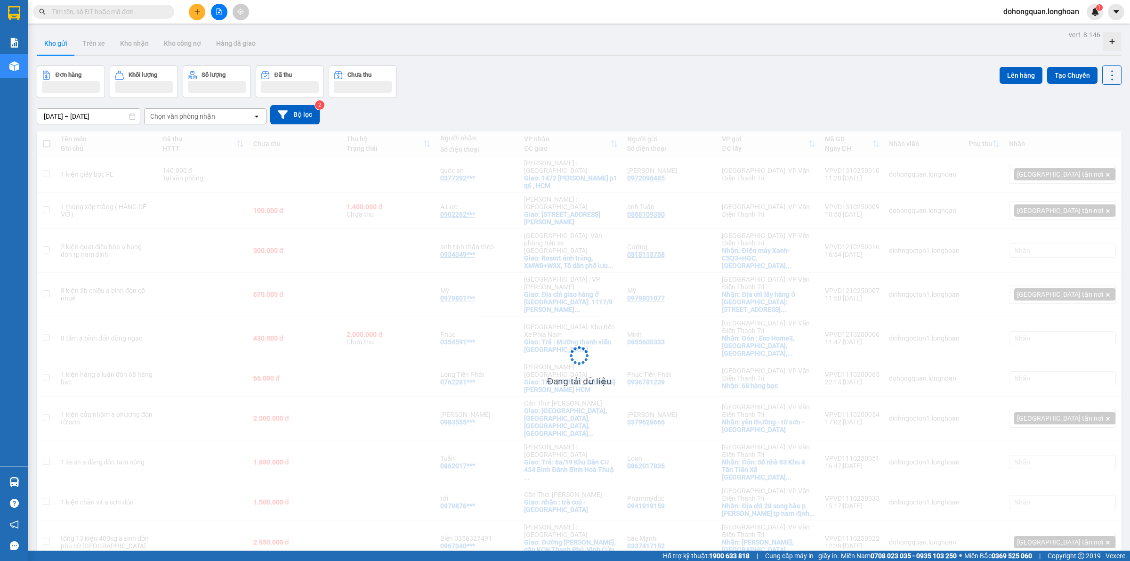
click at [526, 95] on div "Đơn hàng Khối lượng Số lượng Đã thu Chưa thu Lên hàng Tạo Chuyến" at bounding box center [579, 81] width 1085 height 32
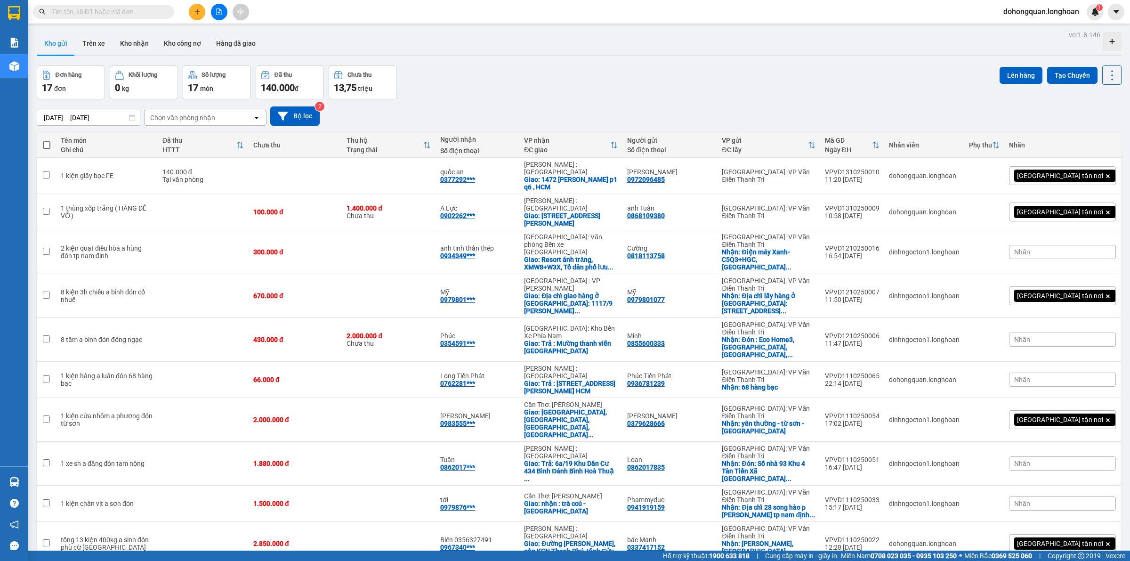
click at [1074, 453] on span "100 / trang" at bounding box center [1077, 448] width 34 height 9
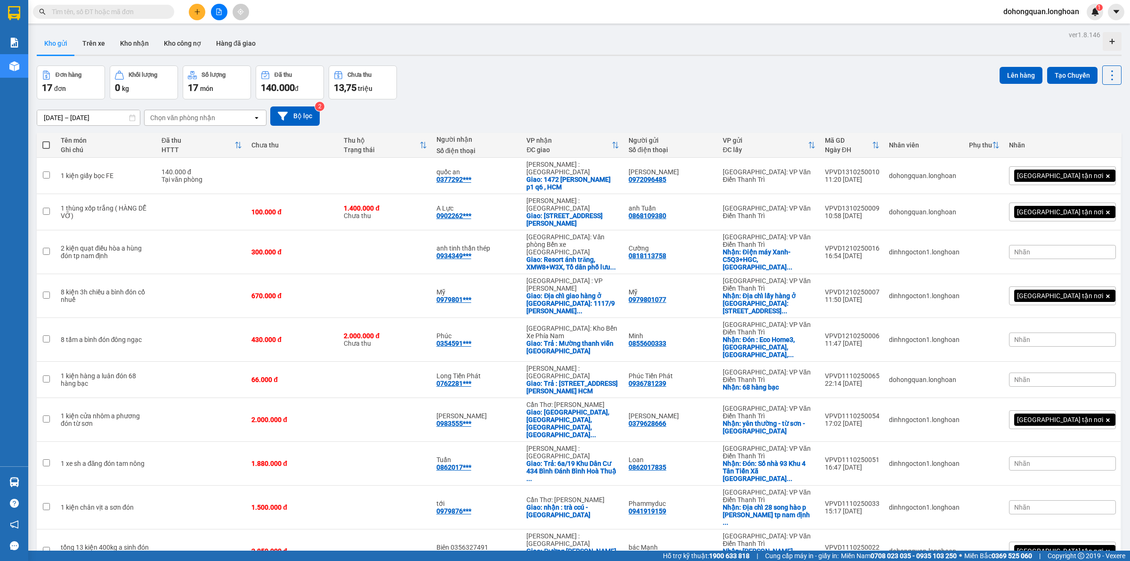
drag, startPoint x: 780, startPoint y: 88, endPoint x: 738, endPoint y: 99, distance: 42.8
click at [777, 88] on div "Đơn hàng 17 đơn Khối lượng 0 kg Số lượng 17 món Đã thu 140.000 đ Chưa thu 13,75…" at bounding box center [579, 82] width 1085 height 34
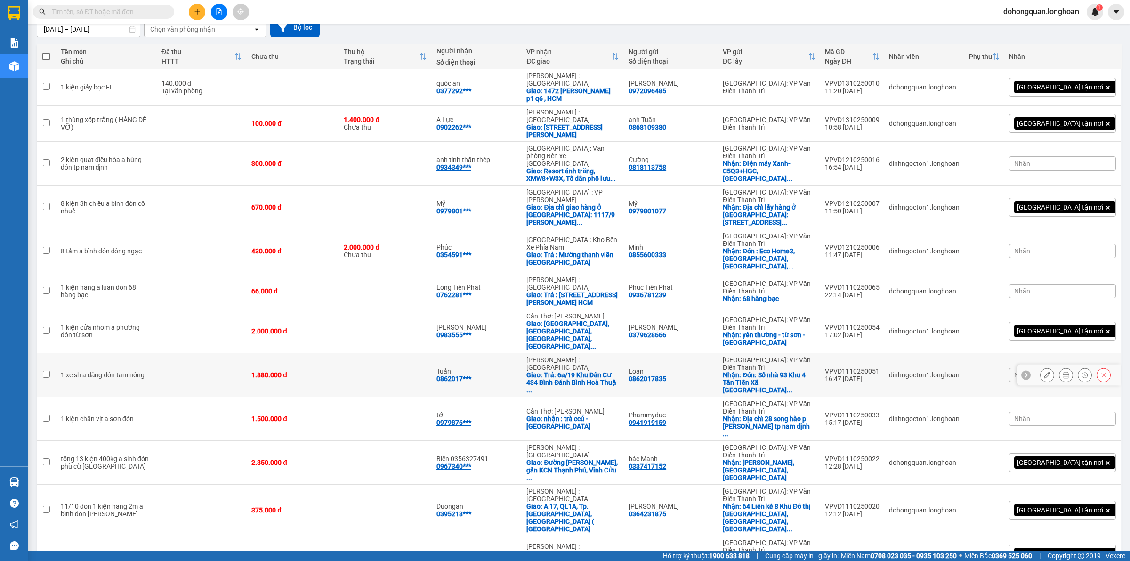
scroll to position [154, 0]
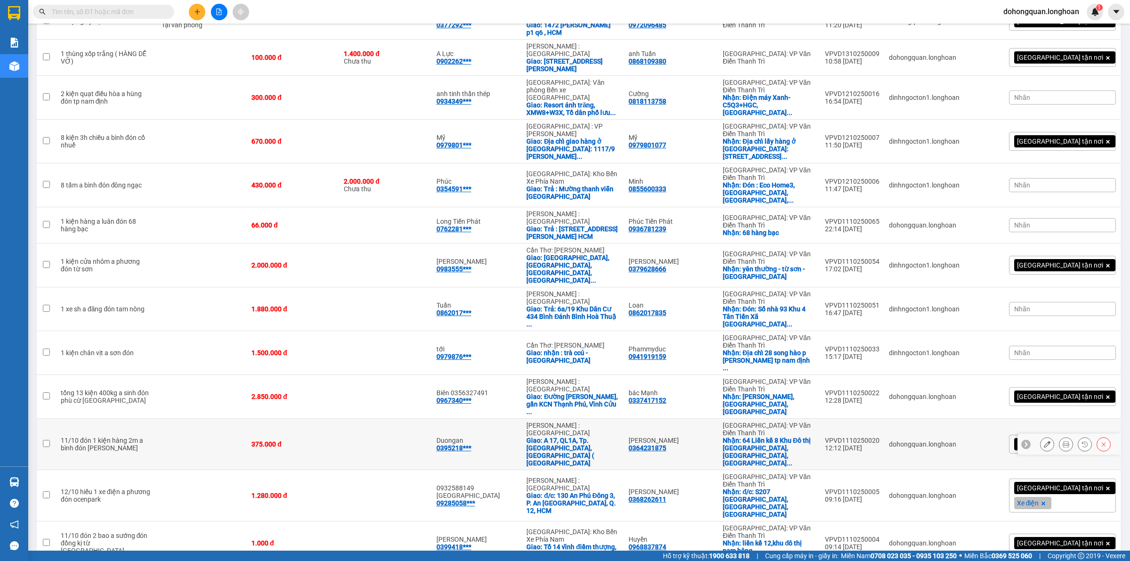
click at [1044, 441] on icon at bounding box center [1047, 444] width 7 height 7
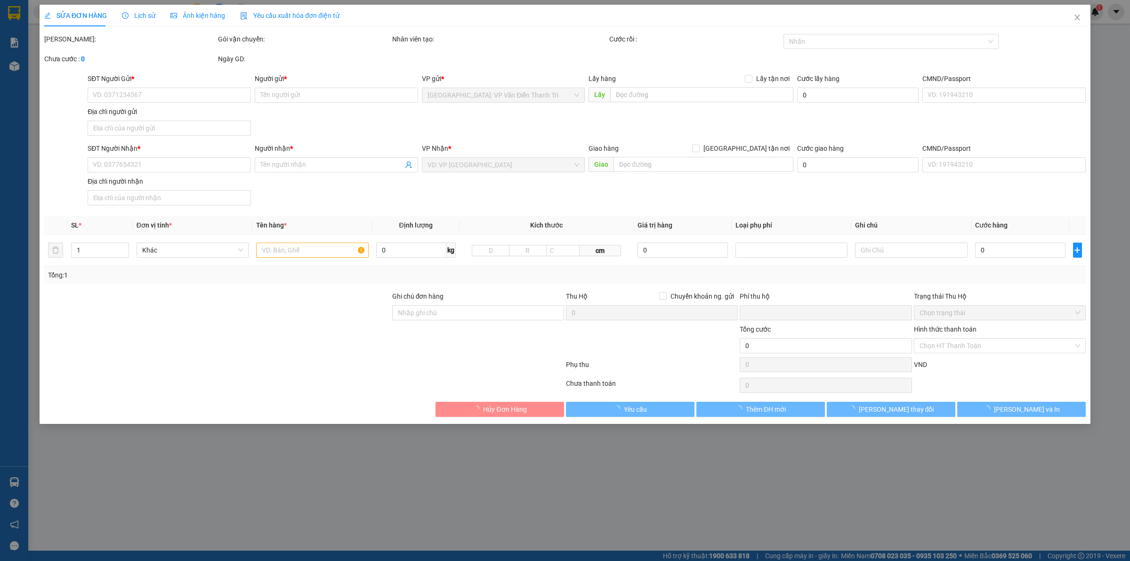
click at [144, 13] on span "Lịch sử" at bounding box center [138, 16] width 33 height 8
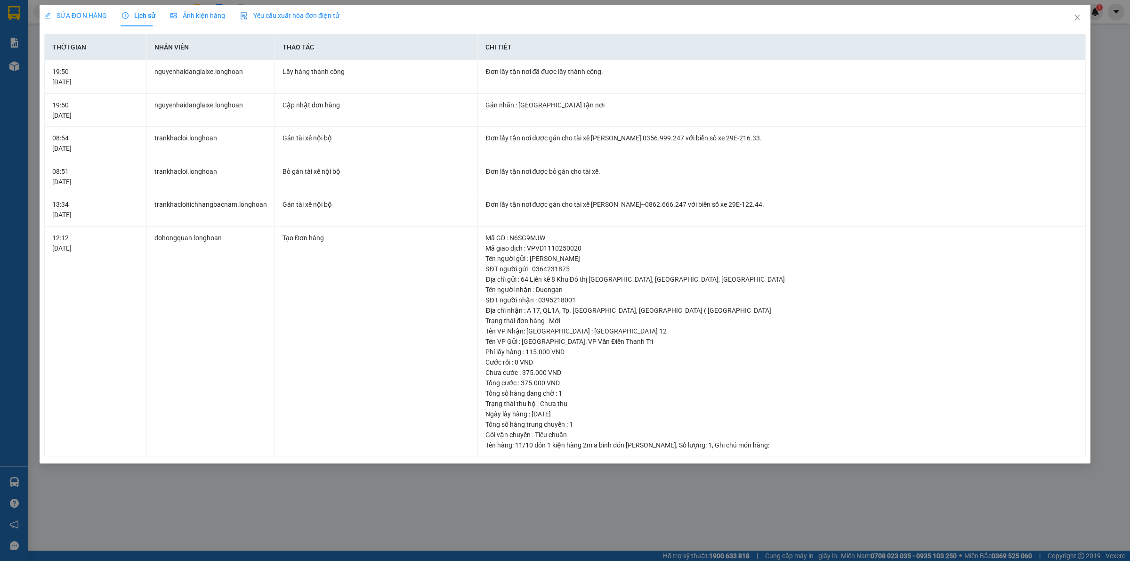
drag, startPoint x: 93, startPoint y: 17, endPoint x: 151, endPoint y: 32, distance: 59.6
click at [93, 17] on span "SỬA ĐƠN HÀNG" at bounding box center [75, 16] width 63 height 8
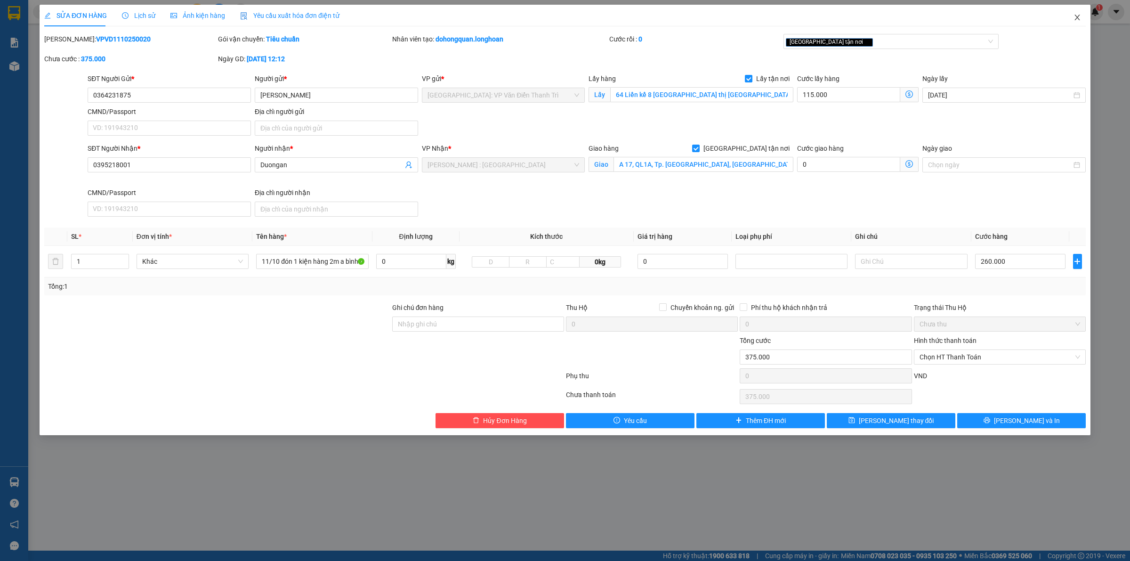
click at [1078, 16] on icon "close" at bounding box center [1078, 18] width 8 height 8
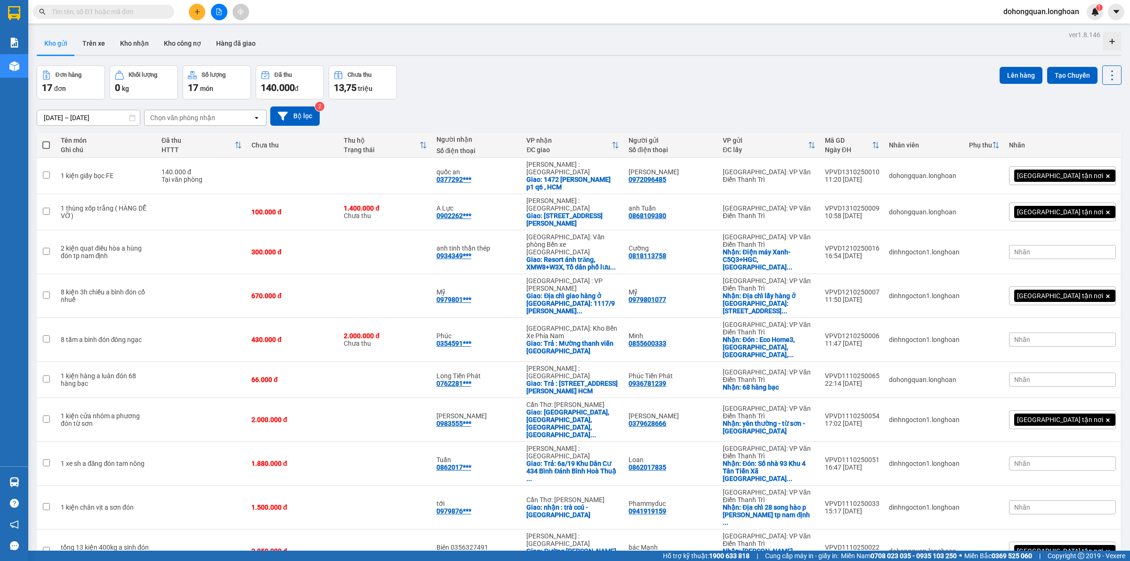
click at [535, 90] on div "Đơn hàng 17 đơn Khối lượng 0 kg Số lượng 17 món Đã thu 140.000 đ Chưa thu 13,75…" at bounding box center [579, 82] width 1085 height 34
click at [1044, 249] on icon at bounding box center [1047, 252] width 7 height 7
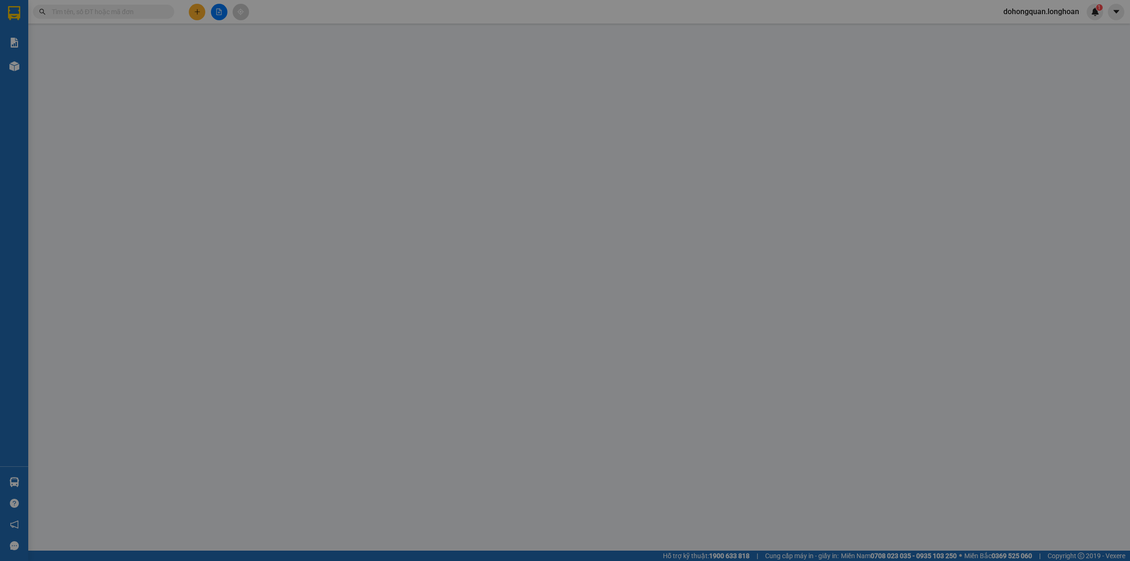
type input "0818113758"
type input "Cường"
checkbox input "true"
type input "Điện máy Xanh-C5Q3+HGC, Đại lộ Thiên Trường, Lộc Hoà, TP. Nam Định, Nam Định"
type input "0934349379"
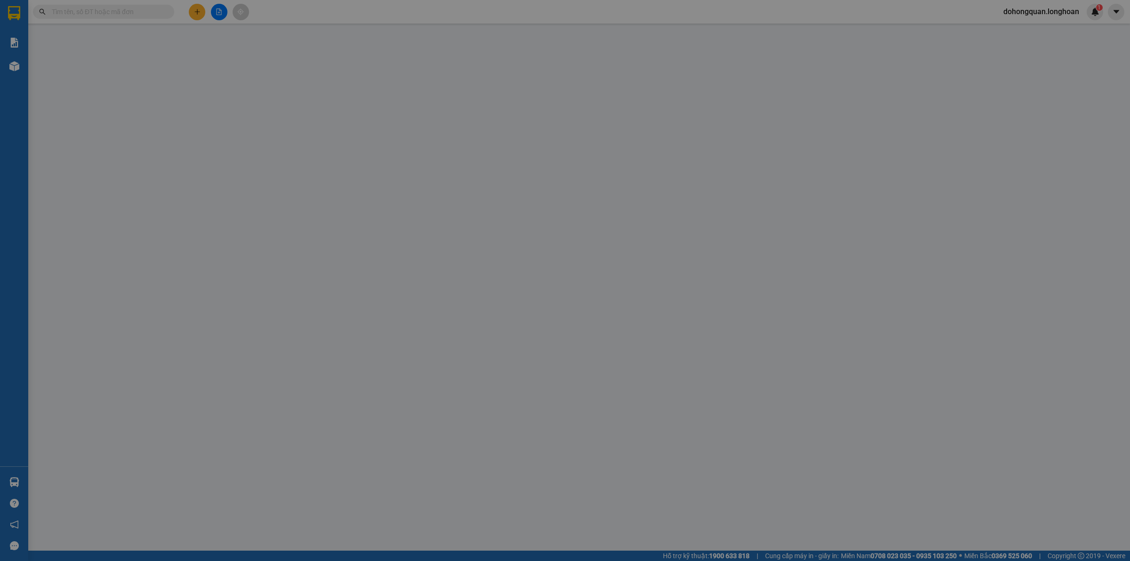
type input "anh tinh thần thép"
checkbox input "true"
type input "Resort ánh trăng, XMW8+W3X, Tổ dân phố lưu kỳ, 2, quận, Thủy Nguyên, Hải Phòng,…"
type input "0"
type input "300.000"
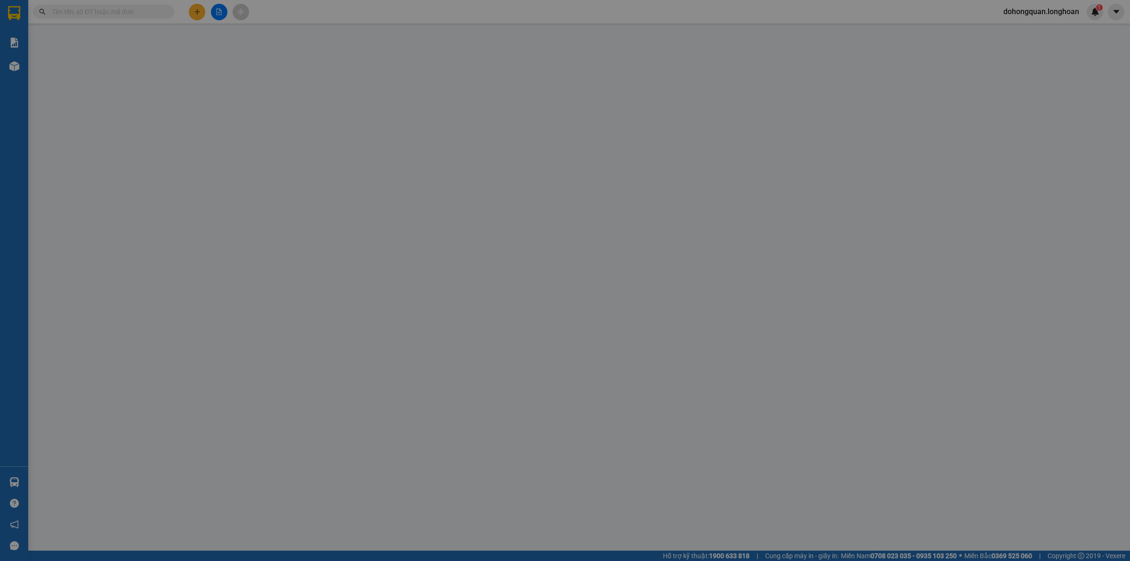
type input "300.000"
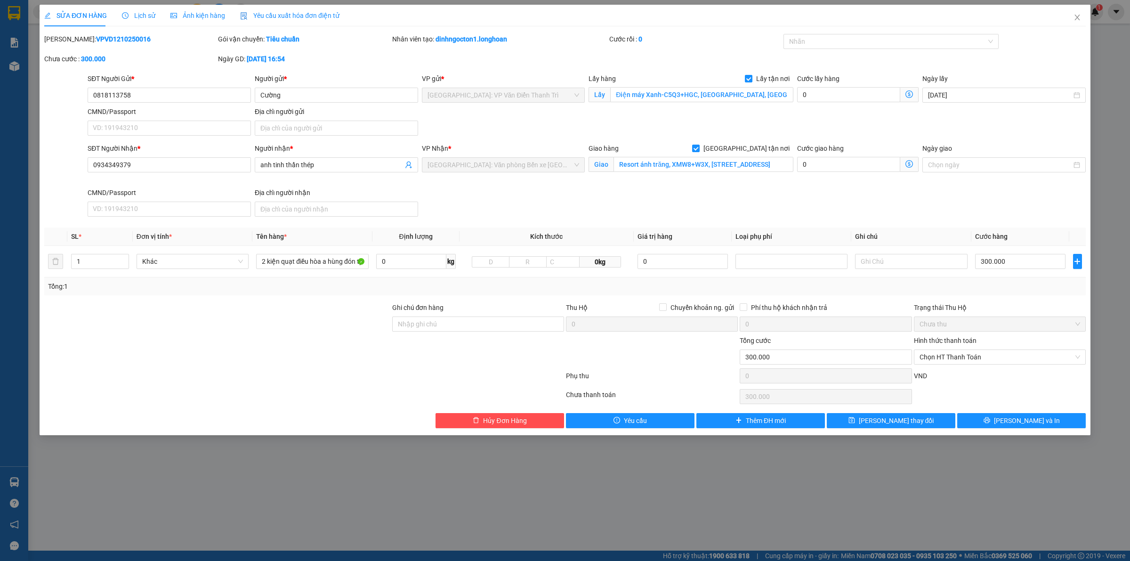
click at [147, 12] on span "Lịch sử" at bounding box center [138, 16] width 33 height 8
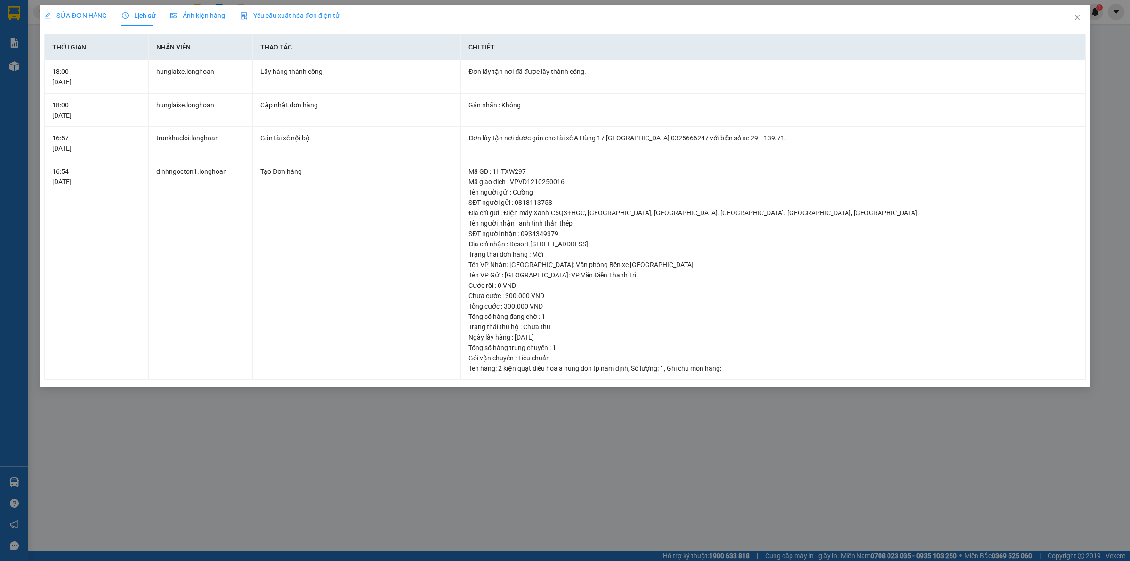
click at [88, 19] on span "SỬA ĐƠN HÀNG" at bounding box center [75, 16] width 63 height 8
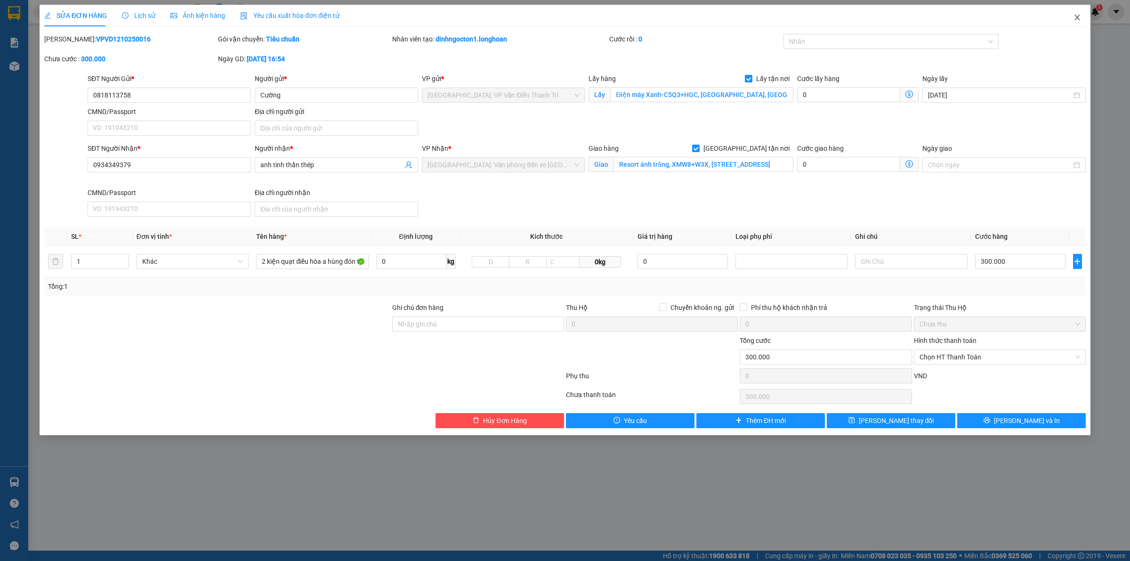
click at [1079, 14] on icon "close" at bounding box center [1078, 18] width 8 height 8
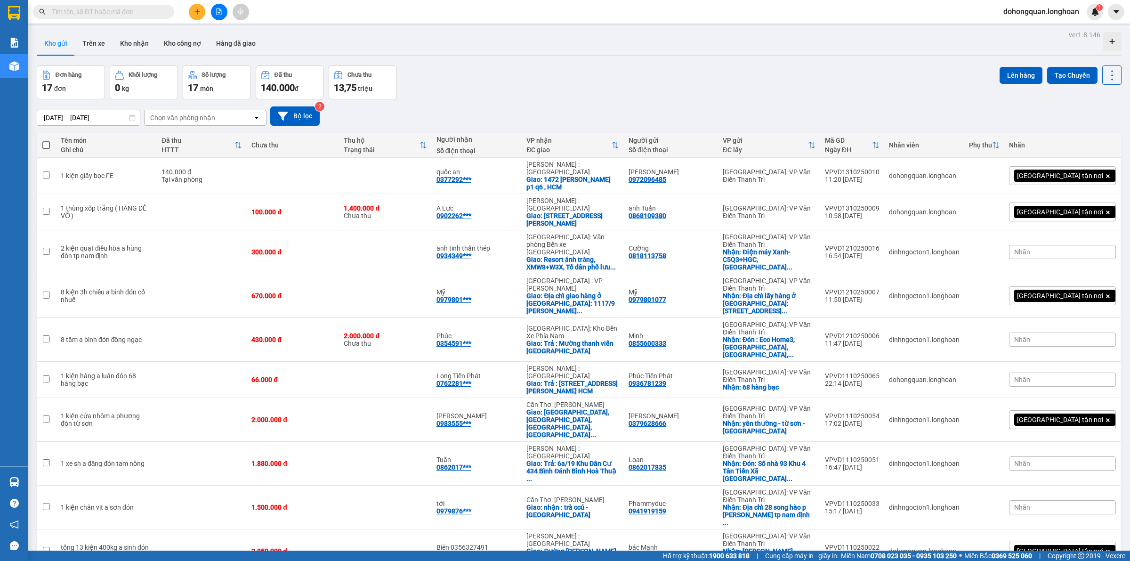
click at [603, 72] on div "Đơn hàng 17 đơn Khối lượng 0 kg Số lượng 17 món Đã thu 140.000 đ Chưa thu 13,75…" at bounding box center [579, 82] width 1085 height 34
click at [1044, 336] on icon at bounding box center [1047, 339] width 7 height 7
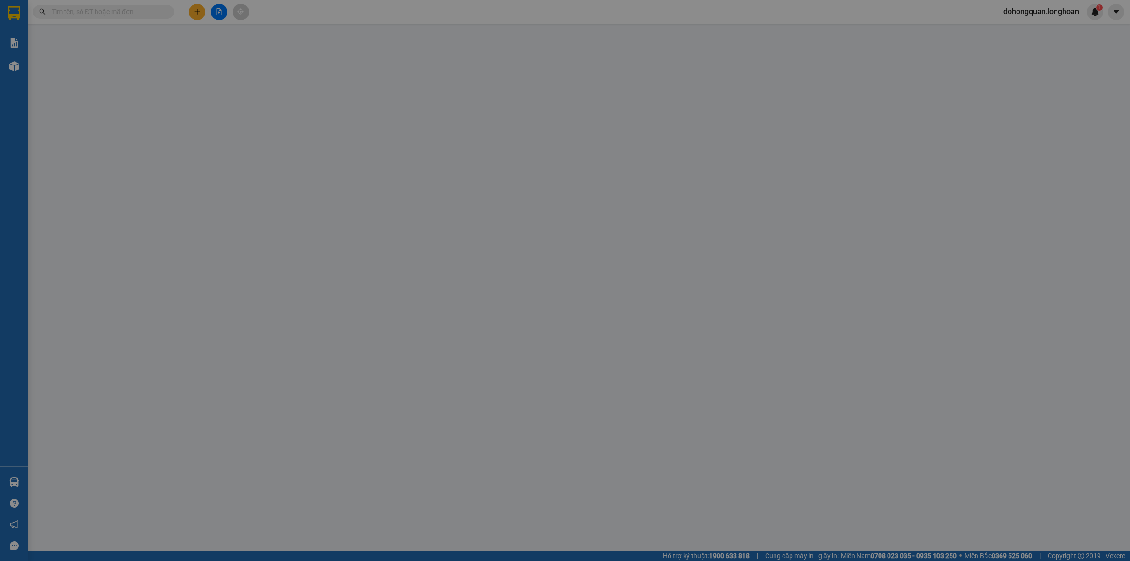
type input "0855600333"
type input "Minh"
checkbox input "true"
type input "Đón : Eco Home3, Đông Ngạc, Phường Đông Ngạc, Quận Bắc Từ Liêm, Hà Nội"
type input "0354591119"
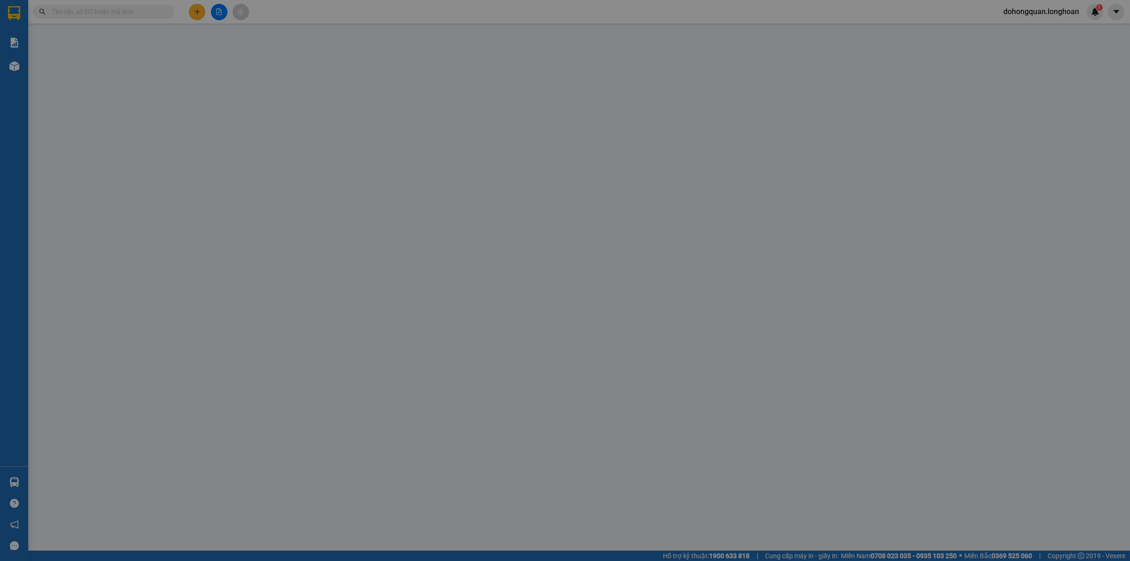
type input "Phúc"
checkbox input "true"
type input "Trả : Mường thanh viễn triều nha Trang"
type input "chua nhập vat"
type input "430.000"
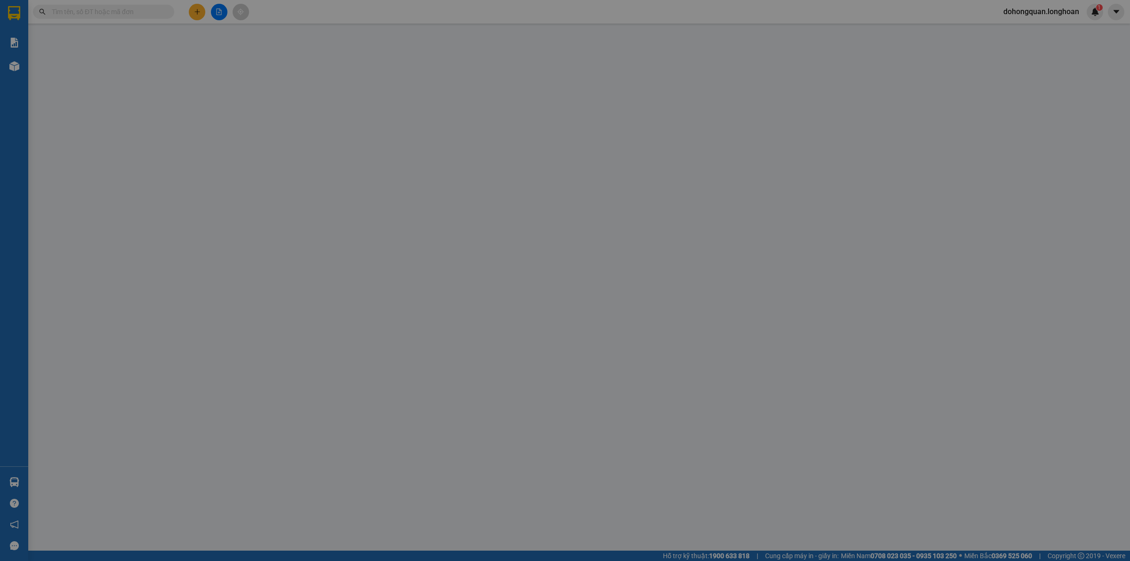
type input "430.000"
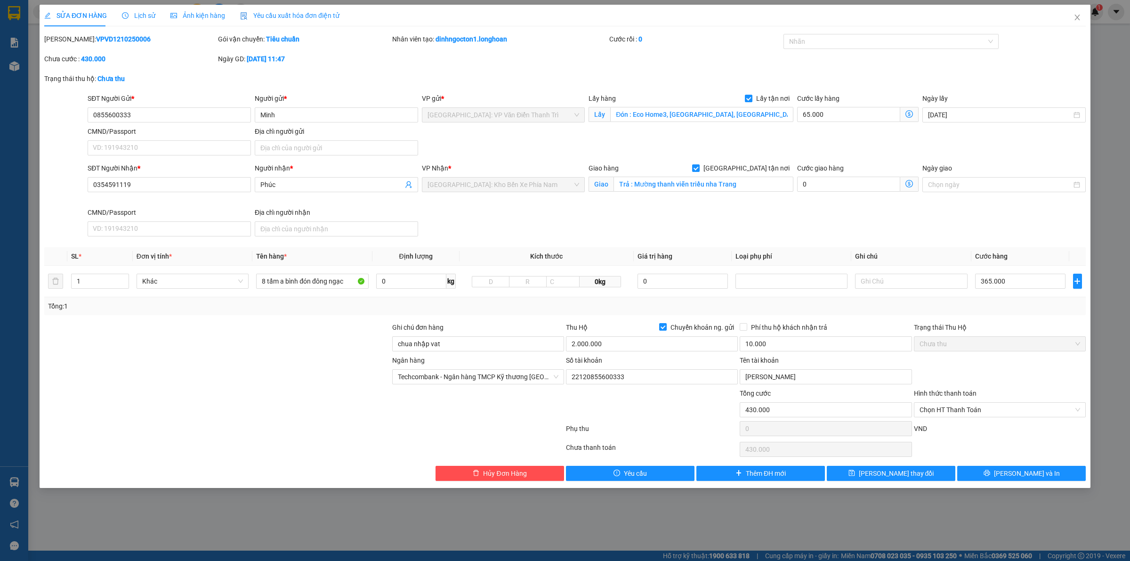
click at [146, 13] on span "Lịch sử" at bounding box center [138, 16] width 33 height 8
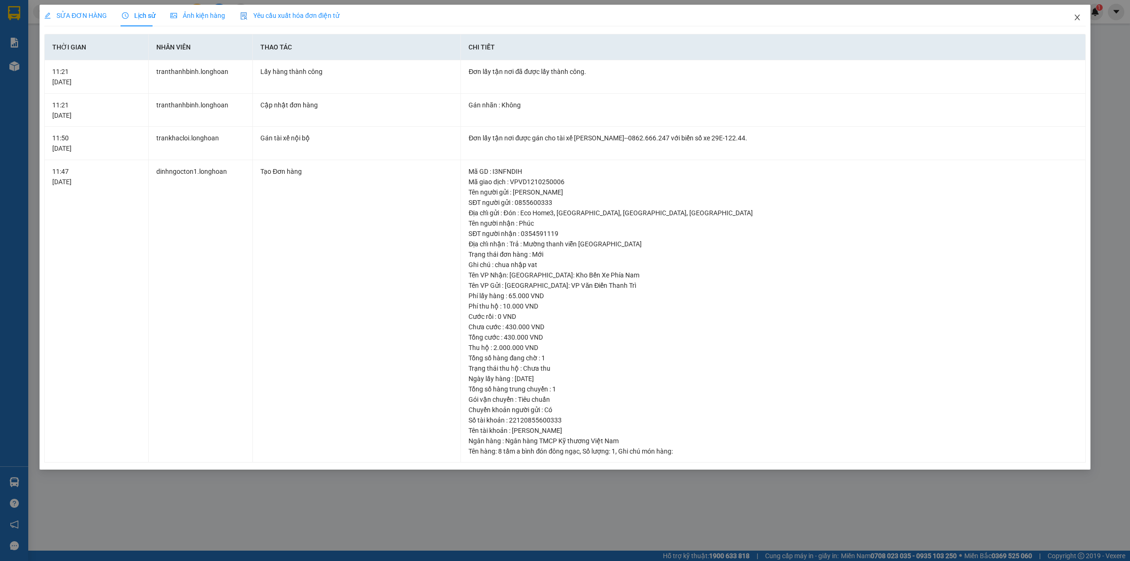
click at [1079, 15] on icon "close" at bounding box center [1078, 18] width 8 height 8
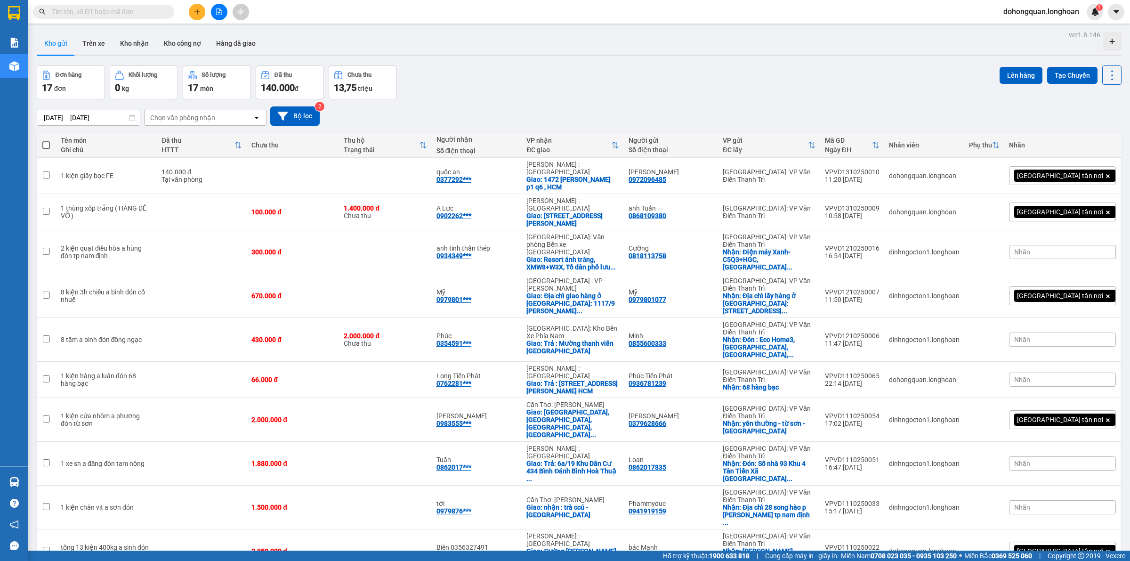
click at [601, 97] on div "Đơn hàng 17 đơn Khối lượng 0 kg Số lượng 17 món Đã thu 140.000 đ Chưa thu 13,75…" at bounding box center [579, 82] width 1085 height 34
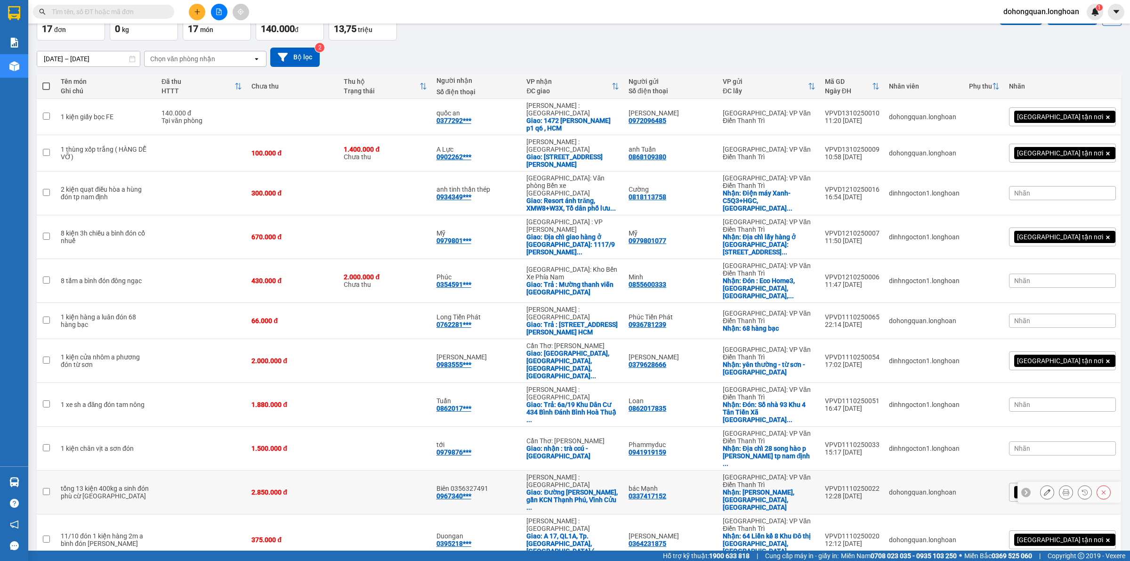
scroll to position [118, 0]
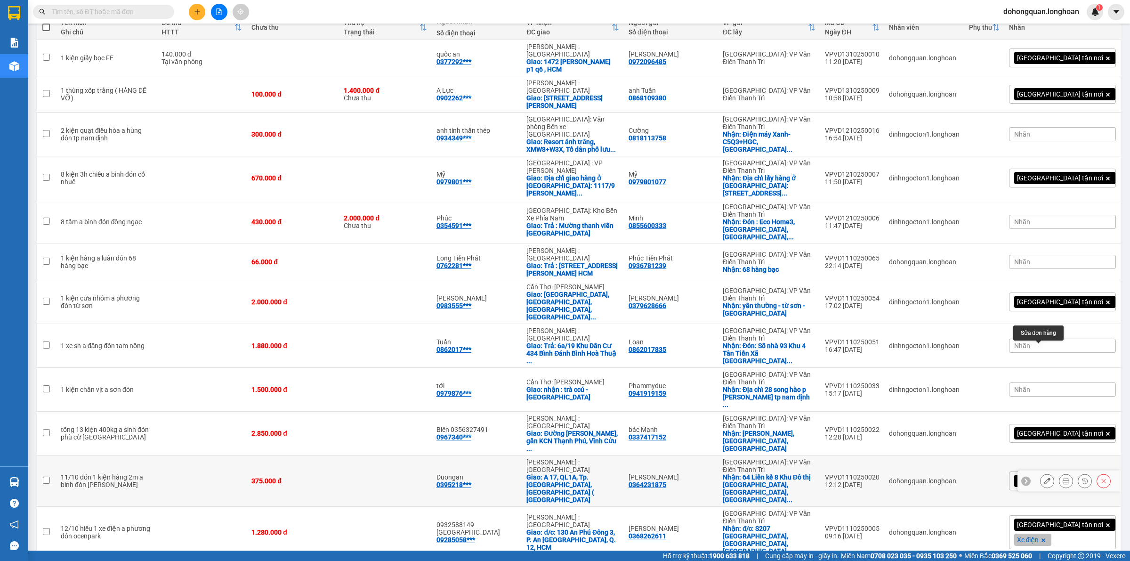
click at [1044, 477] on icon at bounding box center [1047, 480] width 7 height 7
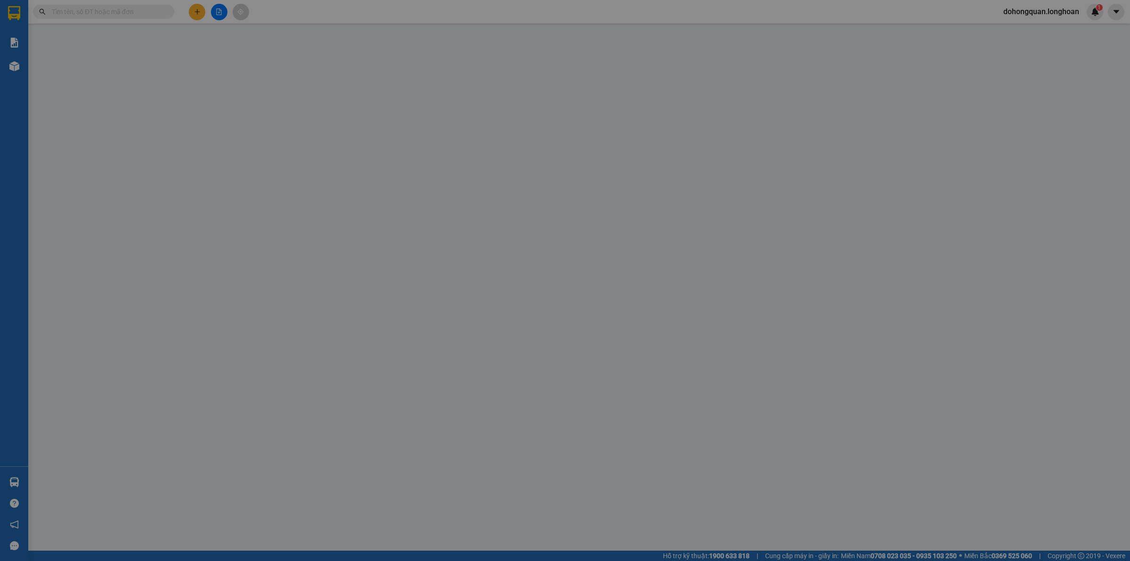
type input "0364231875"
type input "[PERSON_NAME]"
checkbox input "true"
type input "64 Liền kề 8 Khu Đô thị Tân Tây Đô, Tân Lập, Đan Phượng"
type input "0395218001"
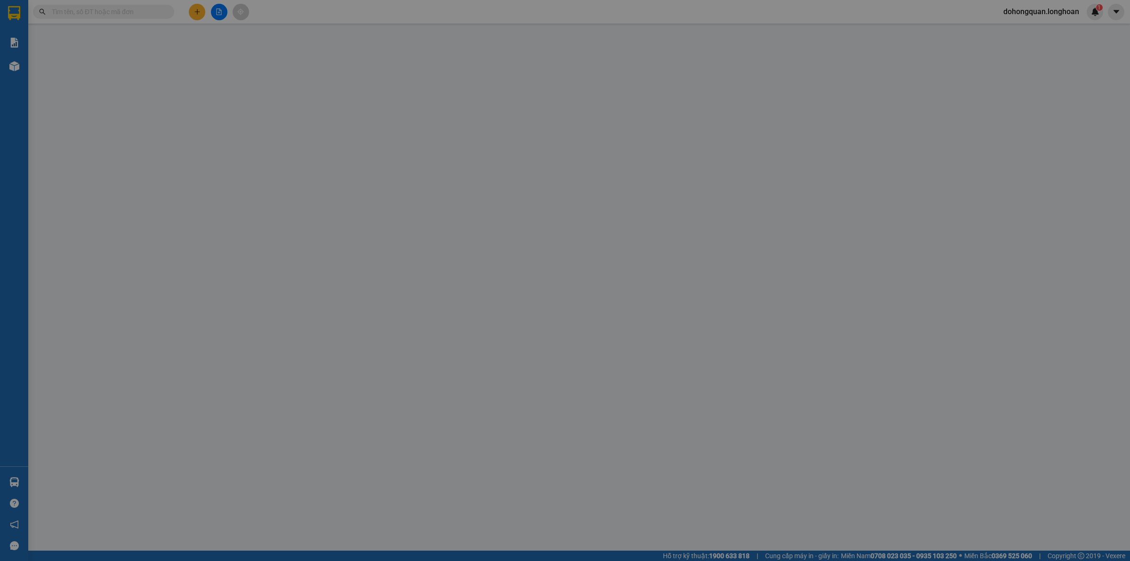
type input "Duongan"
checkbox input "true"
type input "A 17, QL1A, Tp. Biên Hòa, Đồng Nai ( Toyota Biên Hoà"
type input "0"
type input "375.000"
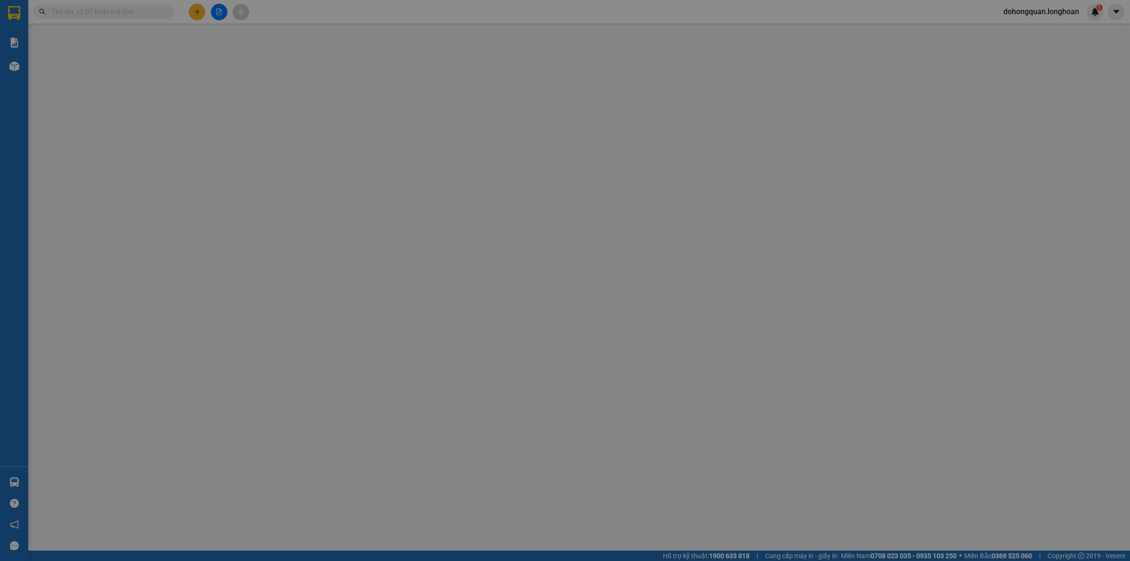
type input "375.000"
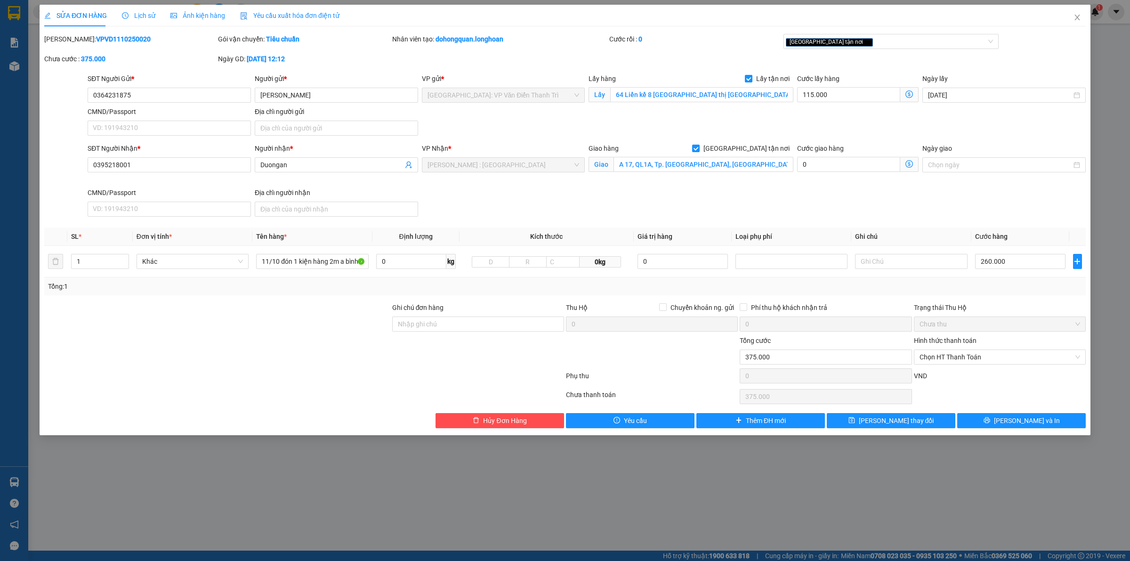
click at [130, 16] on span "Lịch sử" at bounding box center [138, 16] width 33 height 8
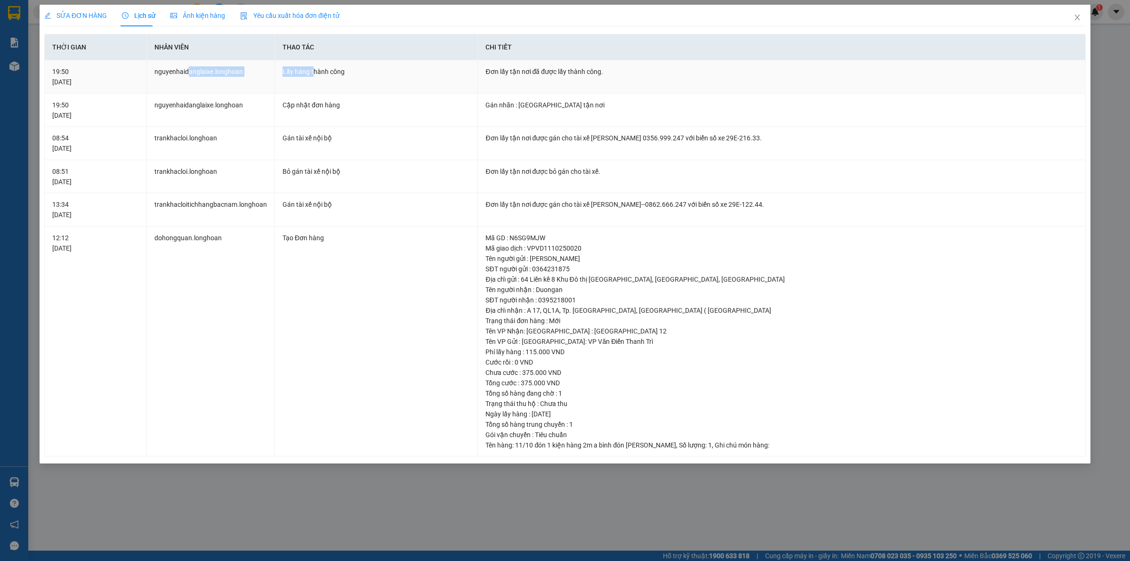
drag, startPoint x: 188, startPoint y: 74, endPoint x: 330, endPoint y: 75, distance: 141.3
click at [323, 74] on tr "19:50 12/10/2025 nguyenhaidanglaixe.longhoan Lấy hàng thành công Đơn lấy tận nơ…" at bounding box center [565, 76] width 1041 height 33
click at [85, 10] on div "SỬA ĐƠN HÀNG" at bounding box center [75, 15] width 63 height 10
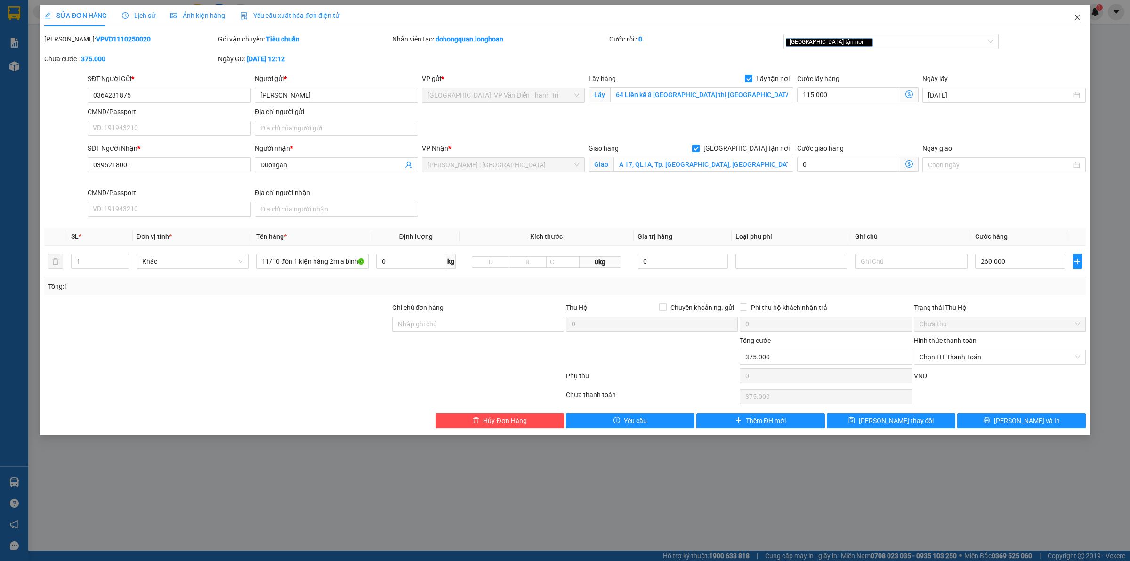
click at [1079, 12] on span "Close" at bounding box center [1077, 18] width 26 height 26
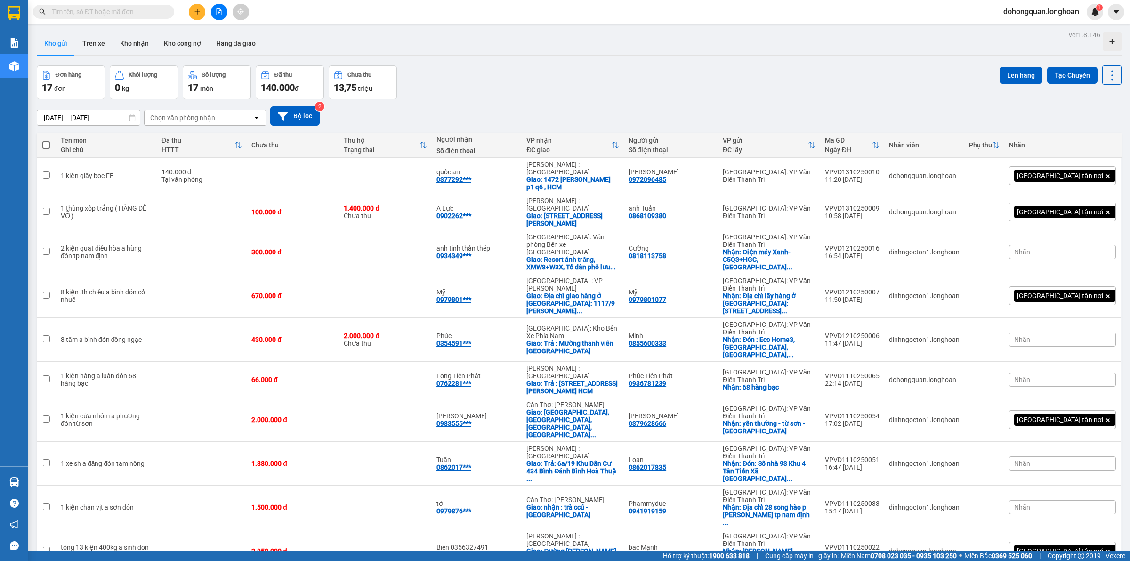
click at [542, 87] on div "Đơn hàng 17 đơn Khối lượng 0 kg Số lượng 17 món Đã thu 140.000 đ Chưa thu 13,75…" at bounding box center [579, 82] width 1085 height 34
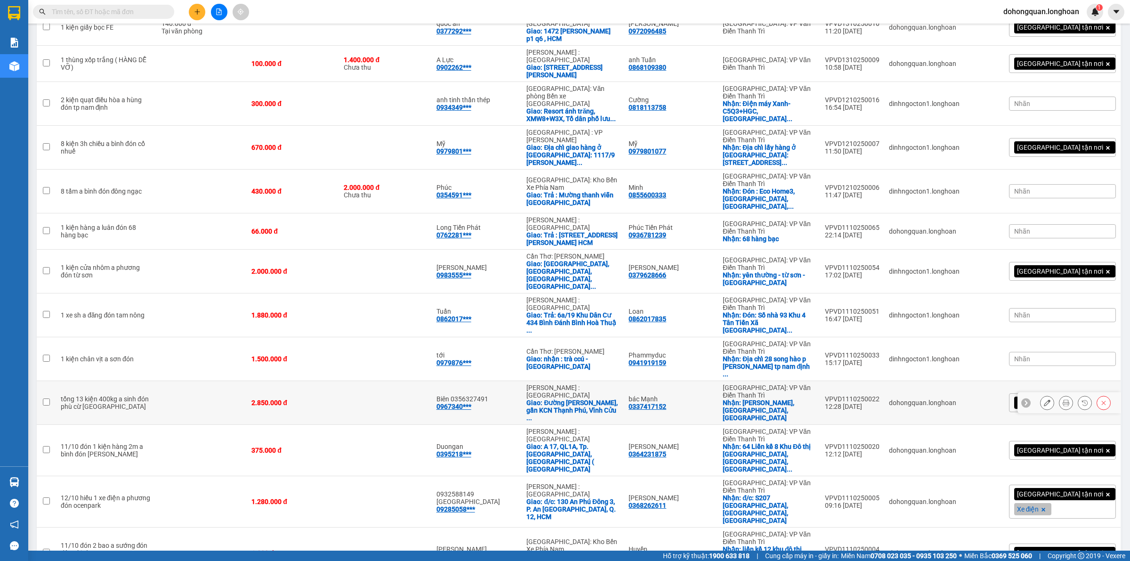
scroll to position [162, 0]
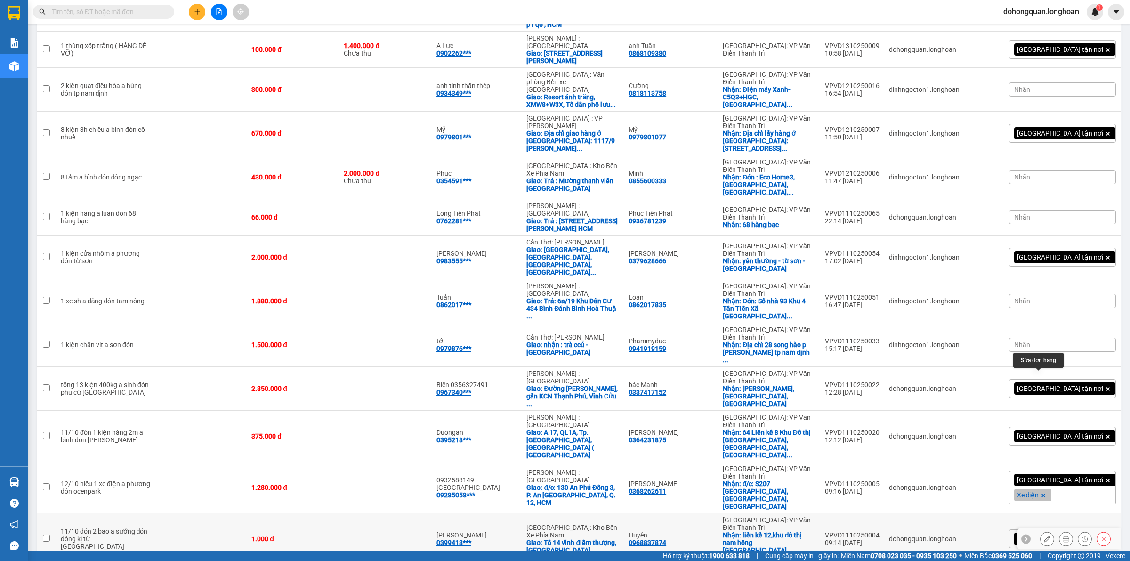
click at [1043, 531] on button at bounding box center [1047, 539] width 13 height 16
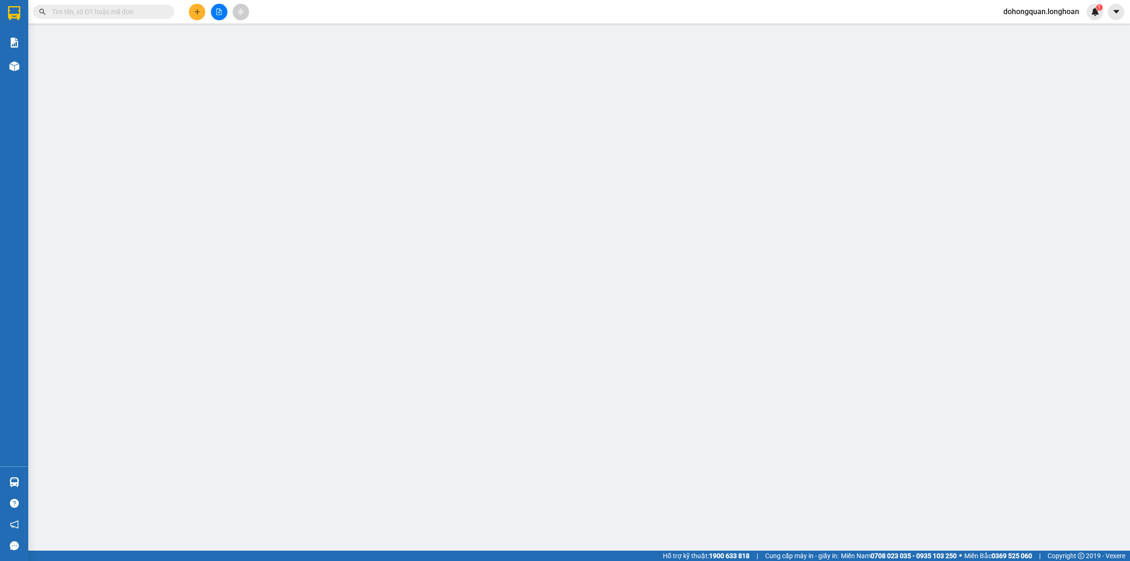
type input "0968837874"
type input "Huyền"
checkbox input "true"
type input "liền kề 12,khu đô thị nam hông phường động kị , tx từ sơn tỉnh bắc ninh"
type input "0399418803"
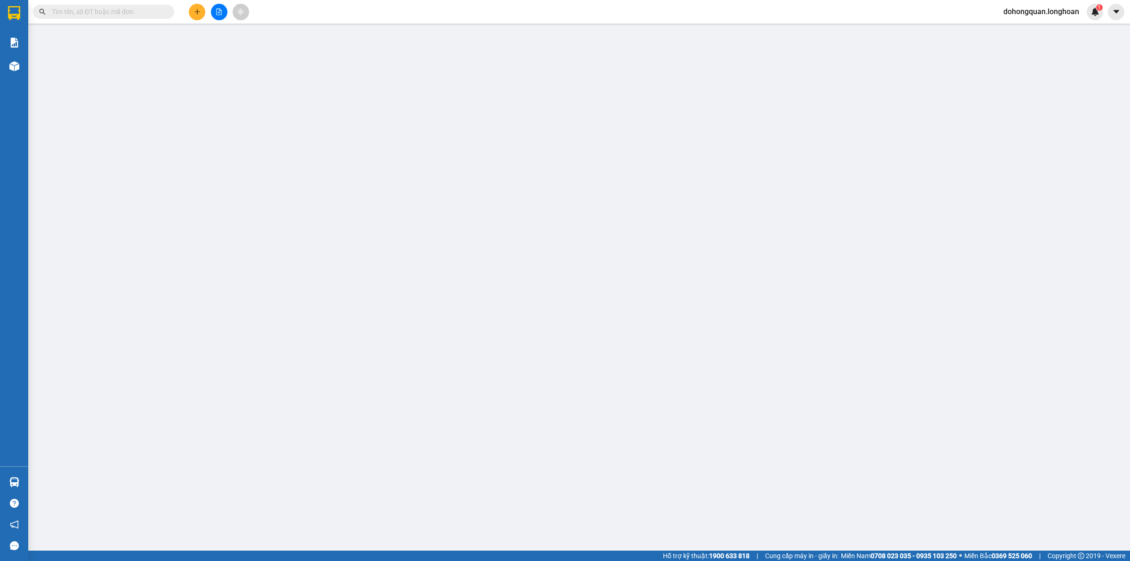
type input "[PERSON_NAME]"
checkbox input "true"
type input "Tổ 14 vĩnh điềm thượng, phường tây nha trang tỉnh khánh hòa"
type input "0"
type input "1.000"
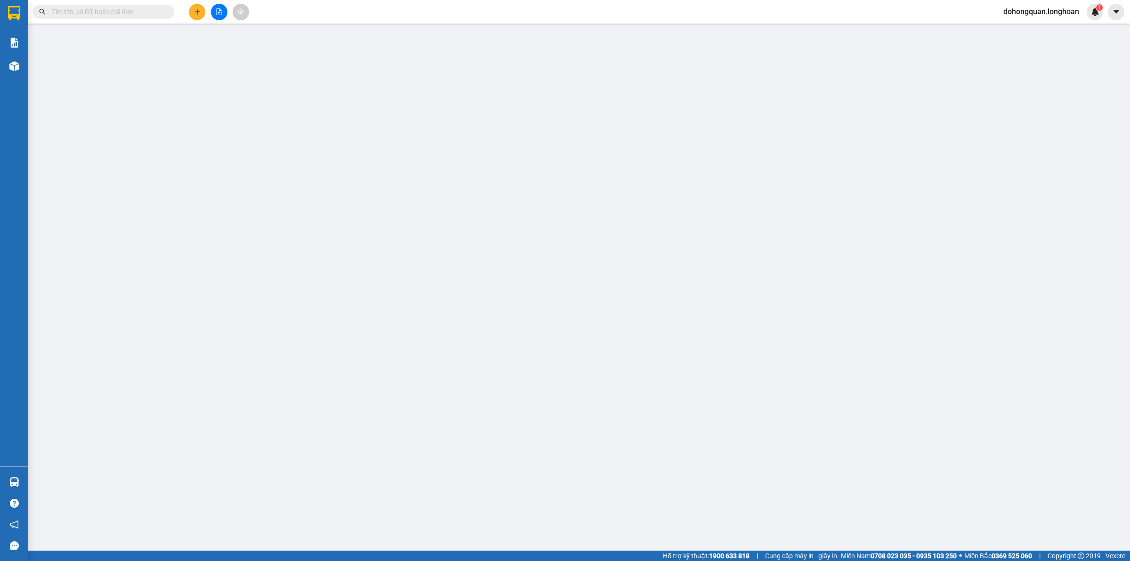
type input "1.000"
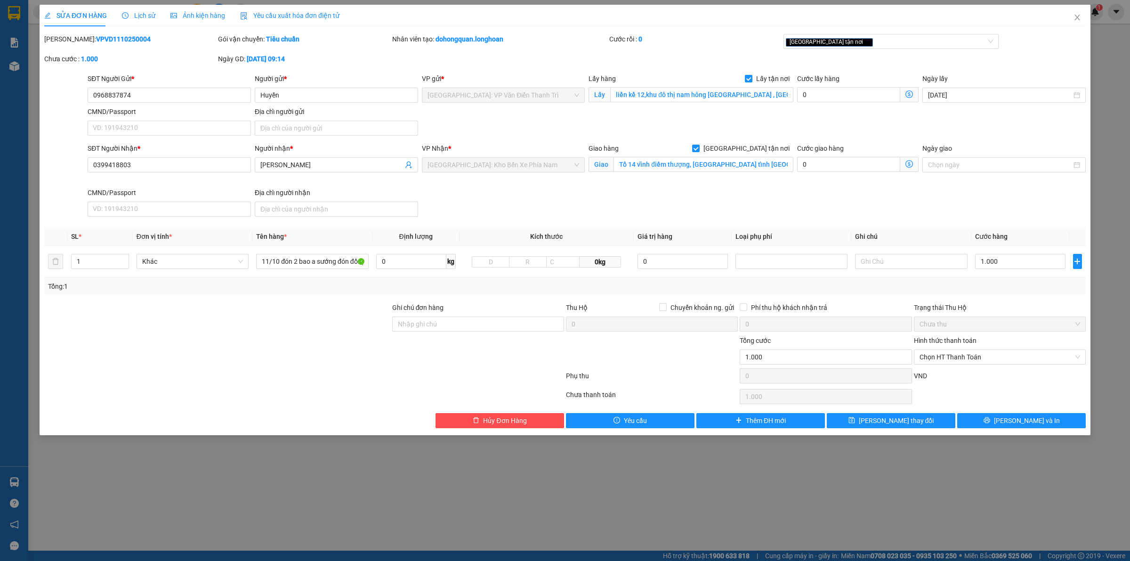
click at [140, 19] on span "Lịch sử" at bounding box center [138, 16] width 33 height 8
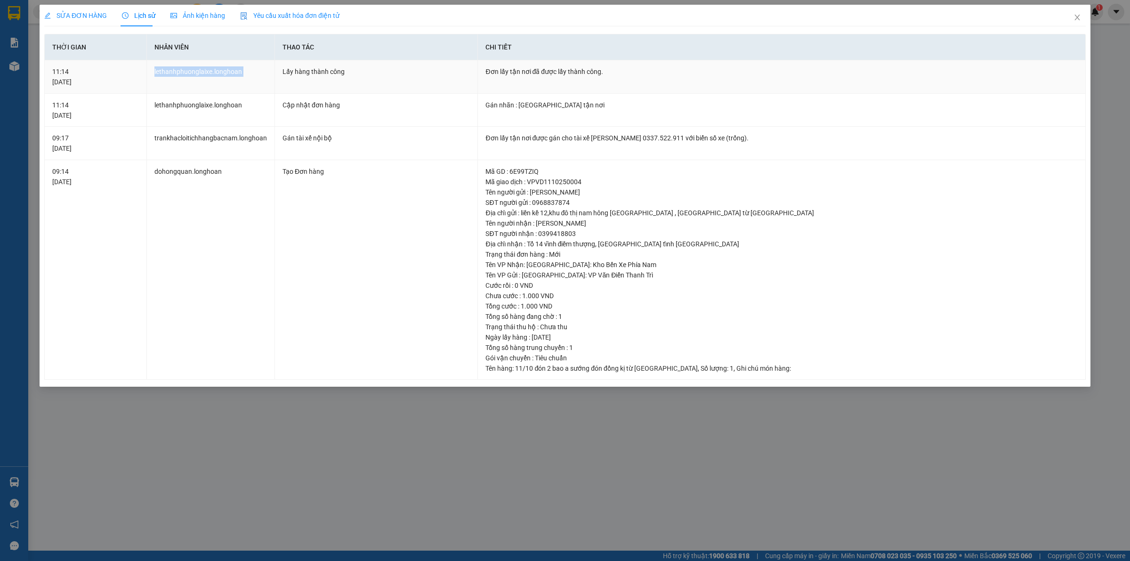
drag, startPoint x: 178, startPoint y: 69, endPoint x: 278, endPoint y: 78, distance: 100.7
click at [278, 78] on tr "11:14 13/10/2025 lethanhphuonglaixe.longhoan Lấy hàng thành công Đơn lấy tận nơ…" at bounding box center [565, 76] width 1041 height 33
click at [278, 78] on td "Lấy hàng thành công" at bounding box center [376, 76] width 203 height 33
click at [81, 27] on div "SỬA ĐƠN HÀNG Lịch sử Ảnh kiện hàng Yêu cầu xuất hóa đơn điện tử Total Paid Fee …" at bounding box center [565, 192] width 1042 height 375
click at [86, 19] on span "SỬA ĐƠN HÀNG" at bounding box center [75, 16] width 63 height 8
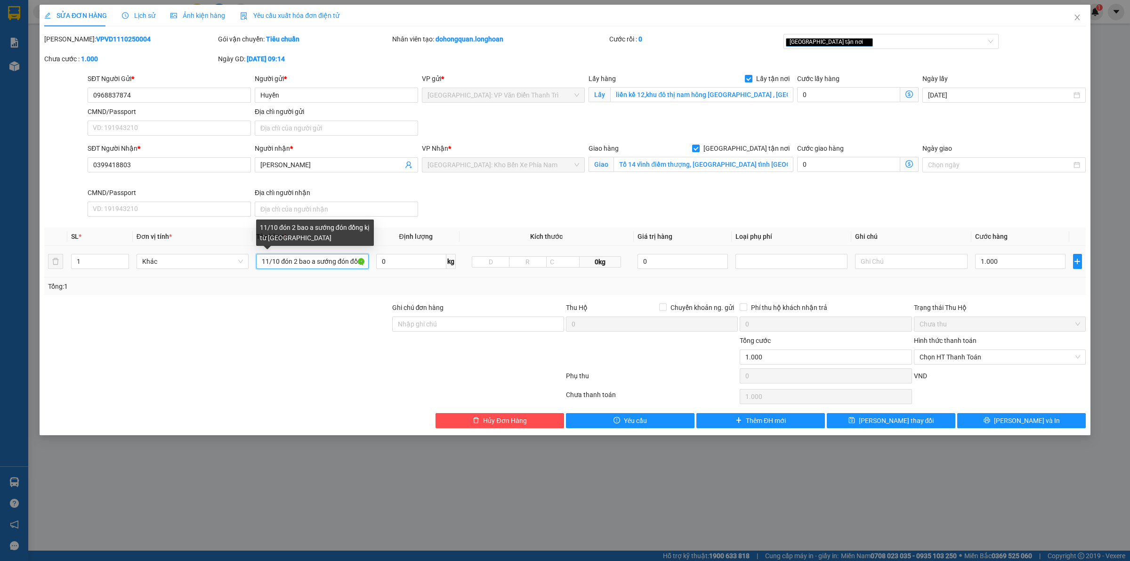
click at [333, 261] on input "11/10 đón 2 bao a sướng đón đồng kị từ sơn" at bounding box center [312, 261] width 112 height 15
type input "11/10 đón 2 bao a phương đón đồng kị từ [GEOGRAPHIC_DATA]"
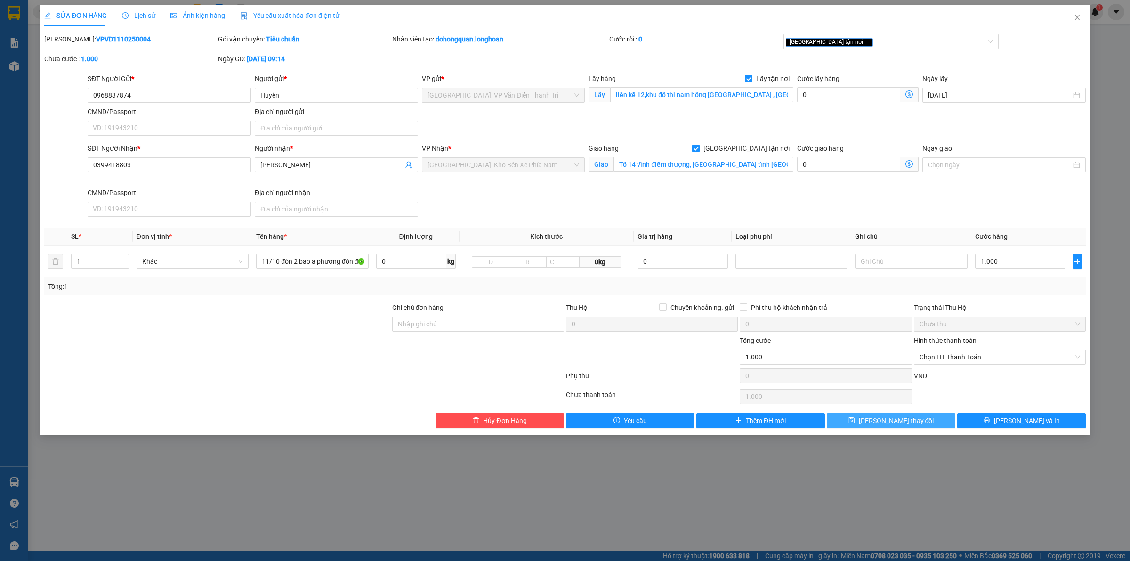
click at [855, 423] on icon "save" at bounding box center [852, 420] width 6 height 6
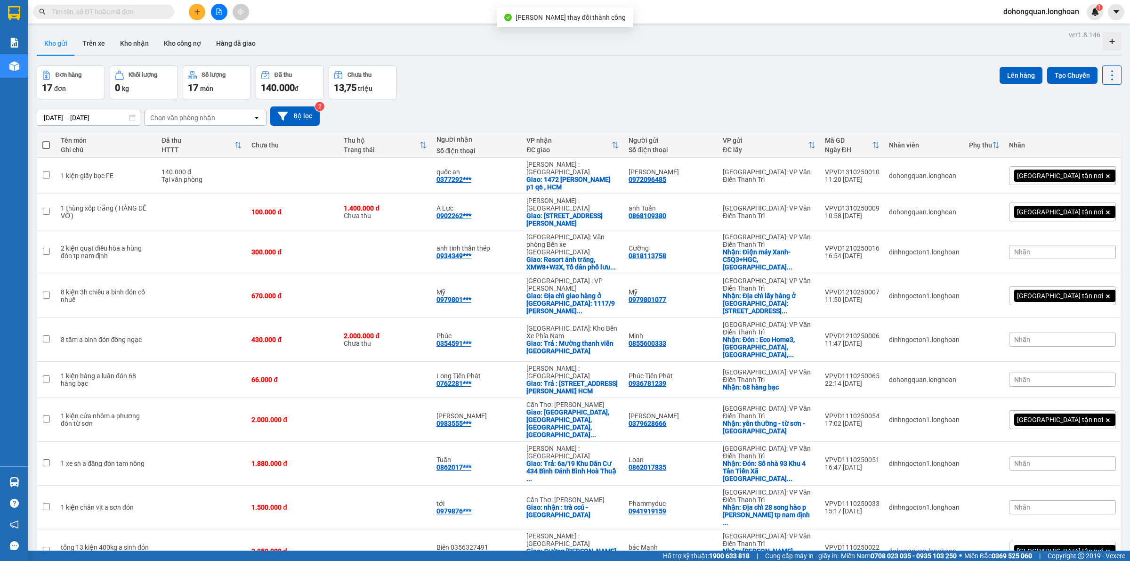
click at [648, 62] on div "ver 1.8.146 Kho gửi Trên xe Kho nhận Kho công nợ Hàng đã giao Đơn hàng 17 đơn K…" at bounding box center [579, 485] width 1092 height 915
click at [687, 97] on div "Đơn hàng 17 đơn Khối lượng 0 kg Số lượng 17 món Đã thu 140.000 đ Chưa thu 13,75…" at bounding box center [579, 82] width 1085 height 34
click at [735, 90] on div "Đơn hàng 17 đơn Khối lượng 0 kg Số lượng 17 món Đã thu 140.000 đ Chưa thu 13,75…" at bounding box center [579, 82] width 1085 height 34
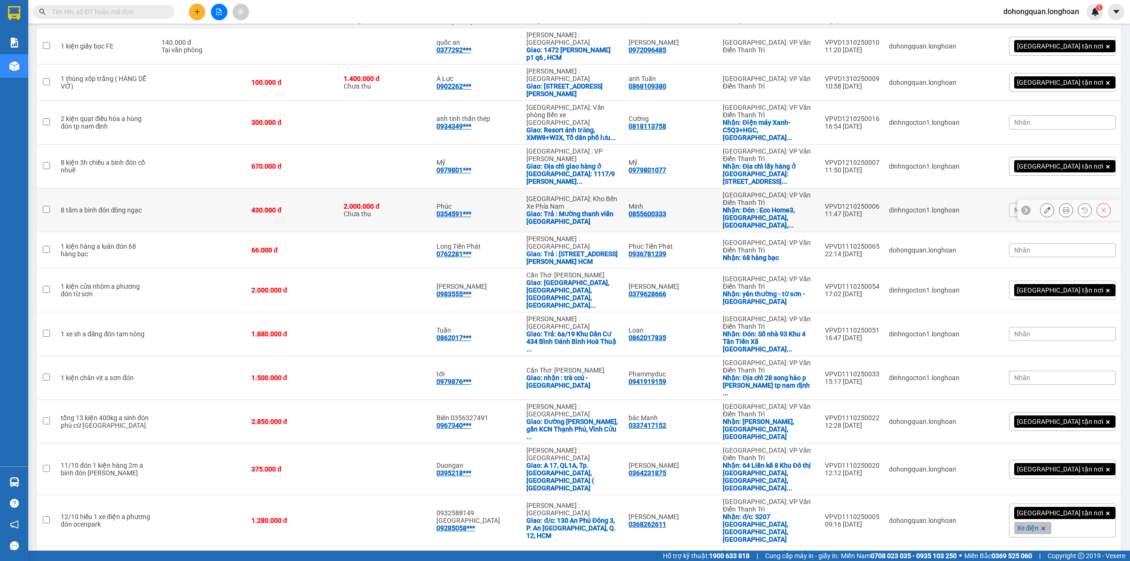
scroll to position [162, 0]
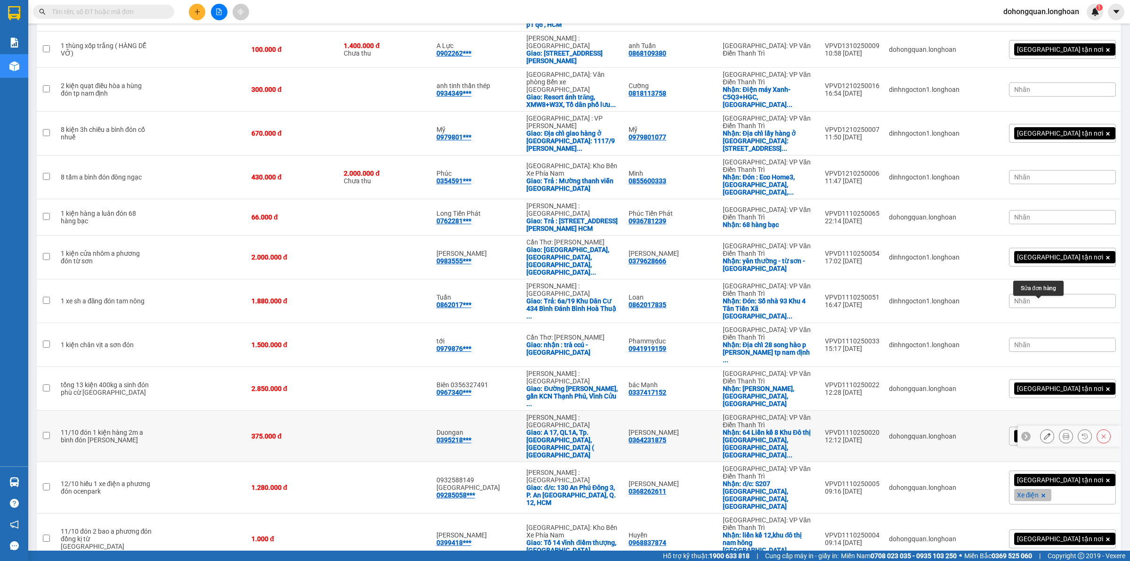
click at [1043, 428] on button at bounding box center [1047, 436] width 13 height 16
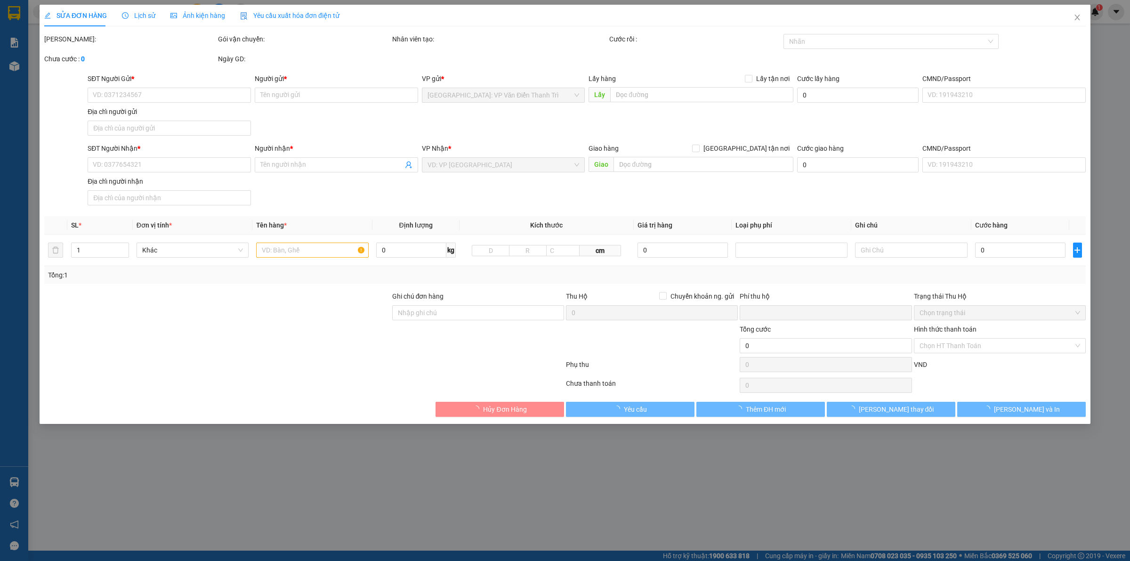
type input "0364231875"
type input "[PERSON_NAME]"
checkbox input "true"
type input "64 Liền kề 8 Khu Đô thị Tân Tây Đô, Tân Lập, Đan Phượng"
type input "0395218001"
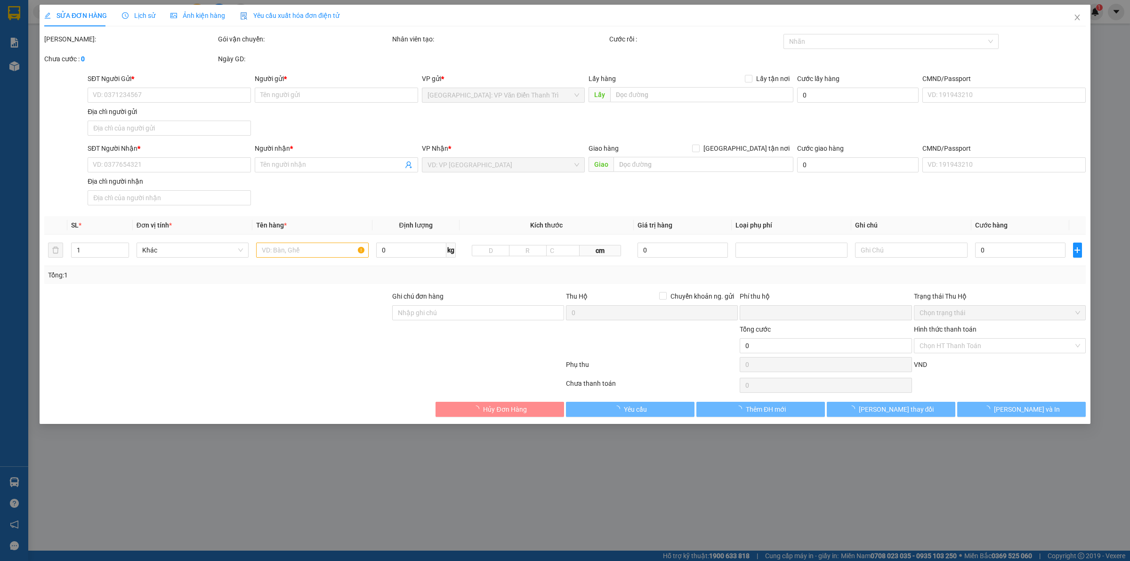
type input "Duongan"
checkbox input "true"
type input "A 17, QL1A, Tp. Biên Hòa, Đồng Nai ( Toyota Biên Hoà"
type input "0"
type input "375.000"
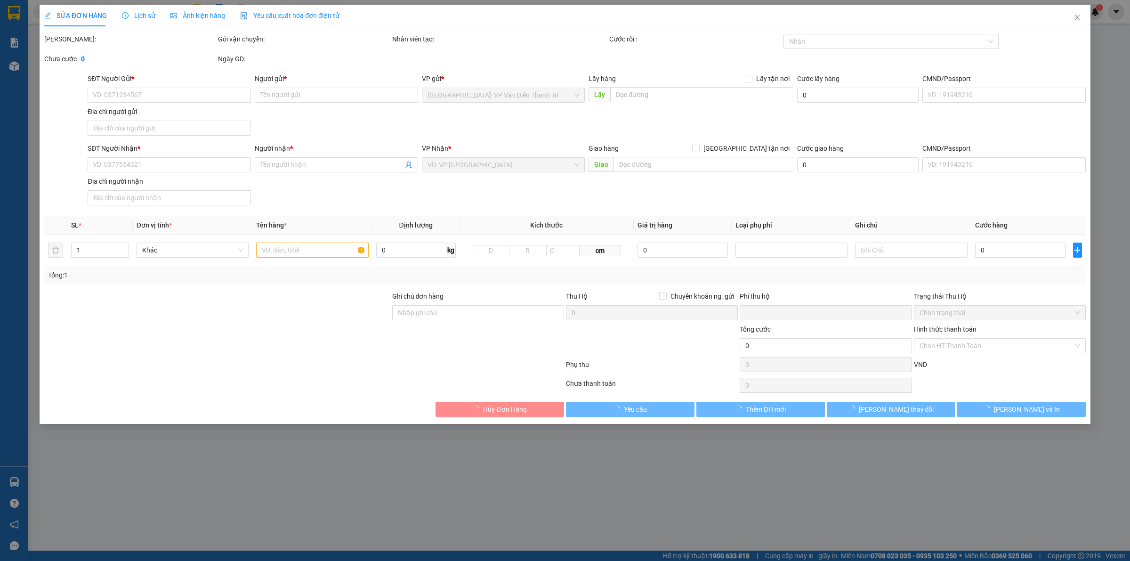
type input "375.000"
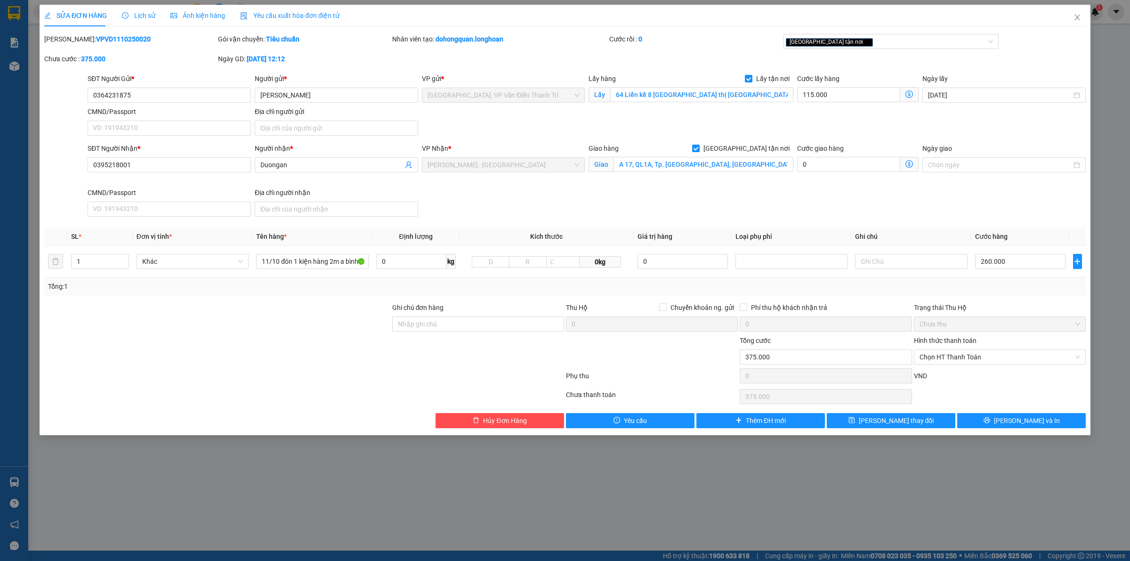
click at [545, 218] on div "SĐT Người Nhận * 0395218001 Người nhận * Duongan VP Nhận * Hồ Chí Minh : Kho Qu…" at bounding box center [587, 181] width 1002 height 77
click at [182, 105] on div "SĐT Người Gửi * 0364231875" at bounding box center [169, 89] width 163 height 33
click at [182, 103] on div "SĐT Người Gửi * 0364231875" at bounding box center [169, 89] width 163 height 33
click at [181, 92] on input "0364231875" at bounding box center [169, 95] width 163 height 15
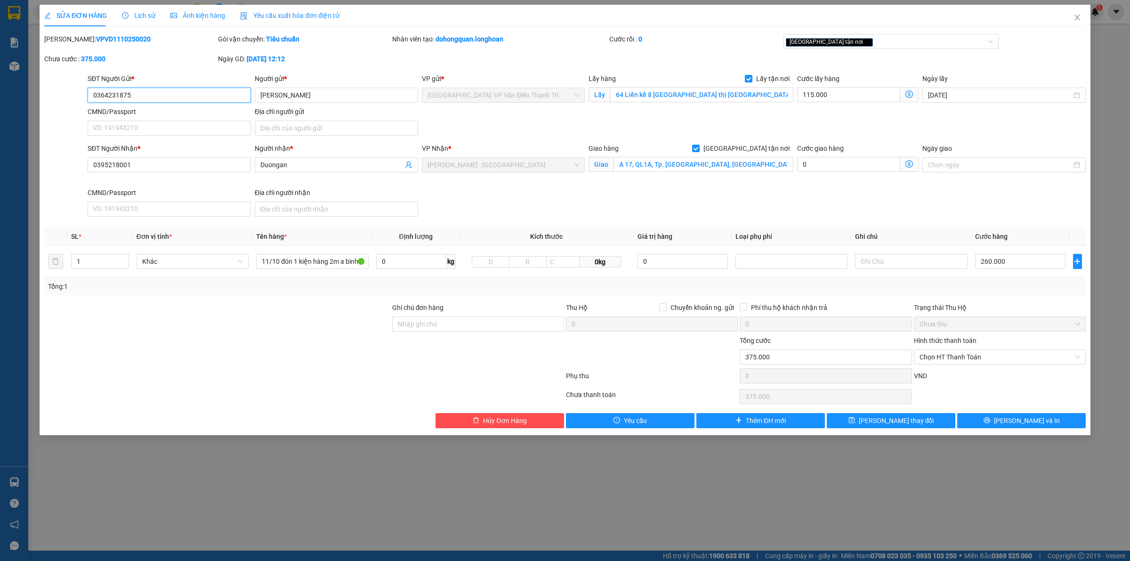
click at [181, 92] on input "0364231875" at bounding box center [169, 95] width 163 height 15
click at [803, 185] on div "Cước giao hàng 0" at bounding box center [857, 165] width 125 height 44
click at [1076, 18] on icon "close" at bounding box center [1077, 18] width 5 height 6
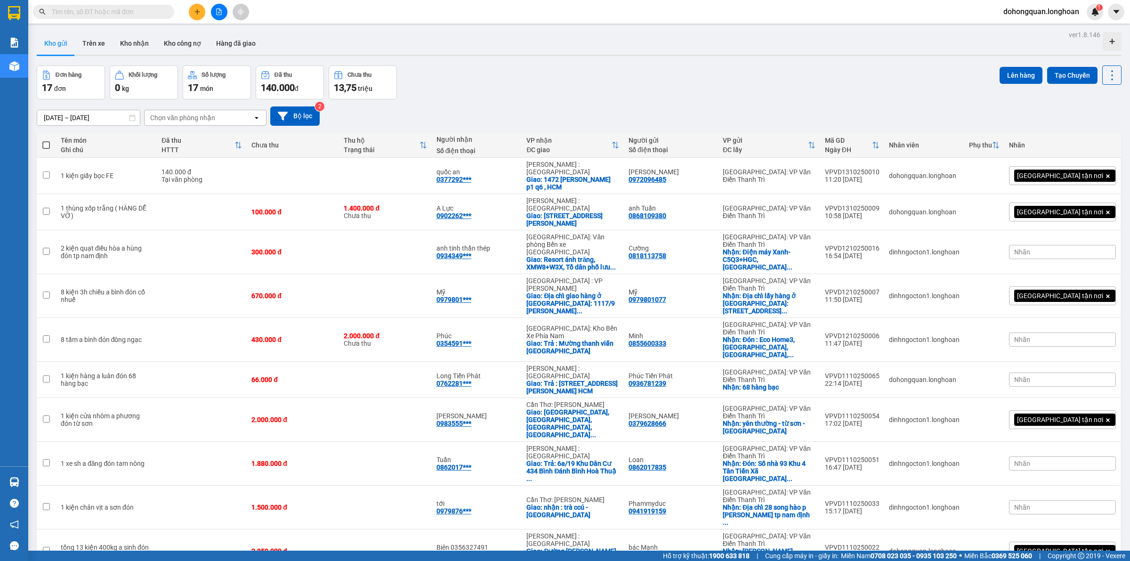
click at [544, 78] on div "Đơn hàng 17 đơn Khối lượng 0 kg Số lượng 17 món Đã thu 140.000 đ Chưa thu 13,75…" at bounding box center [579, 82] width 1085 height 34
drag, startPoint x: 468, startPoint y: 78, endPoint x: 464, endPoint y: 87, distance: 10.1
click at [468, 78] on div "Đơn hàng 17 đơn Khối lượng 0 kg Số lượng 17 món Đã thu 140.000 đ Chưa thu 13,75…" at bounding box center [579, 82] width 1085 height 34
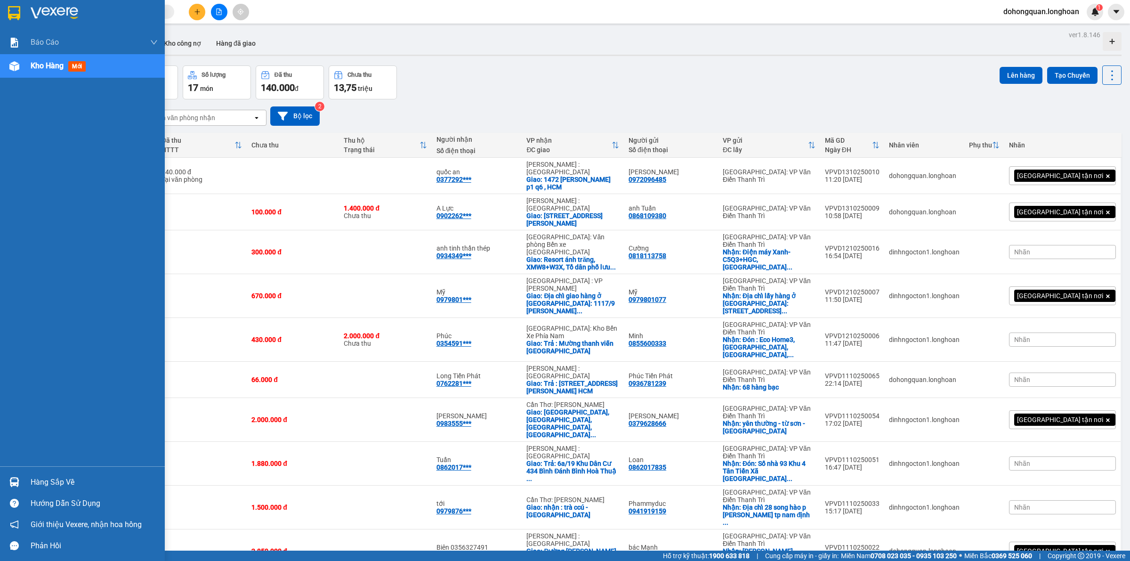
click at [13, 14] on img at bounding box center [14, 13] width 12 height 14
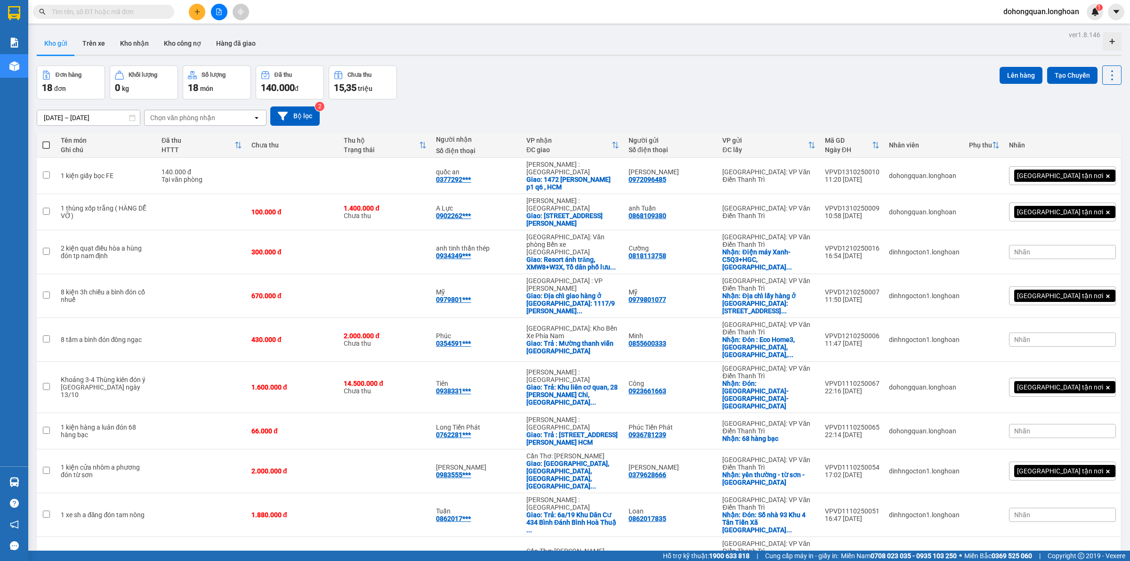
click at [639, 0] on html "Kết quả tìm kiếm ( 1 ) Bộ lọc Mã ĐH Trạng thái Món hàng Thu hộ Tổng cước Chưa c…" at bounding box center [565, 280] width 1130 height 561
click at [498, 81] on div "Đơn hàng 18 đơn Khối lượng 0 kg Số lượng 18 món Đã thu 140.000 đ Chưa thu 15,35…" at bounding box center [579, 82] width 1085 height 34
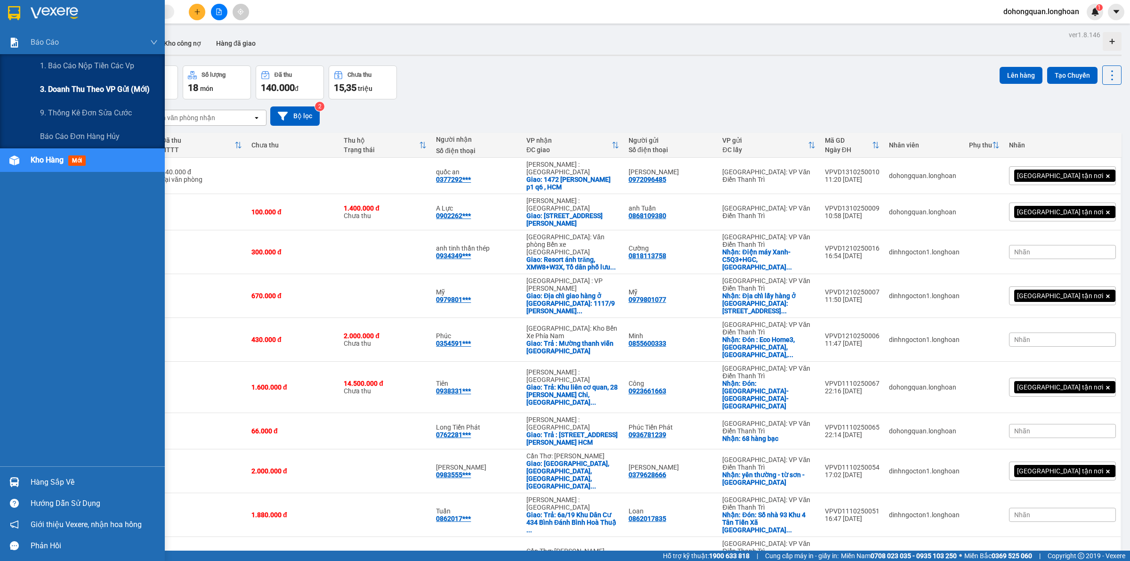
click at [94, 90] on span "3. Doanh Thu theo VP Gửi (mới)" at bounding box center [95, 89] width 110 height 12
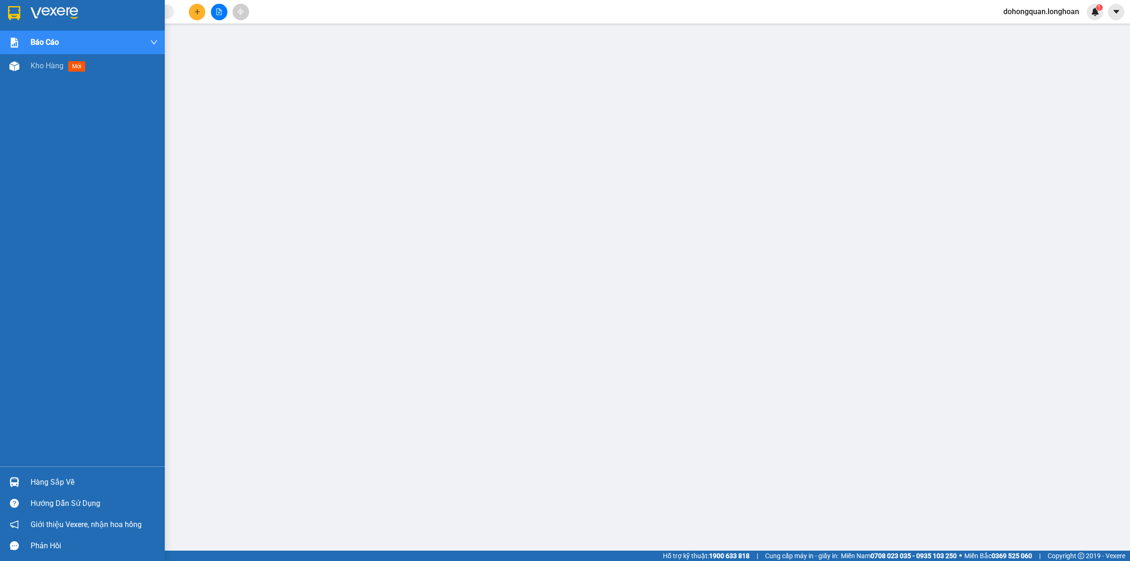
click at [19, 21] on div at bounding box center [82, 15] width 165 height 31
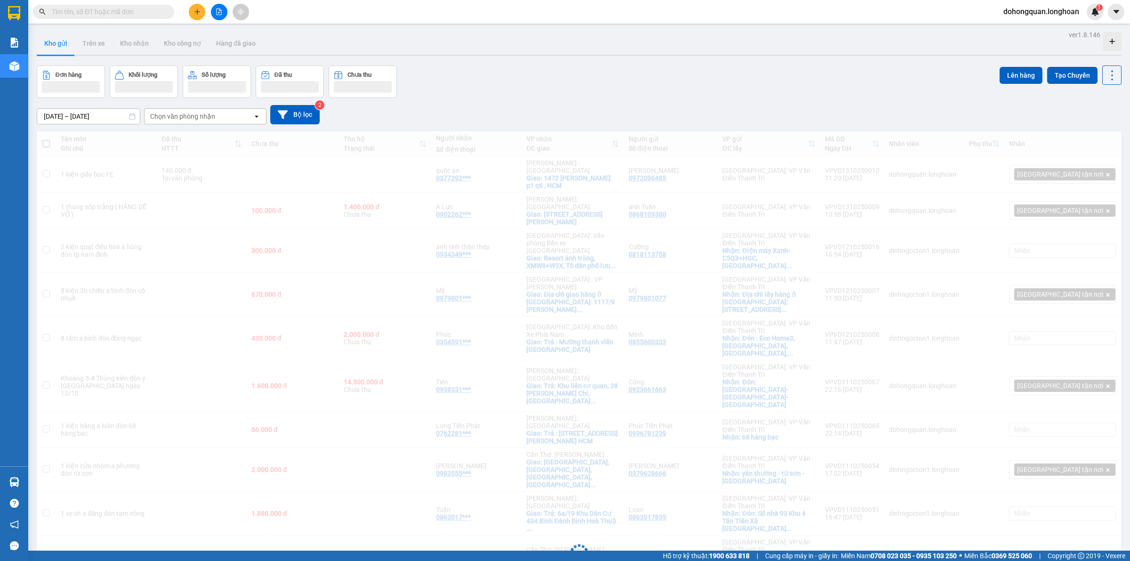
click at [486, 97] on div "Đơn hàng Khối lượng Số lượng Đã thu Chưa thu Lên hàng Tạo Chuyến" at bounding box center [579, 81] width 1085 height 32
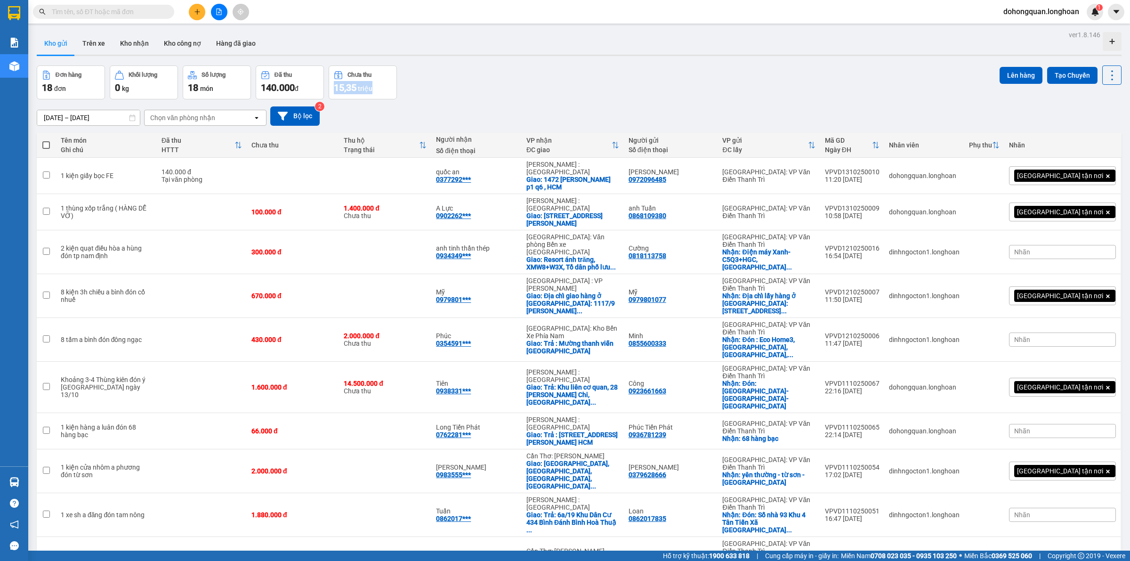
click at [571, 79] on div "Đơn hàng 18 đơn Khối lượng 0 kg Số lượng 18 món Đã thu 140.000 đ Chưa thu 15,35…" at bounding box center [579, 82] width 1085 height 34
click at [199, 12] on icon "plus" at bounding box center [197, 11] width 7 height 7
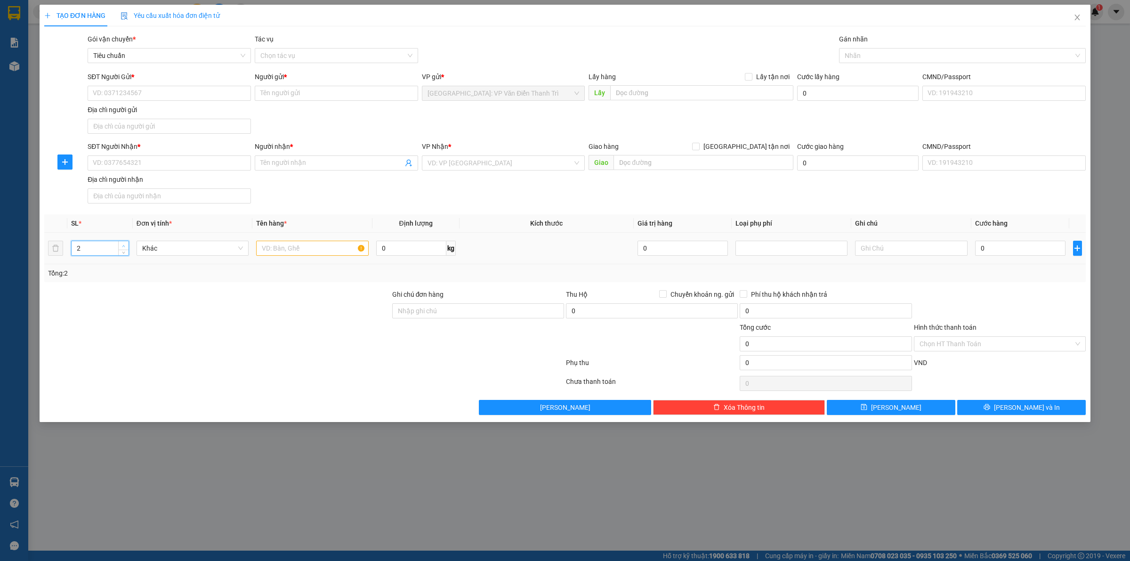
click at [125, 243] on span "Increase Value" at bounding box center [123, 245] width 10 height 8
type input "4"
click at [125, 243] on span "Increase Value" at bounding box center [123, 245] width 10 height 8
click at [213, 311] on div at bounding box center [217, 305] width 348 height 33
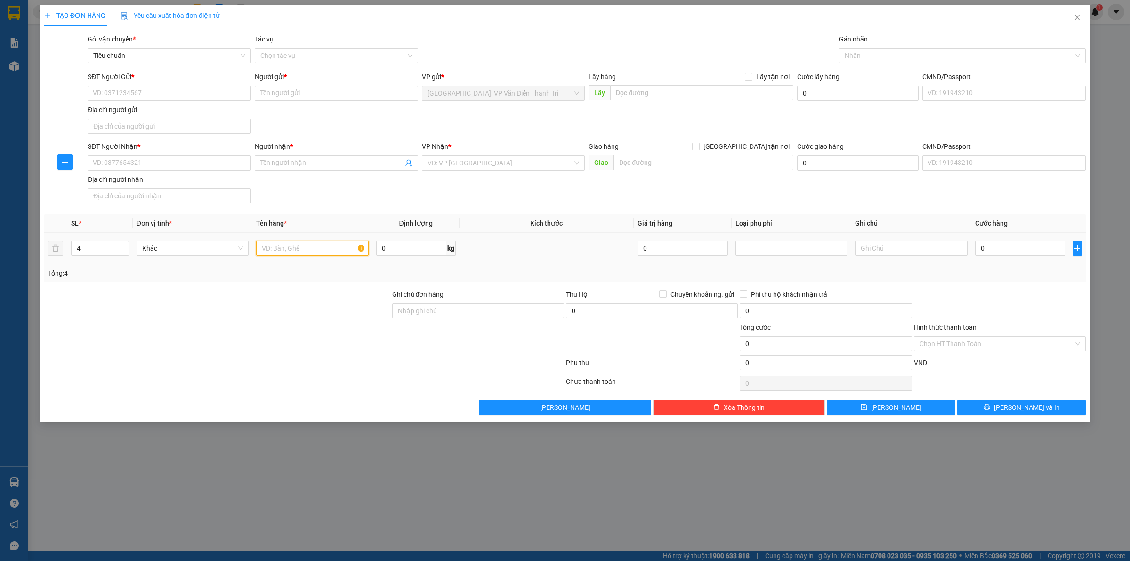
click at [288, 243] on input "text" at bounding box center [312, 248] width 112 height 15
type input "3 kiện đóng khung gỗ + 1 khay inox"
click at [146, 83] on div "SĐT Người Gửi *" at bounding box center [169, 79] width 163 height 14
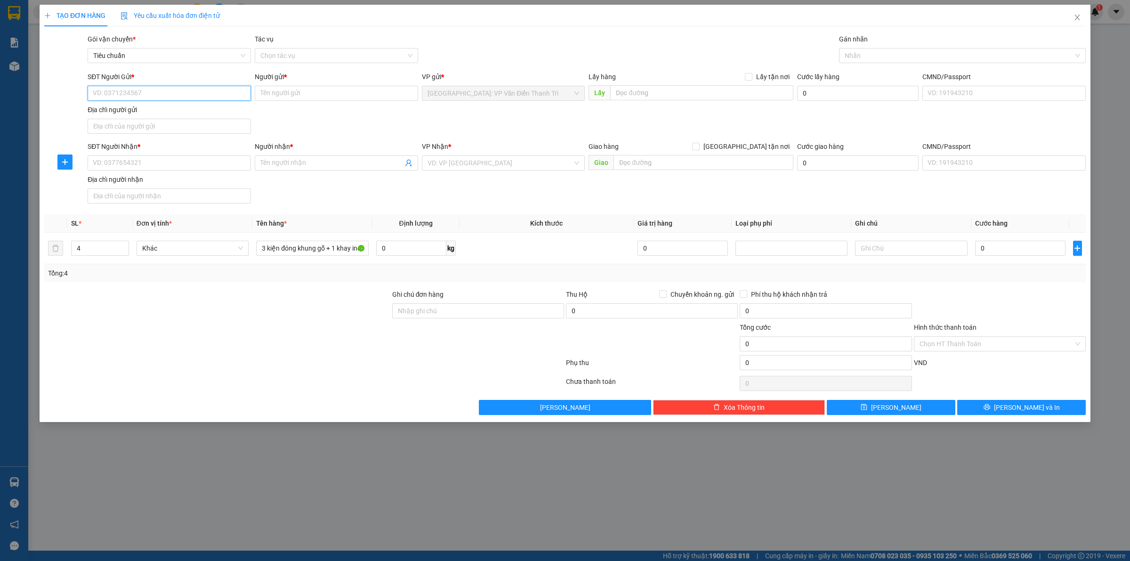
click at [146, 88] on input "SĐT Người Gửi *" at bounding box center [169, 93] width 163 height 15
click at [142, 89] on input "SĐT Người Gửi *" at bounding box center [169, 93] width 163 height 15
click at [156, 111] on div "0975772973 - C Mùi" at bounding box center [169, 112] width 152 height 10
type input "0975772973"
type input "C Mùi"
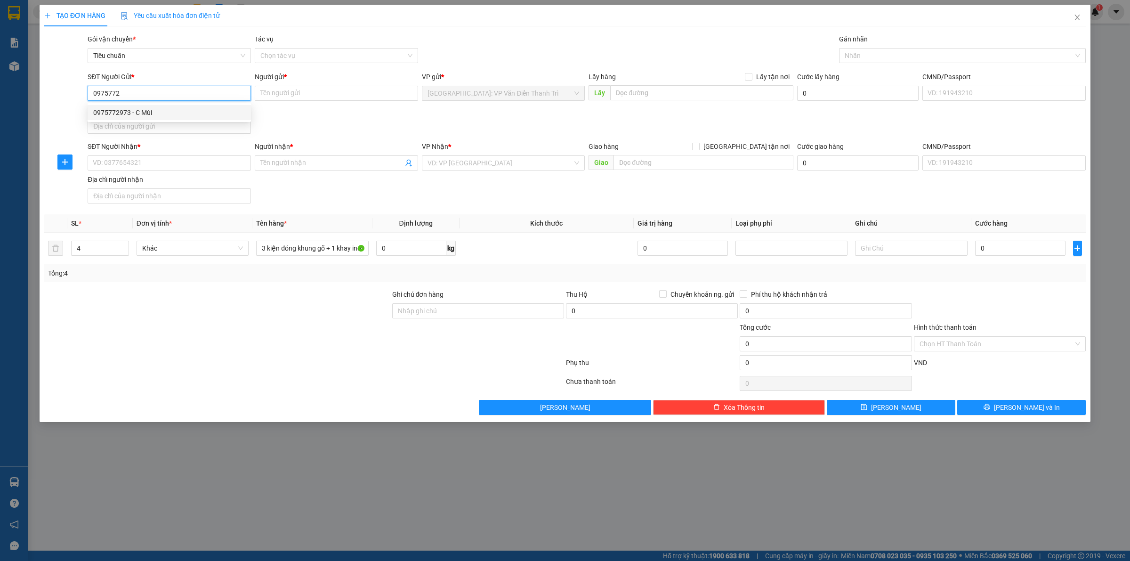
checkbox input "true"
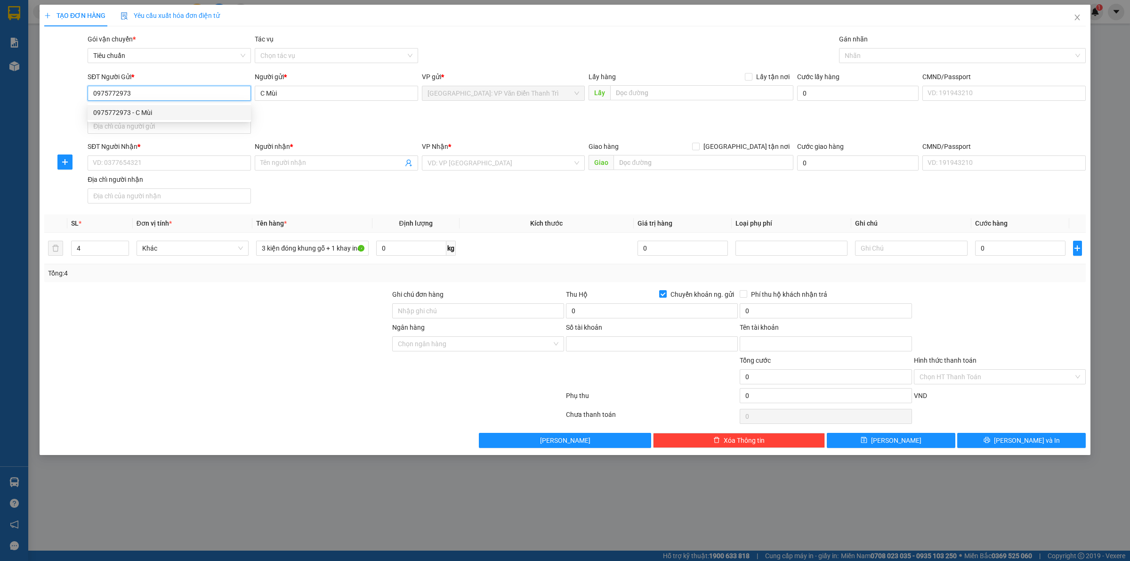
type input "2501071979"
type input "Nguyen thi mui"
type input "0975772973"
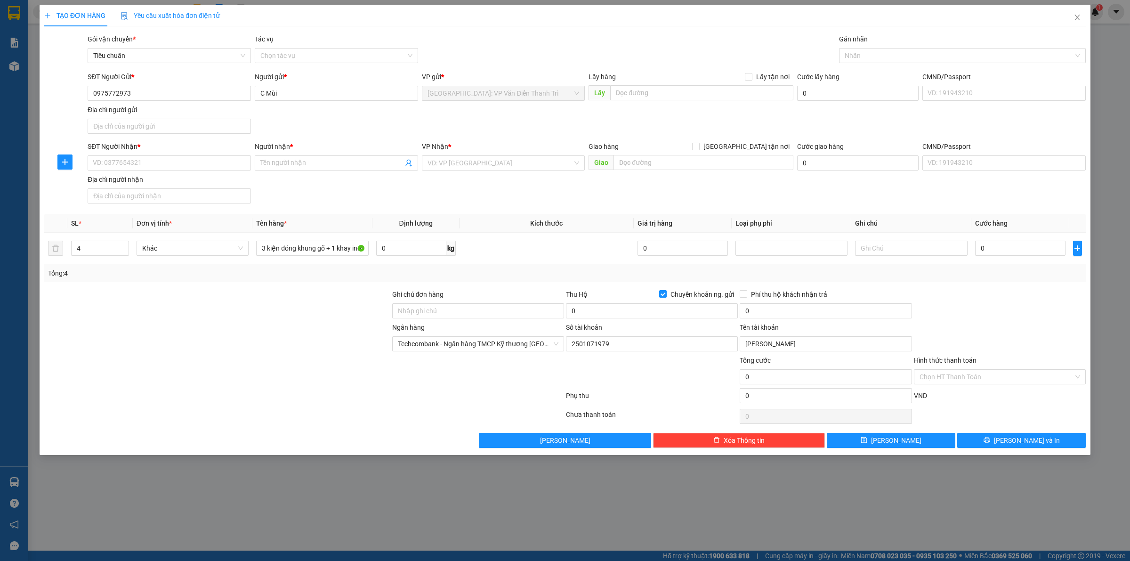
click at [406, 111] on div "SĐT Người Gửi * 0975772973 Người gửi * C Mùi VP gửi * Hà Nội: VP Văn Điển Thanh…" at bounding box center [587, 105] width 1002 height 66
click at [135, 168] on input "SĐT Người Nhận *" at bounding box center [169, 162] width 163 height 15
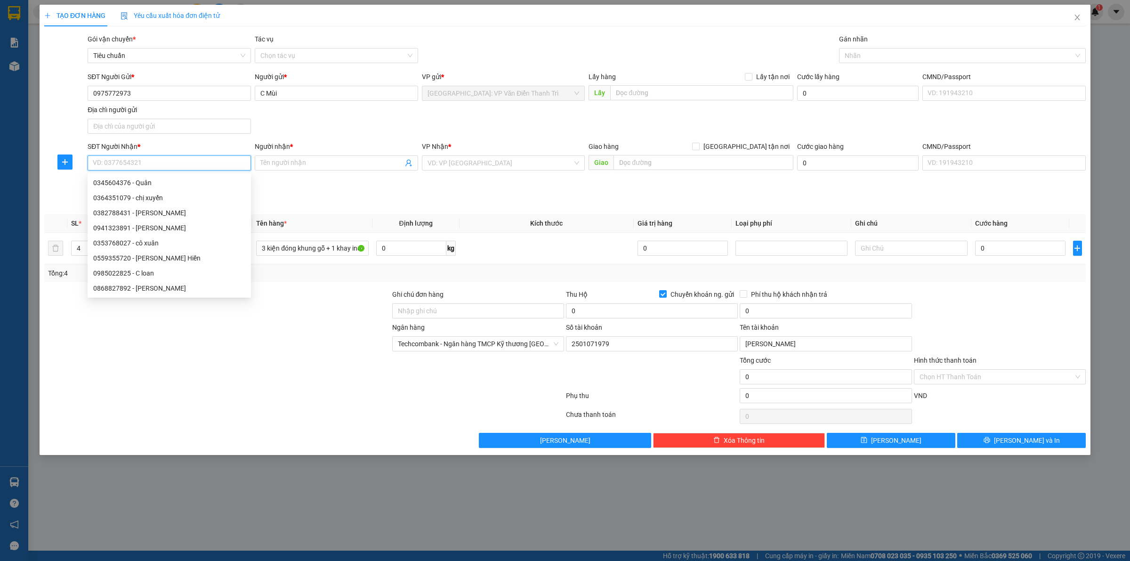
click at [135, 168] on input "SĐT Người Nhận *" at bounding box center [169, 162] width 163 height 15
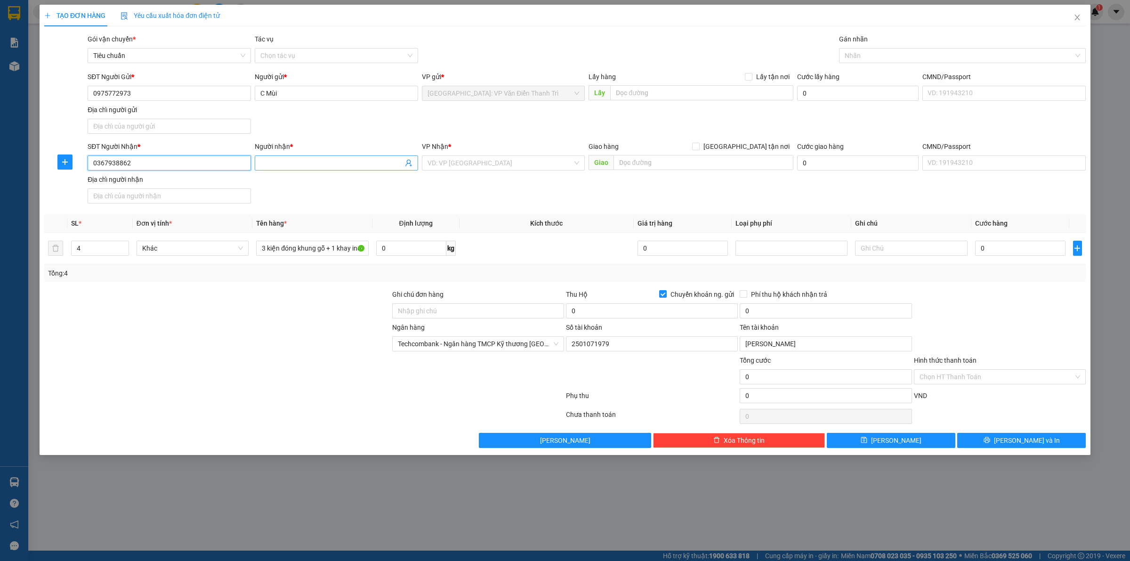
type input "0367938862"
click at [298, 163] on input "Người nhận *" at bounding box center [331, 163] width 143 height 10
click at [162, 166] on input "0367938862" at bounding box center [169, 162] width 163 height 15
click at [295, 163] on input "Người nhận *" at bounding box center [331, 163] width 143 height 10
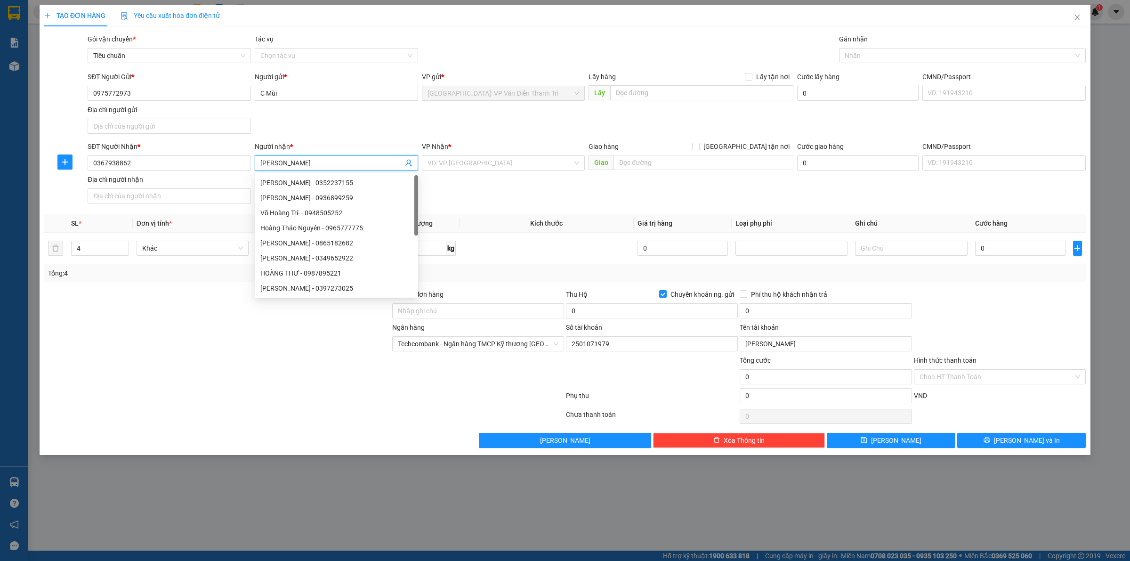
type input "[PERSON_NAME]"
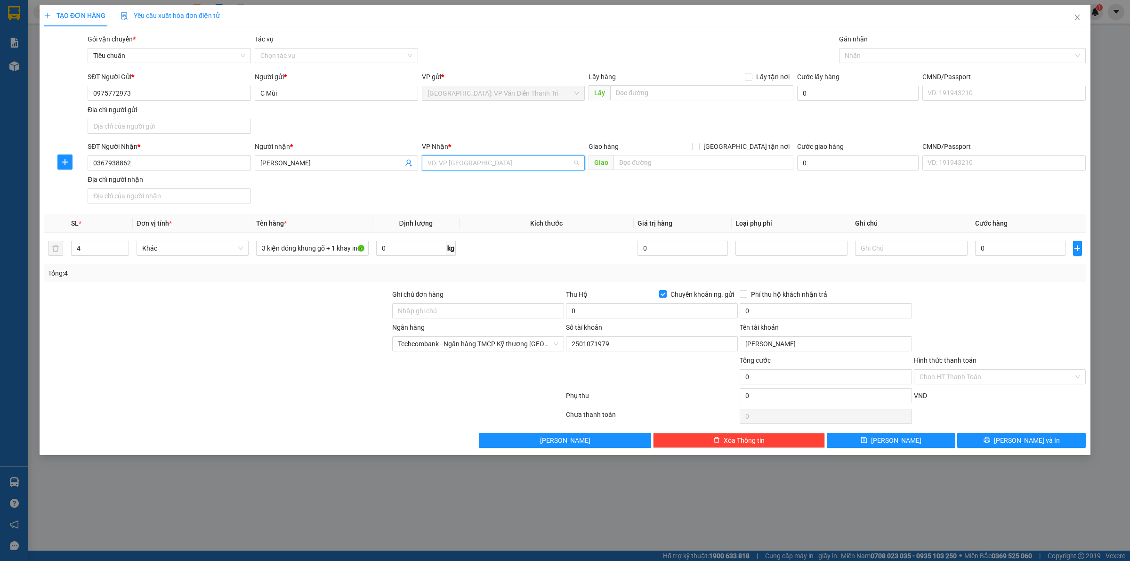
click at [485, 170] on input "search" at bounding box center [501, 163] width 146 height 14
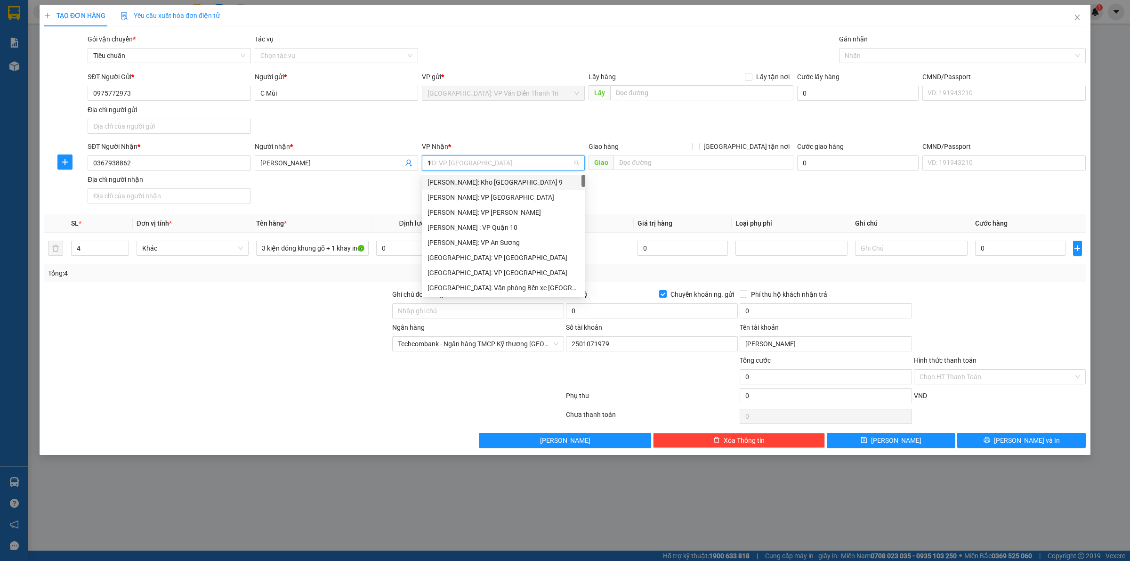
type input "12"
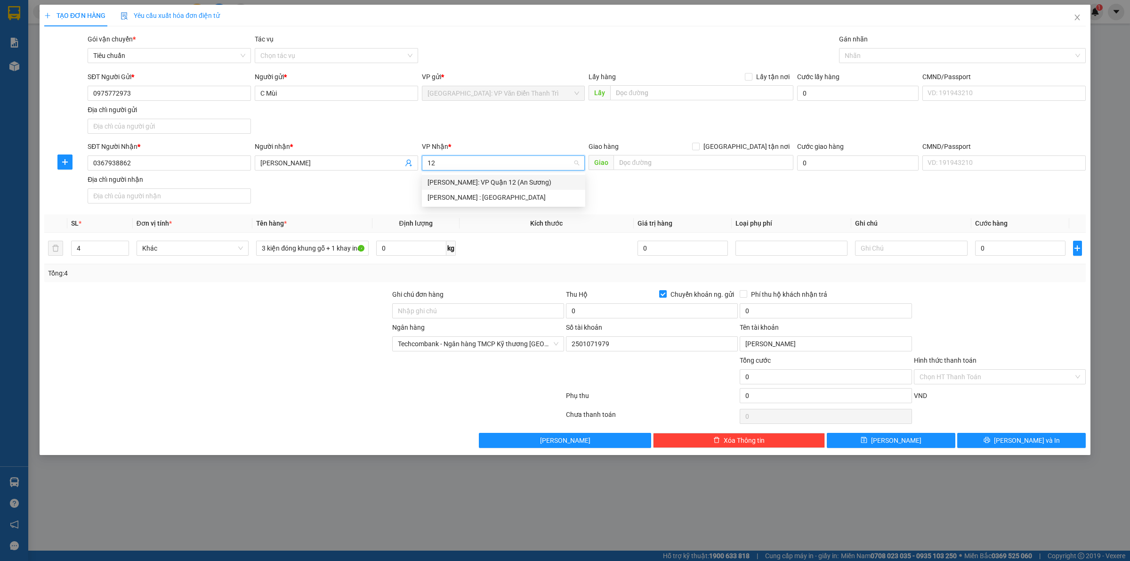
drag, startPoint x: 490, startPoint y: 198, endPoint x: 502, endPoint y: 198, distance: 11.8
click at [491, 198] on div "[PERSON_NAME] : [GEOGRAPHIC_DATA]" at bounding box center [504, 197] width 152 height 10
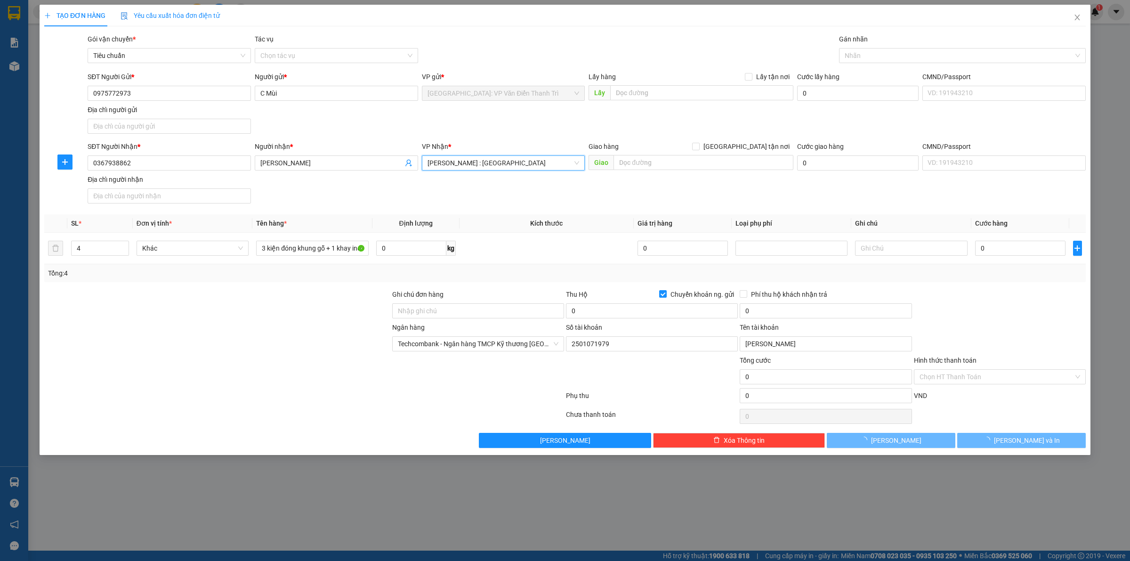
click at [667, 201] on div "SĐT Người Nhận * 0367938862 Người nhận * Hoàng Thu Lan VP Nhận * Hồ Chí Minh : …" at bounding box center [587, 174] width 1002 height 66
drag, startPoint x: 664, startPoint y: 172, endPoint x: 665, endPoint y: 168, distance: 4.8
click at [664, 171] on div "Giao hàng [GEOGRAPHIC_DATA] tận nơi [GEOGRAPHIC_DATA]" at bounding box center [691, 157] width 205 height 33
click at [665, 168] on input "text" at bounding box center [704, 162] width 180 height 15
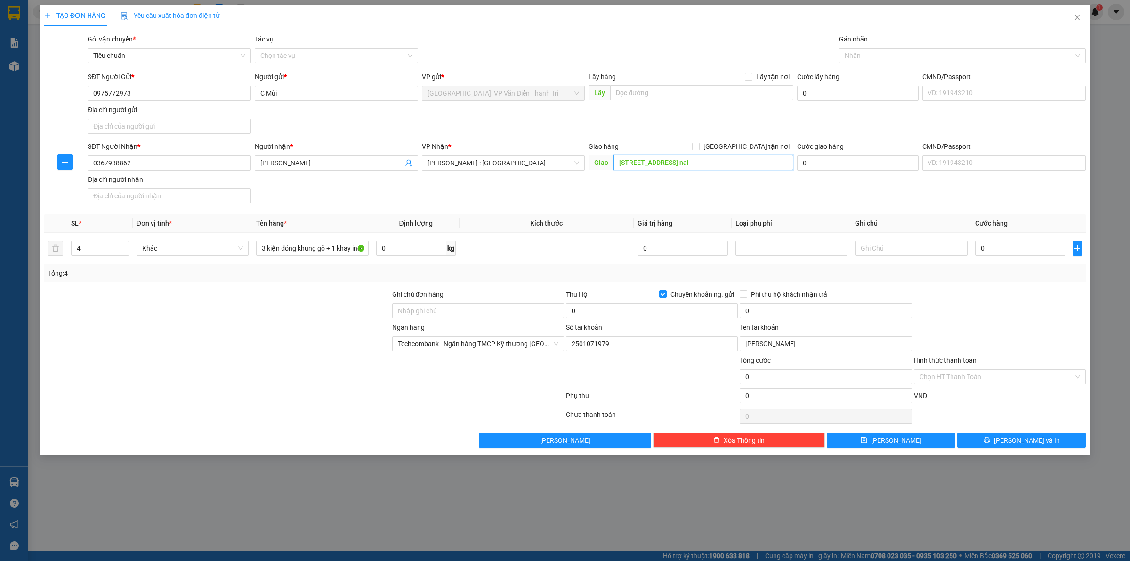
scroll to position [0, 13]
type input "[STREET_ADDRESS] nai"
click at [699, 146] on input "[GEOGRAPHIC_DATA] tận nơi" at bounding box center [695, 146] width 7 height 7
checkbox input "true"
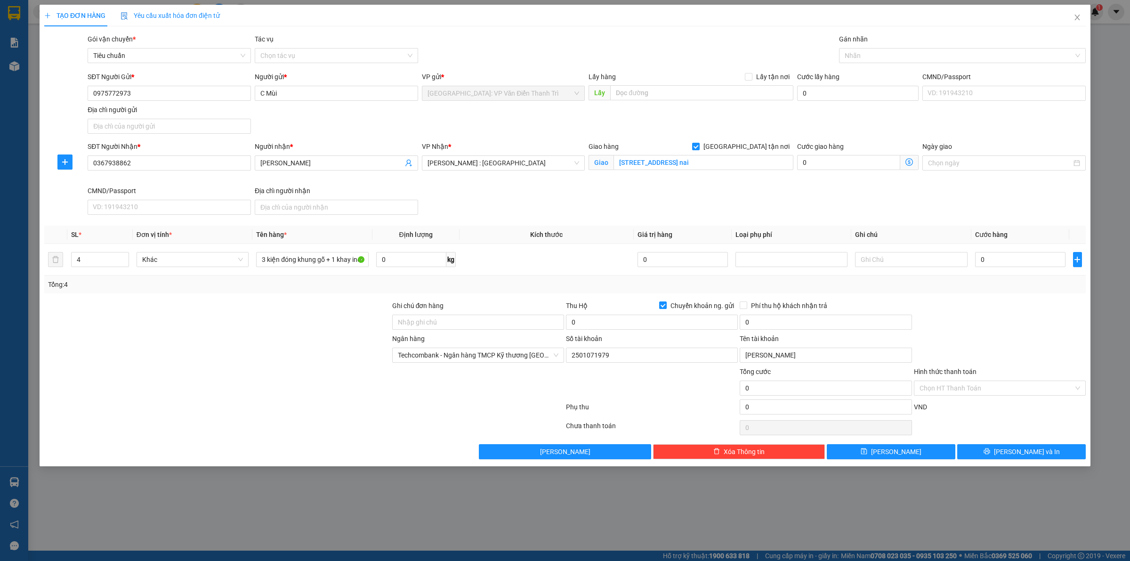
scroll to position [0, 0]
click at [836, 119] on div "SĐT Người Gửi * 0975772973 Người gửi * C Mùi VP gửi * Hà Nội: VP Văn Điển Thanh…" at bounding box center [587, 105] width 1002 height 66
click at [858, 53] on div at bounding box center [957, 55] width 233 height 11
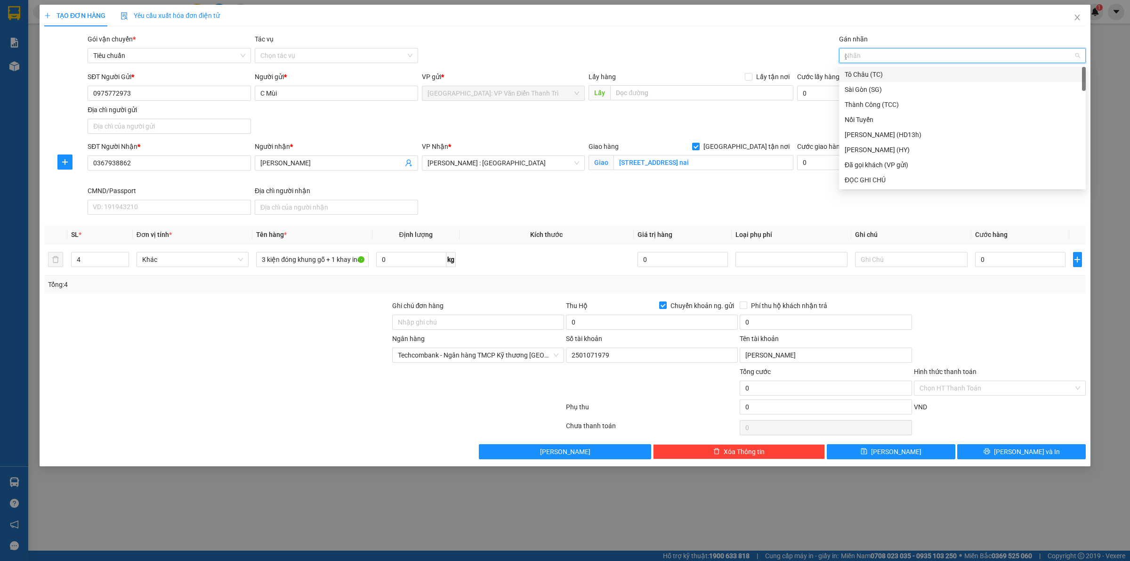
type input "gt"
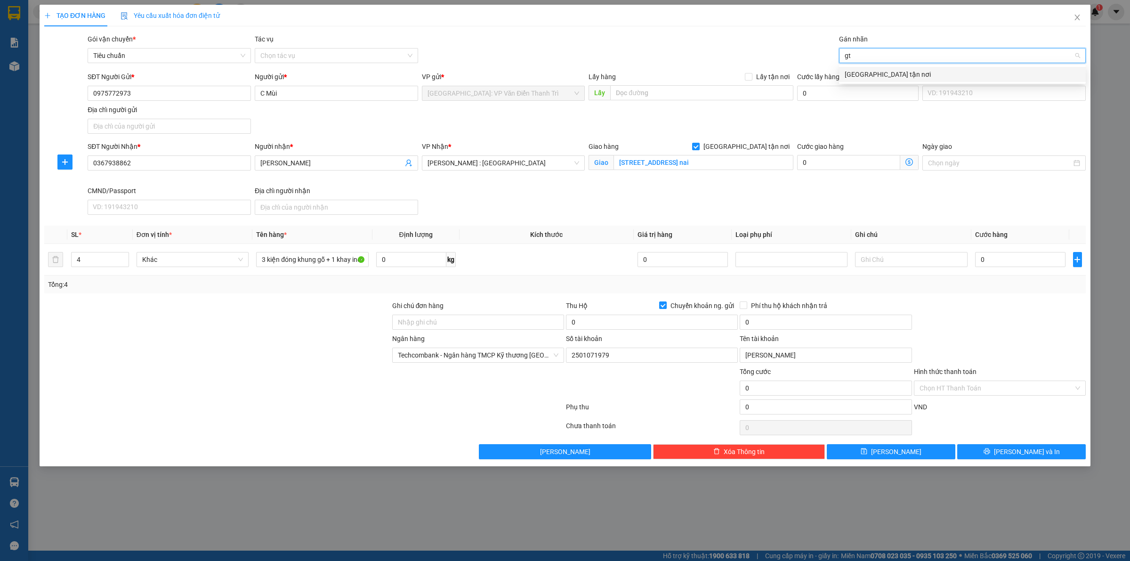
click at [865, 70] on div "[GEOGRAPHIC_DATA] tận nơi" at bounding box center [962, 74] width 235 height 10
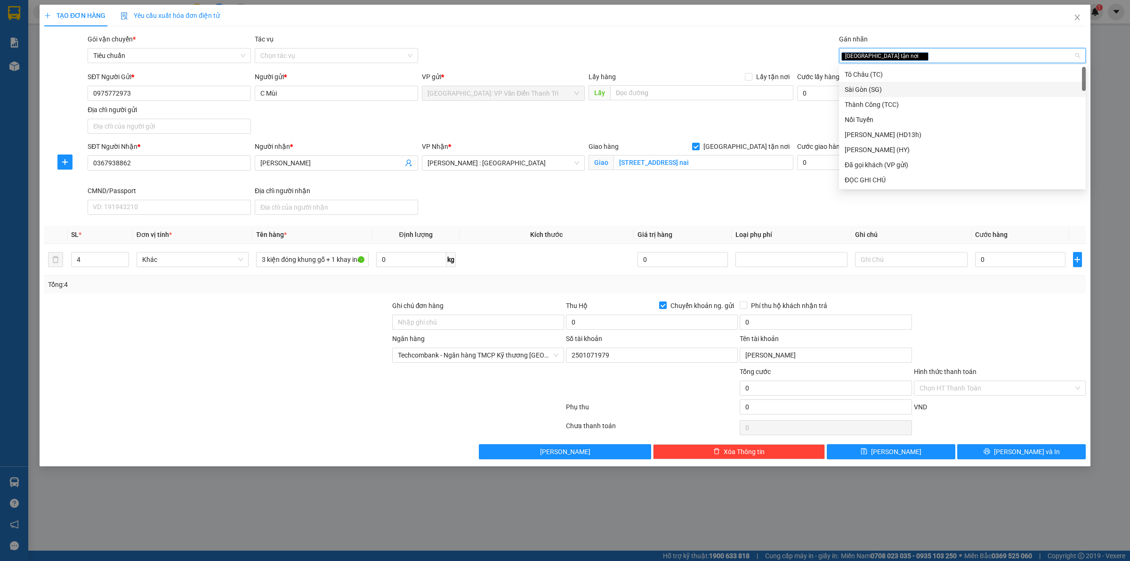
click at [768, 182] on div "Giao hàng Giao tận nơi Giao khu phố 5, nhà D18, phường tân biên, TP biên hòa, đ…" at bounding box center [691, 163] width 209 height 44
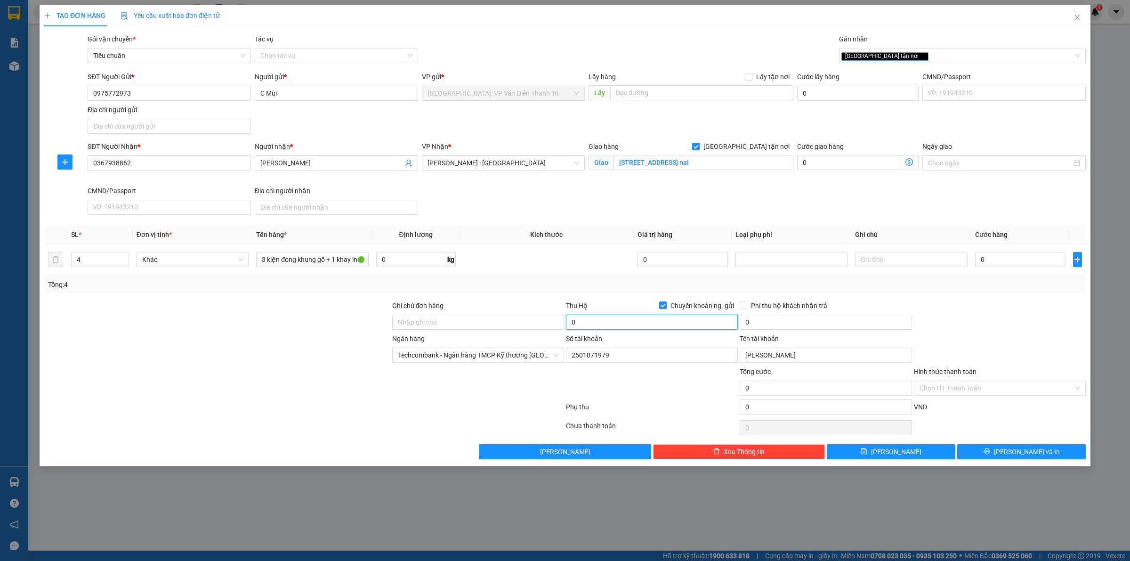
click at [630, 315] on input "0" at bounding box center [652, 322] width 172 height 15
type input "2.370.000"
click at [914, 194] on div "SĐT Người Nhận * 0367938862 Người nhận * Hoàng Thu Lan VP Nhận * Hồ Chí Minh : …" at bounding box center [587, 179] width 1002 height 77
click at [1008, 265] on input "0" at bounding box center [1020, 259] width 90 height 15
type input "1"
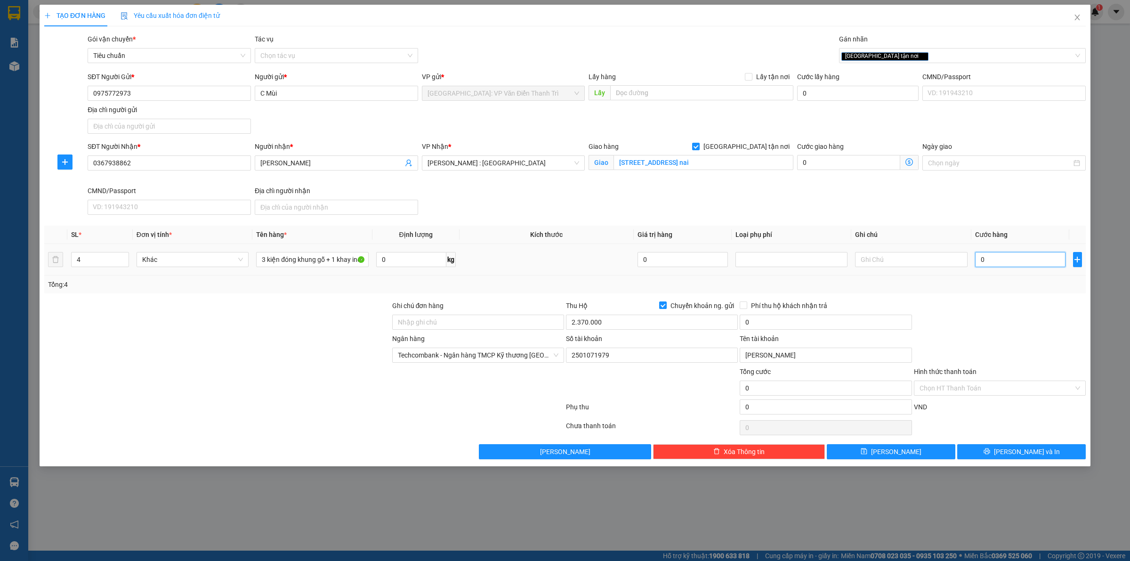
type input "1"
type input "15"
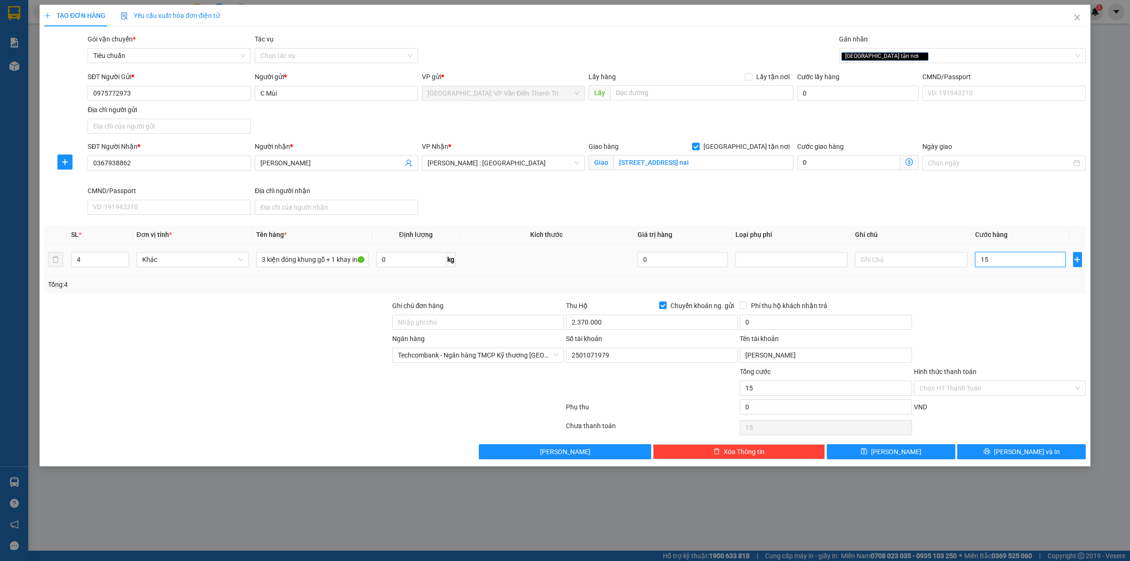
type input "150"
type input "1.500"
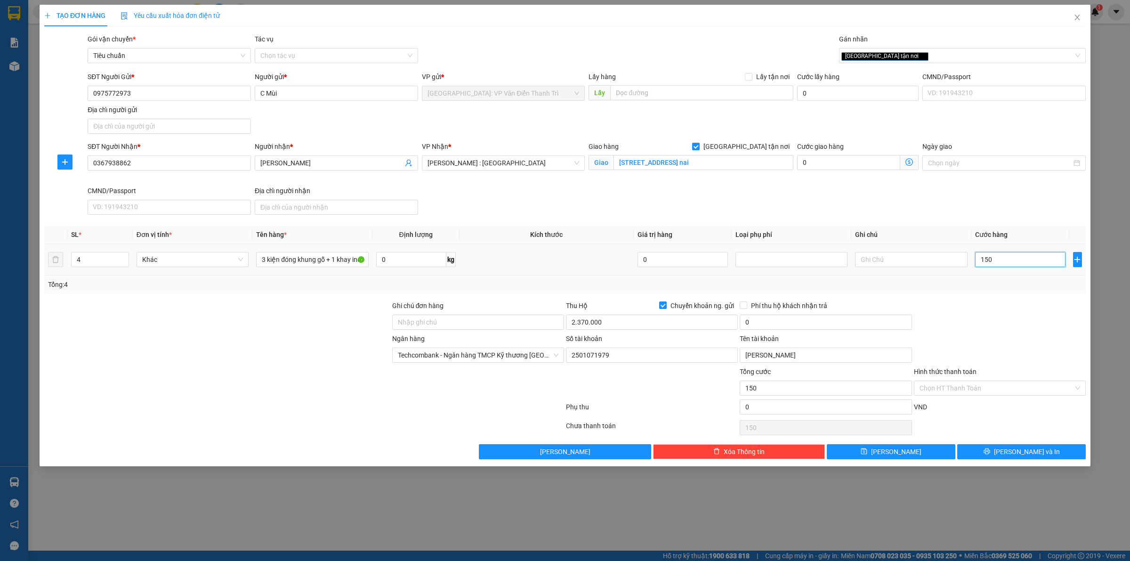
type input "1.500"
type input "15.000"
type input "150.000"
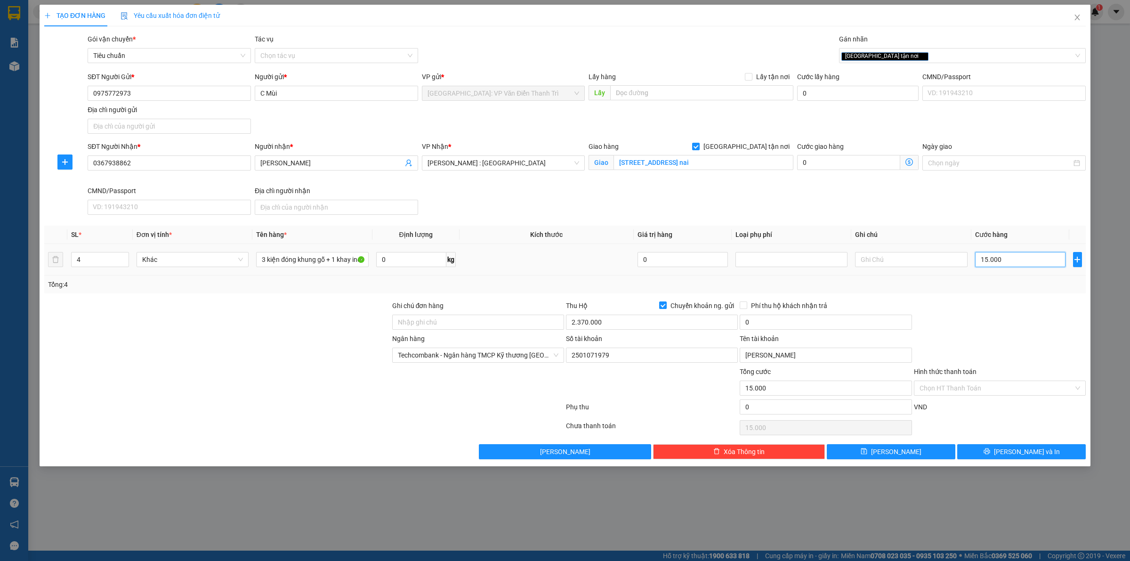
type input "150.000"
type input "1.500.000"
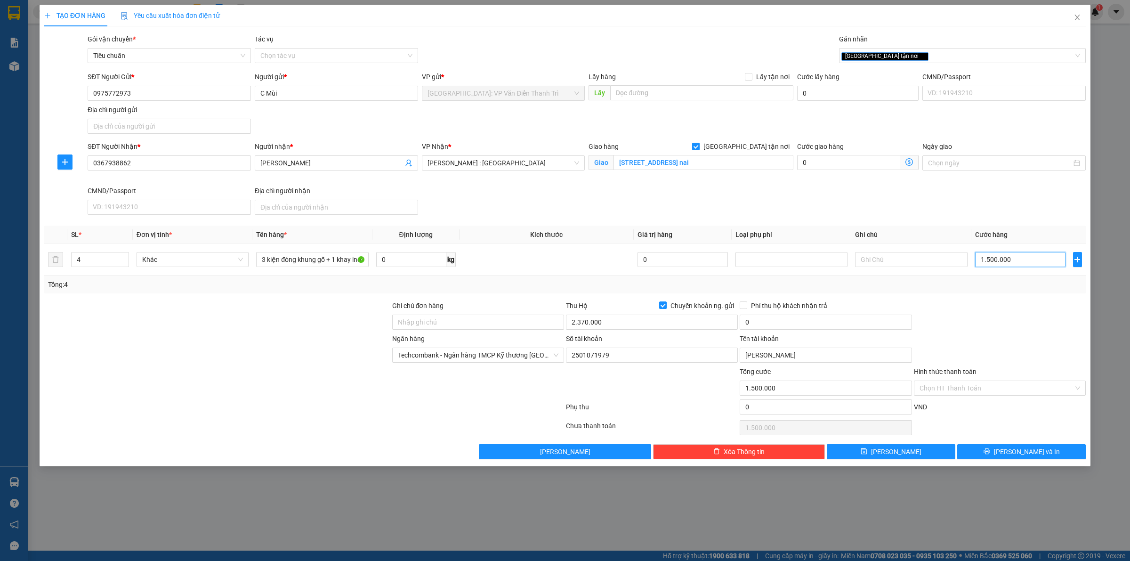
type input "1.500.000"
click at [930, 196] on div "SĐT Người Nhận * 0367938862 Người nhận * Hoàng Thu Lan VP Nhận * Hồ Chí Minh : …" at bounding box center [587, 179] width 1002 height 77
click at [817, 319] on input "0" at bounding box center [826, 322] width 172 height 15
click at [611, 322] on input "2.370.000" at bounding box center [652, 322] width 172 height 15
click at [592, 323] on input "23.700.000" at bounding box center [652, 322] width 172 height 15
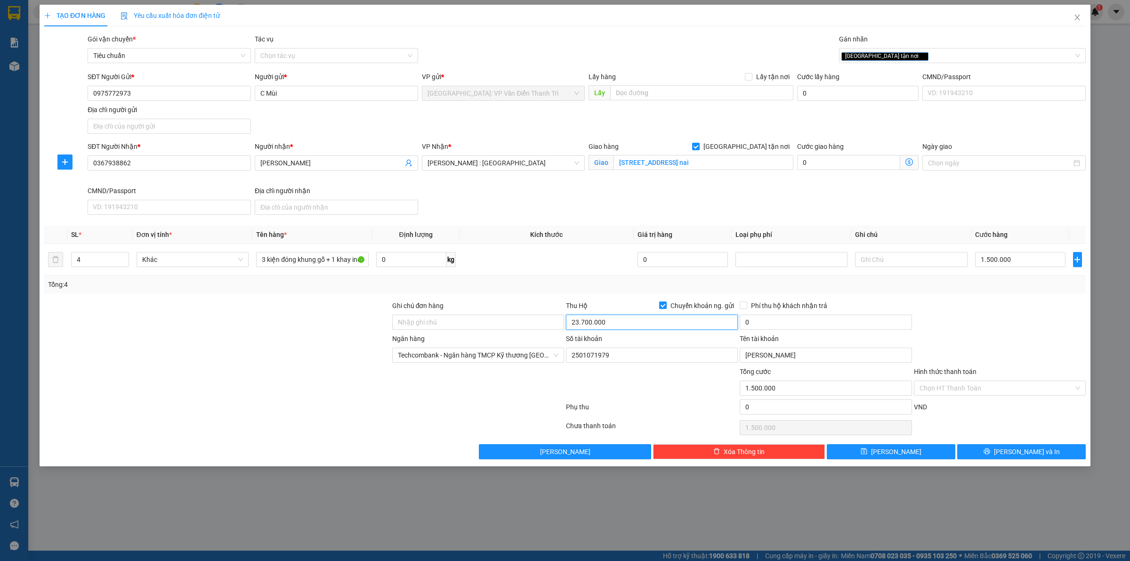
click at [591, 323] on input "23.700.000" at bounding box center [652, 322] width 172 height 15
type input "22.200.000"
click at [700, 196] on div "SĐT Người Nhận * 0367938862 Người nhận * Hoàng Thu Lan VP Nhận * Hồ Chí Minh : …" at bounding box center [587, 179] width 1002 height 77
click at [765, 324] on input "0" at bounding box center [826, 322] width 172 height 15
type input "50.000"
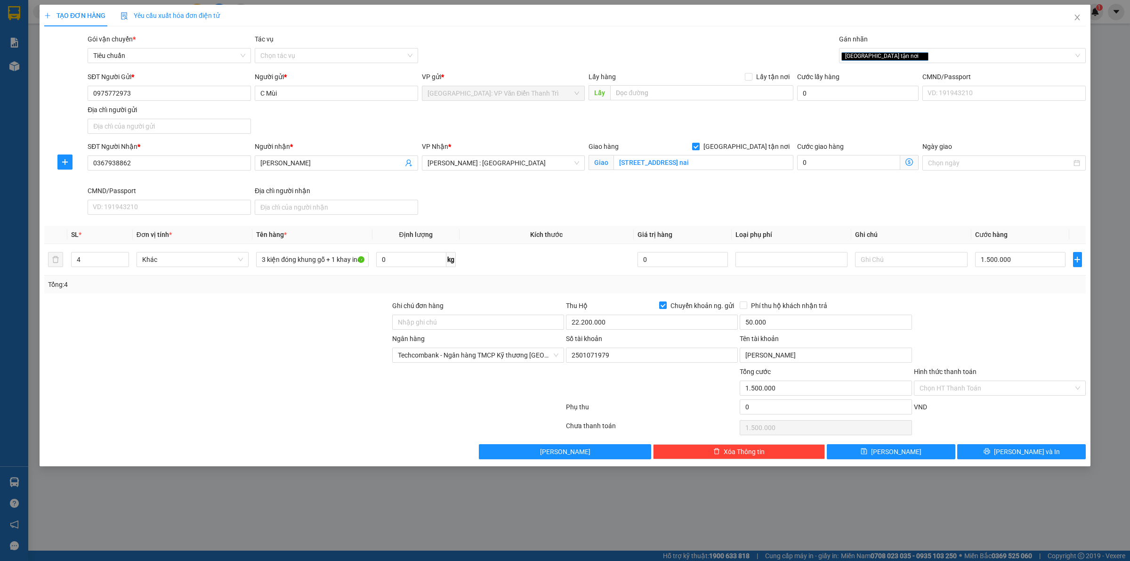
drag, startPoint x: 985, startPoint y: 320, endPoint x: 980, endPoint y: 295, distance: 25.5
click at [987, 321] on div at bounding box center [1000, 316] width 174 height 33
click at [997, 453] on button "[PERSON_NAME] và In" at bounding box center [1021, 451] width 129 height 15
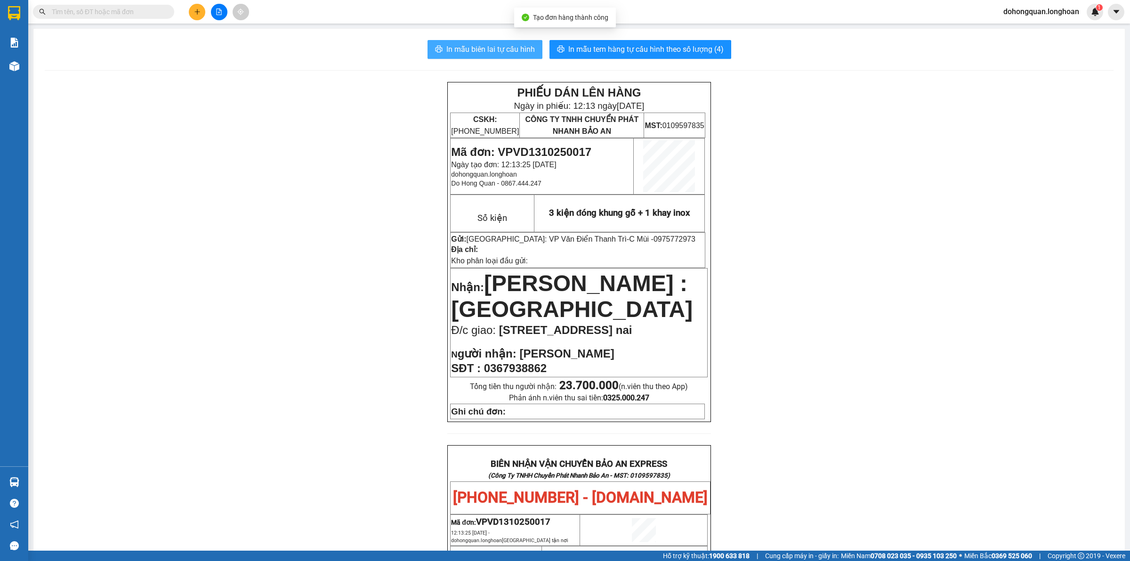
click at [476, 47] on span "In mẫu biên lai tự cấu hình" at bounding box center [490, 49] width 89 height 12
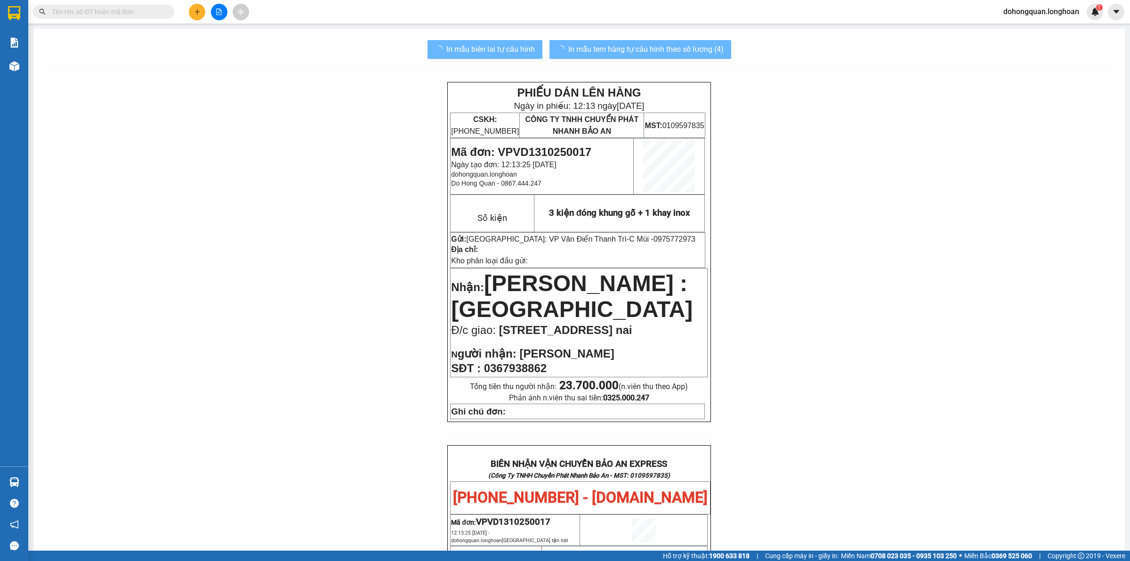
drag, startPoint x: 905, startPoint y: 315, endPoint x: 768, endPoint y: 239, distance: 156.8
click at [905, 311] on div "PHIẾU DÁN LÊN HÀNG Ngày in phiếu: 12:13 ngày 13-10-2025 CSKH: 1900.06.88.33 CÔN…" at bounding box center [579, 529] width 1069 height 895
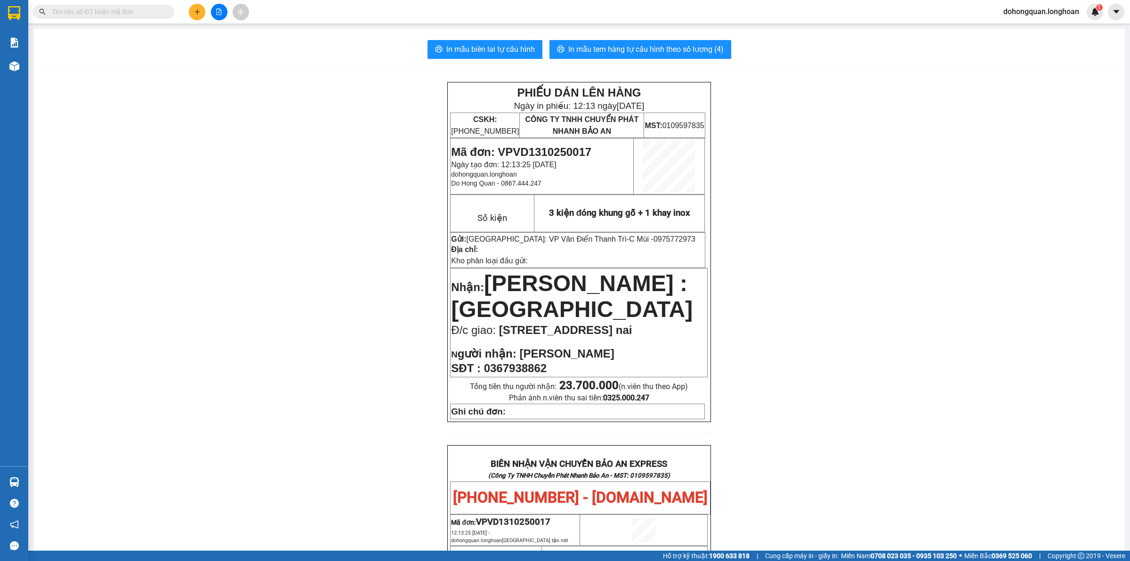
click at [114, 10] on input "text" at bounding box center [107, 12] width 111 height 10
paste input "0394786965"
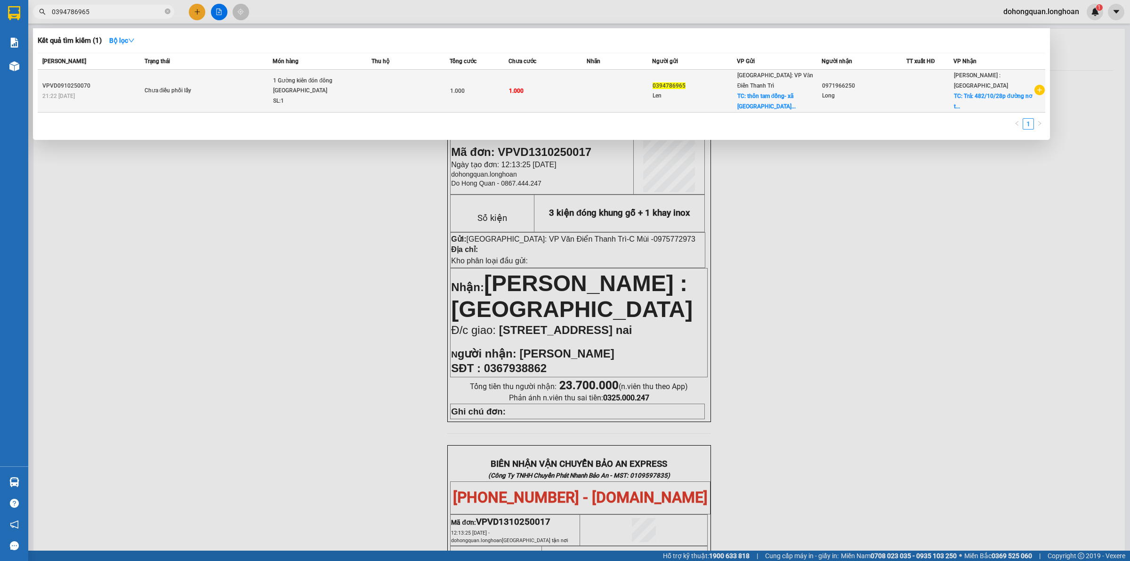
type input "0394786965"
click at [229, 89] on span "Chưa điều phối lấy" at bounding box center [209, 91] width 128 height 10
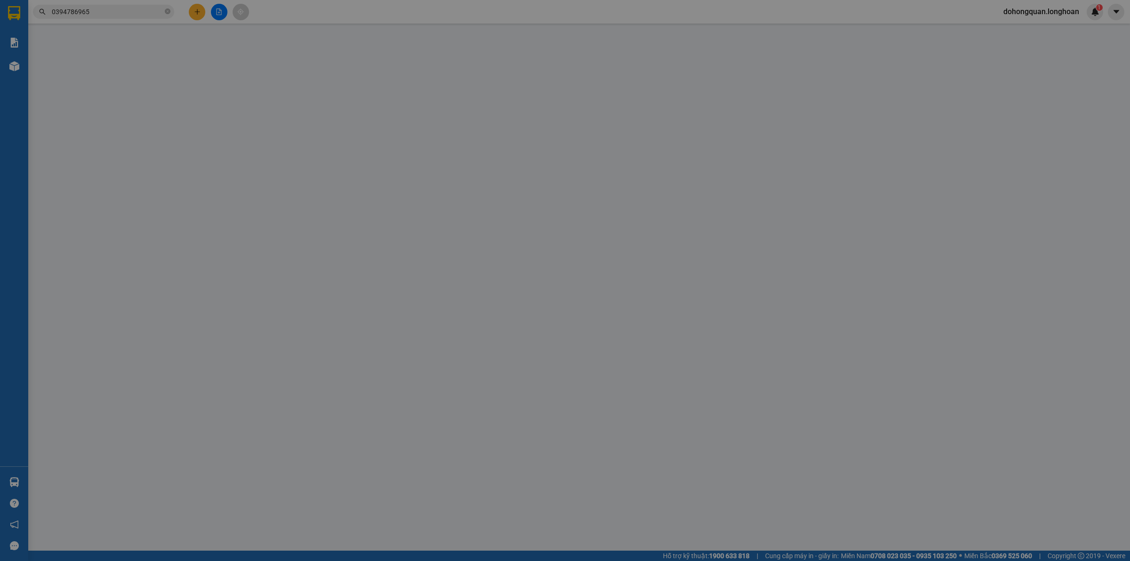
type input "0394786965"
type input "Len"
checkbox input "true"
type input "thôn tam đồng- xã đông hà-huyện đông hưng thái bình"
type input "0971966250"
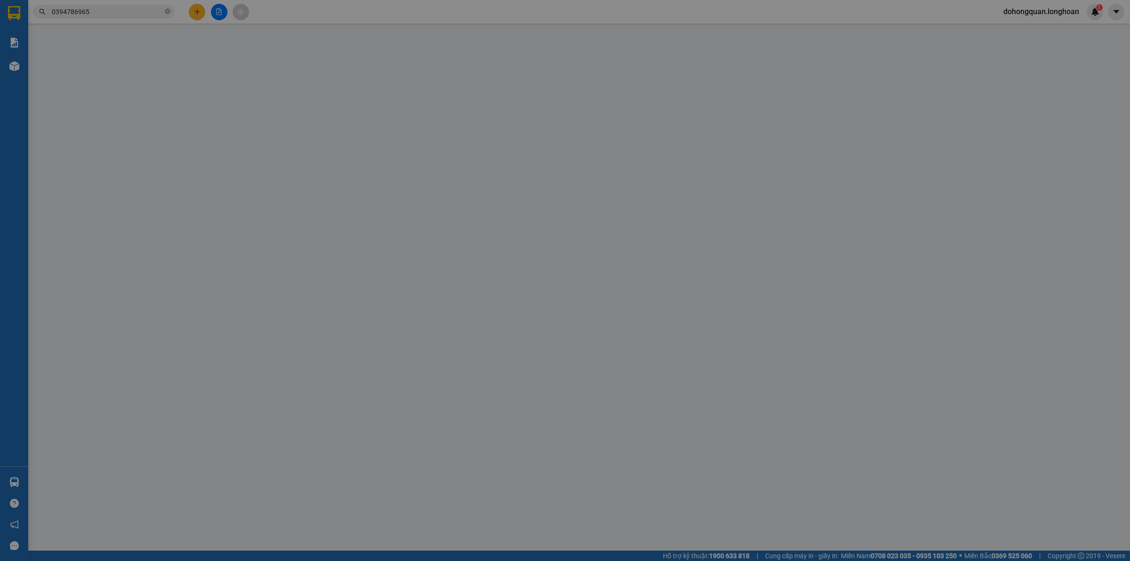
type input "Long"
checkbox input "true"
type input "Trả: 482/10/28p đường nơ trang long quận bình thạnh hcm"
type input "0"
type input "1.000"
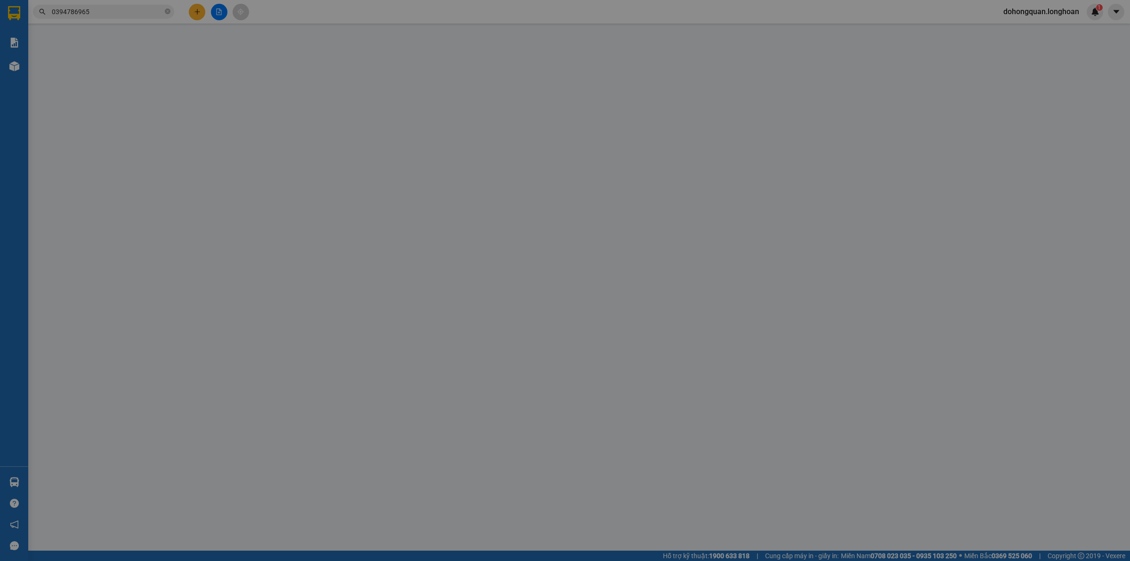
type input "1.000"
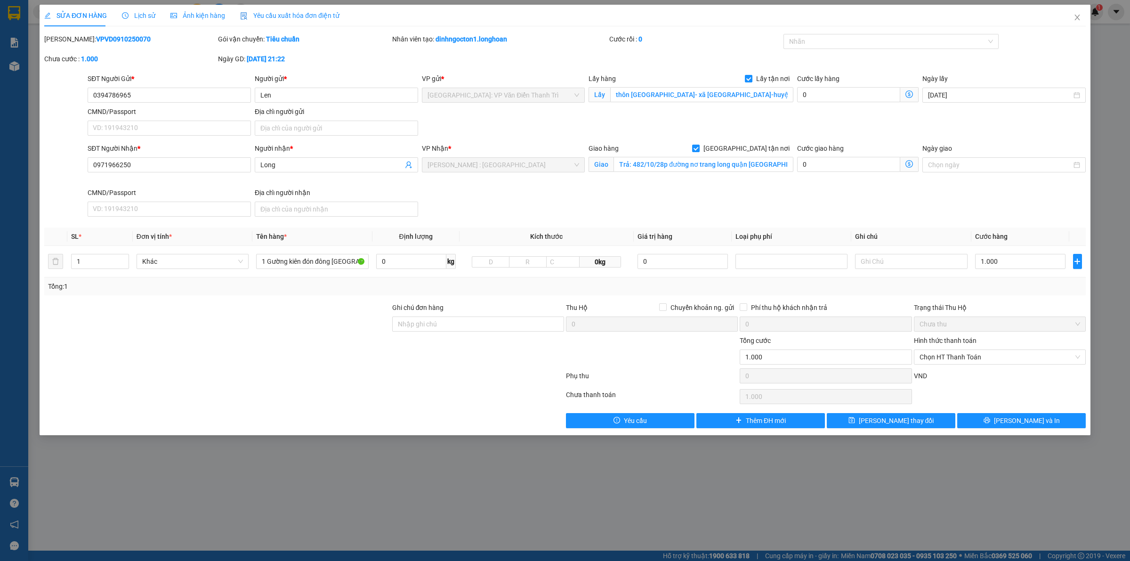
click at [541, 128] on div "SĐT Người Gửi * 0394786965 Người gửi * Len VP gửi * Hà Nội: VP Văn Điển Thanh T…" at bounding box center [587, 106] width 1002 height 66
click at [145, 14] on span "Lịch sử" at bounding box center [138, 16] width 33 height 8
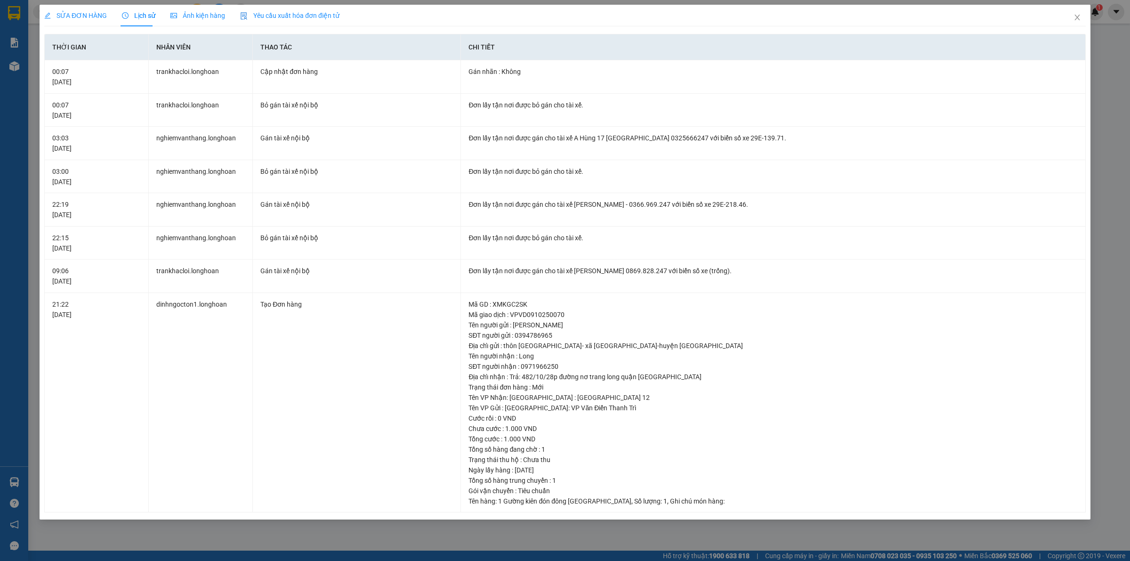
click at [76, 23] on div "SỬA ĐƠN HÀNG" at bounding box center [75, 16] width 63 height 22
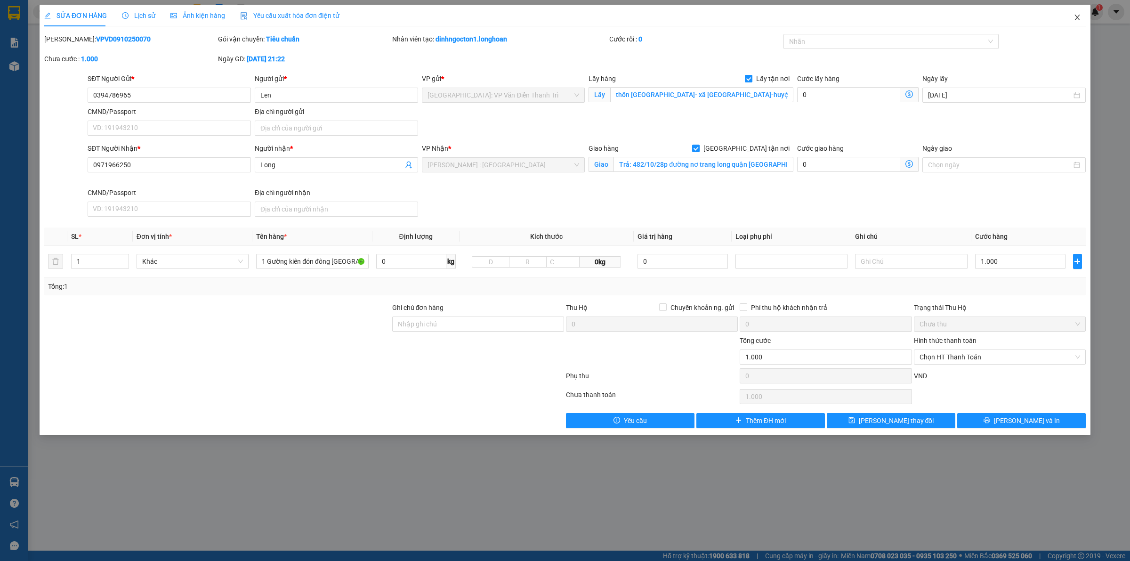
drag, startPoint x: 1078, startPoint y: 19, endPoint x: 1046, endPoint y: 18, distance: 32.0
click at [1077, 18] on icon "close" at bounding box center [1077, 18] width 5 height 6
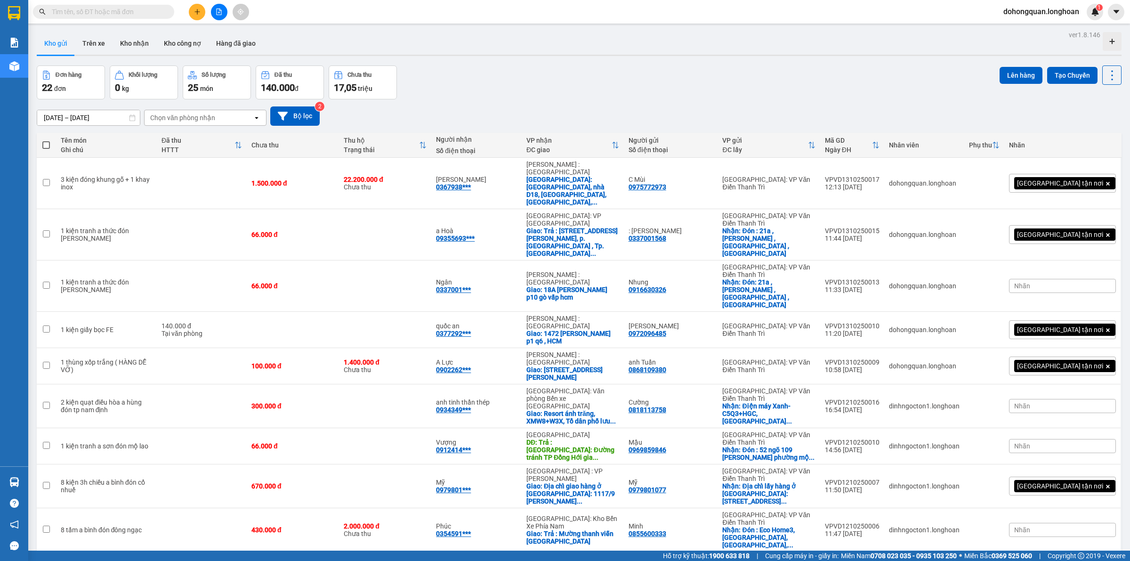
drag, startPoint x: 744, startPoint y: 89, endPoint x: 666, endPoint y: 57, distance: 83.9
click at [740, 89] on div "Đơn hàng 22 đơn Khối lượng 0 kg Số lượng 25 món Đã thu 140.000 đ Chưa thu 17,05…" at bounding box center [579, 82] width 1085 height 34
click at [99, 12] on input "text" at bounding box center [107, 12] width 111 height 10
click at [100, 11] on input "text" at bounding box center [107, 12] width 111 height 10
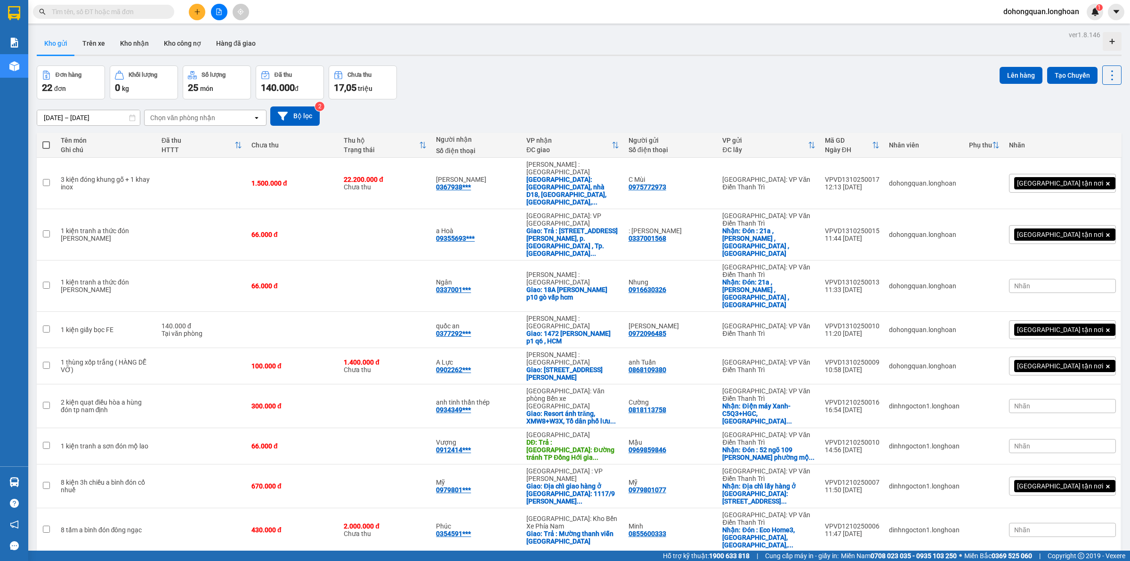
click at [100, 11] on input "text" at bounding box center [107, 12] width 111 height 10
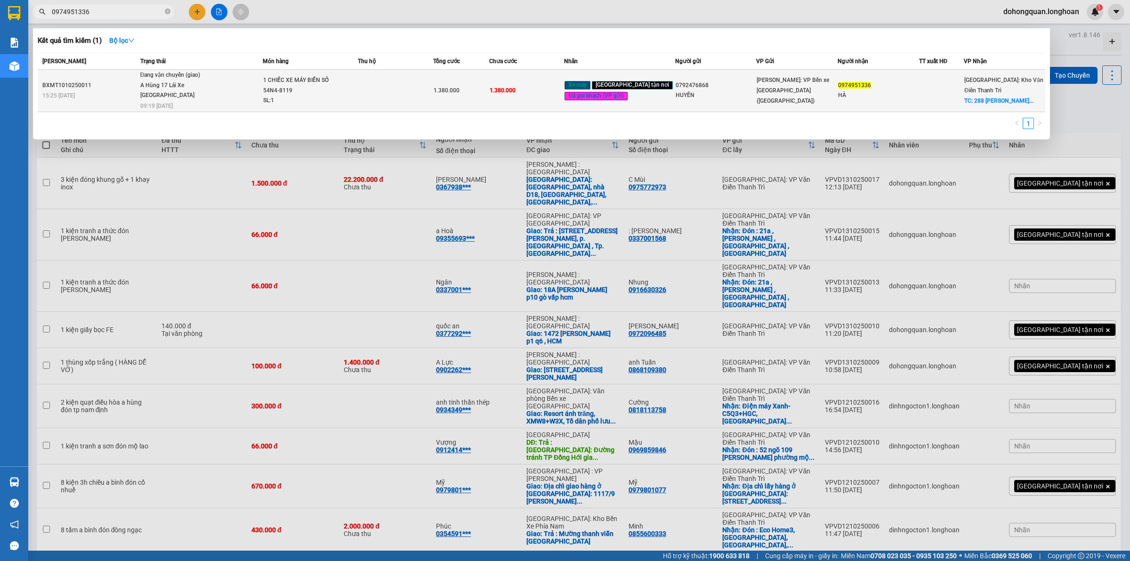
type input "0974951336"
drag, startPoint x: 140, startPoint y: 99, endPoint x: 175, endPoint y: 97, distance: 34.4
click at [175, 97] on td "Đang vận chuyển (giao) A Hùng 17 [GEOGRAPHIC_DATA] 0325666247 09:19 [DATE]" at bounding box center [200, 91] width 125 height 42
click at [223, 87] on span "Đang vận chuyển (giao) A Hùng 17 [GEOGRAPHIC_DATA] 0325666247 09:19 [DATE]" at bounding box center [201, 89] width 122 height 39
drag, startPoint x: 443, startPoint y: 91, endPoint x: 507, endPoint y: 92, distance: 64.0
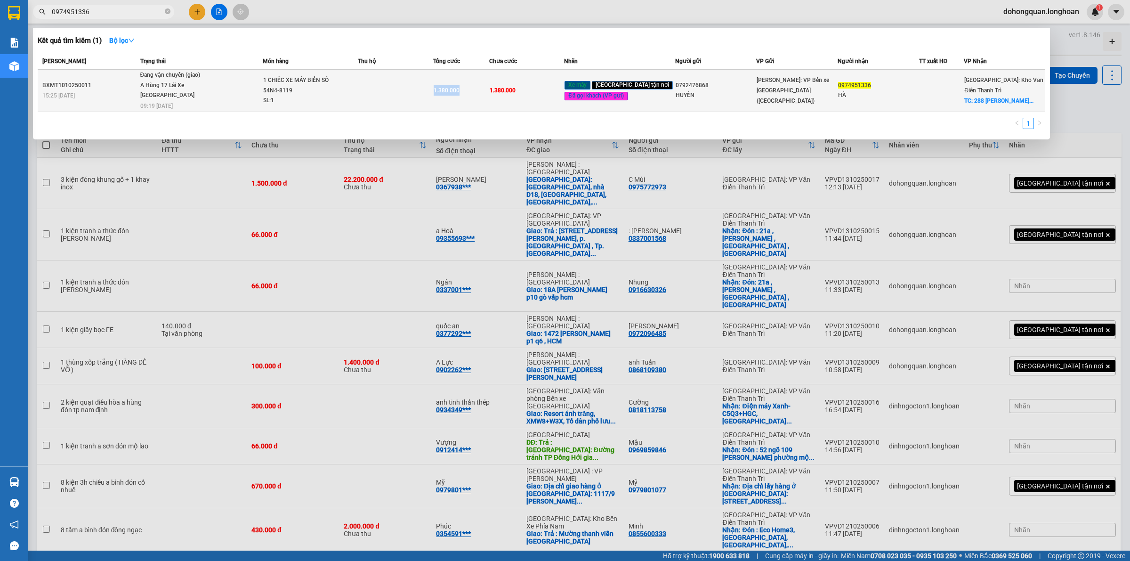
click at [504, 92] on tr "BXMT1010250011 15:25 [DATE] Đang vận chuyển (giao) A Hùng [GEOGRAPHIC_DATA] 032…" at bounding box center [542, 91] width 1008 height 42
click at [516, 92] on span "1.380.000" at bounding box center [503, 90] width 26 height 7
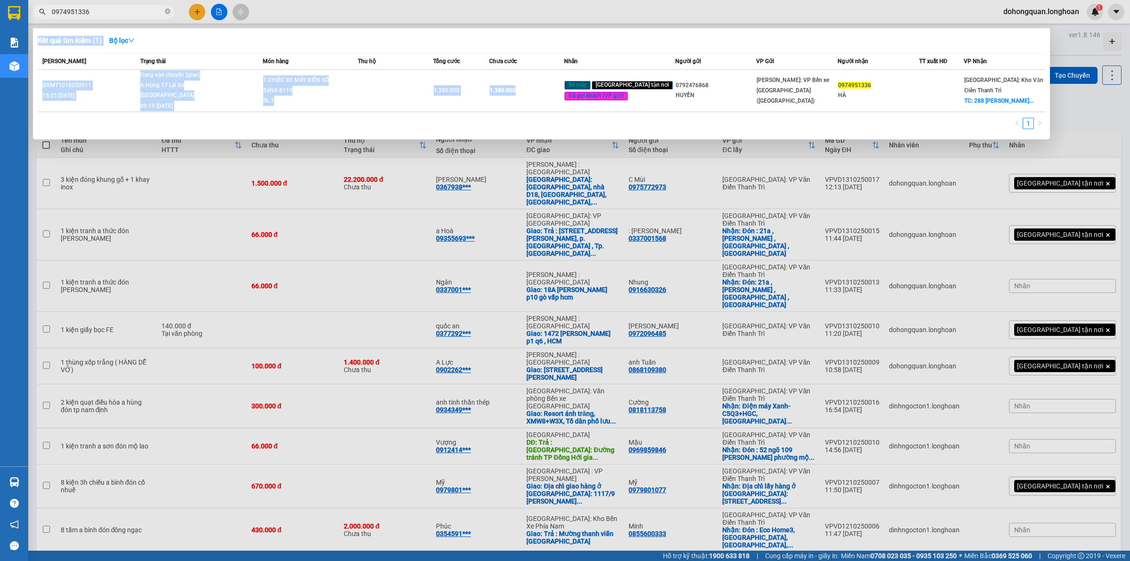
drag, startPoint x: 534, startPoint y: 92, endPoint x: 823, endPoint y: 254, distance: 331.2
click at [0, 12] on div "Kết quả tìm kiếm ( 1 ) Bộ lọc Mã ĐH Trạng thái Món hàng Thu hộ Tổng cước Chưa c…" at bounding box center [0, 12] width 0 height 0
click at [467, 118] on div "1" at bounding box center [542, 126] width 1008 height 17
click at [168, 13] on icon "close-circle" at bounding box center [168, 11] width 6 height 6
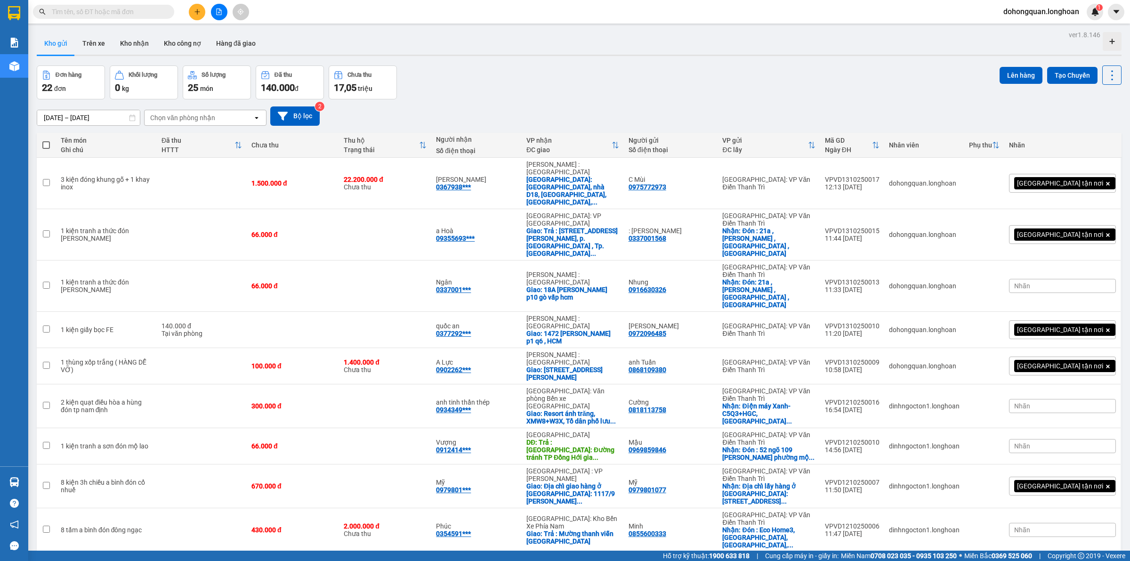
click at [483, 81] on div "Đơn hàng 22 đơn Khối lượng 0 kg Số lượng 25 món Đã thu 140.000 đ Chưa thu 17,05…" at bounding box center [579, 82] width 1085 height 34
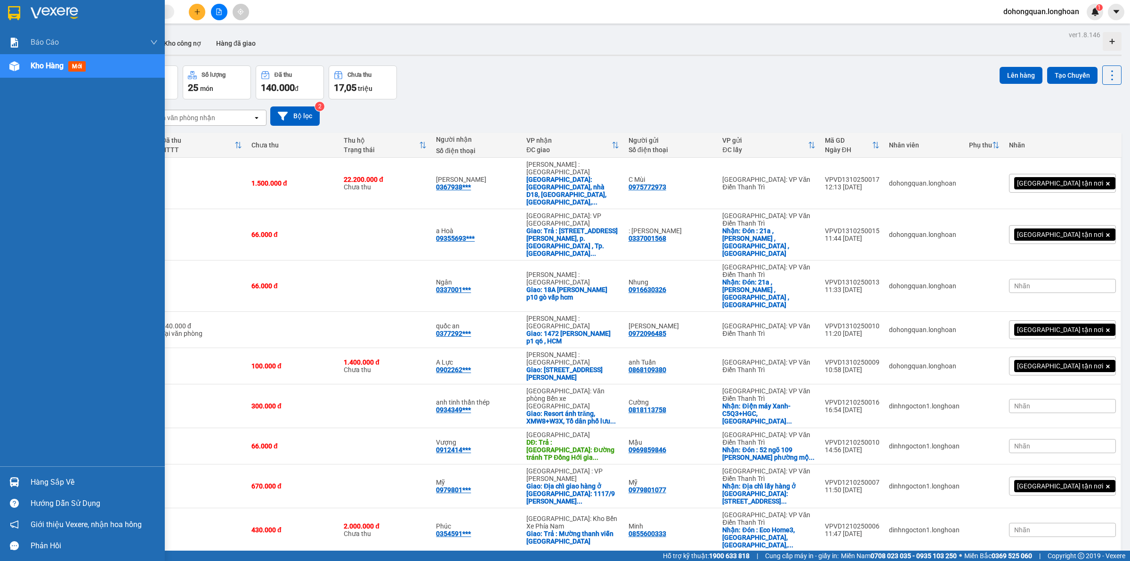
click at [20, 8] on div at bounding box center [14, 13] width 16 height 16
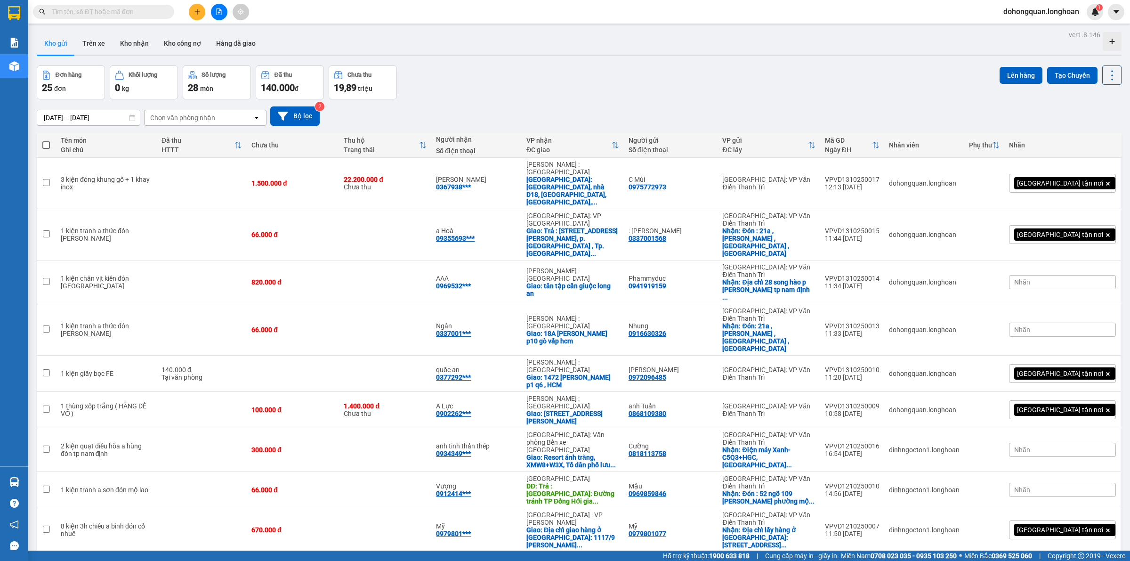
drag, startPoint x: 537, startPoint y: 73, endPoint x: 503, endPoint y: 71, distance: 34.0
click at [530, 73] on div "Đơn hàng 25 đơn Khối lượng 0 kg Số lượng 28 món Đã thu 140.000 đ Chưa thu 19,89…" at bounding box center [579, 82] width 1085 height 34
click at [199, 6] on button at bounding box center [197, 12] width 16 height 16
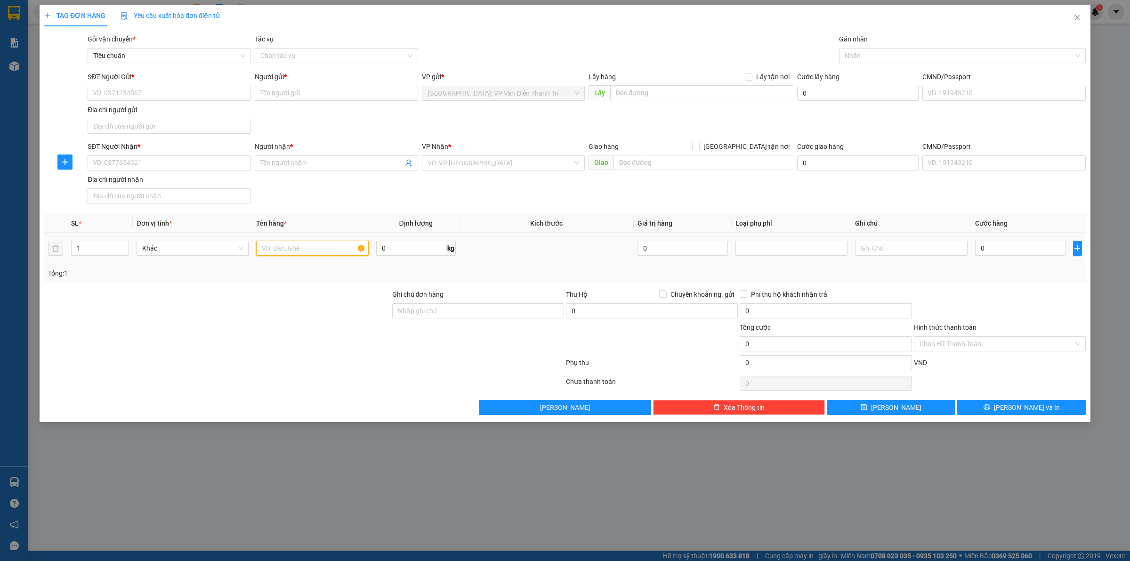
click at [300, 254] on input "text" at bounding box center [312, 248] width 112 height 15
type input "1 kiện bọc xốp ( MÁY RỬA BÁT )"
click at [363, 190] on div "SĐT Người Nhận * VD: 0377654321 Người nhận * Tên người nhận VP Nhận * VD: VP [G…" at bounding box center [587, 174] width 1002 height 66
click at [129, 90] on input "SĐT Người Gửi *" at bounding box center [169, 93] width 163 height 15
type input "0961759651"
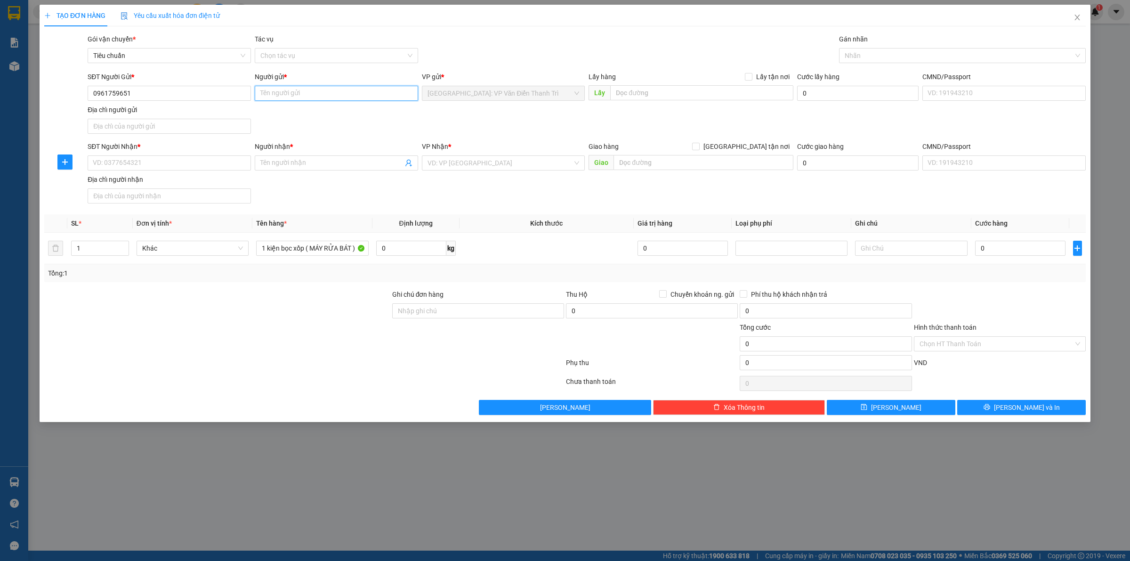
click at [280, 88] on input "Người gửi *" at bounding box center [336, 93] width 163 height 15
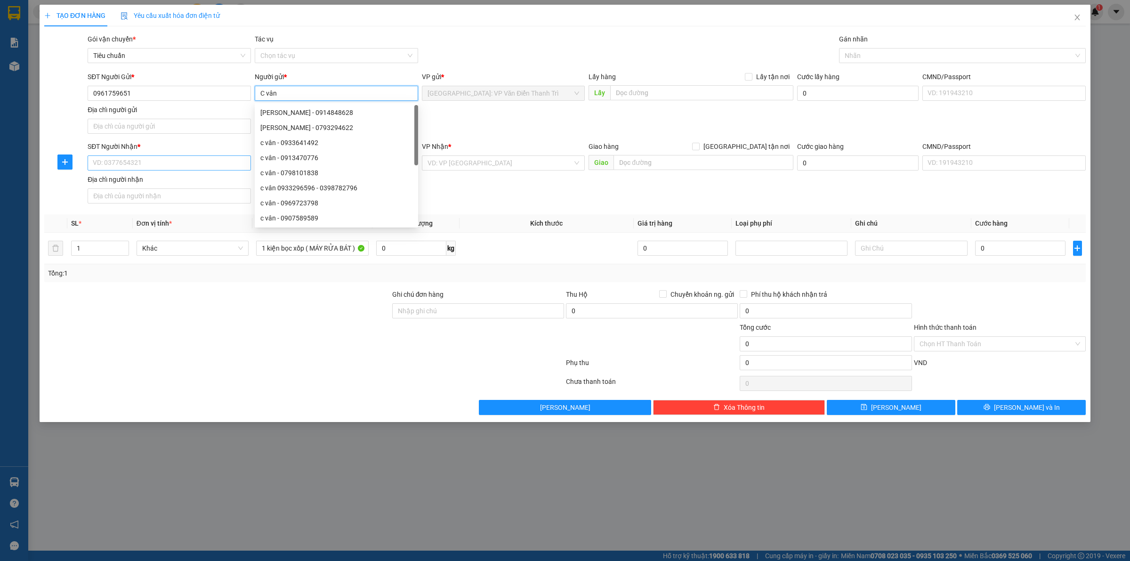
type input "C vân"
click at [151, 168] on input "SĐT Người Nhận *" at bounding box center [169, 162] width 163 height 15
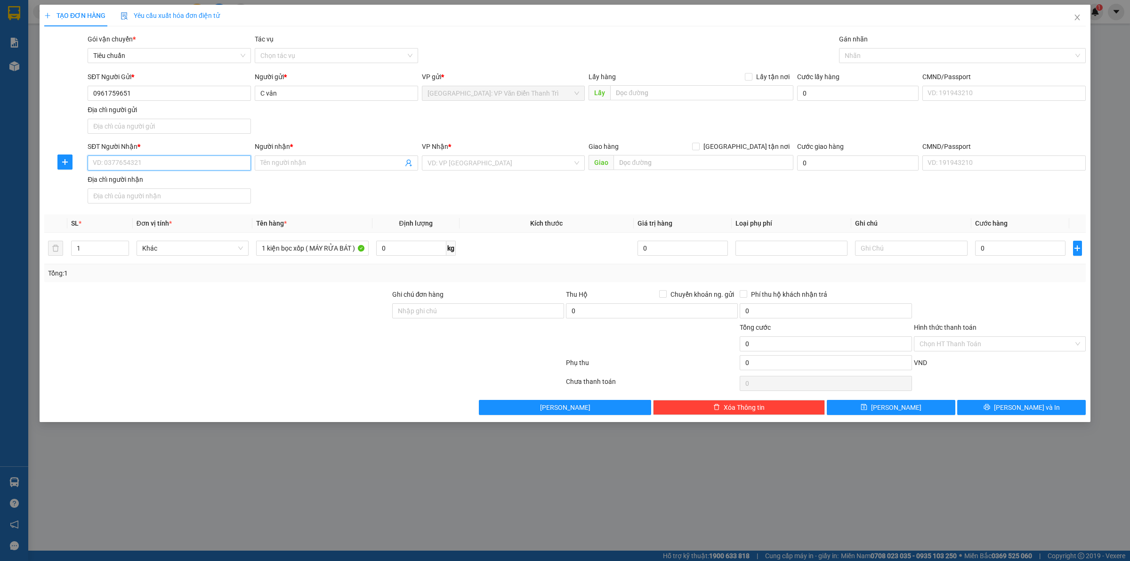
click at [156, 159] on input "SĐT Người Nhận *" at bounding box center [169, 162] width 163 height 15
click at [455, 159] on input "search" at bounding box center [501, 163] width 146 height 14
type input "12"
click at [479, 201] on div "[PERSON_NAME] : [GEOGRAPHIC_DATA]" at bounding box center [504, 197] width 152 height 10
click at [667, 196] on div "SĐT Người Nhận * VD: 0377654321 Người nhận * Tên người nhận VP Nhận * [GEOGRAPH…" at bounding box center [587, 174] width 1002 height 66
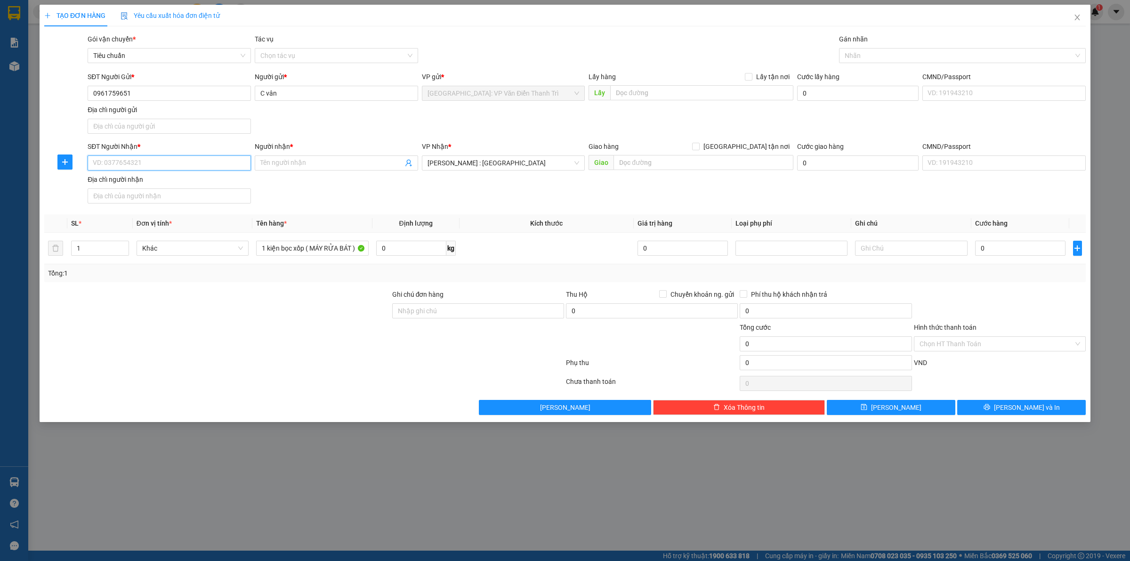
click at [139, 158] on input "SĐT Người Nhận *" at bounding box center [169, 162] width 163 height 15
click at [323, 161] on input "Người nhận *" at bounding box center [331, 163] width 143 height 10
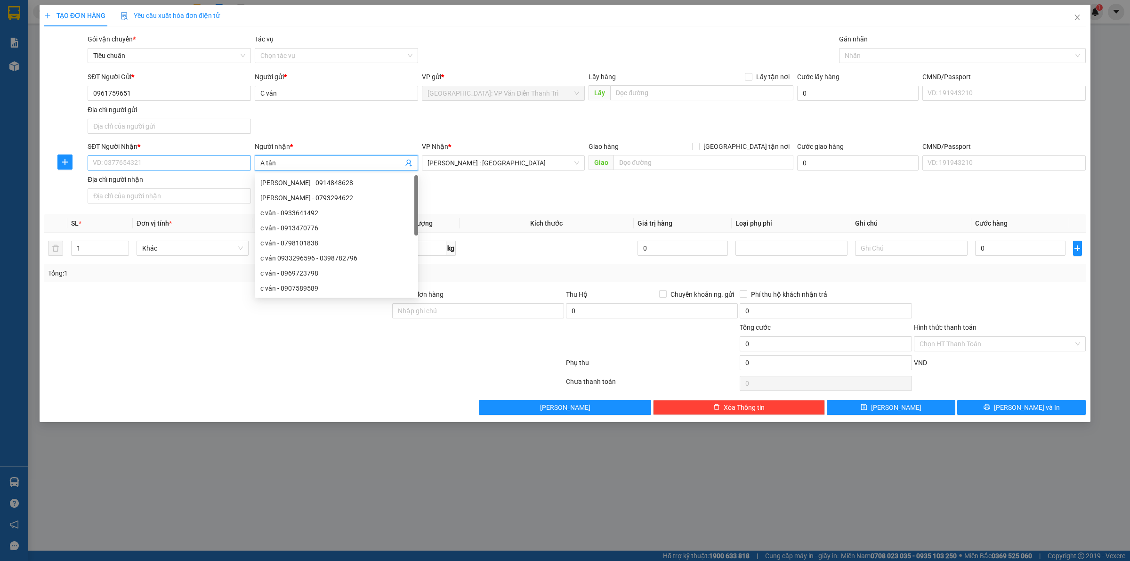
type input "A tân"
click at [179, 161] on input "SĐT Người Nhận *" at bounding box center [169, 162] width 163 height 15
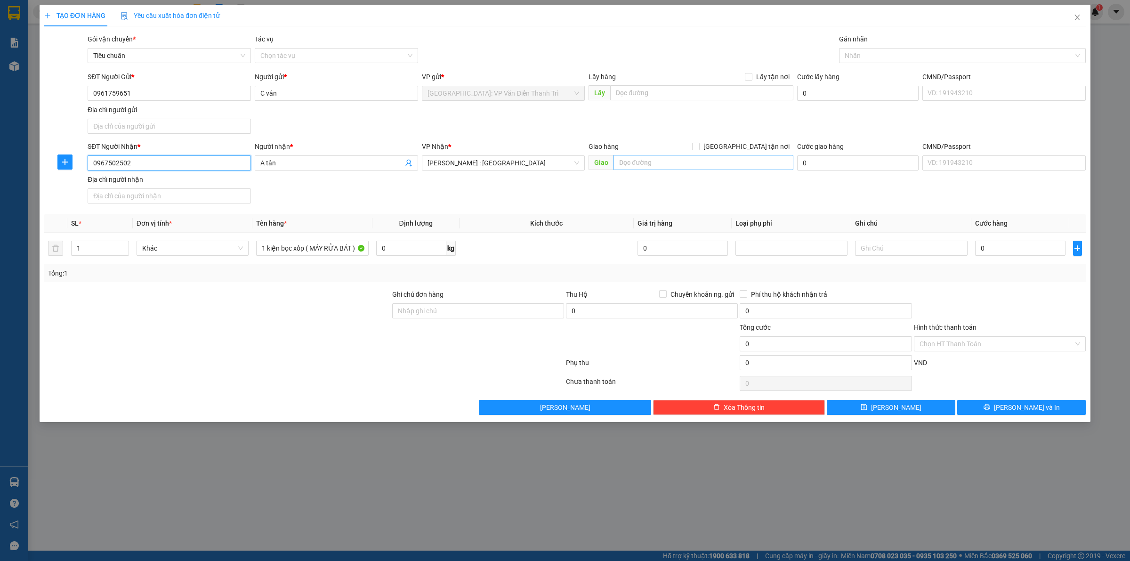
type input "0967502502"
click at [653, 162] on input "text" at bounding box center [704, 162] width 180 height 15
click at [742, 147] on div "Giao hàng [GEOGRAPHIC_DATA] tận nơi" at bounding box center [691, 146] width 205 height 10
click at [754, 147] on span "[GEOGRAPHIC_DATA] tận nơi" at bounding box center [747, 146] width 94 height 10
click at [699, 147] on input "[GEOGRAPHIC_DATA] tận nơi" at bounding box center [695, 146] width 7 height 7
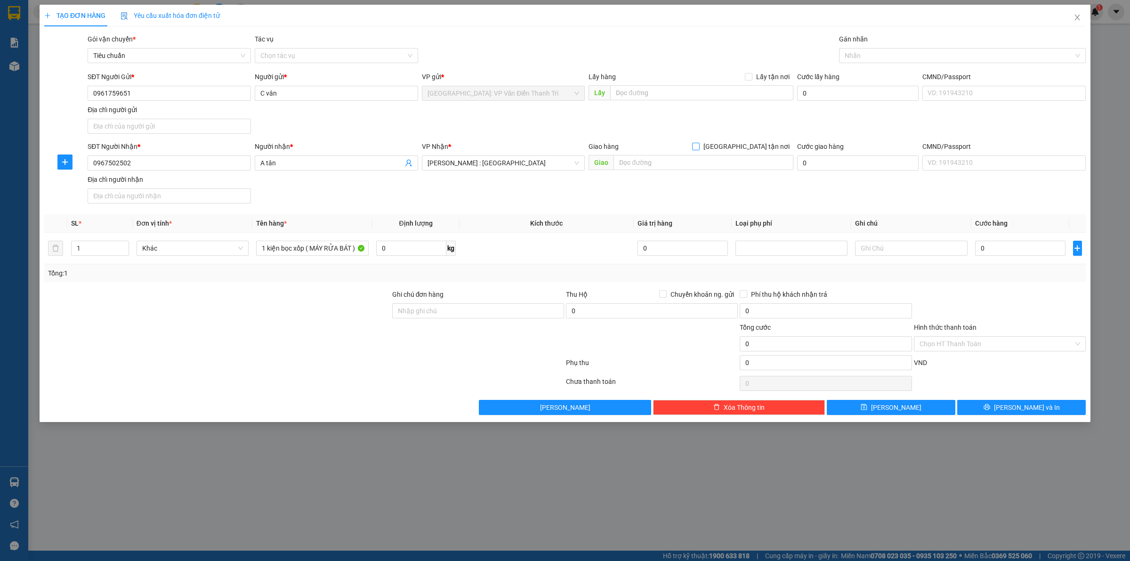
checkbox input "true"
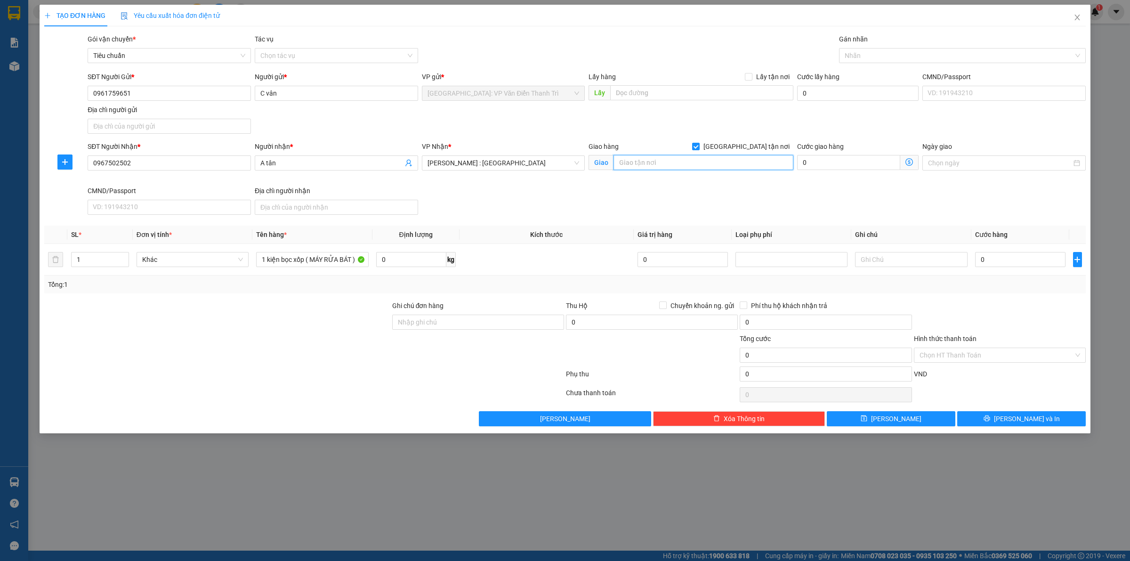
click at [666, 165] on input "text" at bounding box center [704, 162] width 180 height 15
click at [146, 165] on input "0967502502" at bounding box center [169, 162] width 163 height 15
click at [278, 163] on input "A tân" at bounding box center [331, 163] width 143 height 10
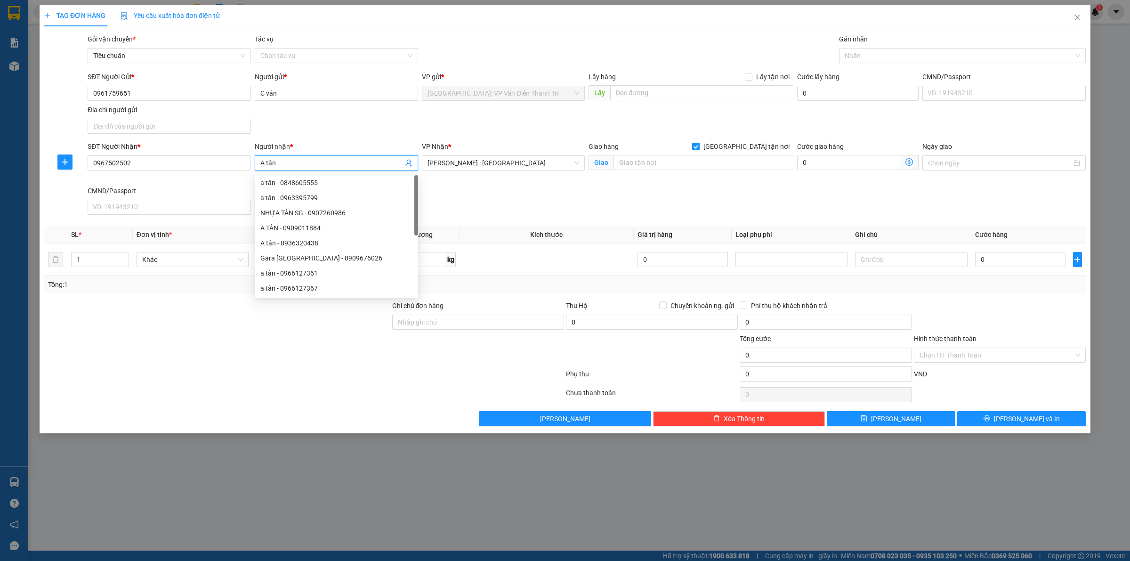
click at [260, 160] on input "A tân" at bounding box center [331, 163] width 143 height 10
click at [267, 162] on input "A tân" at bounding box center [331, 163] width 143 height 10
click at [286, 161] on input "A tân" at bounding box center [331, 163] width 143 height 10
click at [265, 161] on input "A tân" at bounding box center [331, 163] width 143 height 10
click at [281, 162] on input "A tân" at bounding box center [331, 163] width 143 height 10
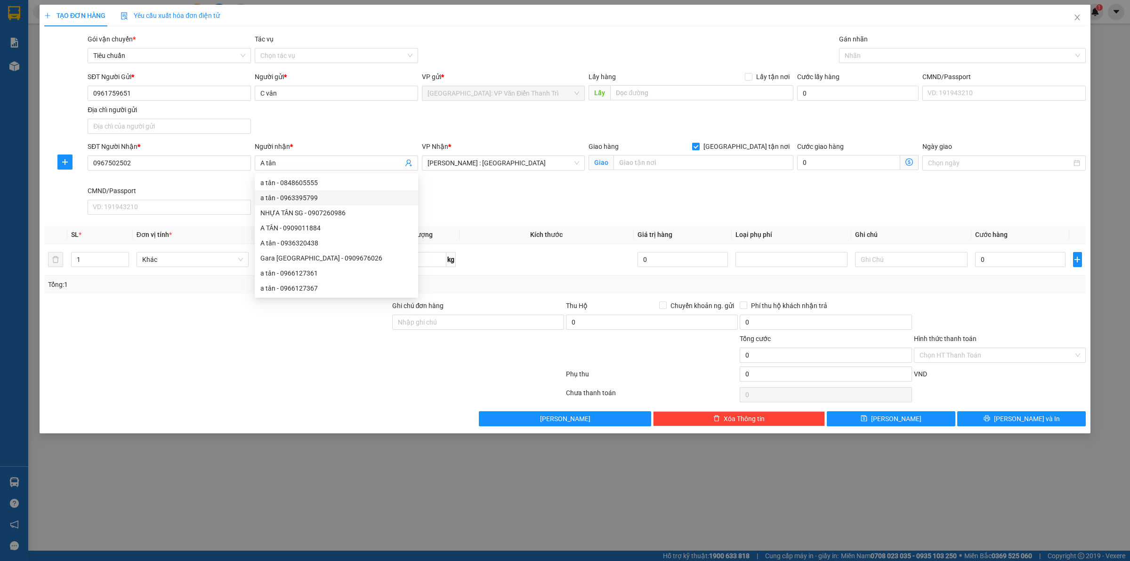
click at [442, 186] on div "VP Nhận * [GEOGRAPHIC_DATA] : [GEOGRAPHIC_DATA] 12" at bounding box center [503, 163] width 167 height 44
click at [162, 164] on input "0967502502" at bounding box center [169, 162] width 163 height 15
click at [158, 163] on input "SĐT Người Nhận *" at bounding box center [169, 162] width 163 height 15
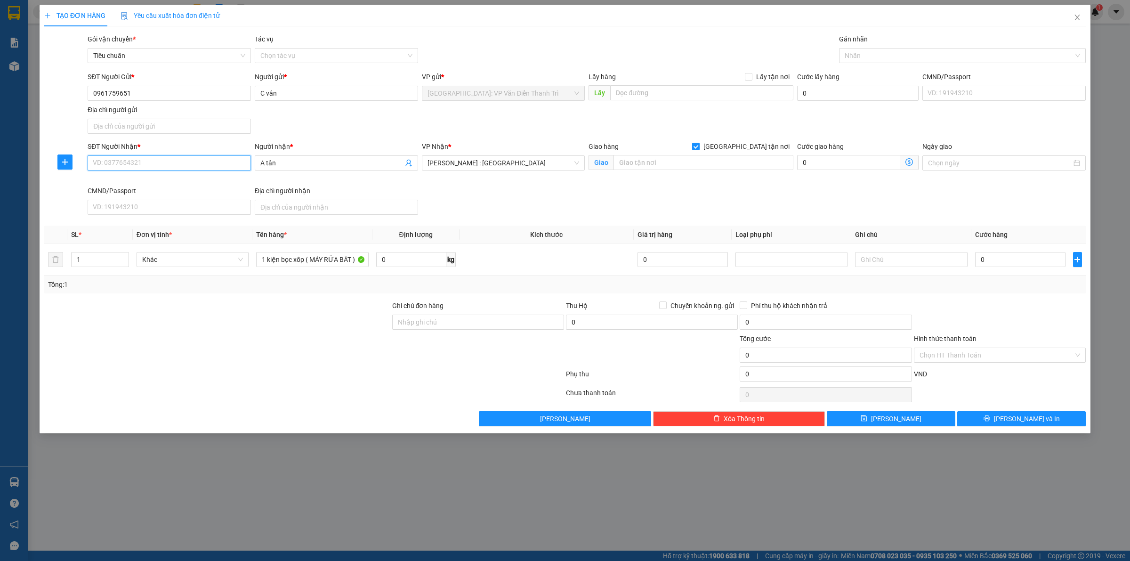
click at [132, 160] on input "SĐT Người Nhận *" at bounding box center [169, 162] width 163 height 15
click at [288, 167] on input "A tân" at bounding box center [331, 163] width 143 height 10
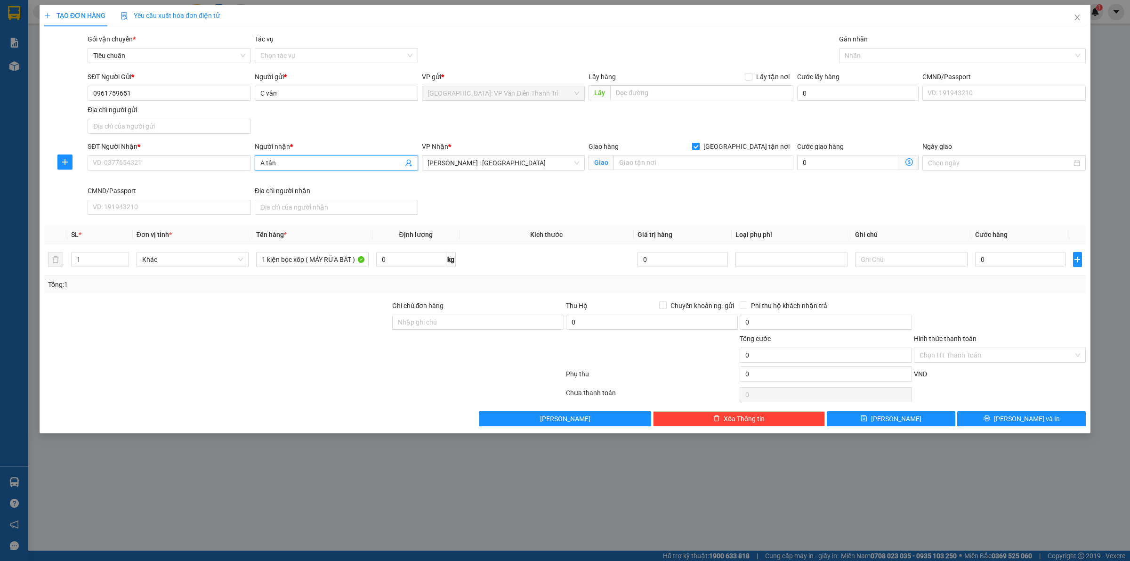
click at [288, 167] on input "A tân" at bounding box center [331, 163] width 143 height 10
type input "C loan"
click at [166, 166] on input "SĐT Người Nhận *" at bounding box center [169, 162] width 163 height 15
type input "0901144116"
click at [704, 199] on div "SĐT Người Nhận * 0901144116 Người nhận * C loan VP Nhận * [GEOGRAPHIC_DATA] : K…" at bounding box center [587, 179] width 1002 height 77
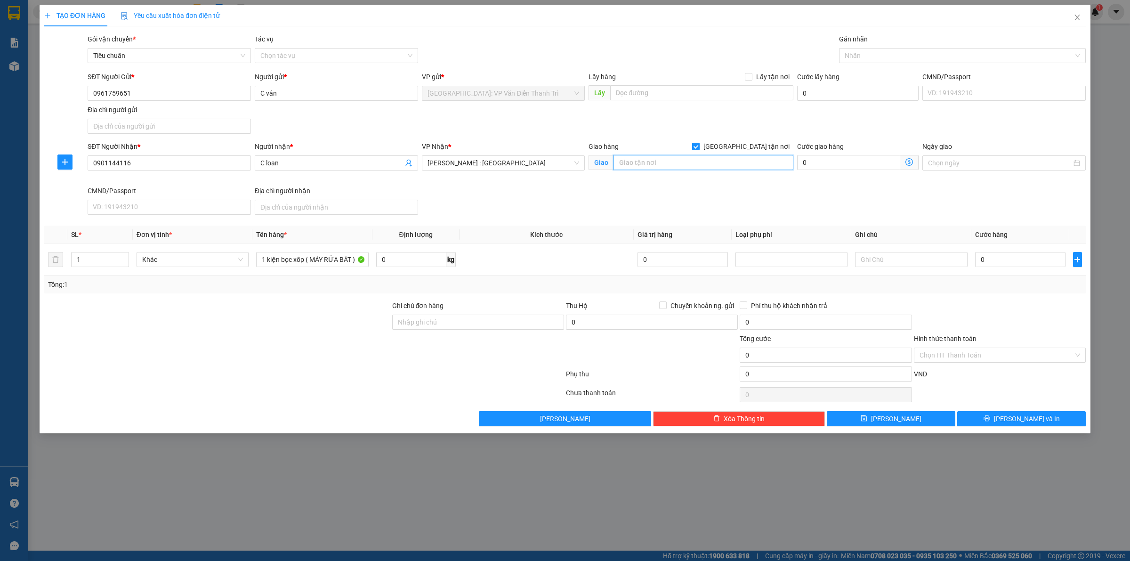
click at [683, 155] on input "text" at bounding box center [704, 162] width 180 height 15
click at [679, 161] on input "text" at bounding box center [704, 162] width 180 height 15
click at [659, 173] on div "Giao hàng [GEOGRAPHIC_DATA] tận nơi [GEOGRAPHIC_DATA]" at bounding box center [691, 157] width 205 height 33
click at [662, 153] on div "Giao hàng [GEOGRAPHIC_DATA] tận nơi" at bounding box center [691, 148] width 205 height 14
click at [670, 159] on input "text" at bounding box center [704, 162] width 180 height 15
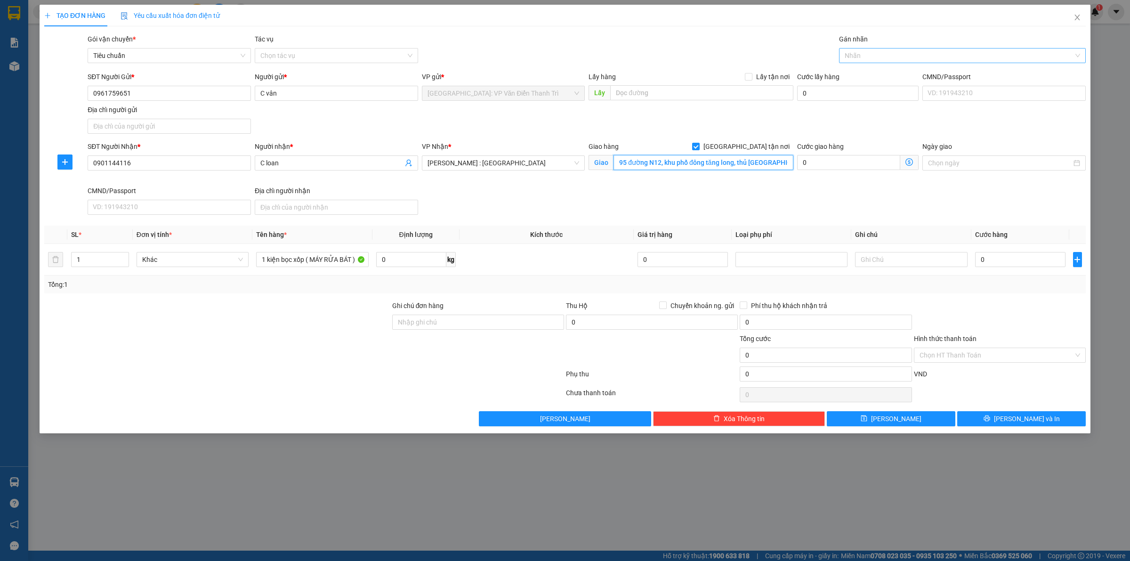
click at [871, 51] on div at bounding box center [957, 55] width 233 height 11
type input "95 đường N12, khu phố đông tăng long, thủ [GEOGRAPHIC_DATA], [GEOGRAPHIC_DATA]"
type input "gt"
click at [860, 69] on div "[GEOGRAPHIC_DATA] tận nơi" at bounding box center [962, 74] width 235 height 10
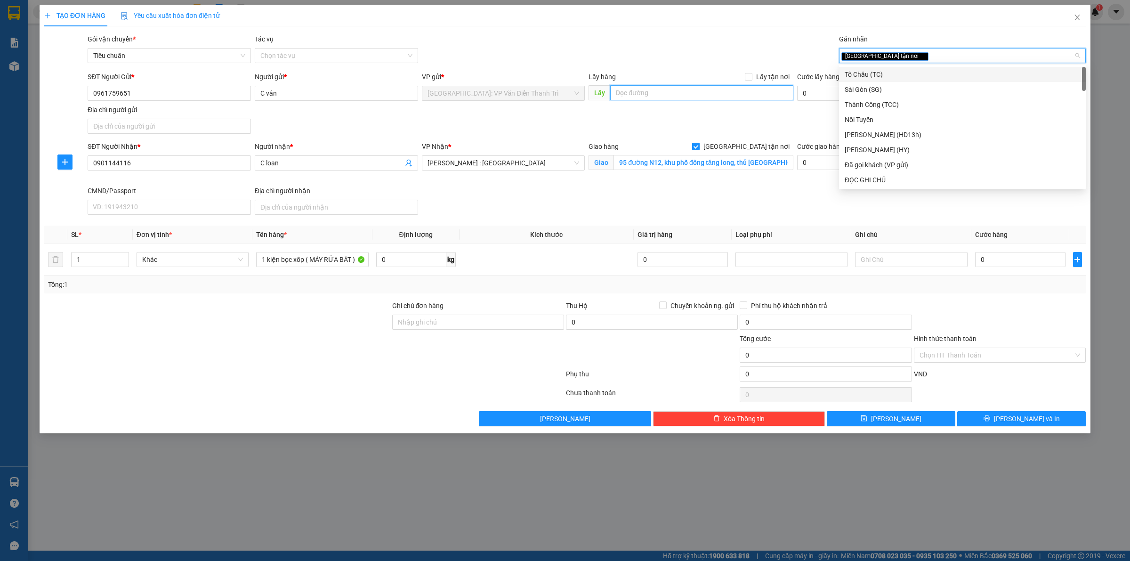
click at [770, 100] on input "text" at bounding box center [701, 92] width 183 height 15
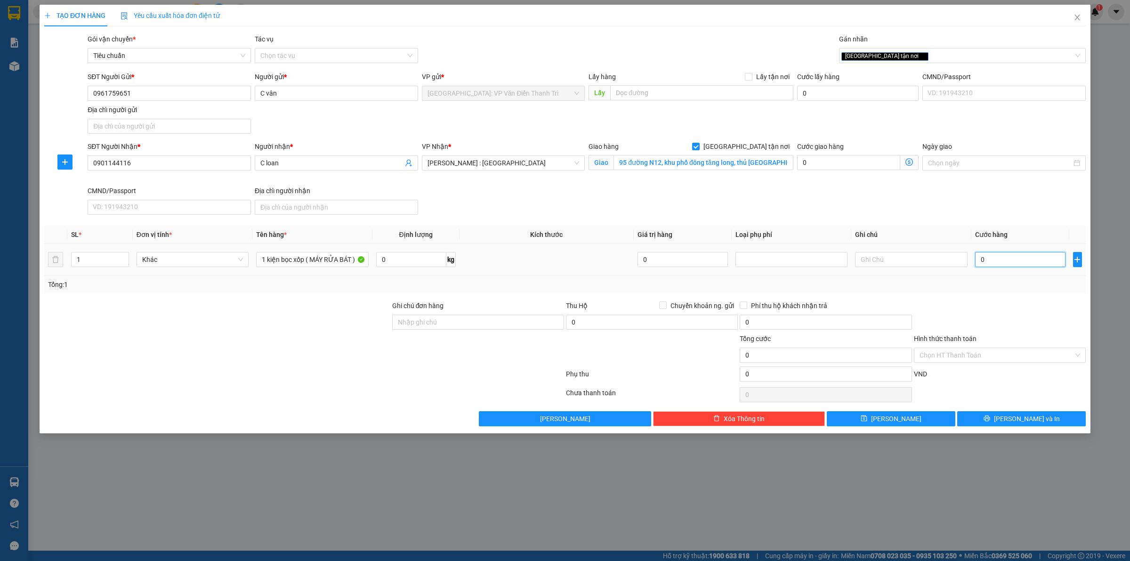
click at [1009, 258] on input "0" at bounding box center [1020, 259] width 90 height 15
type input "2"
type input "20"
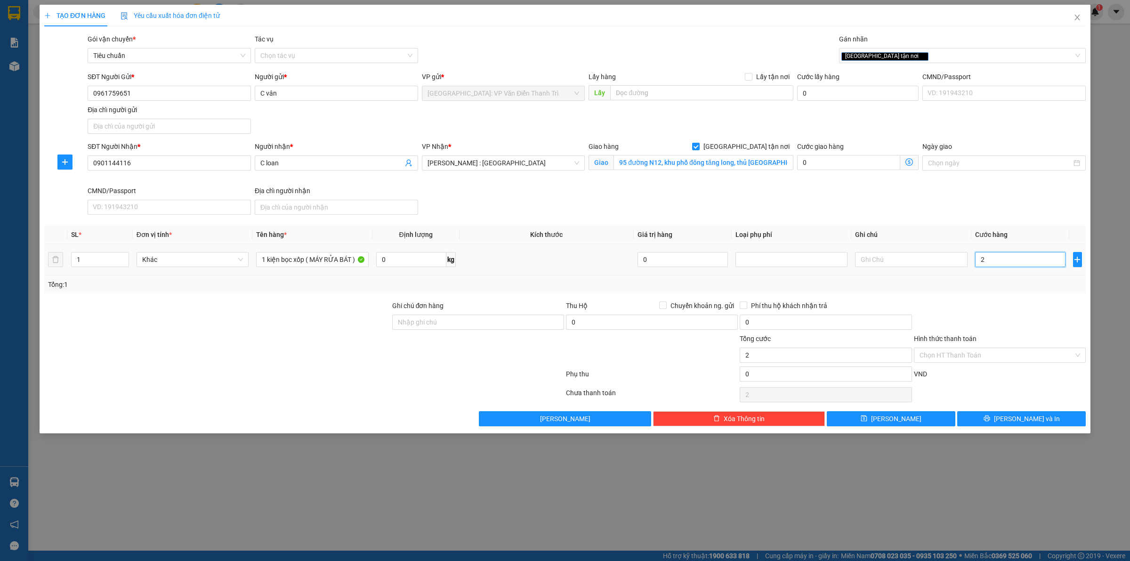
type input "20"
type input "200"
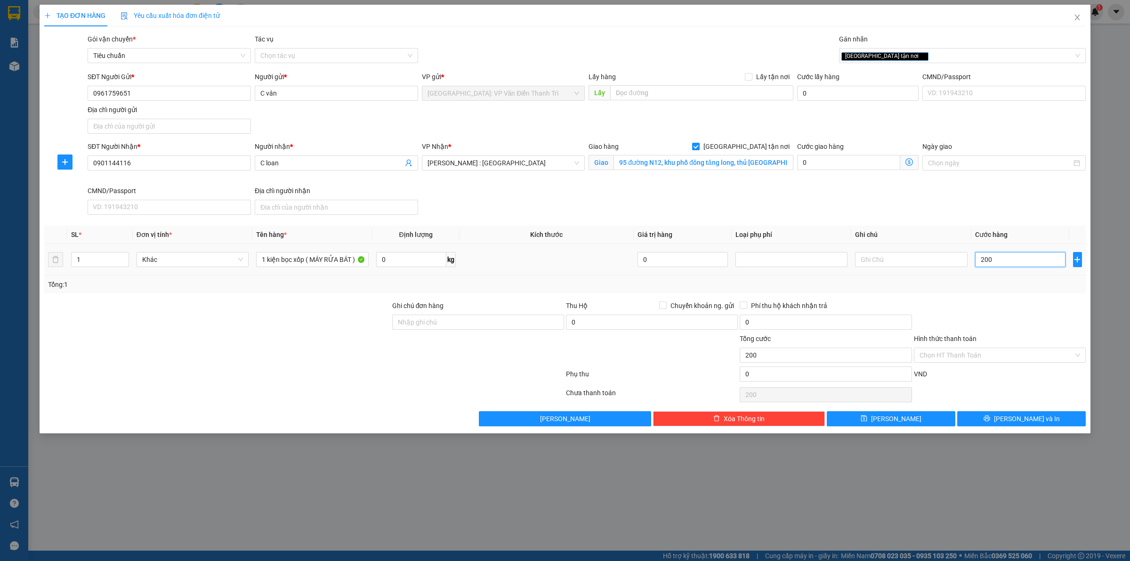
type input "2.000"
type input "20.000"
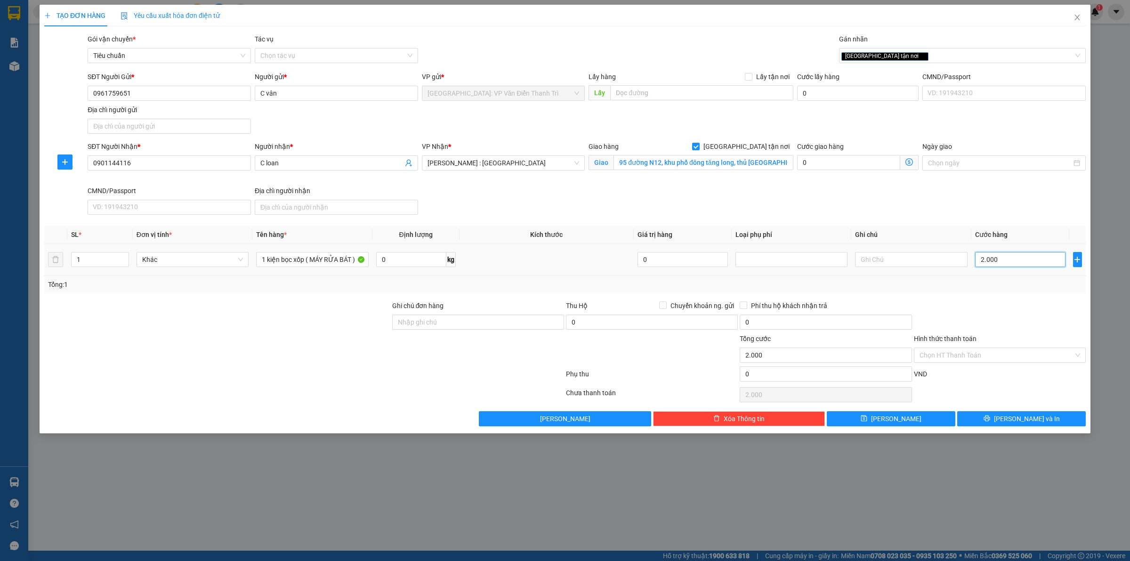
type input "20.000"
type input "200.000"
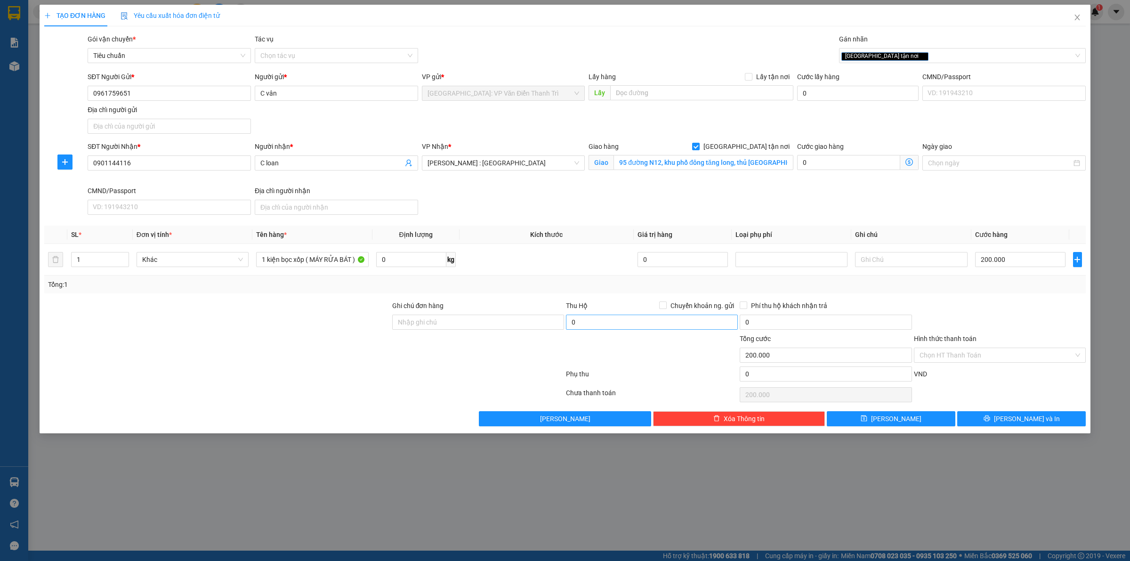
drag, startPoint x: 617, startPoint y: 361, endPoint x: 638, endPoint y: 329, distance: 38.5
click at [621, 357] on div at bounding box center [652, 349] width 174 height 33
click at [658, 304] on div "Thu Hộ Chuyển khoản ng. gửi" at bounding box center [652, 305] width 172 height 10
click at [662, 304] on input "Chuyển khoản ng. gửi" at bounding box center [662, 304] width 7 height 7
checkbox input "true"
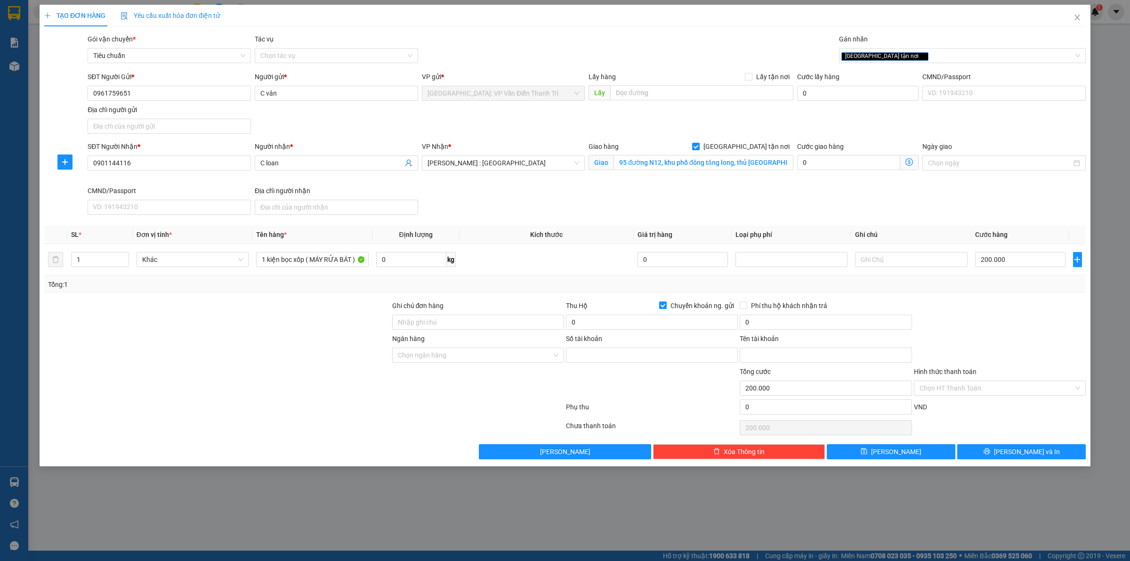
click at [639, 368] on div at bounding box center [652, 382] width 174 height 33
click at [609, 362] on input "Số tài khoản" at bounding box center [652, 355] width 172 height 15
click at [602, 361] on input "Số tài khoản" at bounding box center [652, 355] width 172 height 15
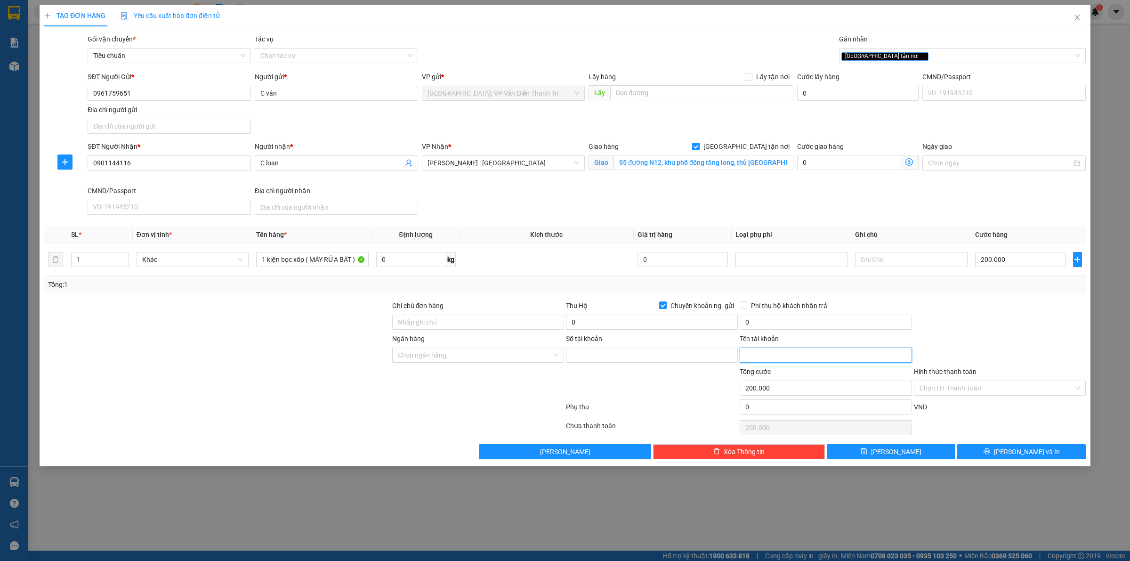
click at [765, 358] on input "Tên tài khoản" at bounding box center [826, 355] width 172 height 15
type input "[PERSON_NAME]"
click at [462, 364] on div "Ngân hàng Chọn ngân hàng" at bounding box center [478, 349] width 172 height 33
click at [461, 356] on input "Ngân hàng" at bounding box center [475, 355] width 154 height 14
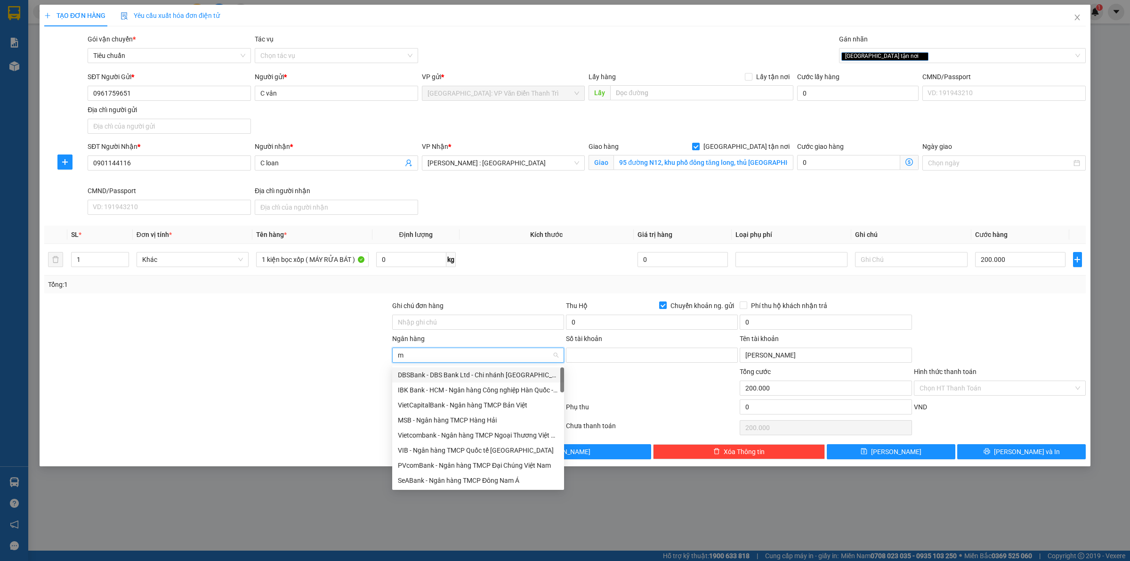
type input "mb"
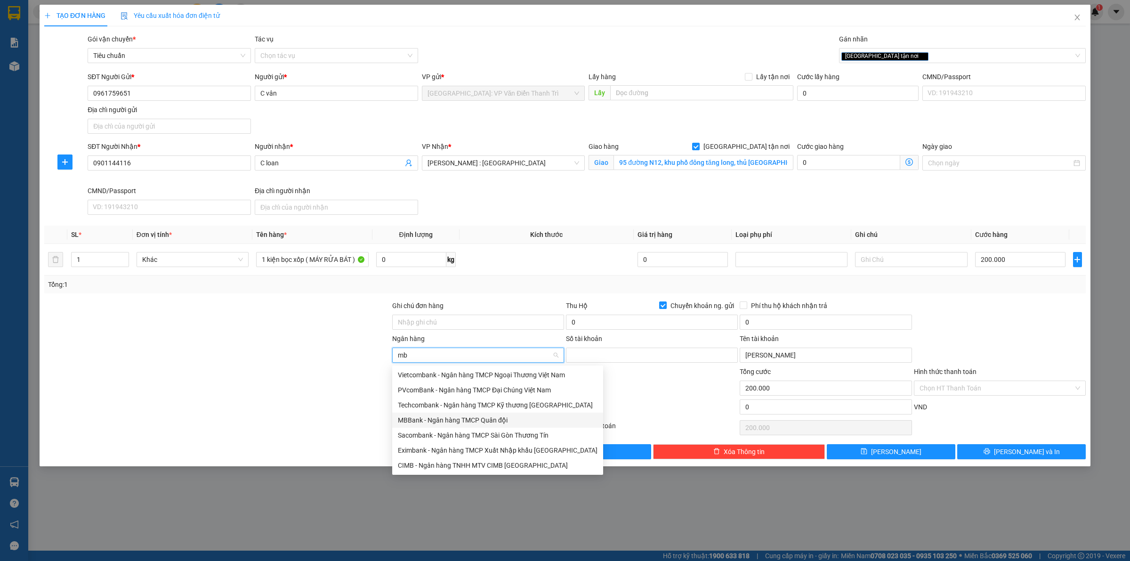
click at [415, 416] on div "MBBank - Ngân hàng TMCP Quân đội" at bounding box center [498, 420] width 200 height 10
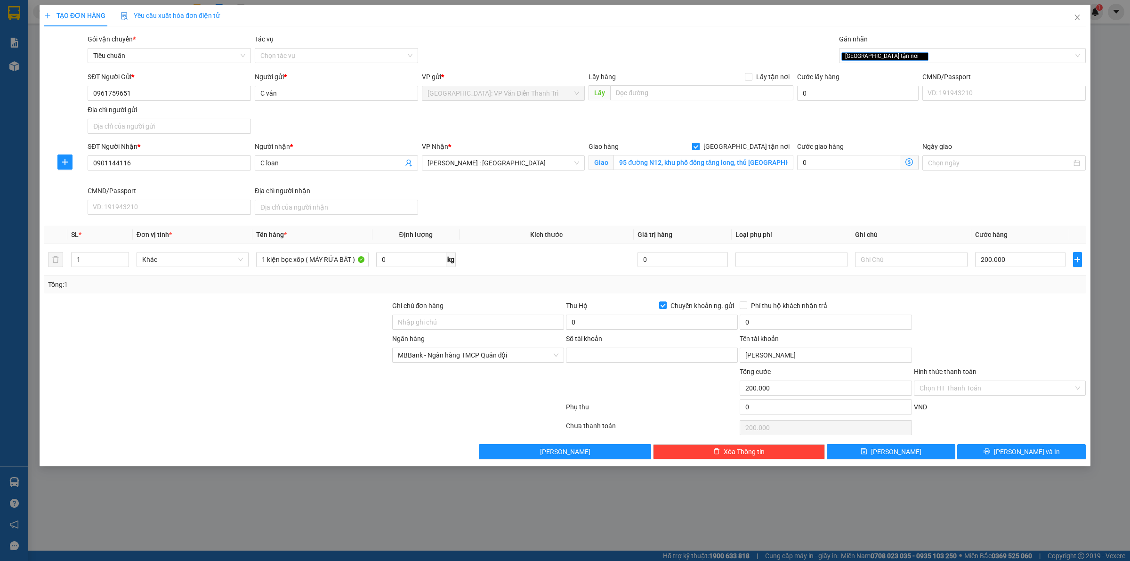
drag, startPoint x: 304, startPoint y: 378, endPoint x: 536, endPoint y: 375, distance: 232.2
click at [308, 378] on div at bounding box center [217, 382] width 348 height 33
click at [602, 362] on input "Số tài khoản" at bounding box center [652, 355] width 172 height 15
type input "0869620786"
click at [614, 382] on div at bounding box center [652, 382] width 174 height 33
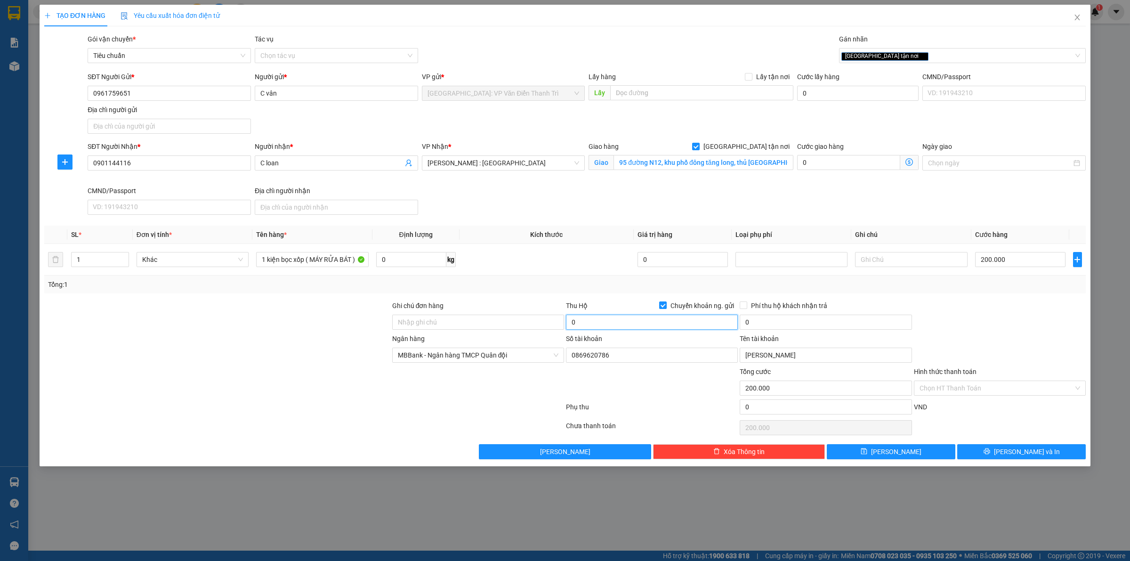
click at [592, 325] on input "0" at bounding box center [652, 322] width 172 height 15
click at [612, 375] on div at bounding box center [652, 382] width 174 height 33
click at [596, 330] on input "0" at bounding box center [652, 322] width 172 height 15
type input "4.200.000"
click at [636, 205] on div "SĐT Người Nhận * 0901144116 Người nhận * C loan VP Nhận * [GEOGRAPHIC_DATA] : […" at bounding box center [587, 179] width 1002 height 77
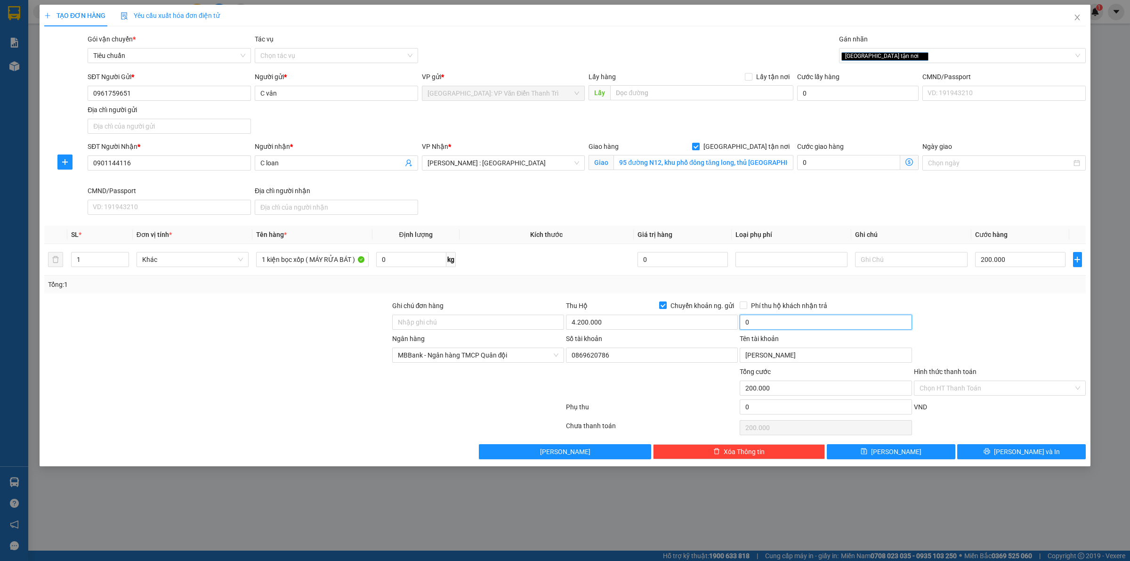
click at [799, 328] on input "0" at bounding box center [826, 322] width 172 height 15
type input "20.000"
click at [622, 316] on input "4.200.000" at bounding box center [652, 322] width 172 height 15
type input "4.000.000"
click at [1010, 452] on button "[PERSON_NAME] và In" at bounding box center [1021, 451] width 129 height 15
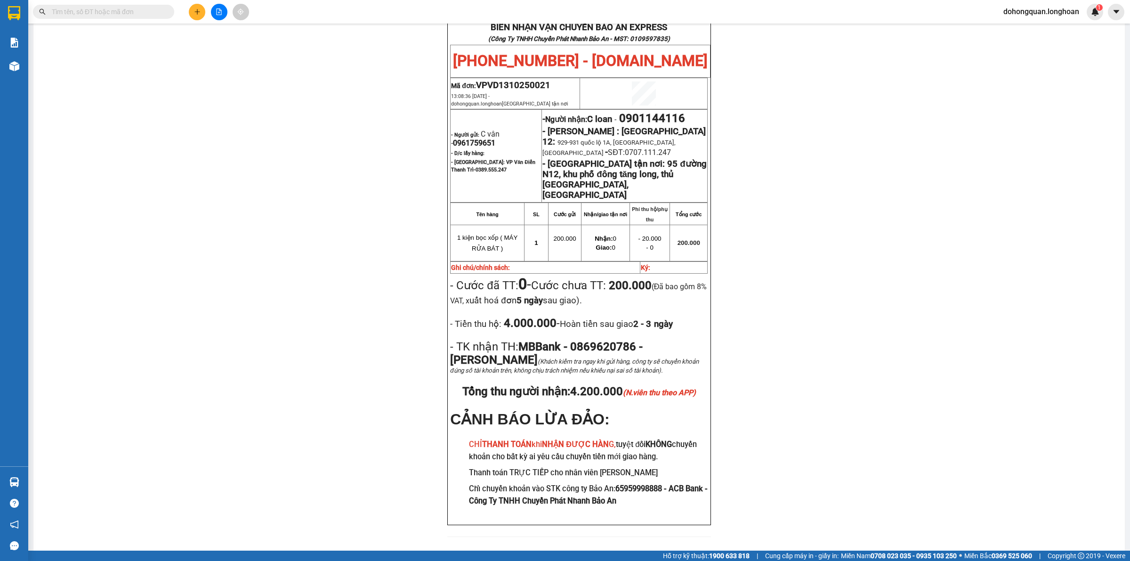
scroll to position [473, 0]
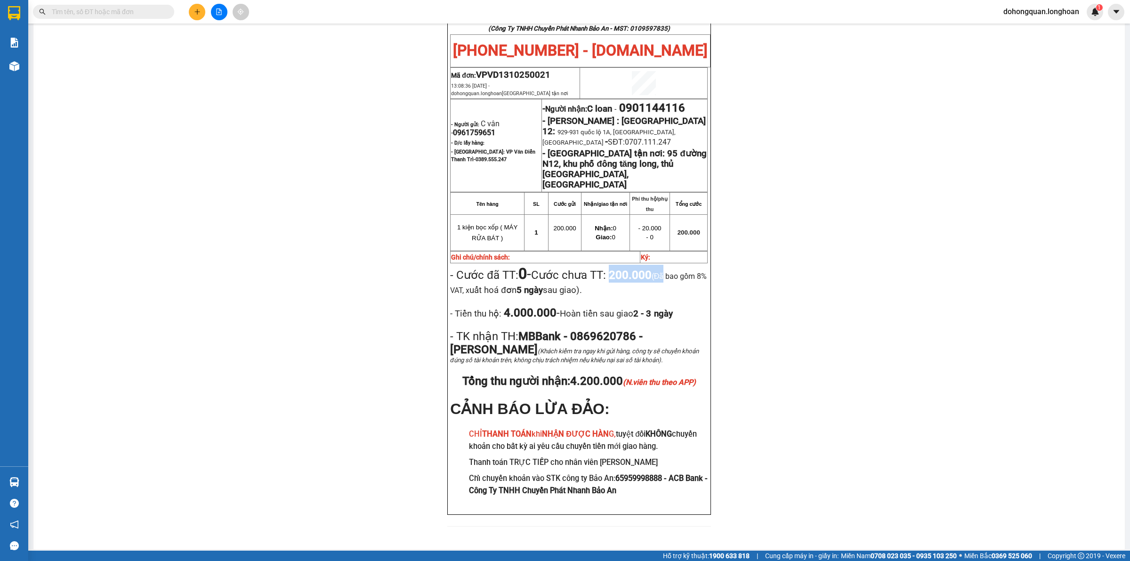
drag, startPoint x: 620, startPoint y: 254, endPoint x: 674, endPoint y: 252, distance: 54.2
click at [674, 268] on span "200.000 (Đã bao gồm 8% VAT, x uất hoá đơn 5 ngày sau giao)." at bounding box center [578, 281] width 257 height 27
click at [664, 268] on span "200.000 (Đã bao gồm 8% VAT, x uất hoá đơn 5 ngày sau giao)." at bounding box center [578, 281] width 257 height 27
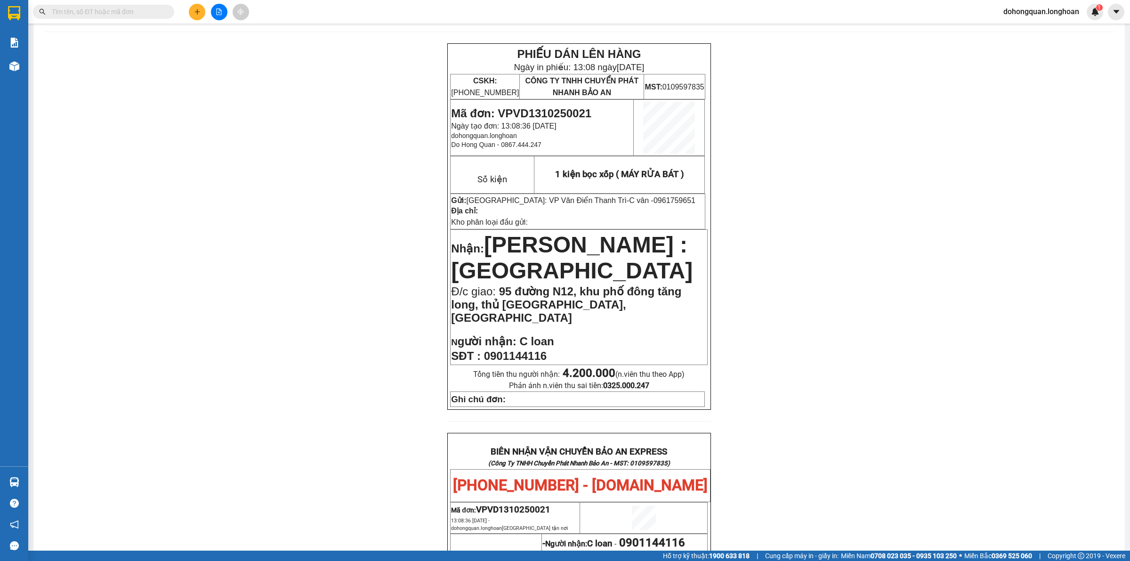
scroll to position [36, 0]
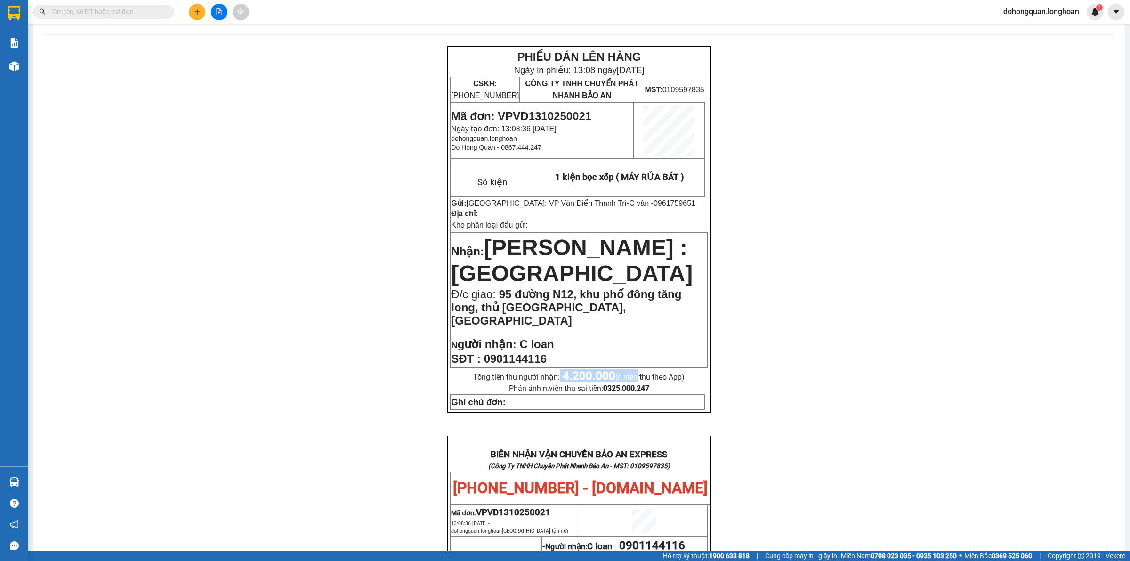
drag, startPoint x: 554, startPoint y: 370, endPoint x: 629, endPoint y: 367, distance: 74.9
click at [629, 369] on p "Tổng tiền thu người nhận: 4.200.000 (n.viên thu theo App)" at bounding box center [579, 375] width 258 height 13
click at [614, 372] on span "4.200.000 (n.viên thu theo App)" at bounding box center [624, 376] width 122 height 9
click at [606, 355] on div "PHIẾU DÁN LÊN HÀNG Ngày in phiếu: 13:08 [DATE] CSKH: [PHONE_NUMBER] CÔNG TY TNH…" at bounding box center [578, 229] width 263 height 366
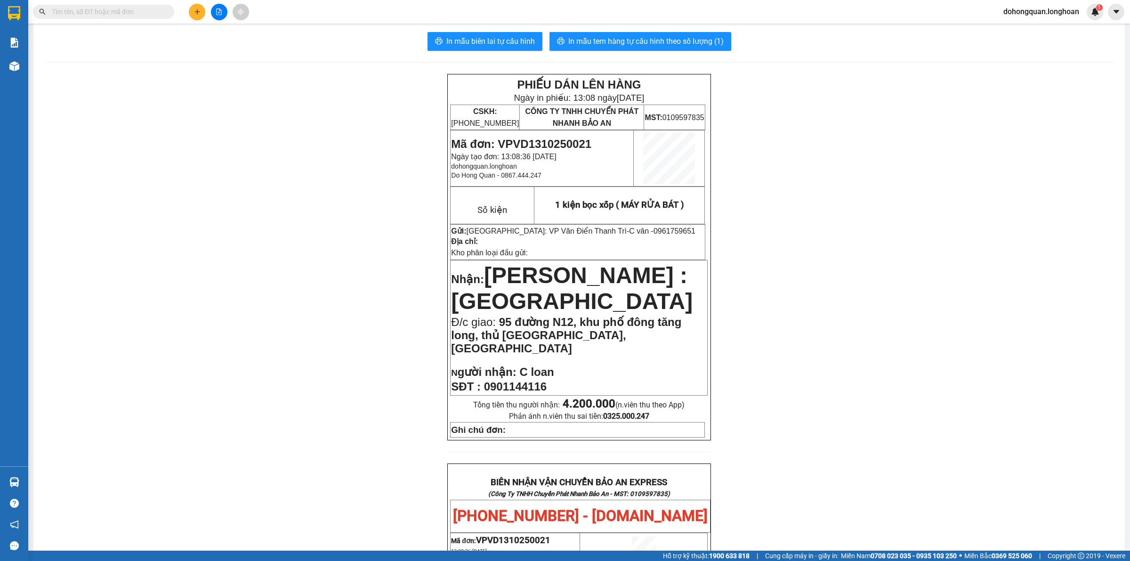
scroll to position [0, 0]
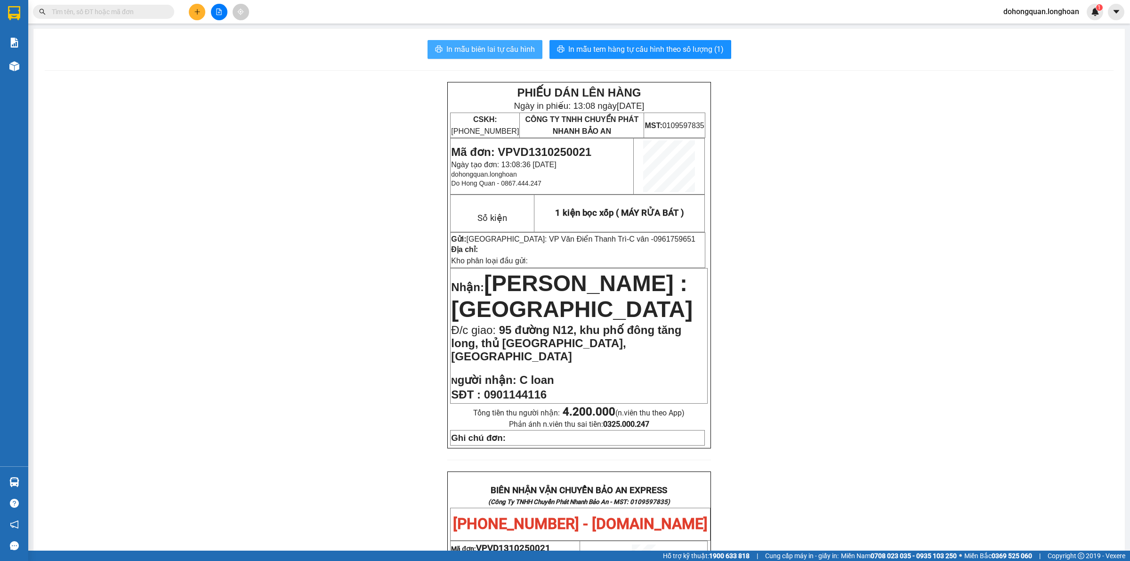
click at [476, 48] on span "In mẫu biên lai tự cấu hình" at bounding box center [490, 49] width 89 height 12
drag, startPoint x: 937, startPoint y: 258, endPoint x: 867, endPoint y: 166, distance: 115.6
click at [933, 240] on div "PHIẾU DÁN LÊN HÀNG Ngày in phiếu: 13:08 [DATE] CSKH: [PHONE_NUMBER] CÔNG TY TNH…" at bounding box center [579, 546] width 1069 height 929
click at [608, 53] on span "In mẫu tem hàng tự cấu hình theo số lượng (1)" at bounding box center [645, 49] width 155 height 12
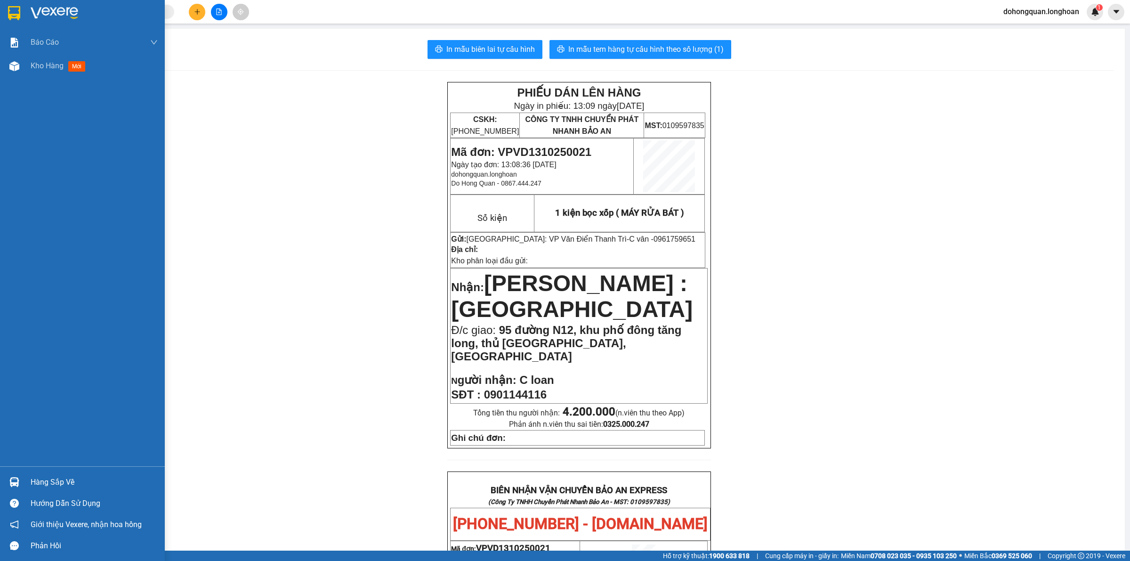
click at [9, 13] on img at bounding box center [14, 13] width 12 height 14
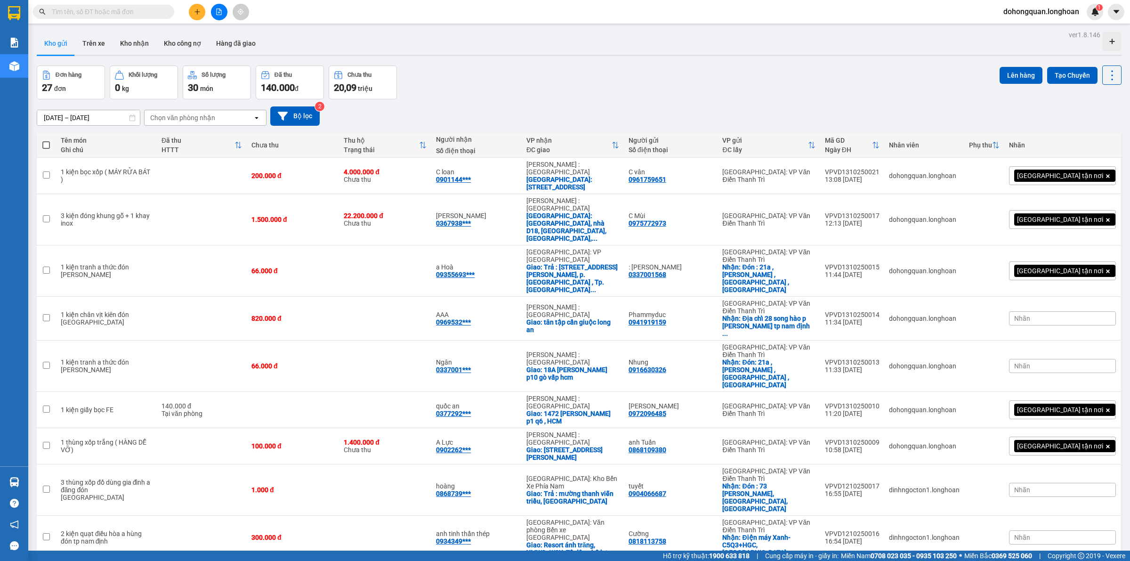
drag, startPoint x: 655, startPoint y: 57, endPoint x: 639, endPoint y: 57, distance: 17.0
click at [531, 89] on div "Đơn hàng 27 đơn Khối lượng 0 kg Số lượng 30 món Đã thu 140.000 đ Chưa thu 20,09…" at bounding box center [579, 82] width 1085 height 34
click at [529, 91] on div "Đơn hàng 27 đơn Khối lượng 0 kg Số lượng 30 món Đã thu 140.000 đ Chưa thu 20,09…" at bounding box center [579, 82] width 1085 height 34
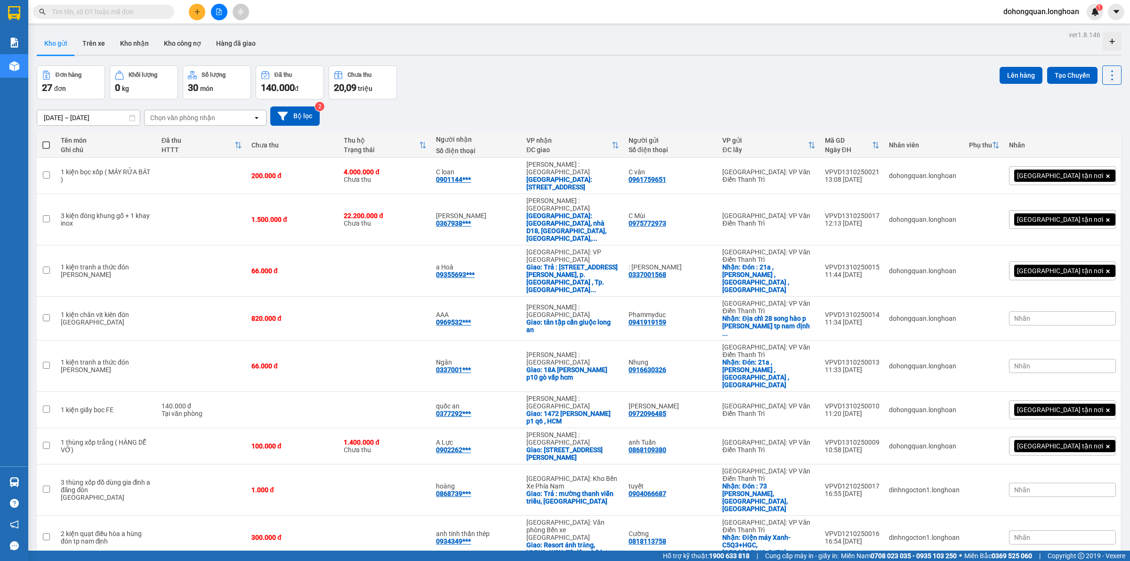
click at [503, 89] on div "Đơn hàng 27 đơn Khối lượng 0 kg Số lượng 30 món Đã thu 140.000 đ Chưa thu 20,09…" at bounding box center [579, 82] width 1085 height 34
click at [491, 90] on div "Đơn hàng 27 đơn Khối lượng 0 kg Số lượng 30 món Đã thu 140.000 đ Chưa thu 20,09…" at bounding box center [579, 82] width 1085 height 34
click at [587, 79] on div "Đơn hàng 27 đơn Khối lượng 0 kg Số lượng 30 món Đã thu 140.000 đ Chưa thu 20,09…" at bounding box center [579, 82] width 1085 height 34
click at [794, 82] on div "Đơn hàng 27 đơn Khối lượng 0 kg Số lượng 30 món Đã thu 140.000 đ Chưa thu 20,09…" at bounding box center [579, 82] width 1085 height 34
click at [505, 81] on div "Đơn hàng 27 đơn Khối lượng 0 kg Số lượng 30 món Đã thu 140.000 đ Chưa thu 20,09…" at bounding box center [579, 82] width 1085 height 34
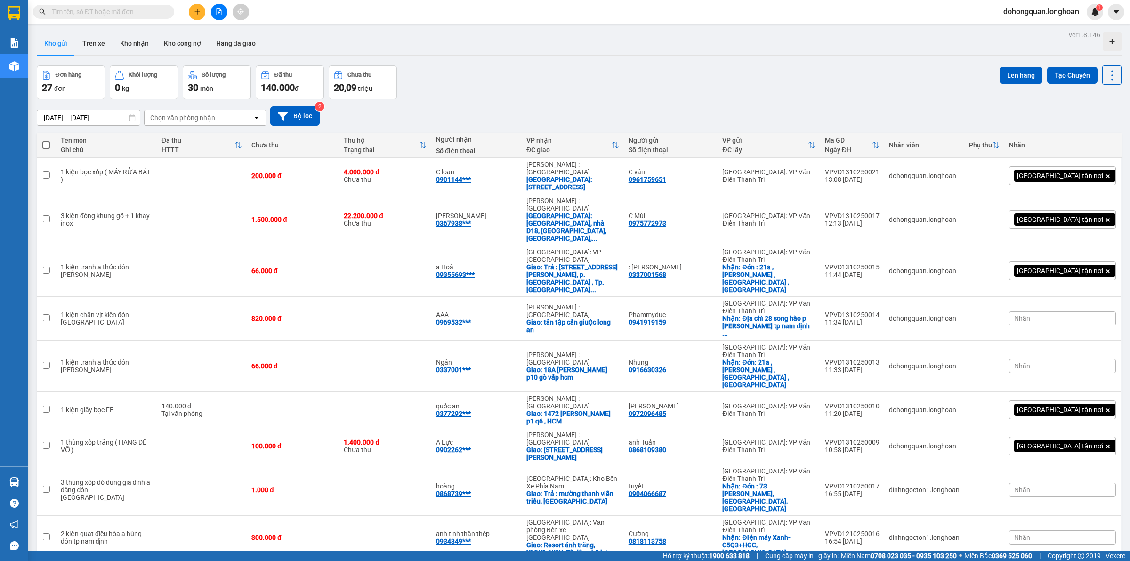
click at [497, 75] on div "Đơn hàng 27 đơn Khối lượng 0 kg Số lượng 30 món Đã thu 140.000 đ Chưa thu 20,09…" at bounding box center [579, 82] width 1085 height 34
click at [534, 83] on div "Đơn hàng 27 đơn Khối lượng 0 kg Số lượng 30 món Đã thu 140.000 đ Chưa thu 20,09…" at bounding box center [579, 82] width 1085 height 34
click at [497, 107] on div "[DATE] – [DATE] Press the down arrow key to interact with the calendar and sele…" at bounding box center [579, 115] width 1085 height 19
click at [473, 99] on div "[DATE] – [DATE] Press the down arrow key to interact with the calendar and sele…" at bounding box center [579, 115] width 1085 height 33
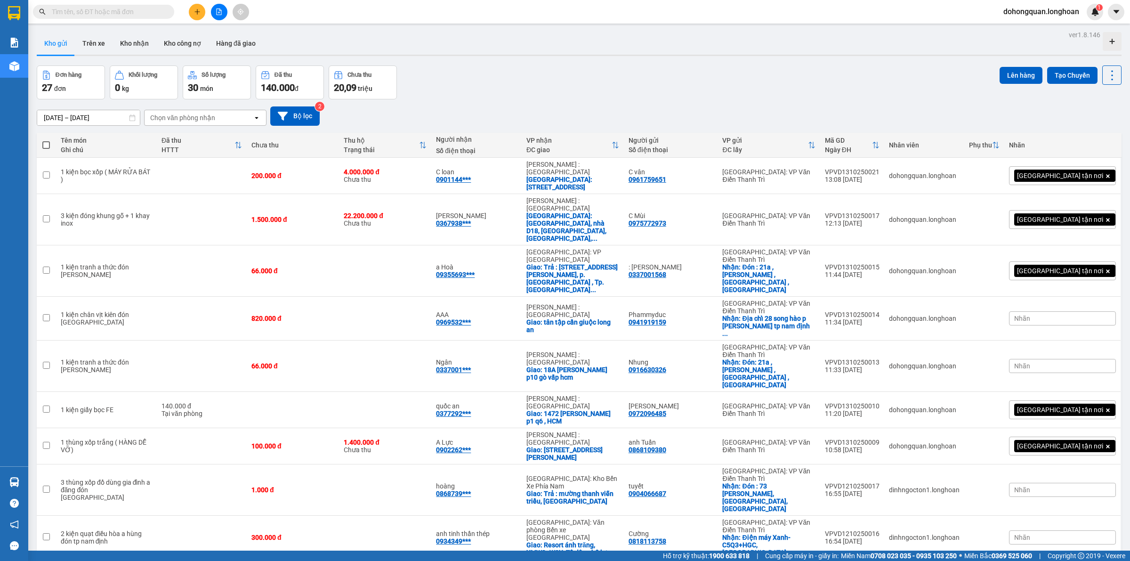
click at [591, 92] on div "Đơn hàng 27 đơn Khối lượng 0 kg Số lượng 30 món Đã thu 140.000 đ Chưa thu 20,09…" at bounding box center [579, 82] width 1085 height 34
click at [533, 81] on div "Đơn hàng 27 đơn Khối lượng 0 kg Số lượng 30 món Đã thu 140.000 đ Chưa thu 20,09…" at bounding box center [579, 82] width 1085 height 34
click at [444, 109] on div "[DATE] – [DATE] Press the down arrow key to interact with the calendar and sele…" at bounding box center [579, 115] width 1085 height 19
click at [564, 71] on div "Đơn hàng 27 đơn Khối lượng 0 kg Số lượng 30 món Đã thu 140.000 đ Chưa thu 20,09…" at bounding box center [579, 82] width 1085 height 34
click at [482, 68] on div "Đơn hàng 27 đơn Khối lượng 0 kg Số lượng 30 món Đã thu 140.000 đ Chưa thu 20,09…" at bounding box center [579, 82] width 1085 height 34
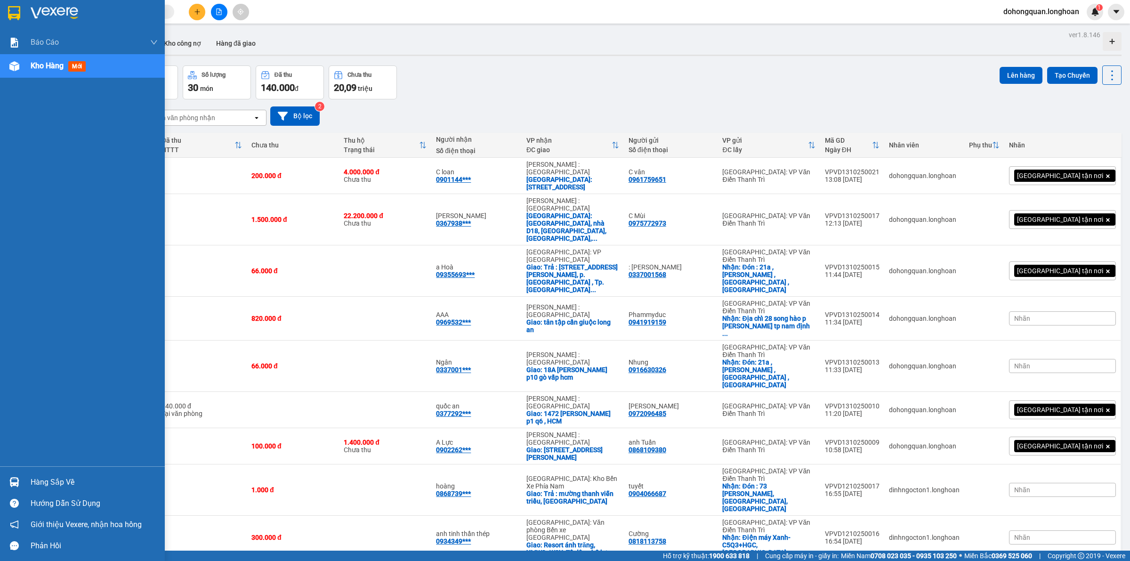
click at [20, 11] on img at bounding box center [14, 13] width 12 height 14
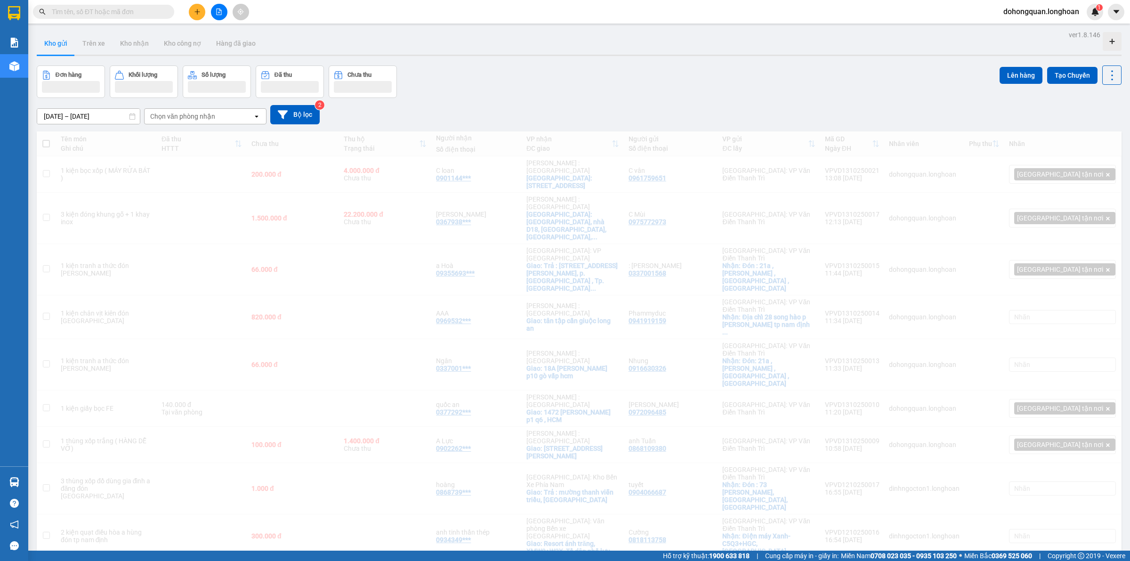
click at [478, 53] on div "Kho gửi Trên xe Kho nhận Kho công nợ Hàng đã giao" at bounding box center [579, 44] width 1085 height 25
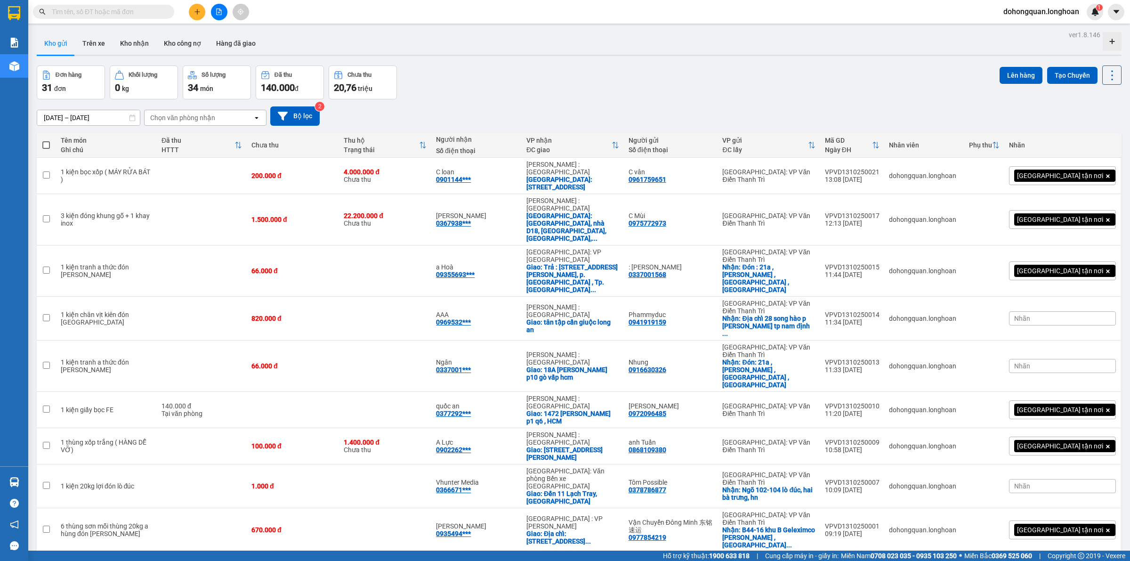
click at [76, 13] on input "text" at bounding box center [107, 12] width 111 height 10
click at [79, 15] on input "text" at bounding box center [107, 12] width 111 height 10
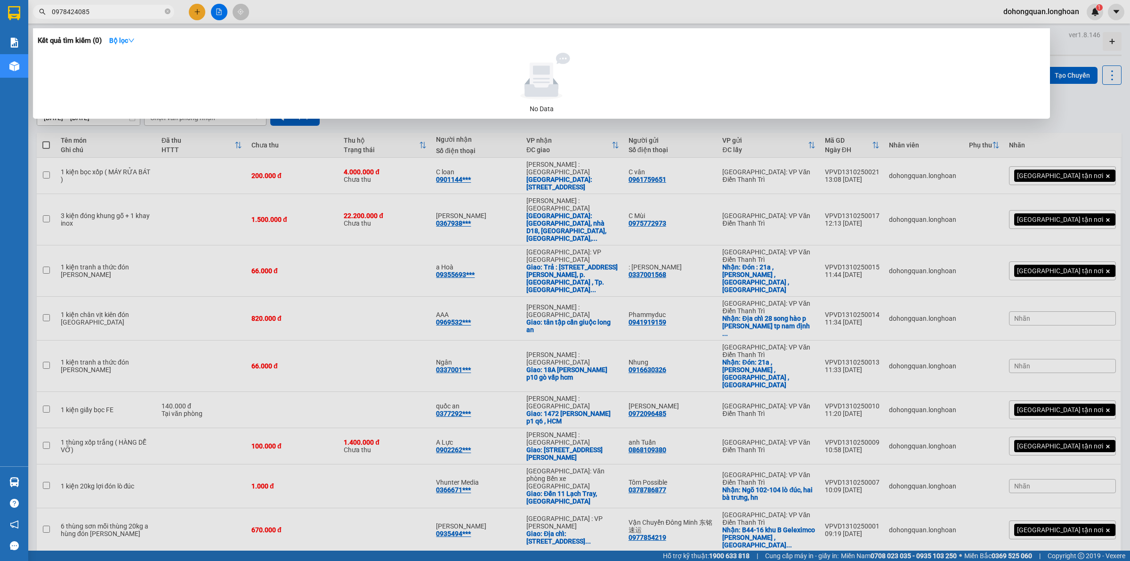
type input "0978424085"
click at [347, 388] on div at bounding box center [565, 280] width 1130 height 561
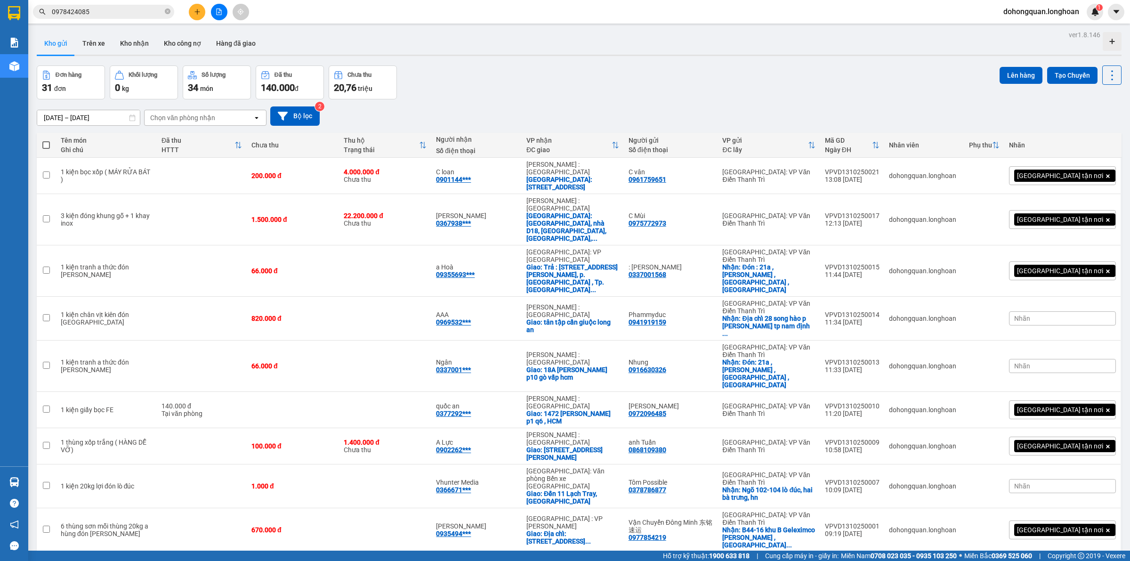
click at [498, 40] on div "Kho gửi Trên xe Kho nhận Kho công nợ Hàng đã giao" at bounding box center [579, 44] width 1085 height 25
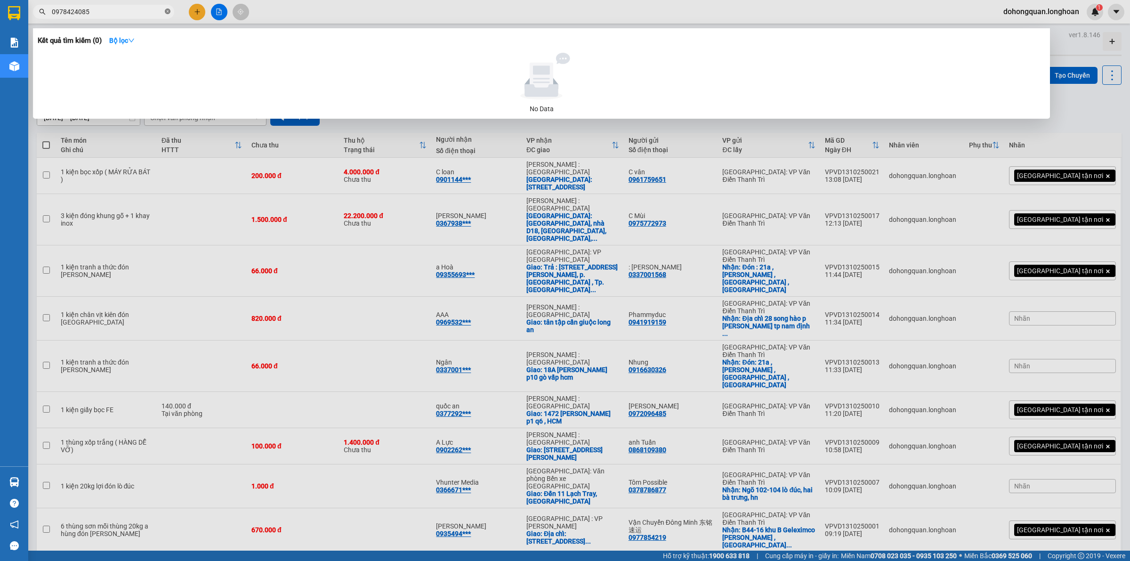
click at [167, 13] on icon "close-circle" at bounding box center [168, 11] width 6 height 6
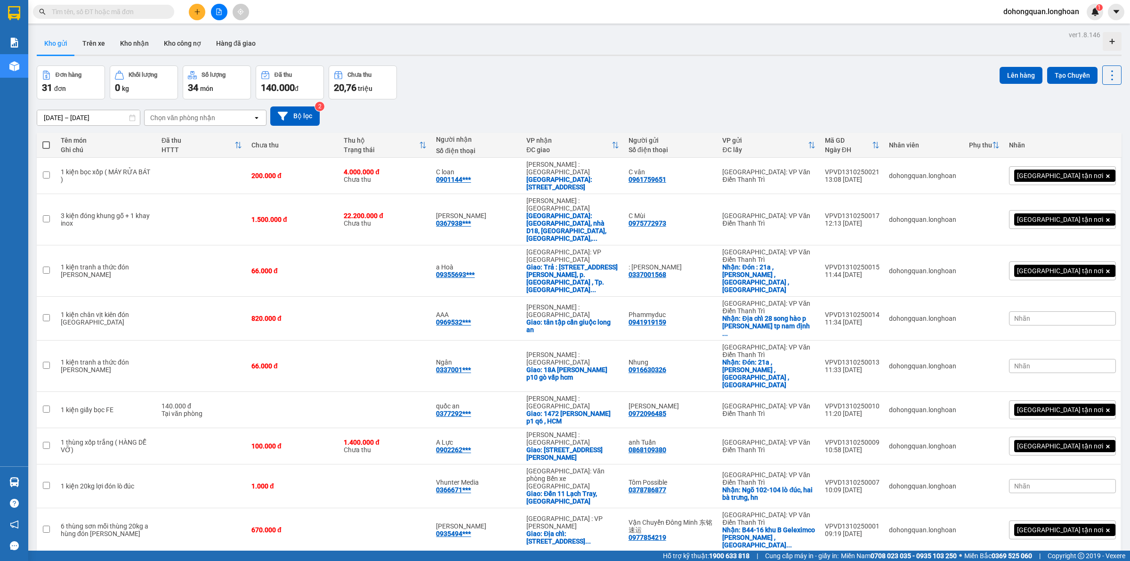
drag, startPoint x: 438, startPoint y: 57, endPoint x: 448, endPoint y: 105, distance: 49.1
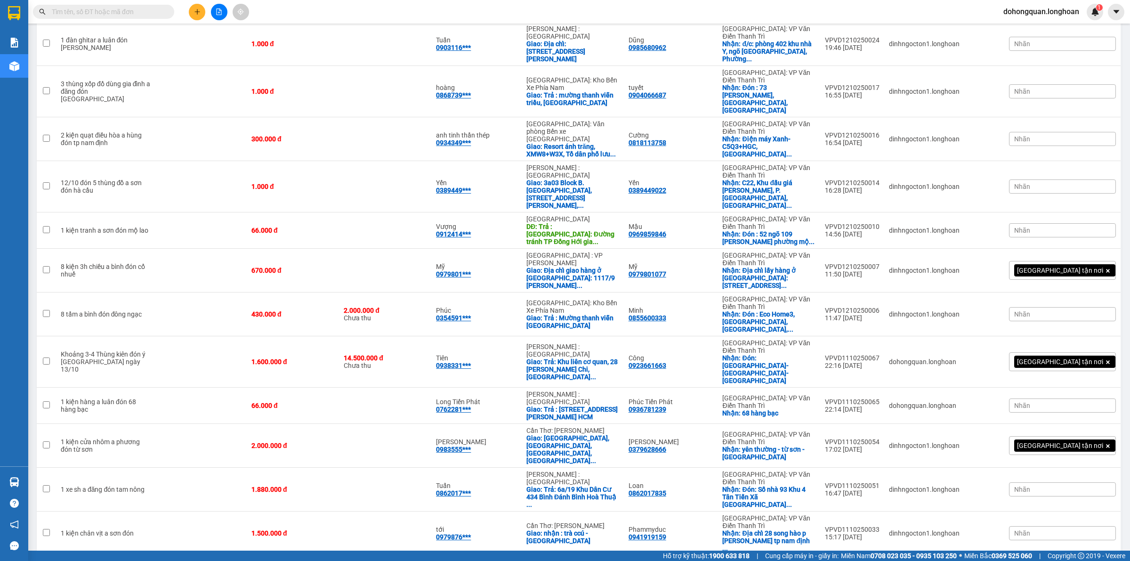
scroll to position [584, 0]
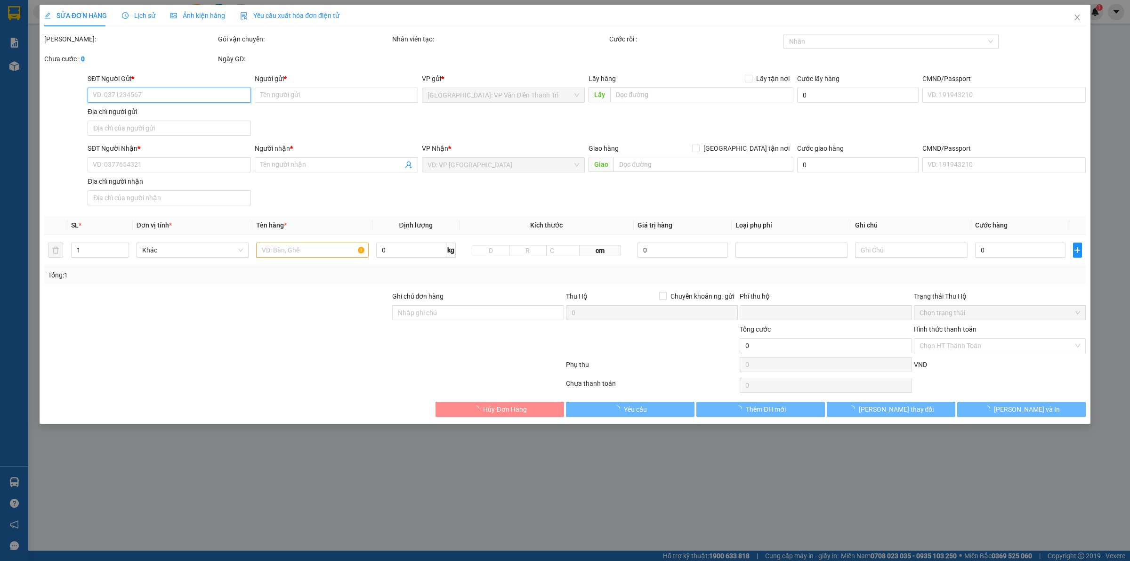
type input "0346655065"
type input "Châm"
checkbox input "true"
type input "Đón: 31 [GEOGRAPHIC_DATA] 1 - [GEOGRAPHIC_DATA] - [GEOGRAPHIC_DATA]"
type input "0972279709"
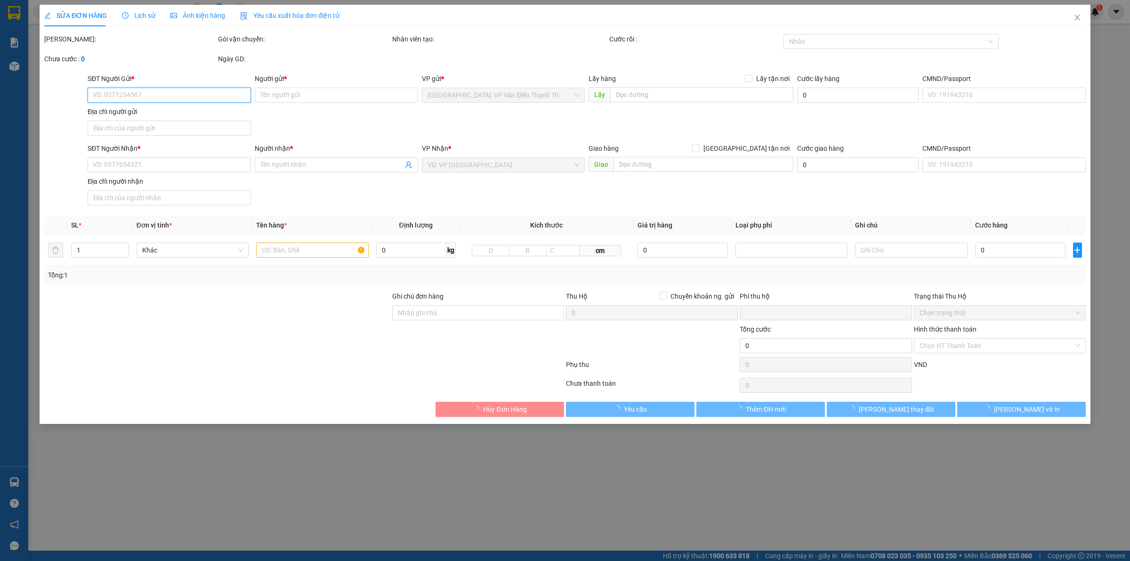
type input "Hà"
checkbox input "true"
type input "Trả: 189/05, tổ 8, [GEOGRAPHIC_DATA], [GEOGRAPHIC_DATA] , [GEOGRAPHIC_DATA], [G…"
type input "0"
type input "151.000"
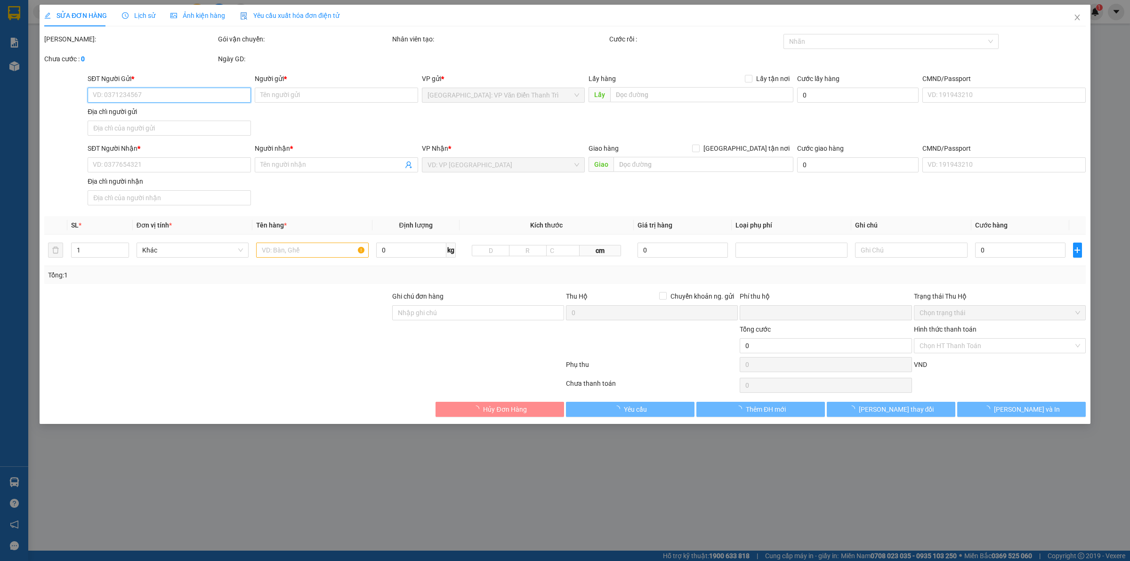
type input "151.000"
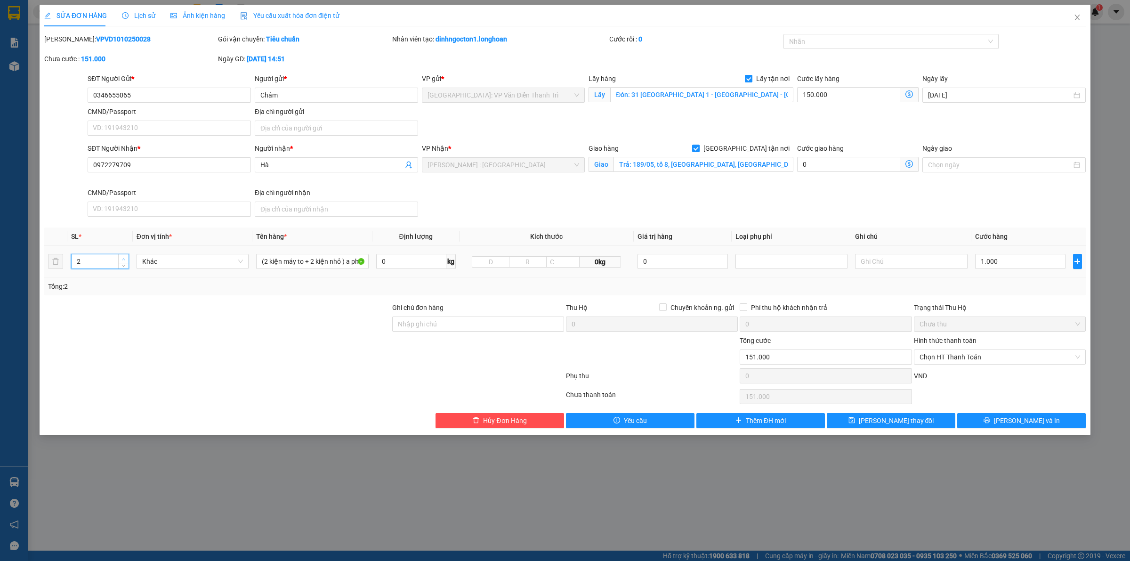
click at [125, 258] on span "up" at bounding box center [124, 259] width 6 height 6
type input "4"
click at [125, 258] on span "up" at bounding box center [124, 259] width 6 height 6
click at [274, 260] on input "(2 kiện máy to + 2 kiện nhỏ ) a phương đón long biên" at bounding box center [312, 261] width 112 height 15
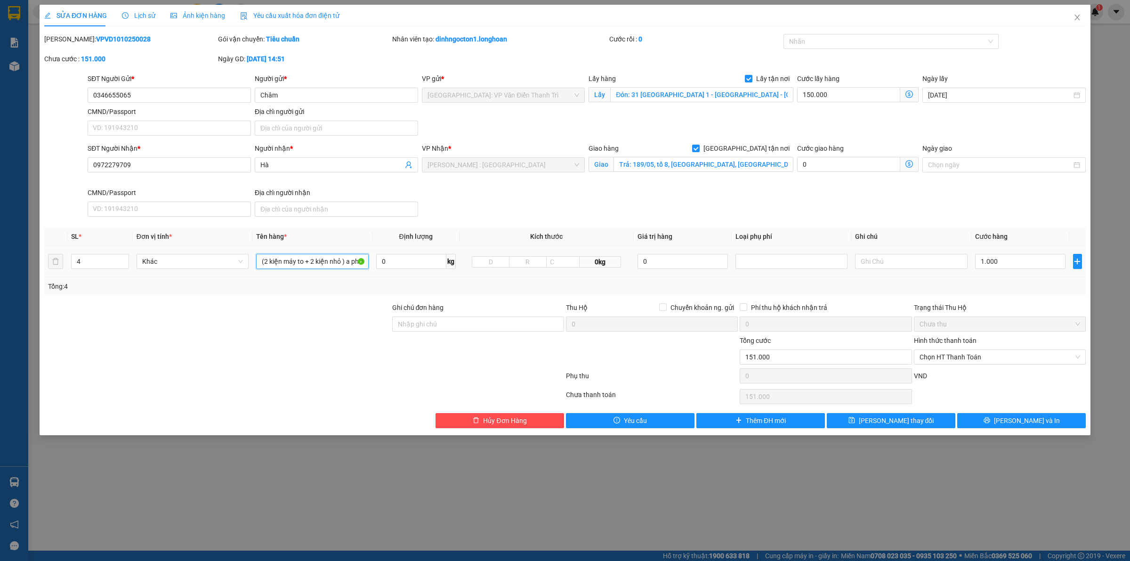
click at [274, 260] on input "(2 kiện máy to + 2 kiện nhỏ ) a phương đón long biên" at bounding box center [312, 261] width 112 height 15
type input "2 kiện máy bọc bìa to + 2 kiện giấy bọc FE"
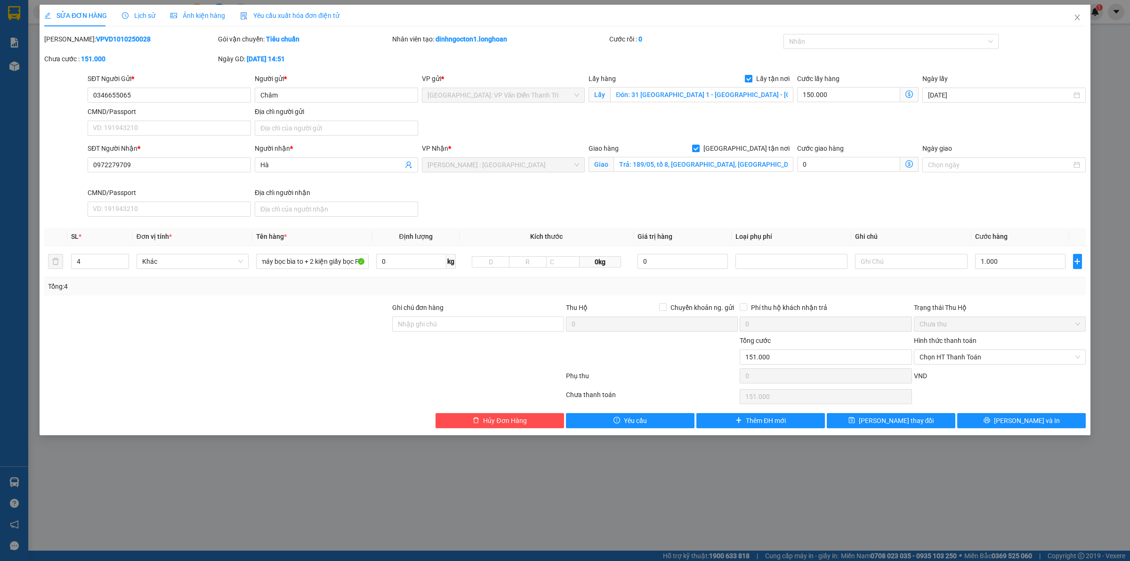
drag, startPoint x: 644, startPoint y: 222, endPoint x: 620, endPoint y: 198, distance: 34.0
click at [644, 221] on div "Total Paid Fee 0 Total UnPaid Fee 151.000 Cash Collection Total Fee Mã ĐH: VPVD…" at bounding box center [565, 231] width 1042 height 394
click at [679, 165] on input "Trả: 189/05, tổ 8, [GEOGRAPHIC_DATA], [GEOGRAPHIC_DATA] , [GEOGRAPHIC_DATA], [G…" at bounding box center [704, 164] width 180 height 15
click at [812, 58] on div "[PERSON_NAME]: VPVD1010250028 Gói vận chuyển: Tiêu chuẩn Nhân viên tạo: dinhngo…" at bounding box center [564, 54] width 1043 height 40
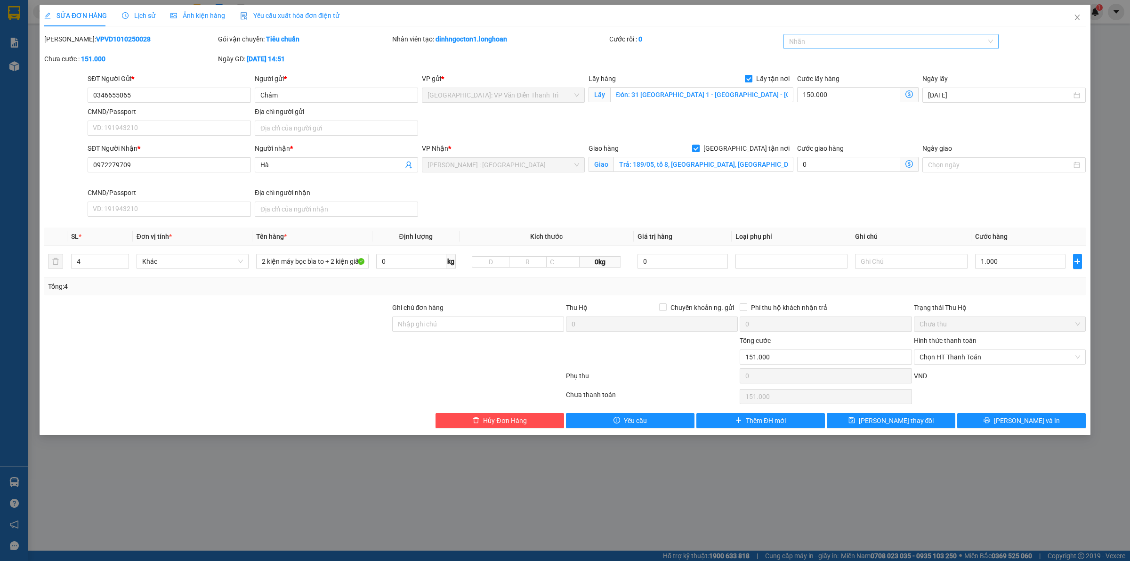
click at [813, 40] on div at bounding box center [887, 41] width 202 height 11
type input "gtn"
click at [814, 61] on div "[GEOGRAPHIC_DATA] tận nơi" at bounding box center [891, 60] width 204 height 10
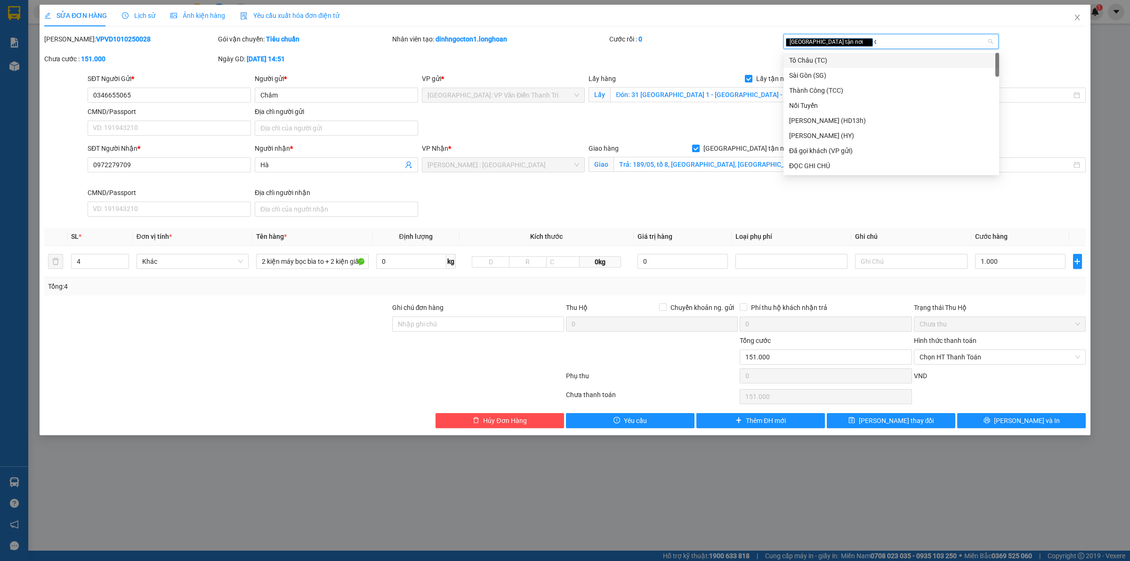
type input "da"
click at [837, 57] on div "Đã gọi khách (VP gửi)" at bounding box center [891, 60] width 204 height 10
drag, startPoint x: 673, startPoint y: 63, endPoint x: 598, endPoint y: 63, distance: 75.3
click at [667, 63] on div "[PERSON_NAME]: VPVD1010250028 Gói vận chuyển: Tiêu chuẩn Nhân viên tạo: dinhngo…" at bounding box center [564, 54] width 1043 height 40
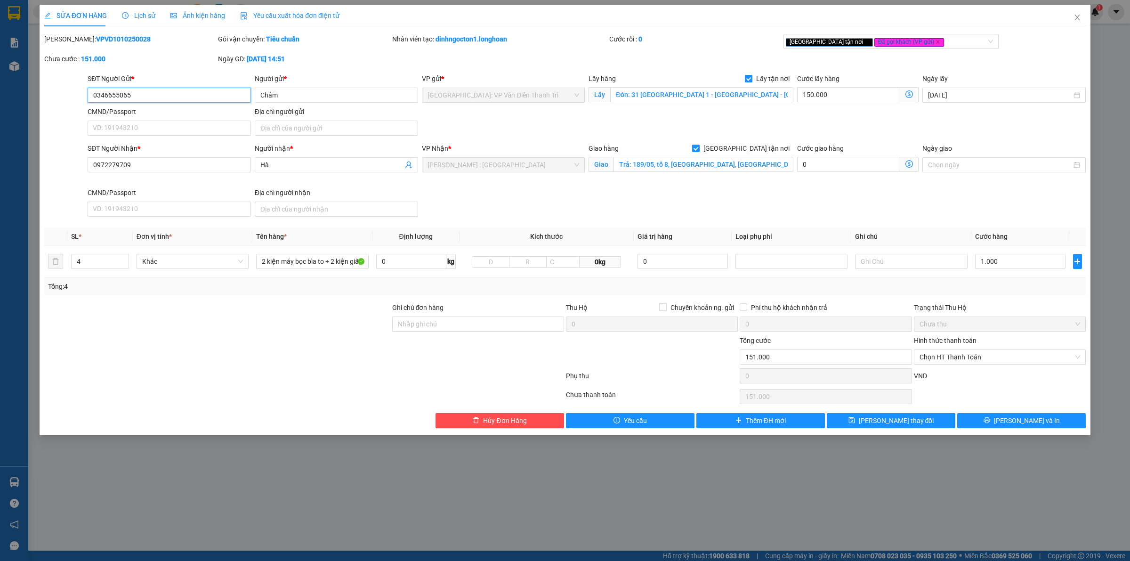
click at [149, 100] on input "0346655065" at bounding box center [169, 95] width 163 height 15
click at [561, 204] on div "SĐT Người Nhận * 0972279709 Người nhận * Hà VP Nhận * [GEOGRAPHIC_DATA] : [GEOG…" at bounding box center [587, 181] width 1002 height 77
click at [655, 191] on div "SĐT Người Nhận * 0972279709 Người nhận * Hà VP Nhận * [GEOGRAPHIC_DATA] : [GEOG…" at bounding box center [587, 181] width 1002 height 77
click at [702, 168] on input "Trả: 189/05, tổ 8, [GEOGRAPHIC_DATA], [GEOGRAPHIC_DATA] , [GEOGRAPHIC_DATA], [G…" at bounding box center [704, 164] width 180 height 15
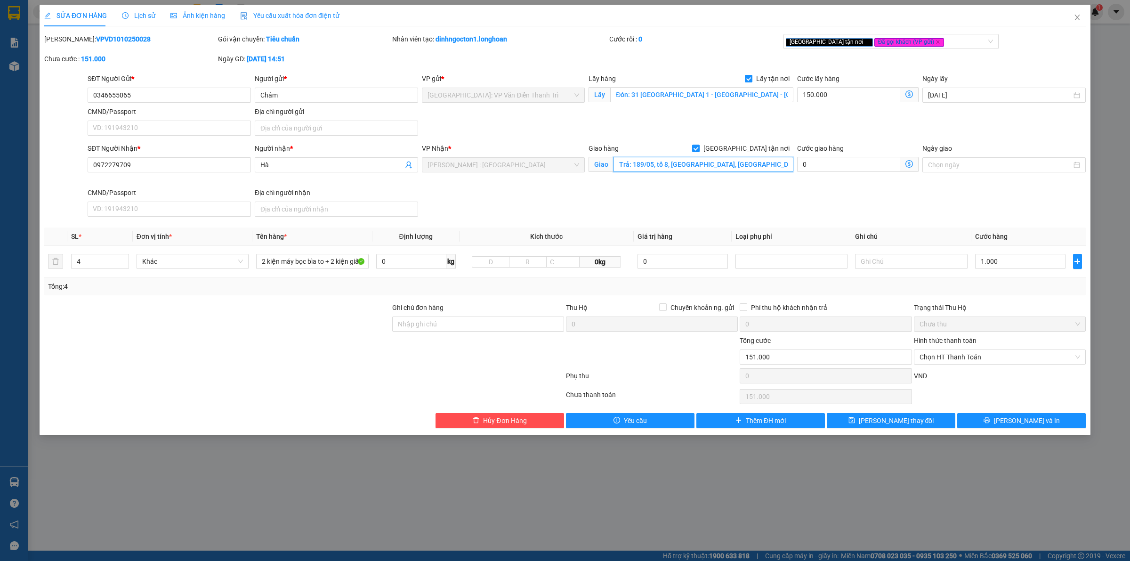
scroll to position [0, 12]
click at [697, 201] on div "SĐT Người Nhận * 0972279709 Người nhận * Hà VP Nhận * [GEOGRAPHIC_DATA] : [GEOG…" at bounding box center [587, 181] width 1002 height 77
click at [789, 196] on div "SĐT Người Nhận * 0972279709 Người nhận * Hà VP Nhận * [GEOGRAPHIC_DATA] : [GEOG…" at bounding box center [587, 181] width 1002 height 77
click at [1025, 265] on input "1.000" at bounding box center [1020, 261] width 90 height 15
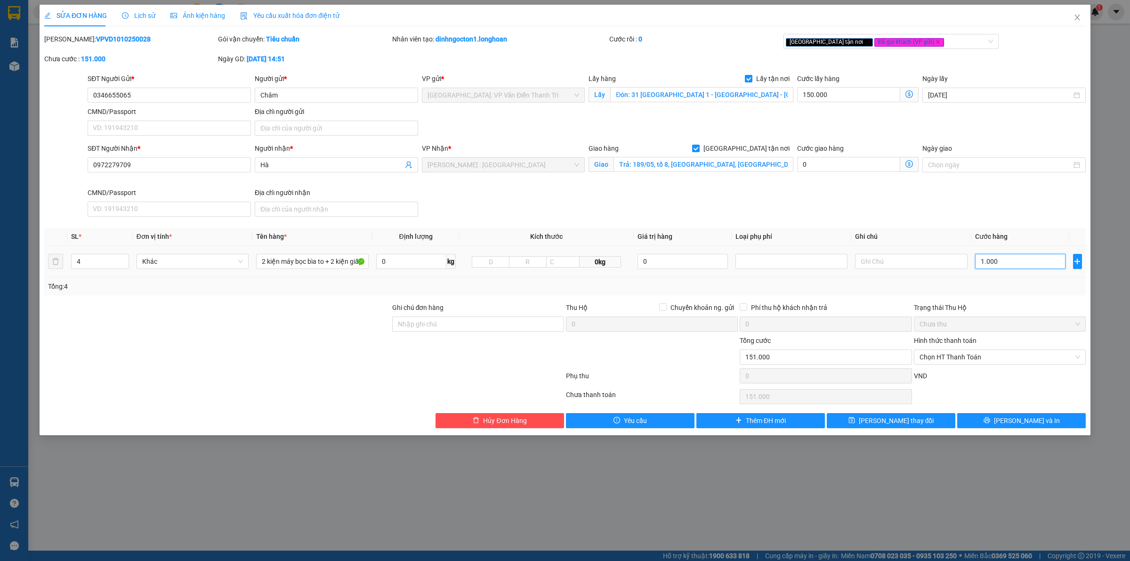
type input "150.001"
type input "1"
type input "150.018"
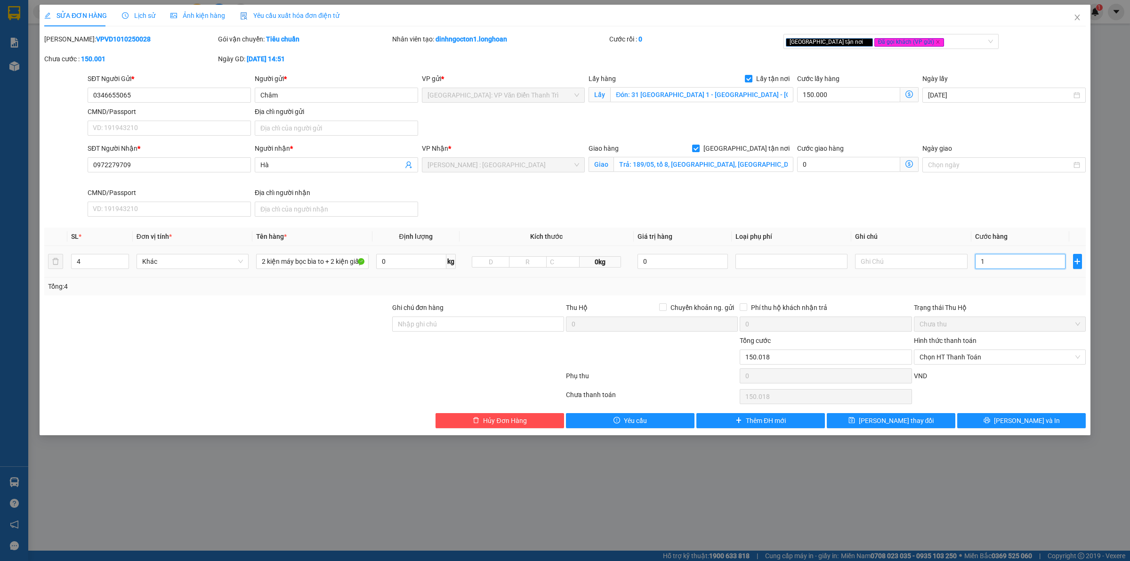
type input "18"
type input "150.185"
type input "185"
type input "151.850"
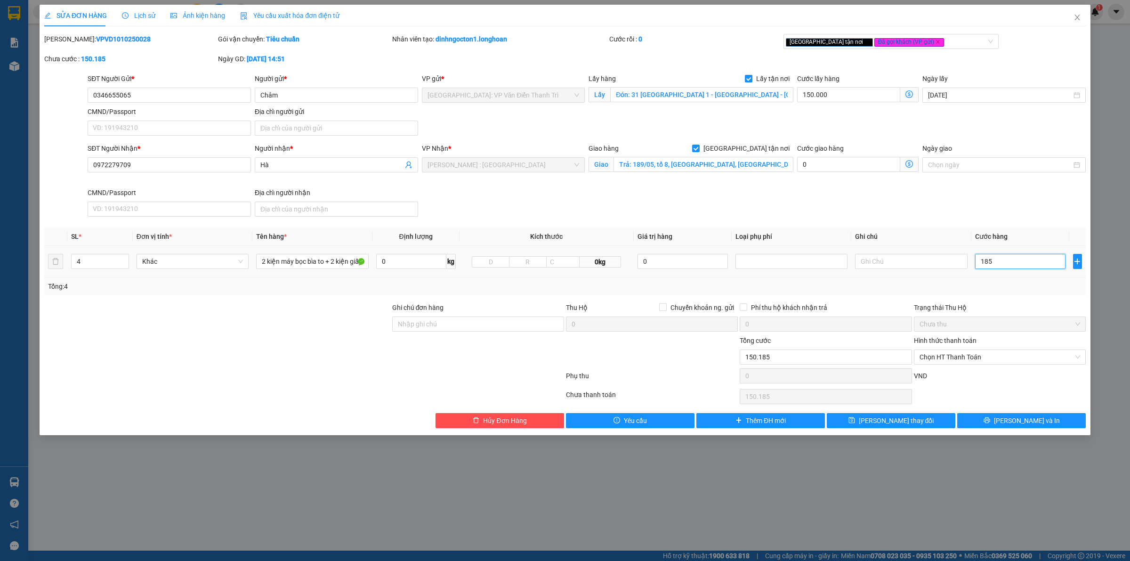
type input "151.850"
type input "1.850"
type input "168.500"
type input "18.500"
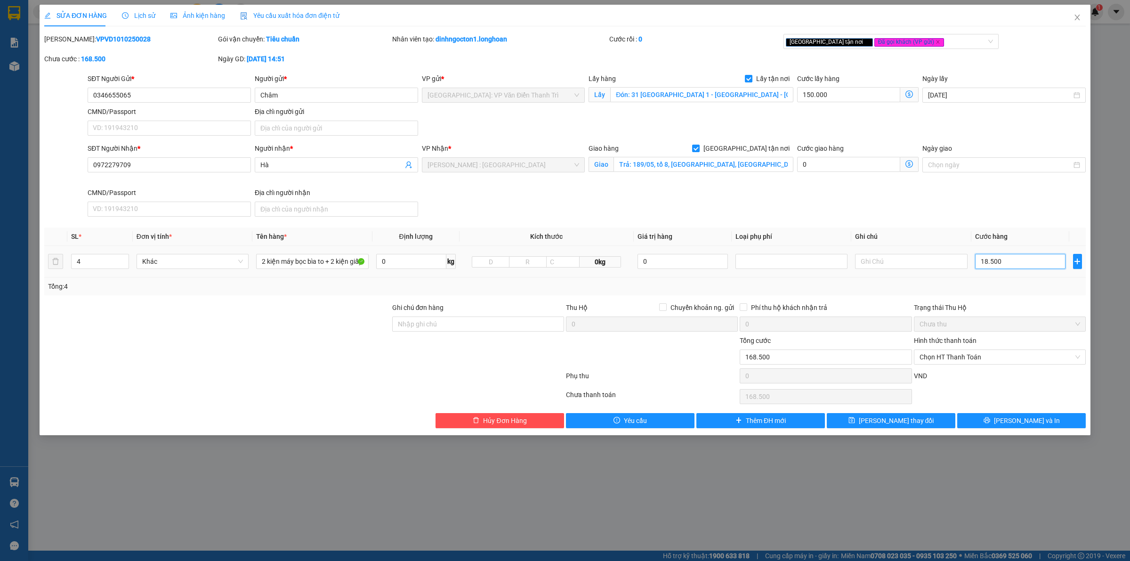
type input "335.000"
type input "185.000"
type input "2.000.000"
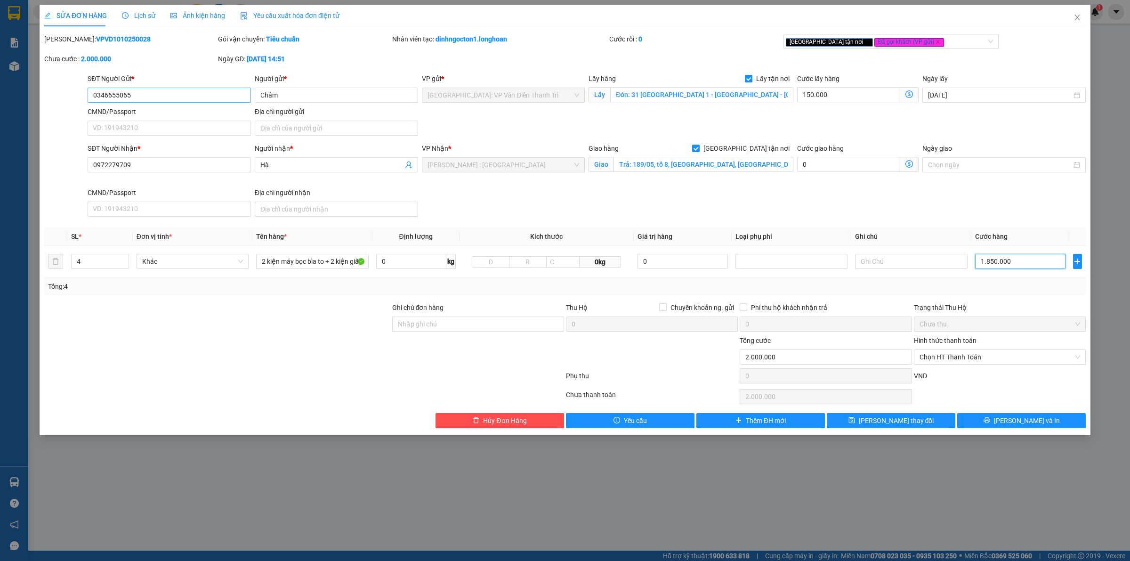
type input "1.850.000"
click at [140, 92] on input "0346655065" at bounding box center [169, 95] width 163 height 15
drag, startPoint x: 717, startPoint y: 203, endPoint x: 878, endPoint y: 347, distance: 216.1
click at [717, 203] on div "SĐT Người Nhận * 0972279709 Người nhận * Hà VP Nhận * [GEOGRAPHIC_DATA] : [GEOG…" at bounding box center [587, 181] width 1002 height 77
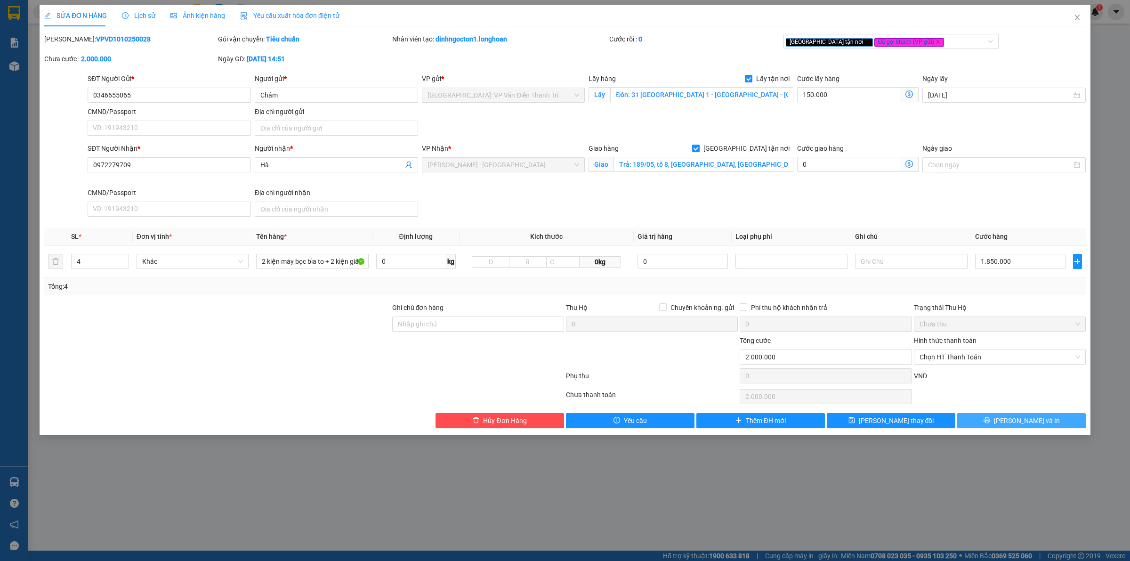
click at [1013, 426] on button "[PERSON_NAME] và In" at bounding box center [1021, 420] width 129 height 15
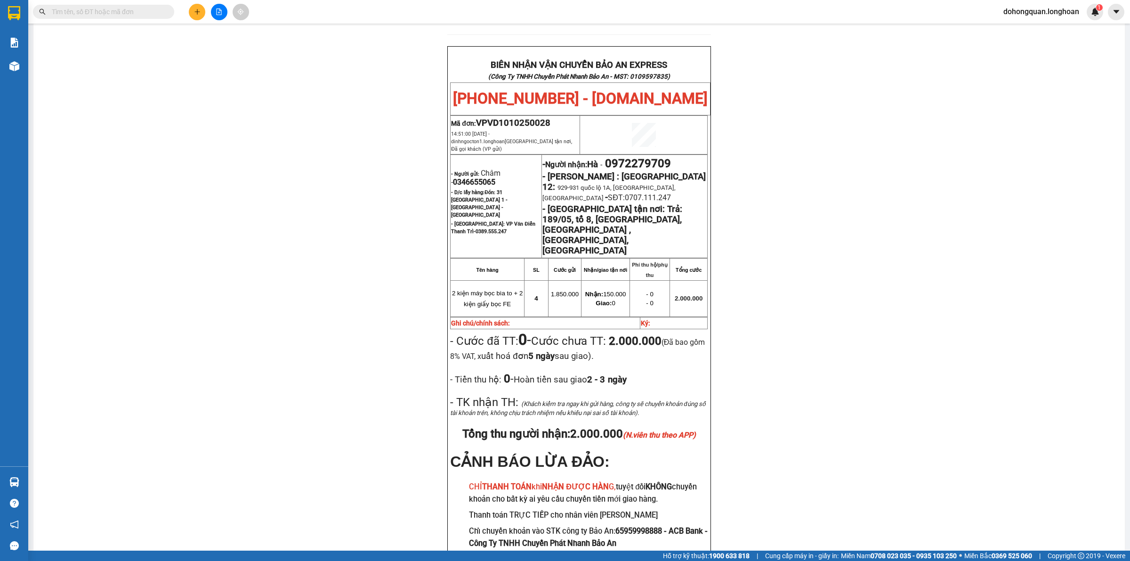
scroll to position [420, 0]
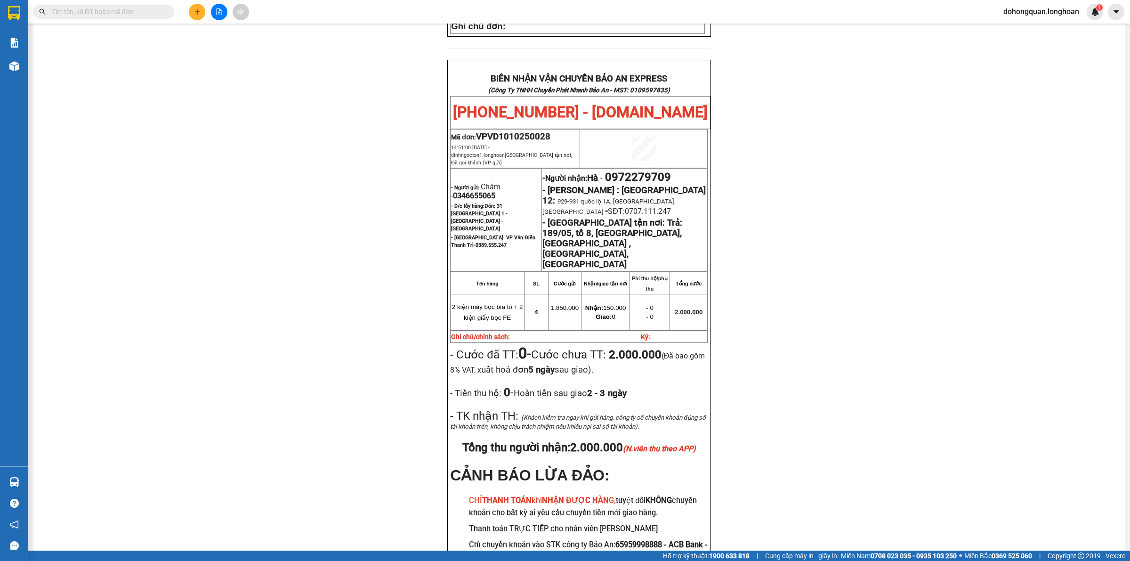
click at [968, 330] on div "PHIẾU DÁN LÊN HÀNG Ngày in phiếu: 13:44 [DATE] CSKH: [PHONE_NUMBER] CÔNG TY TNH…" at bounding box center [579, 133] width 1069 height 942
drag, startPoint x: 599, startPoint y: 258, endPoint x: 620, endPoint y: 259, distance: 21.2
click at [620, 304] on span "Nhận: 150.000" at bounding box center [605, 307] width 41 height 7
drag, startPoint x: 546, startPoint y: 258, endPoint x: 573, endPoint y: 258, distance: 26.4
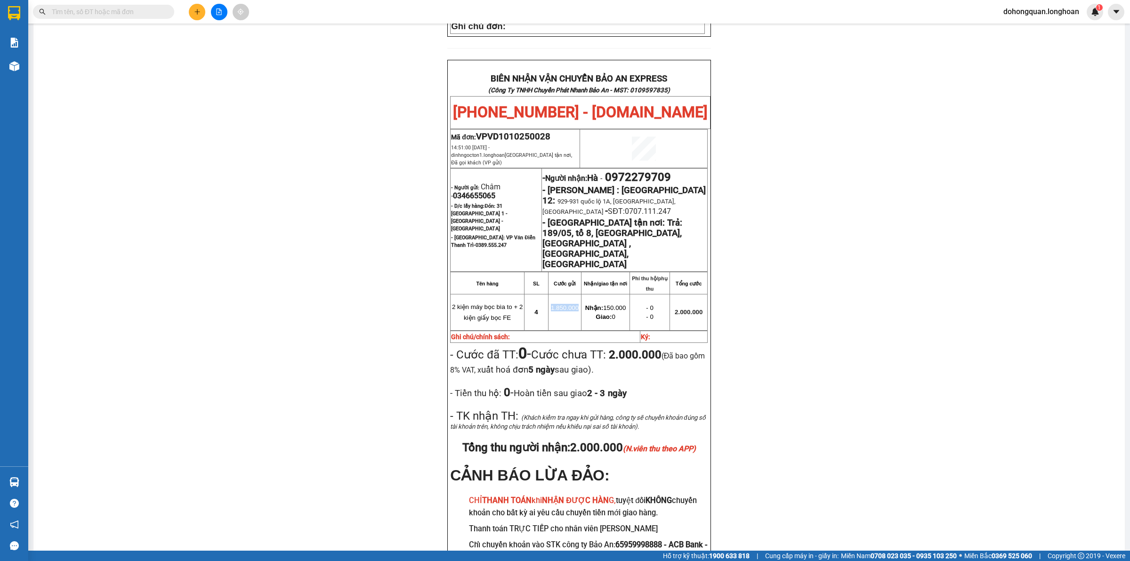
click at [573, 304] on span "1.850.000" at bounding box center [565, 307] width 28 height 7
click at [572, 304] on p "1.850.000" at bounding box center [565, 308] width 32 height 8
click at [726, 249] on div "PHIẾU DÁN LÊN HÀNG Ngày in phiếu: 13:44 [DATE] CSKH: [PHONE_NUMBER] CÔNG TY TNH…" at bounding box center [579, 133] width 1069 height 942
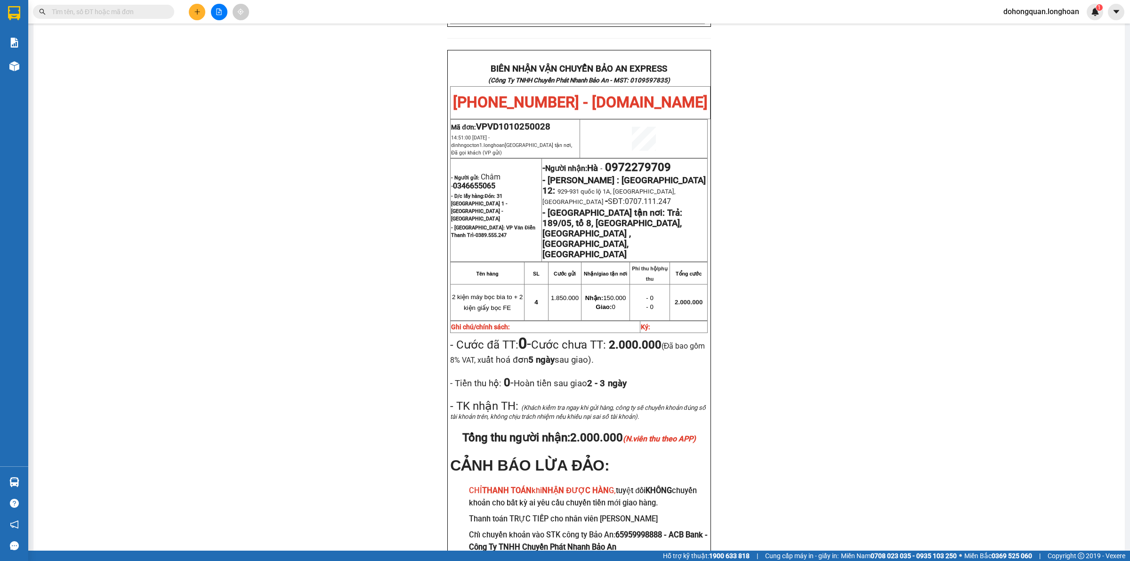
scroll to position [434, 0]
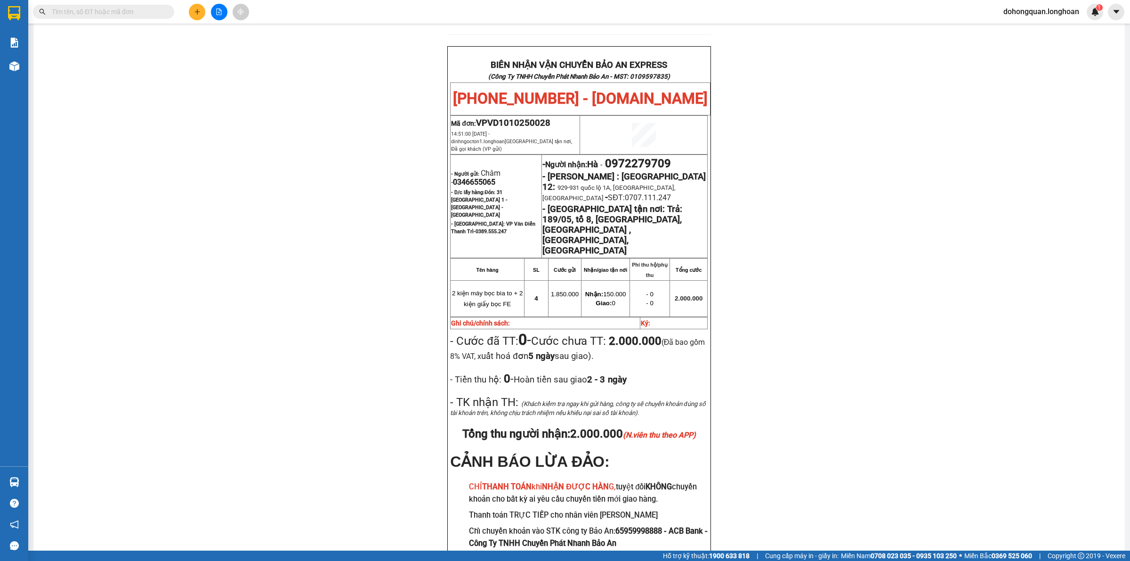
click at [1023, 404] on div "PHIẾU DÁN LÊN HÀNG Ngày in phiếu: 13:44 [DATE] CSKH: [PHONE_NUMBER] CÔNG TY TNH…" at bounding box center [579, 119] width 1069 height 942
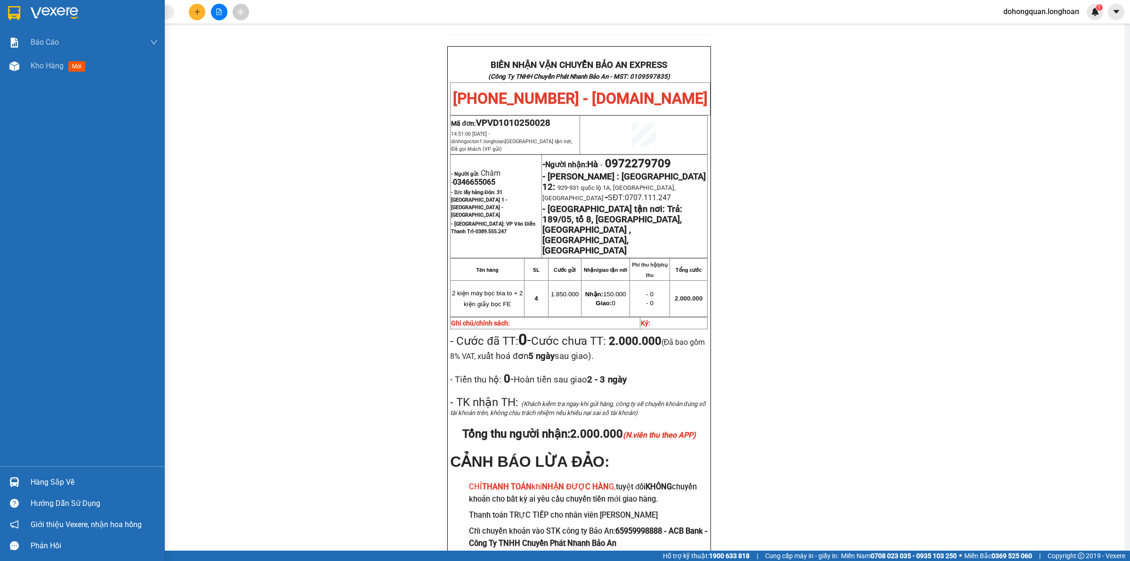
click at [17, 12] on img at bounding box center [14, 13] width 12 height 14
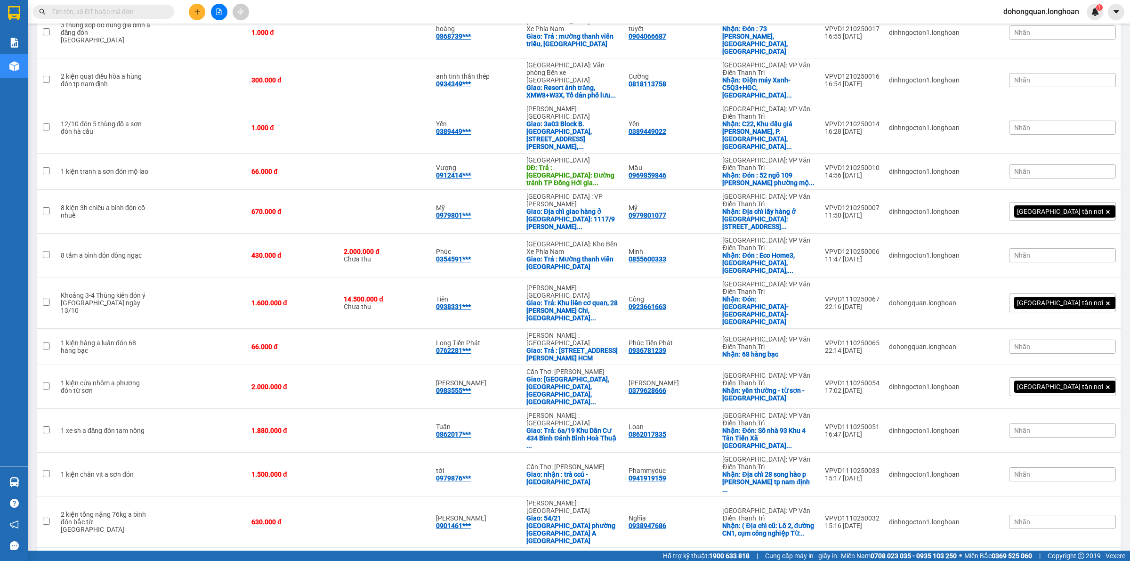
scroll to position [706, 0]
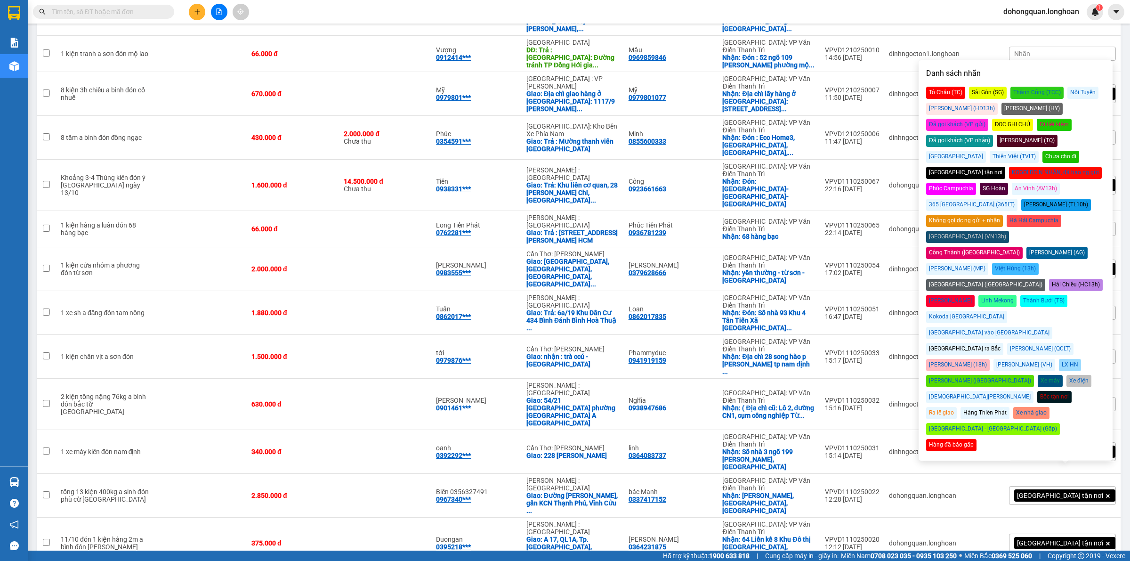
drag, startPoint x: 951, startPoint y: 350, endPoint x: 957, endPoint y: 352, distance: 6.0
click at [951, 439] on div "Hàng đã báo gấp" at bounding box center [951, 445] width 50 height 12
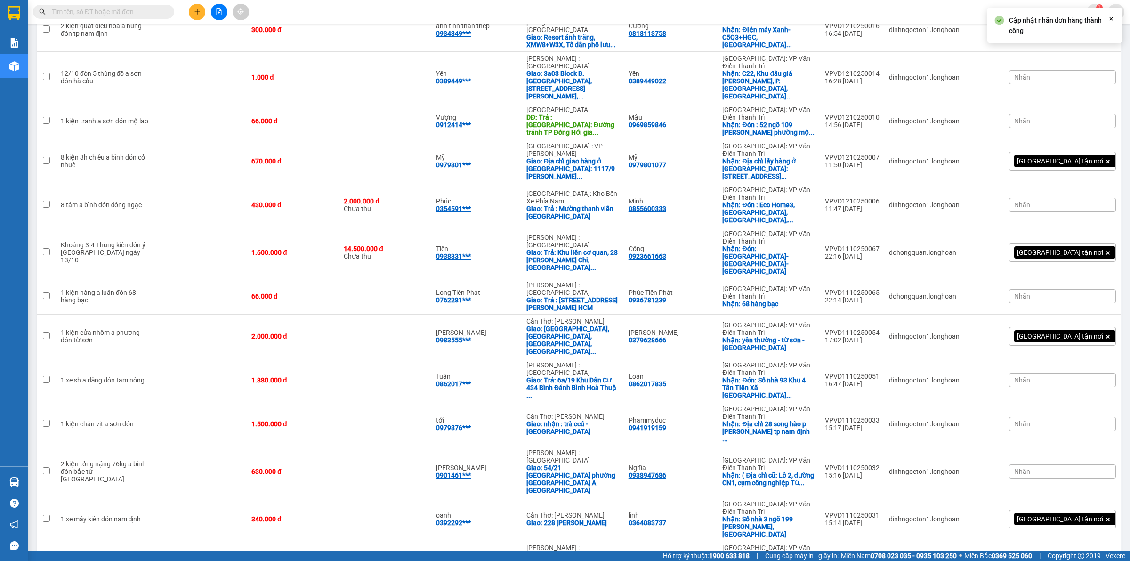
scroll to position [752, 0]
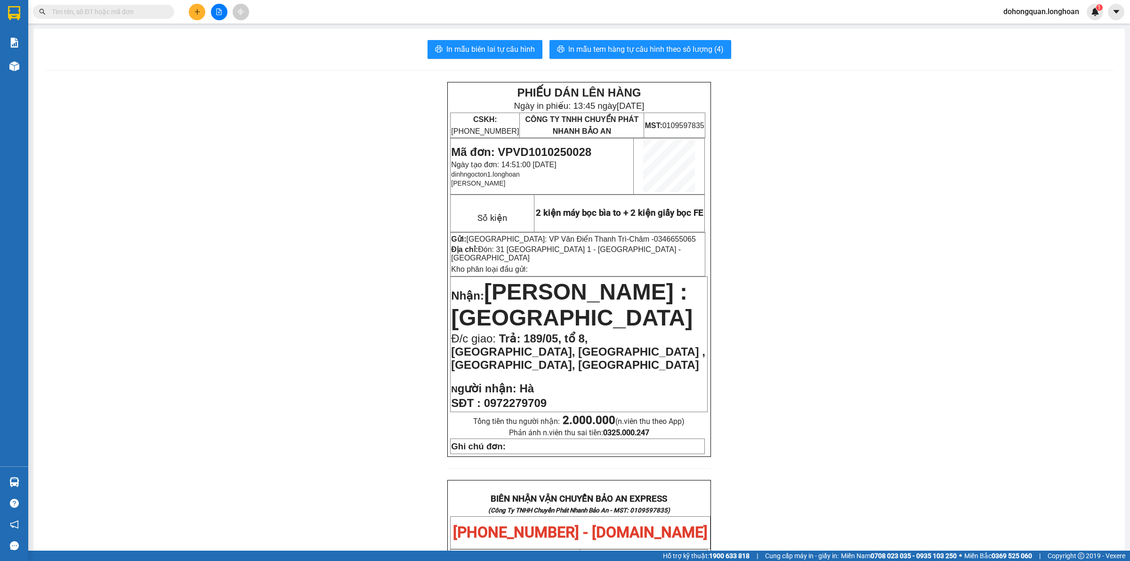
click at [799, 226] on div "PHIẾU DÁN LÊN HÀNG Ngày in phiếu: 13:45 [DATE] CSKH: [PHONE_NUMBER] CÔNG TY TNH…" at bounding box center [579, 553] width 1069 height 942
click at [537, 151] on span "Mã đơn: VPVD1010250028" at bounding box center [521, 152] width 140 height 13
click at [592, 192] on td "Mã đơn: VPVD1010250028 Ngày tạo đơn: 14:51:00 [DATE] dinhngocton1.[PERSON_NAME]" at bounding box center [542, 166] width 183 height 56
click at [654, 239] on span "0346655065" at bounding box center [675, 239] width 42 height 8
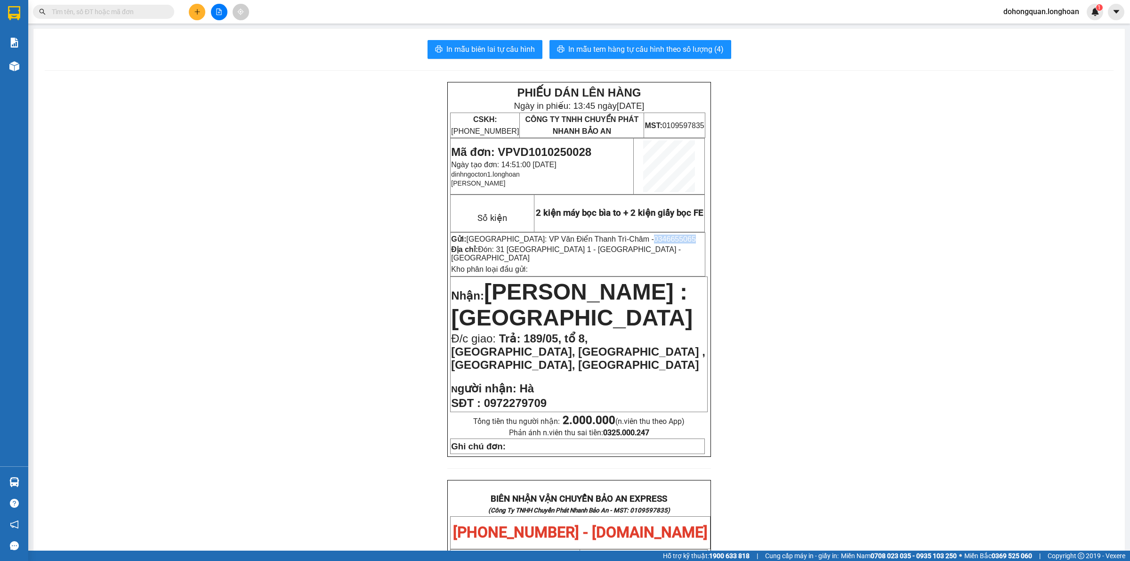
click at [654, 239] on span "0346655065" at bounding box center [675, 239] width 42 height 8
copy span "0346655065"
click at [531, 151] on span "Mã đơn: VPVD1010250028" at bounding box center [521, 152] width 140 height 13
click at [530, 150] on span "Mã đơn: VPVD1010250028" at bounding box center [521, 152] width 140 height 13
copy span "VPVD1010250028"
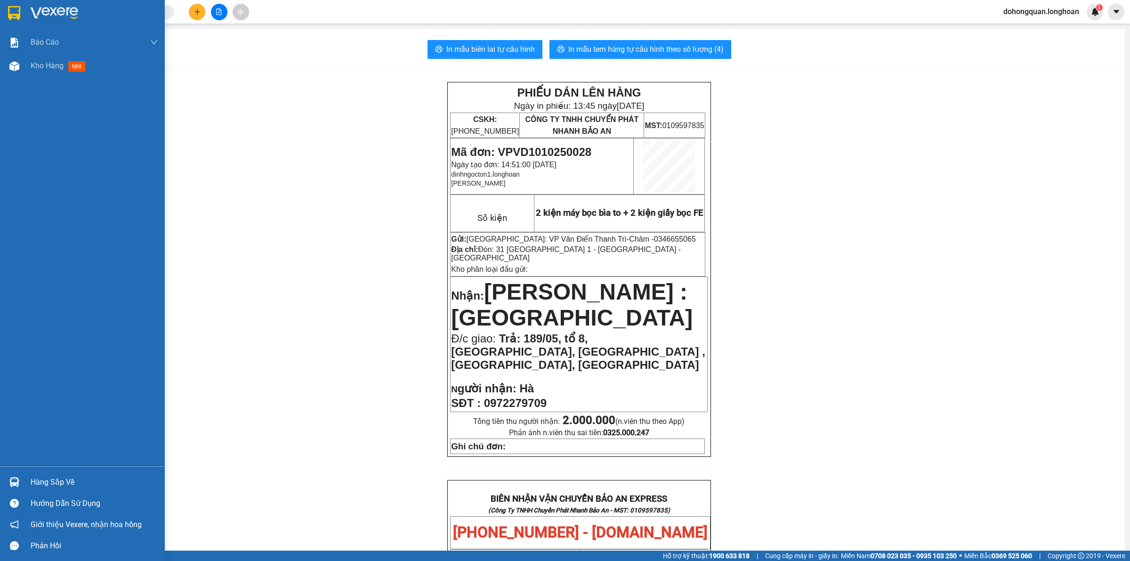
click at [10, 1] on div at bounding box center [82, 15] width 165 height 31
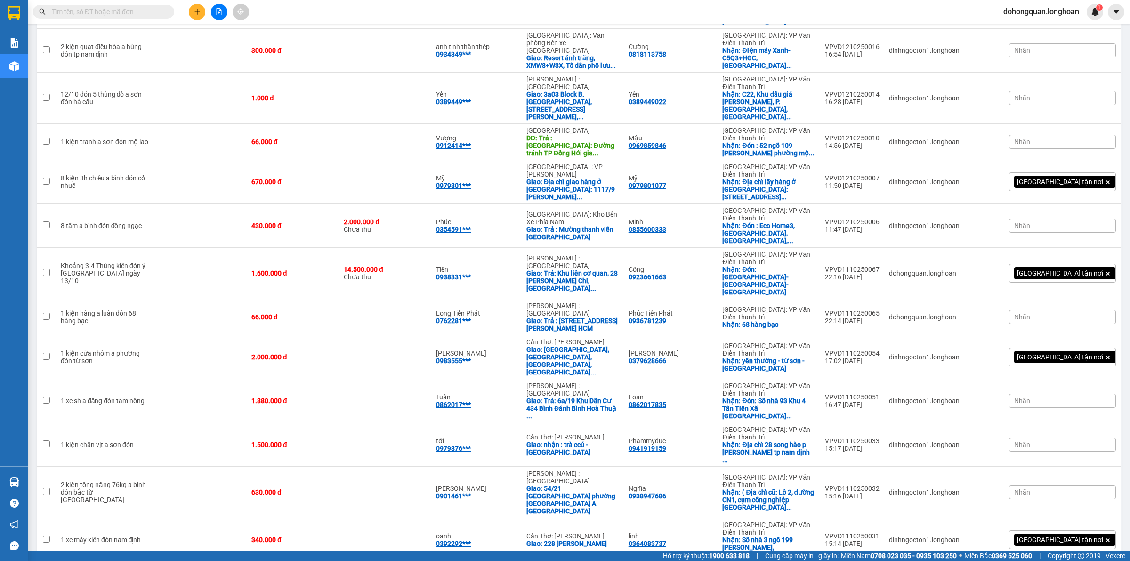
scroll to position [759, 0]
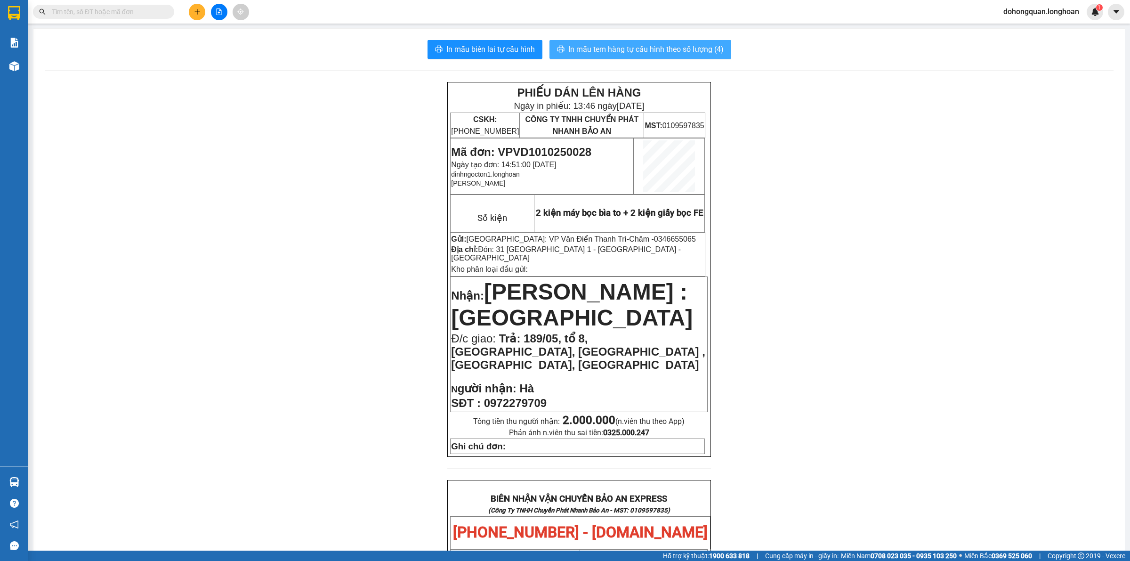
click at [660, 53] on span "In mẫu tem hàng tự cấu hình theo số lượng (4)" at bounding box center [645, 49] width 155 height 12
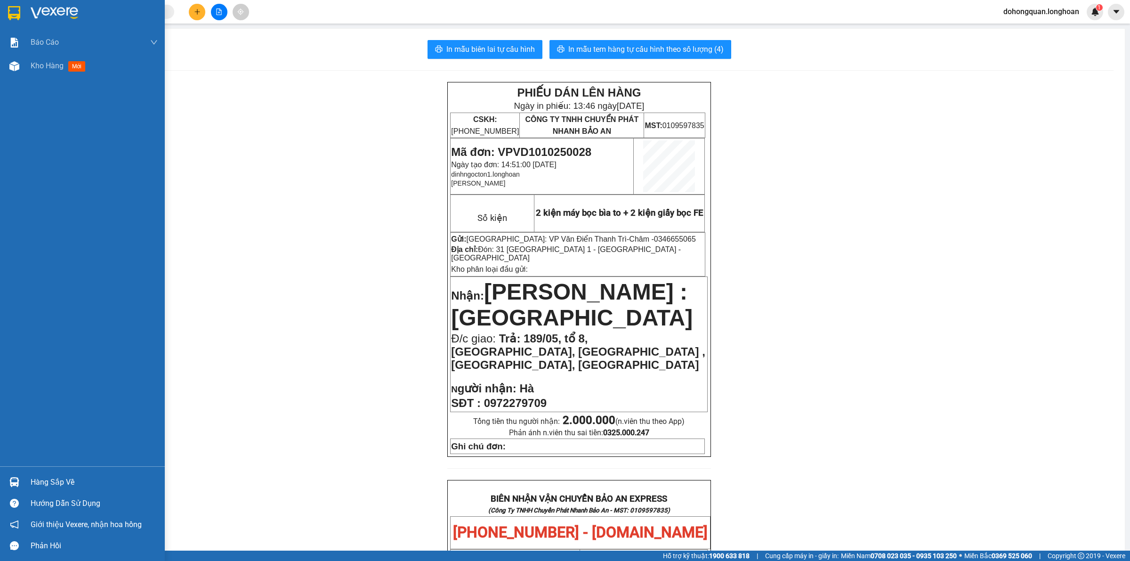
click at [5, 16] on div at bounding box center [82, 15] width 165 height 31
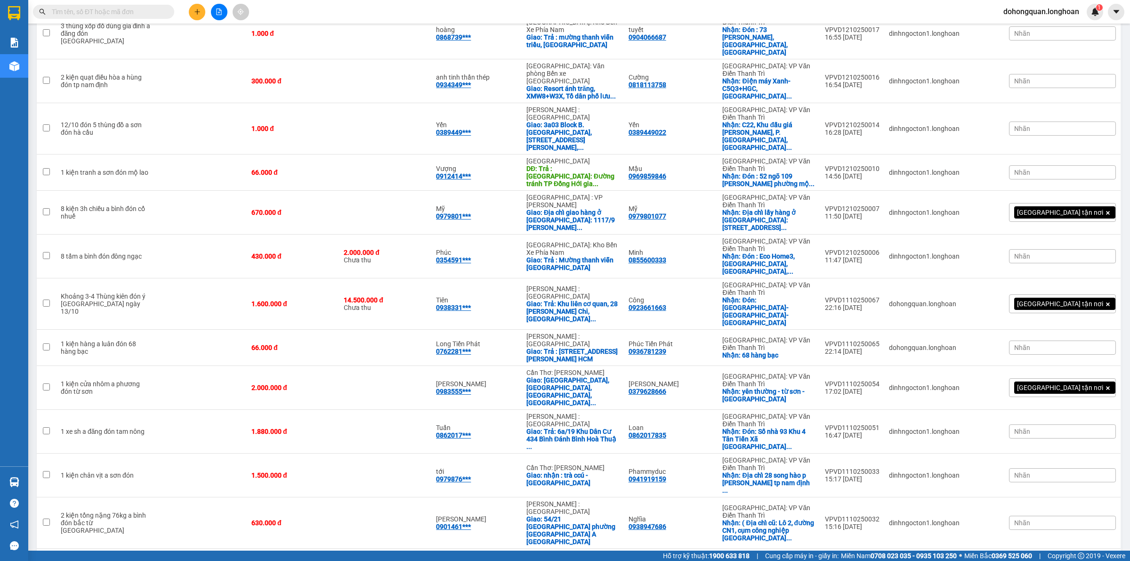
scroll to position [759, 0]
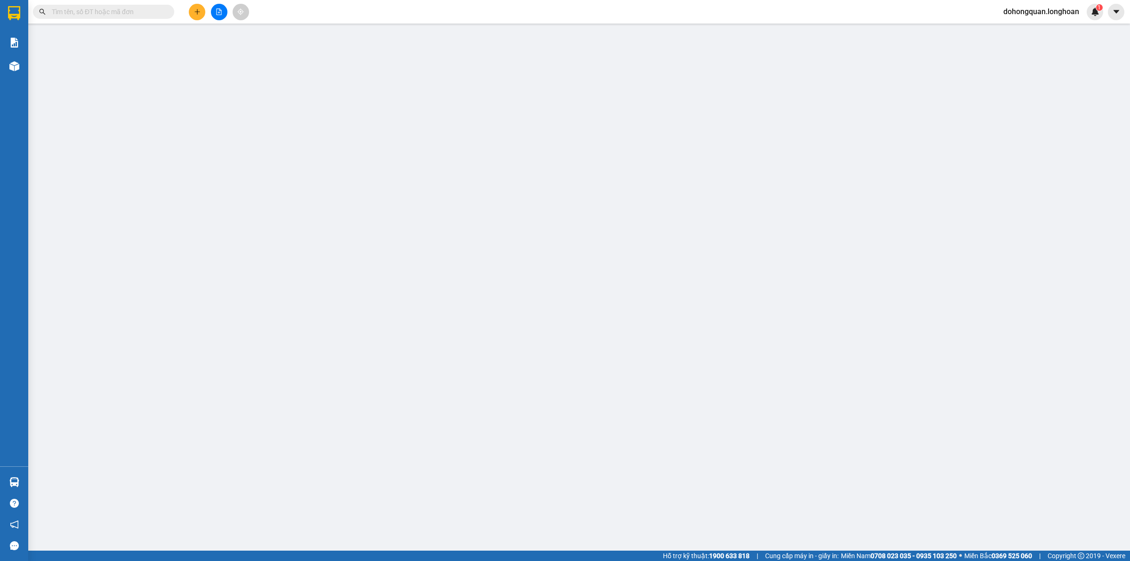
type input "0346655065"
type input "Châm"
checkbox input "true"
type input "Đón: 31 [GEOGRAPHIC_DATA] 1 - [GEOGRAPHIC_DATA] - [GEOGRAPHIC_DATA]"
type input "0972279709"
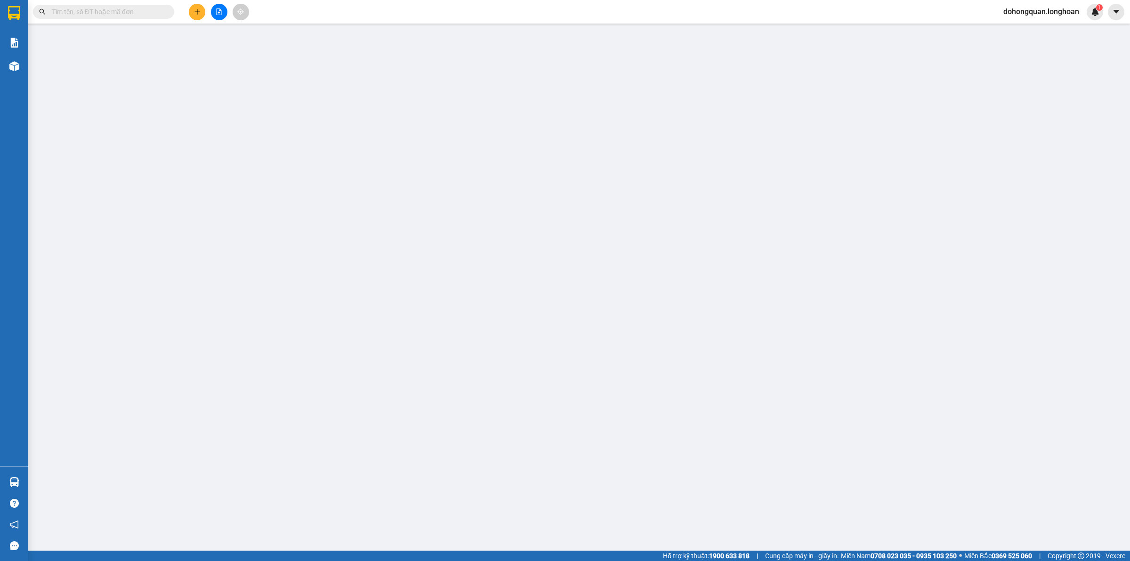
type input "Hà"
checkbox input "true"
type input "Trả: 189/05, tổ 8, [GEOGRAPHIC_DATA], [GEOGRAPHIC_DATA] , [GEOGRAPHIC_DATA], [G…"
type input "0"
type input "2.000.000"
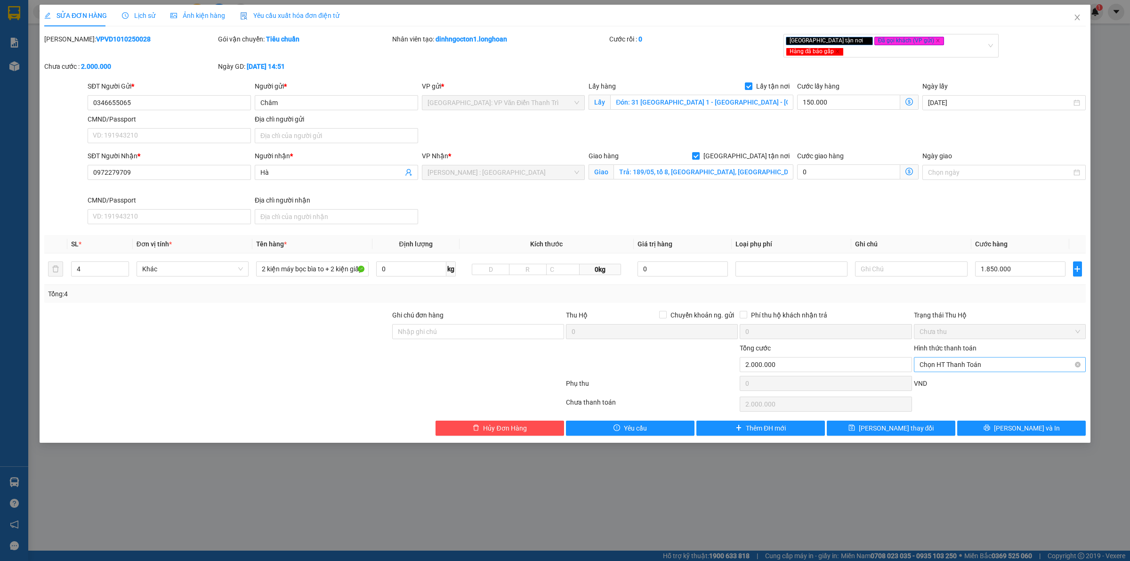
click at [958, 365] on input "Hình thức thanh toán" at bounding box center [997, 364] width 154 height 14
click at [939, 420] on div "Chuyển khoản" at bounding box center [1000, 422] width 161 height 10
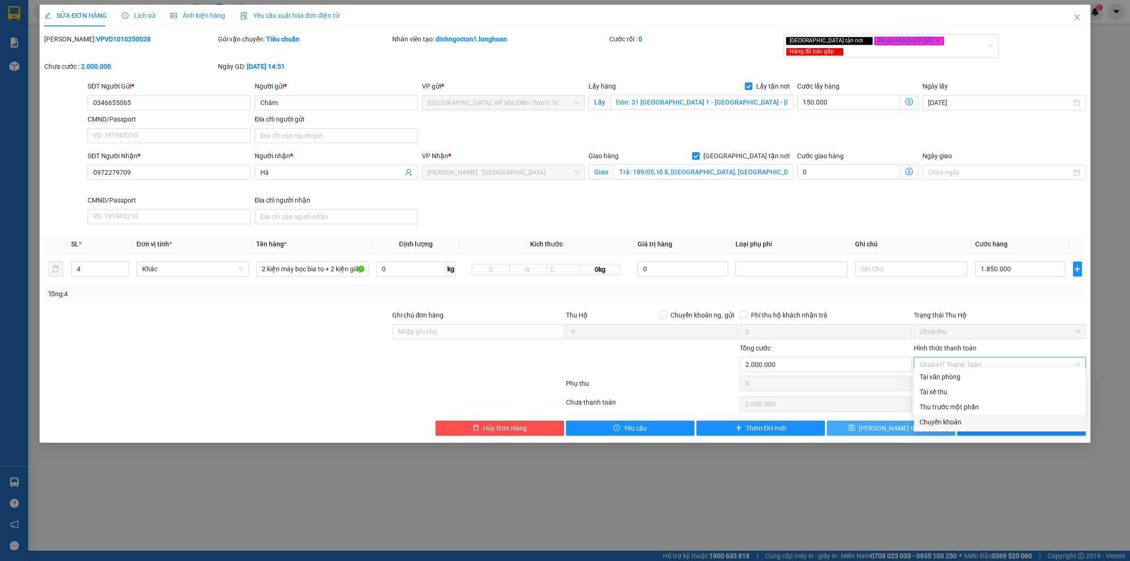
type input "0"
click at [906, 425] on span "[PERSON_NAME] thay đổi" at bounding box center [896, 428] width 75 height 10
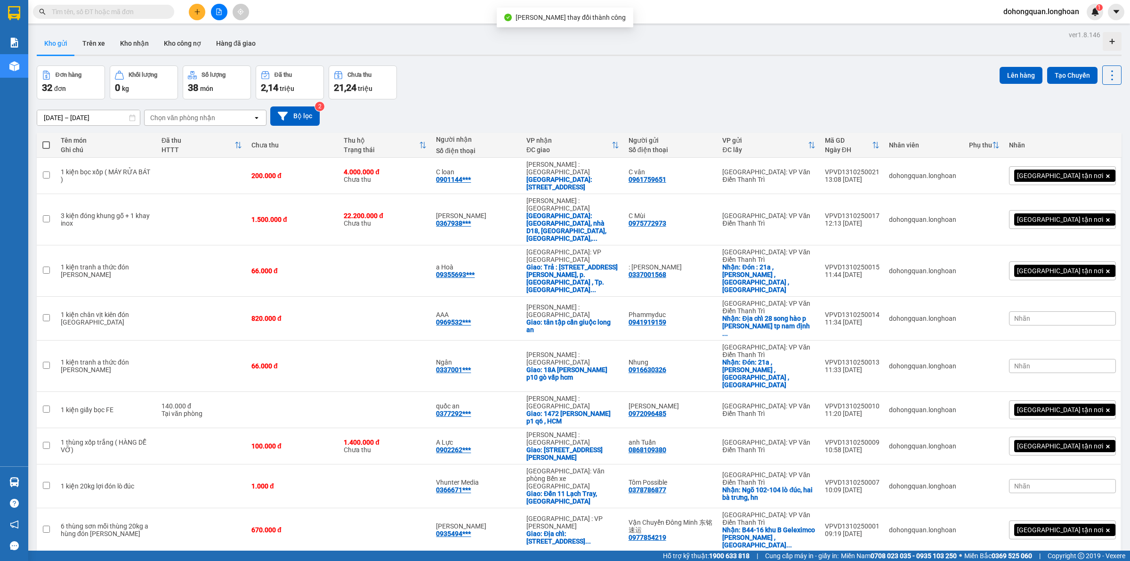
click at [682, 95] on div "Đơn hàng 32 đơn Khối lượng 0 kg Số lượng 38 món Đã thu 2,14 triệu Chưa thu 21,2…" at bounding box center [579, 82] width 1085 height 34
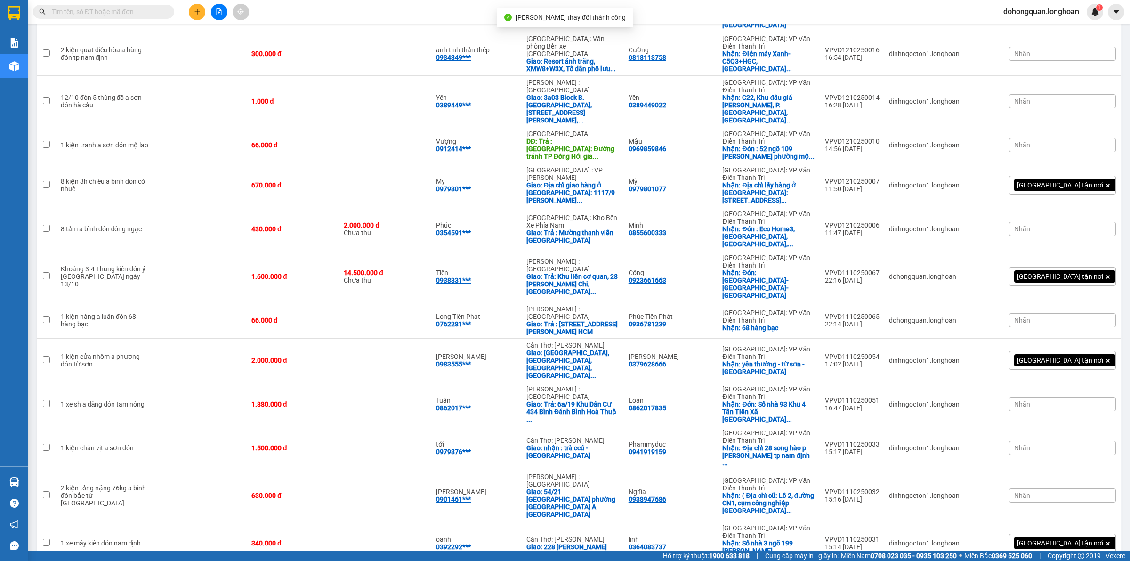
scroll to position [759, 0]
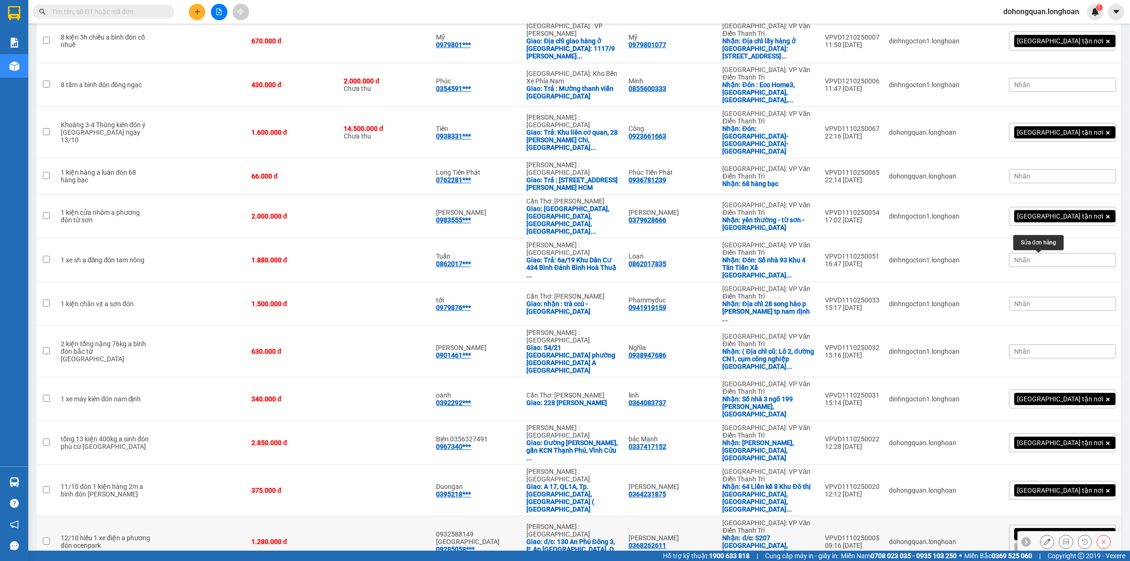
click at [1044, 538] on icon at bounding box center [1047, 541] width 7 height 7
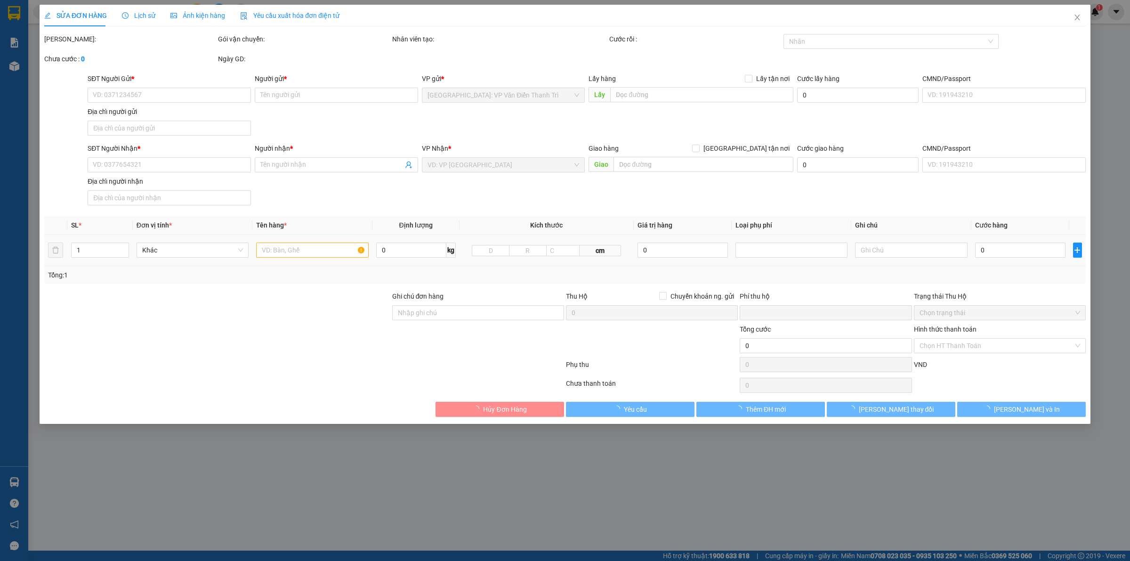
type input "0368262611"
type input "[PERSON_NAME]"
checkbox input "true"
type input "đ/c: S207 [GEOGRAPHIC_DATA], [GEOGRAPHIC_DATA], [GEOGRAPHIC_DATA]"
type input "0928505828"
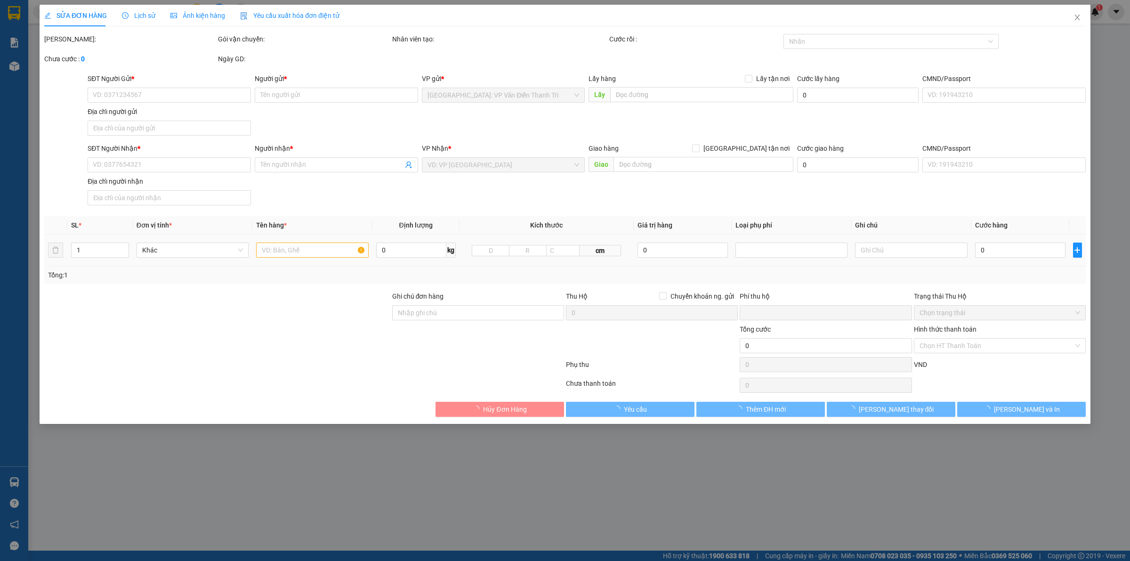
type input "0932588149 [GEOGRAPHIC_DATA]"
checkbox input "true"
type input "đ/c: 130 An Phú Đông 3, P. An [GEOGRAPHIC_DATA], Q. 12, HCM"
type input "0"
type input "1.280.000"
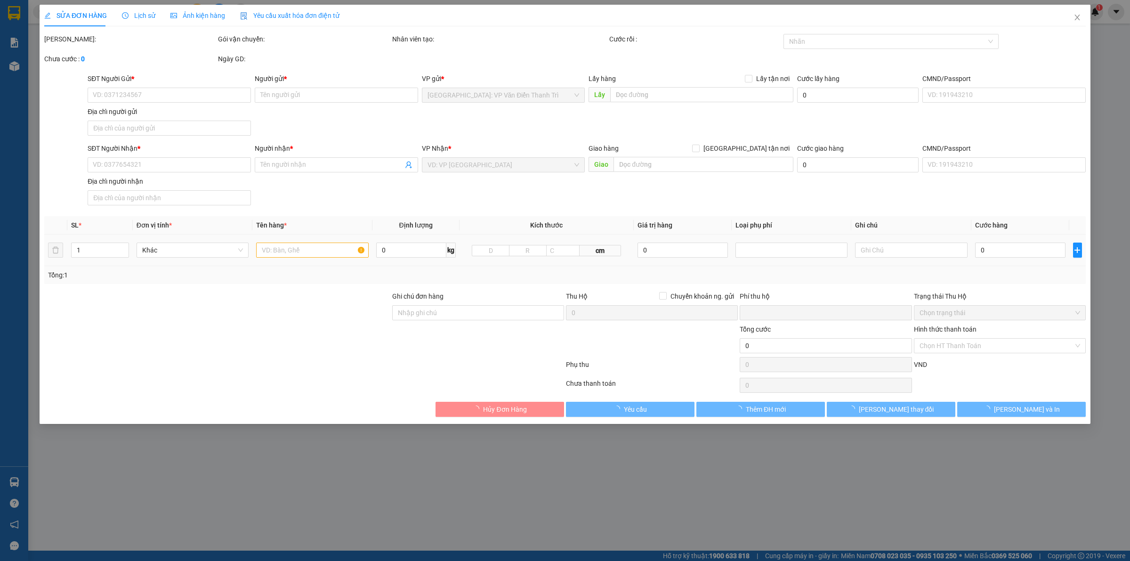
type input "1.280.000"
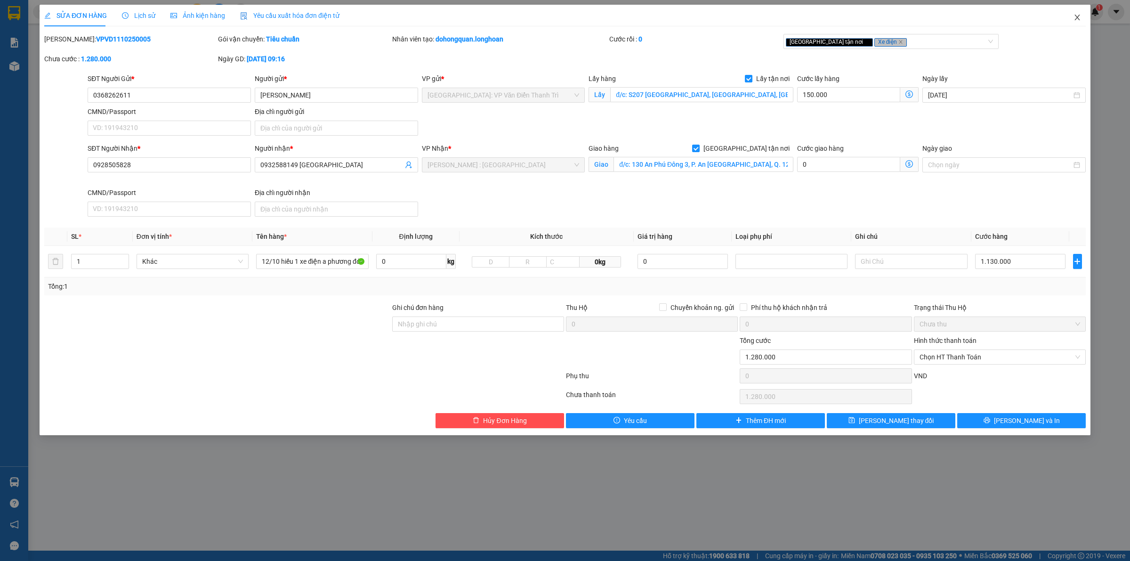
click at [1070, 16] on span "Close" at bounding box center [1077, 18] width 26 height 26
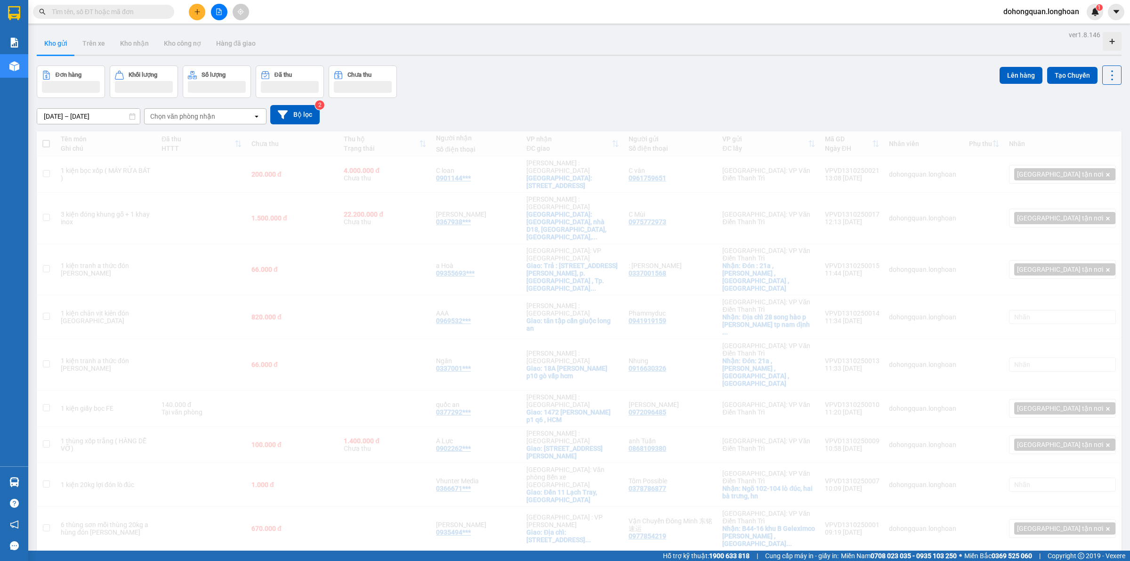
click at [486, 93] on div "Đơn hàng Khối lượng Số lượng Đã thu Chưa thu Lên hàng Tạo Chuyến" at bounding box center [579, 81] width 1085 height 32
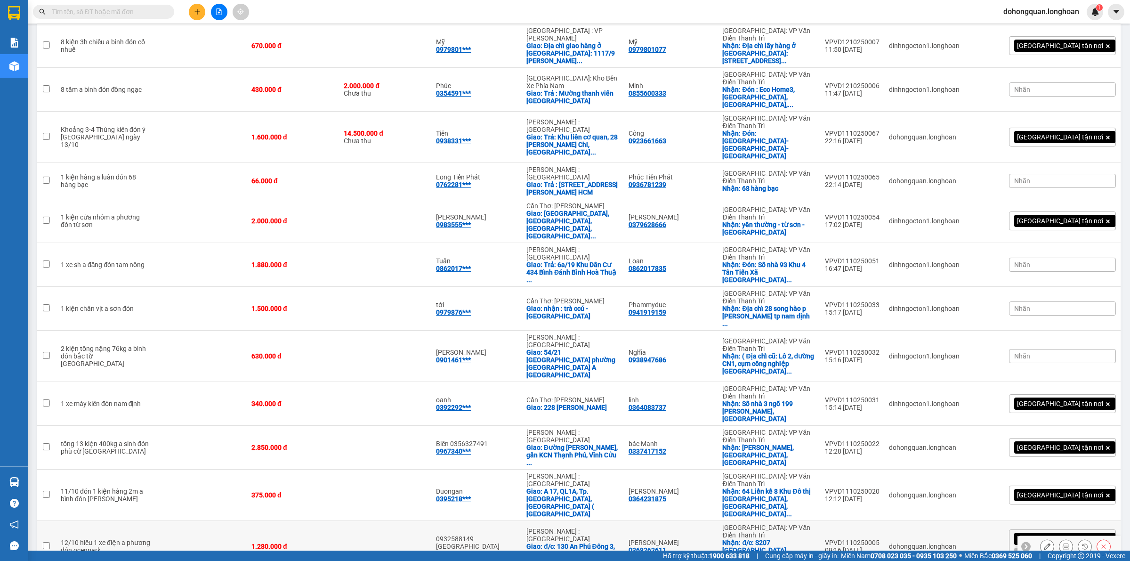
scroll to position [759, 0]
